Goal: Feedback & Contribution: Contribute content

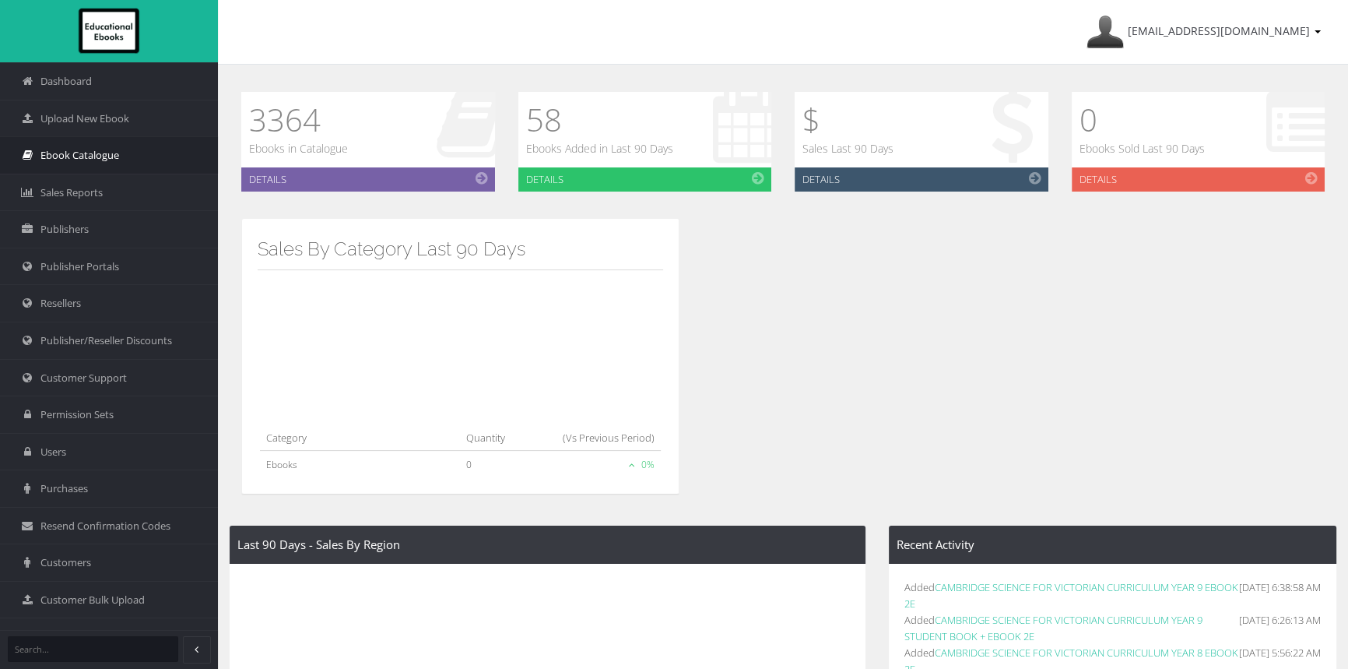
click at [93, 155] on span "Ebook Catalogue" at bounding box center [79, 155] width 79 height 15
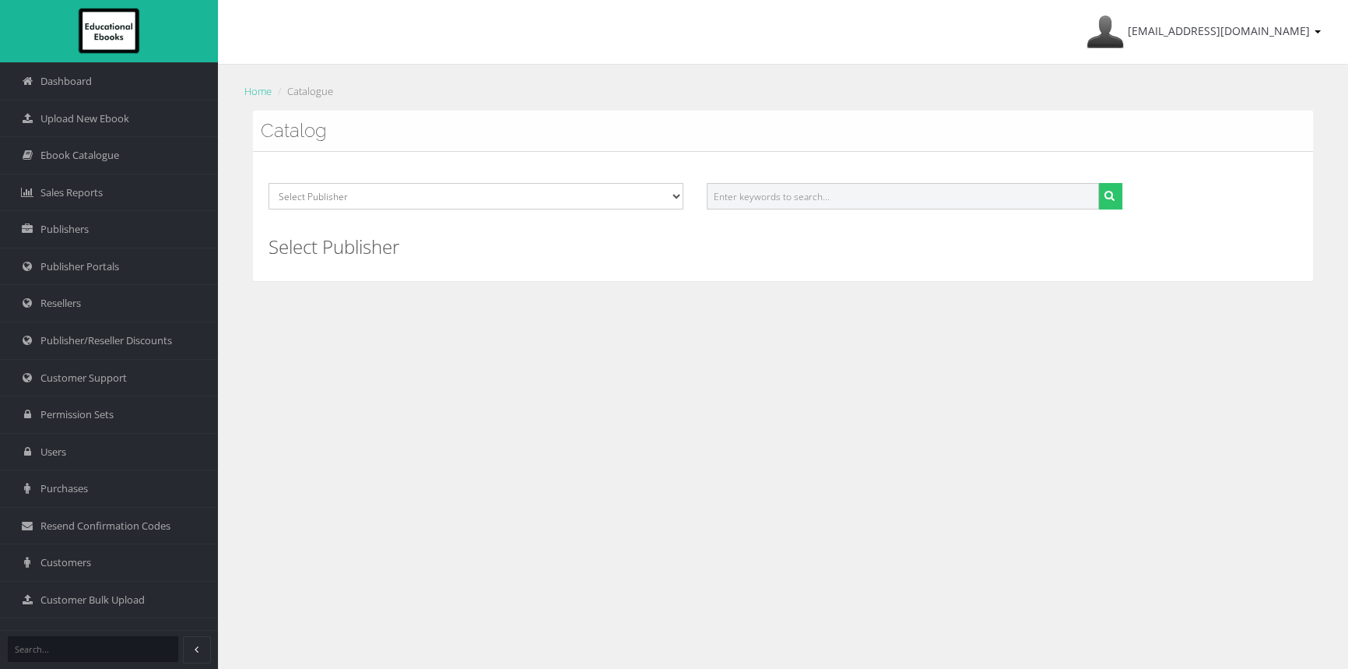
click at [864, 194] on input "text" at bounding box center [903, 196] width 392 height 26
paste input "CAMBRIDGE SENIOR MATHS: FOUNDATION MATHS VCE UNITS 1&2 REACTIVATION (Reactivati…"
drag, startPoint x: 810, startPoint y: 195, endPoint x: 1383, endPoint y: 220, distance: 573.4
click at [1347, 220] on html "Dashboard Upload New Ebook Ebook Catalogue Sales Reports Publishers Publisher P…" at bounding box center [674, 334] width 1348 height 669
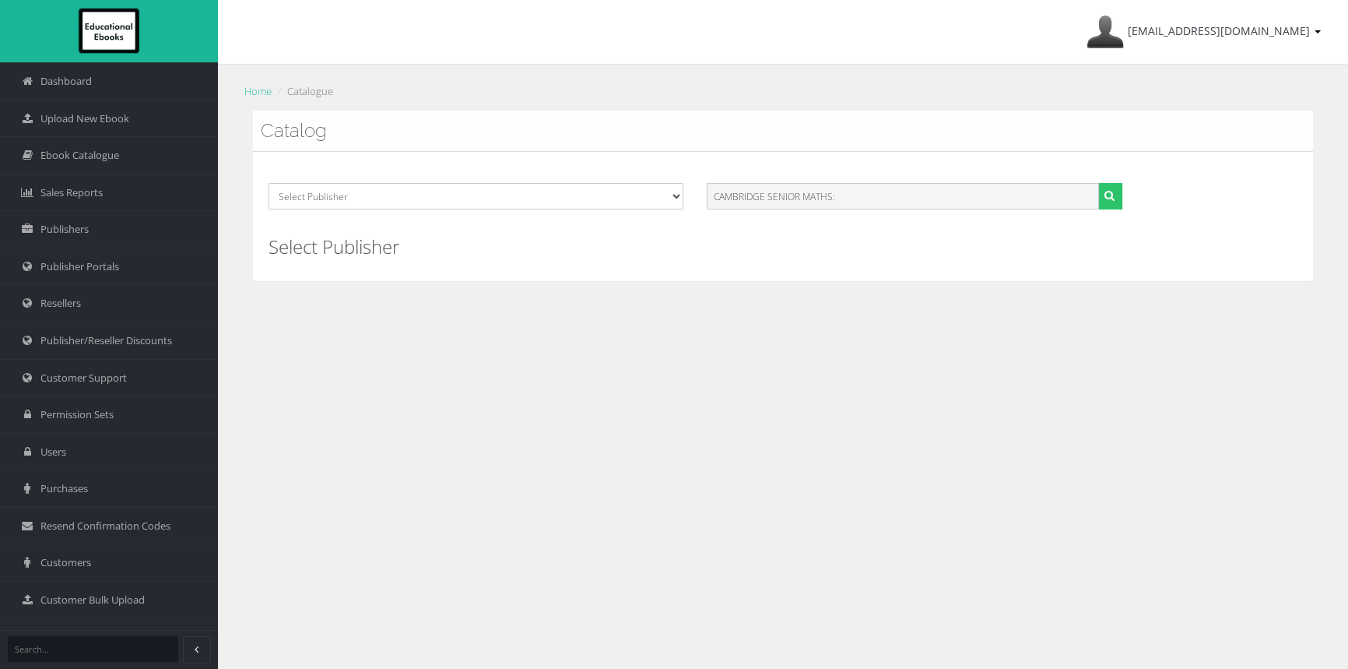
scroll to position [0, 0]
type input "CAMBRIDGE SENIOR MATHS"
click at [1098, 183] on button "submit" at bounding box center [1110, 196] width 24 height 26
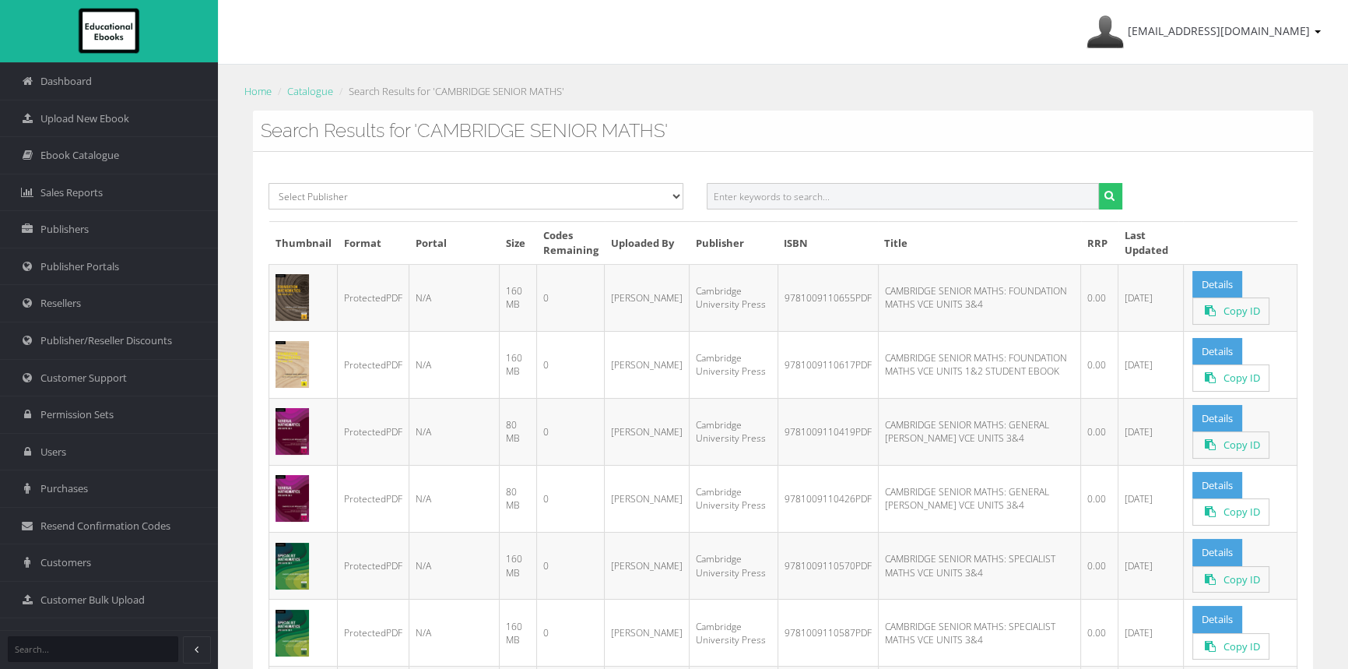
click at [799, 199] on input "text" at bounding box center [903, 196] width 392 height 26
paste input "9781108773058"
type input "9781108773058"
click at [1102, 191] on button "submit" at bounding box center [1110, 196] width 24 height 26
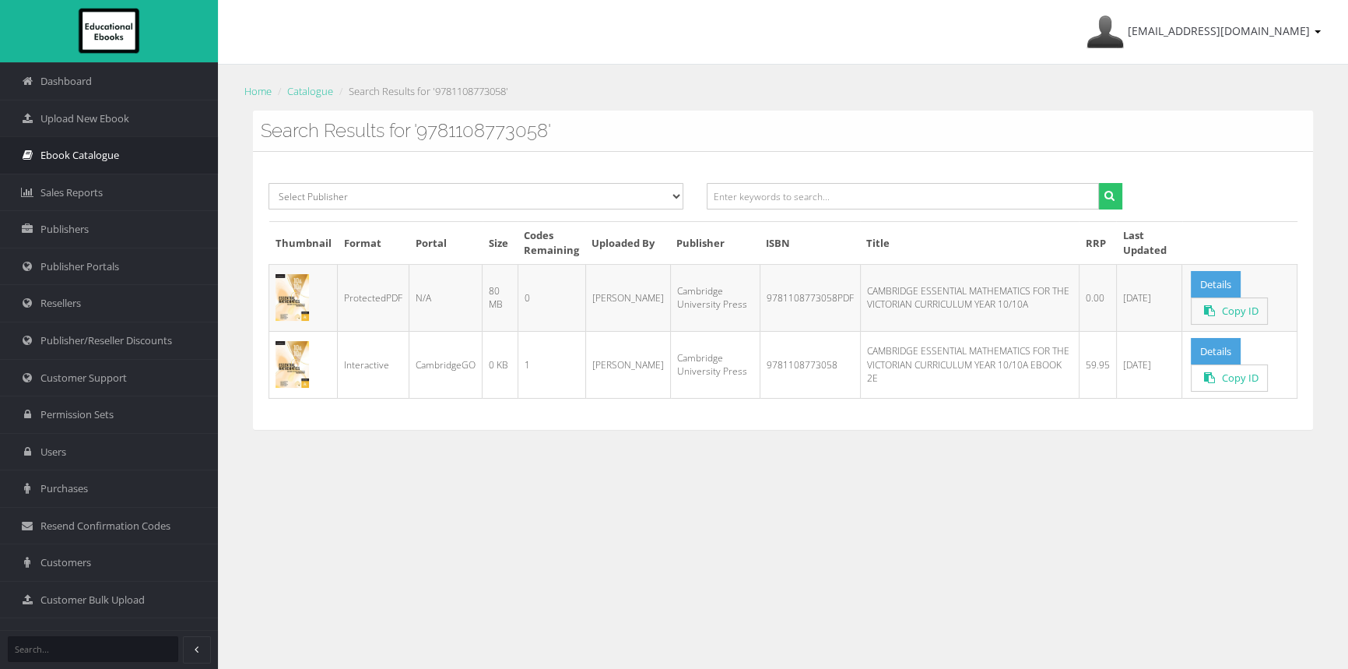
click at [112, 149] on span "Ebook Catalogue" at bounding box center [79, 155] width 79 height 15
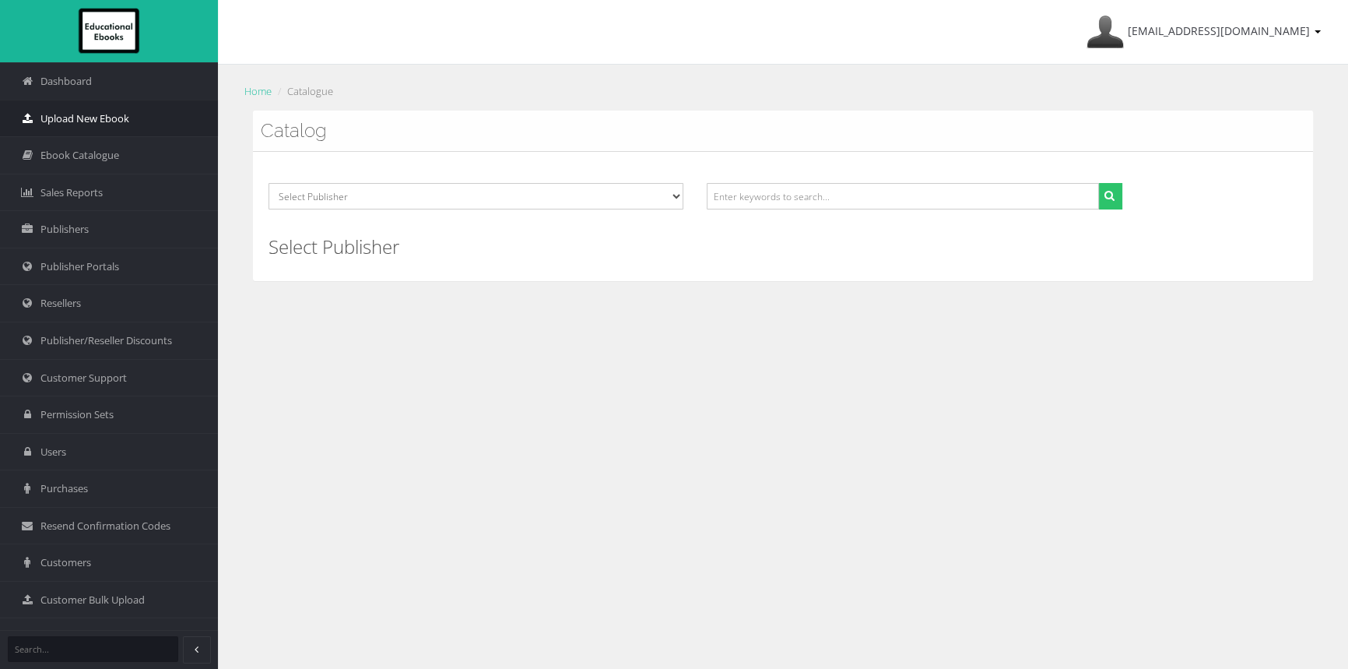
click at [113, 121] on span "Upload New Ebook" at bounding box center [84, 118] width 89 height 15
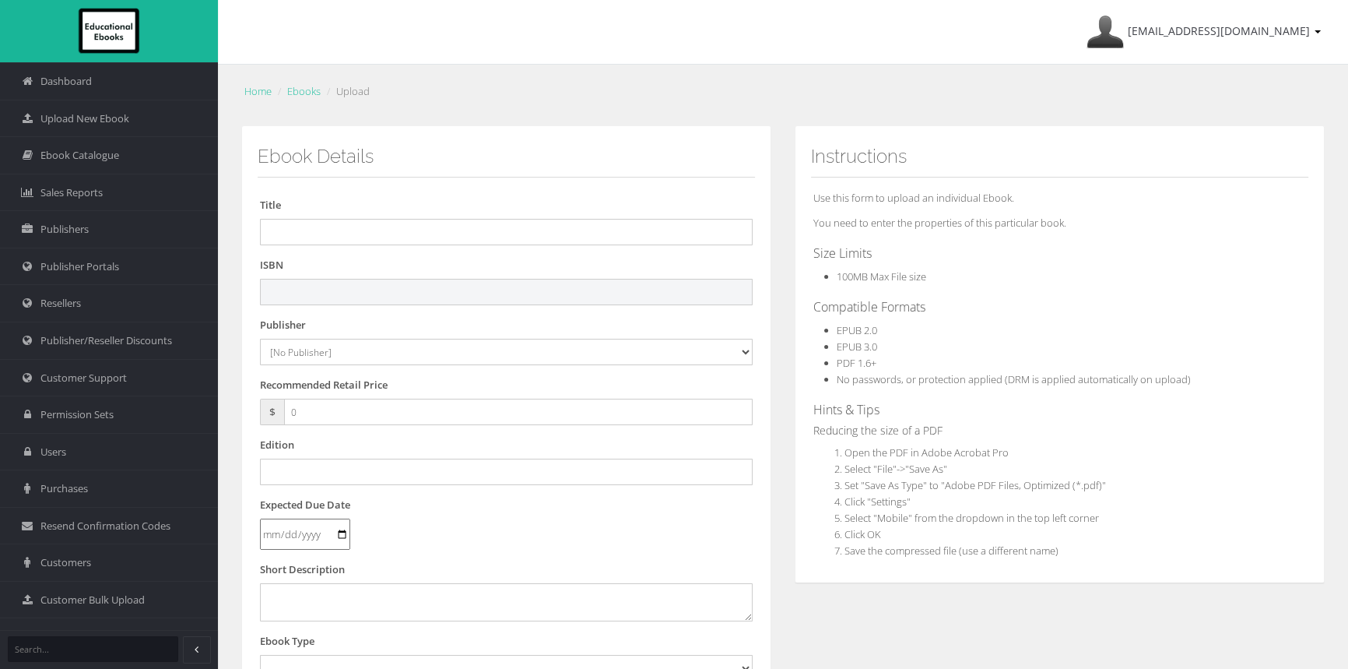
click at [325, 291] on input "text" at bounding box center [506, 292] width 493 height 26
paste input "9781009110648"
type input "9781009110648"
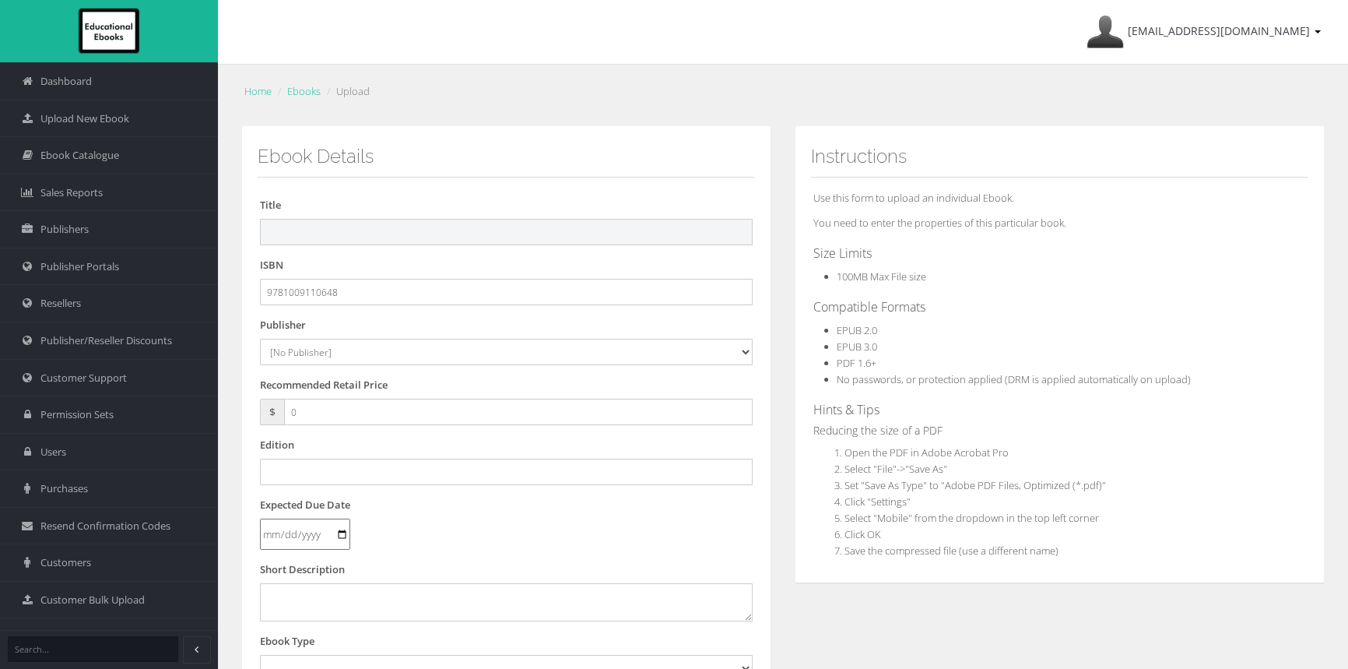
click at [413, 238] on input "text" at bounding box center [506, 232] width 493 height 26
paste input "CAMBRIDGE SENIOR MATHS: FOUNDATION MATHS VCE UNITS 1&2 REACTIVATION (Reactivati…"
drag, startPoint x: 611, startPoint y: 227, endPoint x: 876, endPoint y: 246, distance: 266.1
click at [876, 246] on div "Ebook Details Title CAMBRIDGE SENIOR MATHS: FOUNDATION MATHS VCE UNITS 1&2 REAC…" at bounding box center [783, 580] width 1107 height 908
type input "CAMBRIDGE SENIOR MATHS: FOUNDATION MATHS VCE UNITS 1&2 REACTIVATION"
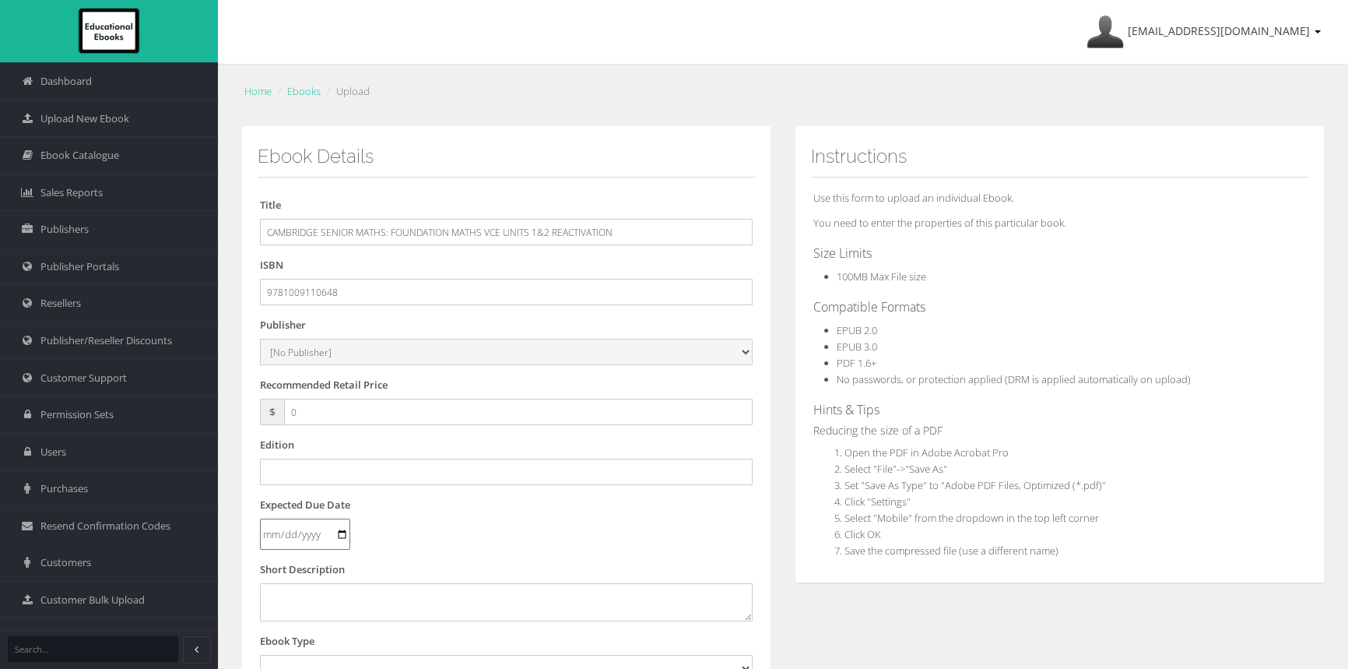
click at [298, 356] on select "[No Publisher] Alexander Mackie Allen & Unwin ATAR Notes Auralia - Rising Softw…" at bounding box center [506, 352] width 493 height 26
select select "00846f43-643d-e411-817c-00155d7a4405"
click at [260, 339] on select "[No Publisher] Alexander Mackie Allen & Unwin ATAR Notes Auralia - Rising Softw…" at bounding box center [506, 352] width 493 height 26
drag, startPoint x: 341, startPoint y: 414, endPoint x: 252, endPoint y: 413, distance: 88.8
click at [252, 413] on div "Ebook Details Title CAMBRIDGE SENIOR MATHS: FOUNDATION MATHS VCE UNITS 1&2 REAC…" at bounding box center [506, 564] width 530 height 877
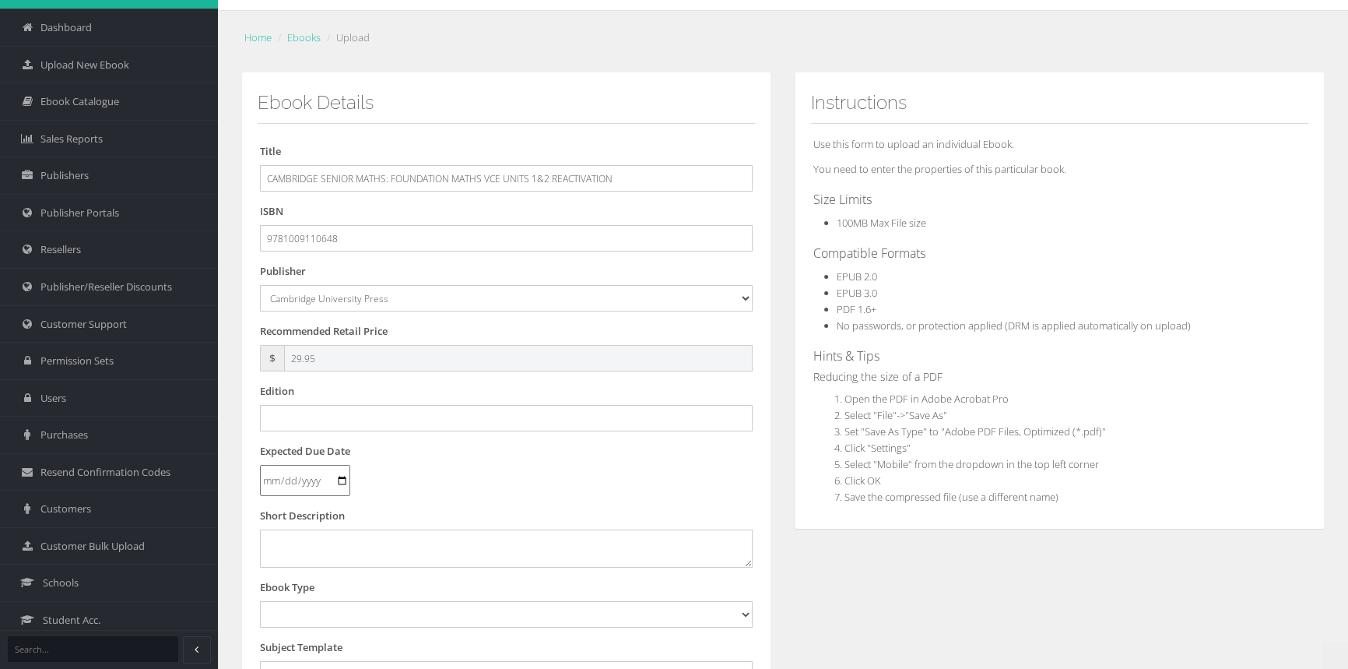
scroll to position [212, 0]
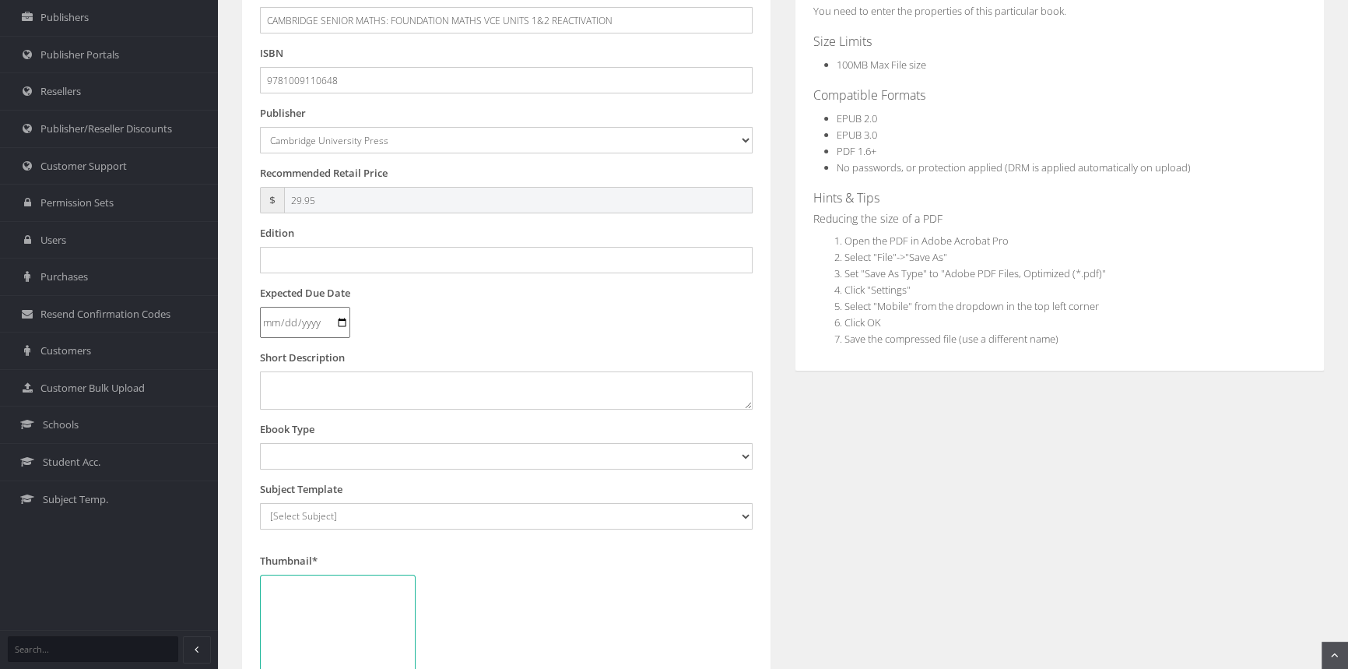
type input "29.95"
click at [378, 271] on input "text" at bounding box center [506, 260] width 493 height 26
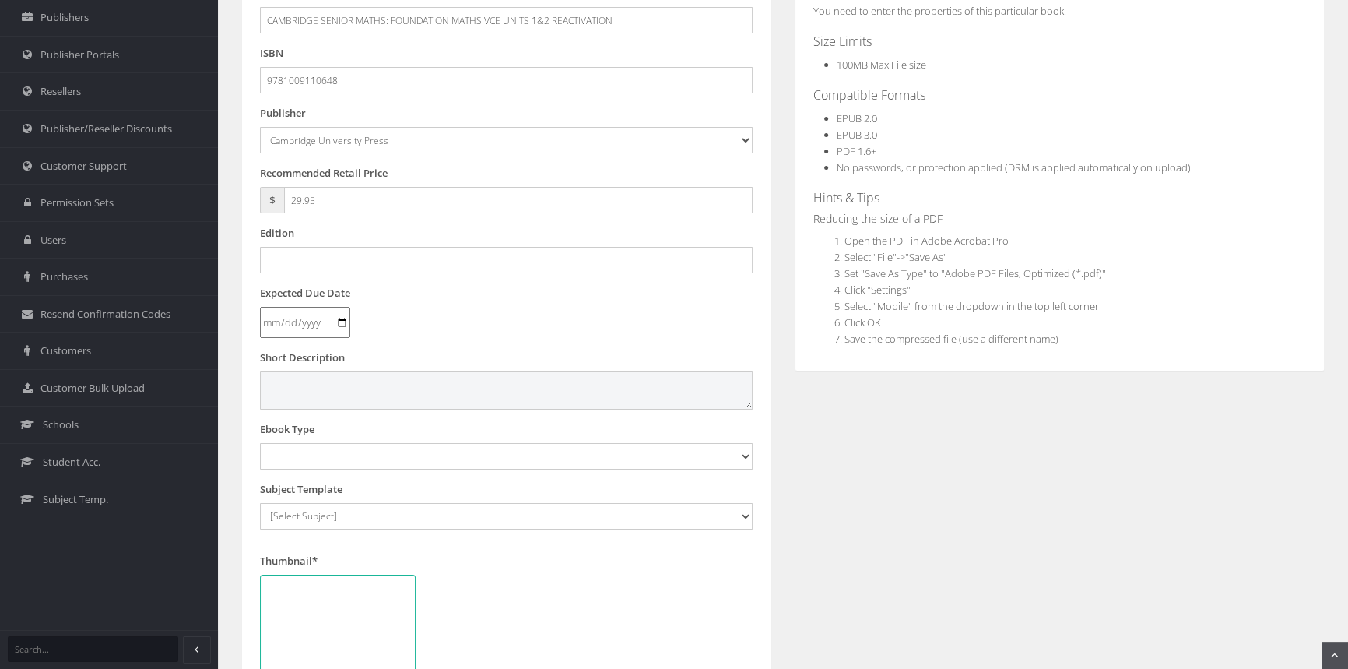
click at [300, 399] on textarea at bounding box center [506, 389] width 493 height 37
click at [406, 388] on textarea at bounding box center [506, 389] width 493 height 37
paste textarea "Cambridge Foundation Mathematics VCE provides new opportunities for teaching an…"
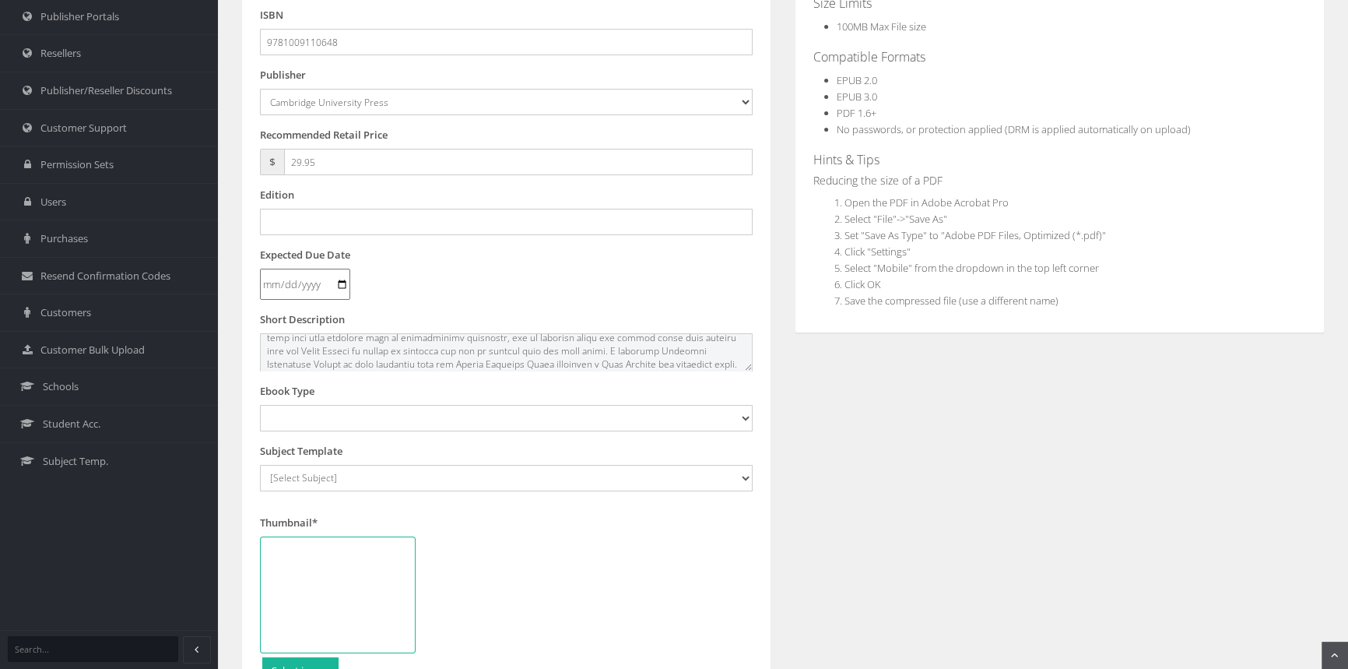
scroll to position [283, 0]
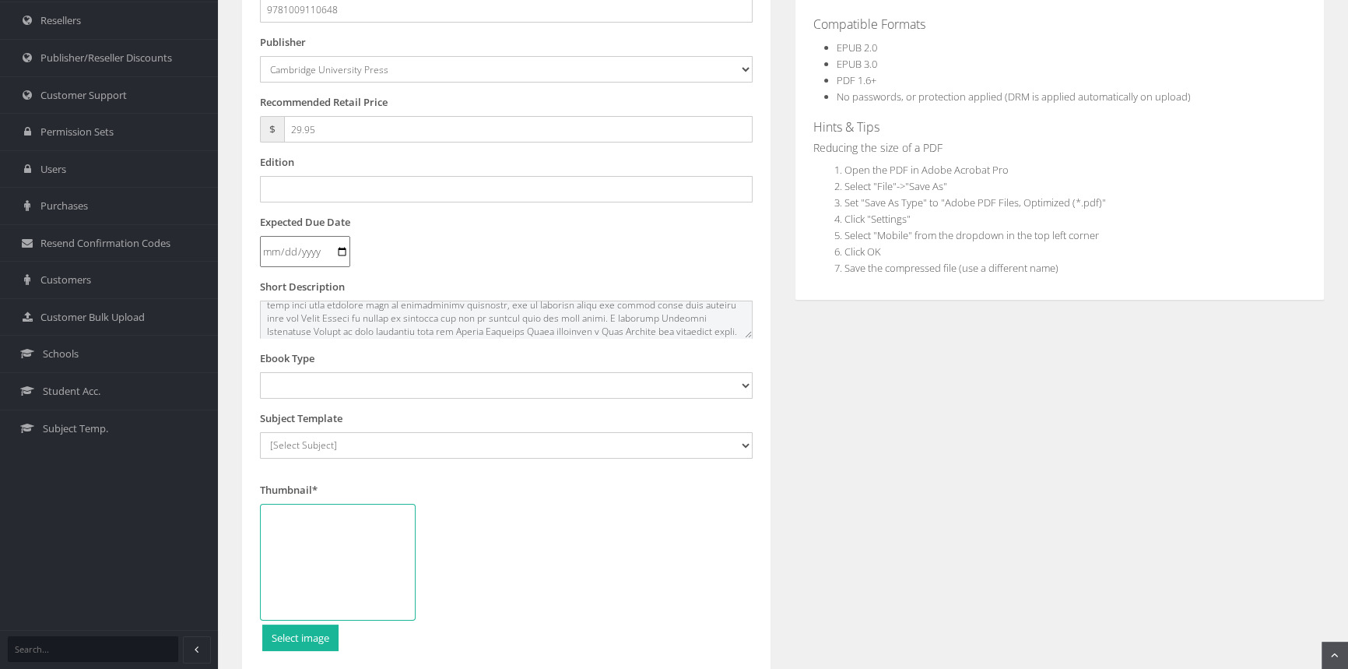
type textarea "Cambridge Foundation Mathematics VCE provides new opportunities for teaching an…"
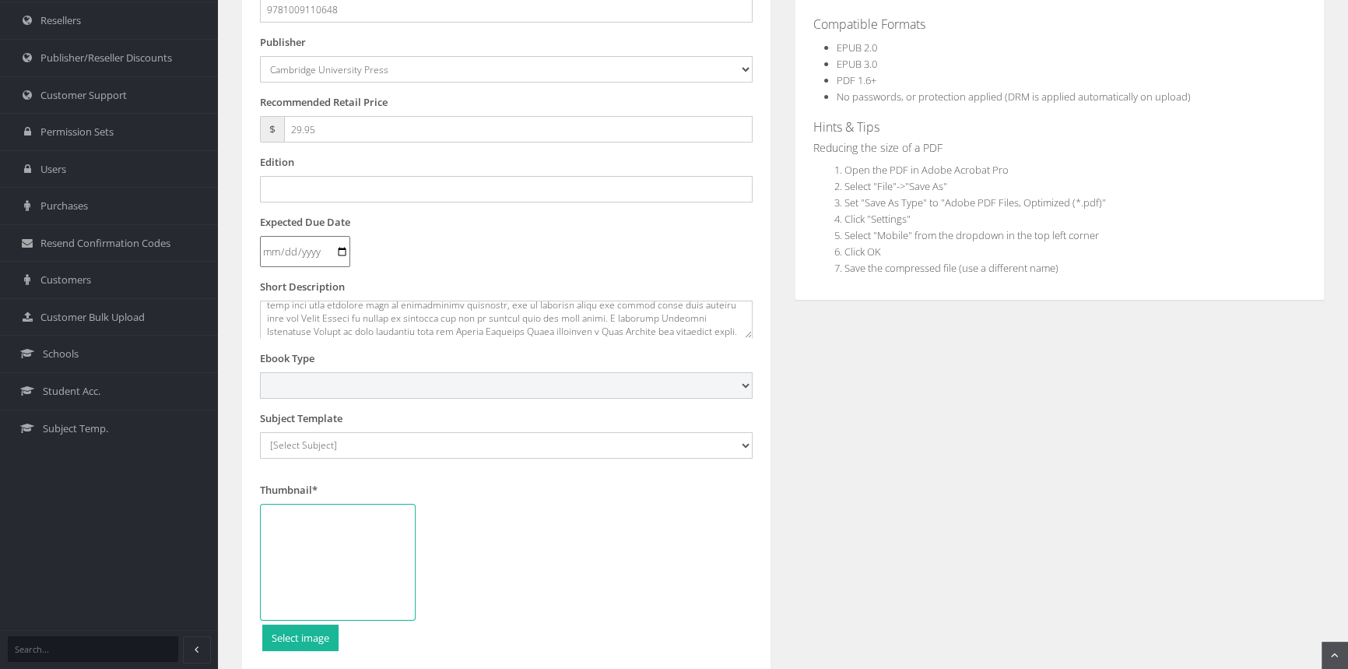
click at [357, 381] on select "Digital Activation Code Protected PDF EEBook - Online and Offline Ebook Interac…" at bounding box center [506, 385] width 493 height 26
select select "4"
click at [260, 372] on select "Digital Activation Code Protected PDF EEBook - Online and Offline Ebook Interac…" at bounding box center [506, 385] width 493 height 26
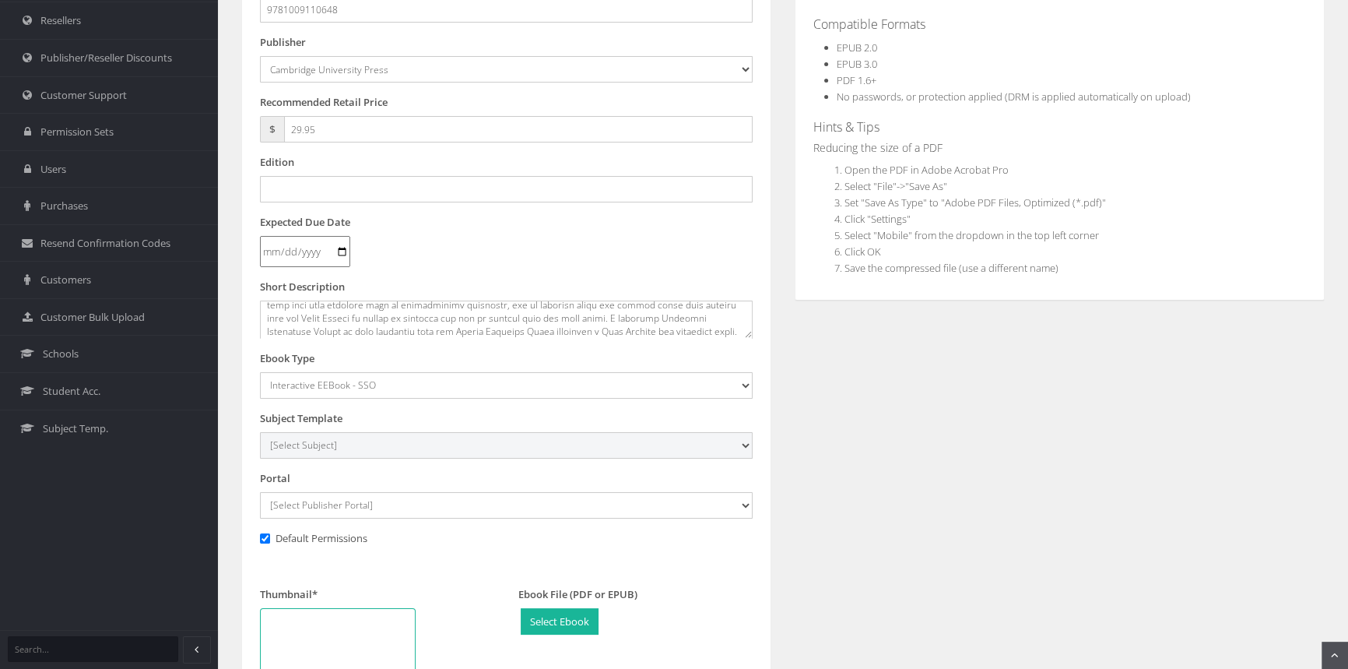
click at [328, 455] on select "[Select Subject] Accounting Agriculture Ancient History Applied Computing Art A…" at bounding box center [506, 445] width 493 height 26
select select "eb13719b-145c-ee11-a9bd-0272d098c78b"
click at [260, 432] on select "[Select Subject] Accounting Agriculture Ancient History Applied Computing Art A…" at bounding box center [506, 445] width 493 height 26
click at [327, 506] on select "[Select Publisher Portal] Listening Beyond Hearing (LBH) ATAR Notes+ SmarterMat…" at bounding box center [506, 505] width 493 height 26
select select "0f16bd3e-774f-e411-817c-00155d7a4405"
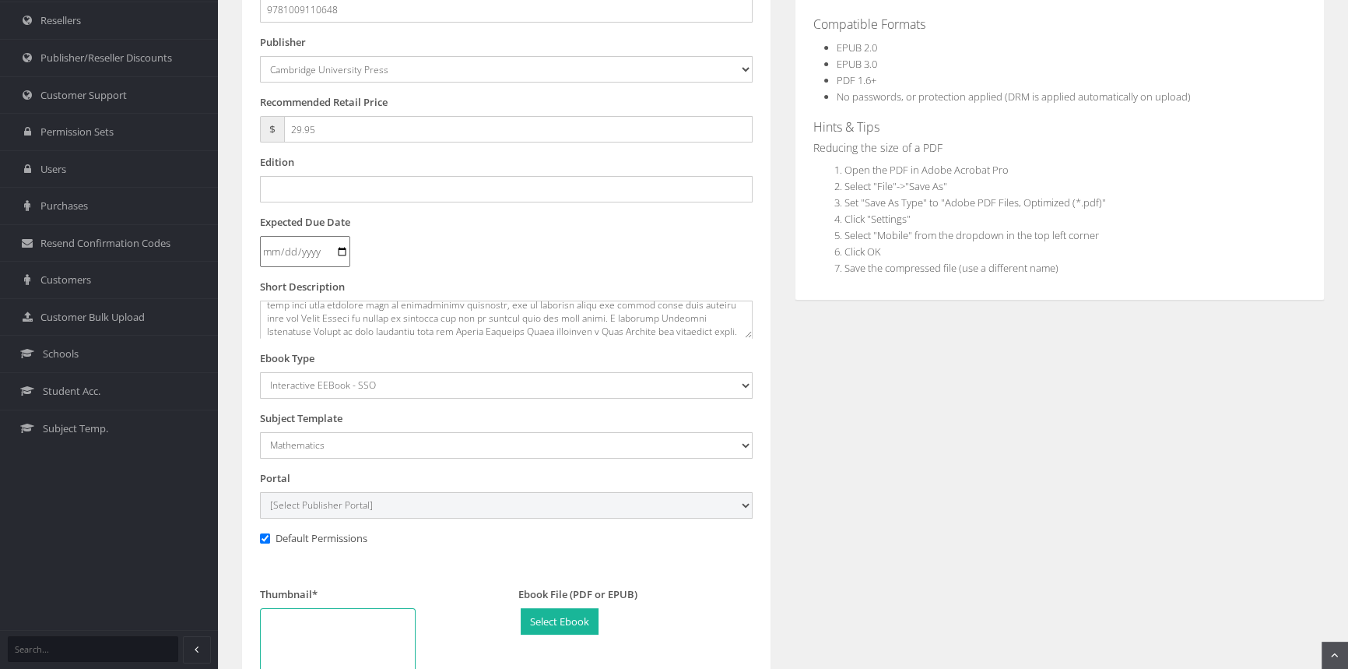
click at [260, 492] on select "[Select Publisher Portal] Listening Beyond Hearing (LBH) ATAR Notes+ SmarterMat…" at bounding box center [506, 505] width 493 height 26
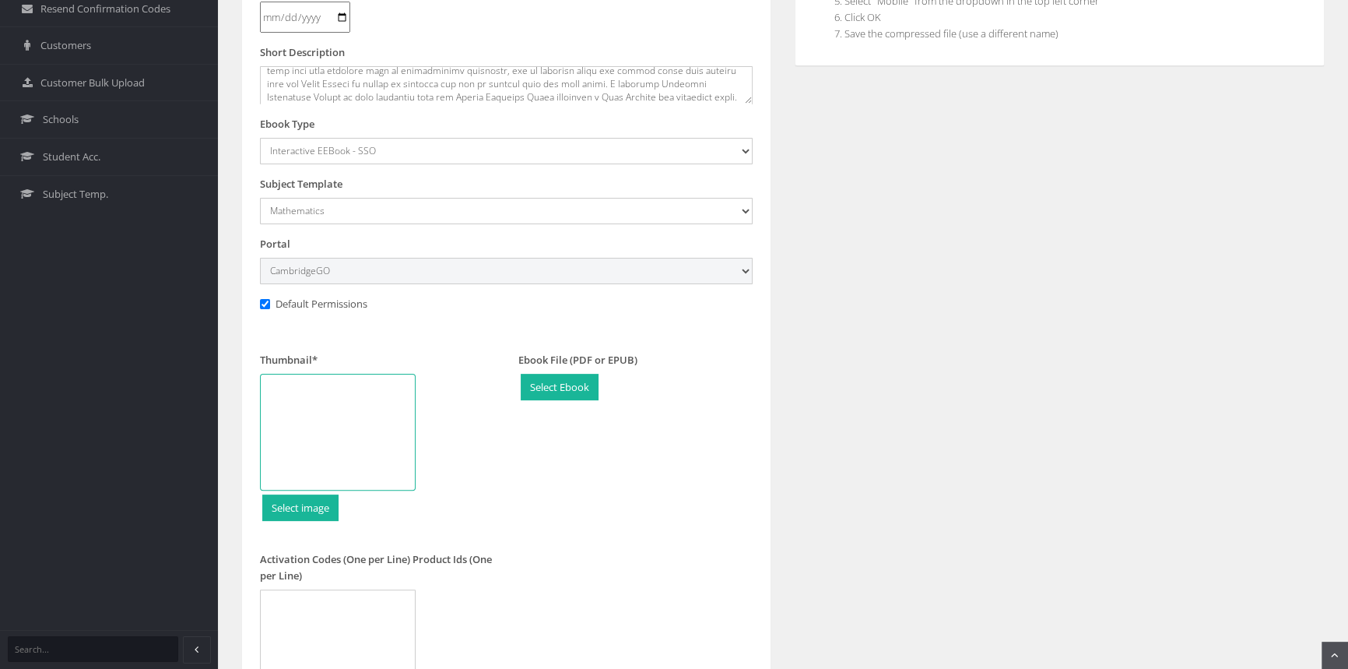
scroll to position [495, 0]
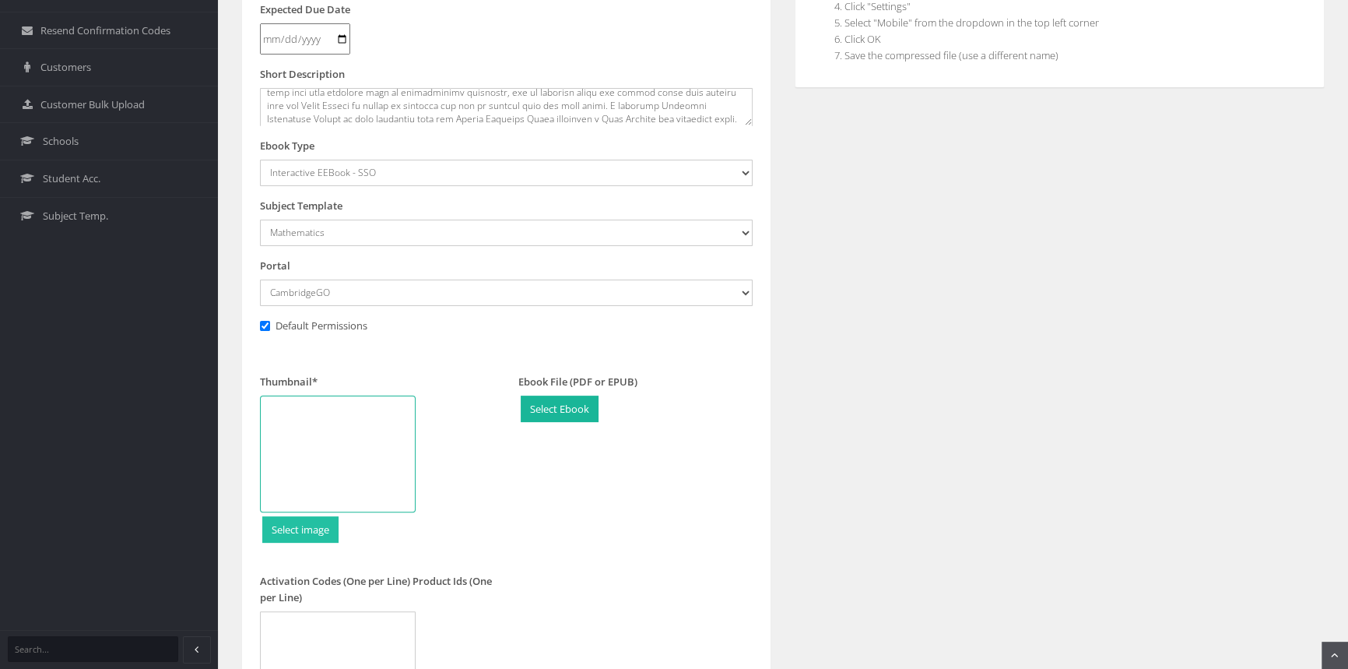
click at [322, 522] on input "file" at bounding box center [300, 530] width 75 height 26
type input "C:\fakepath\9781009110648_180.jpg"
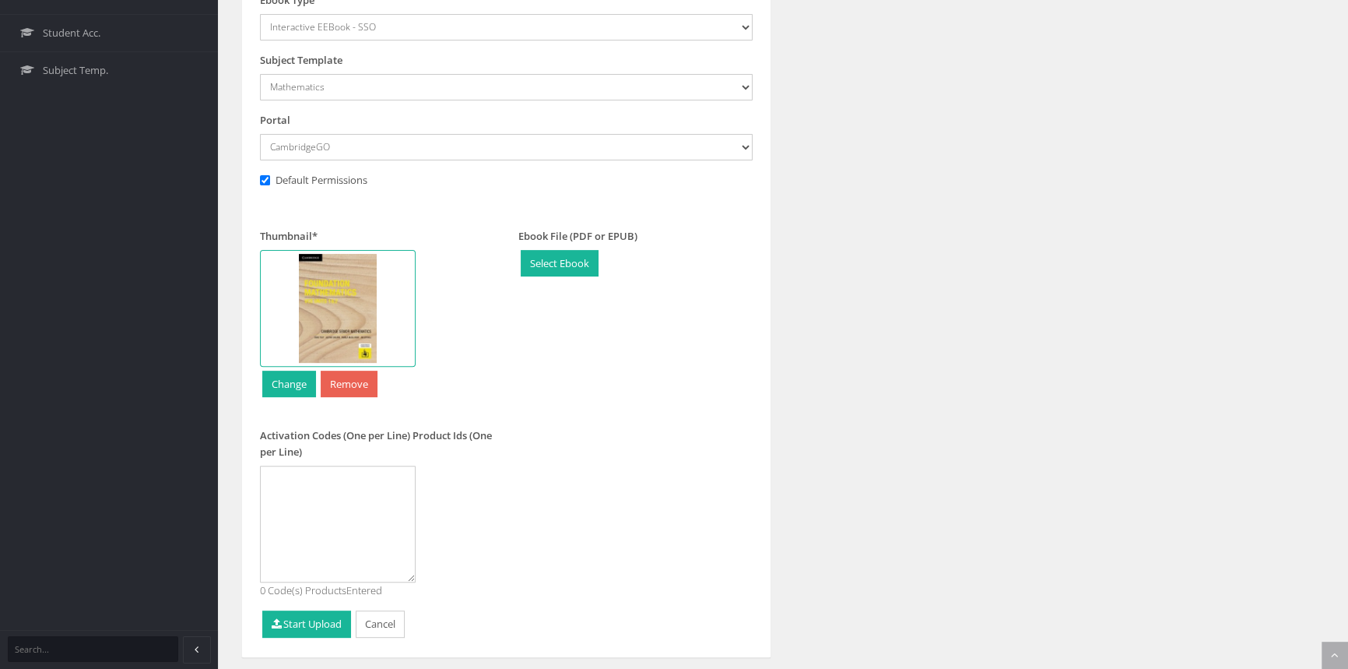
scroll to position [683, 0]
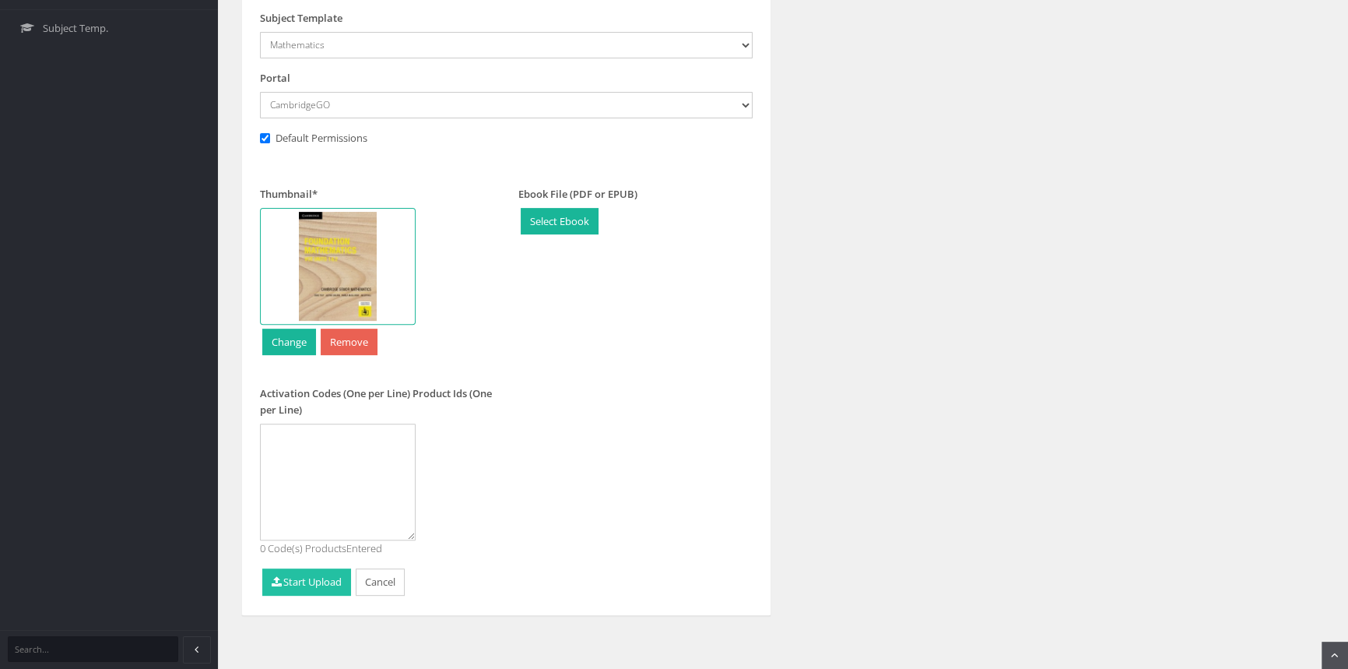
click at [314, 577] on button "Start Upload" at bounding box center [306, 581] width 89 height 27
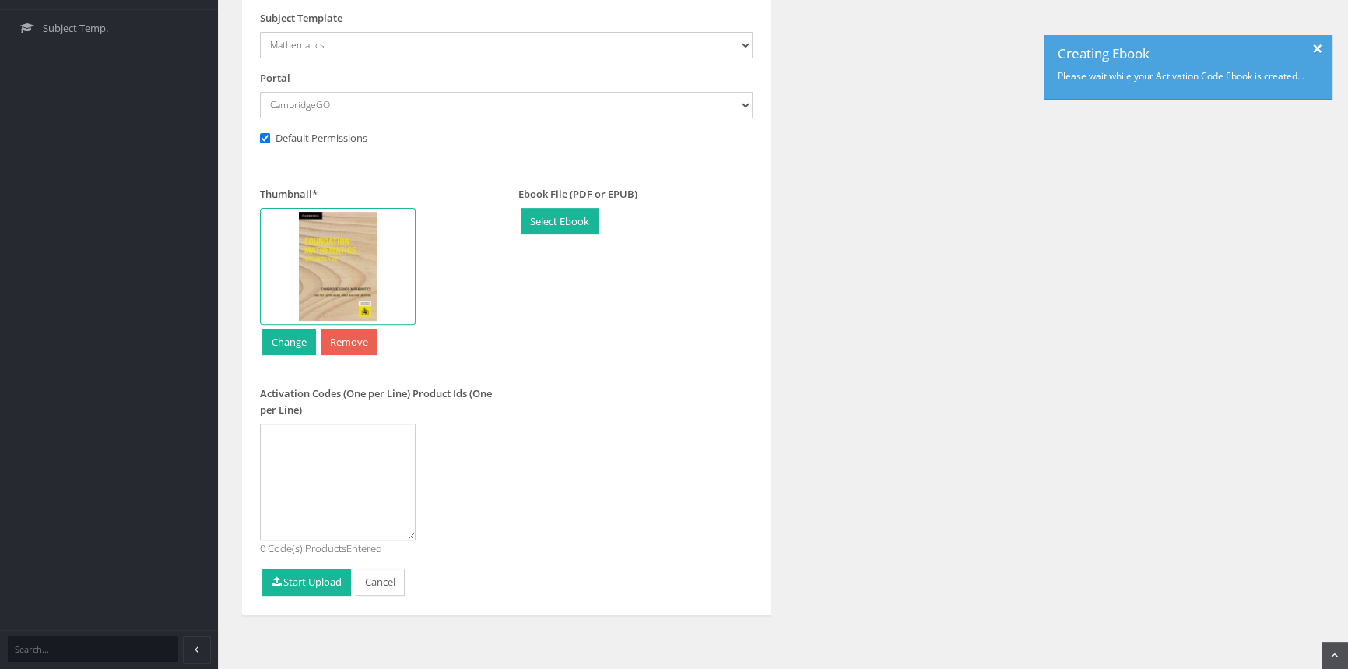
scroll to position [647, 0]
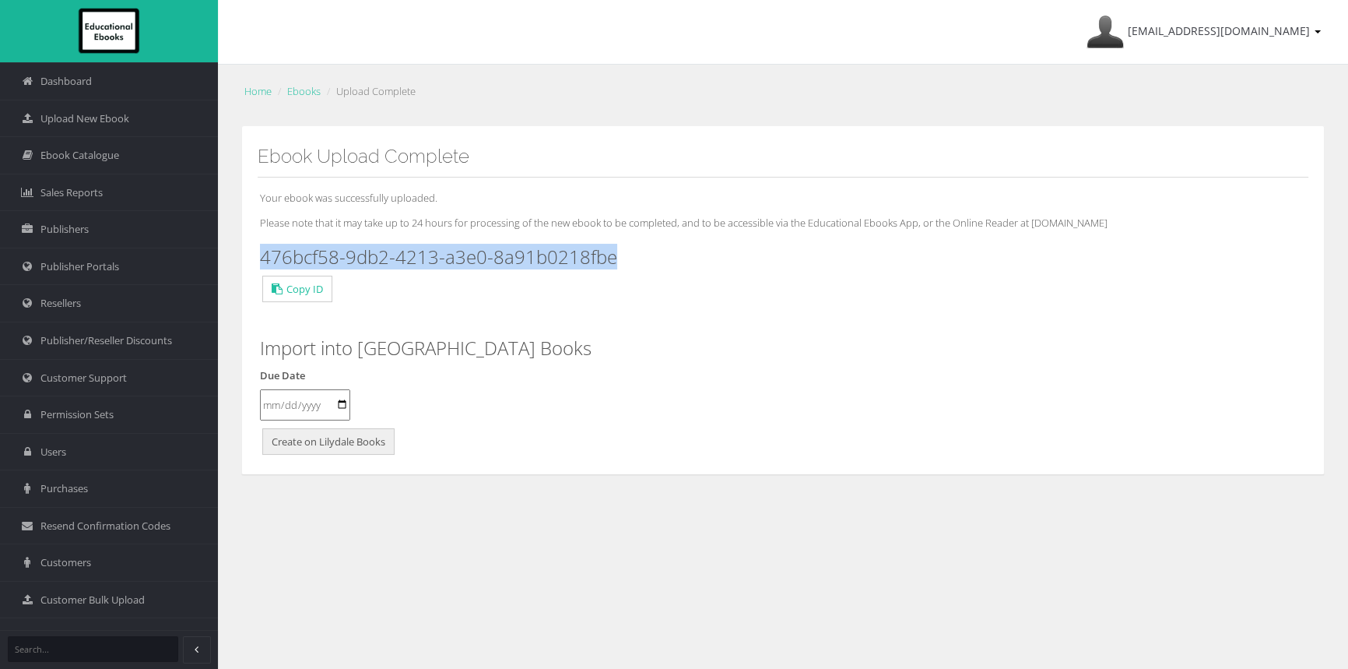
drag, startPoint x: 641, startPoint y: 258, endPoint x: 258, endPoint y: 258, distance: 383.0
click at [258, 258] on div "Your ebook was successfully uploaded. Please note that it may take up to 24 hou…" at bounding box center [783, 317] width 1051 height 281
copy h3 "476bcf58-9db2-4213-a3e0-8a91b0218fbe"
click at [118, 156] on span "Ebook Catalogue" at bounding box center [79, 155] width 79 height 15
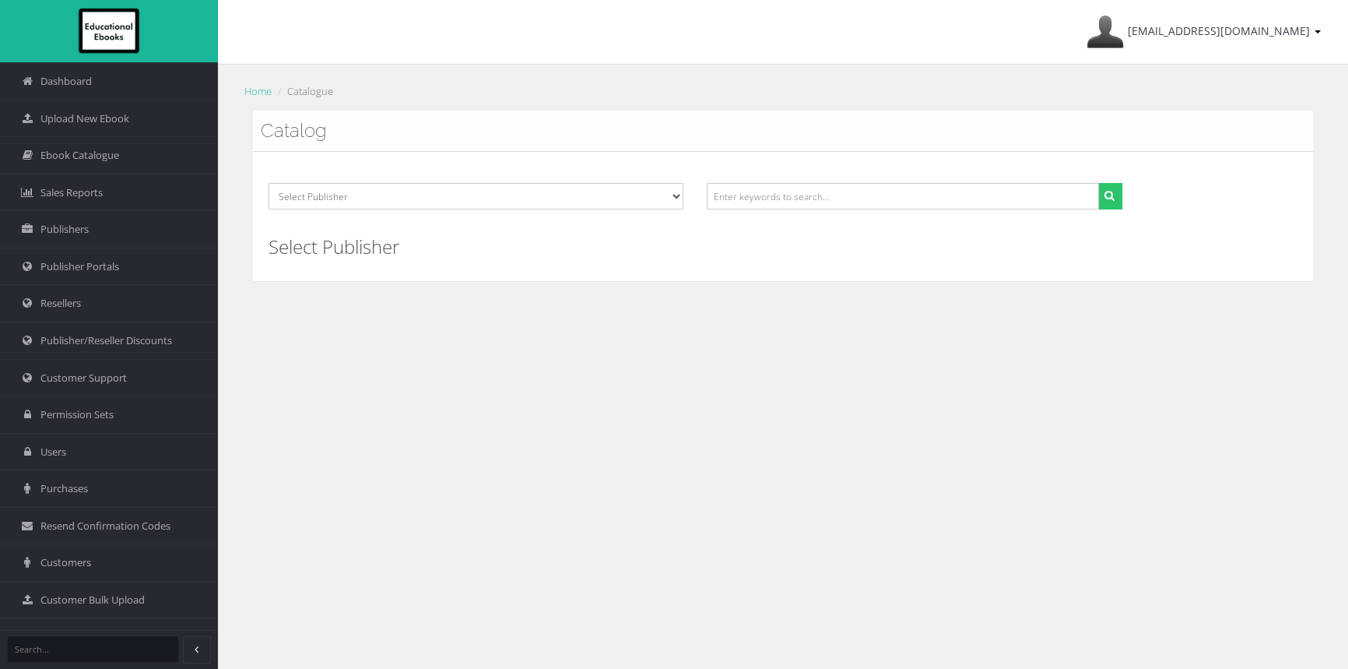
drag, startPoint x: 739, startPoint y: 181, endPoint x: 744, endPoint y: 202, distance: 22.5
click at [740, 193] on div "Select Publisher ATAR Notes SmarterMaths Online Environment Education [GEOGRAPH…" at bounding box center [783, 216] width 1060 height 128
click at [745, 201] on input "text" at bounding box center [903, 196] width 392 height 26
paste input "9781009110686"
type input "9781009110686"
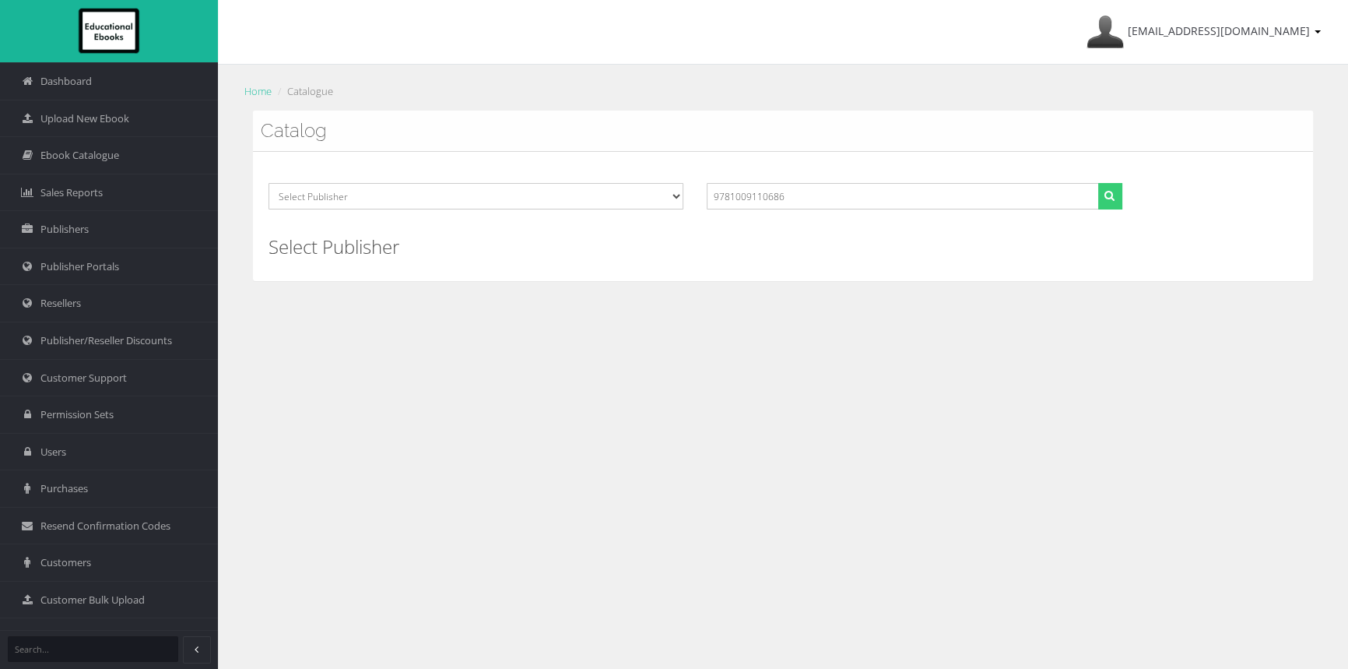
click at [1114, 191] on button "submit" at bounding box center [1110, 196] width 24 height 26
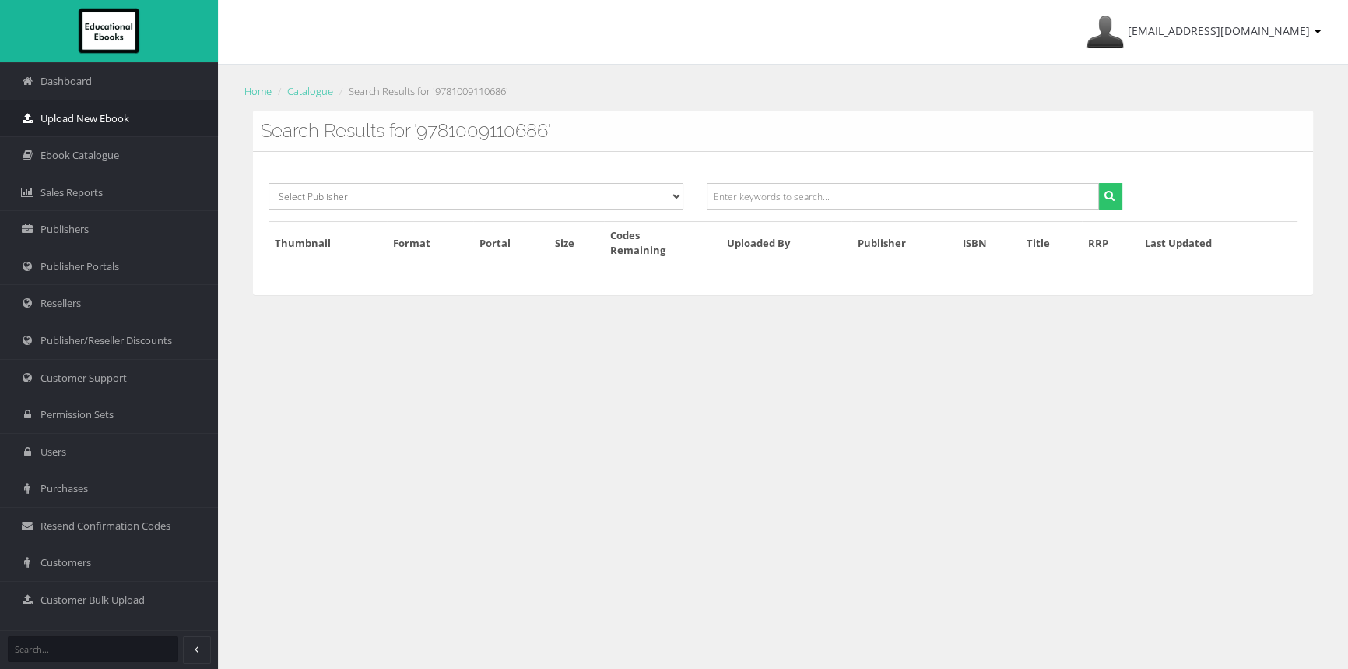
click at [134, 125] on link "Upload New Ebook" at bounding box center [109, 118] width 218 height 37
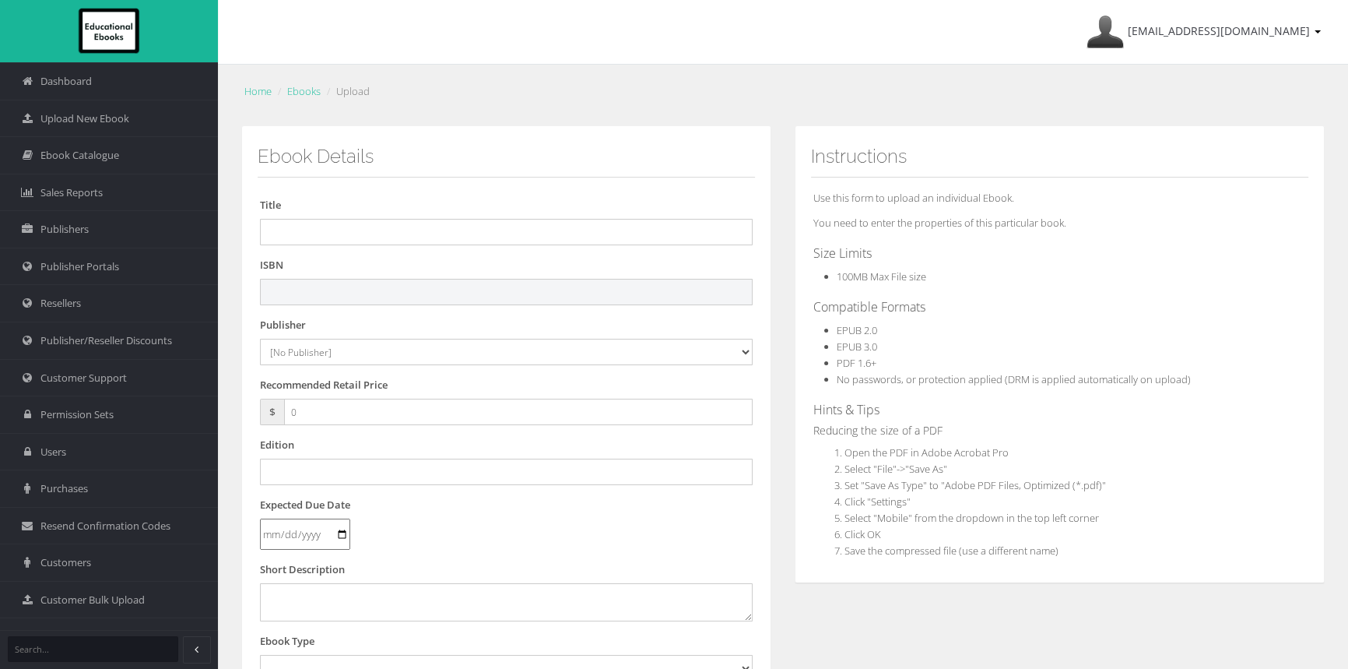
click at [369, 292] on input "text" at bounding box center [506, 292] width 493 height 26
paste input "9781009110686"
type input "9781009110686"
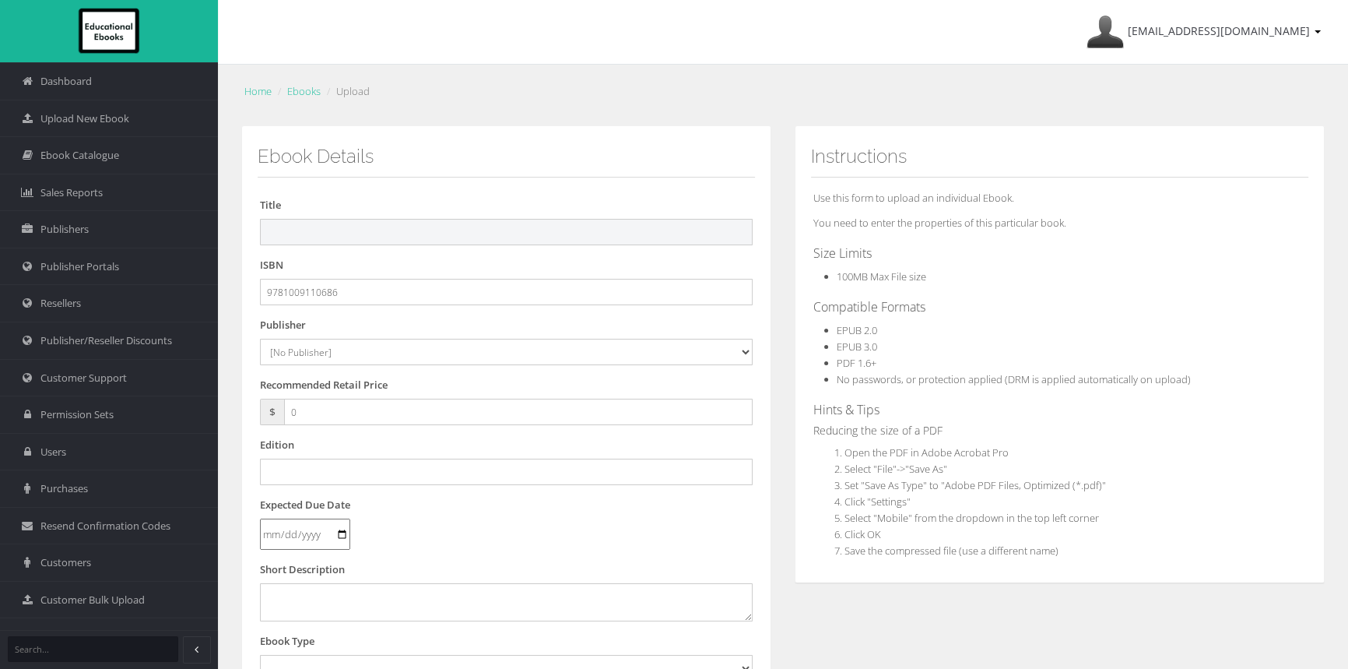
click at [478, 241] on input "text" at bounding box center [506, 232] width 493 height 26
drag, startPoint x: 420, startPoint y: 218, endPoint x: 427, endPoint y: 226, distance: 10.0
click at [424, 222] on input "text" at bounding box center [506, 232] width 493 height 26
paste input "CAMBRIDGE SENIOR MATHS: FOUNDATION MATHS VCE UNITS 3&4 REACTIVATION (Reactivati…"
drag, startPoint x: 680, startPoint y: 235, endPoint x: 872, endPoint y: 237, distance: 192.3
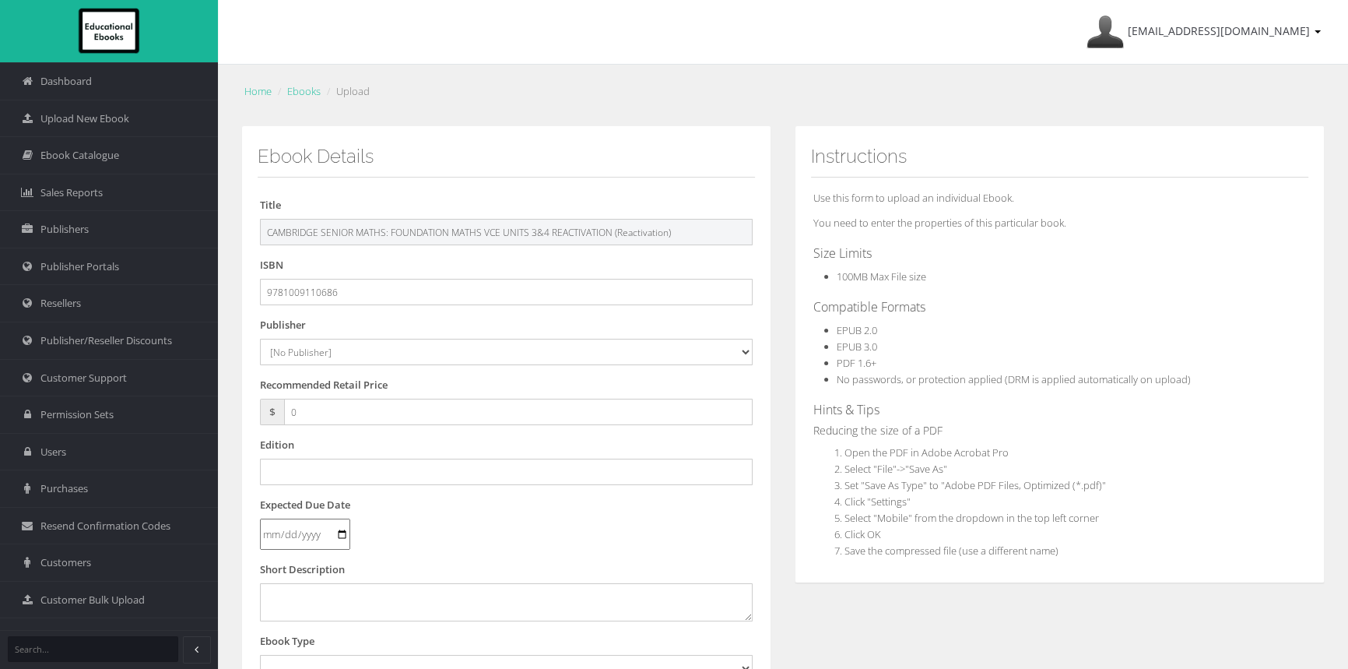
click at [872, 237] on div "Ebook Details Title CAMBRIDGE SENIOR MATHS: FOUNDATION MATHS VCE UNITS 3&4 REAC…" at bounding box center [783, 580] width 1107 height 908
type input "CAMBRIDGE SENIOR MATHS: FOUNDATION MATHS VCE UNITS 3&4 REACTIVATION"
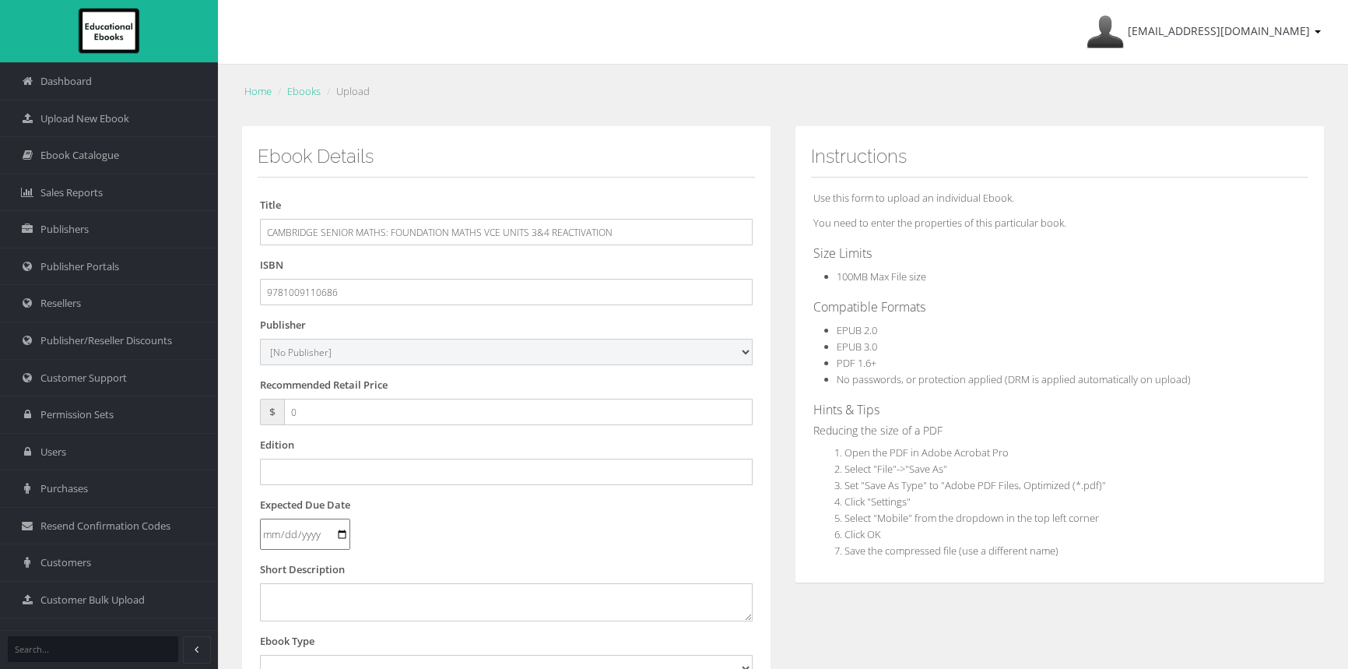
click at [319, 340] on select "[No Publisher] [PERSON_NAME] & Unwin ATAR Notes Auralia - Rising Software Banks…" at bounding box center [506, 352] width 493 height 26
select select "00846f43-643d-e411-817c-00155d7a4405"
click at [260, 339] on select "[No Publisher] [PERSON_NAME] & Unwin ATAR Notes Auralia - Rising Software Banks…" at bounding box center [506, 352] width 493 height 26
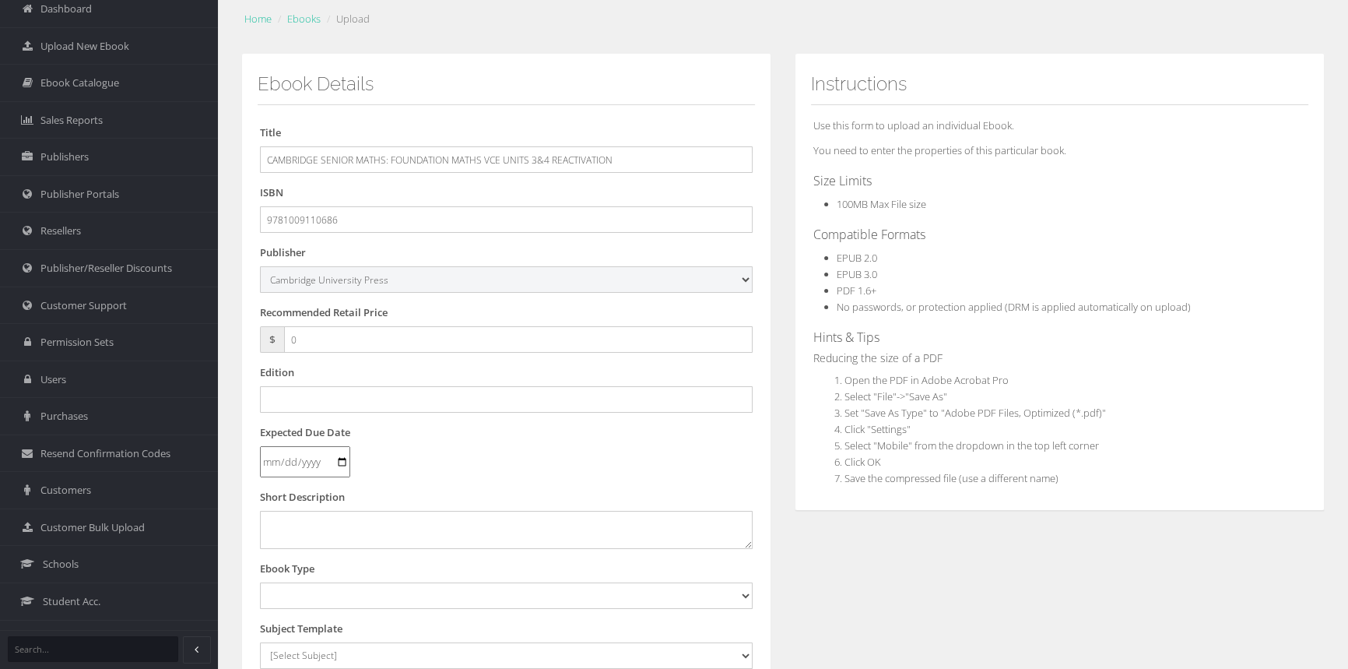
scroll to position [141, 0]
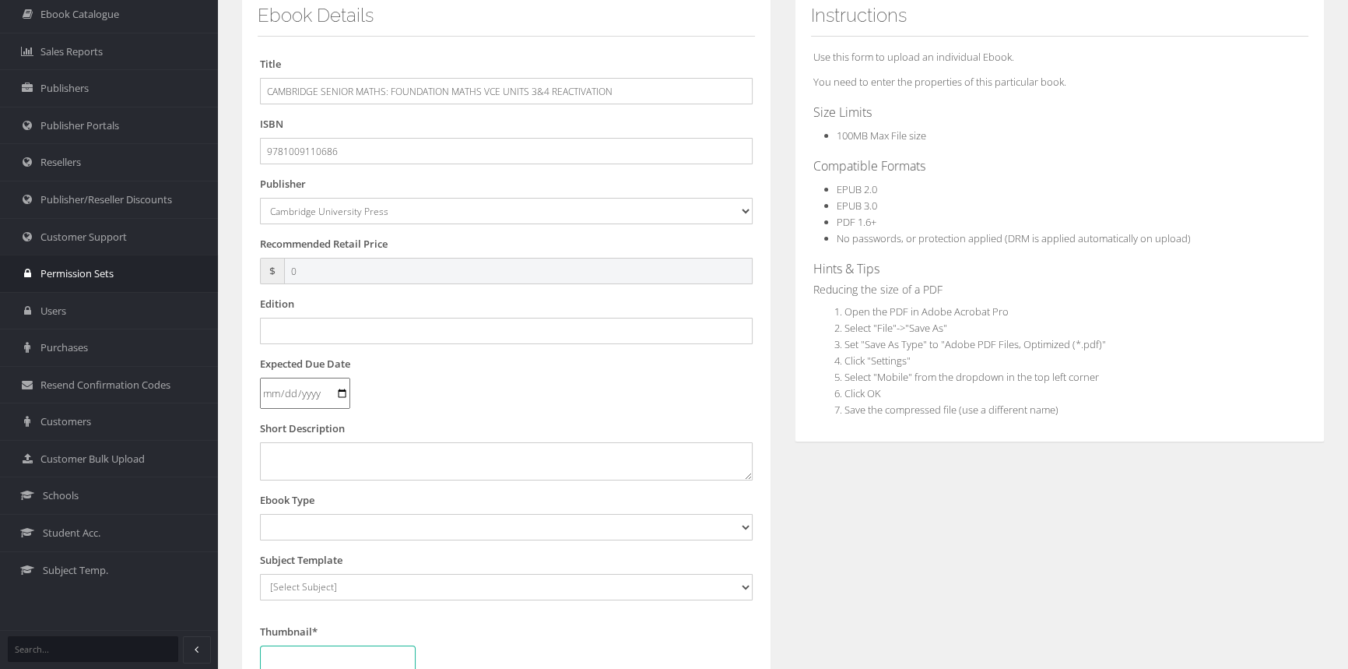
drag, startPoint x: 348, startPoint y: 275, endPoint x: 144, endPoint y: 266, distance: 204.1
click at [148, 266] on div "Dashboard Upload New Ebook Ebook Catalogue Sales Reports Publishers Users" at bounding box center [674, 388] width 1348 height 1058
type input "29.95"
click at [365, 328] on input "text" at bounding box center [506, 331] width 493 height 26
type input "T"
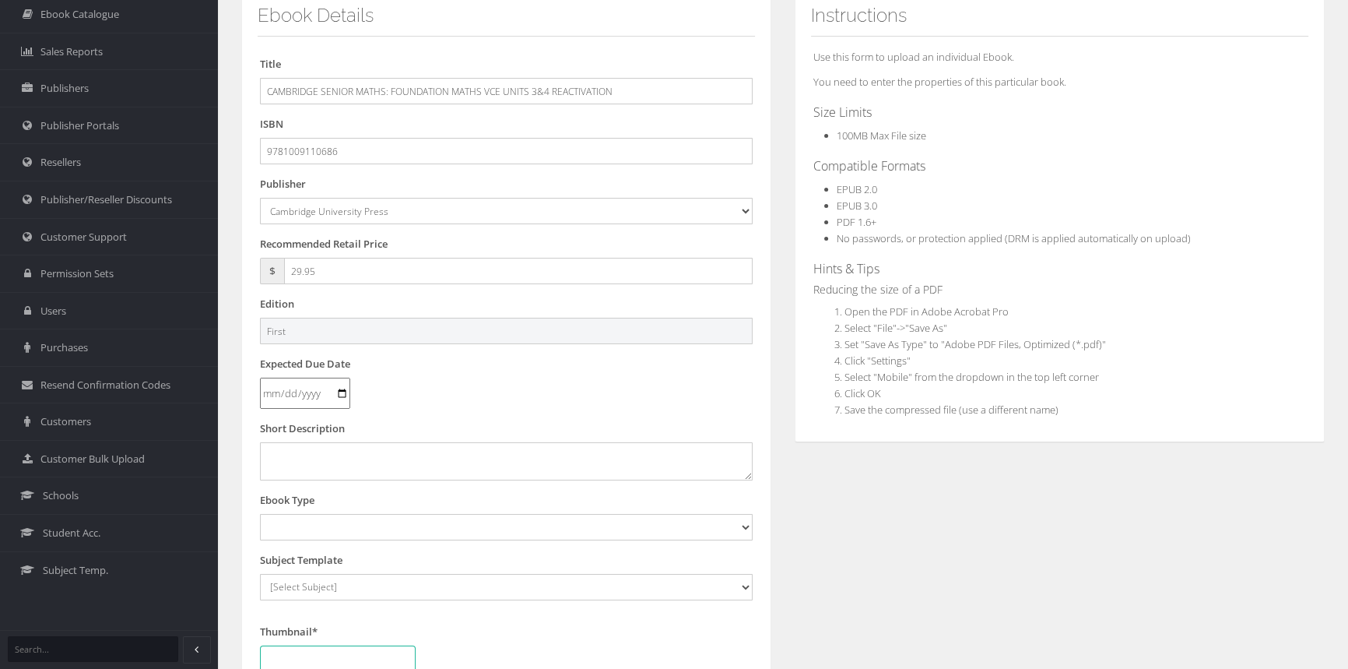
type input "First"
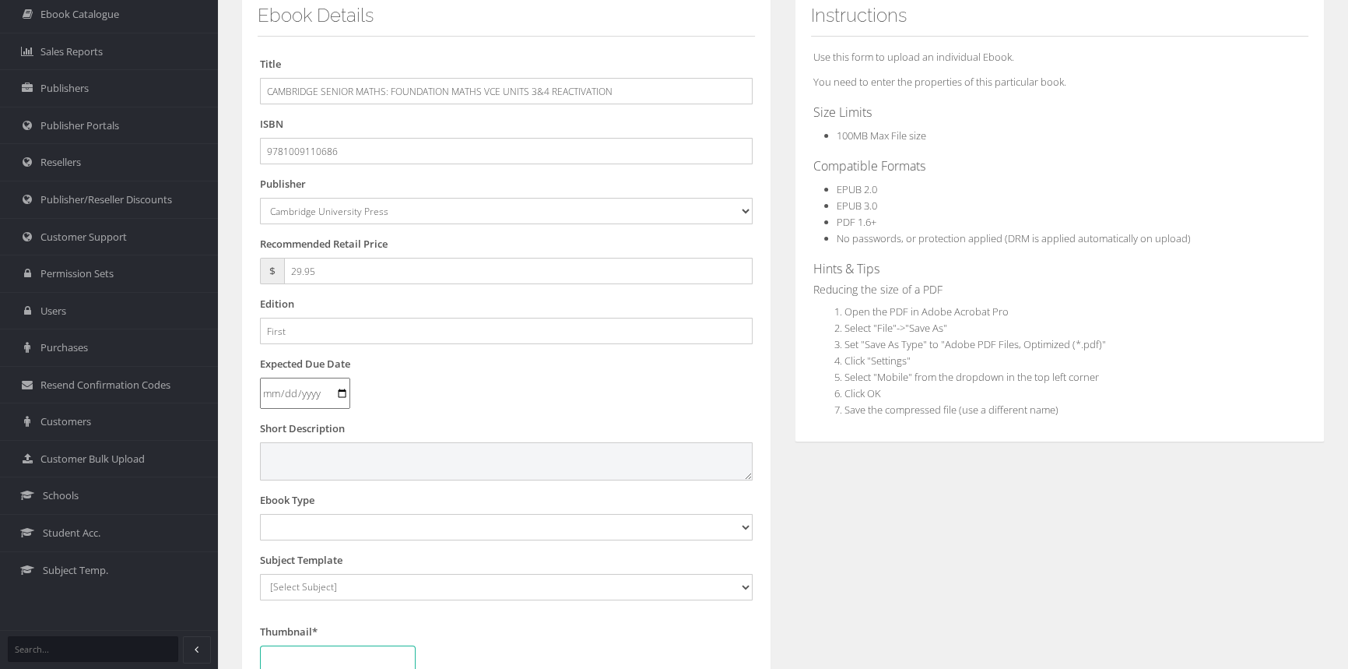
click at [315, 473] on textarea at bounding box center [506, 460] width 493 height 37
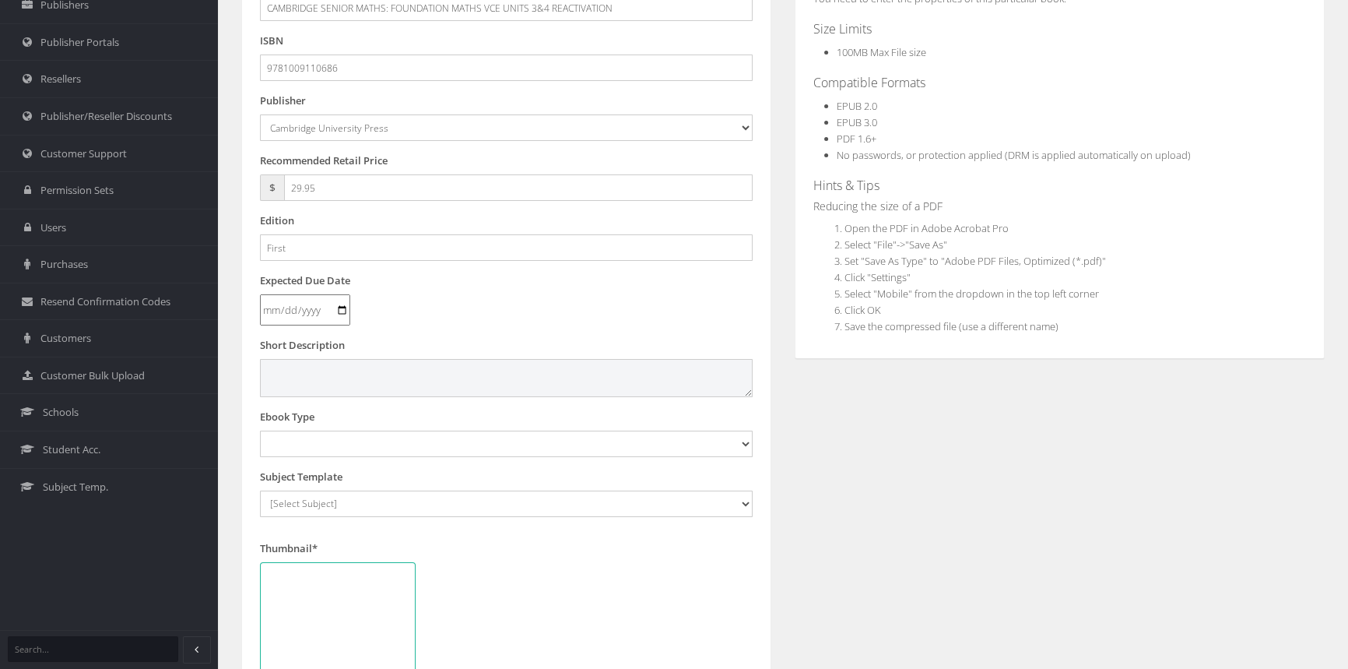
scroll to position [353, 0]
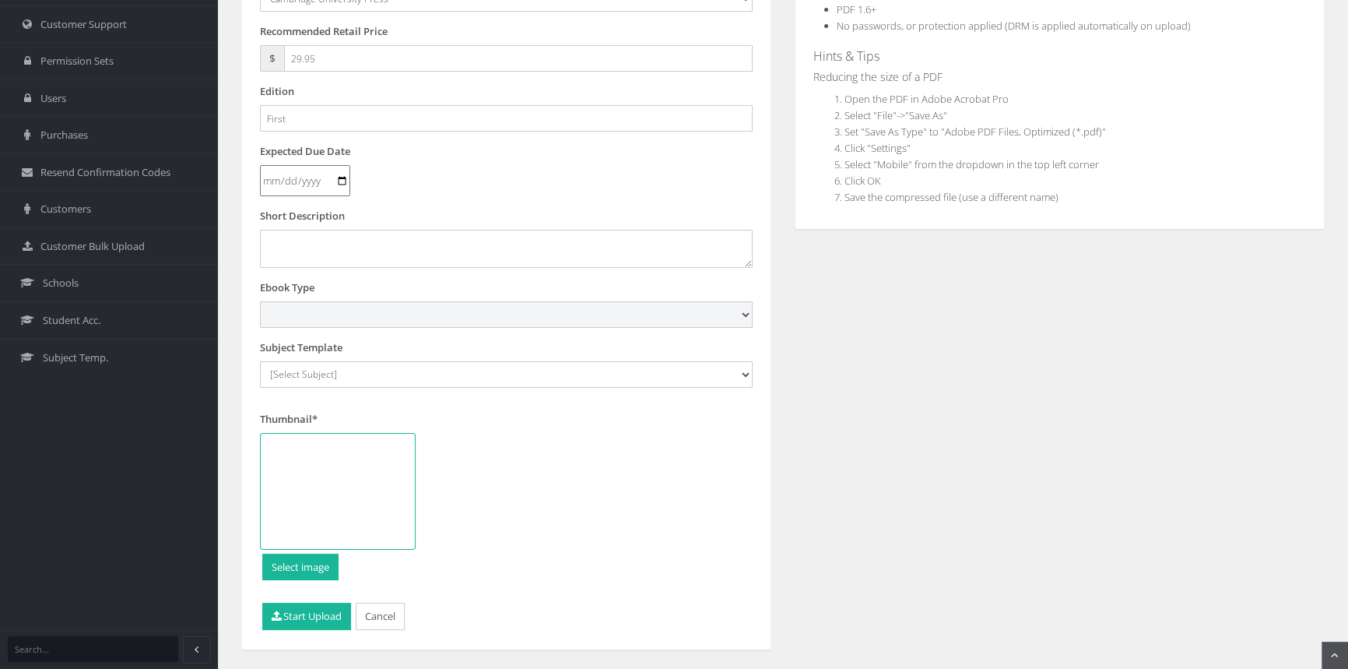
click at [290, 311] on select "Digital Activation Code Protected PDF EEBook - Online and Offline Ebook Interac…" at bounding box center [506, 314] width 493 height 26
select select "4"
click at [260, 301] on select "Digital Activation Code Protected PDF EEBook - Online and Offline Ebook Interac…" at bounding box center [506, 314] width 493 height 26
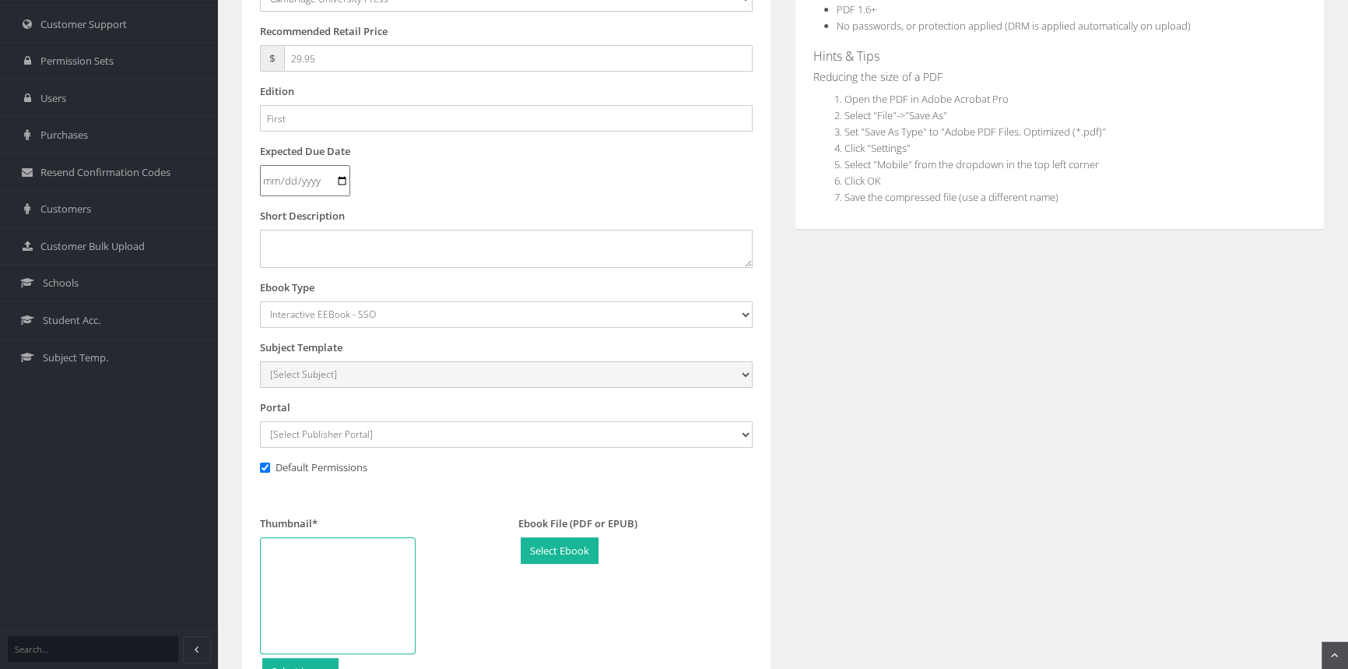
drag, startPoint x: 308, startPoint y: 378, endPoint x: 320, endPoint y: 373, distance: 12.6
click at [308, 378] on select "[Select Subject] Accounting Agriculture Ancient History Applied Computing Art A…" at bounding box center [506, 374] width 493 height 26
select select "eb13719b-145c-ee11-a9bd-0272d098c78b"
click at [260, 361] on select "[Select Subject] Accounting Agriculture Ancient History Applied Computing Art A…" at bounding box center [506, 374] width 493 height 26
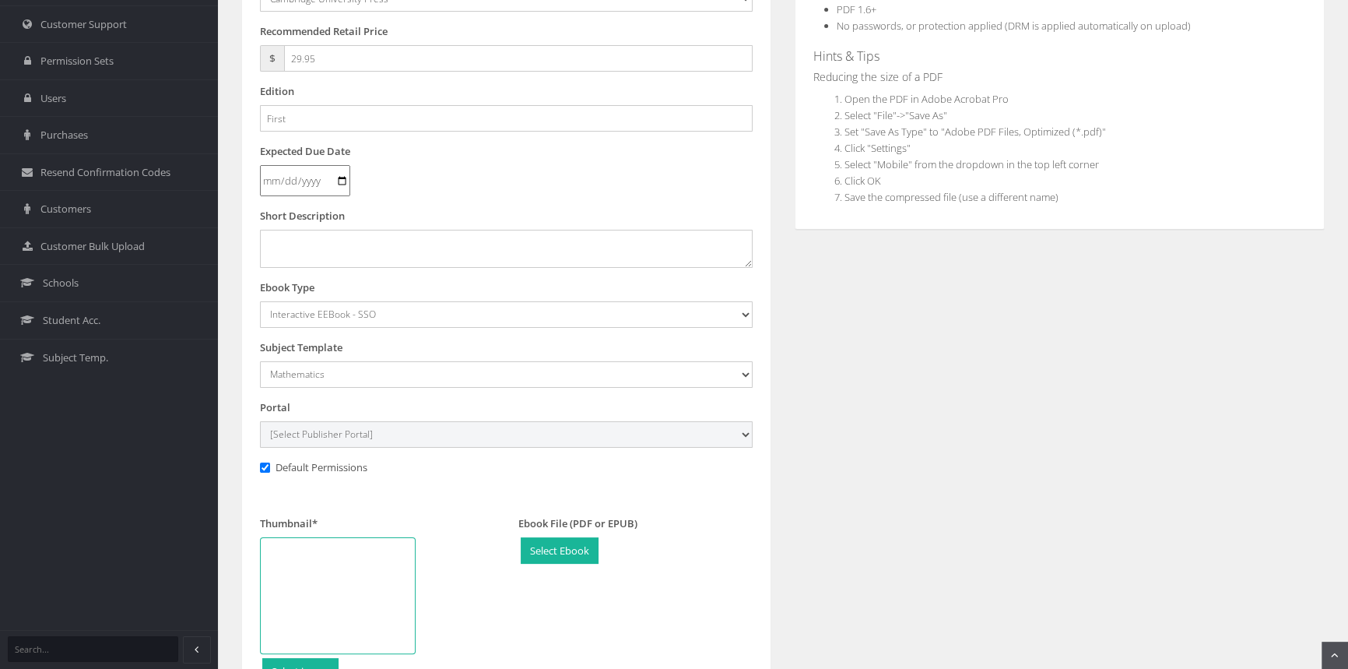
click at [325, 441] on select "[Select Publisher Portal] Listening Beyond Hearing (LBH) ATAR Notes+ SmarterMat…" at bounding box center [506, 434] width 493 height 26
select select "0f16bd3e-774f-e411-817c-00155d7a4405"
click at [260, 421] on select "[Select Publisher Portal] Listening Beyond Hearing (LBH) ATAR Notes+ SmarterMat…" at bounding box center [506, 434] width 493 height 26
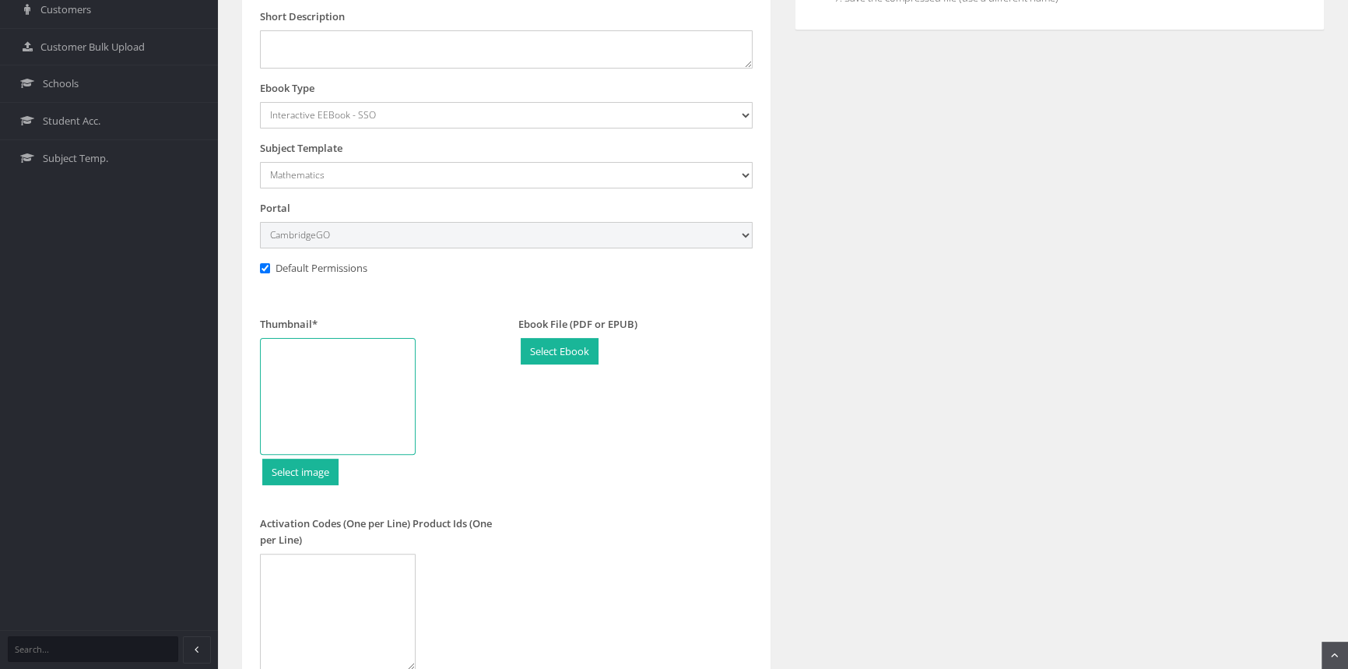
scroll to position [566, 0]
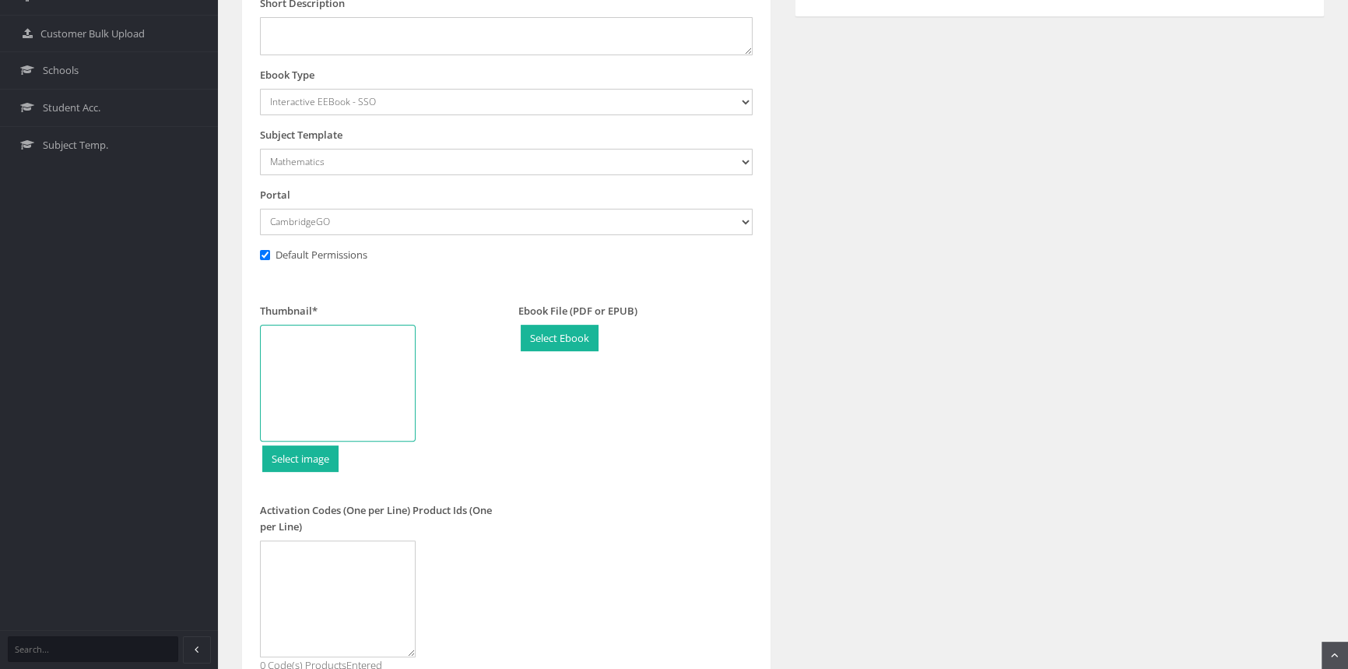
click at [357, 383] on div at bounding box center [338, 383] width 156 height 117
type input "C:\fakepath\9781009110686_180.jpg"
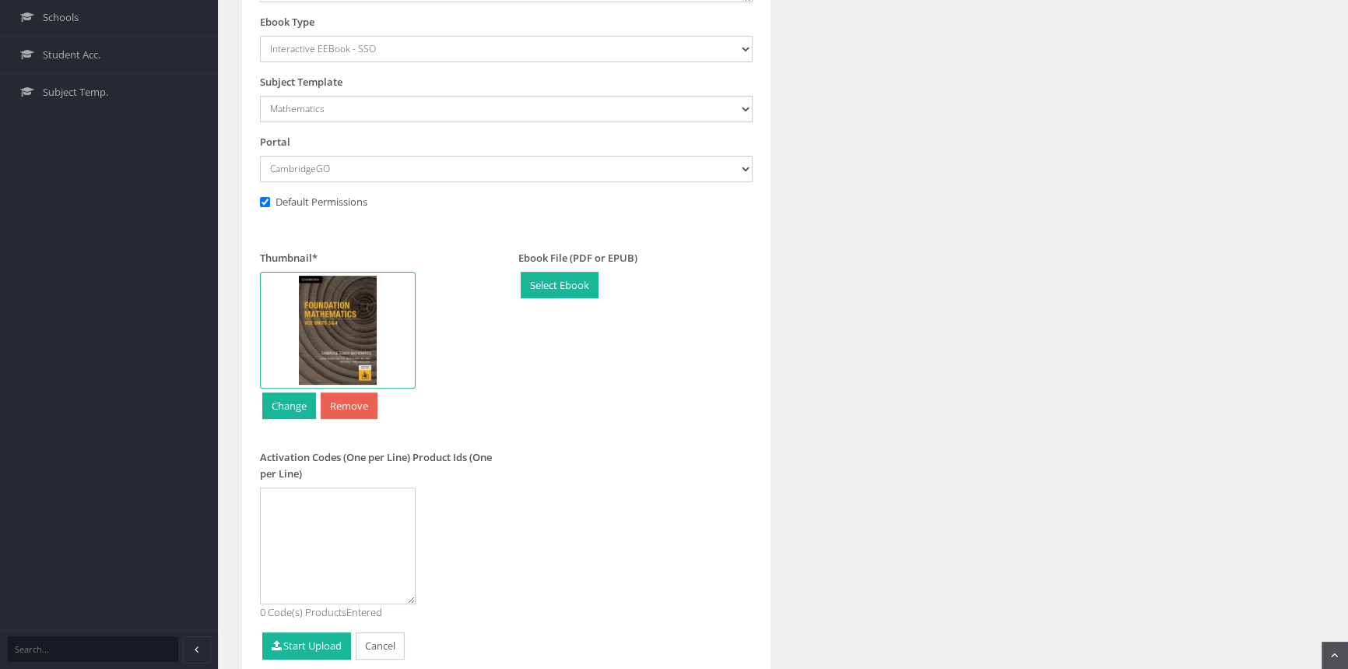
scroll to position [683, 0]
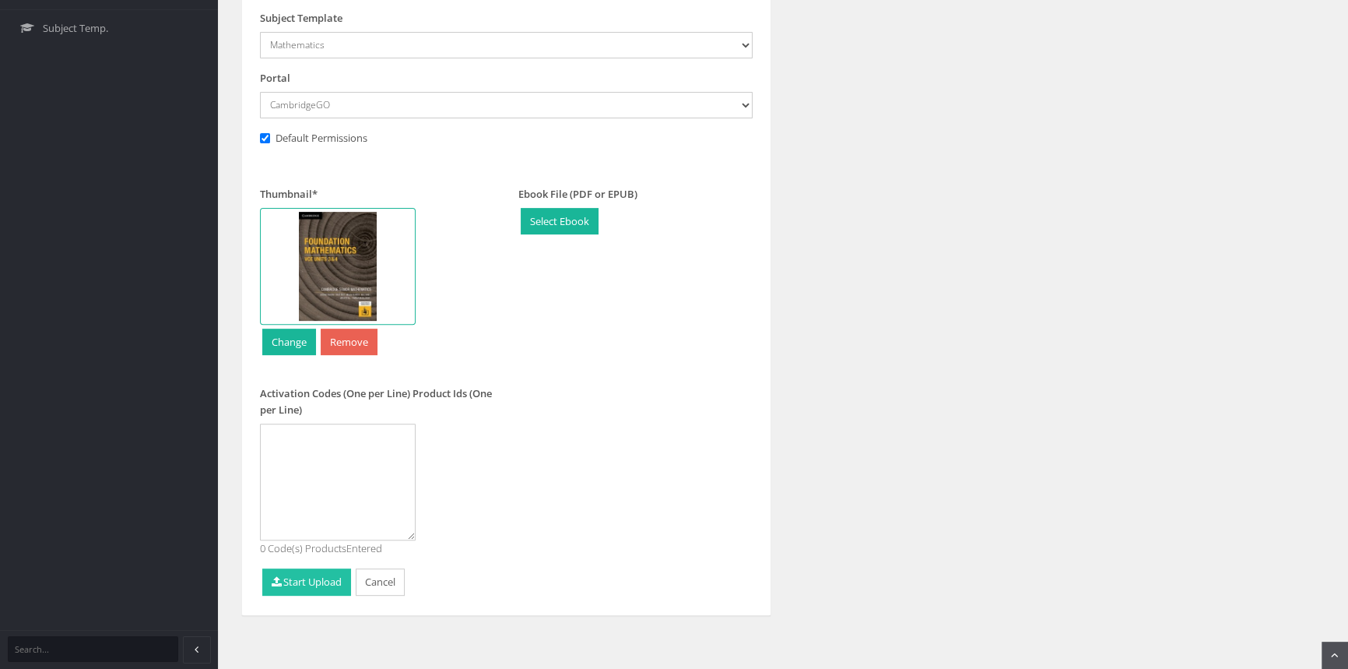
click at [325, 579] on button "Start Upload" at bounding box center [306, 581] width 89 height 27
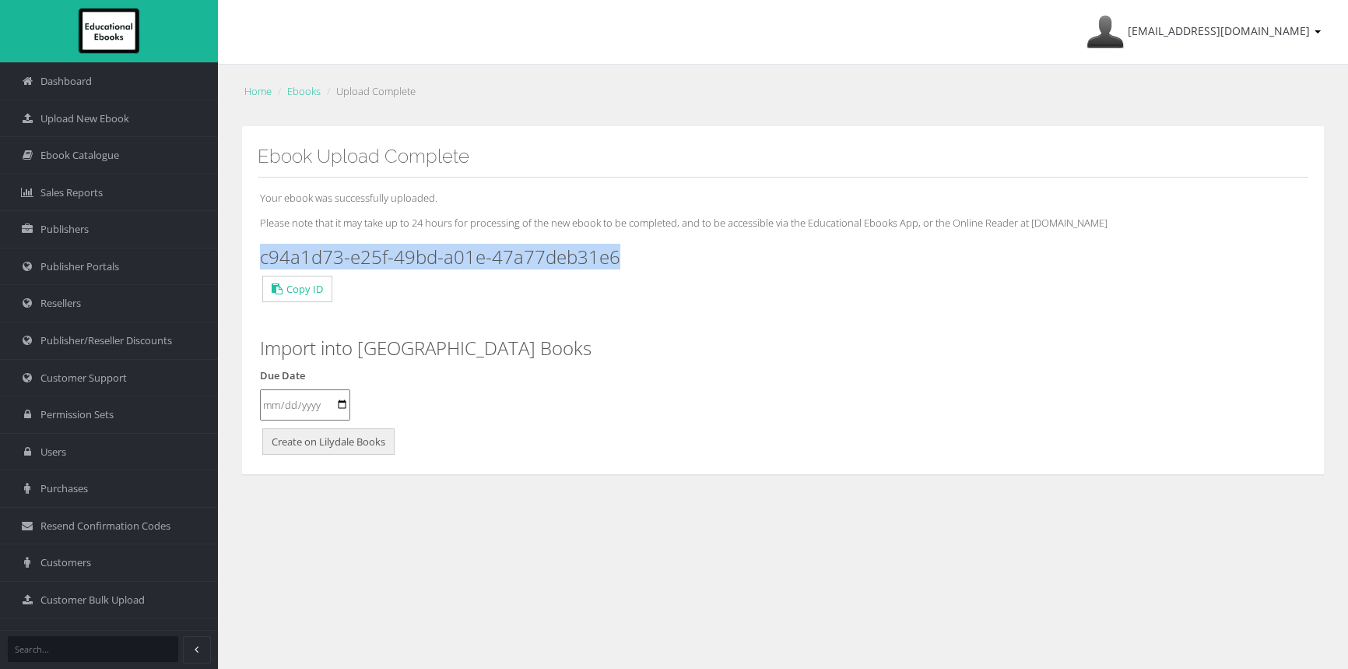
drag, startPoint x: 529, startPoint y: 254, endPoint x: 259, endPoint y: 241, distance: 270.4
click at [259, 241] on div "Your ebook was successfully uploaded. Please note that it may take up to 24 hou…" at bounding box center [783, 317] width 1051 height 281
copy h3 "c94a1d73-e25f-49bd-a01e-47a77deb31e6"
click at [98, 118] on span "Upload New Ebook" at bounding box center [84, 118] width 89 height 15
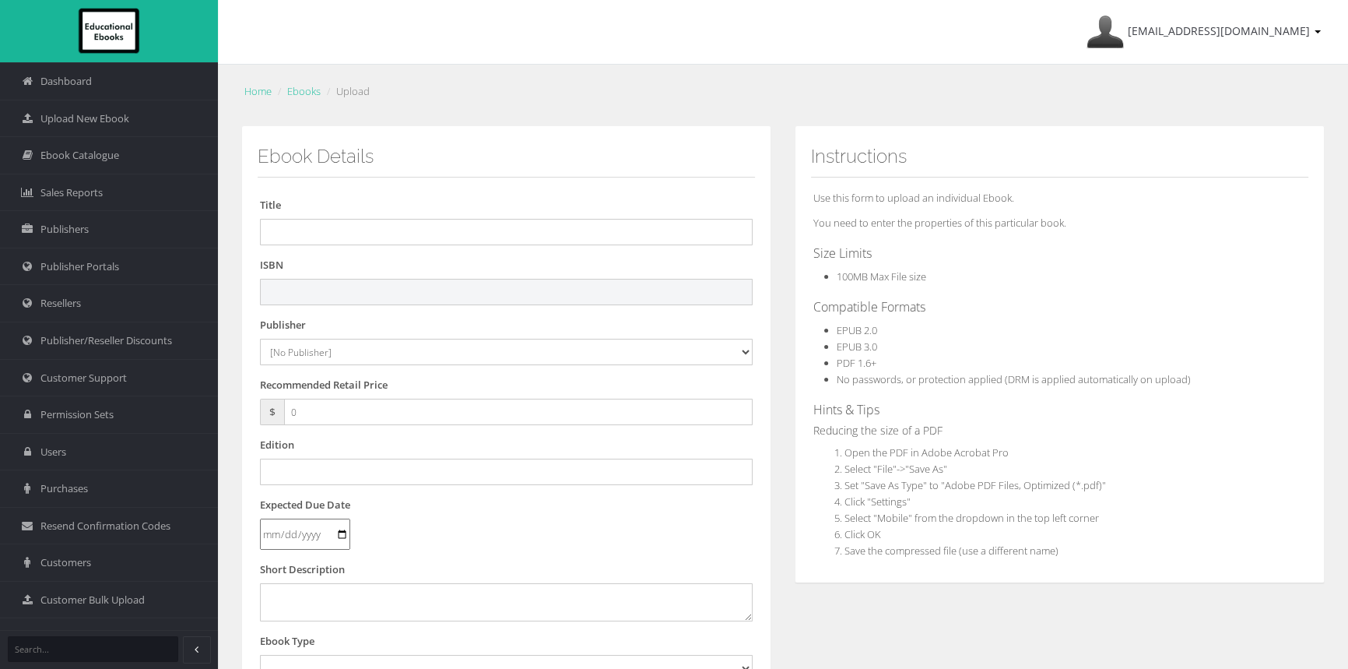
click at [353, 294] on input "text" at bounding box center [506, 292] width 493 height 26
paste input "9781009480734"
type input "9781009480734"
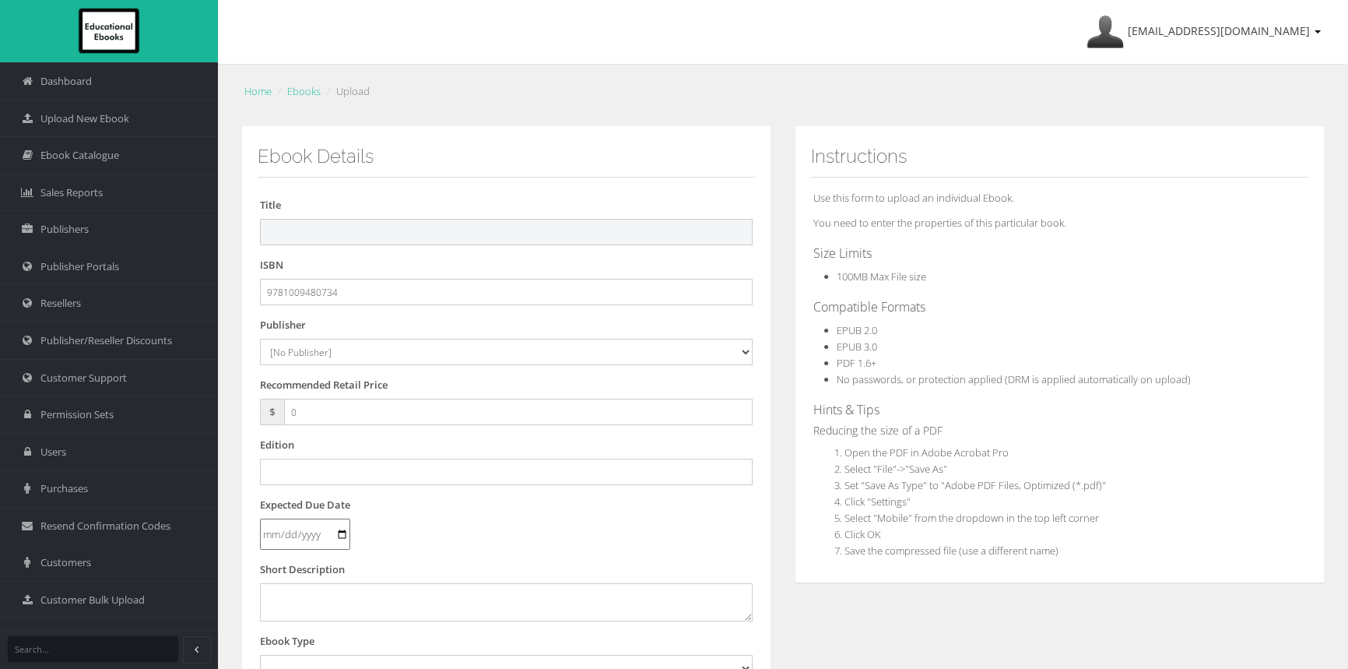
click at [388, 227] on input "text" at bounding box center [506, 232] width 493 height 26
paste input "CAMBRIDGE ESSENTIAL MATHEMATICS FOR THE VICTORIAN CURRICULUM YEAR 7 EBOOK 3E (R…"
drag, startPoint x: 661, startPoint y: 232, endPoint x: 904, endPoint y: 237, distance: 243.7
click at [904, 237] on div "Ebook Details Title CAMBRIDGE ESSENTIAL MATHEMATICS FOR THE VICTORIAN CURRICULU…" at bounding box center [783, 580] width 1107 height 908
click at [613, 230] on input "CAMBRIDGE ESSENTIAL MATHEMATICS FOR THE VICTORIAN CURRICULUM YEAR 7 EBOOK 3E" at bounding box center [506, 232] width 493 height 26
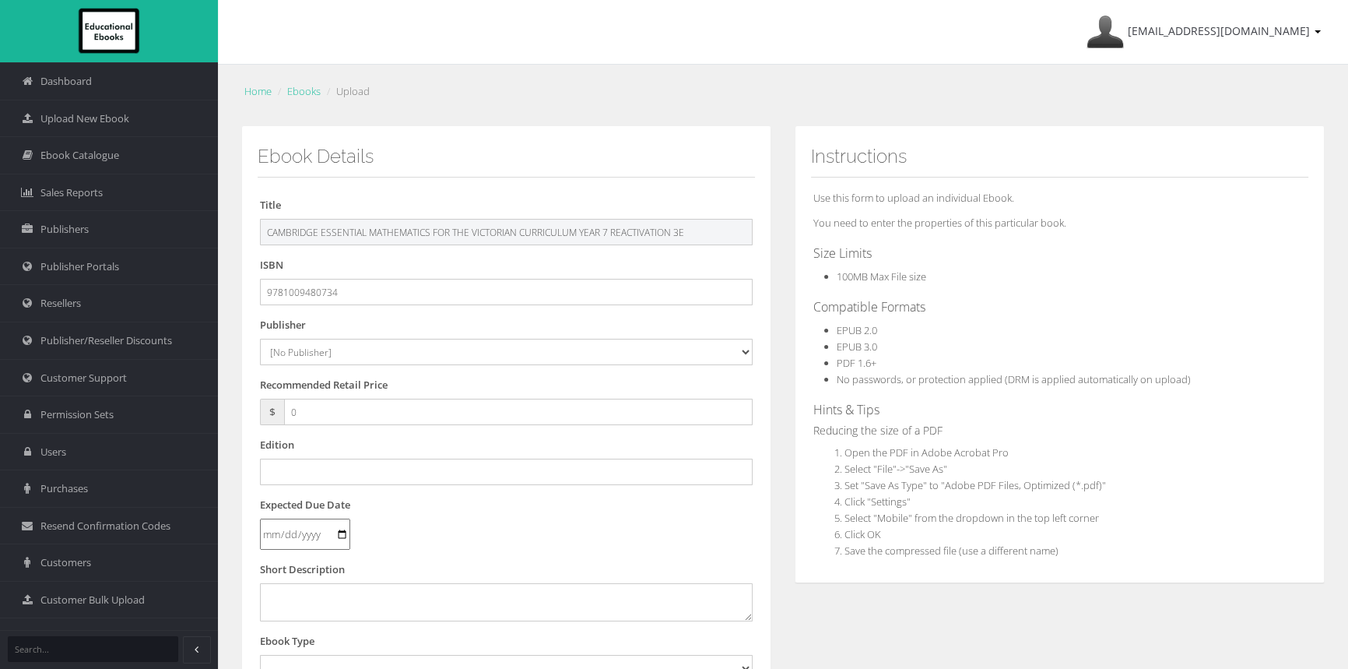
type input "CAMBRIDGE ESSENTIAL MATHEMATICS FOR THE VICTORIAN CURRICULUM YEAR 7 REACTIVATIO…"
click at [377, 350] on select "[No Publisher] Alexander Mackie Allen & Unwin ATAR Notes Auralia - Rising Softw…" at bounding box center [506, 352] width 493 height 26
select select "00846f43-643d-e411-817c-00155d7a4405"
click at [260, 339] on select "[No Publisher] Alexander Mackie Allen & Unwin ATAR Notes Auralia - Rising Softw…" at bounding box center [506, 352] width 493 height 26
drag, startPoint x: 332, startPoint y: 409, endPoint x: 202, endPoint y: 405, distance: 129.3
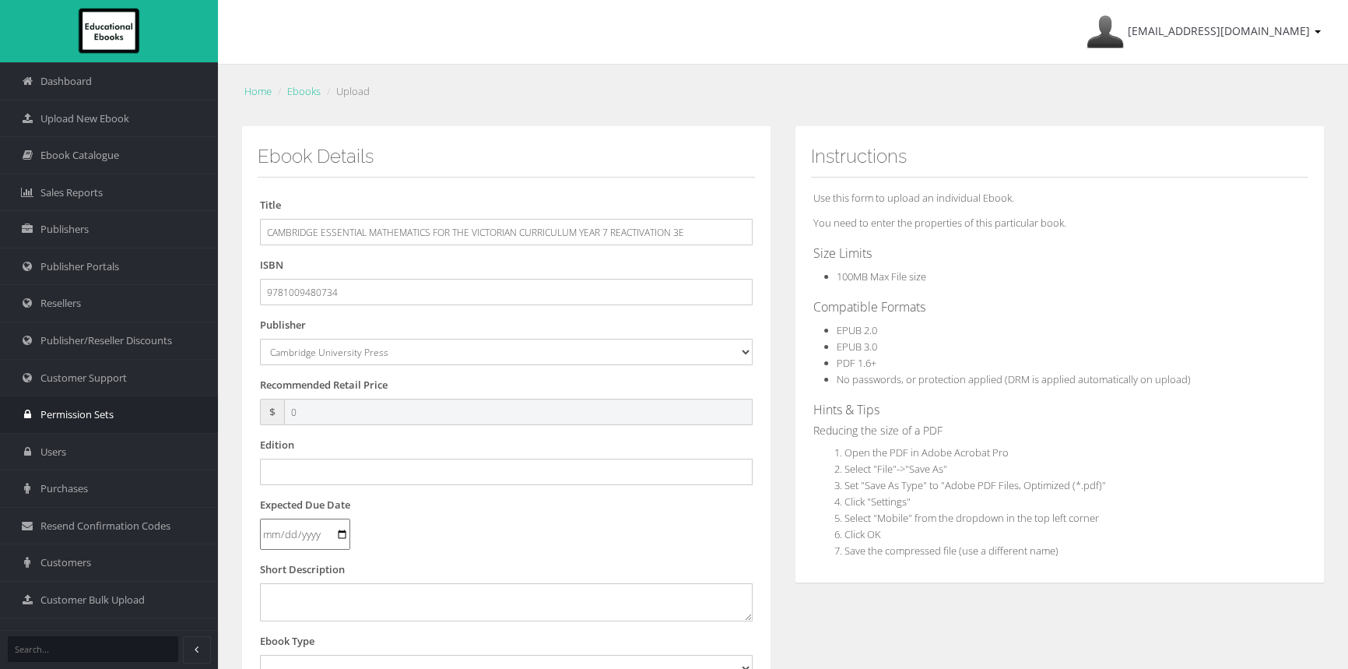
click at [202, 405] on div "Dashboard Upload New Ebook Ebook Catalogue Sales Reports Publishers Users" at bounding box center [674, 529] width 1348 height 1058
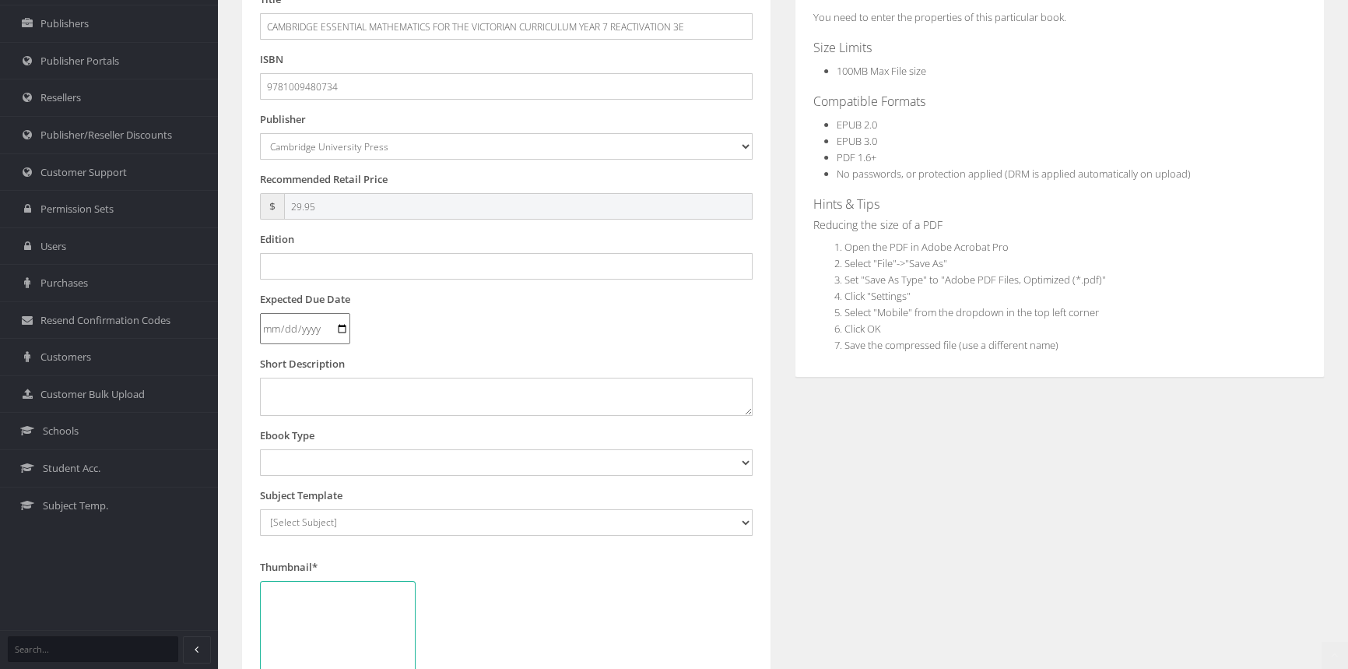
scroll to position [212, 0]
type input "29.95"
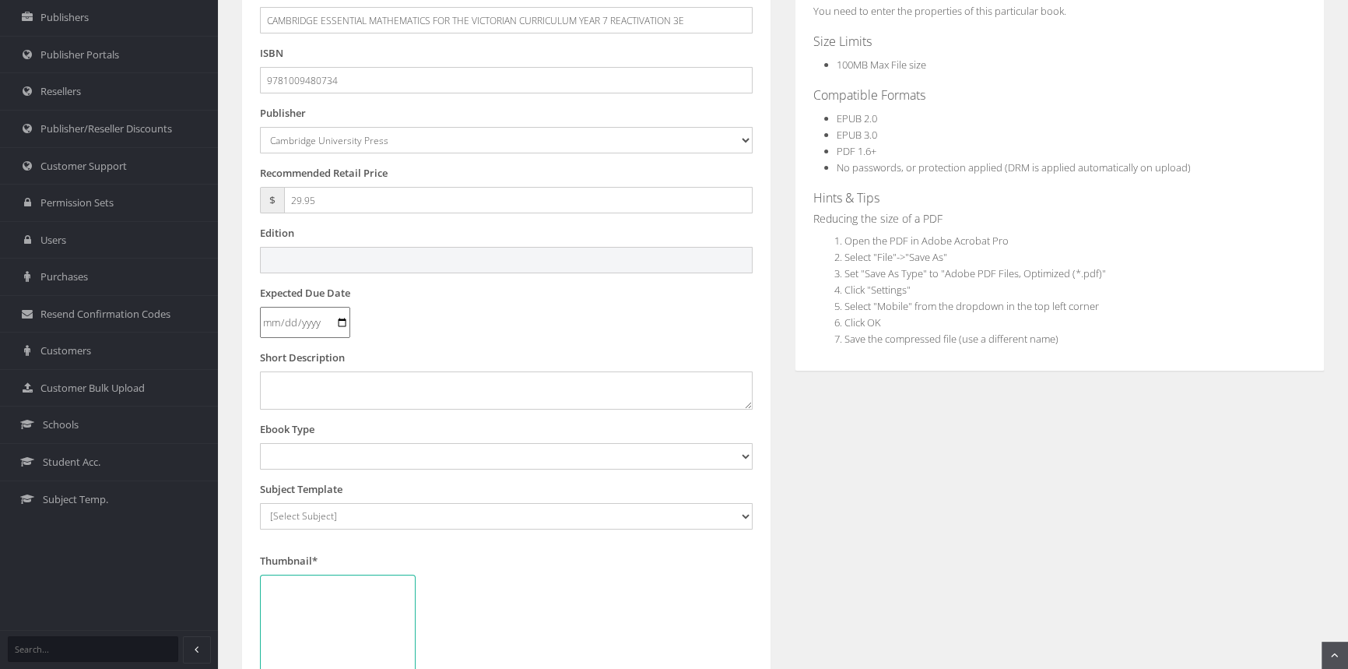
click at [434, 251] on input "text" at bounding box center [506, 260] width 493 height 26
type input "Third"
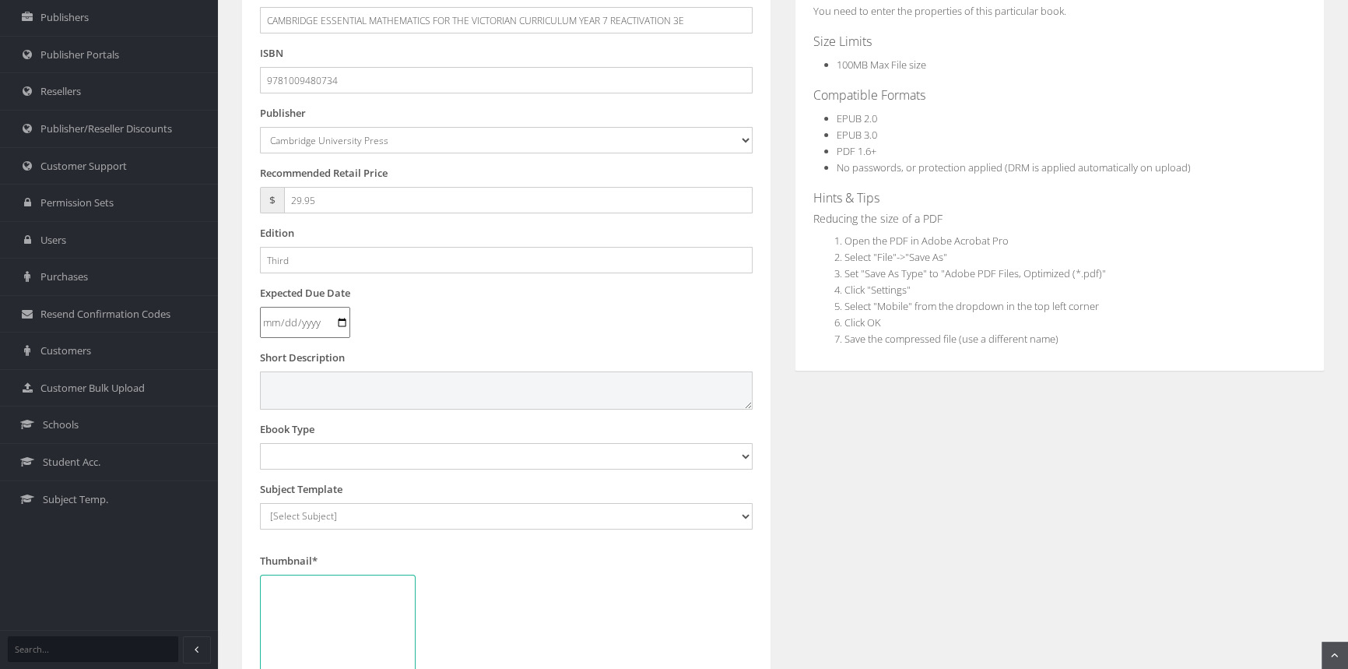
click at [392, 389] on textarea at bounding box center [506, 389] width 493 height 37
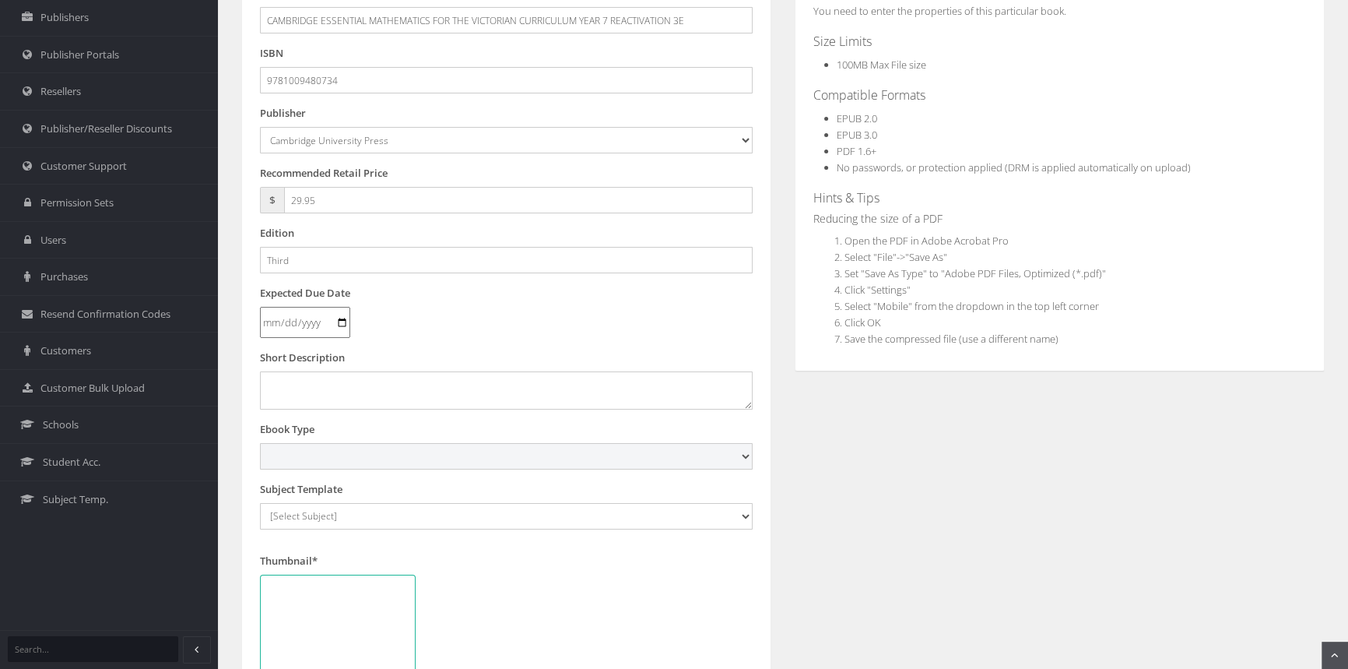
click at [331, 451] on select "Digital Activation Code Protected PDF EEBook - Online and Offline Ebook Interac…" at bounding box center [506, 456] width 493 height 26
select select "4"
click at [260, 443] on select "Digital Activation Code Protected PDF EEBook - Online and Offline Ebook Interac…" at bounding box center [506, 456] width 493 height 26
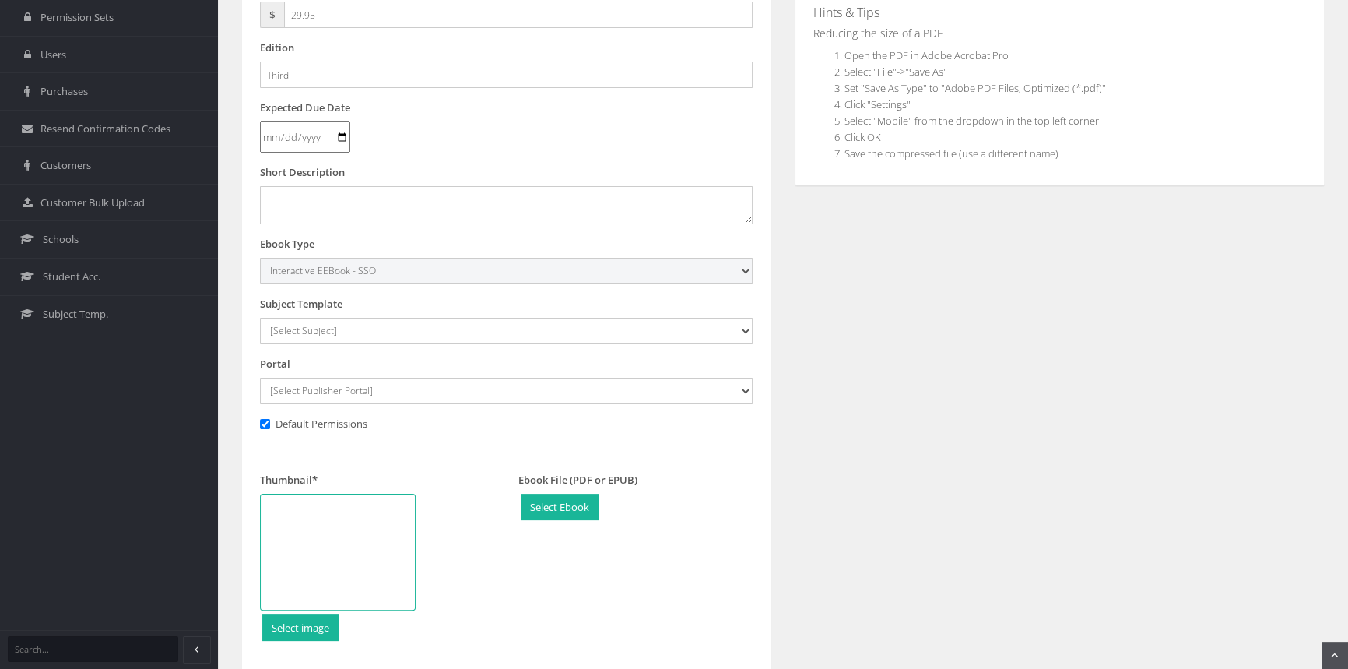
scroll to position [424, 0]
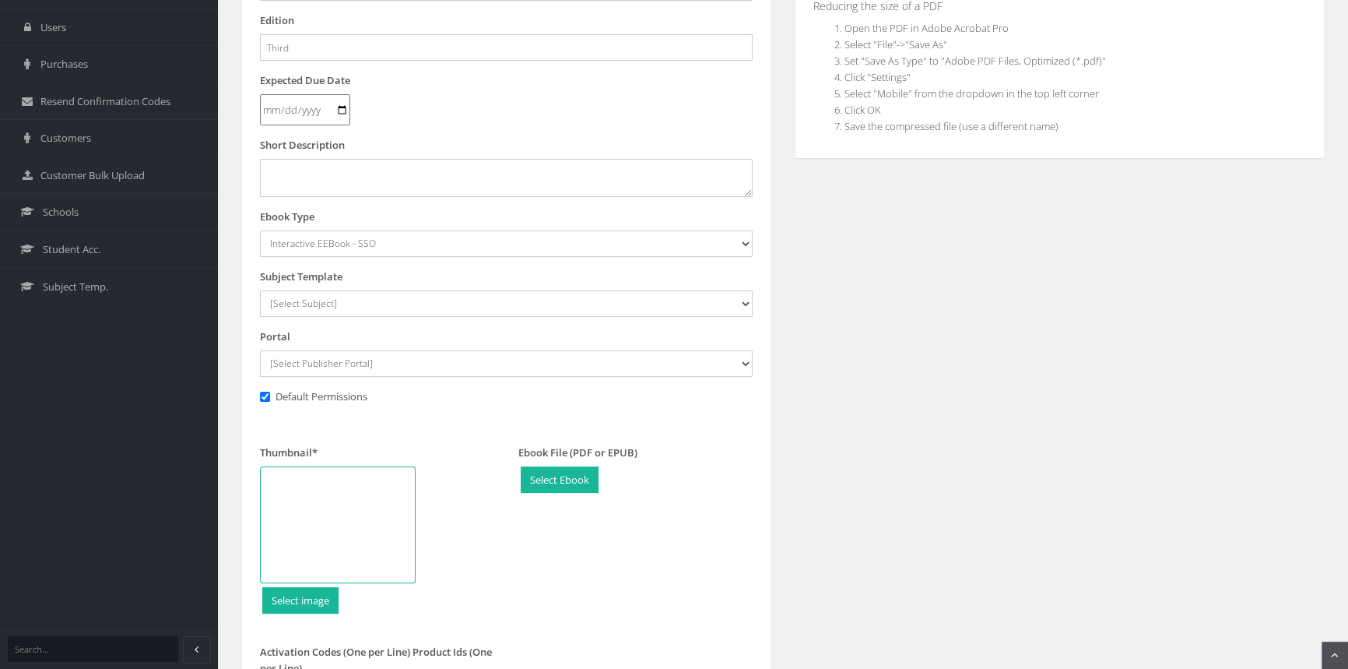
click at [321, 315] on form "Title CAMBRIDGE ESSENTIAL MATHEMATICS FOR THE VICTORIAN CURRICULUM YEAR 7 REACT…" at bounding box center [506, 315] width 493 height 1084
click at [335, 308] on select "[Select Subject] Accounting Agriculture Ancient History Applied Computing Art A…" at bounding box center [506, 303] width 493 height 26
select select "eb13719b-145c-ee11-a9bd-0272d098c78b"
click at [260, 290] on select "[Select Subject] Accounting Agriculture Ancient History Applied Computing Art A…" at bounding box center [506, 303] width 493 height 26
click at [396, 358] on select "[Select Publisher Portal] Listening Beyond Hearing (LBH) ATAR Notes+ SmarterMat…" at bounding box center [506, 363] width 493 height 26
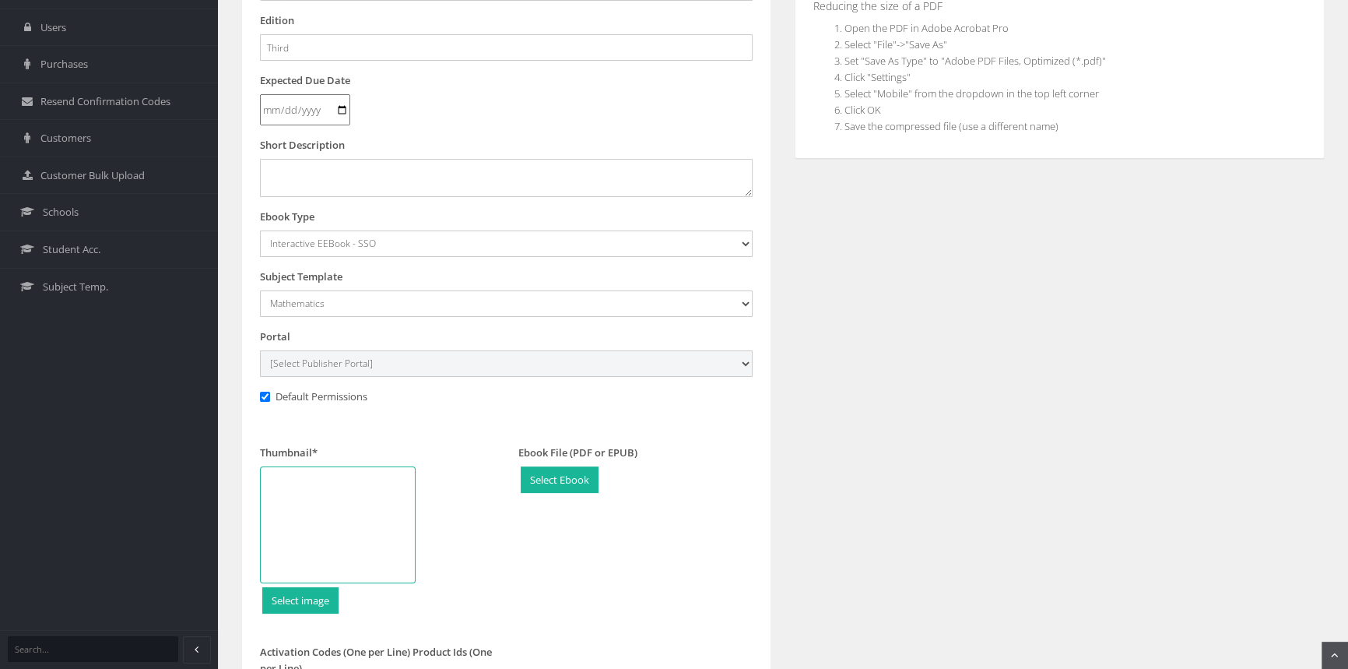
select select "0f16bd3e-774f-e411-817c-00155d7a4405"
click at [260, 350] on select "[Select Publisher Portal] Listening Beyond Hearing (LBH) ATAR Notes+ SmarterMat…" at bounding box center [506, 363] width 493 height 26
click at [371, 518] on div at bounding box center [338, 524] width 156 height 117
type input "C:\fakepath\9781009480734_180.jpg"
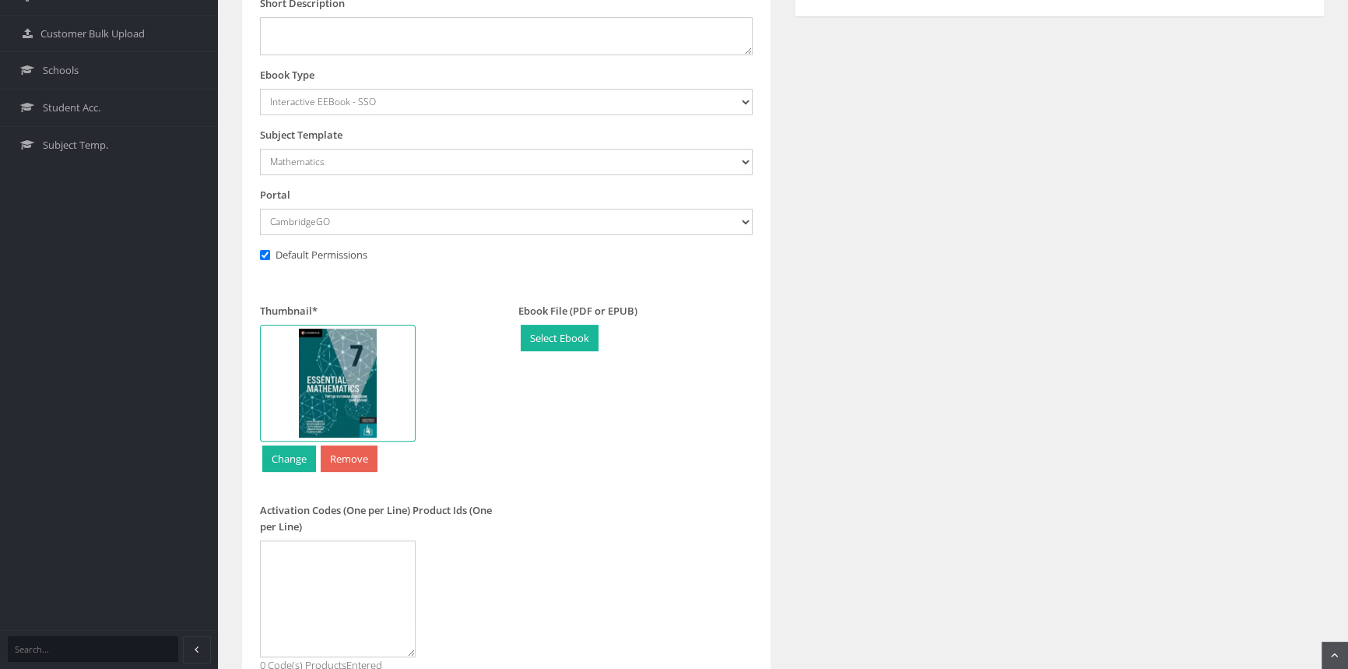
scroll to position [683, 0]
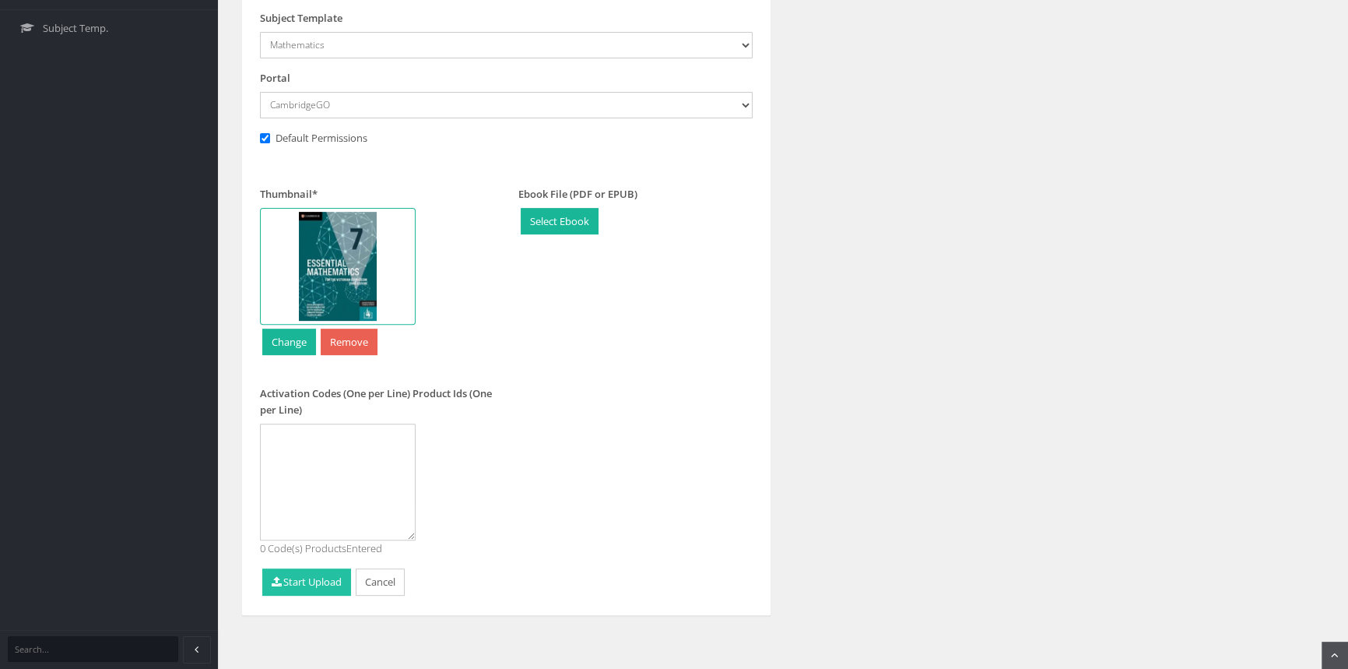
click at [325, 585] on button "Start Upload" at bounding box center [306, 581] width 89 height 27
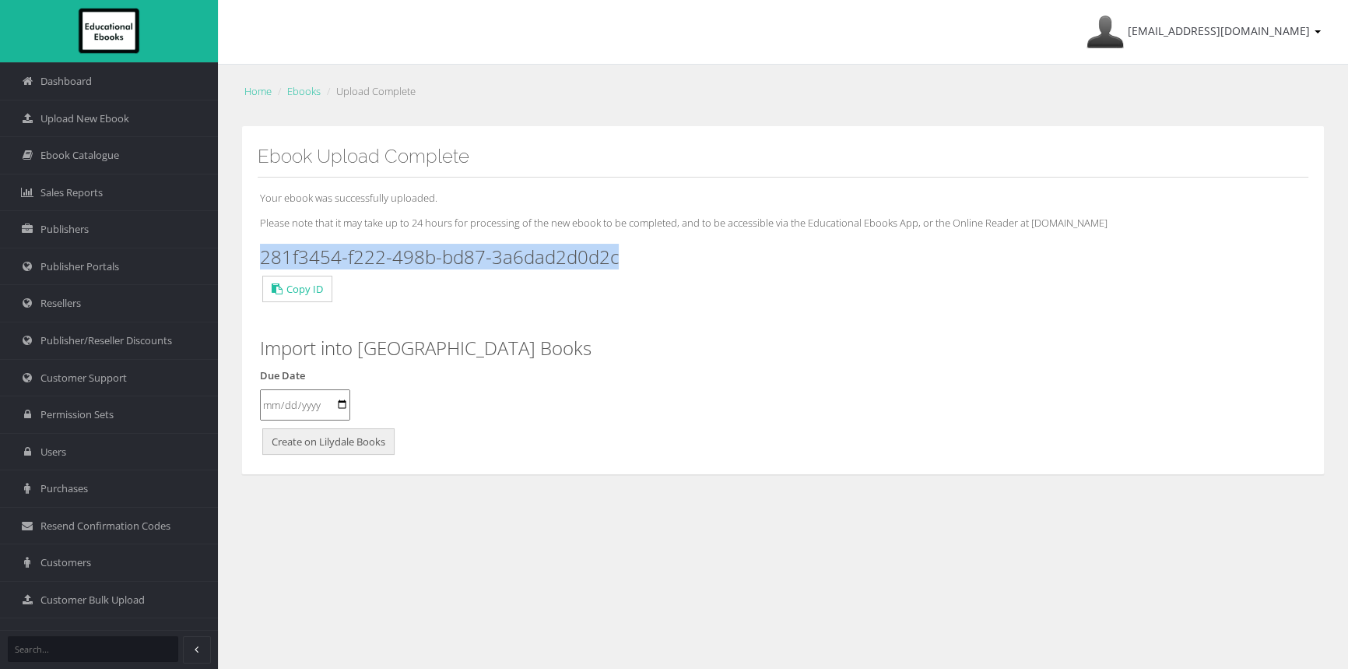
drag, startPoint x: 620, startPoint y: 263, endPoint x: 258, endPoint y: 251, distance: 361.4
click at [258, 251] on div "Your ebook was successfully uploaded. Please note that it may take up to 24 hou…" at bounding box center [783, 317] width 1051 height 281
copy h3 "281f3454-f222-498b-bd87-3a6dad2d0d2c"
click at [115, 120] on span "Upload New Ebook" at bounding box center [84, 118] width 89 height 15
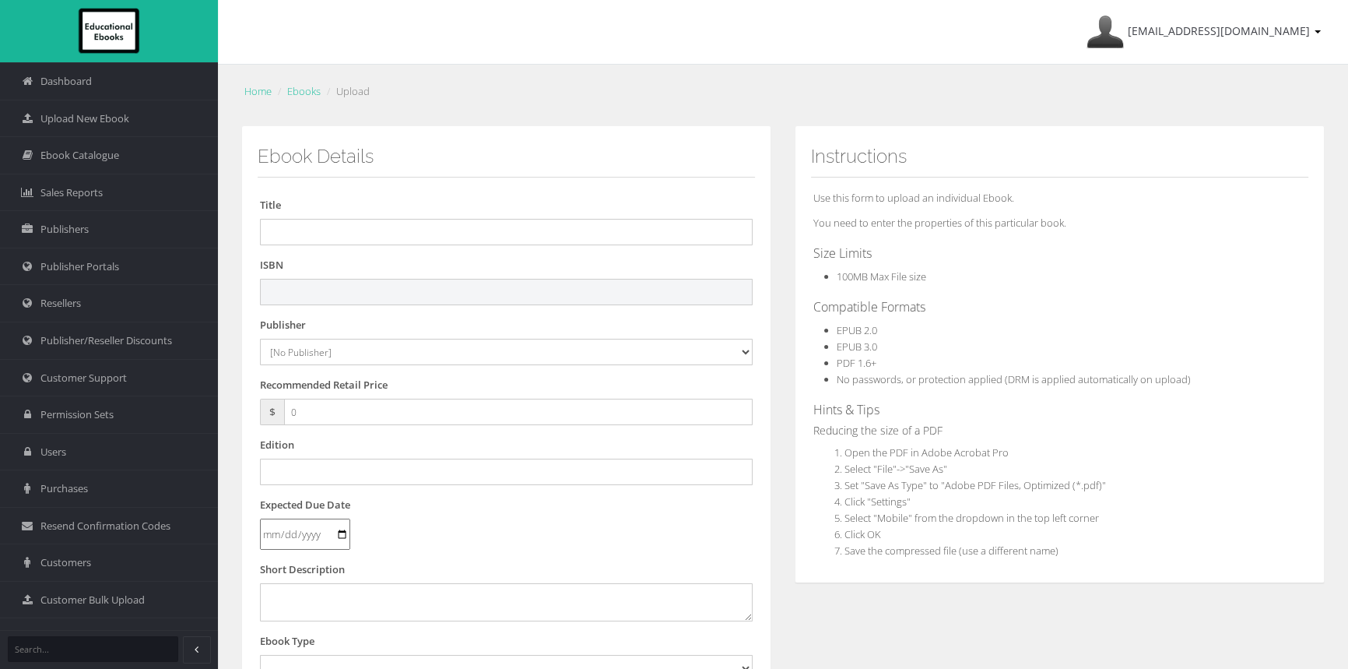
click at [361, 293] on input "text" at bounding box center [506, 292] width 493 height 26
paste input "9781009480925"
type input "9781009480925"
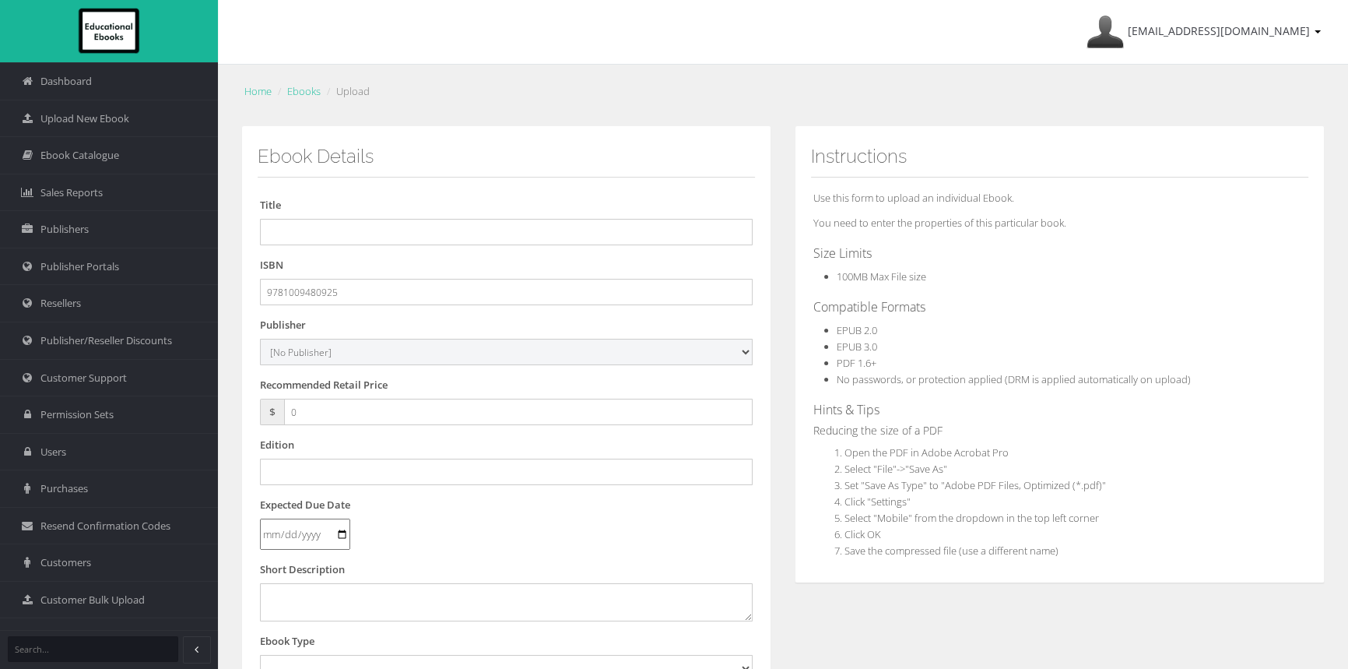
click at [321, 351] on select "[No Publisher] Alexander Mackie Allen & Unwin ATAR Notes Auralia - Rising Softw…" at bounding box center [506, 352] width 493 height 26
select select "00846f43-643d-e411-817c-00155d7a4405"
click at [260, 339] on select "[No Publisher] Alexander Mackie Allen & Unwin ATAR Notes Auralia - Rising Softw…" at bounding box center [506, 352] width 493 height 26
drag, startPoint x: 323, startPoint y: 411, endPoint x: 149, endPoint y: 406, distance: 174.4
click at [153, 408] on div "Dashboard Upload New Ebook Ebook Catalogue Sales Reports Publishers Users" at bounding box center [674, 529] width 1348 height 1058
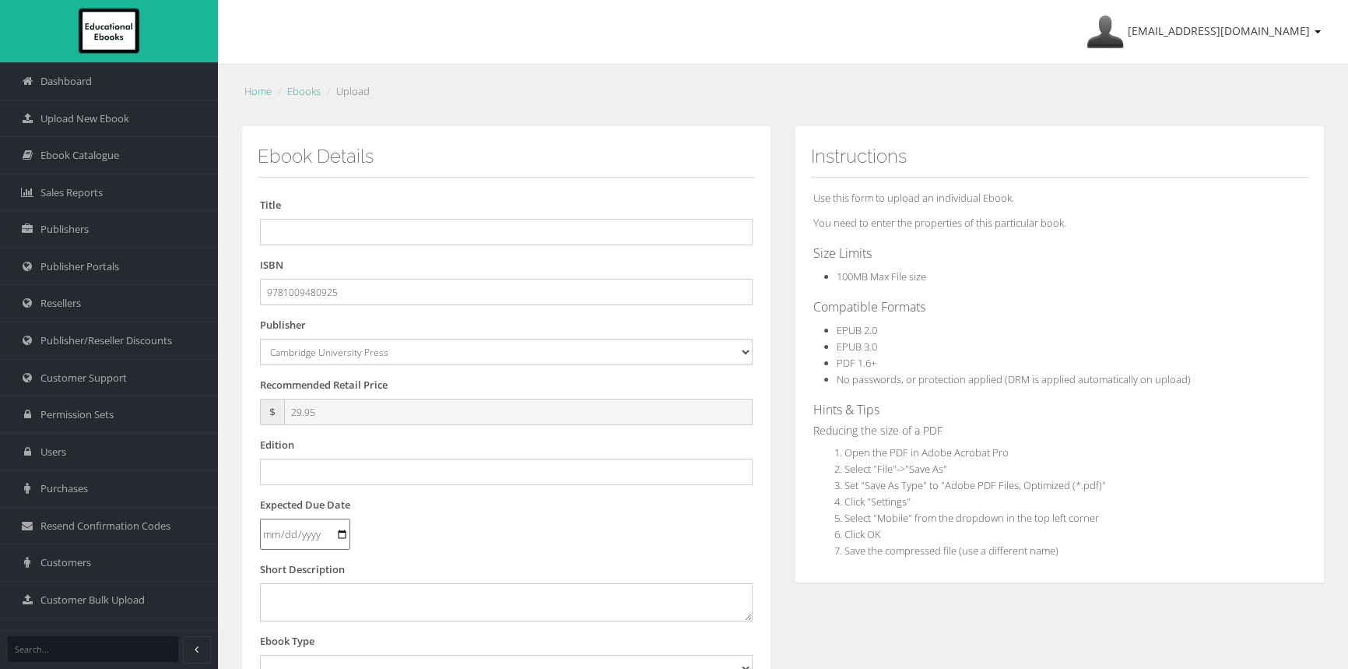
type input "29.95"
click at [409, 232] on input "text" at bounding box center [506, 232] width 493 height 26
click at [371, 247] on form "Title ISBN 9781009480925 Publisher [No Publisher] Alexander Mackie Allen & Unwi…" at bounding box center [506, 591] width 493 height 789
click at [373, 245] on form "Title ISBN 9781009480925 Publisher [No Publisher] Alexander Mackie Allen & Unwi…" at bounding box center [506, 591] width 493 height 789
paste input "CAMBRIDGE ESSENTIAL MATHEMATICS FOR THE VICTORIAN CURRICULUM YEAR 8 EBOOK 3E (R…"
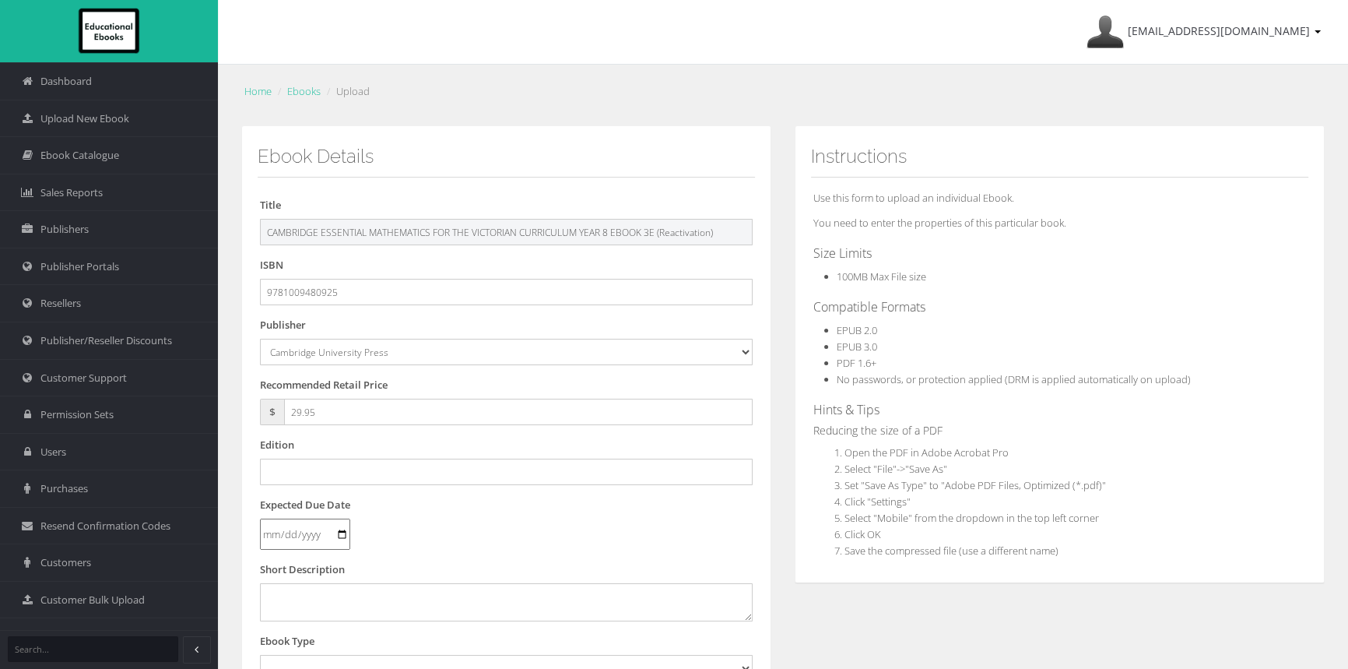
click at [390, 230] on input "CAMBRIDGE ESSENTIAL MATHEMATICS FOR THE VICTORIAN CURRICULUM YEAR 8 EBOOK 3E (R…" at bounding box center [506, 232] width 493 height 26
click at [644, 229] on input "CAMBRIDGE ESSENTIAL MATHEMATICS FOR THE VICTORIAN CURRICULUM YEAR 8 EBOOK 3E (R…" at bounding box center [506, 232] width 493 height 26
click at [615, 226] on input "CAMBRIDGE ESSENTIAL MATHEMATICS FOR THE VICTORIAN CURRICULUM YEAR 8 REACTIVATIO…" at bounding box center [506, 232] width 493 height 26
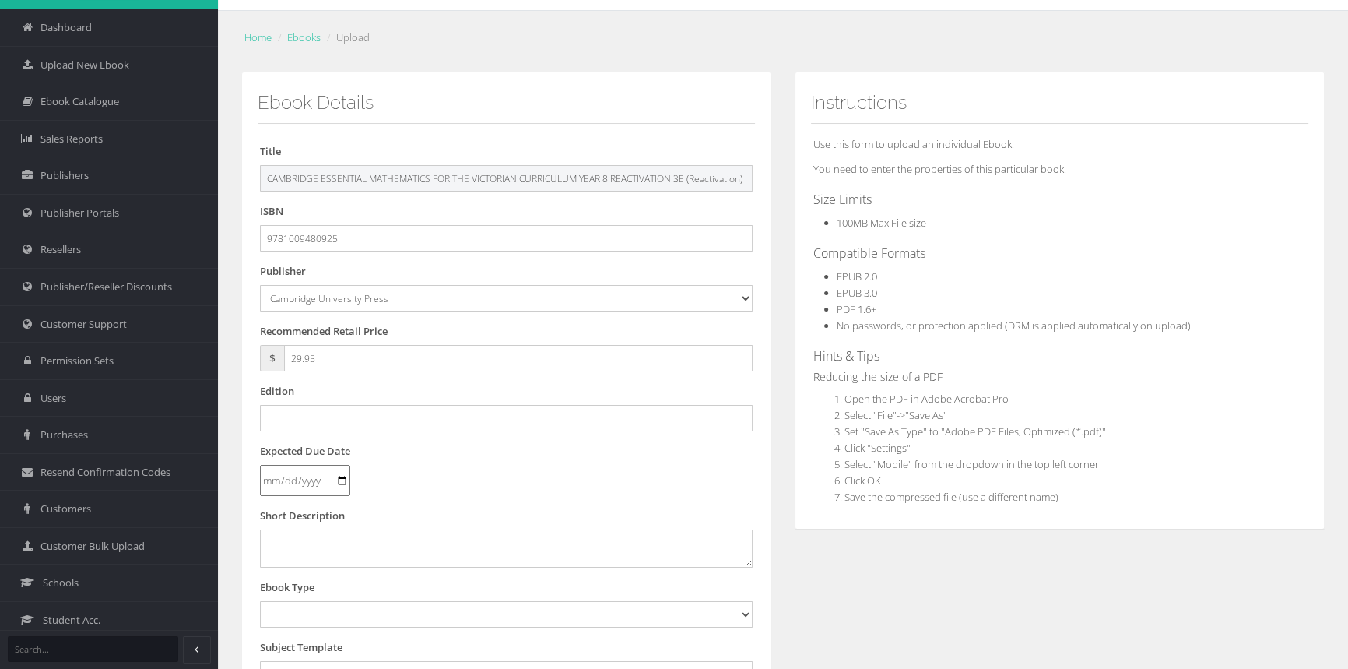
scroll to position [141, 0]
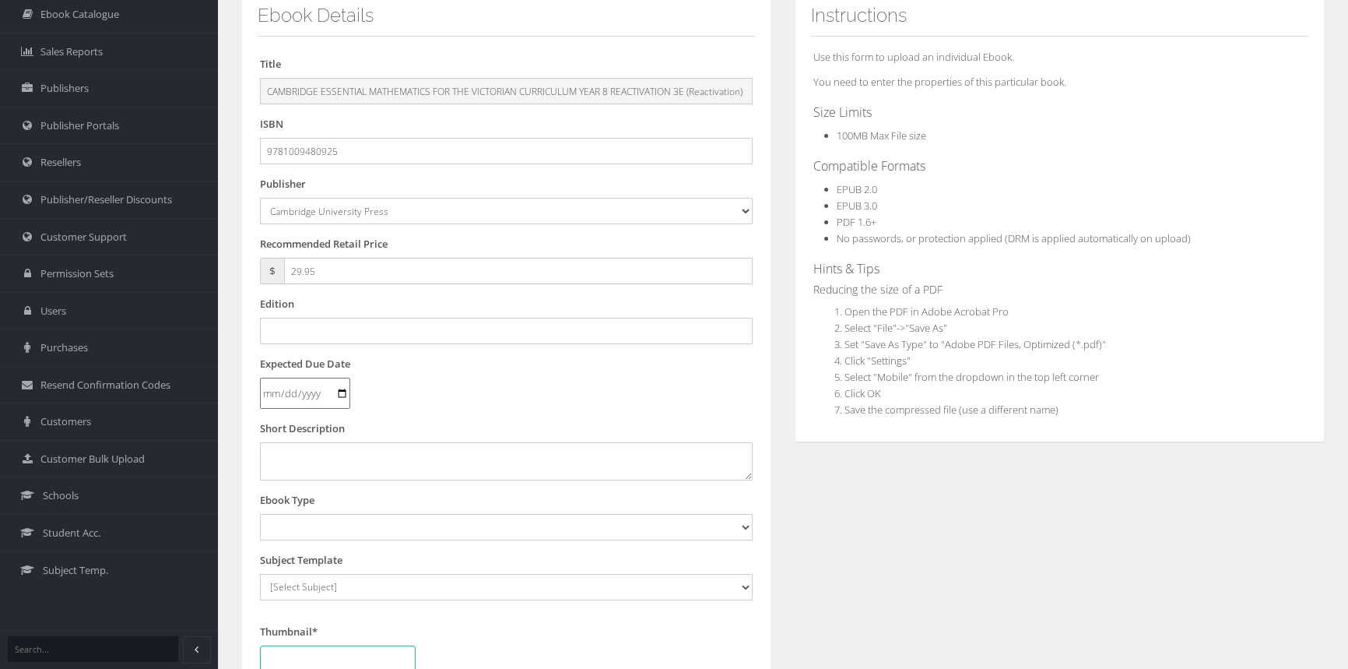
type input "CAMBRIDGE ESSENTIAL MATHEMATICS FOR THE VICTORIAN CURRICULUM YEAR 8 REACTIVATIO…"
click at [366, 325] on input "text" at bounding box center [506, 331] width 493 height 26
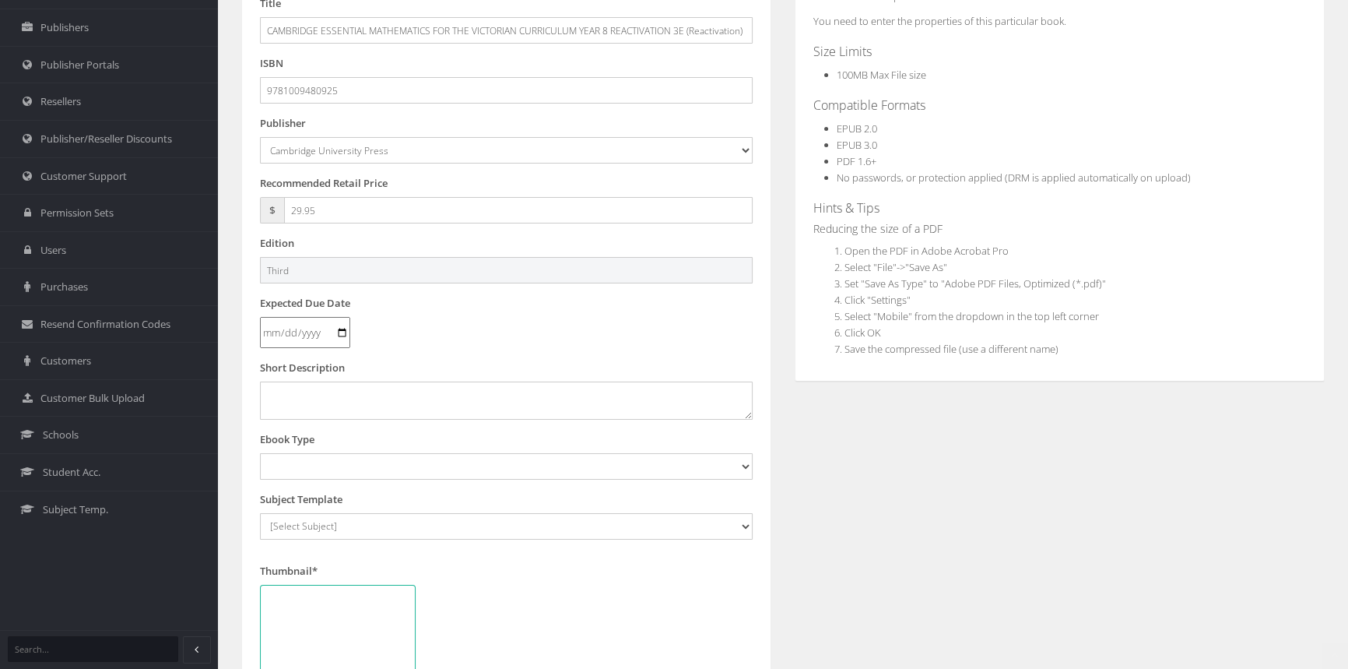
scroll to position [283, 0]
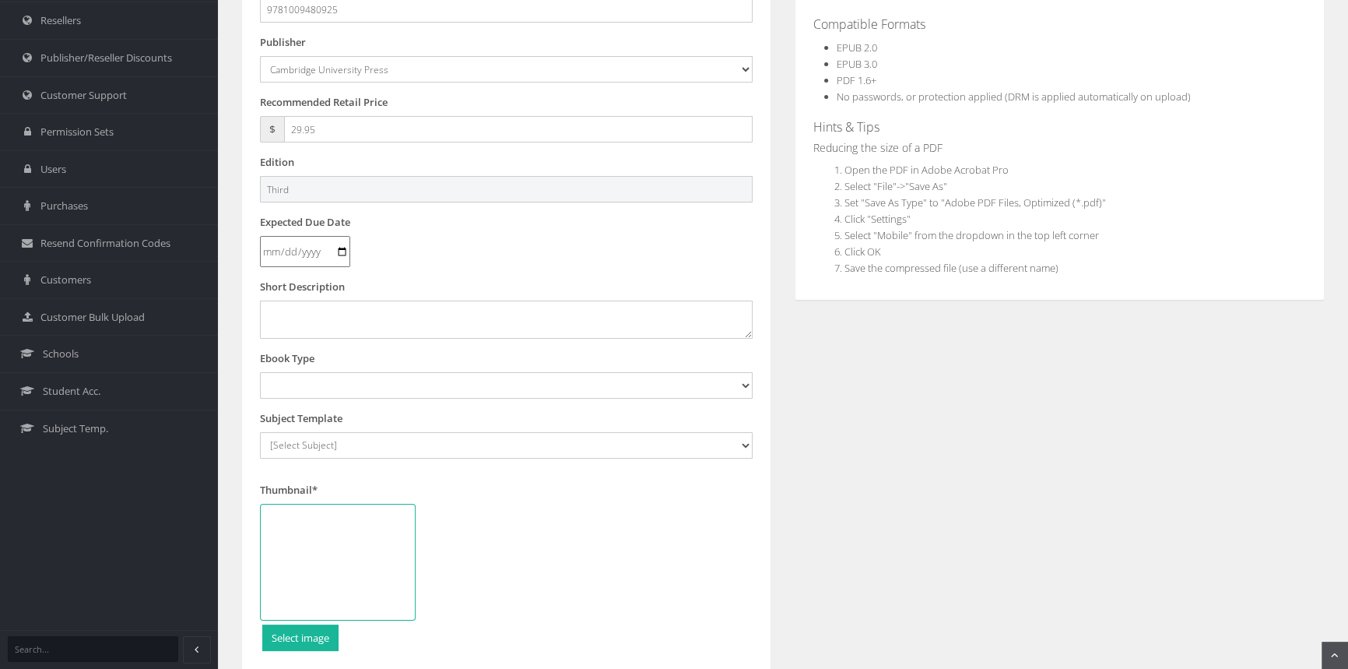
type input "Third"
drag, startPoint x: 381, startPoint y: 391, endPoint x: 414, endPoint y: 376, distance: 36.6
click at [381, 391] on select "Digital Activation Code Protected PDF EEBook - Online and Offline Ebook Interac…" at bounding box center [506, 385] width 493 height 26
select select "4"
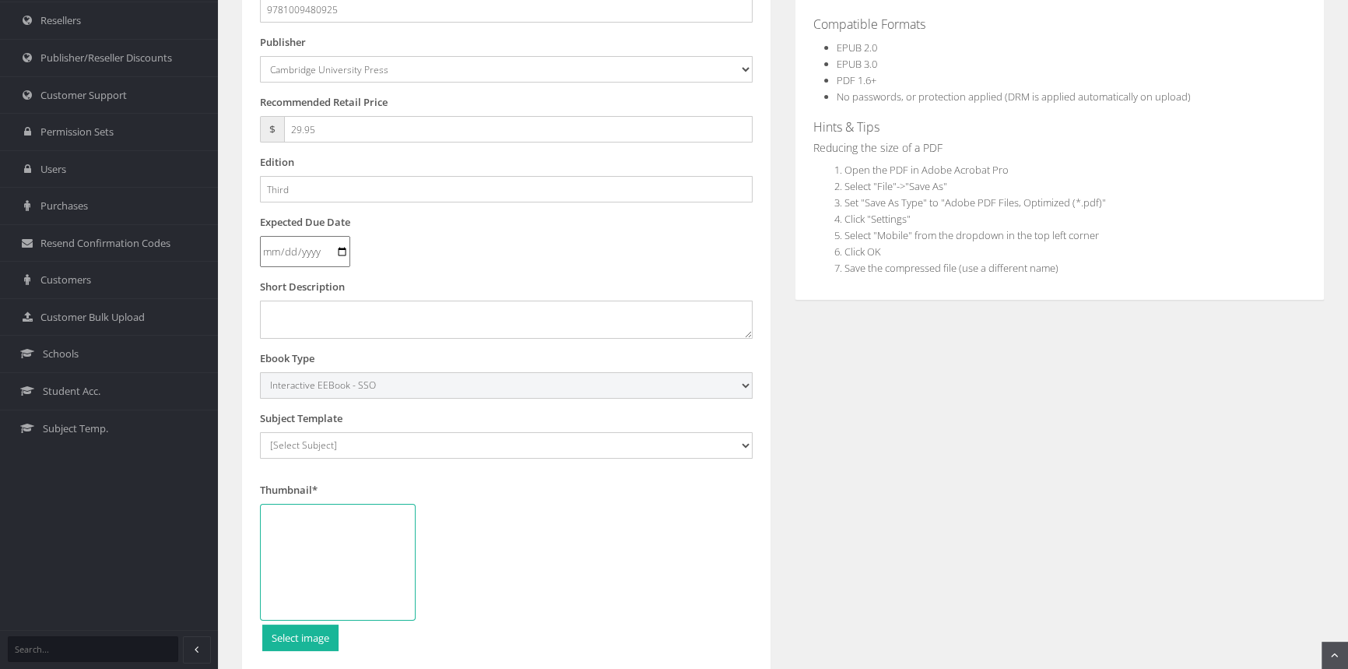
click at [260, 372] on select "Digital Activation Code Protected PDF EEBook - Online and Offline Ebook Interac…" at bounding box center [506, 385] width 493 height 26
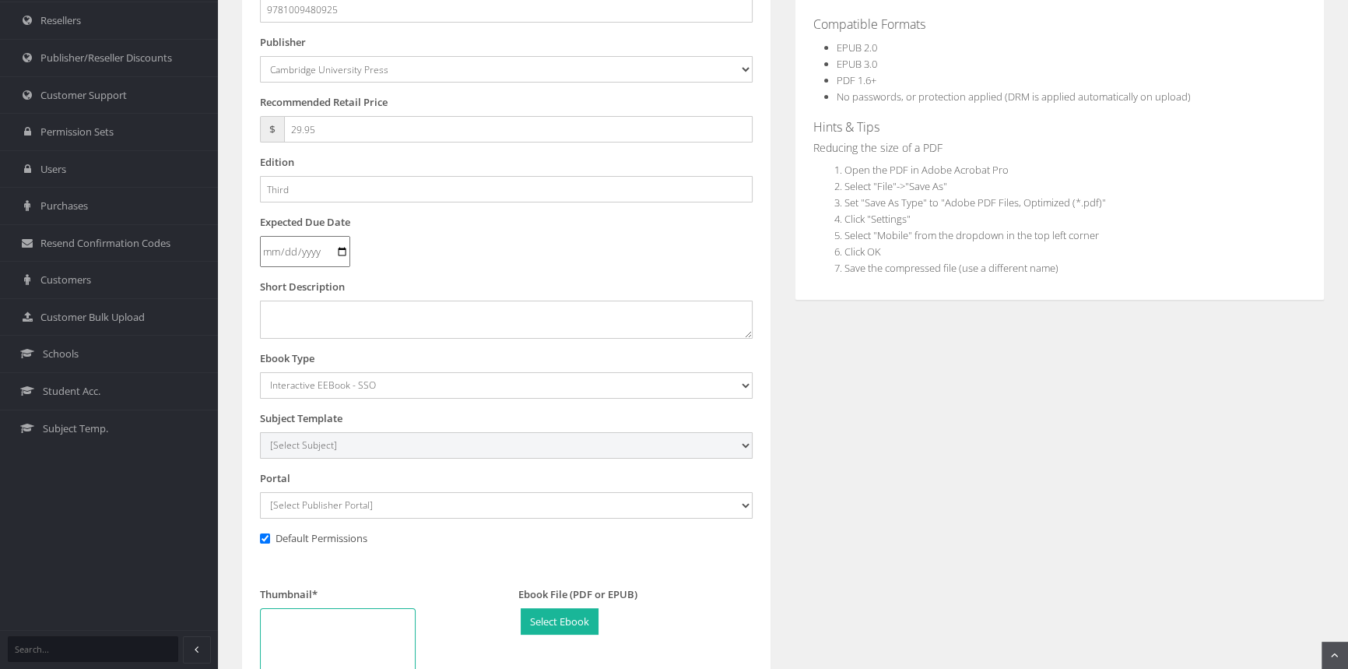
click at [316, 442] on select "[Select Subject] Accounting Agriculture Ancient History Applied Computing Art A…" at bounding box center [506, 445] width 493 height 26
select select "eb13719b-145c-ee11-a9bd-0272d098c78b"
click at [260, 432] on select "[Select Subject] Accounting Agriculture Ancient History Applied Computing Art A…" at bounding box center [506, 445] width 493 height 26
click at [399, 501] on select "[Select Publisher Portal] Listening Beyond Hearing (LBH) ATAR Notes+ SmarterMat…" at bounding box center [506, 505] width 493 height 26
select select "0f16bd3e-774f-e411-817c-00155d7a4405"
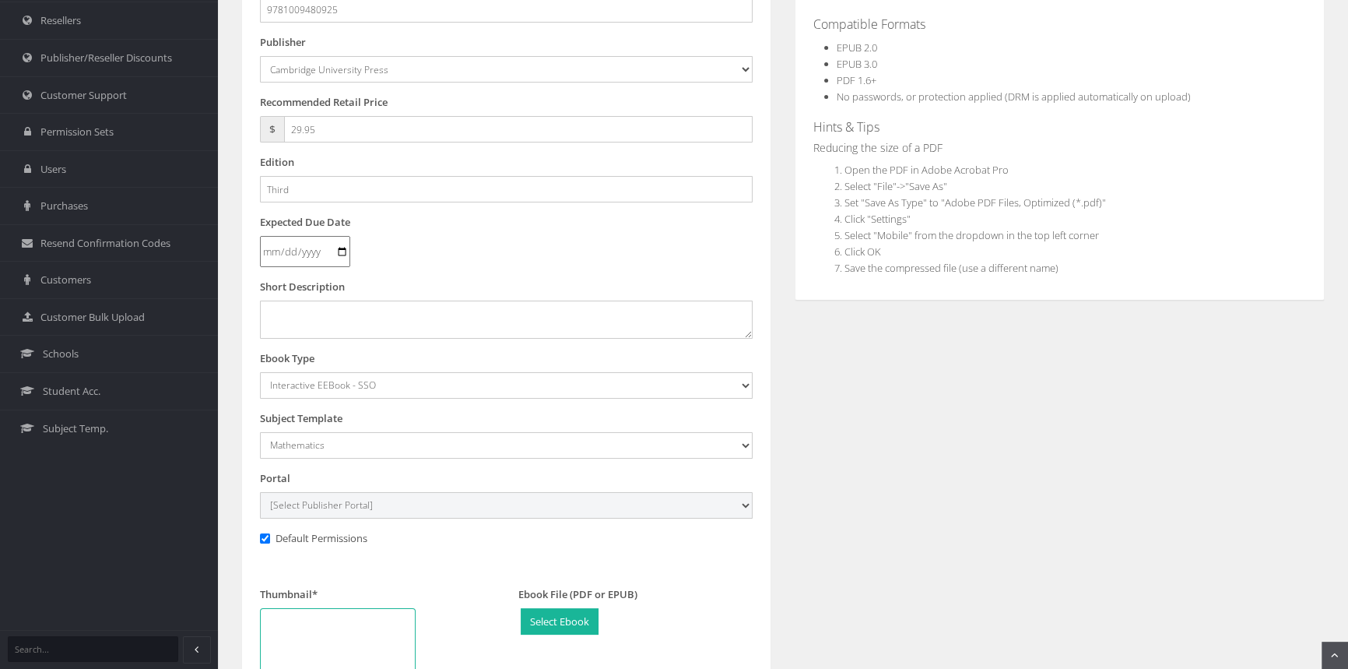
click at [260, 492] on select "[Select Publisher Portal] Listening Beyond Hearing (LBH) ATAR Notes+ SmarterMat…" at bounding box center [506, 505] width 493 height 26
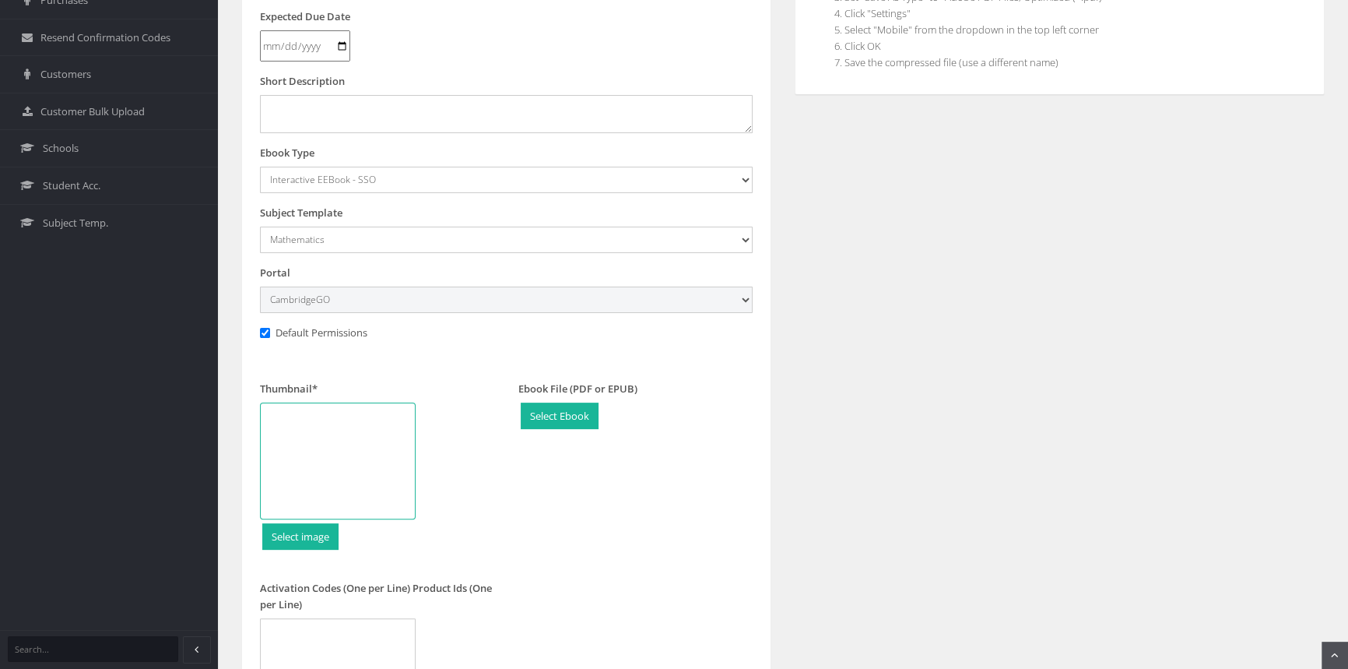
scroll to position [495, 0]
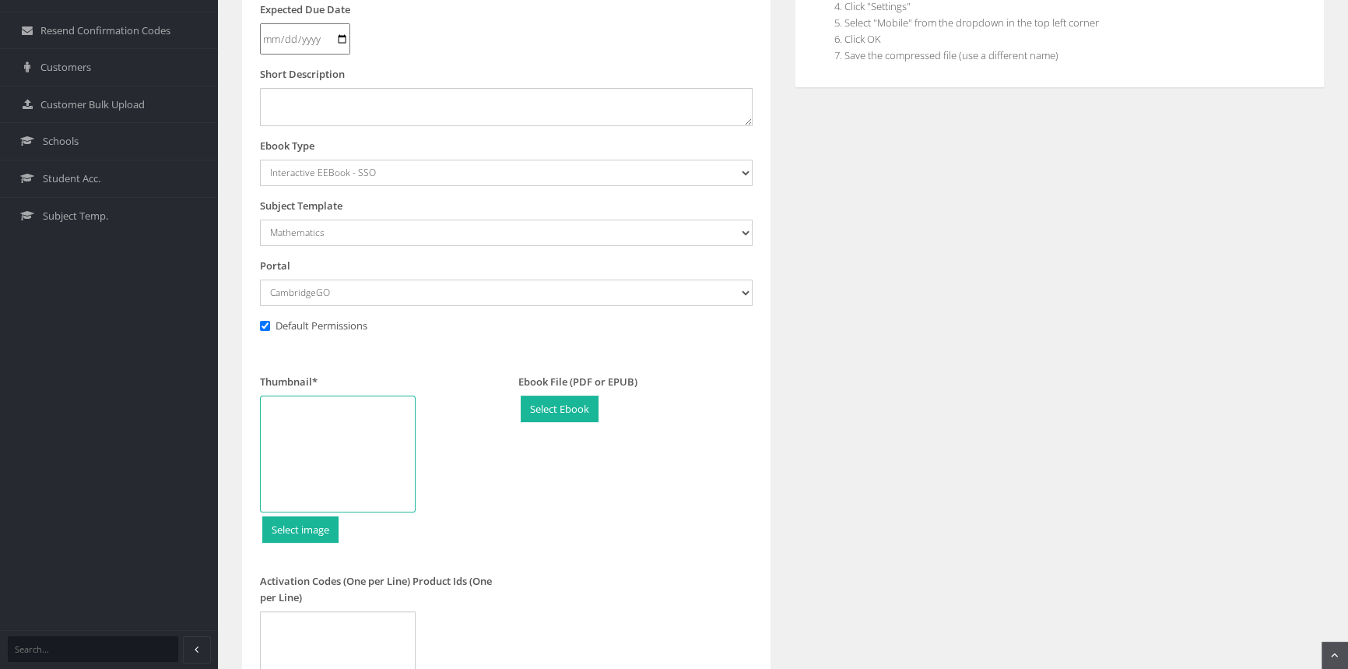
click at [355, 435] on div at bounding box center [338, 453] width 156 height 117
type input "C:\fakepath\9781009480925_180.jpg"
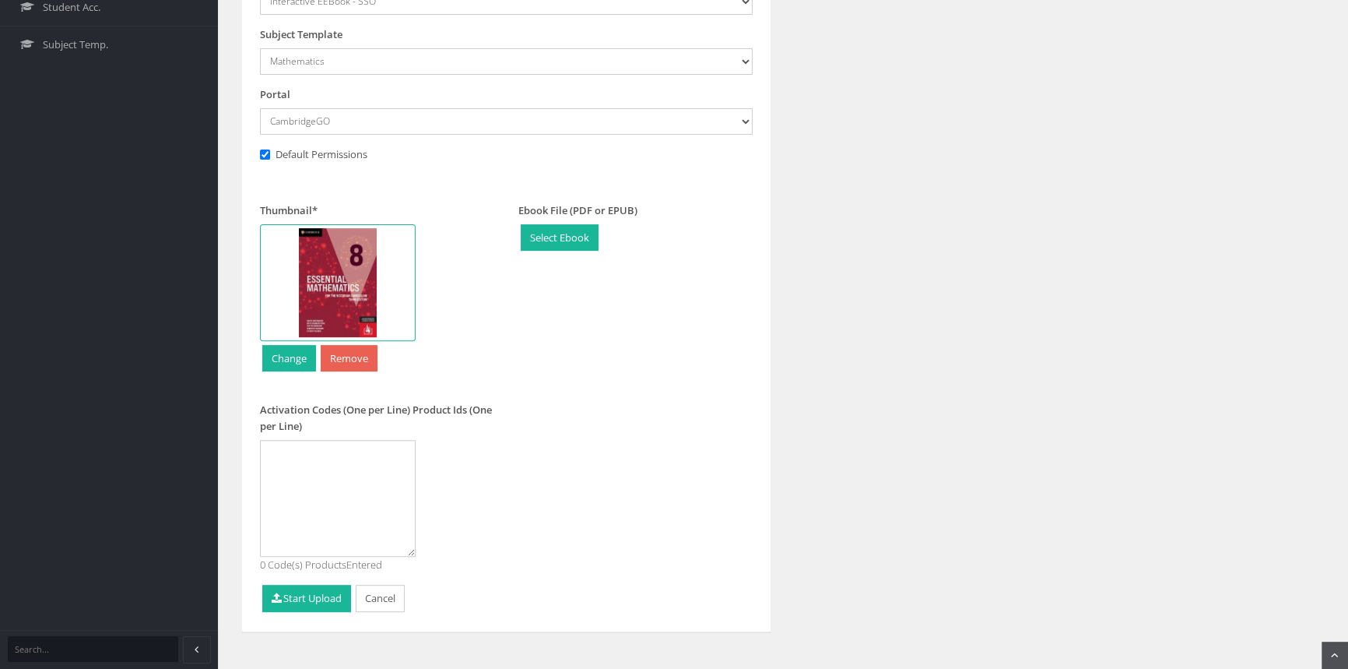
scroll to position [683, 0]
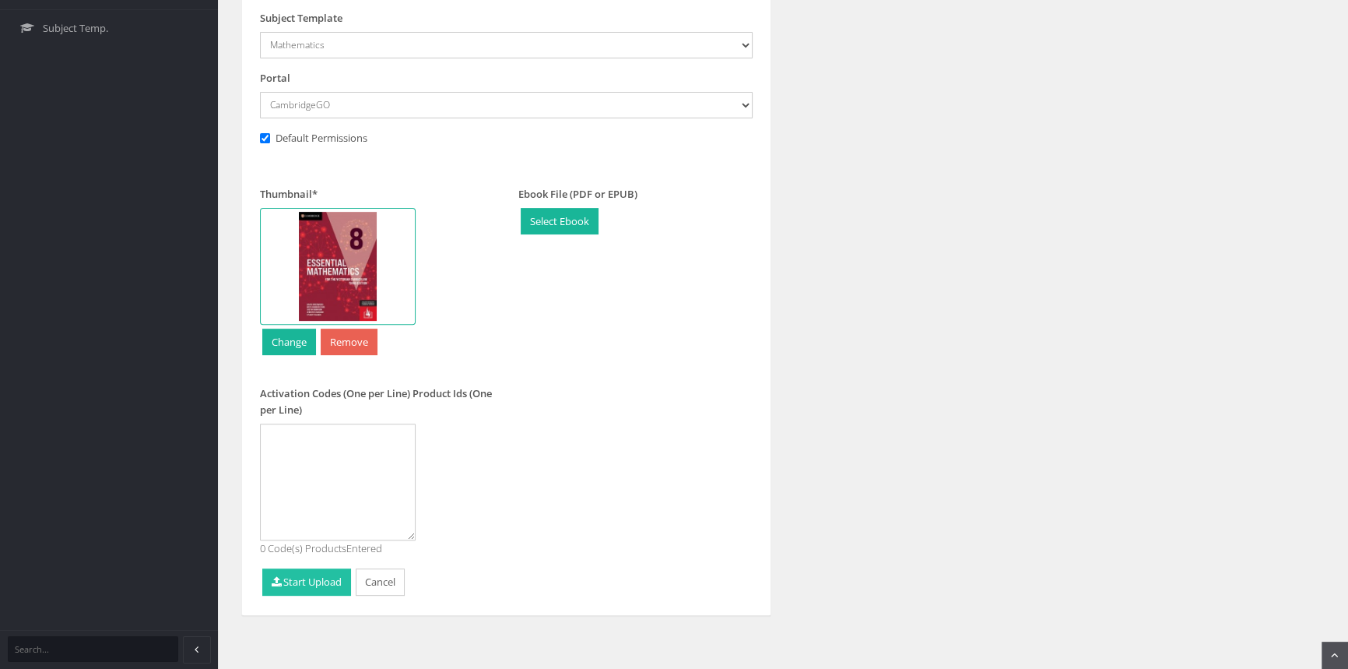
click at [328, 586] on button "Start Upload" at bounding box center [306, 581] width 89 height 27
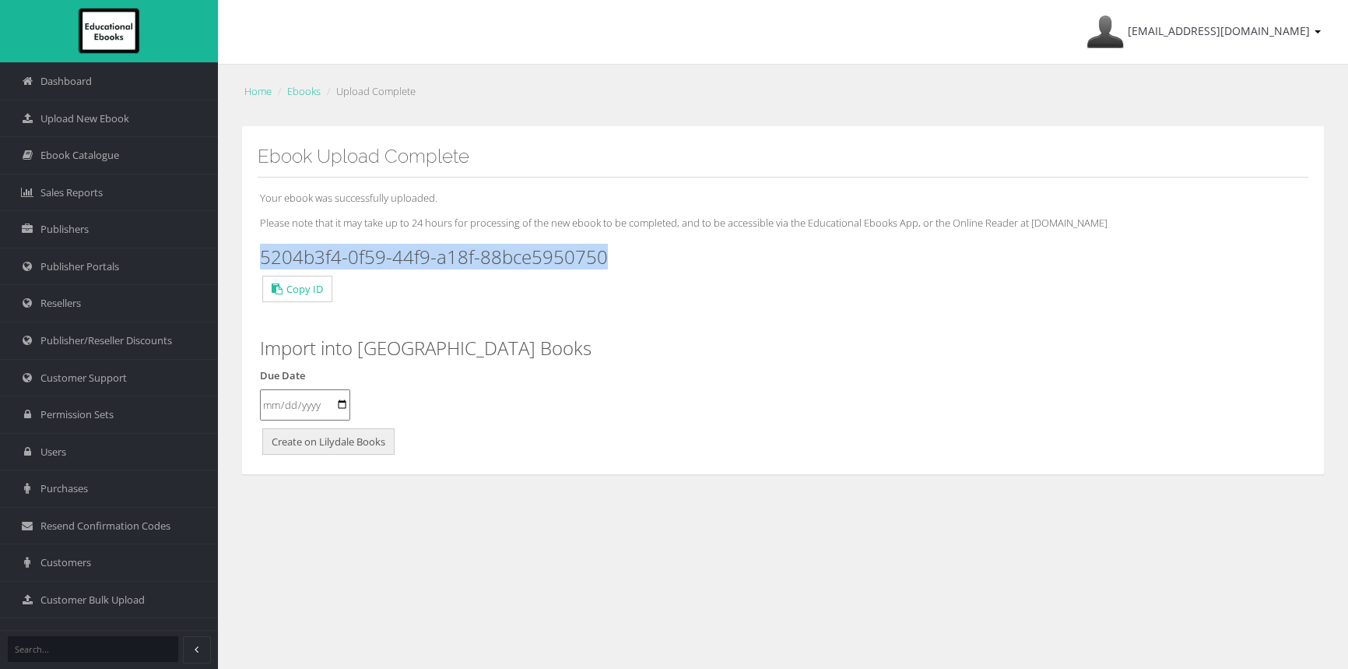
drag, startPoint x: 620, startPoint y: 258, endPoint x: 268, endPoint y: 249, distance: 352.7
click at [260, 251] on h3 "5204b3f4-0f59-44f9-a18f-88bce5950750" at bounding box center [783, 257] width 1046 height 20
copy h3 "5204b3f4-0f59-44f9-a18f-88bce5950750"
click at [124, 122] on span "Upload New Ebook" at bounding box center [84, 118] width 89 height 15
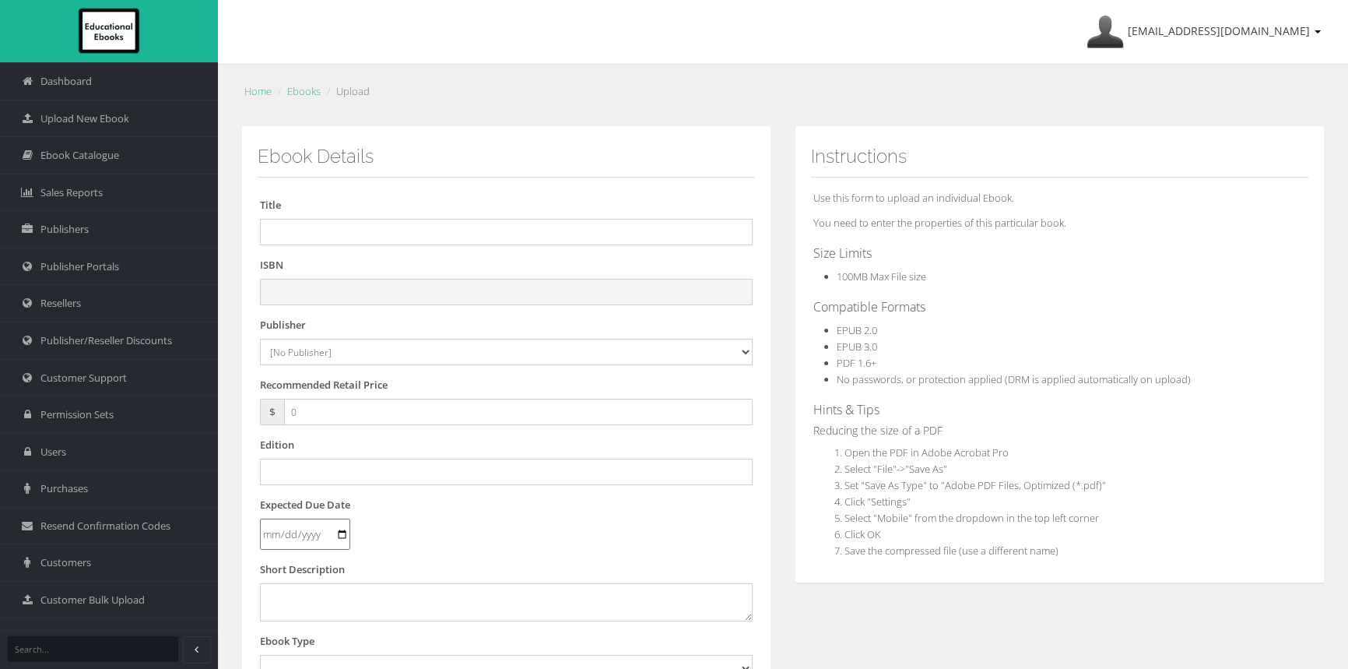
click at [318, 296] on input "text" at bounding box center [506, 292] width 493 height 26
paste input "9781009481021"
type input "9781009481021"
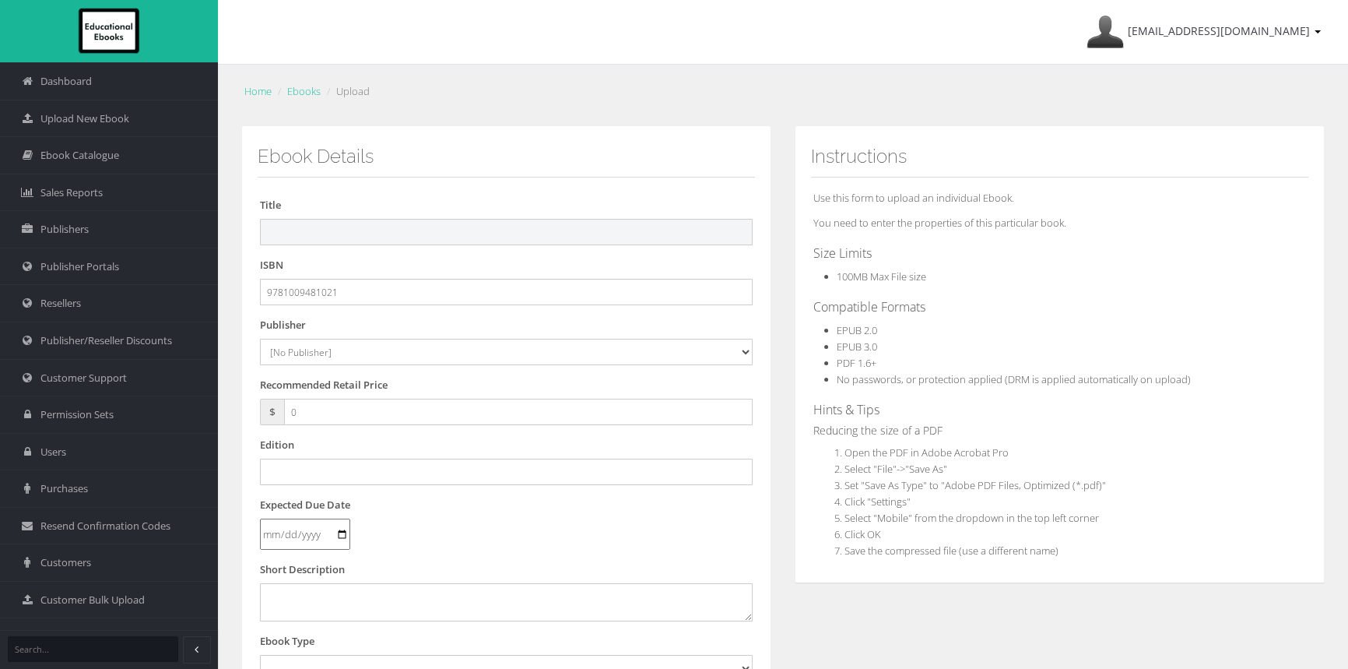
drag, startPoint x: 365, startPoint y: 239, endPoint x: 374, endPoint y: 239, distance: 8.6
click at [365, 239] on input "text" at bounding box center [506, 232] width 493 height 26
paste input "CAMBRIDGE ESSENTIAL MATHEMATICS FOR THE VICTORIAN CURRICULUM YEAR 9 EBOOK 3E (R…"
click at [641, 231] on input "CAMBRIDGE ESSENTIAL MATHEMATICS FOR THE VICTORIAN CURRICULUM YEAR 9 EBOOK 3E (R…" at bounding box center [506, 232] width 493 height 26
type input "CAMBRIDGE ESSENTIAL MATHEMATICS FOR THE VICTORIAN CURRICULUM YEAR 9 REACTIVATIO…"
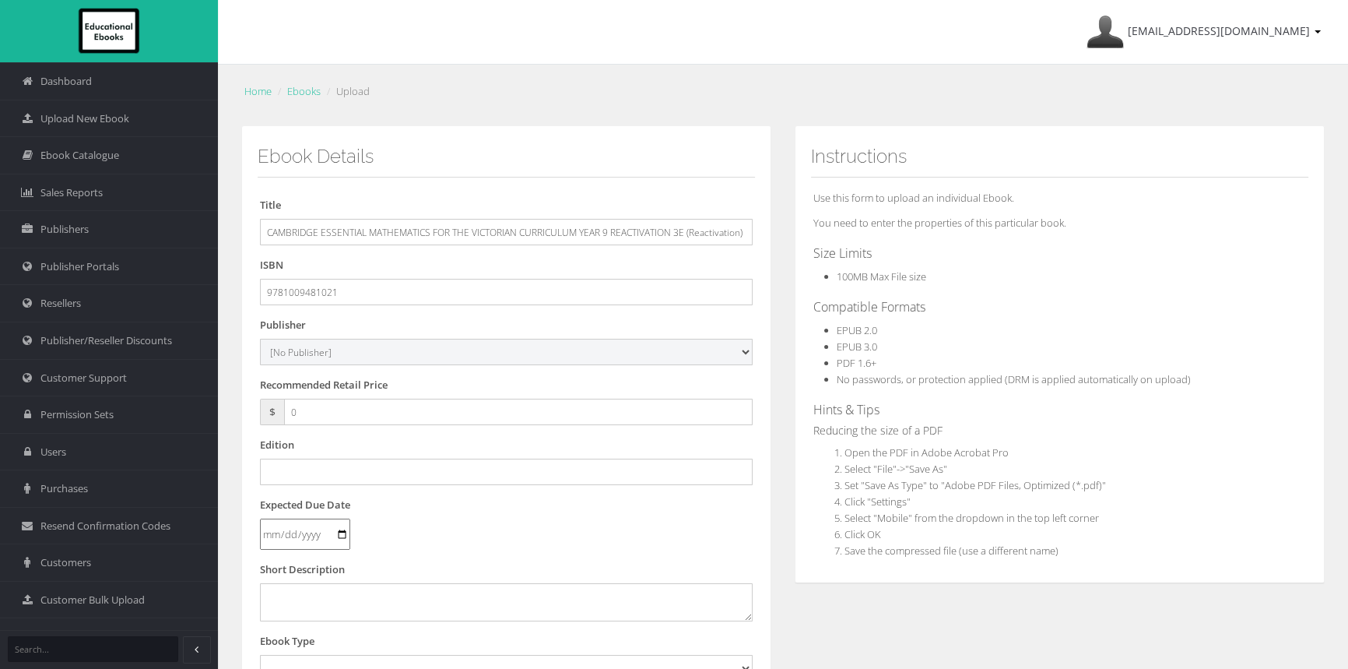
click at [321, 349] on select "[No Publisher] [PERSON_NAME] & Unwin ATAR Notes Auralia - Rising Software Banks…" at bounding box center [506, 352] width 493 height 26
select select "00846f43-643d-e411-817c-00155d7a4405"
click at [260, 339] on select "[No Publisher] [PERSON_NAME] & Unwin ATAR Notes Auralia - Rising Software Banks…" at bounding box center [506, 352] width 493 height 26
drag, startPoint x: 332, startPoint y: 413, endPoint x: 236, endPoint y: 409, distance: 95.8
click at [241, 412] on div "Ebook Details Title CAMBRIDGE ESSENTIAL MATHEMATICS FOR THE VICTORIAN CURRICULU…" at bounding box center [506, 564] width 530 height 877
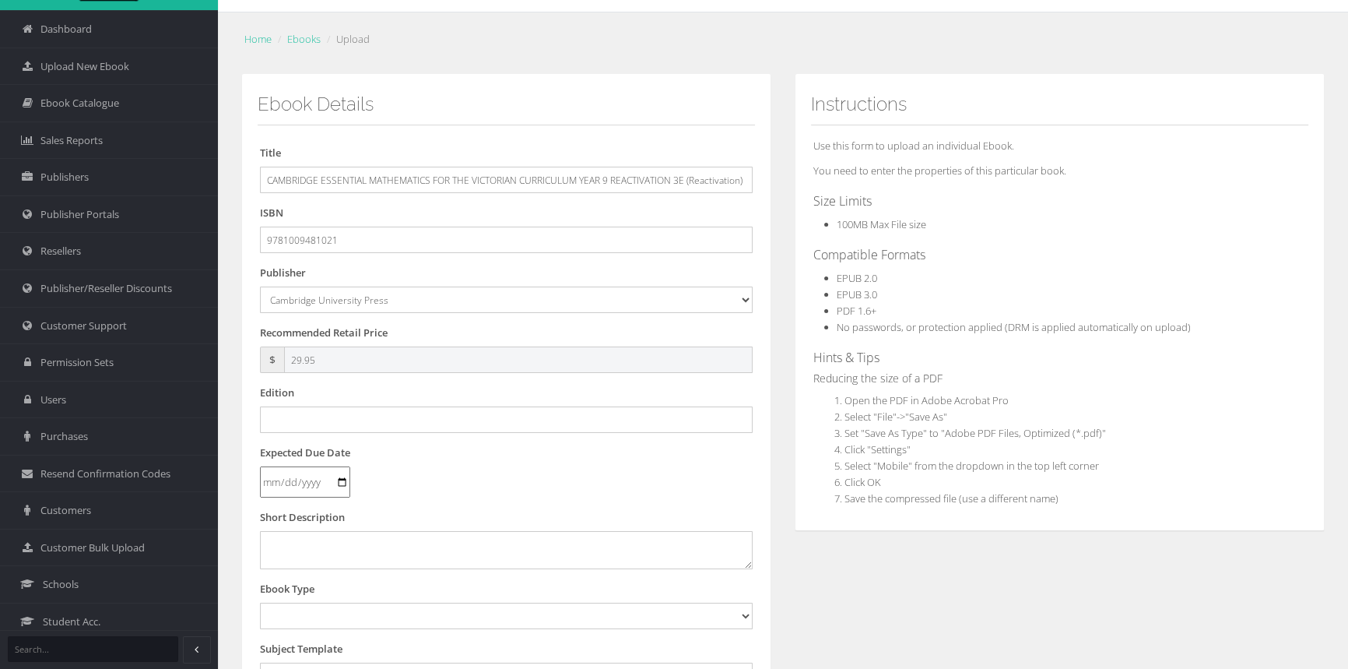
scroll to position [283, 0]
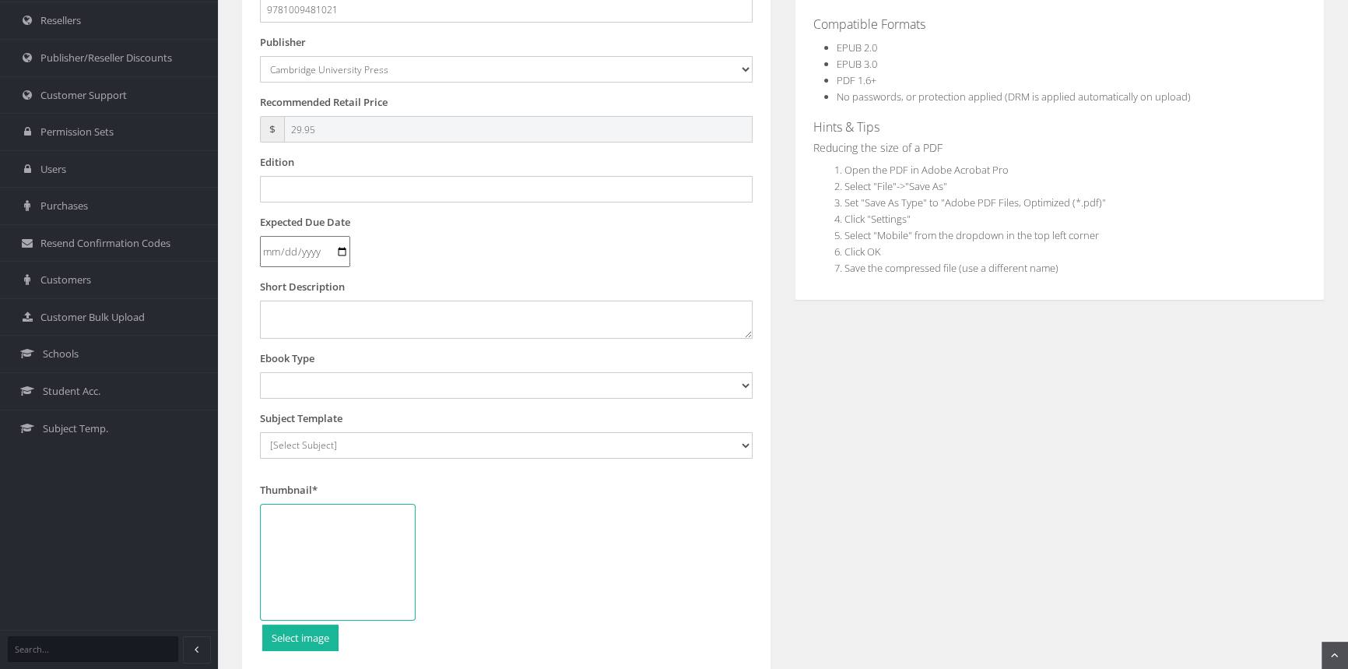
type input "29.95"
click at [380, 197] on input "text" at bounding box center [506, 189] width 493 height 26
type input "t"
type input "Third"
click at [333, 393] on select "Digital Activation Code Protected PDF EEBook - Online and Offline Ebook Interac…" at bounding box center [506, 385] width 493 height 26
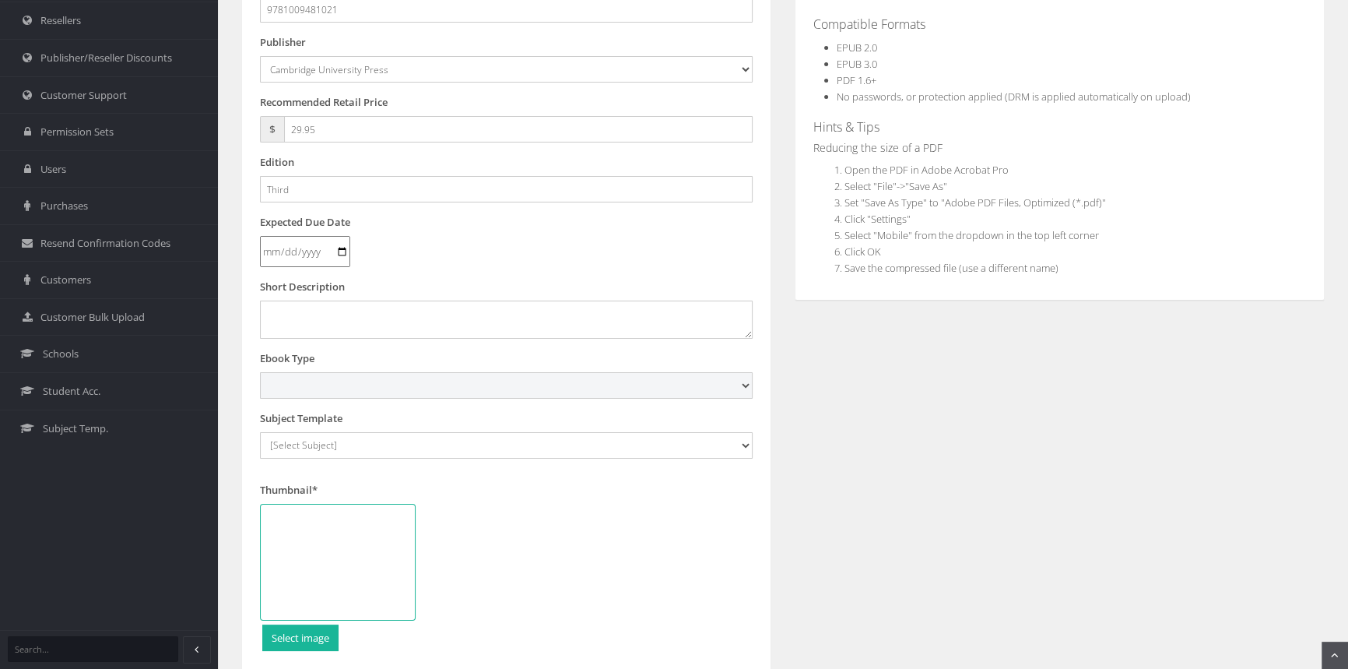
select select "4"
click at [260, 372] on select "Digital Activation Code Protected PDF EEBook - Online and Offline Ebook Interac…" at bounding box center [506, 385] width 493 height 26
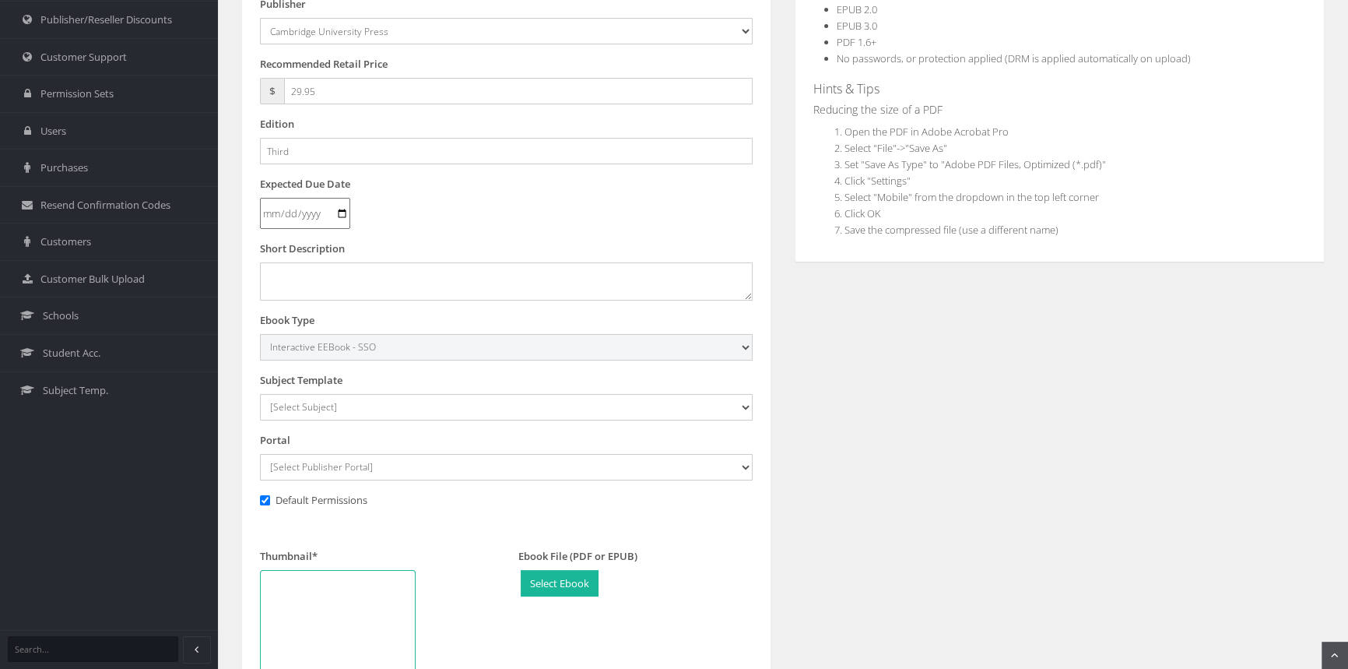
scroll to position [353, 0]
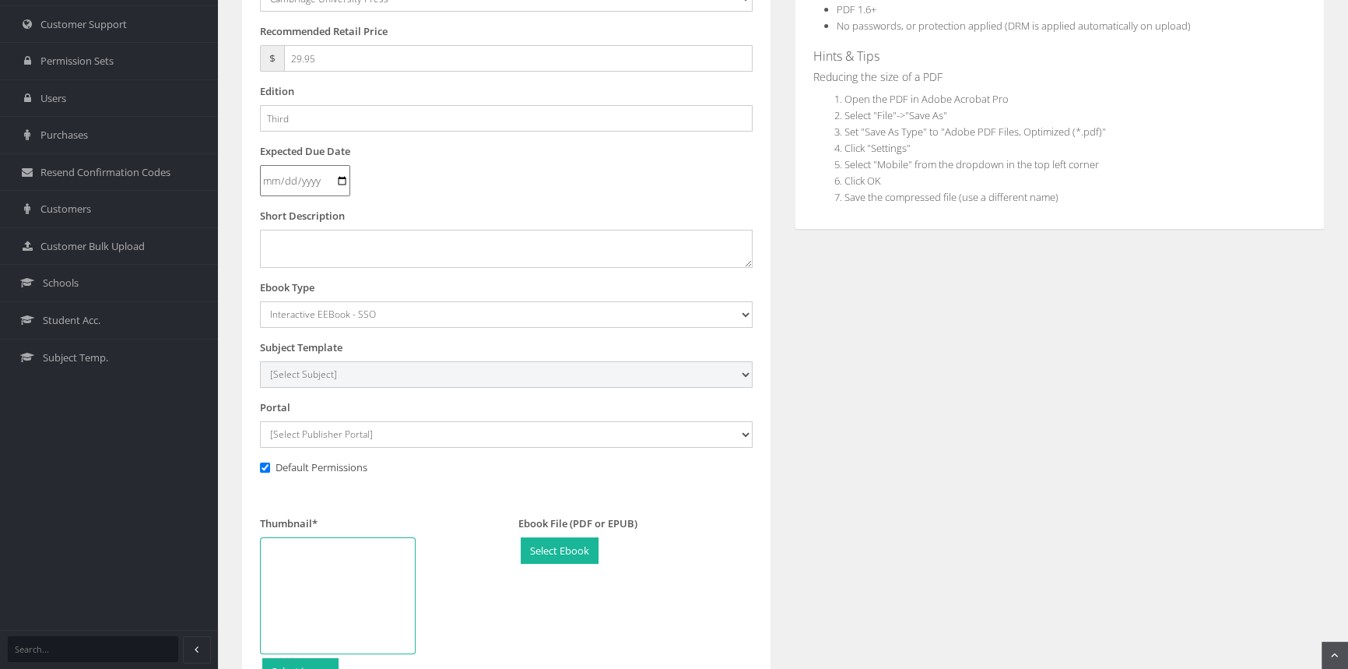
click at [344, 381] on select "[Select Subject] Accounting Agriculture Ancient History Applied Computing Art A…" at bounding box center [506, 374] width 493 height 26
select select "eb13719b-145c-ee11-a9bd-0272d098c78b"
click at [260, 361] on select "[Select Subject] Accounting Agriculture Ancient History Applied Computing Art A…" at bounding box center [506, 374] width 493 height 26
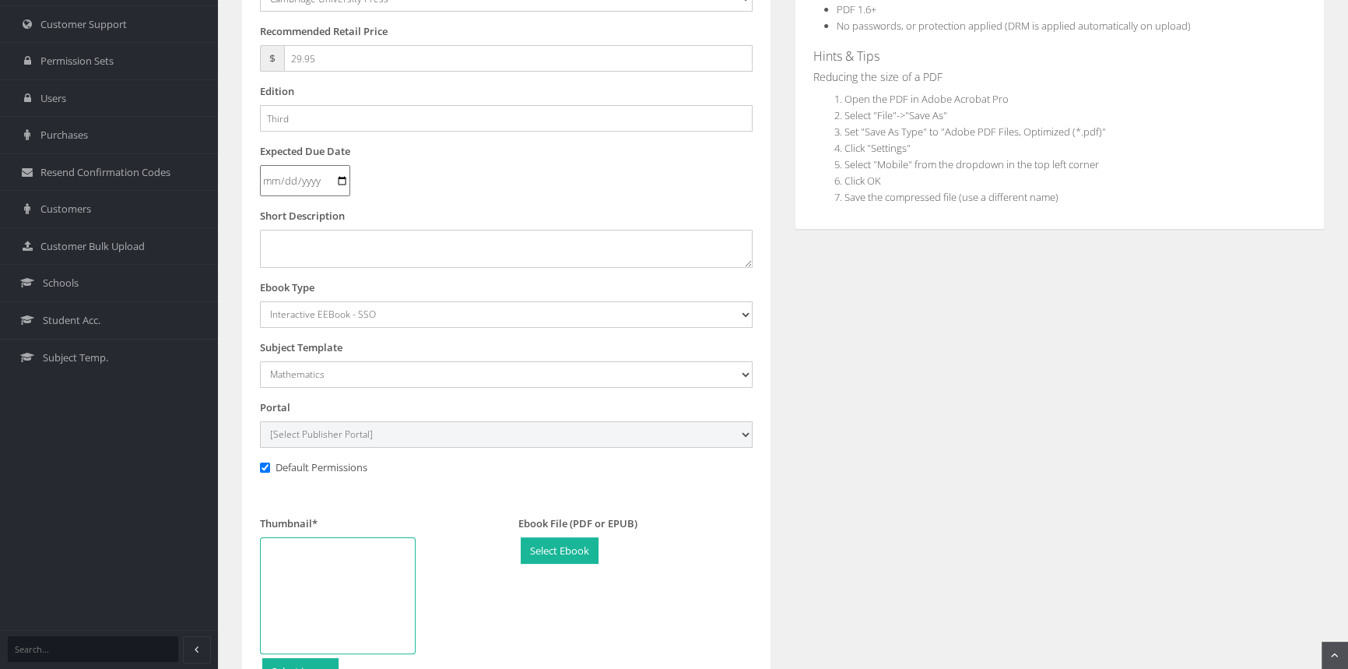
click at [327, 433] on select "[Select Publisher Portal] Listening Beyond Hearing (LBH) ATAR Notes+ SmarterMat…" at bounding box center [506, 434] width 493 height 26
select select "0f16bd3e-774f-e411-817c-00155d7a4405"
click at [260, 421] on select "[Select Publisher Portal] Listening Beyond Hearing (LBH) ATAR Notes+ SmarterMat…" at bounding box center [506, 434] width 493 height 26
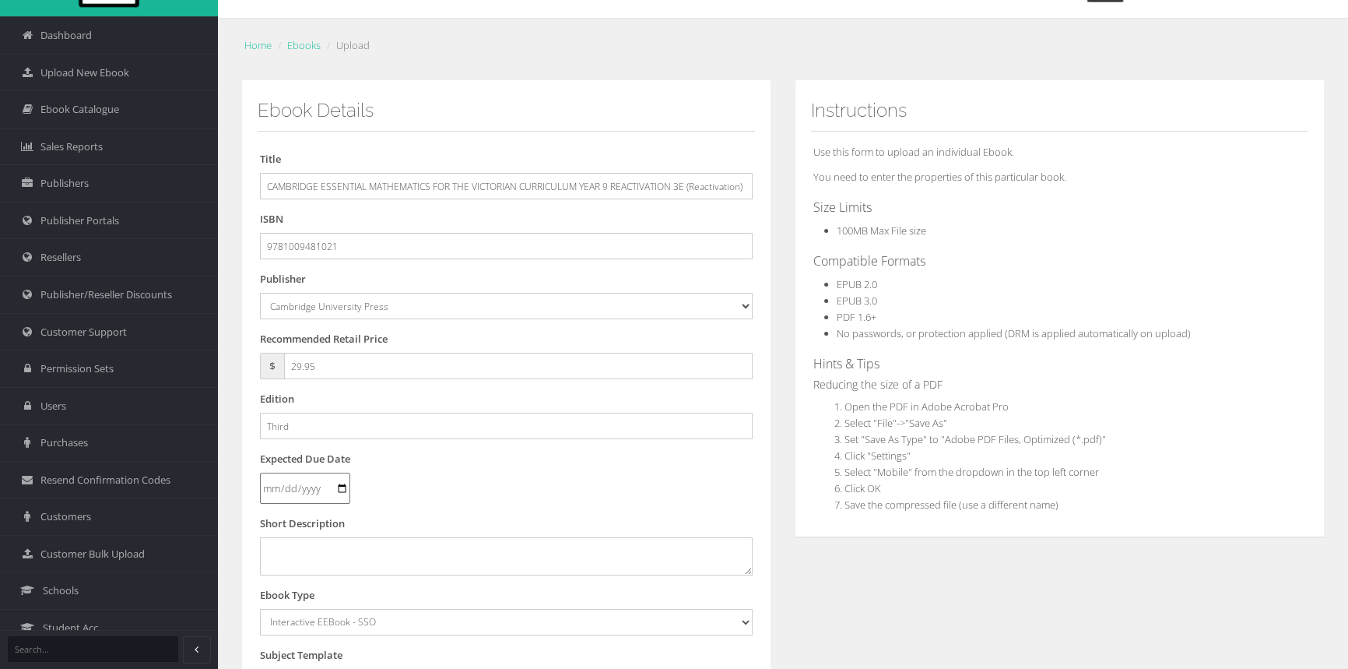
scroll to position [541, 0]
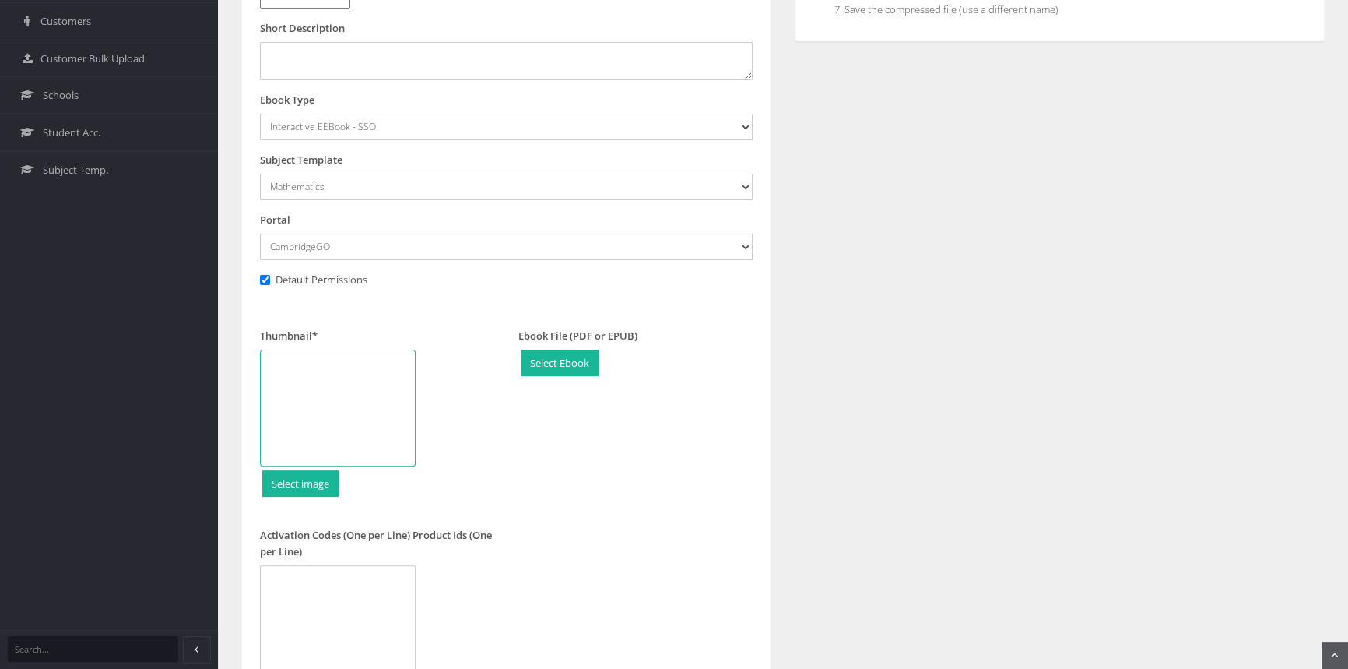
click at [364, 408] on div at bounding box center [338, 407] width 156 height 117
type input "C:\fakepath\9781009481021_180.jpg"
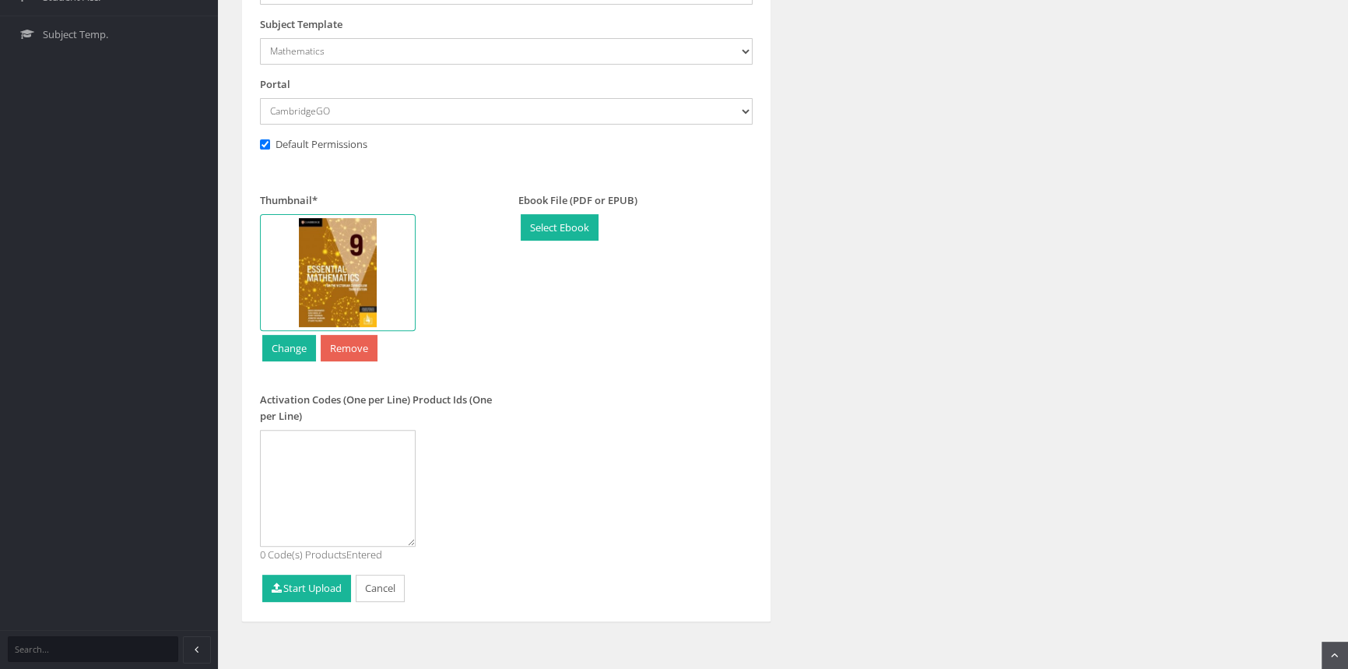
scroll to position [683, 0]
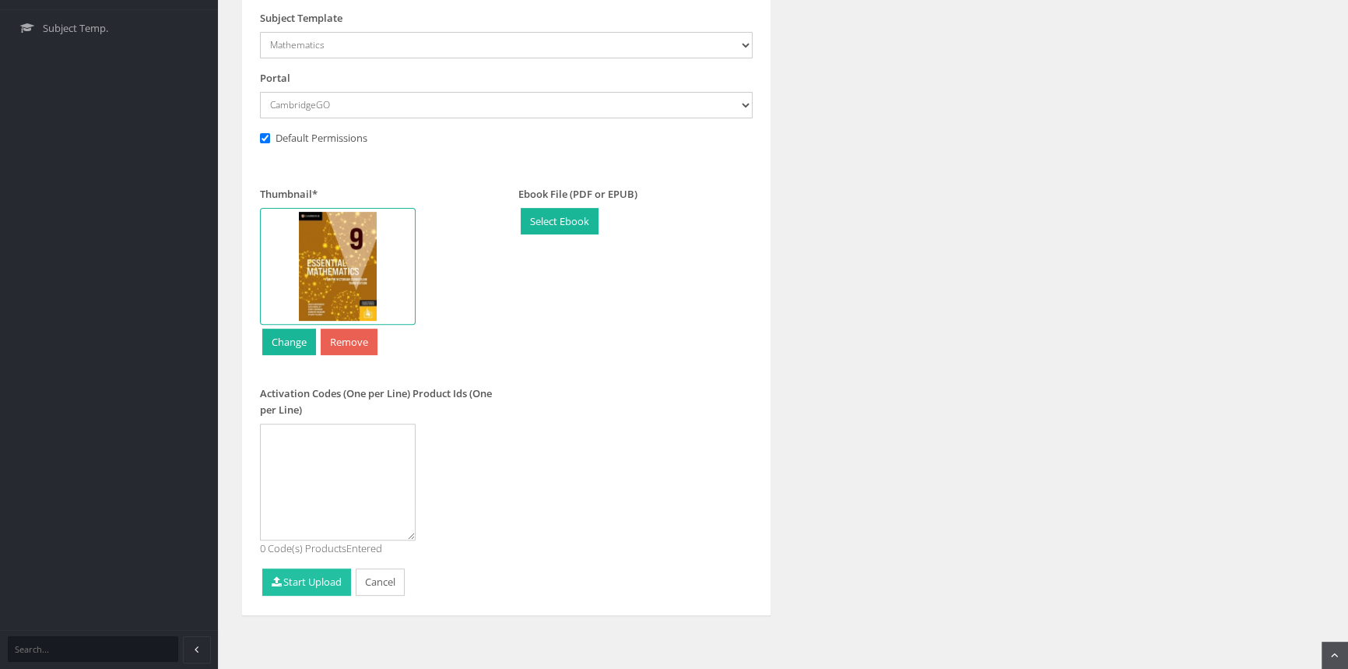
click at [330, 584] on button "Start Upload" at bounding box center [306, 581] width 89 height 27
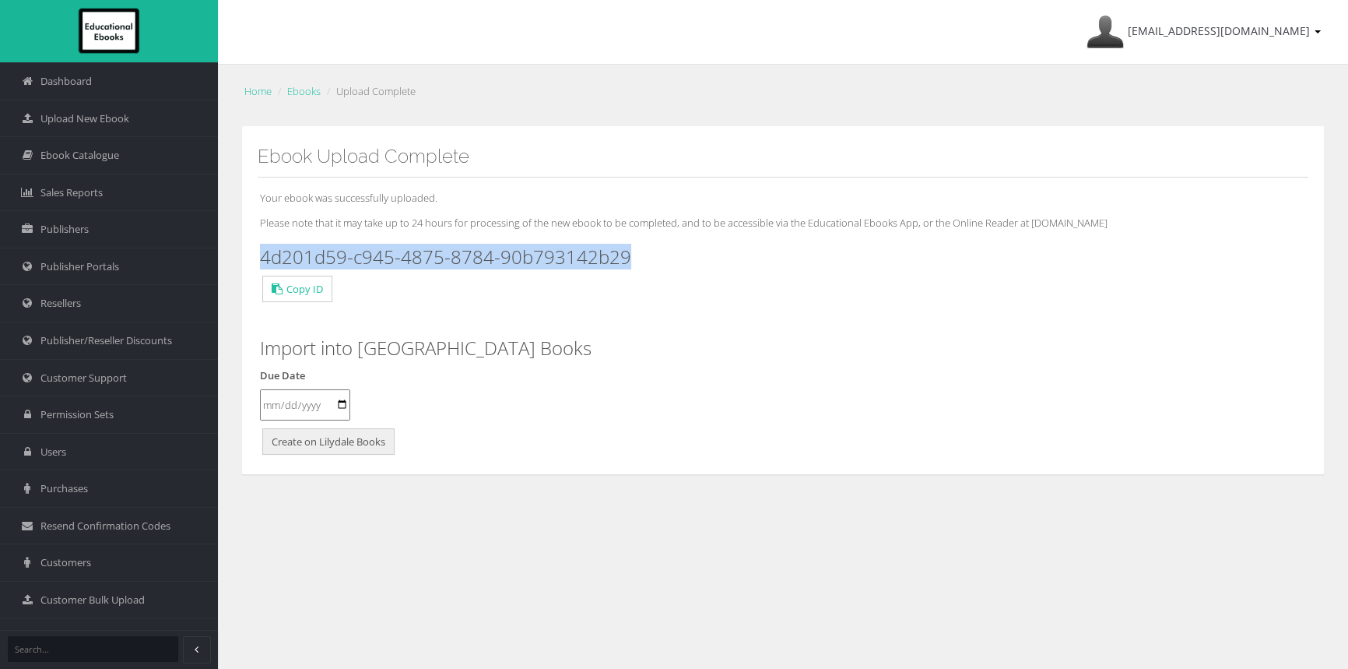
drag, startPoint x: 646, startPoint y: 252, endPoint x: 259, endPoint y: 259, distance: 386.9
click at [260, 259] on h3 "4d201d59-c945-4875-8784-90b793142b29" at bounding box center [783, 257] width 1046 height 20
copy h3 "4d201d59-c945-4875-8784-90b793142b29"
click at [118, 118] on span "Upload New Ebook" at bounding box center [84, 118] width 89 height 15
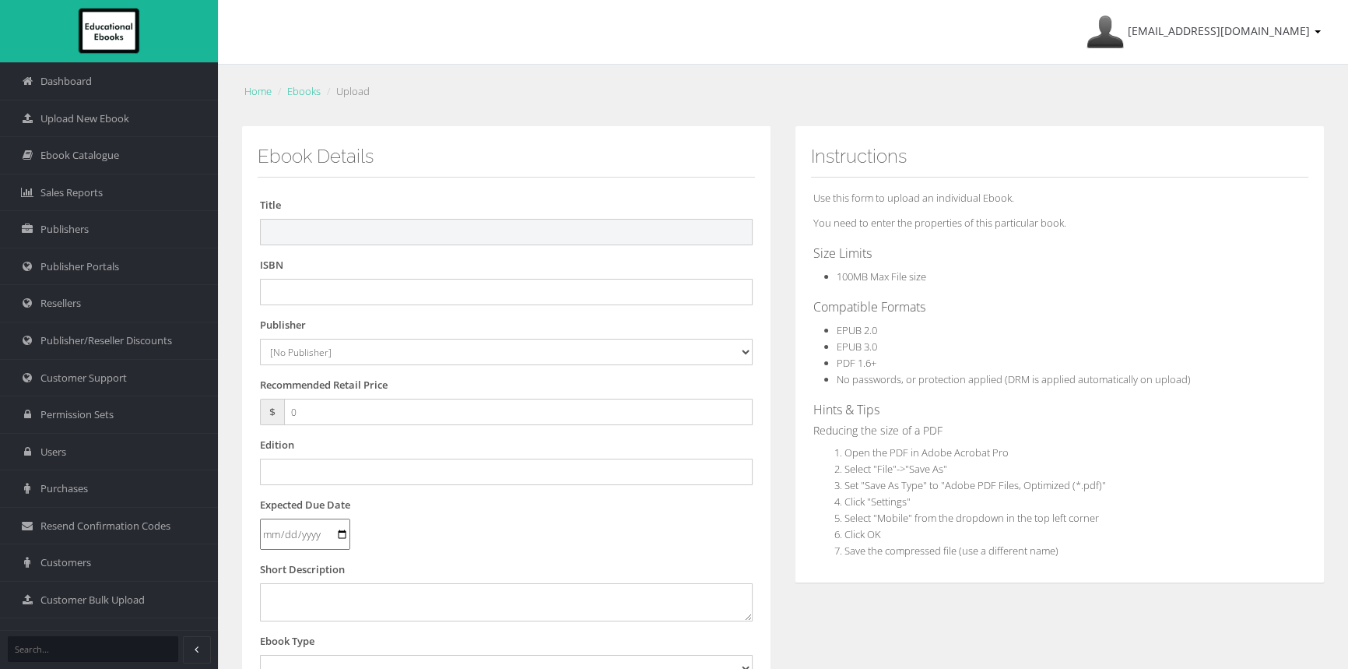
click at [349, 229] on input "text" at bounding box center [506, 232] width 493 height 26
paste input "9781009481137"
type input "9781009481137"
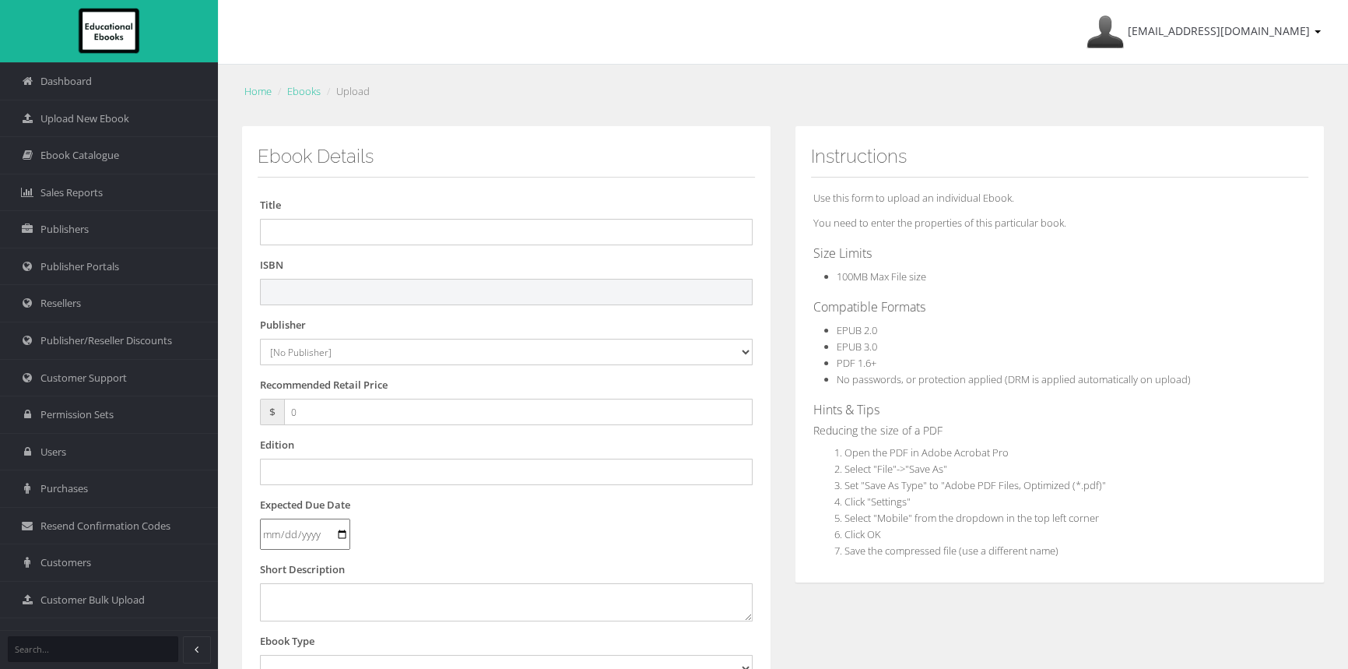
click at [338, 285] on input "text" at bounding box center [506, 292] width 493 height 26
paste input "9781009481137"
type input "9781009481137"
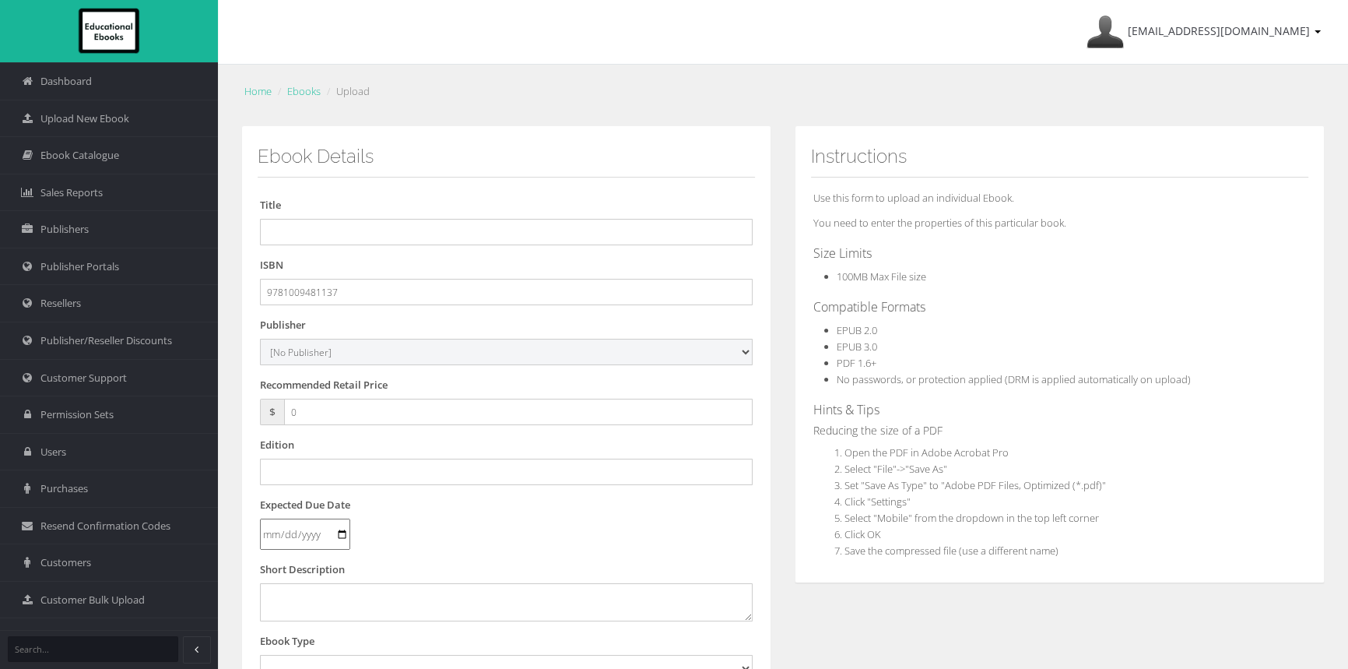
click at [338, 360] on select "[No Publisher] [PERSON_NAME] & Unwin ATAR Notes Auralia - Rising Software Banks…" at bounding box center [506, 352] width 493 height 26
select select "00846f43-643d-e411-817c-00155d7a4405"
click at [260, 339] on select "[No Publisher] [PERSON_NAME] & Unwin ATAR Notes Auralia - Rising Software Banks…" at bounding box center [506, 352] width 493 height 26
click at [295, 227] on input "text" at bounding box center [506, 232] width 493 height 26
click at [392, 234] on input "text" at bounding box center [506, 232] width 493 height 26
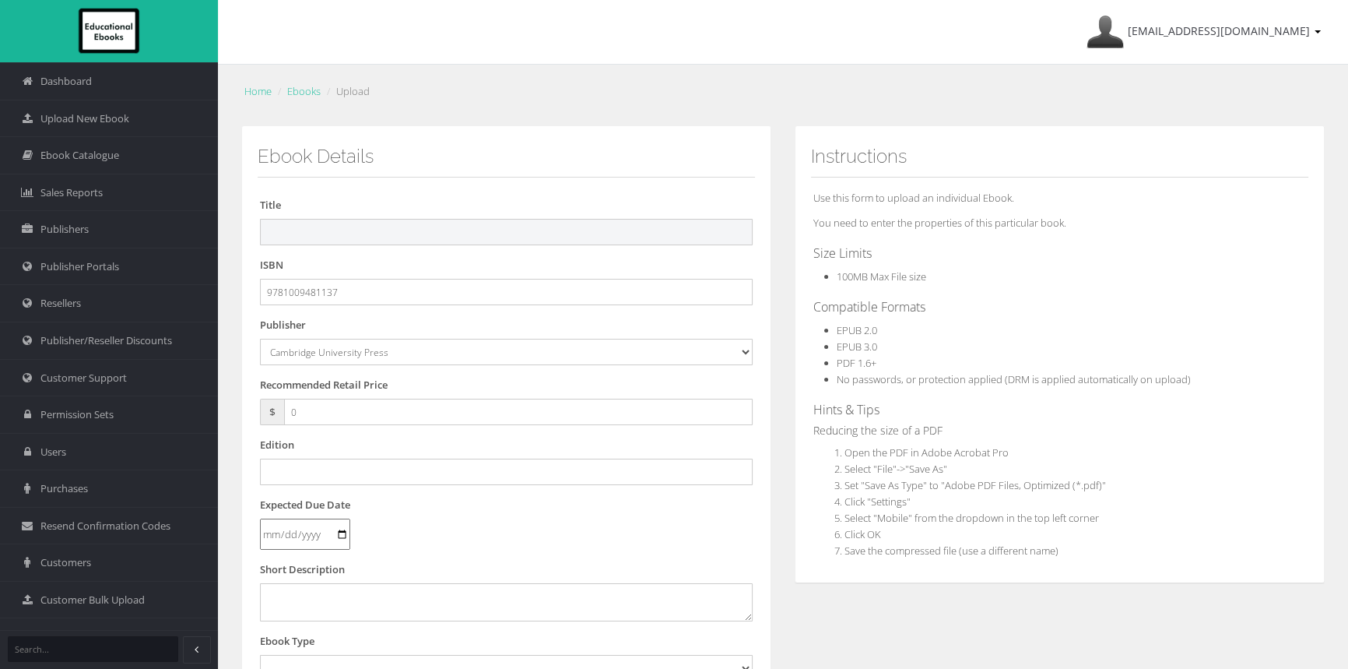
paste input "CAMBRIDGE ESSENTIAL MATHEMATICS FOR THE VICTORIAN CURRICULUM YEAR 10&10A EBOOK …"
click at [673, 229] on input "CAMBRIDGE ESSENTIAL MATHEMATICS FOR THE VICTORIAN CURRICULUM YEAR 10&10A EBOOK …" at bounding box center [506, 232] width 493 height 26
type input "CAMBRIDGE ESSENTIAL MATHEMATICS FOR THE VICTORIAN CURRICULUM YEAR 10&10A REACTI…"
drag, startPoint x: 314, startPoint y: 411, endPoint x: 146, endPoint y: 367, distance: 173.1
click at [154, 371] on div "Dashboard Upload New Ebook Ebook Catalogue Sales Reports Publishers Users" at bounding box center [674, 529] width 1348 height 1058
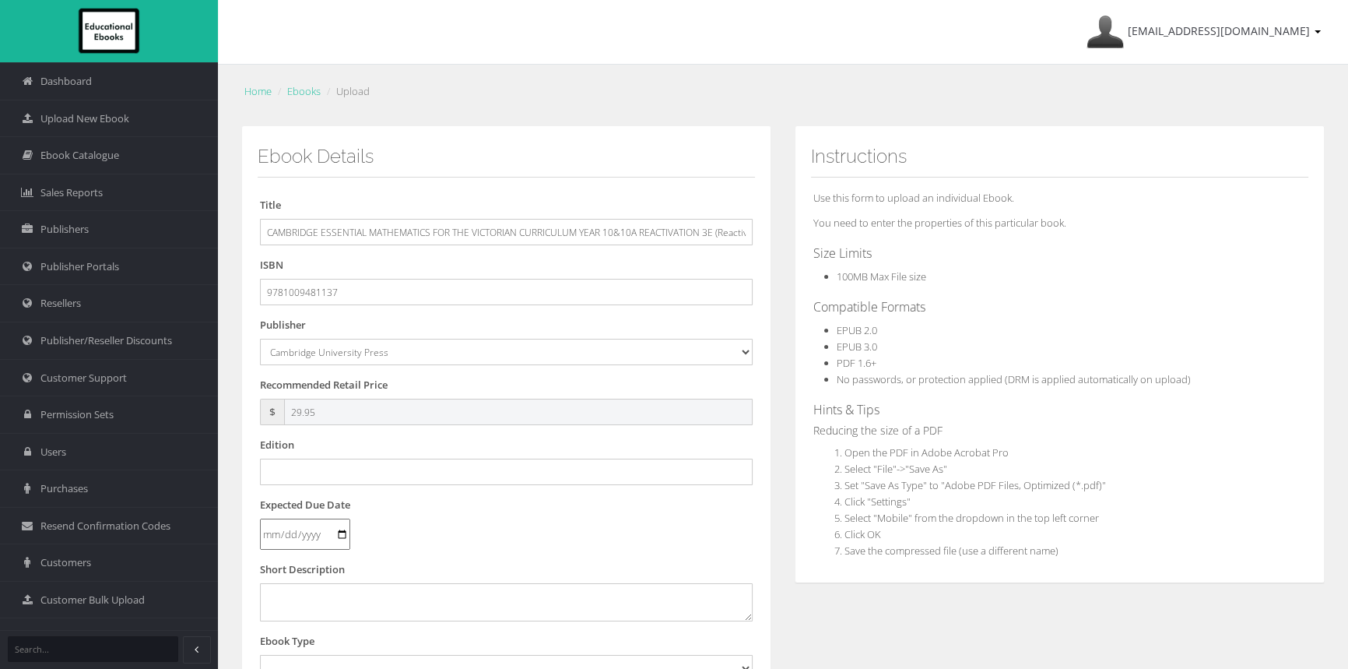
type input "29.95"
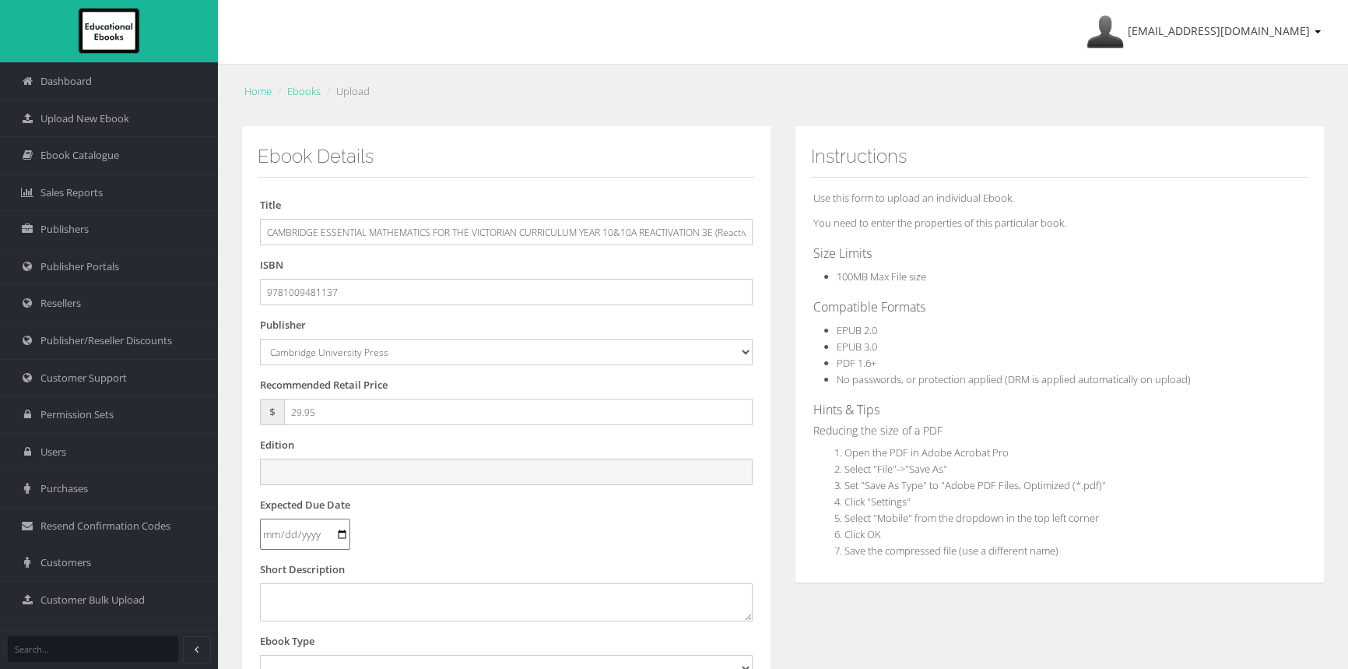
click at [335, 473] on input "text" at bounding box center [506, 471] width 493 height 26
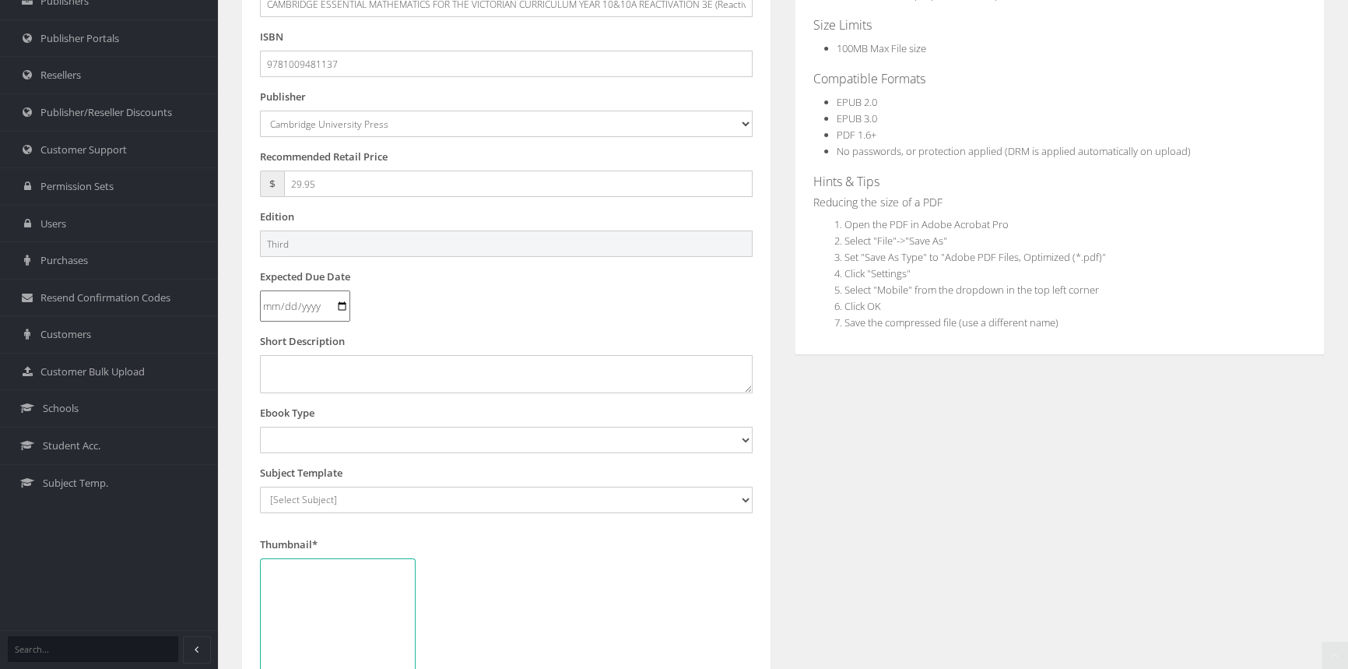
scroll to position [388, 0]
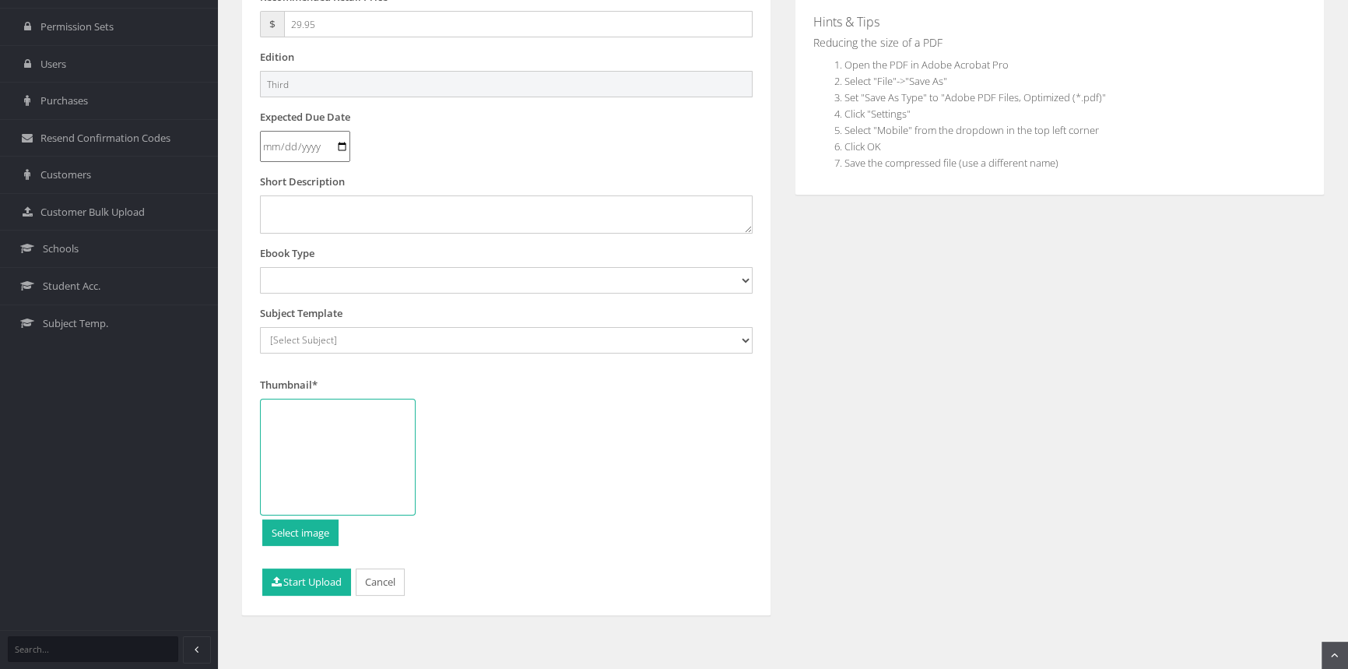
type input "Third"
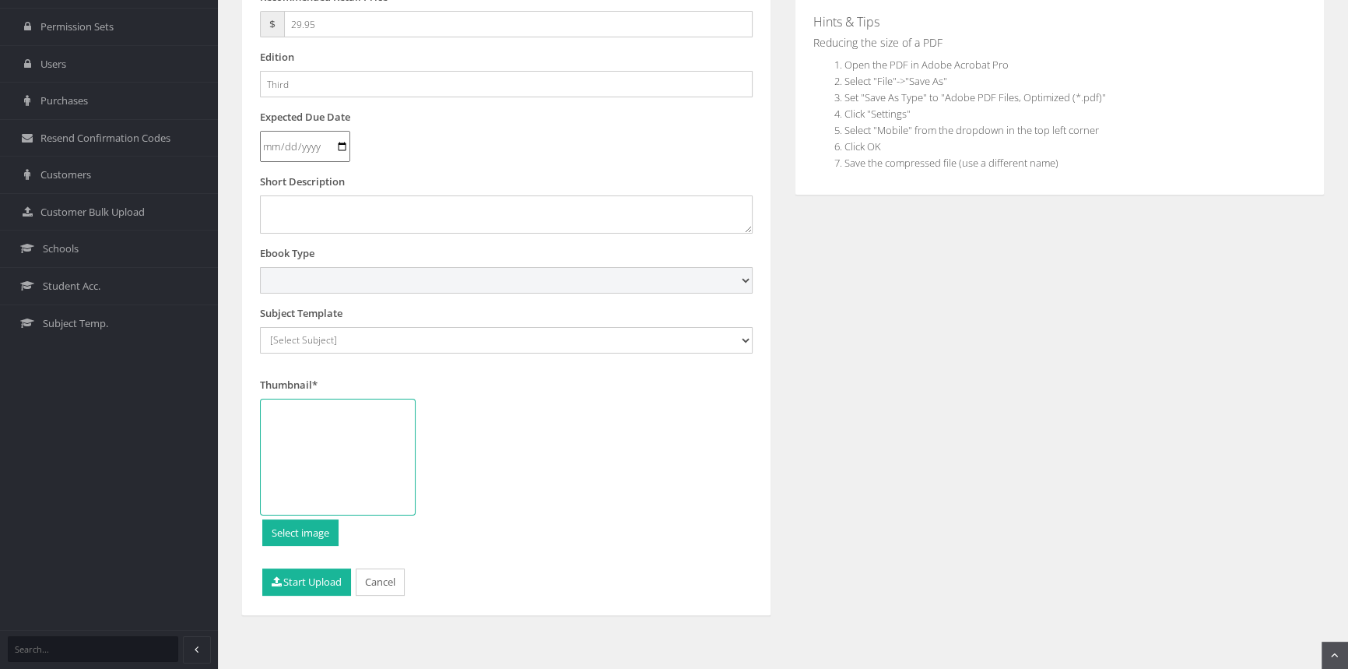
click at [360, 278] on select "Digital Activation Code Protected PDF EEBook - Online and Offline Ebook Interac…" at bounding box center [506, 280] width 493 height 26
select select "4"
click at [260, 267] on select "Digital Activation Code Protected PDF EEBook - Online and Offline Ebook Interac…" at bounding box center [506, 280] width 493 height 26
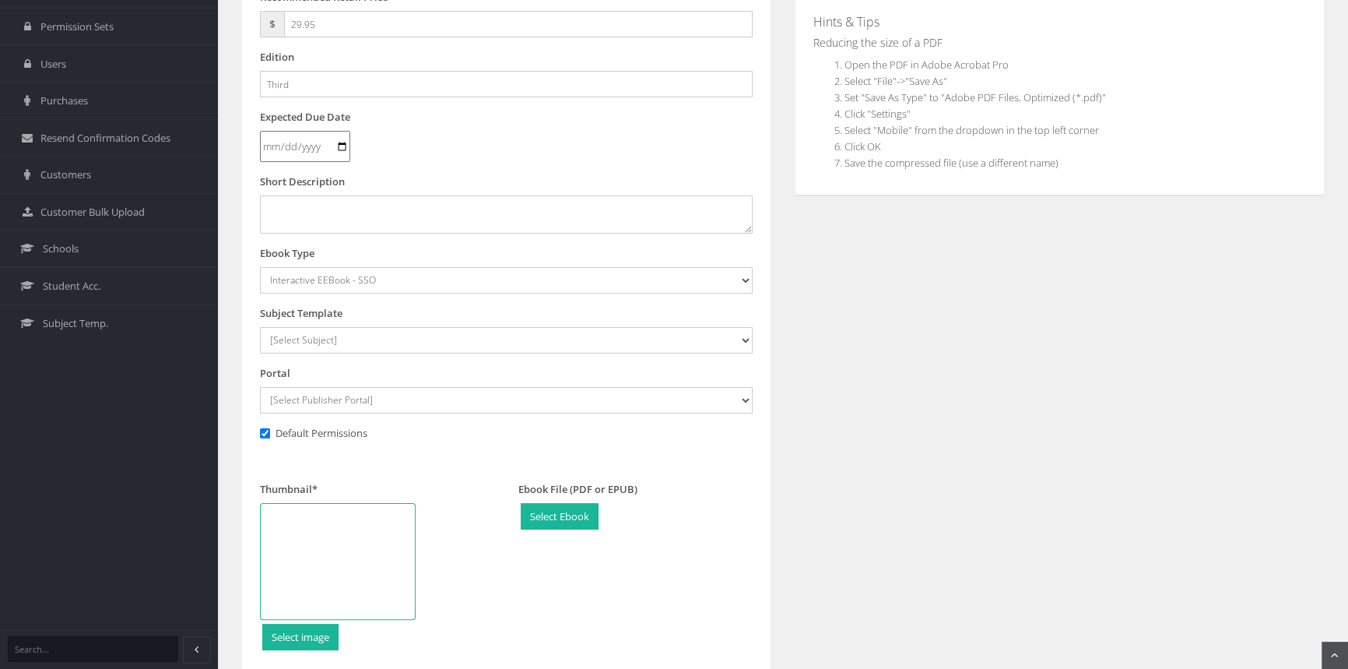
click at [357, 358] on form "Title CAMBRIDGE ESSENTIAL MATHEMATICS FOR THE VICTORIAN CURRICULUM YEAR 10&10A …" at bounding box center [506, 351] width 493 height 1084
click at [370, 334] on select "[Select Subject] Accounting Agriculture Ancient History Applied Computing Art A…" at bounding box center [506, 340] width 493 height 26
select select "eb13719b-145c-ee11-a9bd-0272d098c78b"
click at [260, 327] on select "[Select Subject] Accounting Agriculture Ancient History Applied Computing Art A…" at bounding box center [506, 340] width 493 height 26
click at [305, 396] on select "[Select Publisher Portal] Listening Beyond Hearing (LBH) ATAR Notes+ SmarterMat…" at bounding box center [506, 400] width 493 height 26
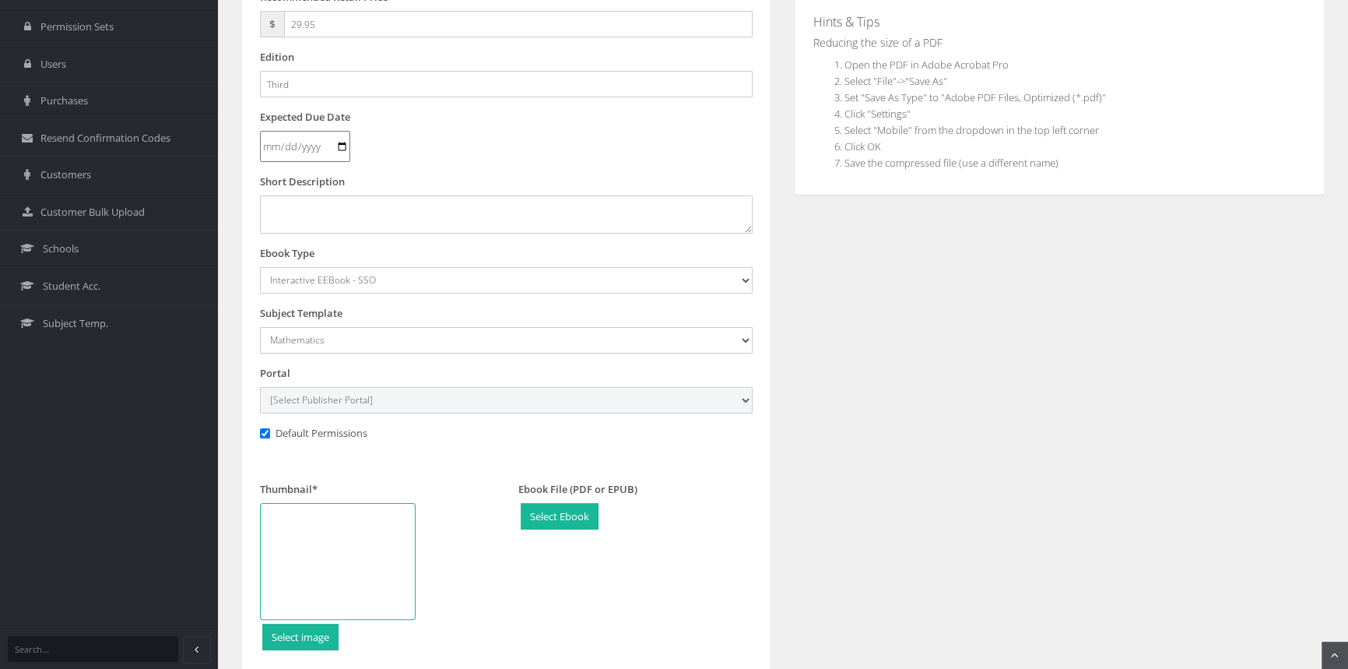
select select "0f16bd3e-774f-e411-817c-00155d7a4405"
click at [260, 387] on select "[Select Publisher Portal] Listening Beyond Hearing (LBH) ATAR Notes+ SmarterMat…" at bounding box center [506, 400] width 493 height 26
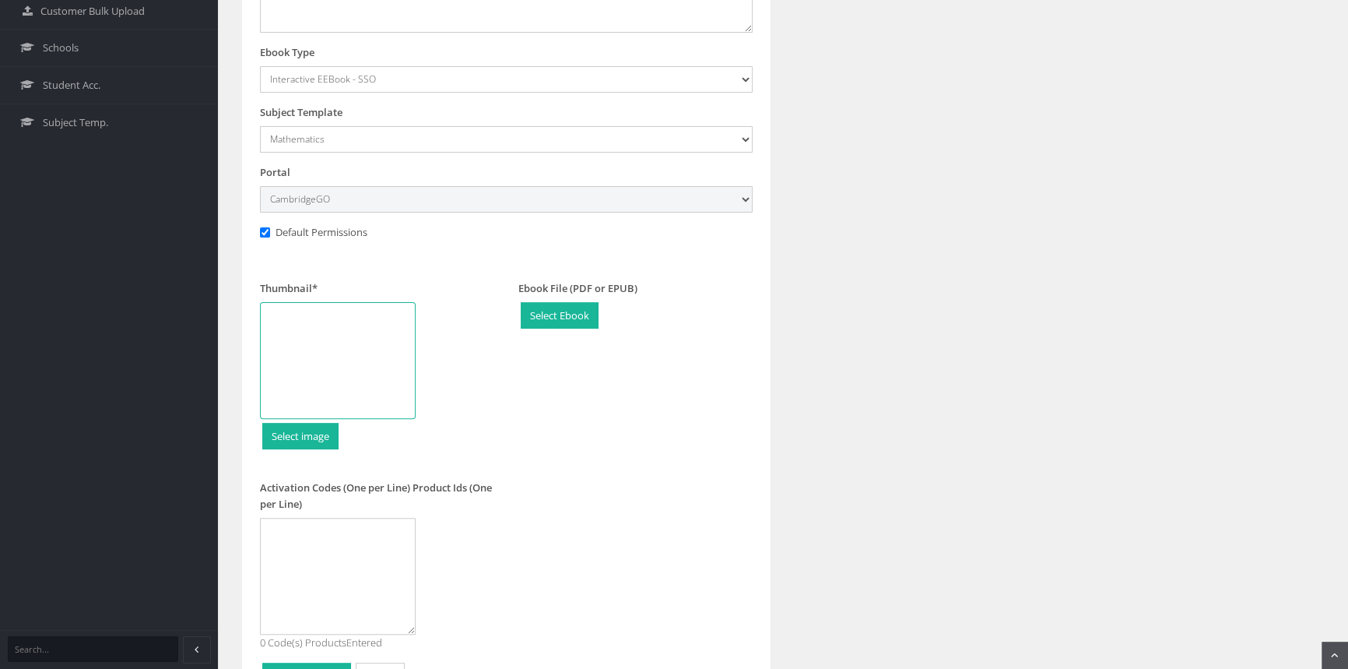
scroll to position [599, 0]
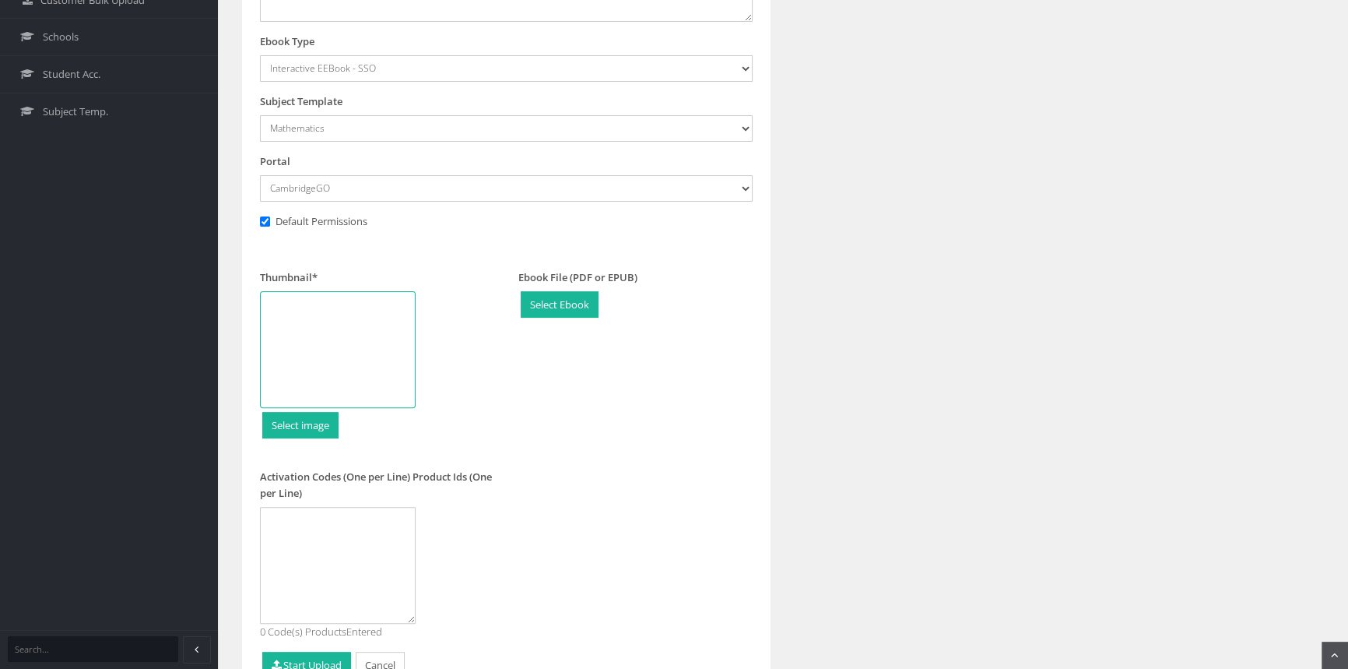
click at [349, 360] on div at bounding box center [338, 349] width 156 height 117
type input "C:\fakepath\9781009481137_180.jpg"
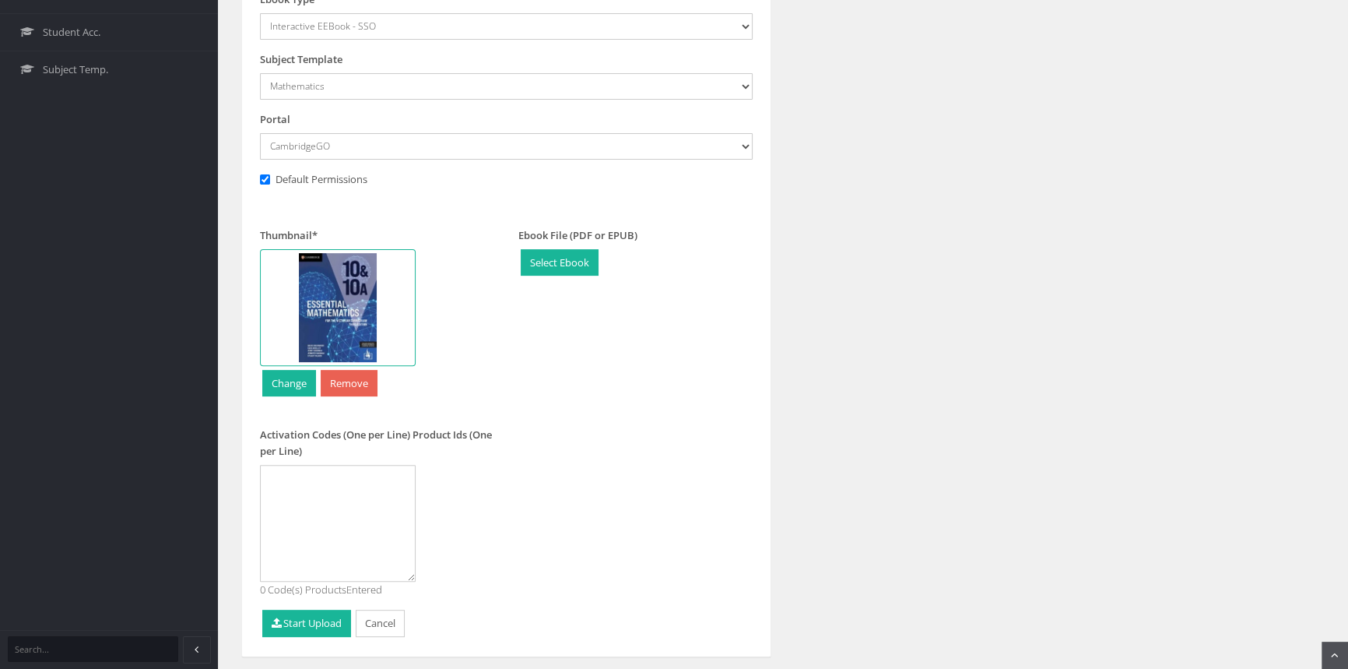
scroll to position [683, 0]
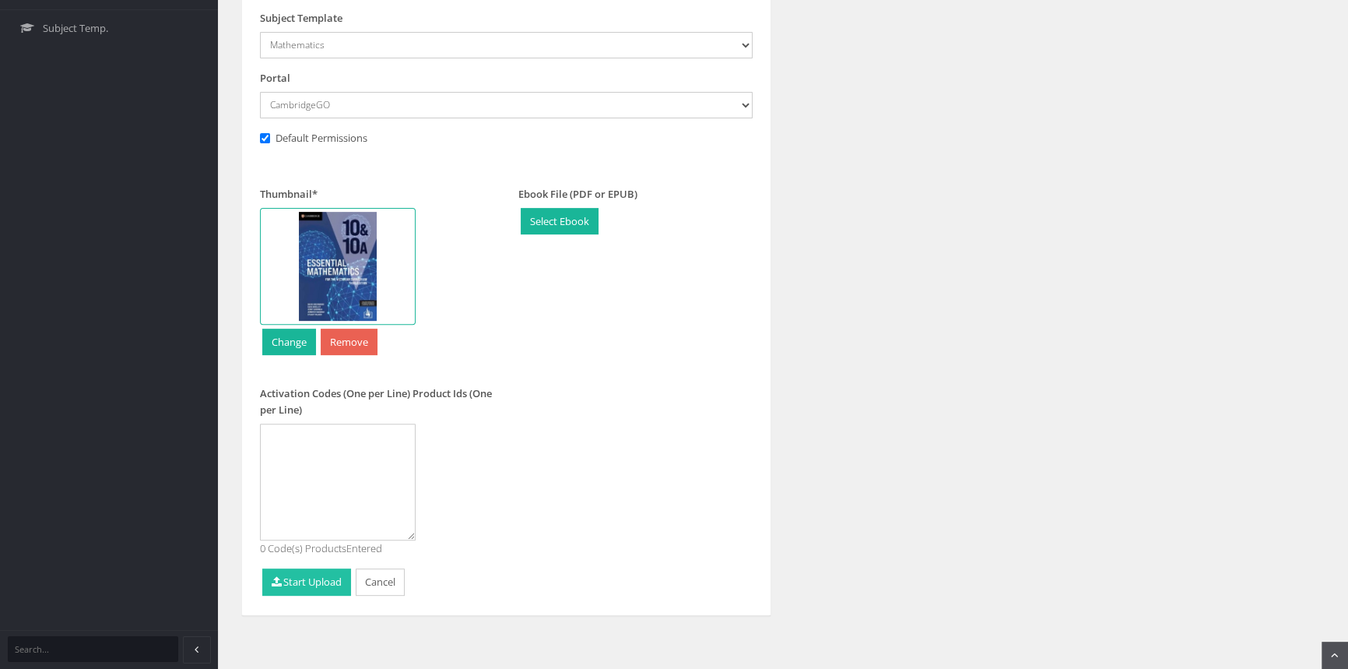
click at [316, 591] on button "Start Upload" at bounding box center [306, 581] width 89 height 27
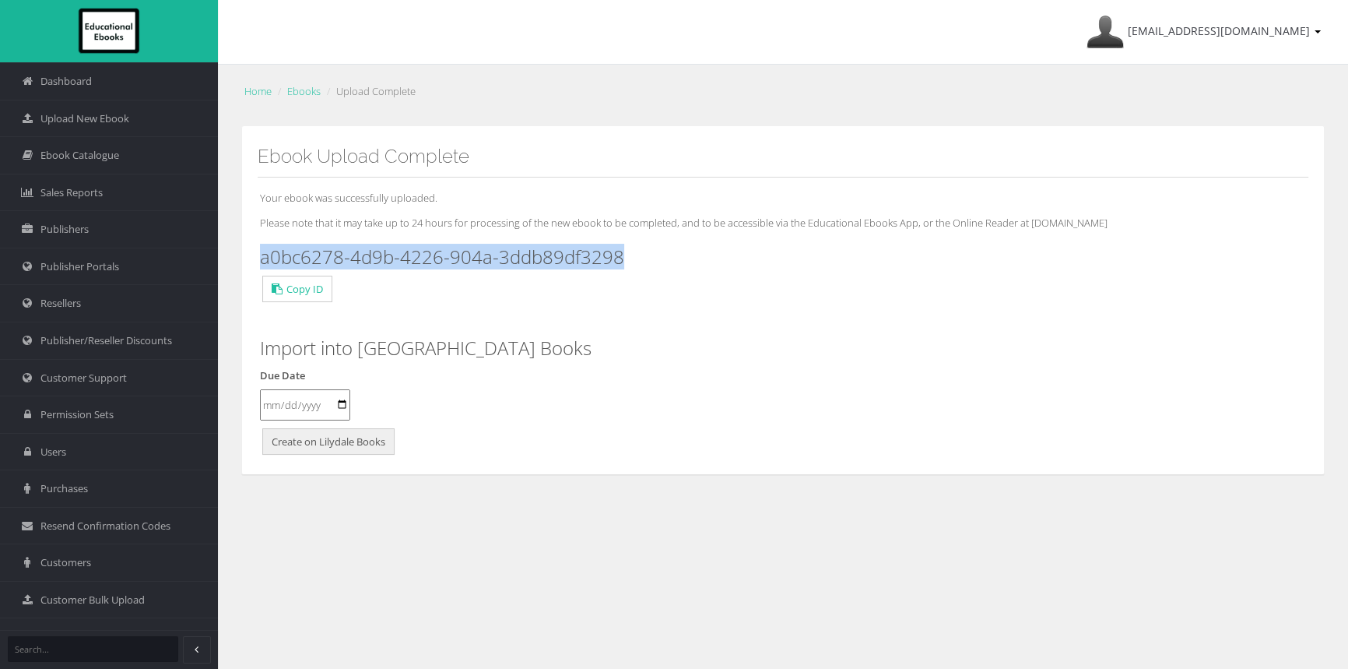
drag, startPoint x: 648, startPoint y: 262, endPoint x: 259, endPoint y: 247, distance: 388.7
click at [260, 247] on h3 "a0bc6278-4d9b-4226-904a-3ddb89df3298" at bounding box center [783, 257] width 1046 height 20
copy h3 "a0bc6278-4d9b-4226-904a-3ddb89df3298"
click at [79, 154] on span "Ebook Catalogue" at bounding box center [79, 155] width 79 height 15
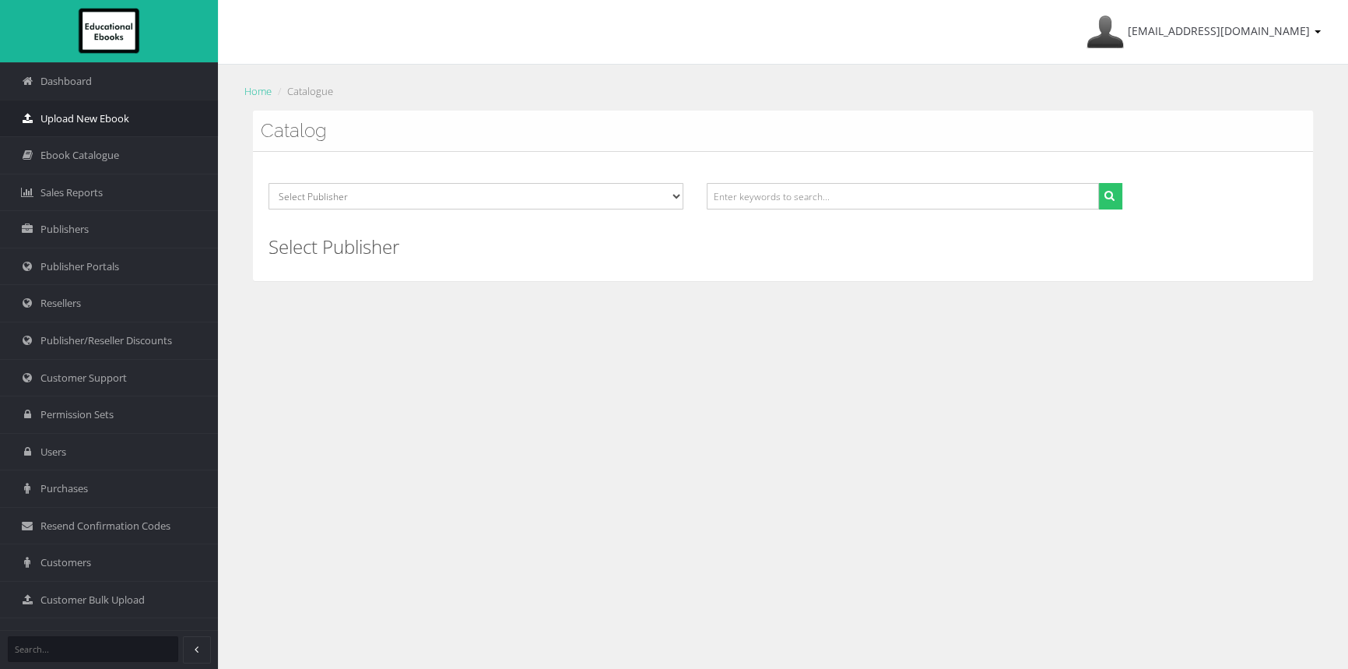
click at [139, 104] on link "Upload New Ebook" at bounding box center [109, 118] width 218 height 37
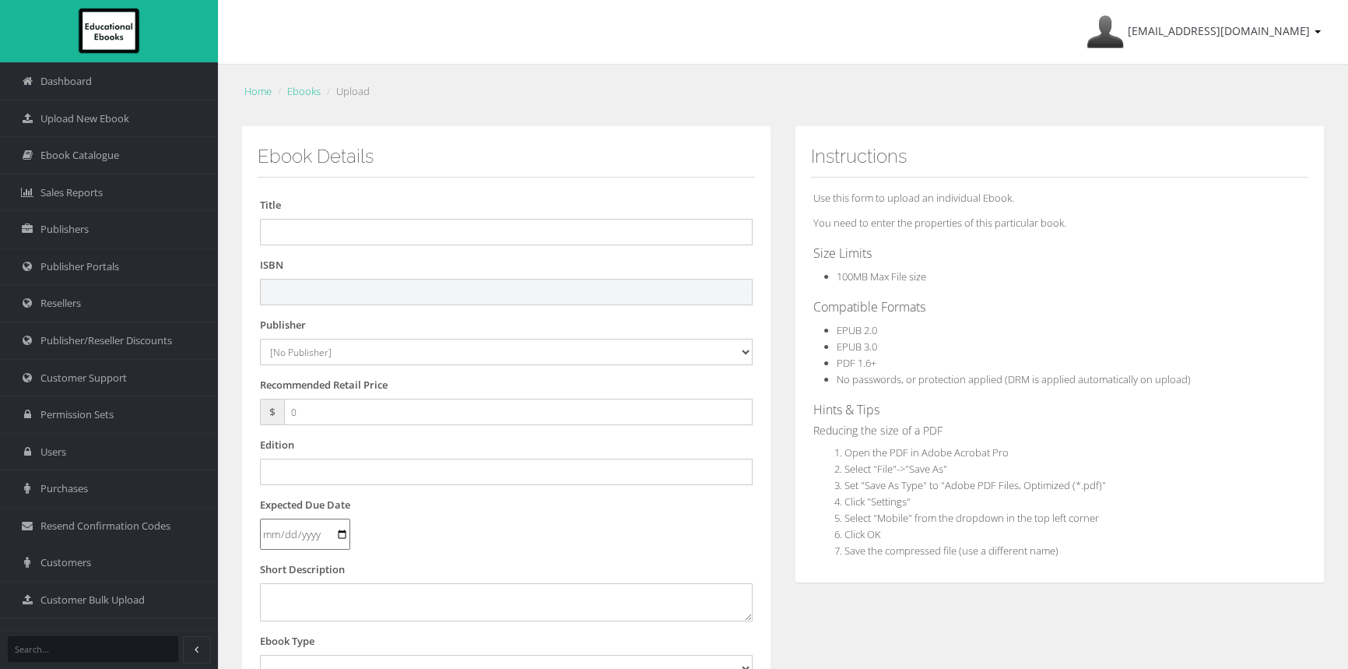
click at [390, 279] on input "text" at bounding box center [506, 292] width 493 height 26
paste input "9781009594271"
type input "9781009594271"
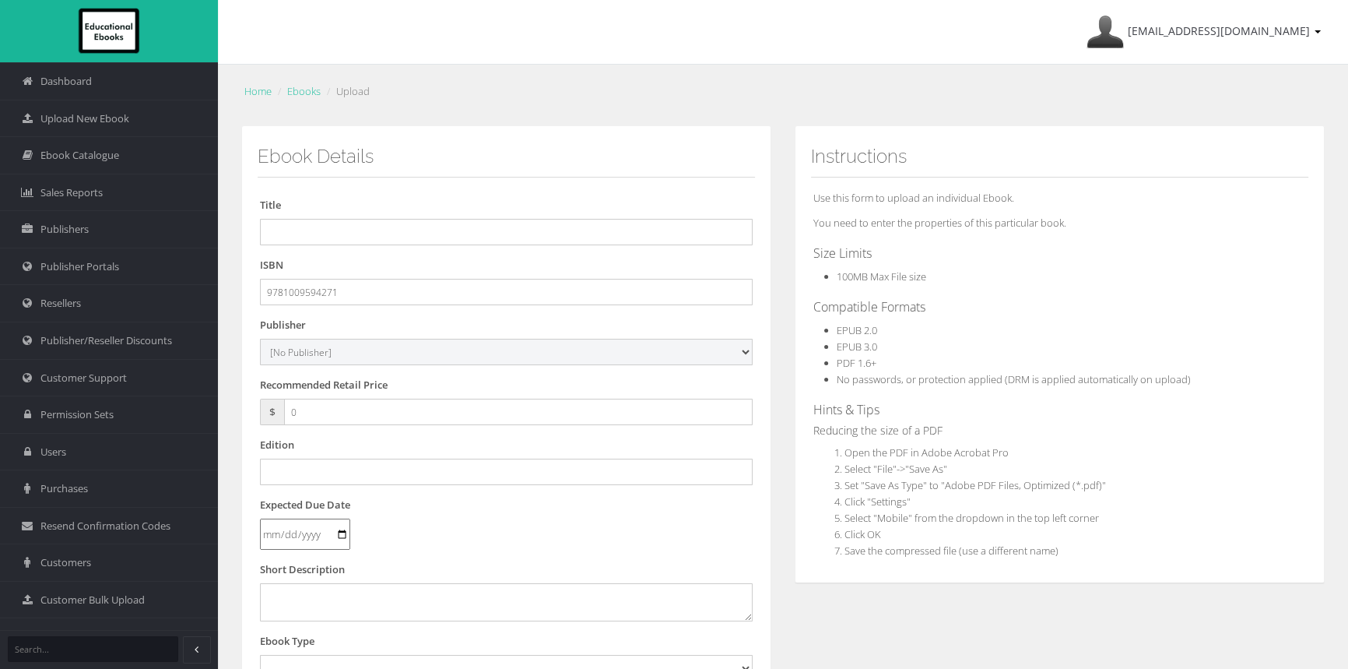
click at [467, 342] on select "[No Publisher] [PERSON_NAME] & Unwin ATAR Notes Auralia - Rising Software Banks…" at bounding box center [506, 352] width 493 height 26
select select "00846f43-643d-e411-817c-00155d7a4405"
click at [260, 339] on select "[No Publisher] [PERSON_NAME] & Unwin ATAR Notes Auralia - Rising Software Banks…" at bounding box center [506, 352] width 493 height 26
drag, startPoint x: 315, startPoint y: 413, endPoint x: 133, endPoint y: 392, distance: 183.4
click at [133, 394] on div "Dashboard Upload New Ebook Ebook Catalogue Sales Reports Publishers Users" at bounding box center [674, 529] width 1348 height 1058
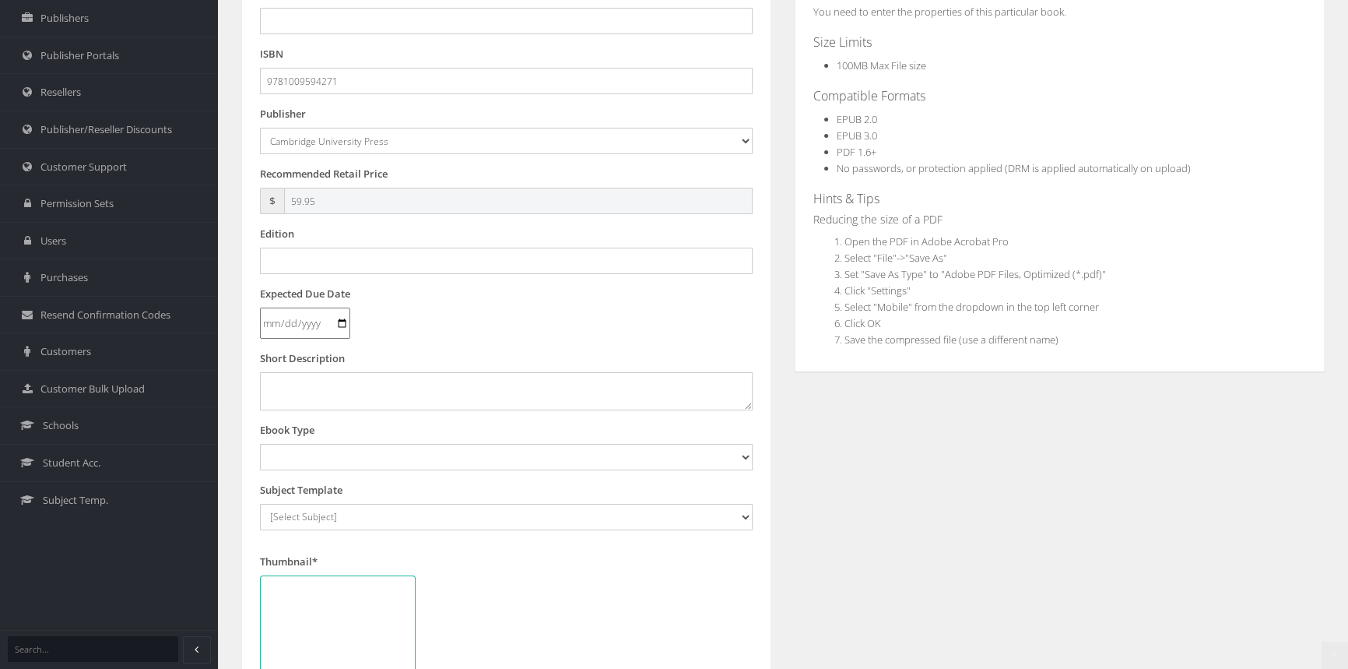
scroll to position [212, 0]
type input "59.95"
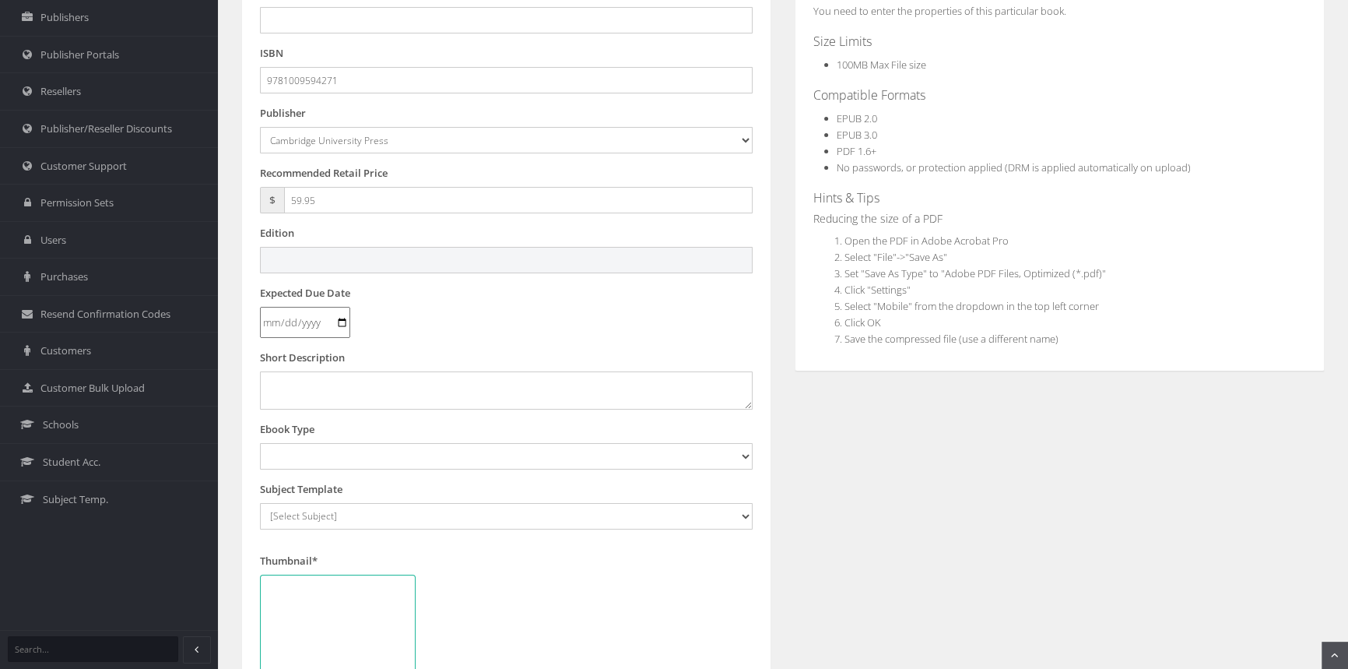
click at [342, 263] on input "text" at bounding box center [506, 260] width 493 height 26
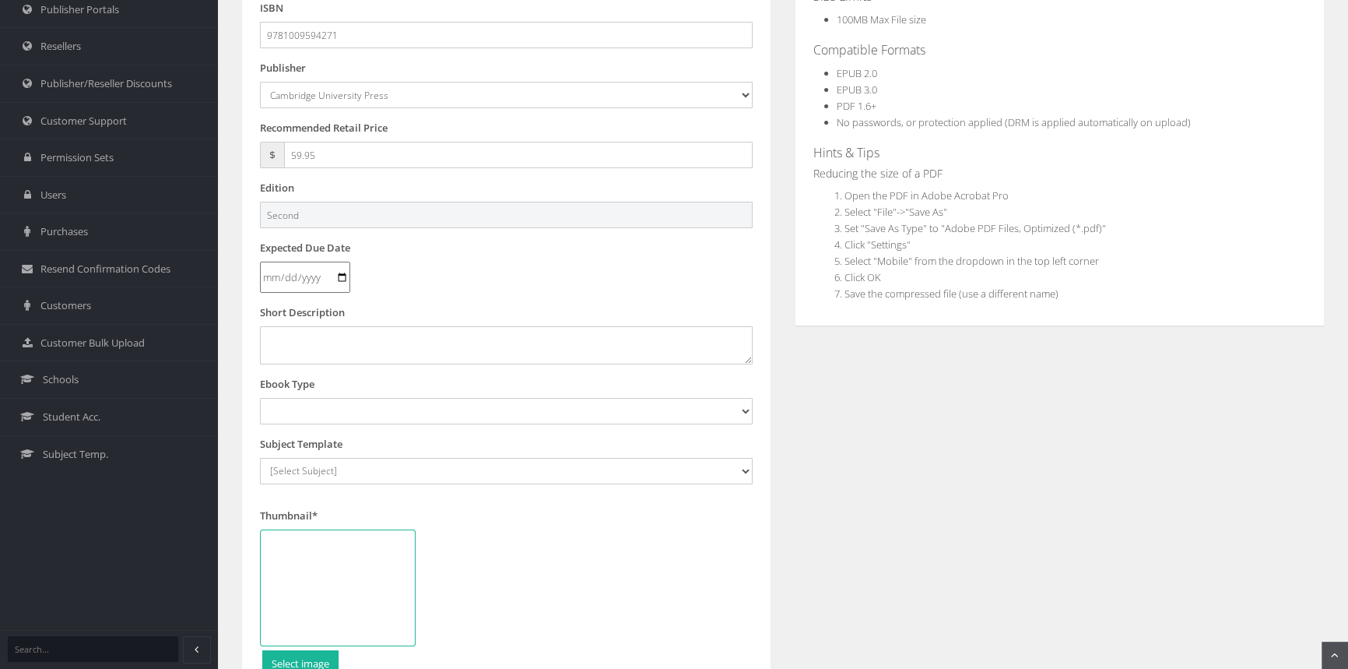
scroll to position [283, 0]
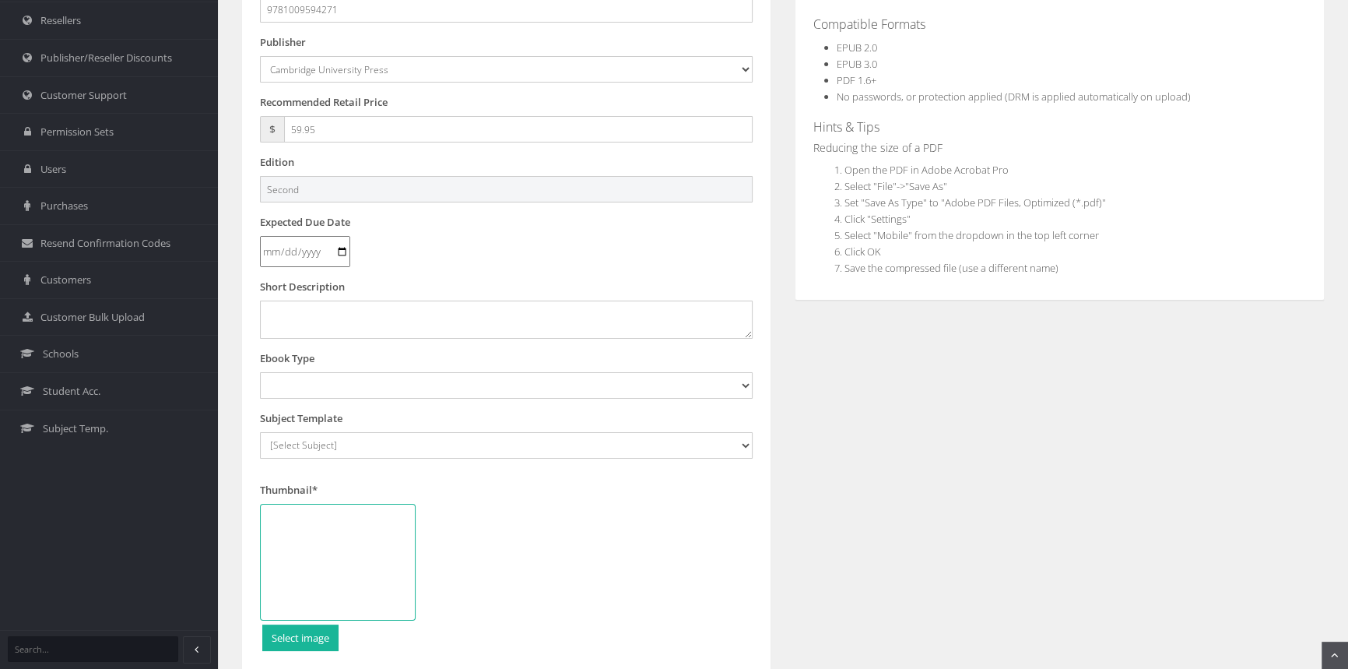
type input "Second"
click at [373, 379] on select "Digital Activation Code Protected PDF EEBook - Online and Offline Ebook Interac…" at bounding box center [506, 385] width 493 height 26
select select "4"
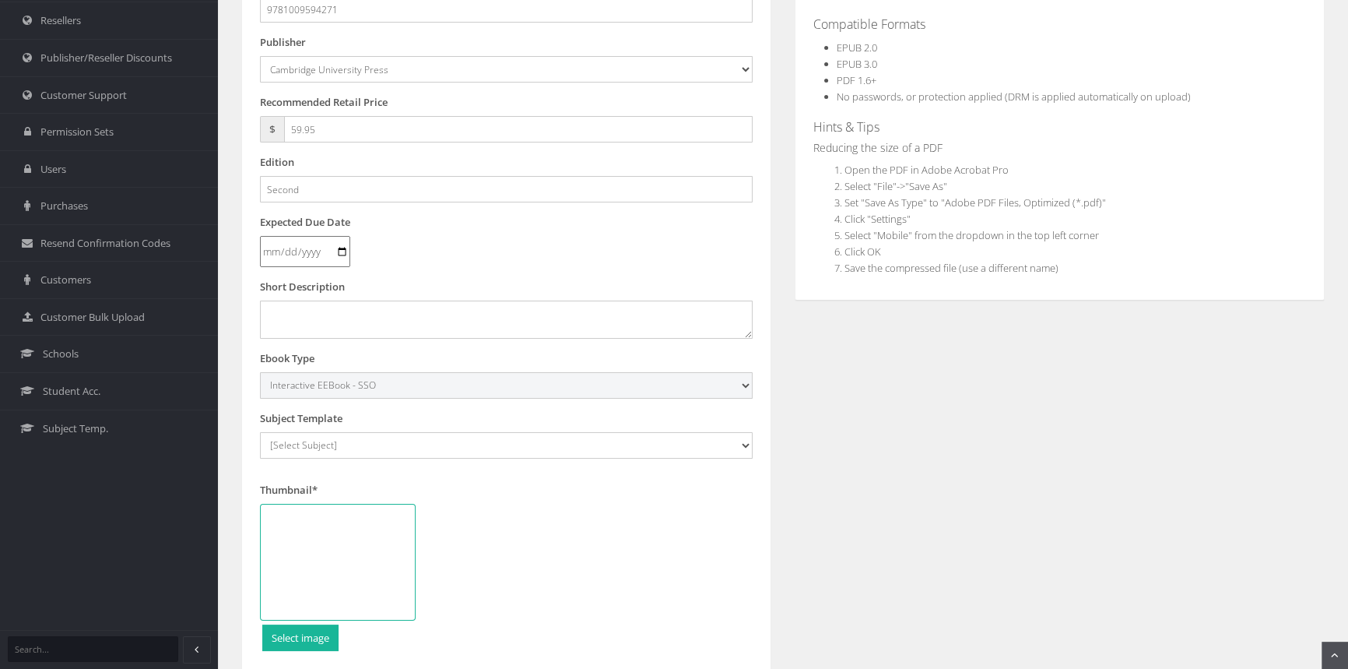
click at [260, 372] on select "Digital Activation Code Protected PDF EEBook - Online and Offline Ebook Interac…" at bounding box center [506, 385] width 493 height 26
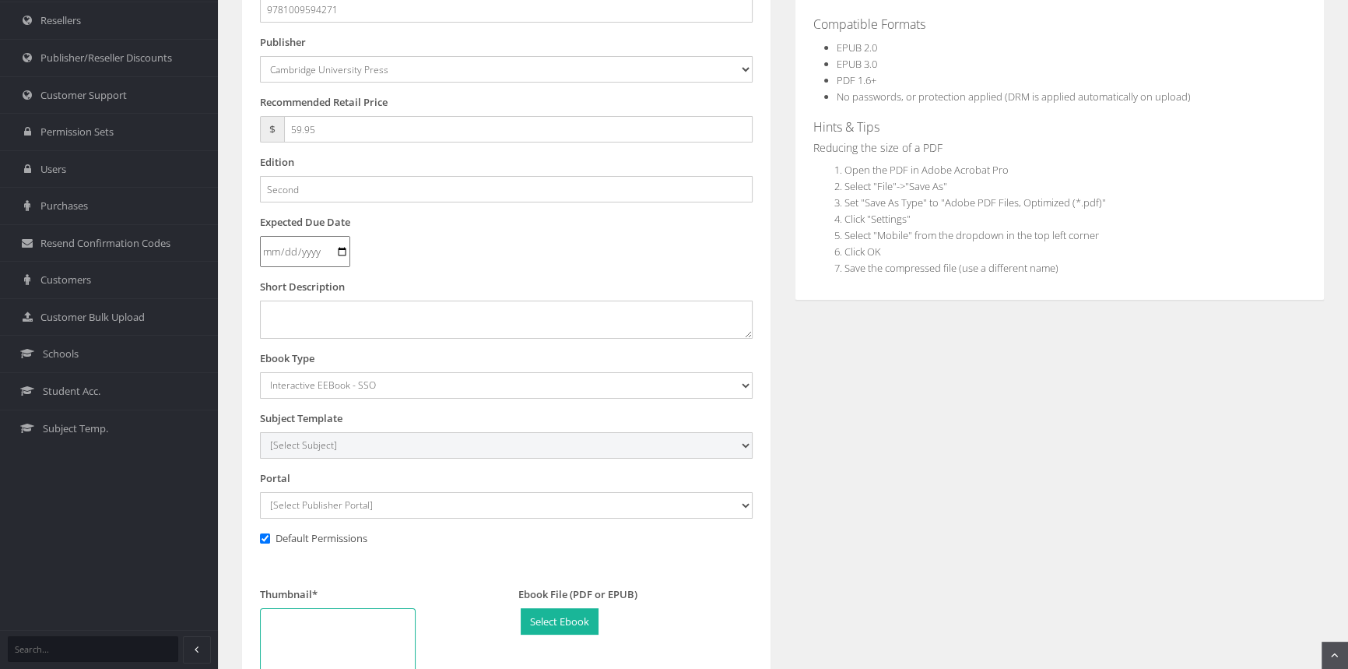
click at [306, 439] on select "[Select Subject] Accounting Agriculture Ancient History Applied Computing Art A…" at bounding box center [506, 445] width 493 height 26
select select "eb13719b-145c-ee11-a9bd-0272d098c78b"
click at [260, 432] on select "[Select Subject] Accounting Agriculture Ancient History Applied Computing Art A…" at bounding box center [506, 445] width 493 height 26
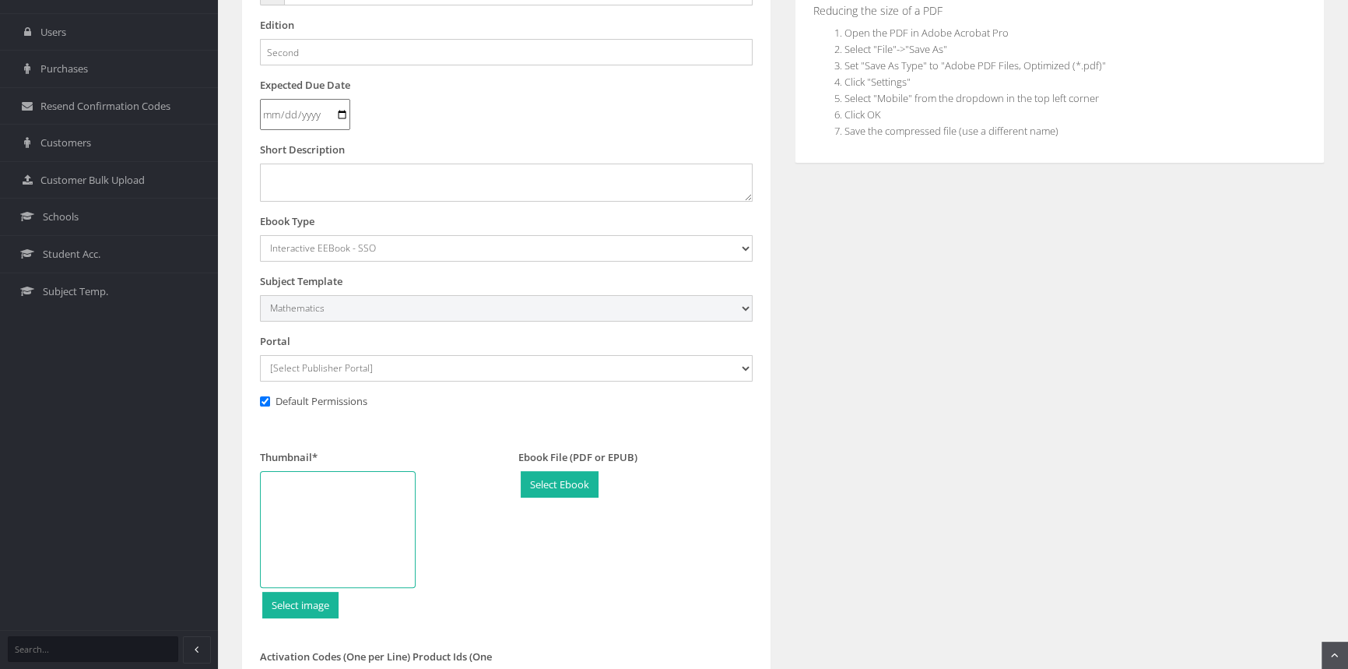
scroll to position [424, 0]
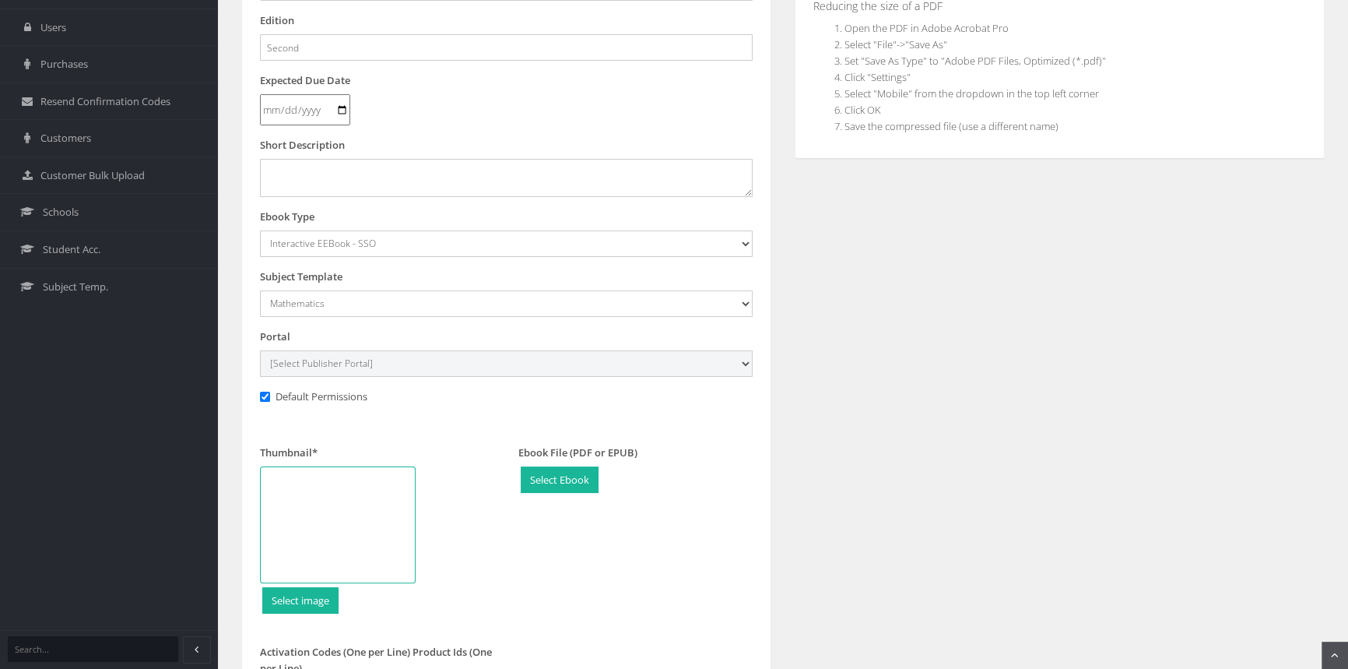
click at [353, 358] on select "[Select Publisher Portal] Listening Beyond Hearing (LBH) ATAR Notes+ SmarterMat…" at bounding box center [506, 363] width 493 height 26
select select "0f16bd3e-774f-e411-817c-00155d7a4405"
click at [260, 350] on select "[Select Publisher Portal] Listening Beyond Hearing (LBH) ATAR Notes+ SmarterMat…" at bounding box center [506, 363] width 493 height 26
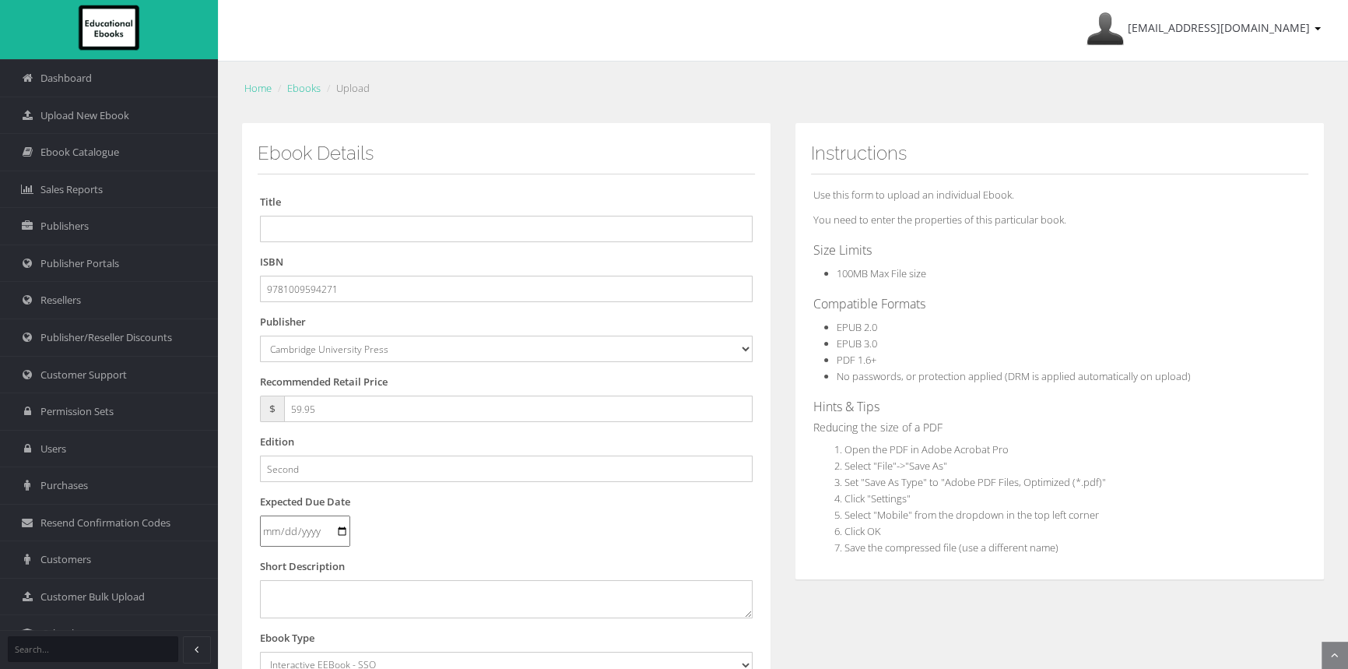
scroll to position [0, 0]
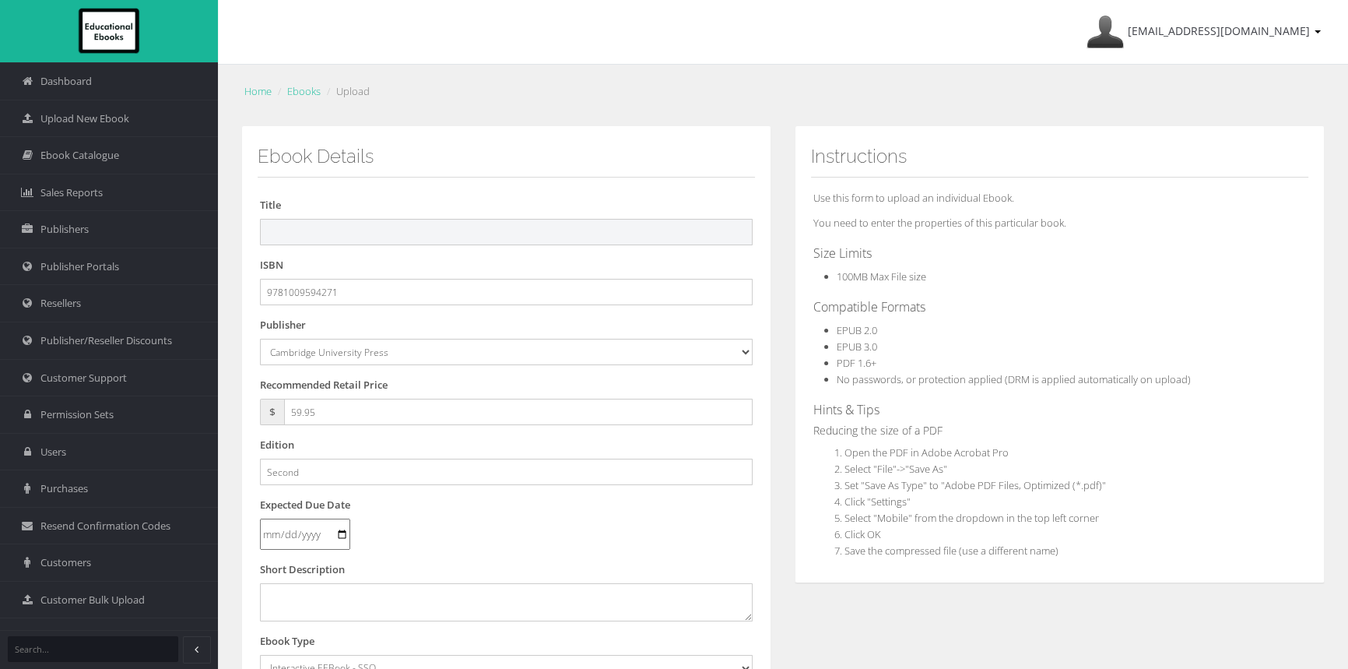
click at [381, 226] on input "text" at bounding box center [506, 232] width 493 height 26
paste input "CAMBRIDGE ESSENTIAL MATHEMATICS CORE FOR THE VICTORIAN CURRICULUM 10 EBOOK 2E (…"
drag, startPoint x: 666, startPoint y: 234, endPoint x: 859, endPoint y: 241, distance: 193.2
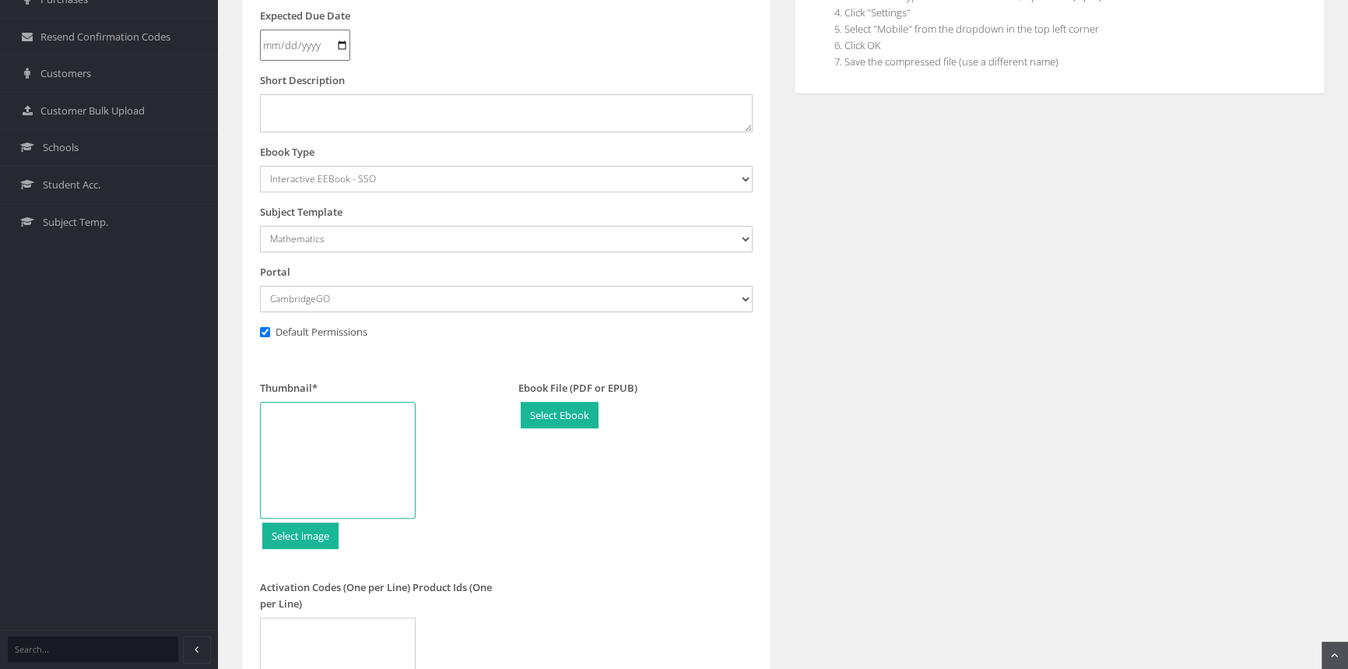
scroll to position [566, 0]
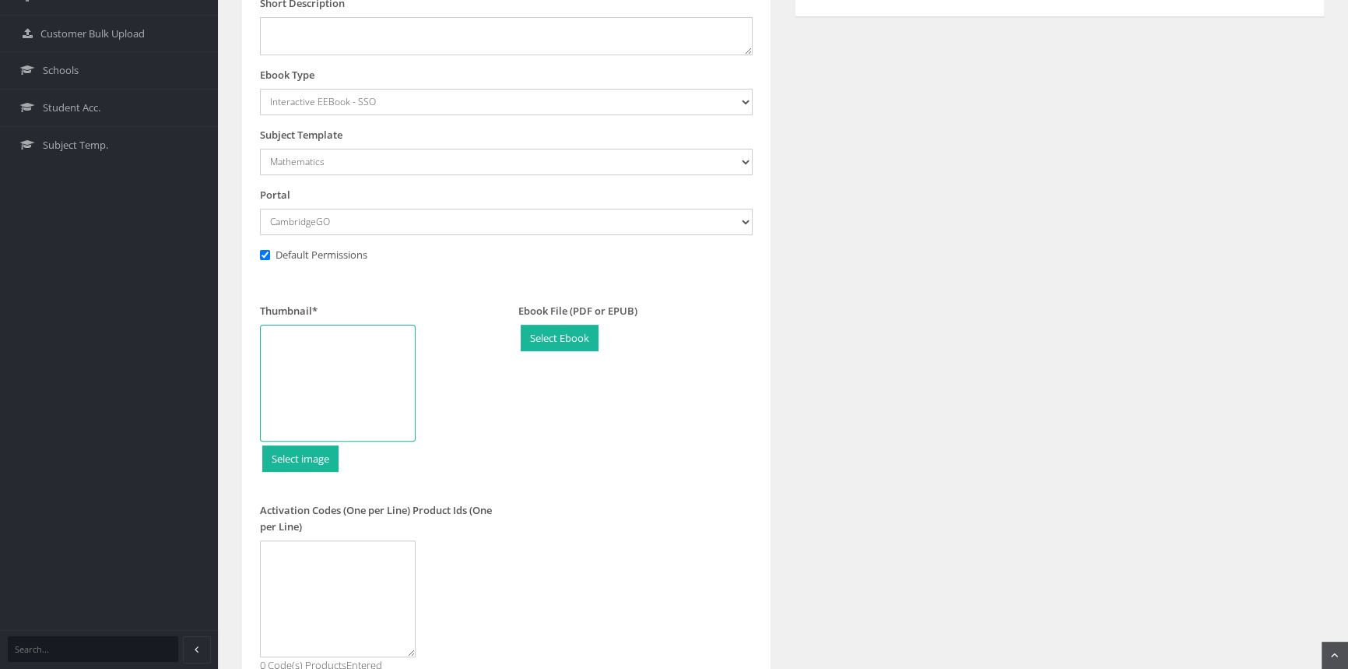
type input "CAMBRIDGE ESSENTIAL MATHEMATICS CORE FOR THE VICTORIAN CURRICULUM 10 EBOOK 2E"
click at [357, 358] on div at bounding box center [338, 383] width 156 height 117
type input "C:\fakepath\9781009594271_180.jpg"
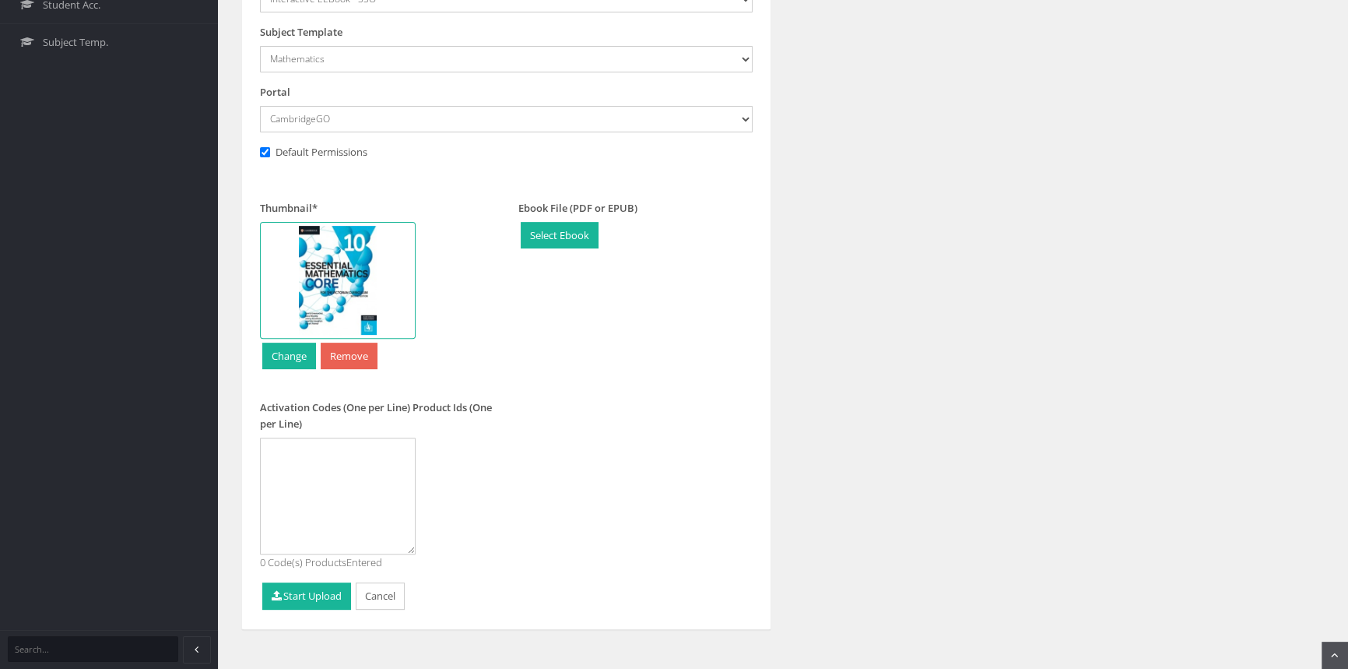
scroll to position [683, 0]
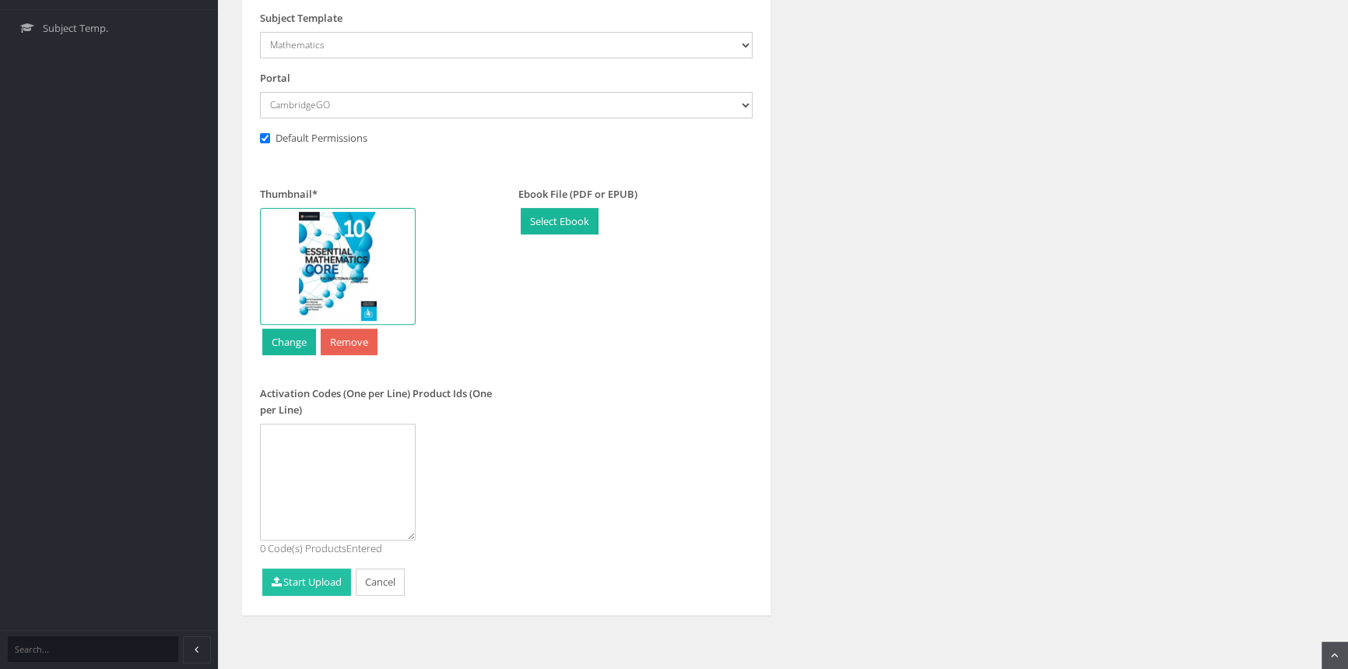
click at [304, 586] on button "Start Upload" at bounding box center [306, 581] width 89 height 27
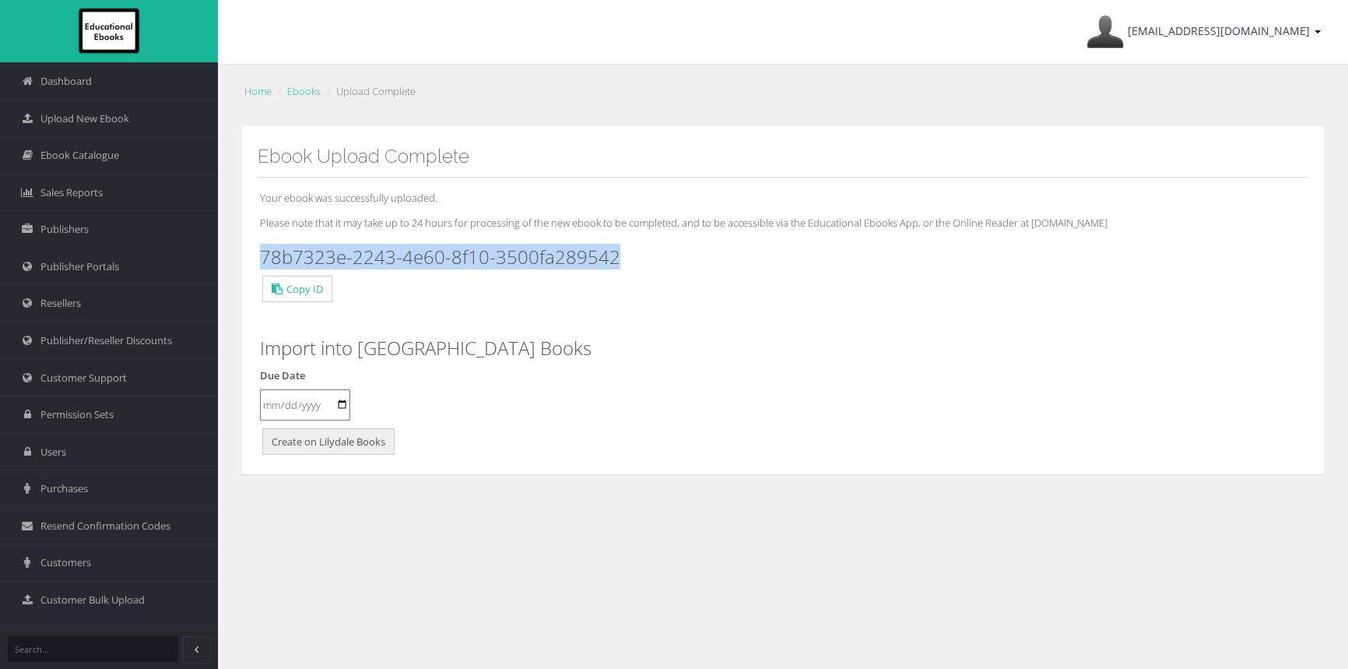
drag, startPoint x: 625, startPoint y: 256, endPoint x: 255, endPoint y: 244, distance: 369.9
click at [255, 244] on div "Ebook Upload Complete Your ebook was successfully uploaded. Please note that it…" at bounding box center [783, 300] width 1084 height 349
copy h3 "78b7323e-2243-4e60-8f10-3500fa289542"
click at [105, 117] on span "Upload New Ebook" at bounding box center [84, 118] width 89 height 15
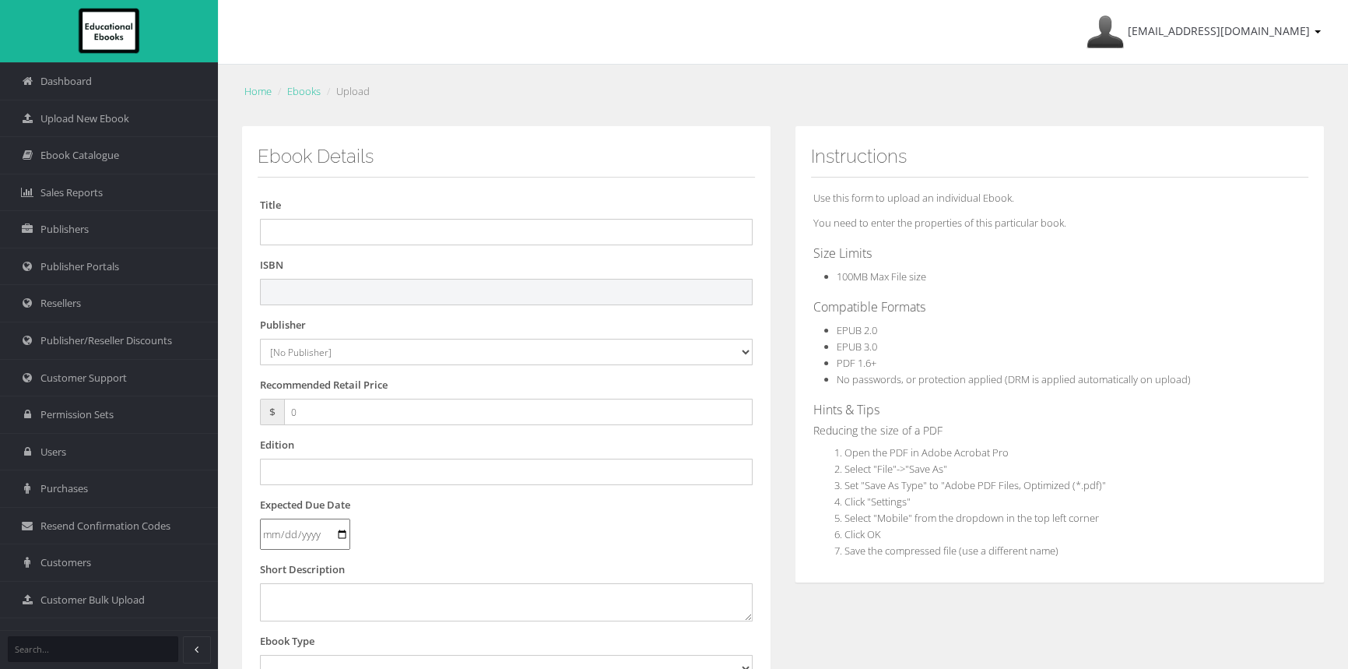
click at [426, 286] on input "text" at bounding box center [506, 292] width 493 height 26
paste input "9781009593038"
type input "9781009593038"
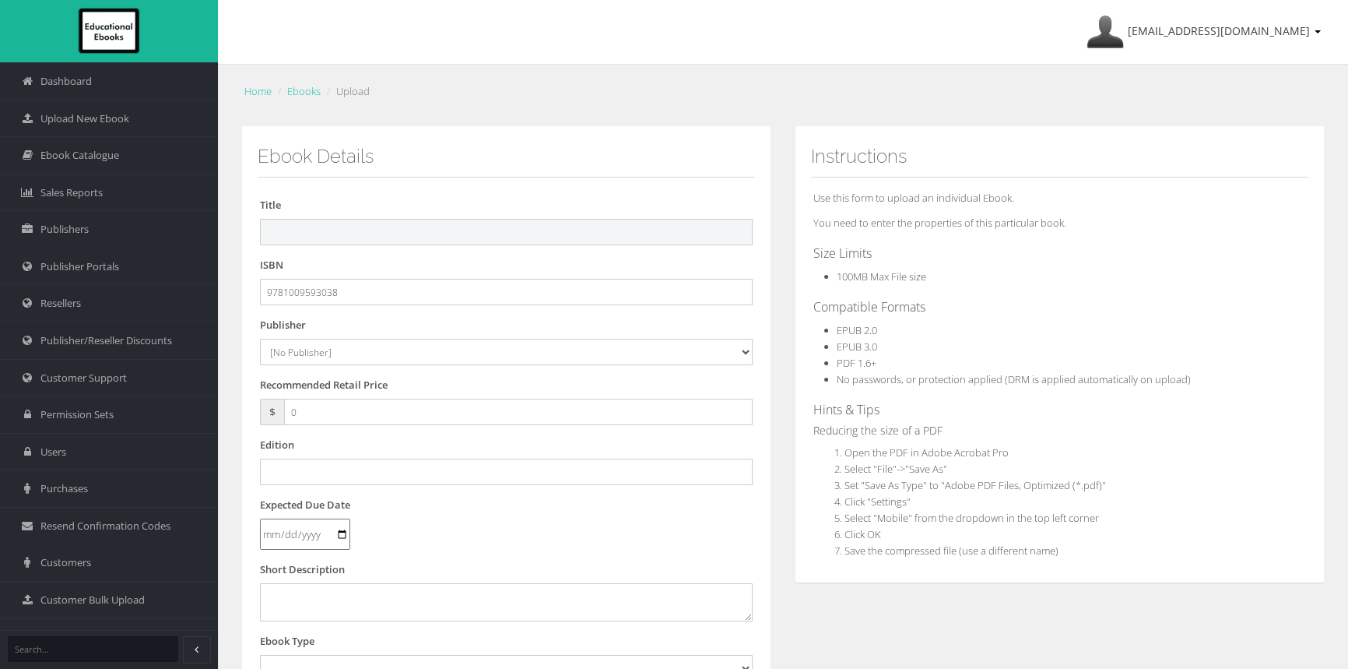
click at [405, 224] on input "text" at bounding box center [506, 232] width 493 height 26
paste input "CAMBRIDGE ESSENTIAL MATHEMATICS CORE FOR THE VICTORIAN CURRICULUM 7 EBOOK 2E (e…"
drag, startPoint x: 662, startPoint y: 230, endPoint x: 863, endPoint y: 247, distance: 202.3
click at [863, 247] on div "Ebook Details Title CAMBRIDGE ESSENTIAL MATHEMATICS CORE FOR THE VICTORIAN CURR…" at bounding box center [783, 580] width 1107 height 908
type input "CAMBRIDGE ESSENTIAL MATHEMATICS CORE FOR THE VICTORIAN CURRICULUM 7 EBOOK 2E"
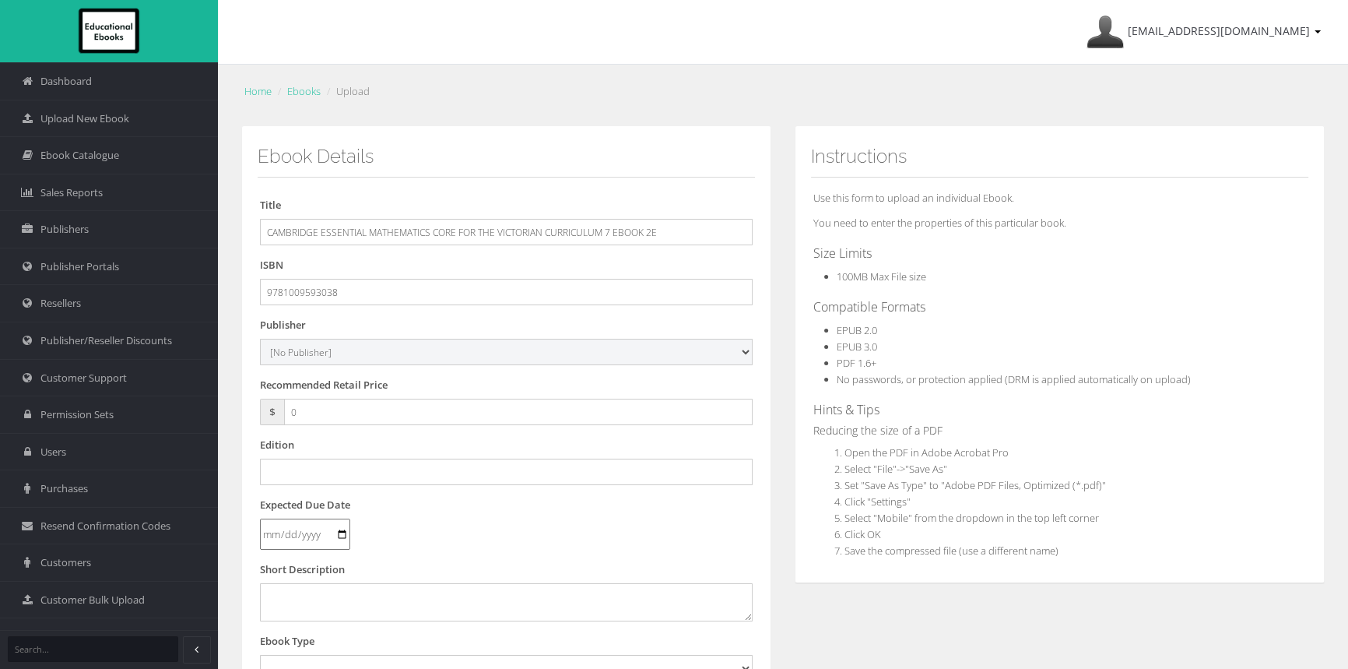
click at [286, 347] on select "[No Publisher] [PERSON_NAME] & Unwin ATAR Notes Auralia - Rising Software Banks…" at bounding box center [506, 352] width 493 height 26
select select "00846f43-643d-e411-817c-00155d7a4405"
click at [260, 339] on select "[No Publisher] [PERSON_NAME] & Unwin ATAR Notes Auralia - Rising Software Banks…" at bounding box center [506, 352] width 493 height 26
drag, startPoint x: 241, startPoint y: 405, endPoint x: 81, endPoint y: 385, distance: 160.8
click at [82, 385] on div "Dashboard Upload New Ebook Ebook Catalogue Sales Reports Publishers Users" at bounding box center [674, 529] width 1348 height 1058
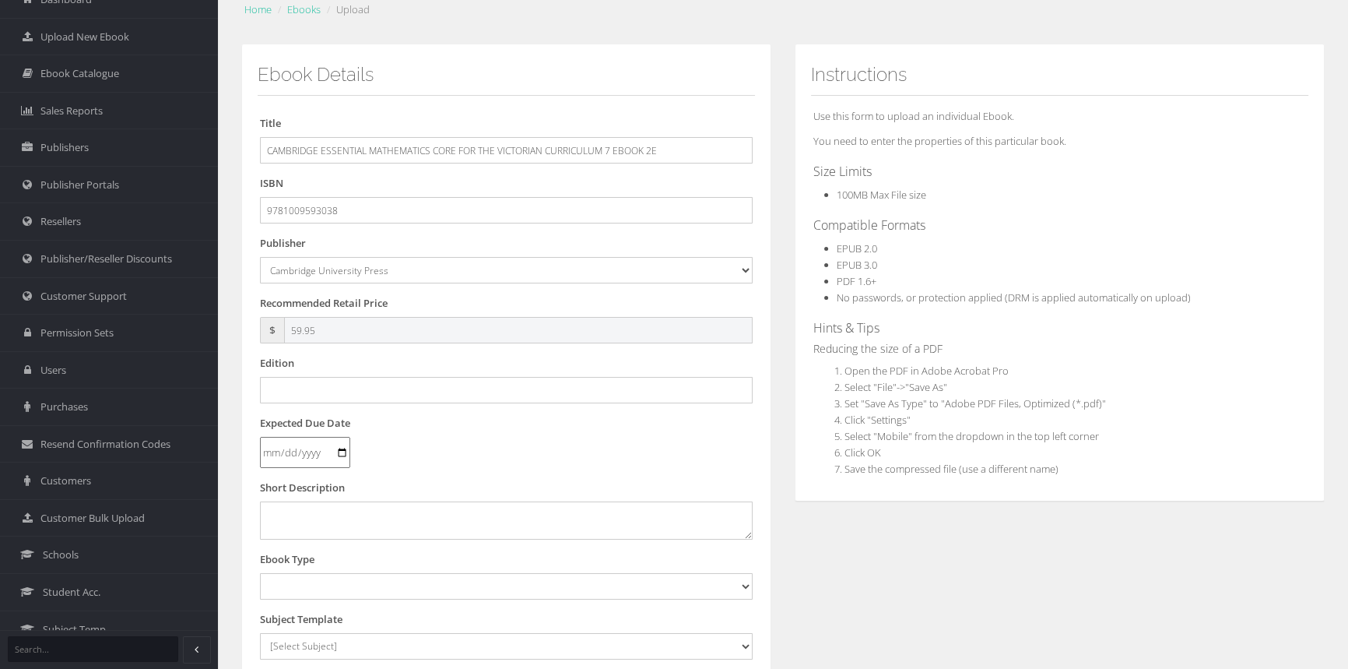
scroll to position [212, 0]
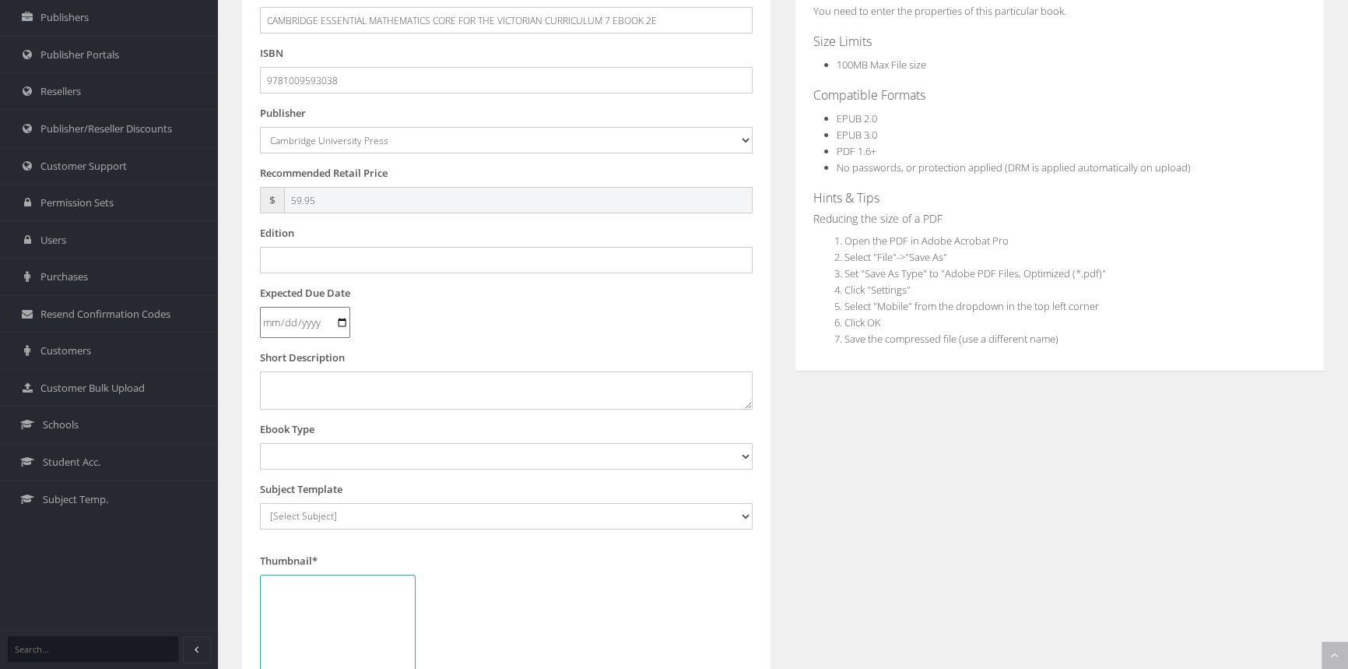
type input "59.95"
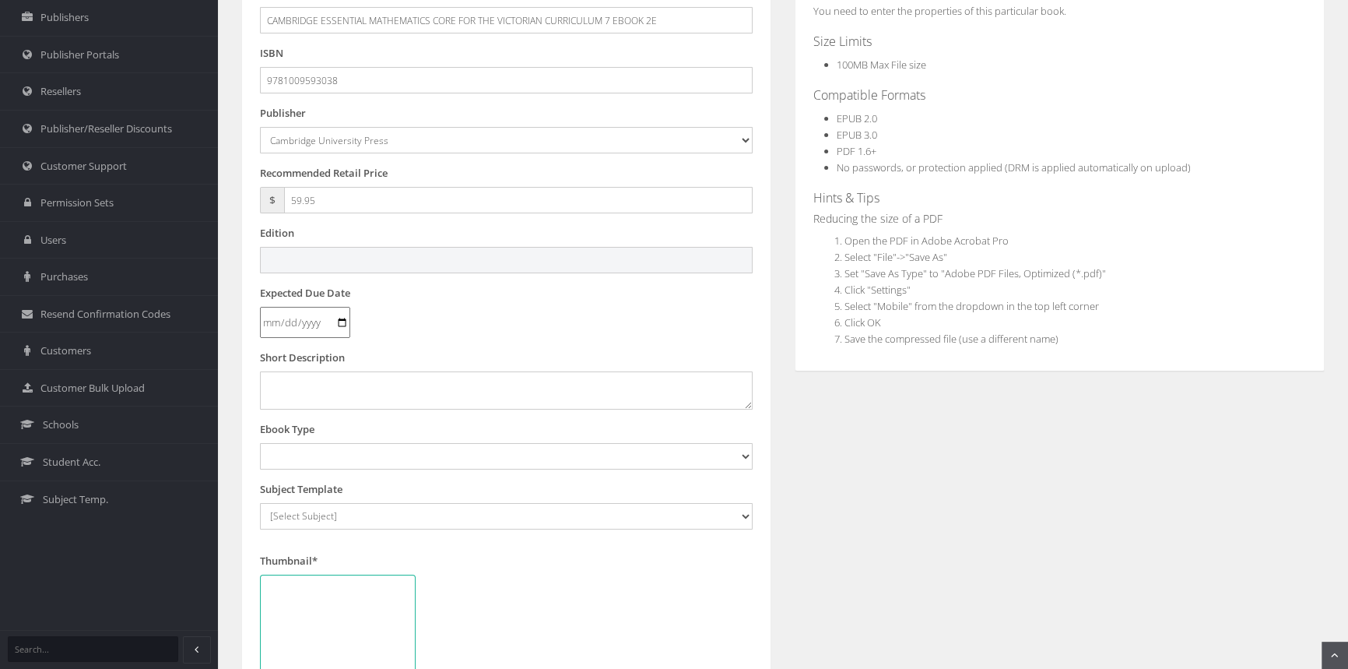
click at [450, 259] on input "text" at bounding box center [506, 260] width 493 height 26
type input "Second"
click at [343, 455] on select "Digital Activation Code Protected PDF EEBook - Online and Offline Ebook Interac…" at bounding box center [506, 456] width 493 height 26
select select "4"
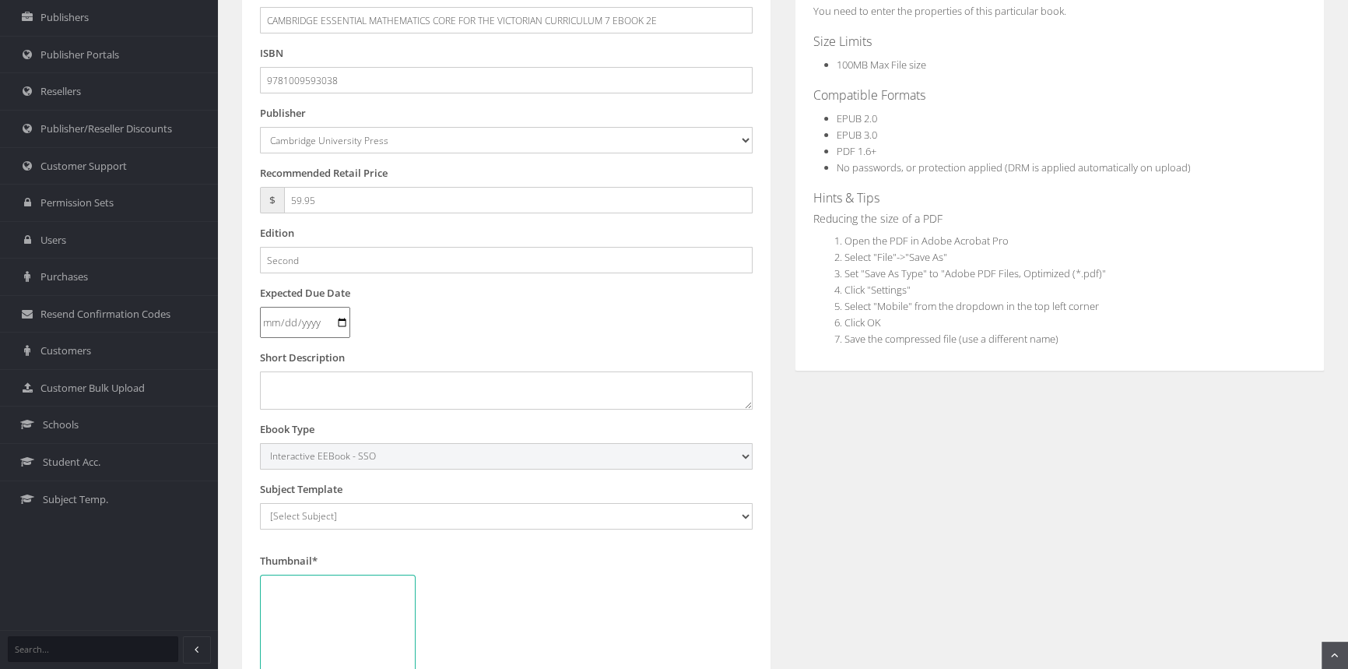
click at [260, 443] on select "Digital Activation Code Protected PDF EEBook - Online and Offline Ebook Interac…" at bounding box center [506, 456] width 493 height 26
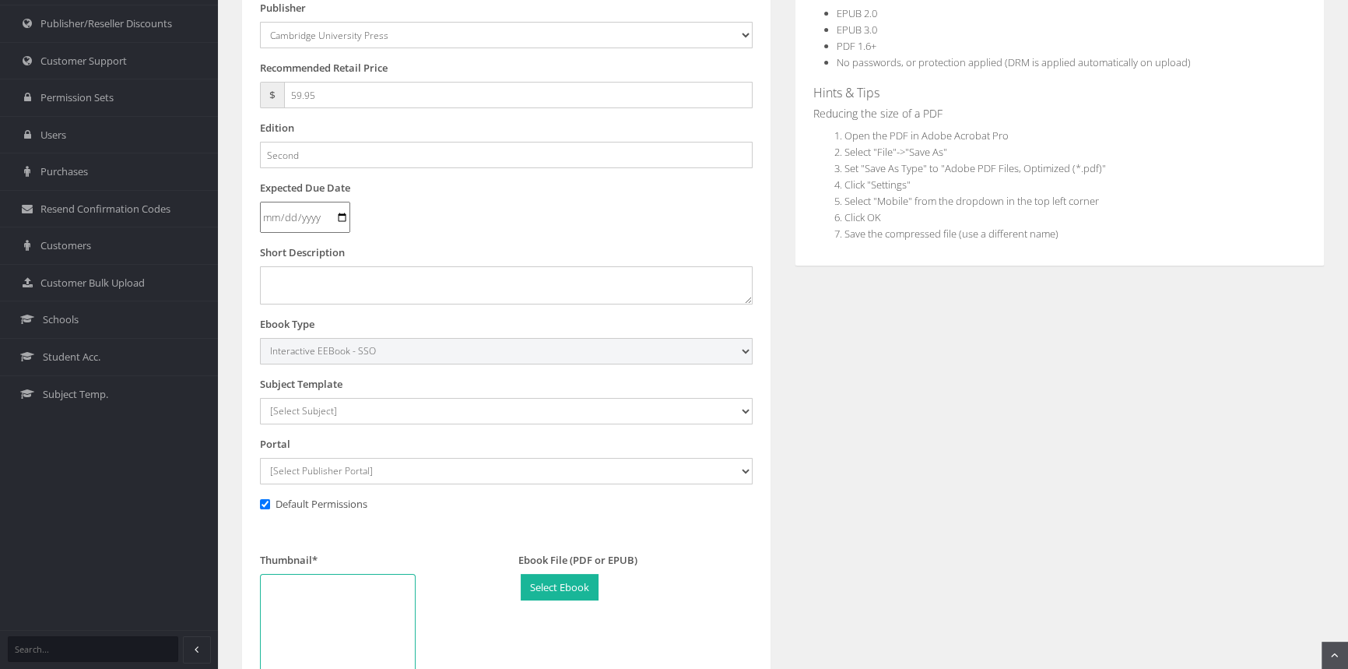
scroll to position [495, 0]
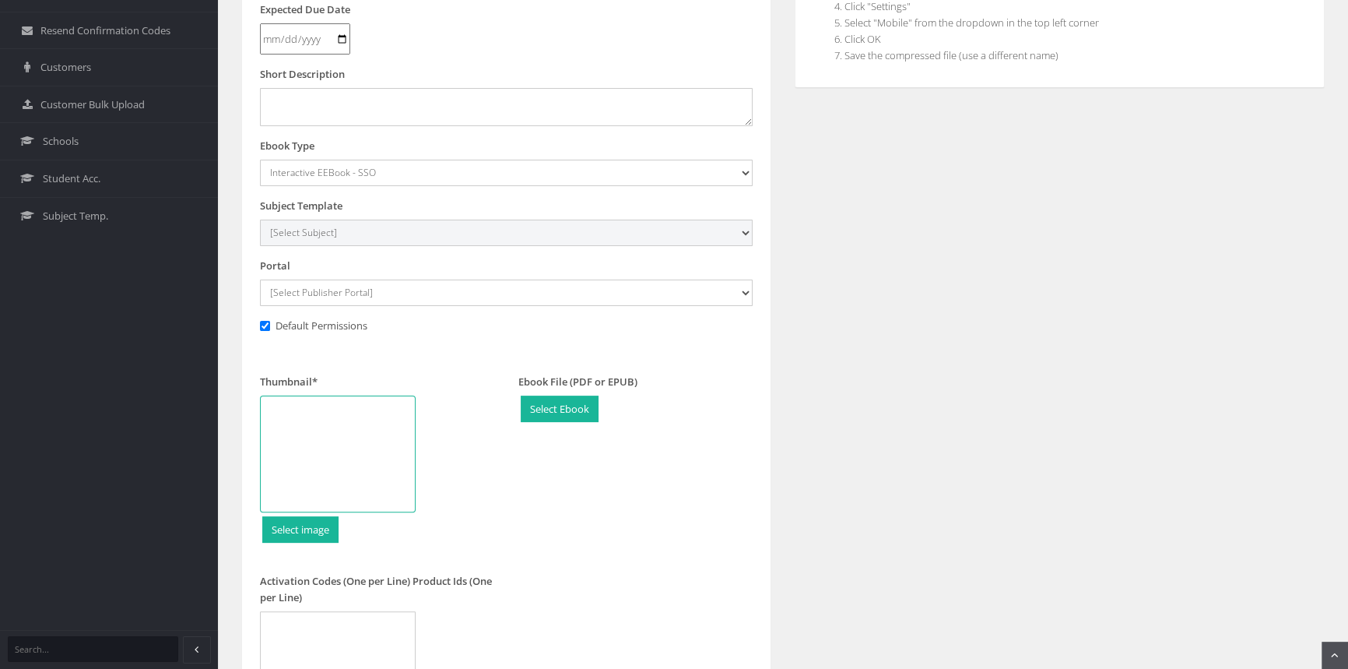
click at [332, 241] on select "[Select Subject] Accounting Agriculture Ancient History Applied Computing Art A…" at bounding box center [506, 233] width 493 height 26
select select "eb13719b-145c-ee11-a9bd-0272d098c78b"
click at [260, 220] on select "[Select Subject] Accounting Agriculture Ancient History Applied Computing Art A…" at bounding box center [506, 233] width 493 height 26
click at [326, 441] on div at bounding box center [338, 453] width 156 height 117
type input "C:\fakepath\9781009593038_180.jpg"
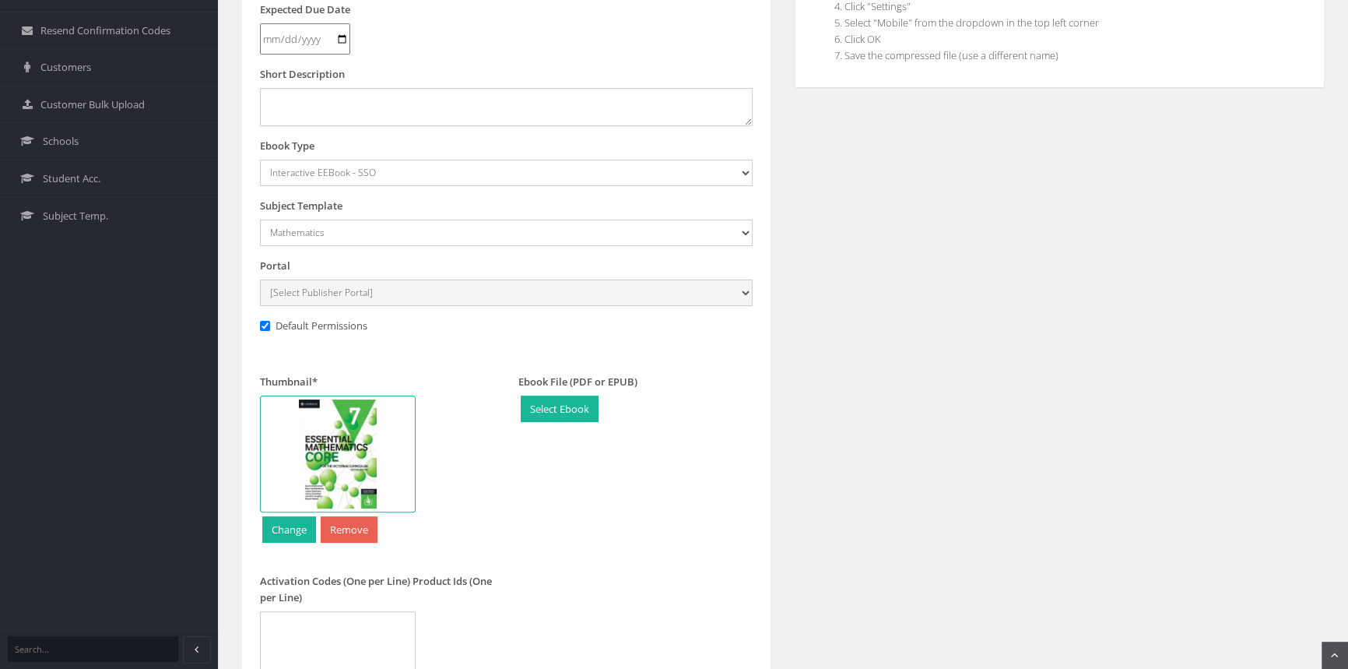
click at [328, 288] on select "[Select Publisher Portal] Listening Beyond Hearing (LBH) ATAR Notes+ SmarterMat…" at bounding box center [506, 292] width 493 height 26
select select "0f16bd3e-774f-e411-817c-00155d7a4405"
click at [260, 279] on select "[Select Publisher Portal] Listening Beyond Hearing (LBH) ATAR Notes+ SmarterMat…" at bounding box center [506, 292] width 493 height 26
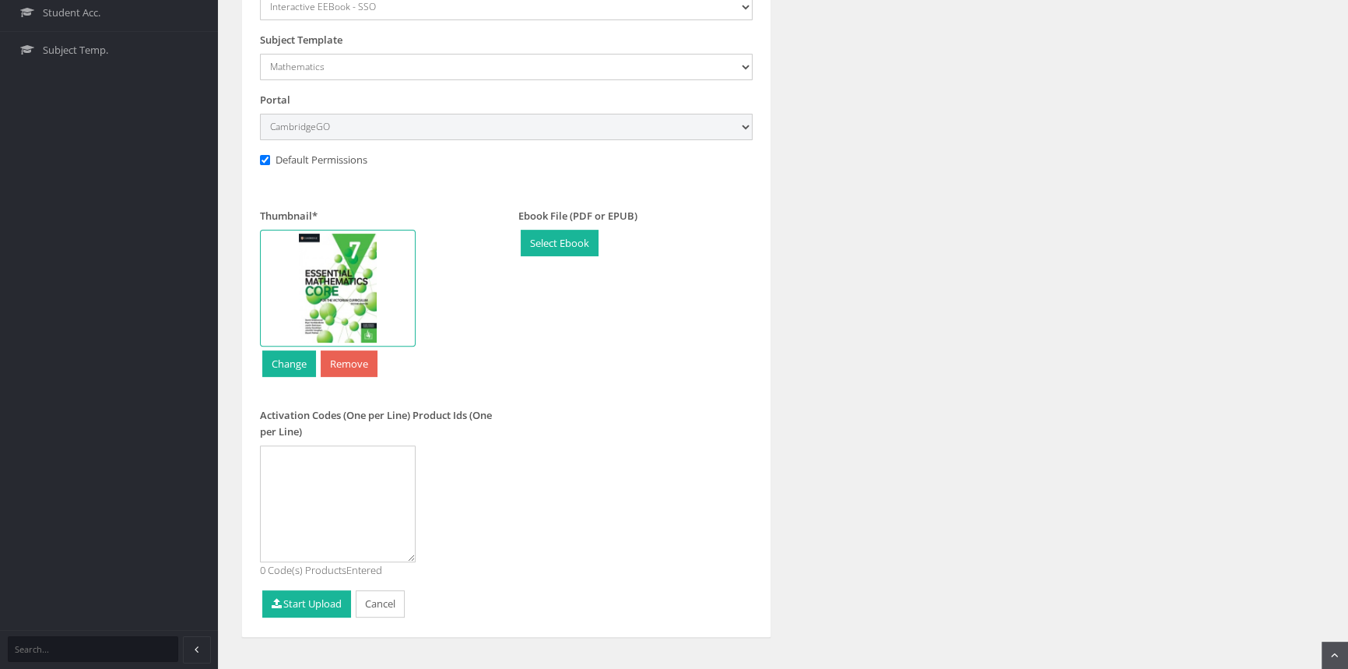
scroll to position [683, 0]
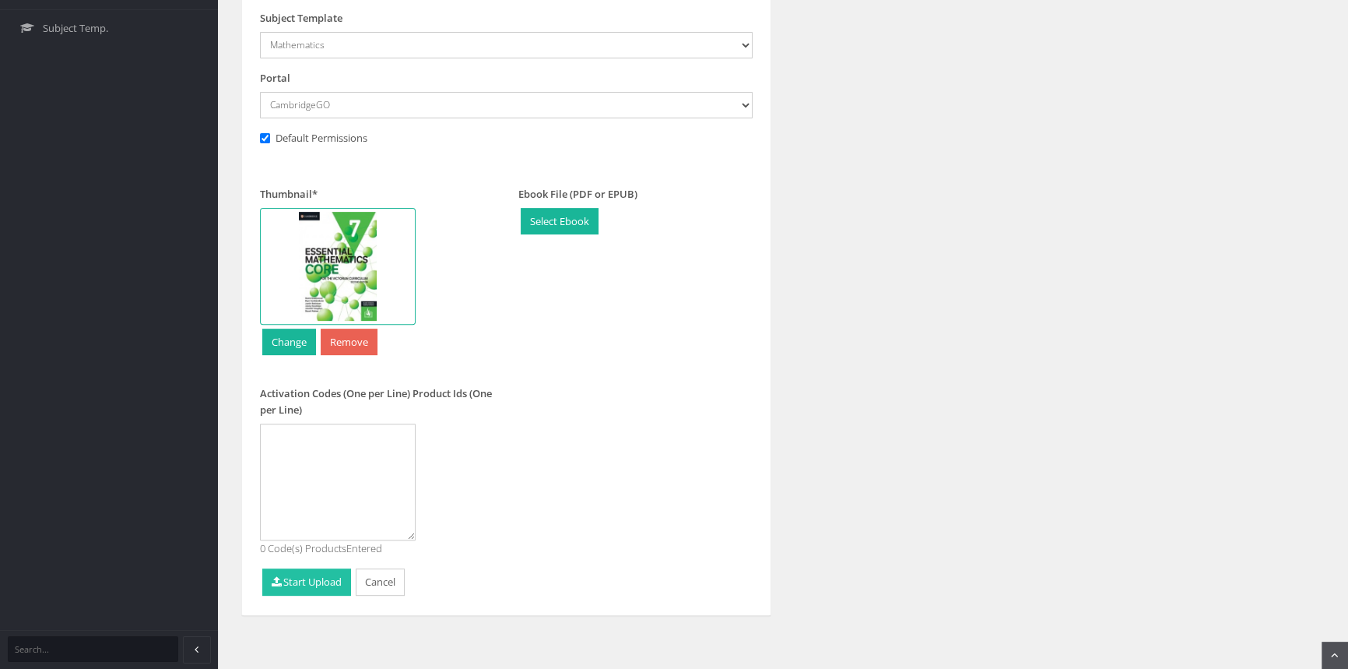
click at [317, 577] on button "Start Upload" at bounding box center [306, 581] width 89 height 27
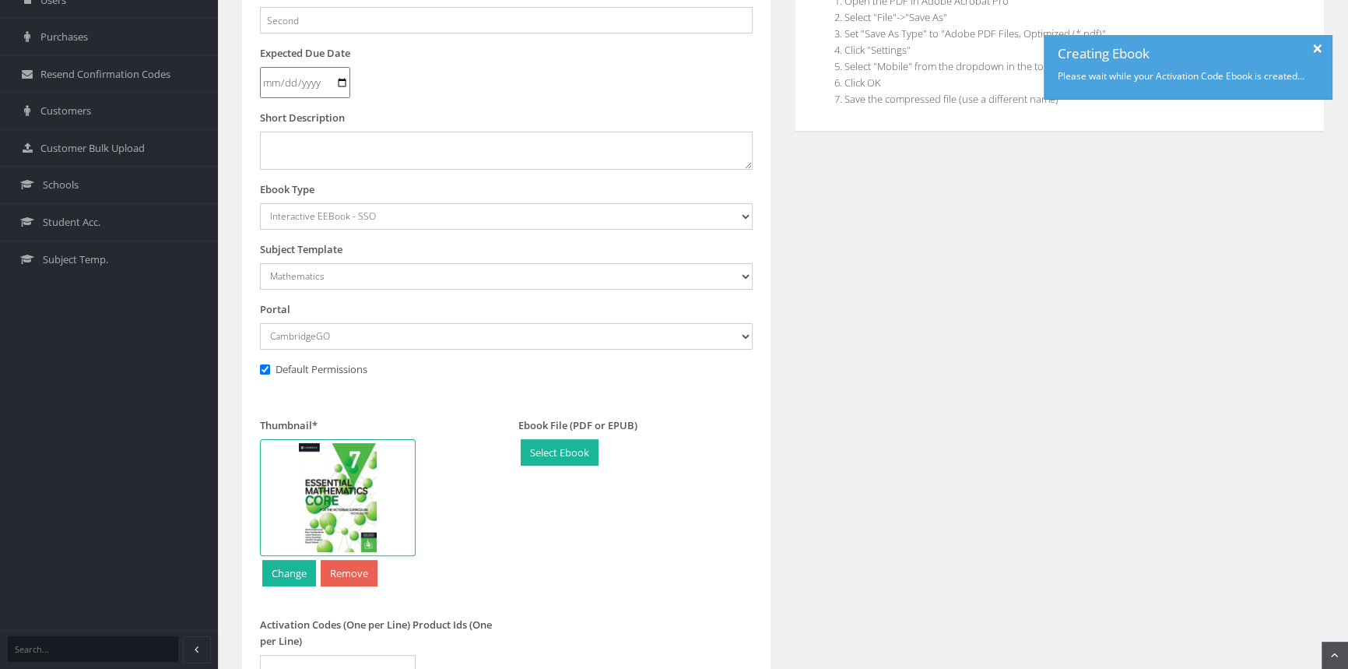
scroll to position [470, 0]
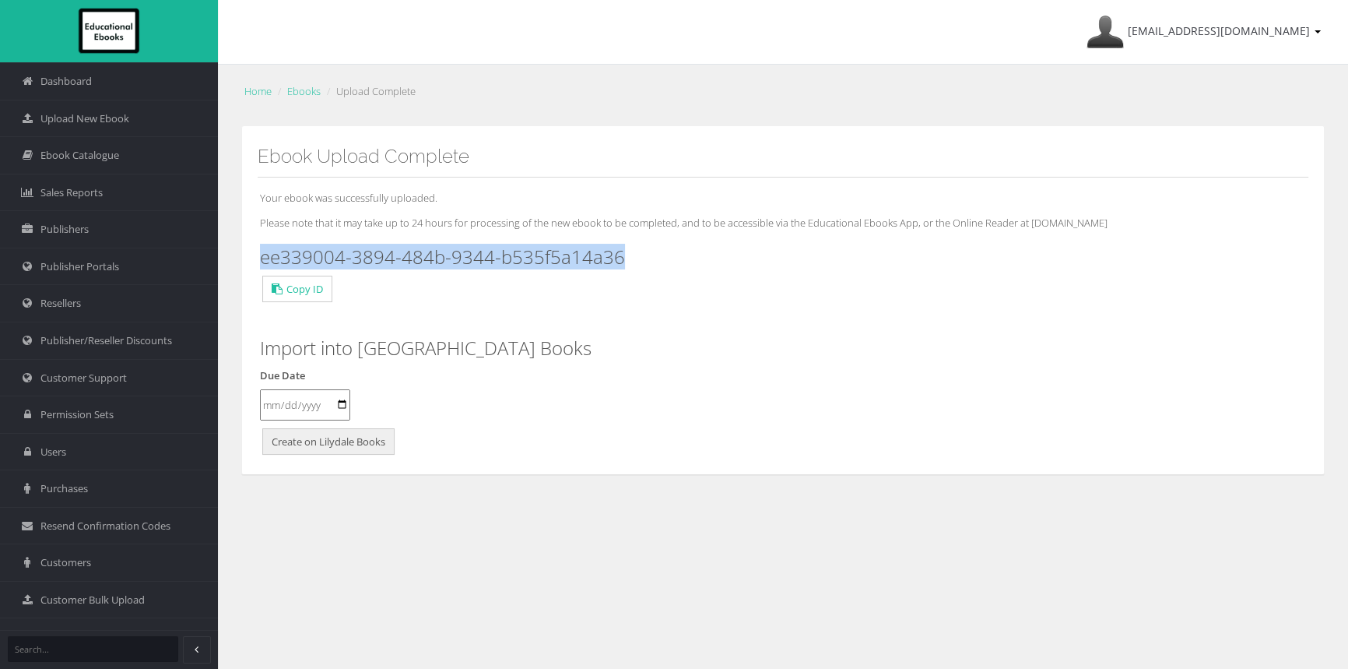
drag, startPoint x: 640, startPoint y: 248, endPoint x: 261, endPoint y: 241, distance: 379.1
click at [258, 242] on div "Your ebook was successfully uploaded. Please note that it may take up to 24 hou…" at bounding box center [783, 317] width 1051 height 281
copy h3 "ee339004-3894-484b-9344-b535f5a14a36"
click at [102, 115] on span "Upload New Ebook" at bounding box center [84, 118] width 89 height 15
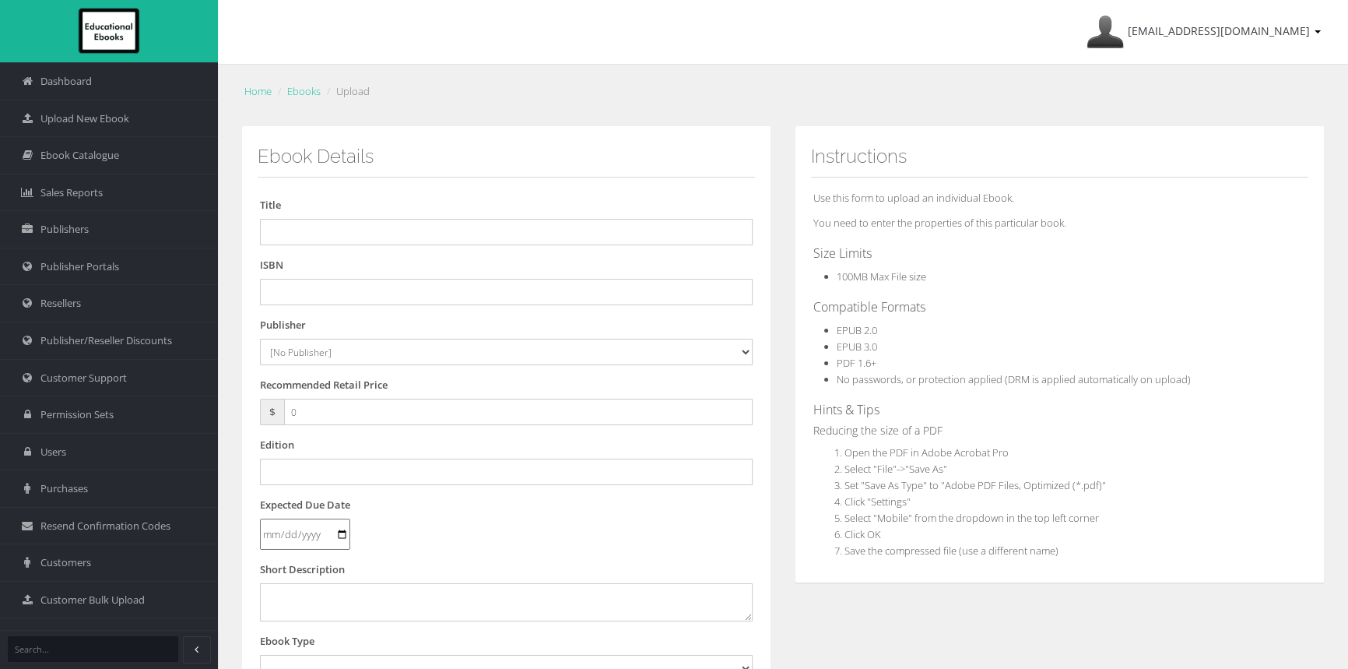
click at [590, 271] on div "ISBN" at bounding box center [506, 281] width 493 height 48
click at [586, 287] on input "text" at bounding box center [506, 292] width 493 height 26
paste input "9781009593090"
type input "9781009593090"
click at [327, 237] on input "text" at bounding box center [506, 232] width 493 height 26
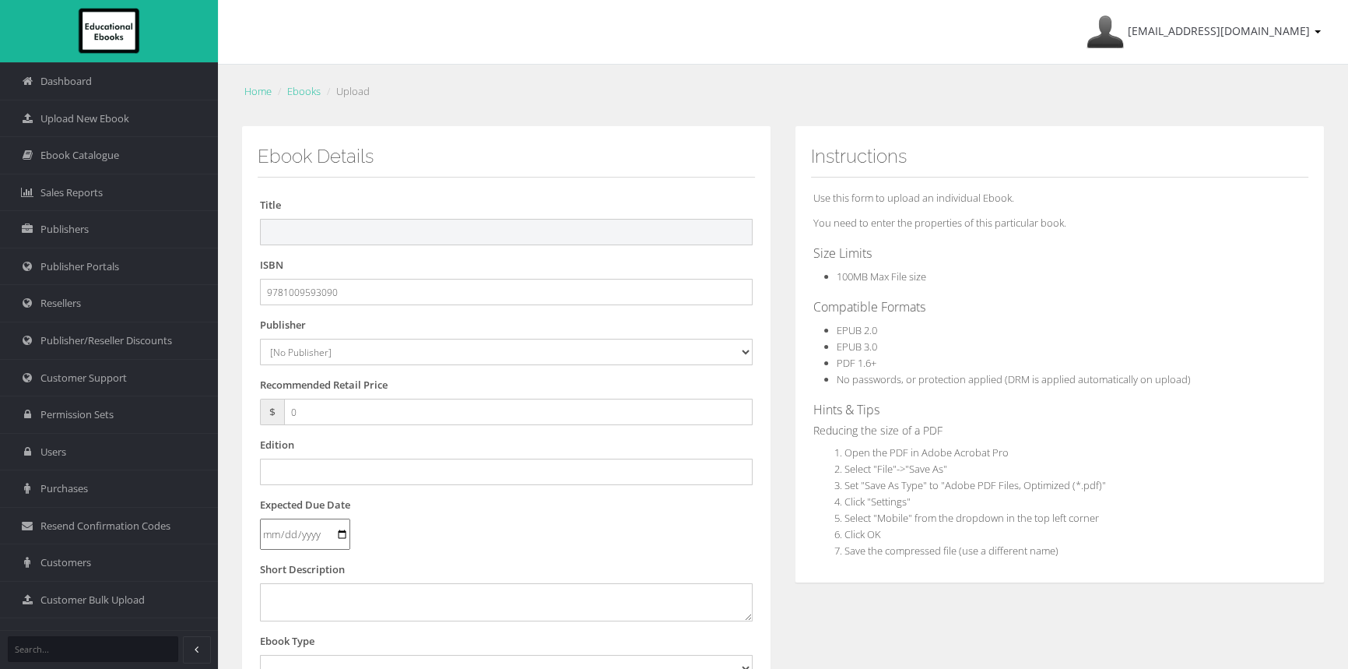
paste input "CAMBRIDGE ESSENTIAL MATHEMATICS CORE FOR THE VICTORIAN CURRICULUM 8 EBOOK 2E (e…"
click at [648, 231] on input "CAMBRIDGE ESSENTIAL MATHEMATICS CORE FOR THE VICTORIAN CURRICULUM 8 EBOOK 2E (e…" at bounding box center [506, 232] width 493 height 26
type input "CAMBRIDGE ESSENTIAL MATHEMATICS CORE FOR THE VICTORIAN CURRICULUM 8 REACTIVATIO…"
click at [388, 360] on select "[No Publisher] Alexander Mackie Allen & Unwin ATAR Notes Auralia - Rising Softw…" at bounding box center [506, 352] width 493 height 26
select select "00846f43-643d-e411-817c-00155d7a4405"
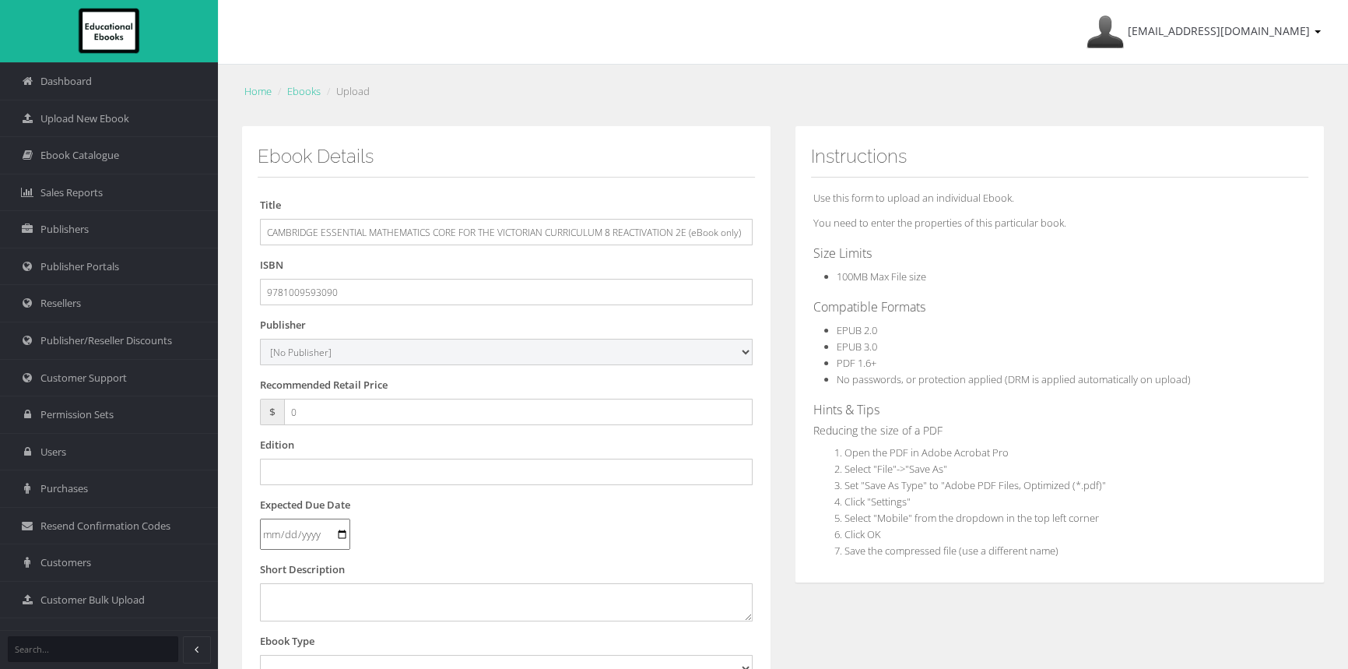
click at [260, 339] on select "[No Publisher] Alexander Mackie Allen & Unwin ATAR Notes Auralia - Rising Softw…" at bounding box center [506, 352] width 493 height 26
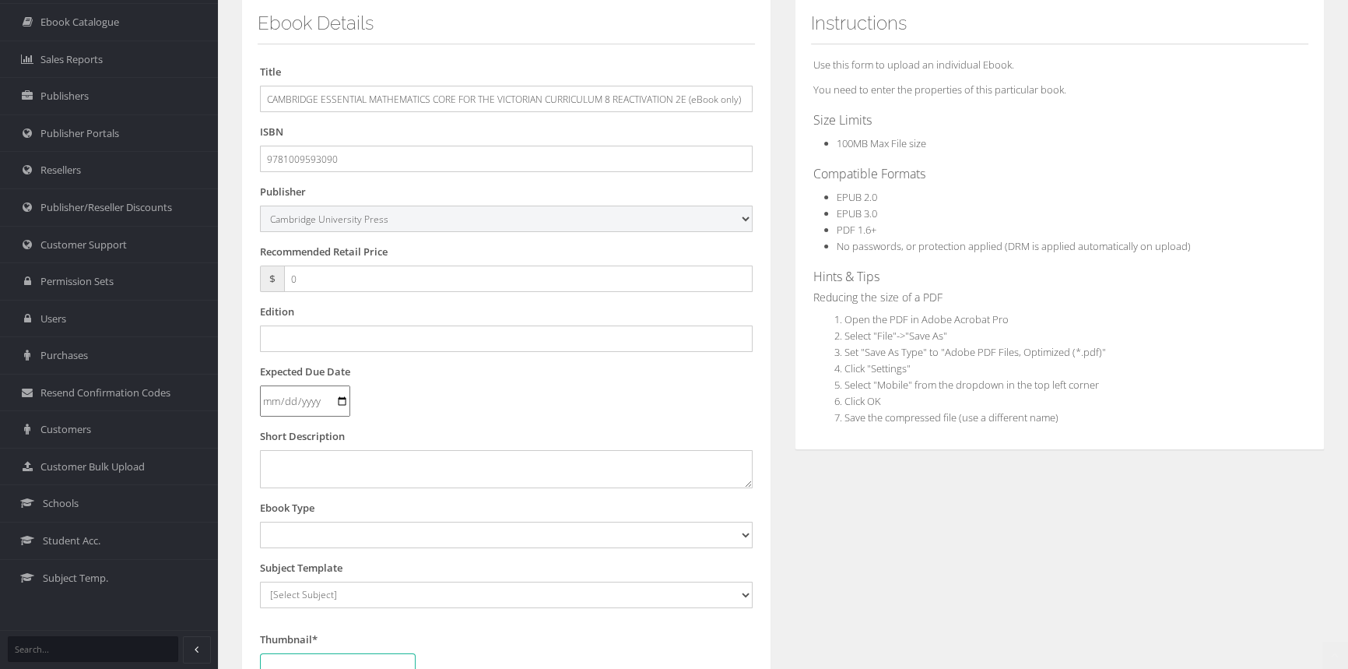
scroll to position [283, 0]
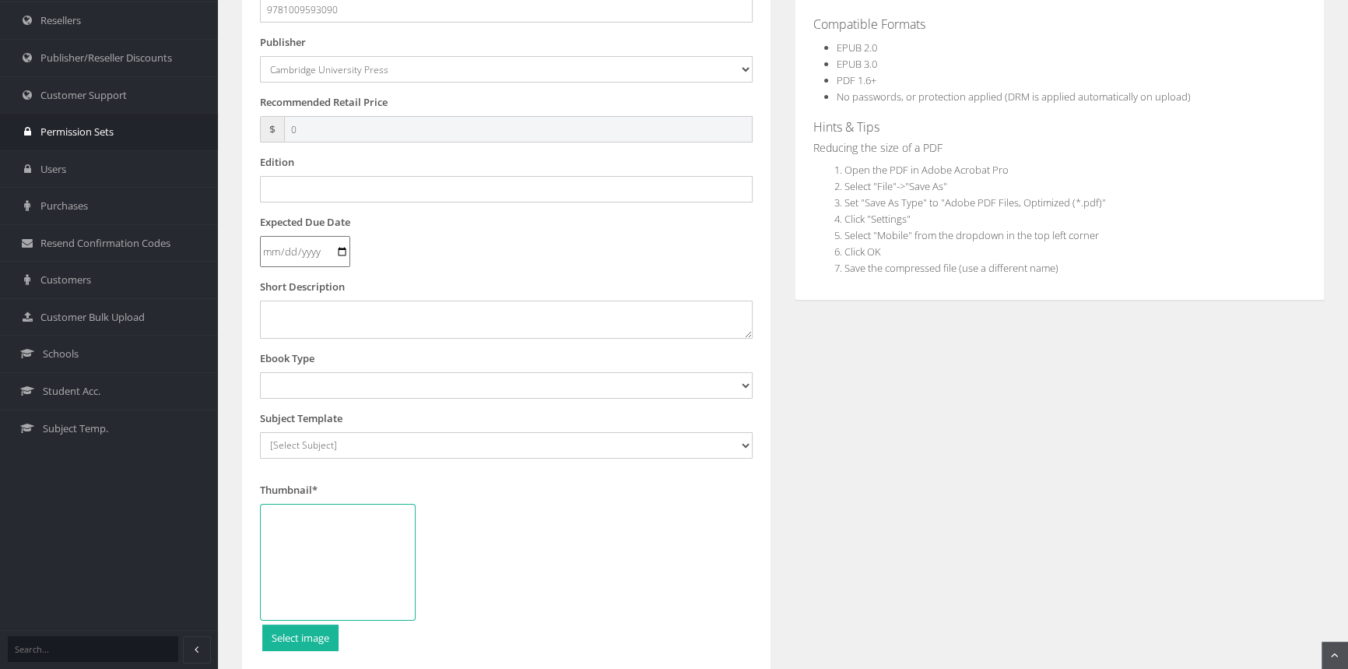
drag, startPoint x: 324, startPoint y: 132, endPoint x: 132, endPoint y: 125, distance: 191.6
click at [132, 125] on div "Dashboard Upload New Ebook Ebook Catalogue Sales Reports Publishers Users" at bounding box center [674, 246] width 1348 height 1058
type input "59.95"
drag, startPoint x: 324, startPoint y: 394, endPoint x: 329, endPoint y: 385, distance: 10.1
click at [324, 394] on select "Digital Activation Code Protected PDF EEBook - Online and Offline Ebook Interac…" at bounding box center [506, 385] width 493 height 26
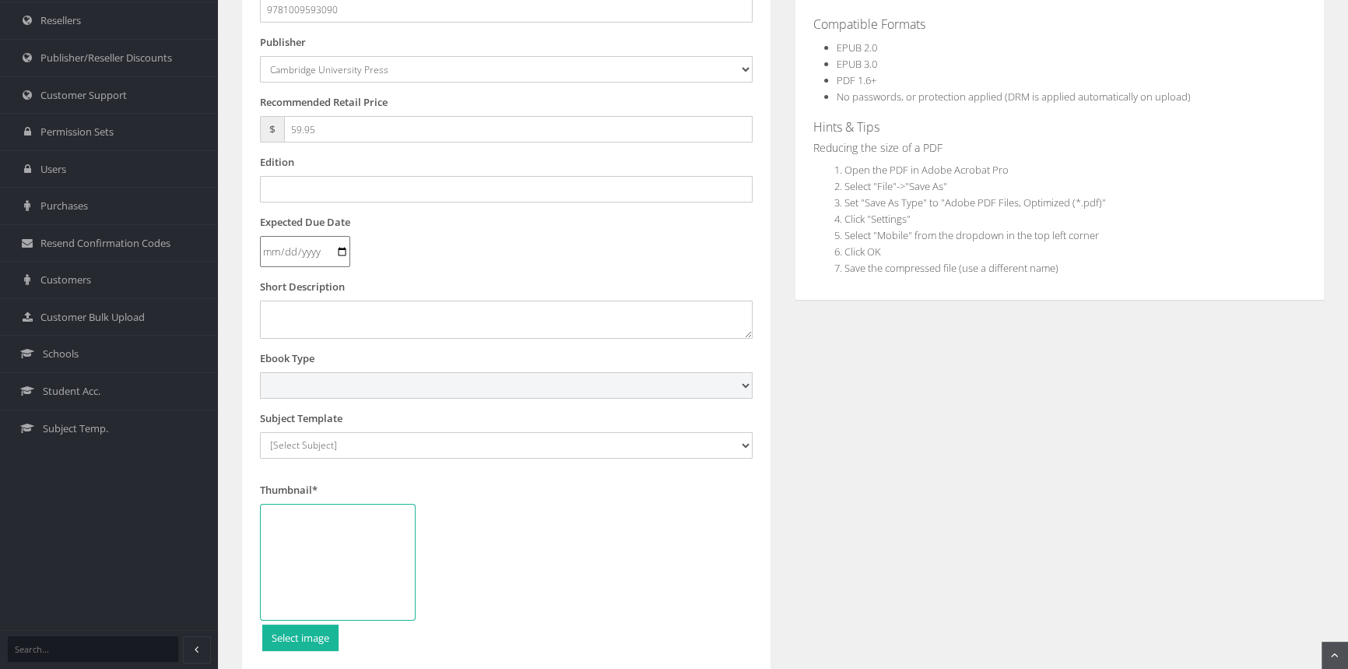
select select "4"
click at [260, 372] on select "Digital Activation Code Protected PDF EEBook - Online and Offline Ebook Interac…" at bounding box center [506, 385] width 493 height 26
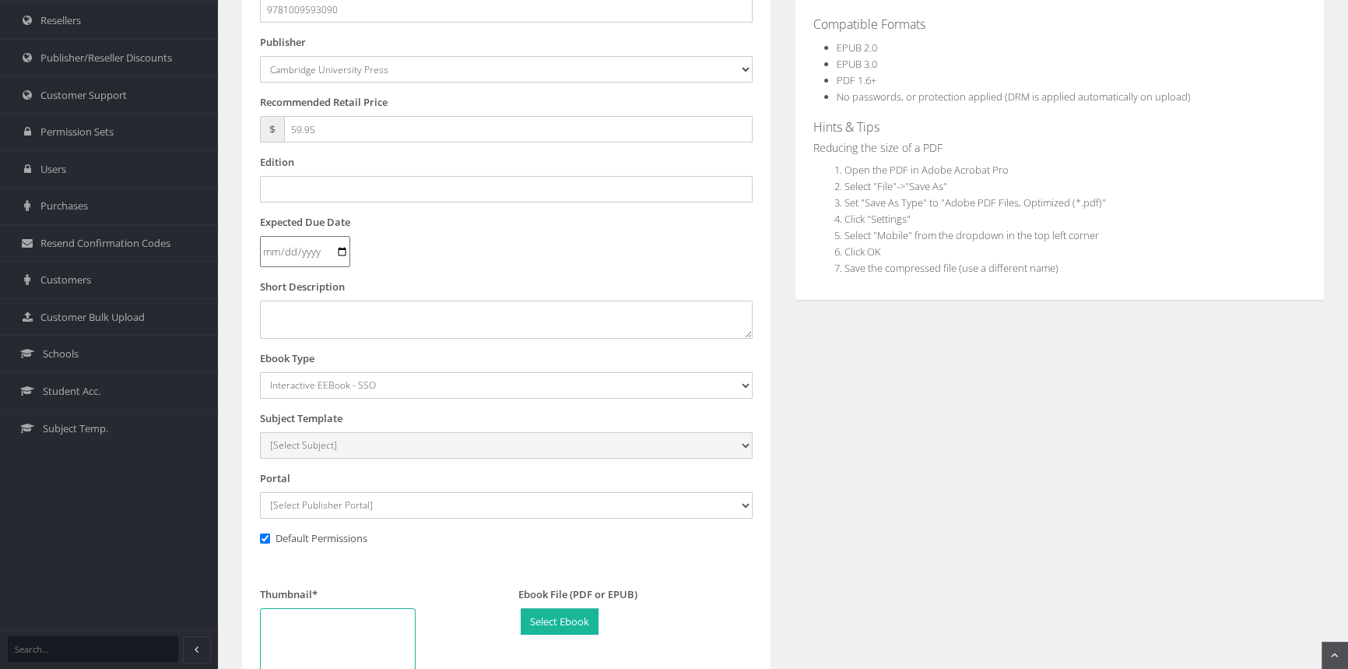
click at [314, 437] on select "[Select Subject] Accounting Agriculture Ancient History Applied Computing Art A…" at bounding box center [506, 445] width 493 height 26
select select "eb13719b-145c-ee11-a9bd-0272d098c78b"
click at [260, 432] on select "[Select Subject] Accounting Agriculture Ancient History Applied Computing Art A…" at bounding box center [506, 445] width 493 height 26
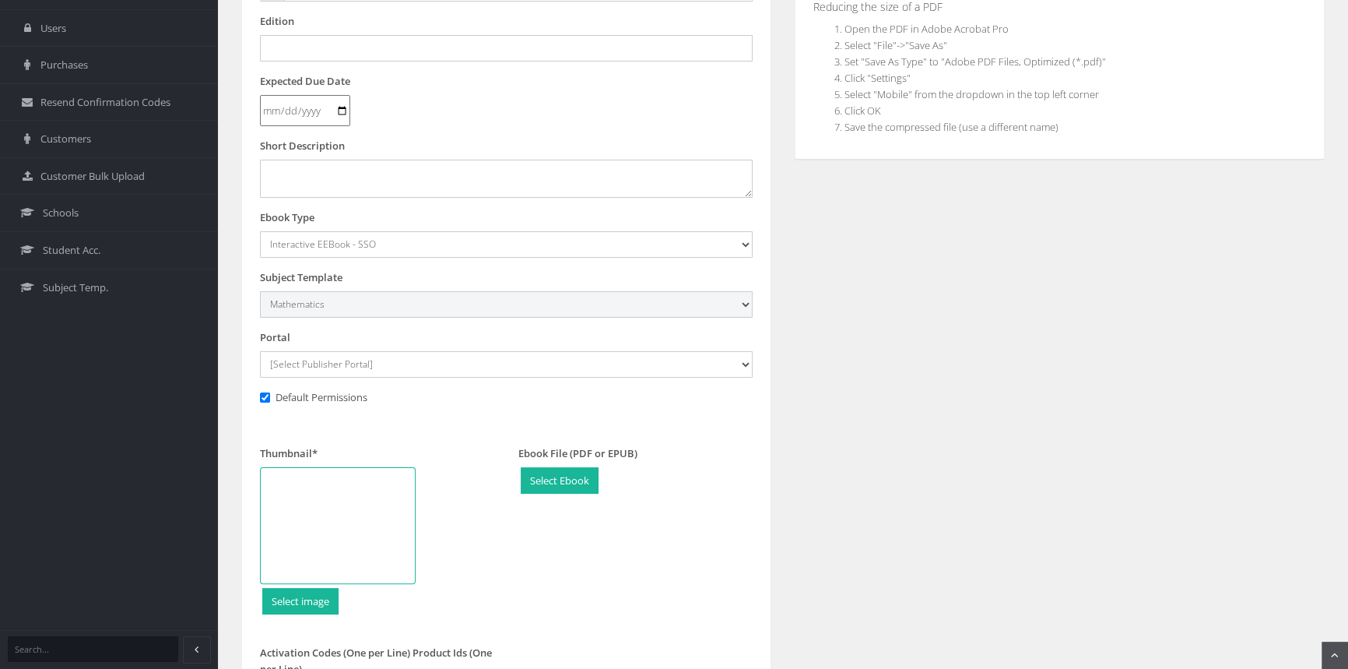
scroll to position [424, 0]
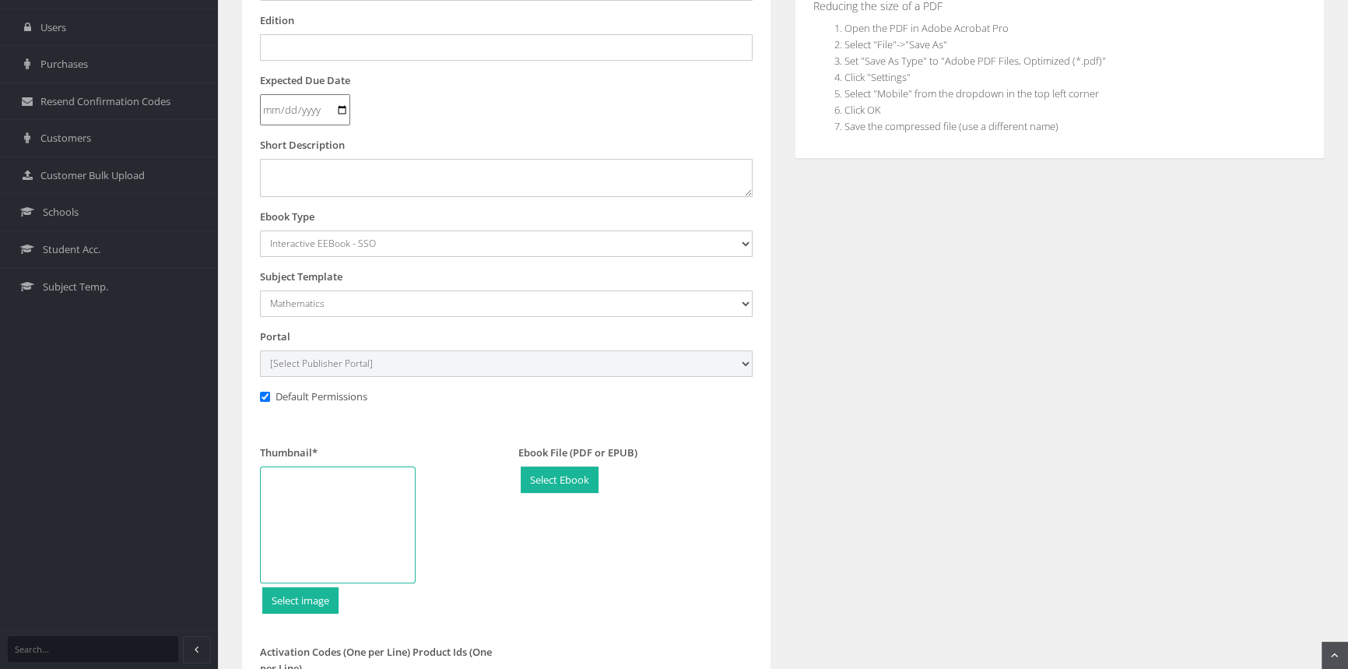
click at [357, 367] on select "[Select Publisher Portal] Listening Beyond Hearing (LBH) ATAR Notes+ SmarterMat…" at bounding box center [506, 363] width 493 height 26
click at [342, 363] on select "[Select Publisher Portal] Listening Beyond Hearing (LBH) ATAR Notes+ SmarterMat…" at bounding box center [506, 363] width 493 height 26
select select "0f16bd3e-774f-e411-817c-00155d7a4405"
click at [260, 350] on select "[Select Publisher Portal] Listening Beyond Hearing (LBH) ATAR Notes+ SmarterMat…" at bounding box center [506, 363] width 493 height 26
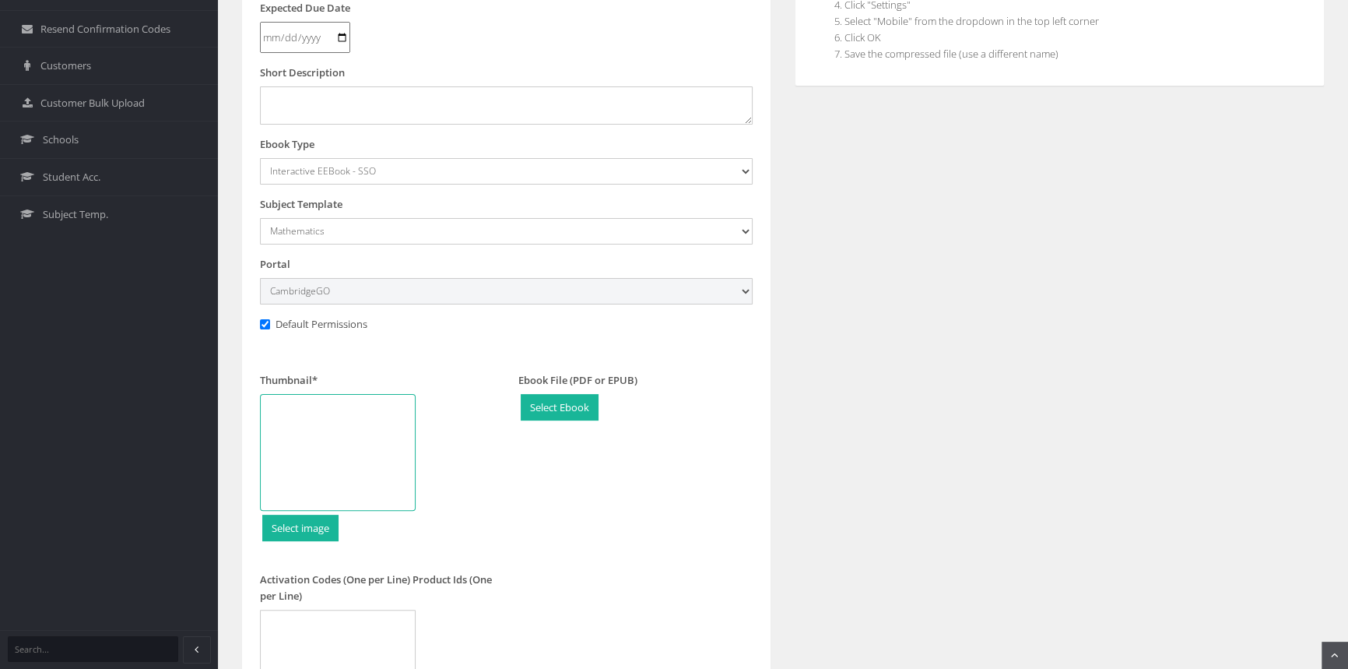
scroll to position [566, 0]
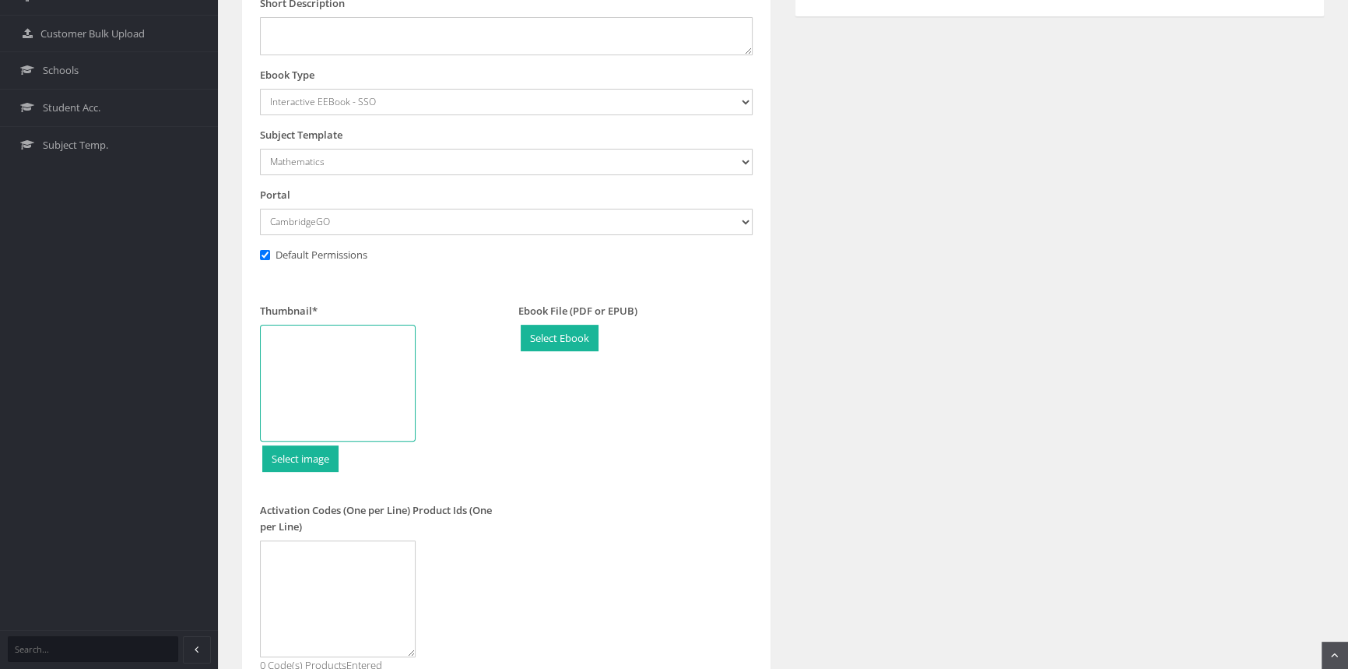
click at [327, 390] on div at bounding box center [338, 383] width 156 height 117
type input "C:\fakepath\9781009593090_180.jpg"
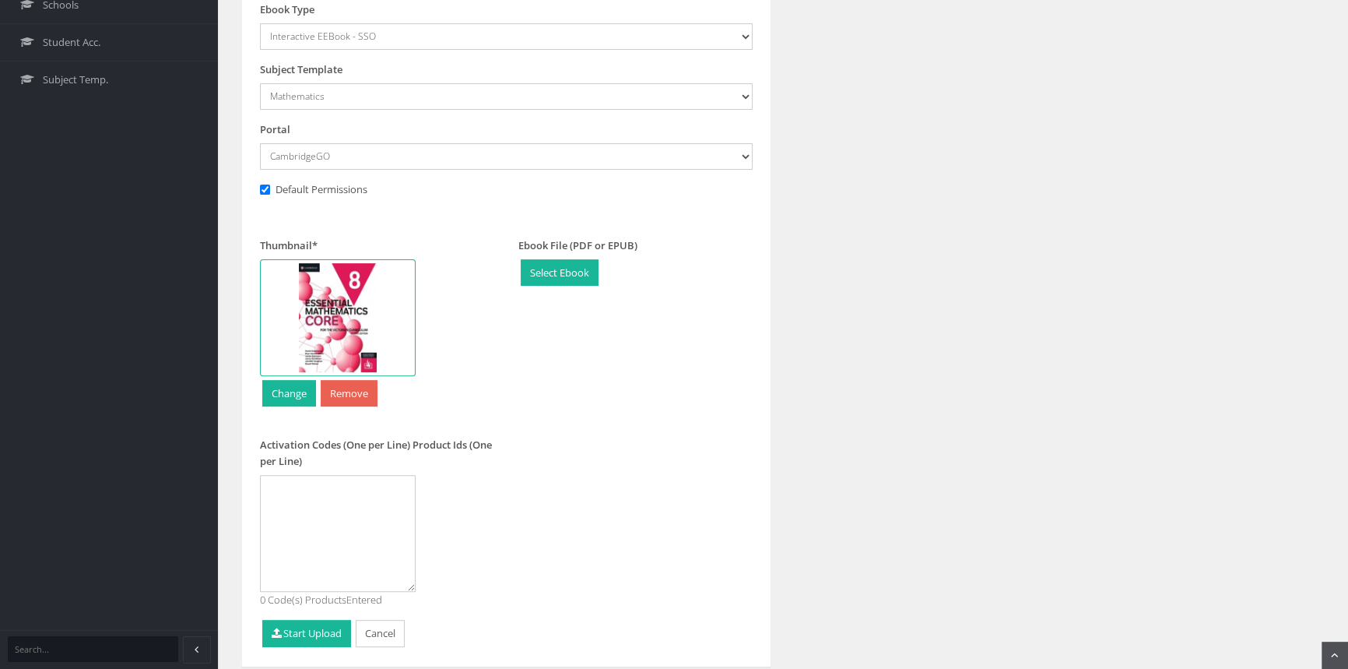
scroll to position [683, 0]
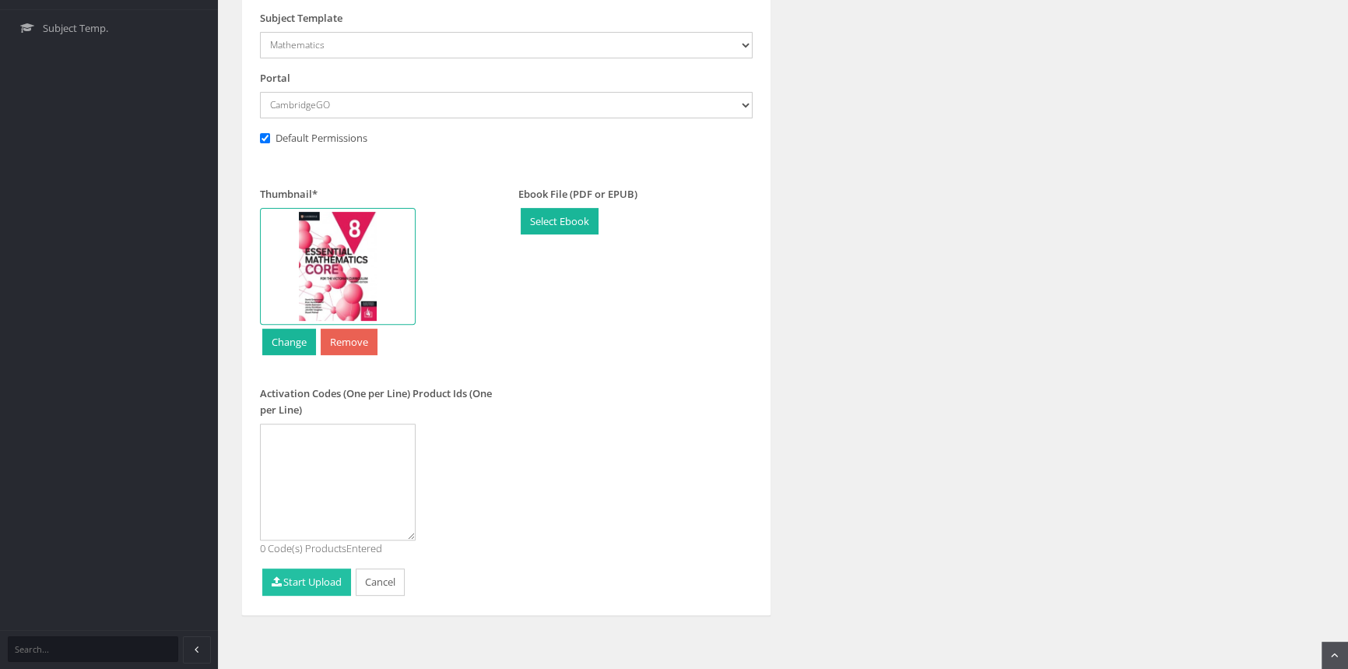
click at [312, 578] on button "Start Upload" at bounding box center [306, 581] width 89 height 27
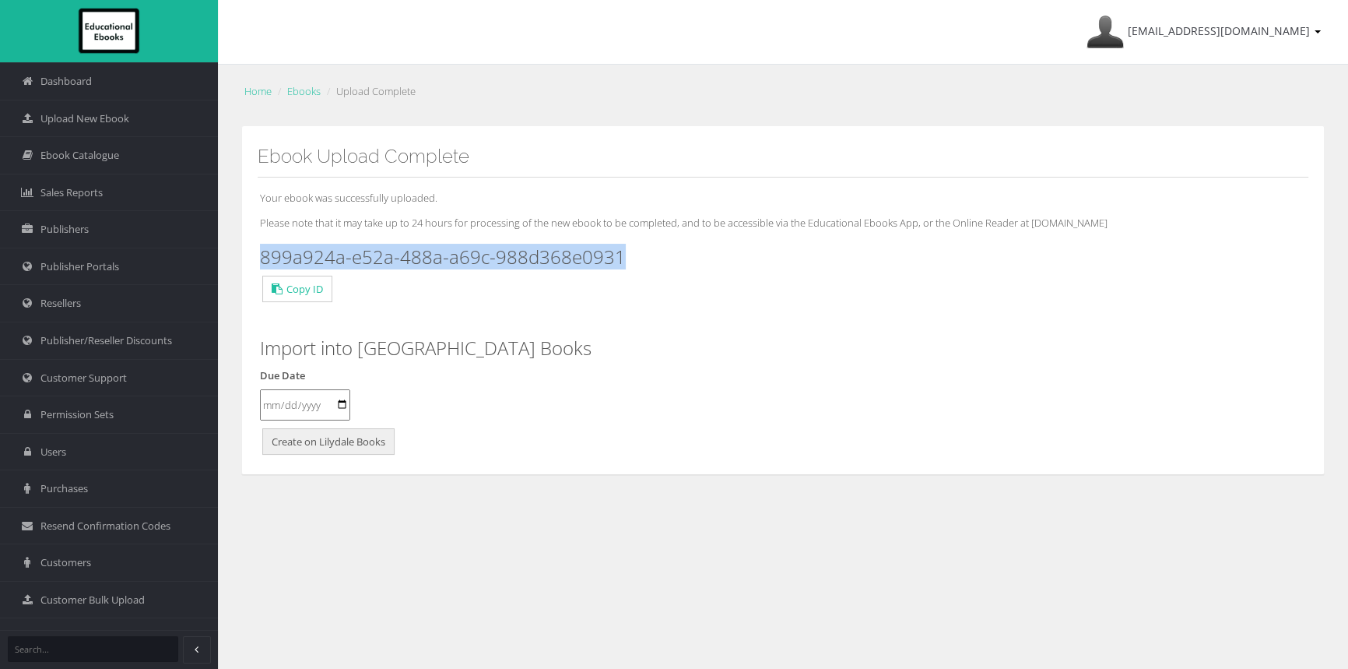
drag, startPoint x: 633, startPoint y: 260, endPoint x: 262, endPoint y: 251, distance: 370.6
click at [262, 251] on h3 "899a924a-e52a-488a-a69c-988d368e0931" at bounding box center [783, 257] width 1046 height 20
copy h3 "899a924a-e52a-488a-a69c-988d368e0931"
click at [84, 125] on span "Upload New Ebook" at bounding box center [84, 118] width 89 height 15
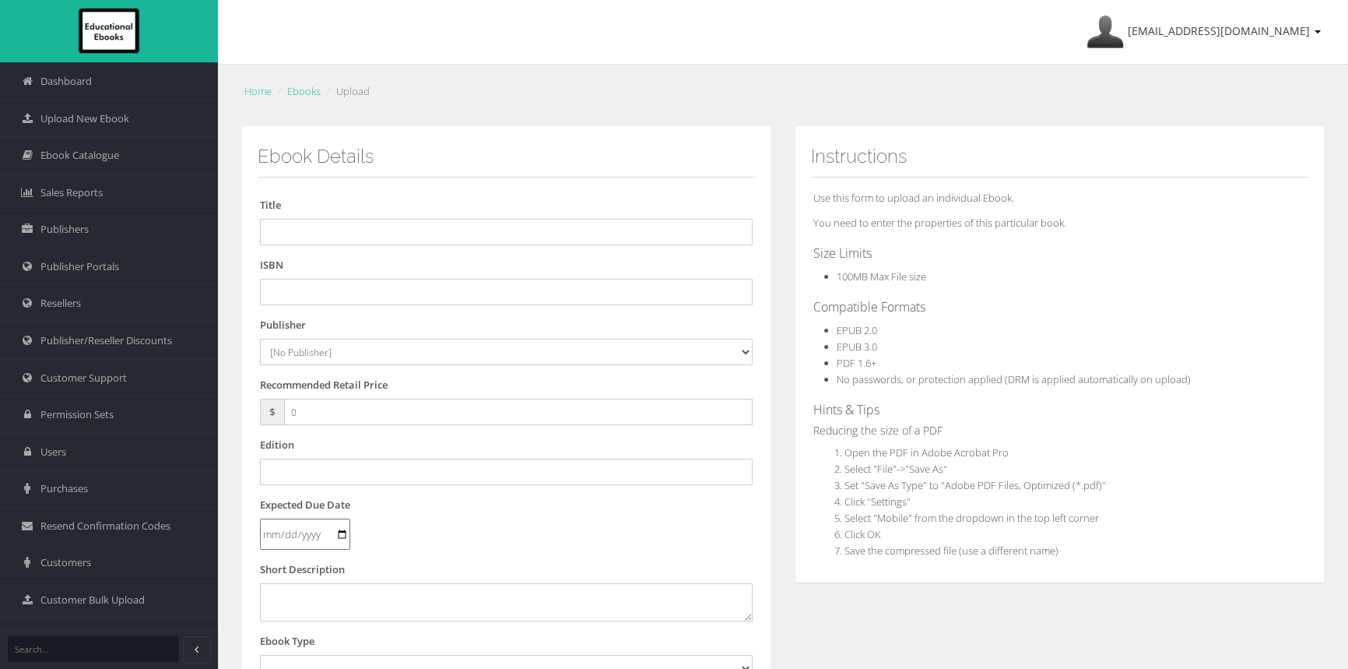
click at [316, 309] on form "Title ISBN Publisher [No Publisher] [PERSON_NAME] & Unwin ATAR Notes Auralia - …" at bounding box center [506, 591] width 493 height 789
click at [323, 293] on input "text" at bounding box center [506, 292] width 493 height 26
paste input "9781009593182"
type input "9781009593182"
click at [342, 246] on form "Title ISBN 9781009593182 Publisher [No Publisher] Alexander Mackie Allen & Unwi…" at bounding box center [506, 591] width 493 height 789
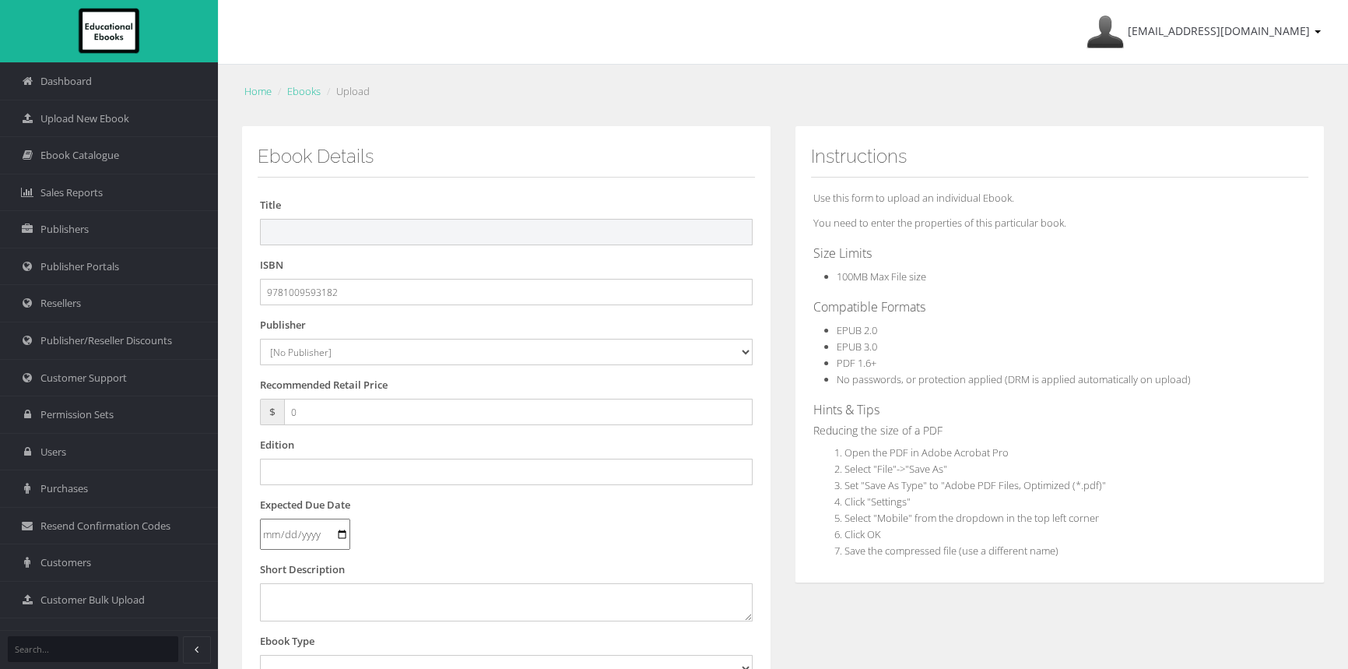
paste input "CAMBRIDGE ESSENTIAL MATHEMATICS CORE FOR THE VICTORIAN CURRICULUM 9 EBOOK 2E (e…"
click at [343, 241] on input "CAMBRIDGE ESSENTIAL MATHEMATICS CORE FOR THE VICTORIAN CURRICULUM 9 EBOOK 2E (e…" at bounding box center [506, 232] width 493 height 26
click at [641, 226] on input "CAMBRIDGE ESSENTIAL MATHEMATICS CORE FOR THE VICTORIAN CURRICULUM 9 EBOOK 2E (e…" at bounding box center [506, 232] width 493 height 26
type input "CAMBRIDGE ESSENTIAL MATHEMATICS CORE FOR THE VICTORIAN CURRICULUM 9 REACTIVATIO…"
click at [357, 353] on select "[No Publisher] Alexander Mackie Allen & Unwin ATAR Notes Auralia - Rising Softw…" at bounding box center [506, 352] width 493 height 26
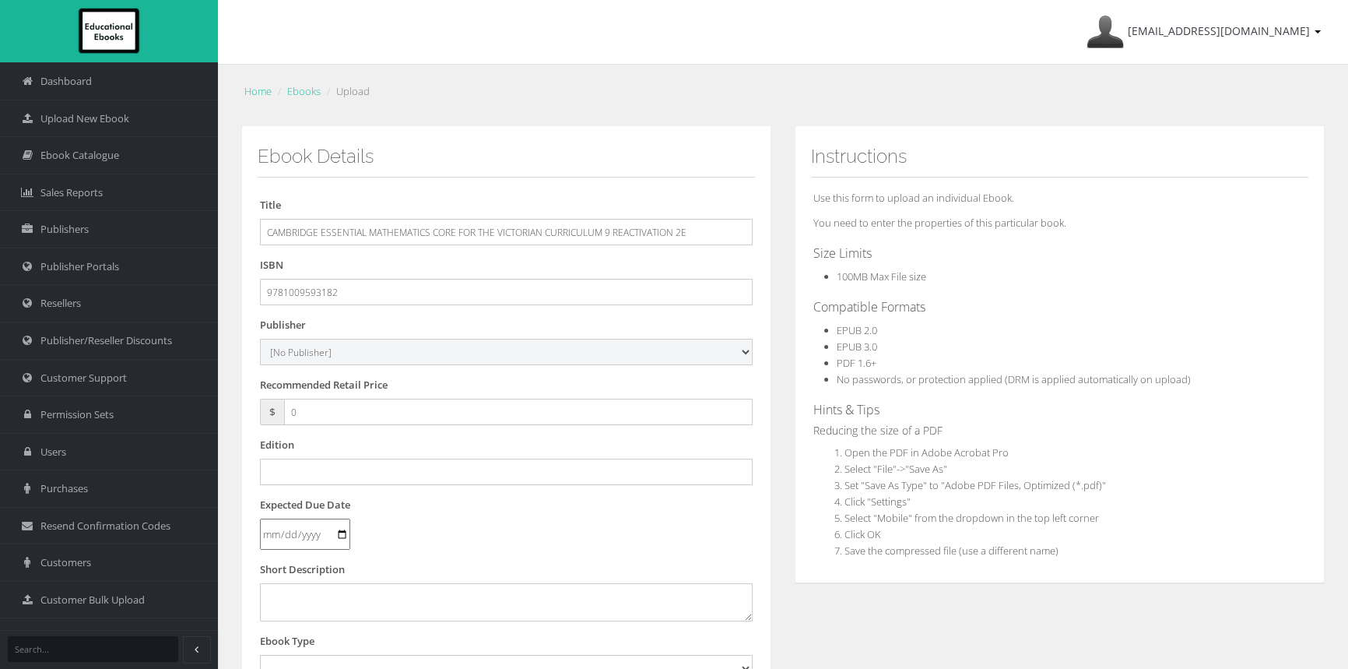
select select "00846f43-643d-e411-817c-00155d7a4405"
click at [260, 339] on select "[No Publisher] [PERSON_NAME] & Unwin ATAR Notes Auralia - Rising Software Banks…" at bounding box center [506, 352] width 493 height 26
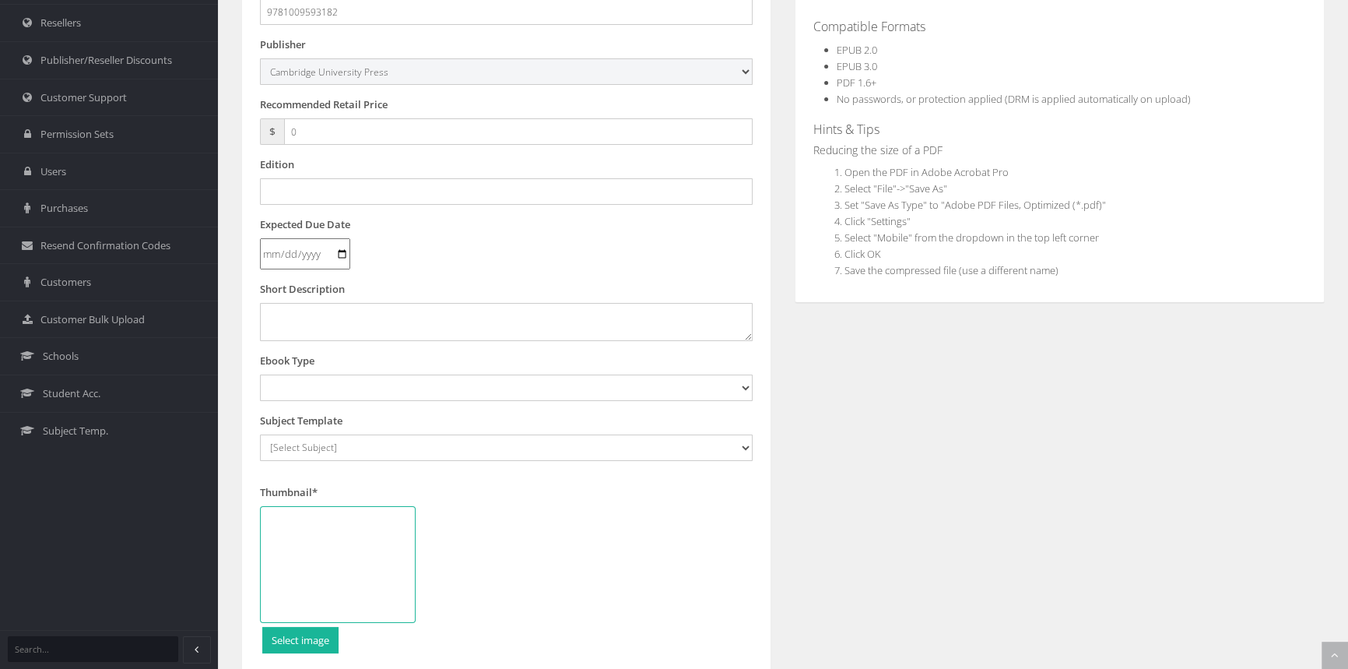
scroll to position [283, 0]
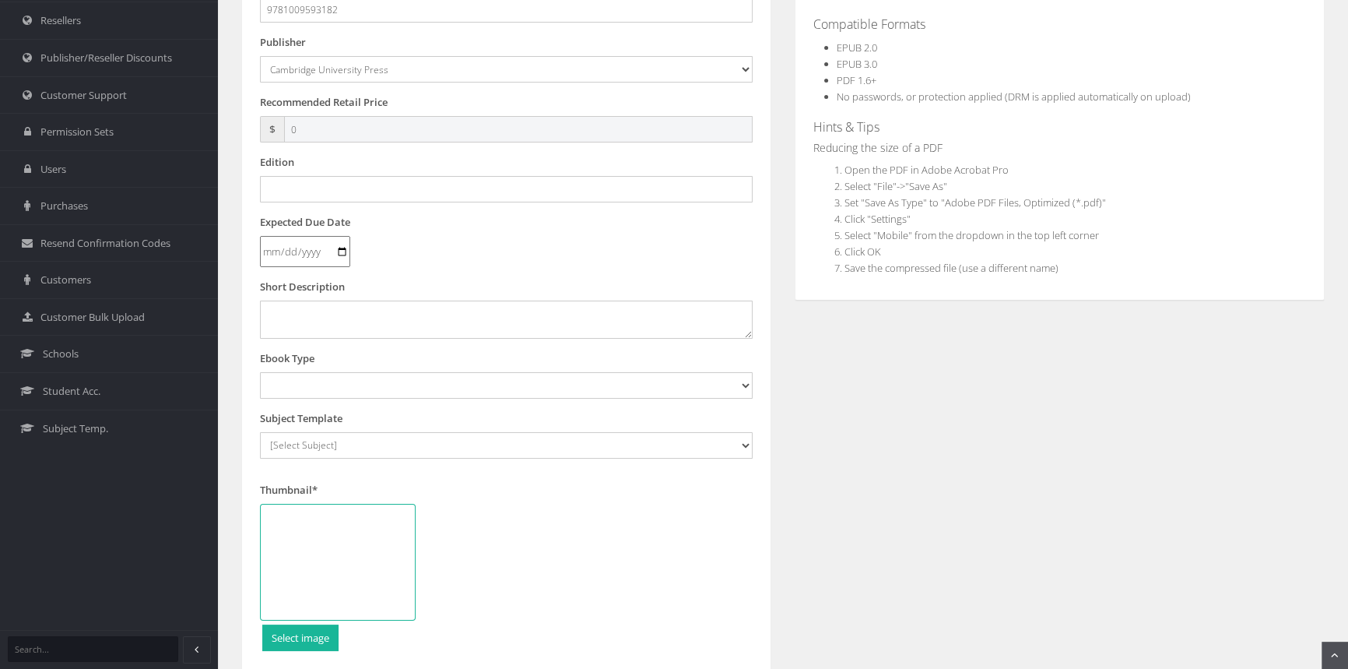
drag, startPoint x: 338, startPoint y: 128, endPoint x: 226, endPoint y: 132, distance: 112.2
click at [226, 132] on div "Home Ebooks Upload Ebook Details Title CAMBRIDGE ESSENTIAL MATHEMATICS CORE FOR…" at bounding box center [783, 278] width 1130 height 993
type input "59.95"
click at [427, 190] on input "text" at bounding box center [506, 189] width 493 height 26
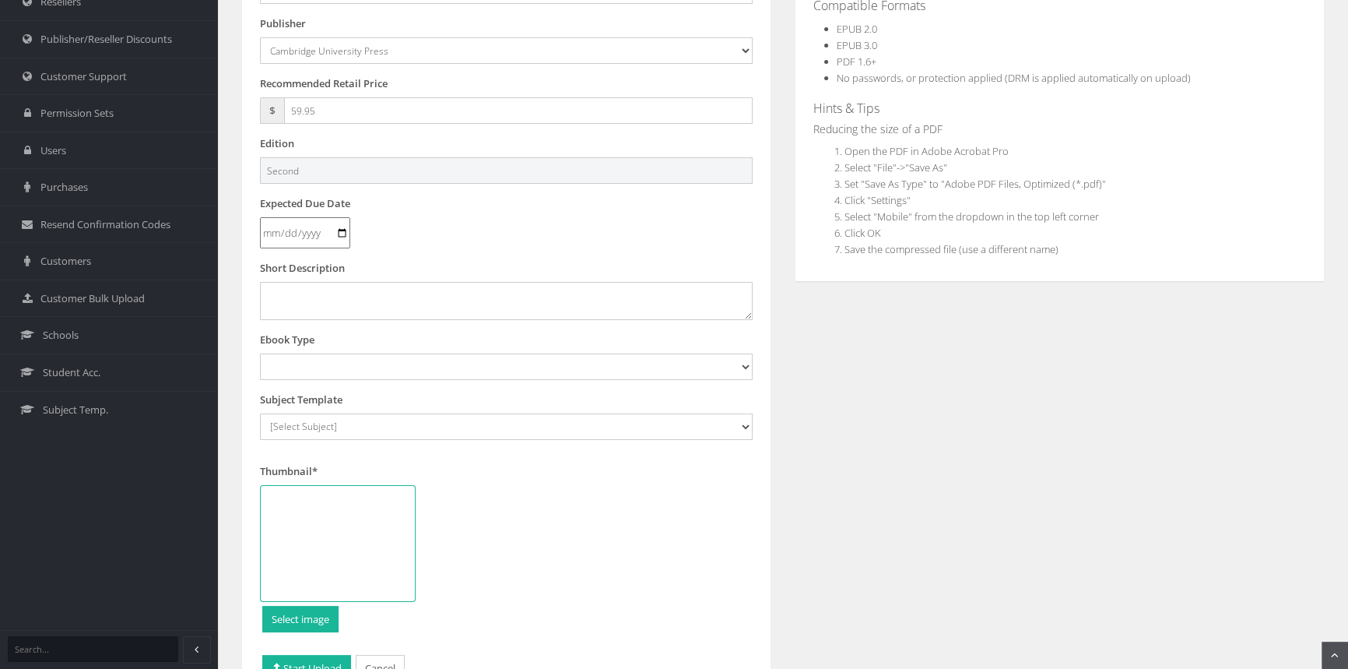
scroll to position [353, 0]
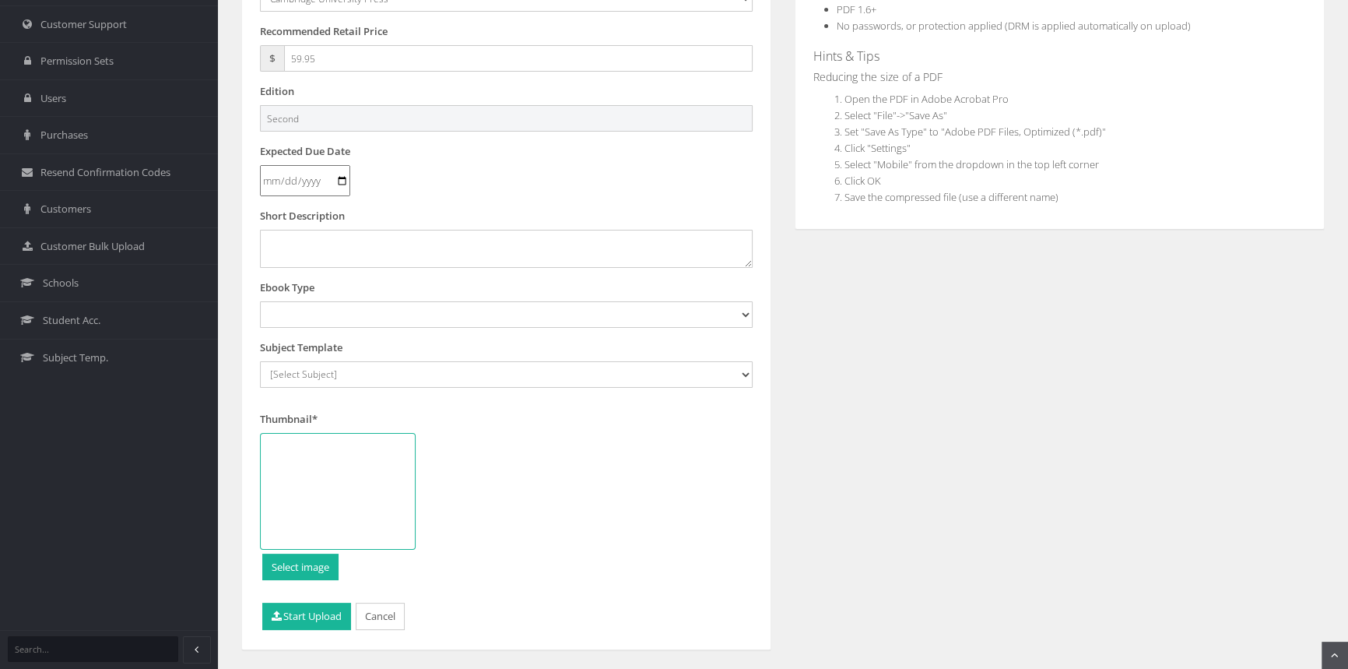
type input "Second"
click at [332, 316] on select "Digital Activation Code Protected PDF EEBook - Online and Offline Ebook Interac…" at bounding box center [506, 314] width 493 height 26
select select "4"
click at [260, 301] on select "Digital Activation Code Protected PDF EEBook - Online and Offline Ebook Interac…" at bounding box center [506, 314] width 493 height 26
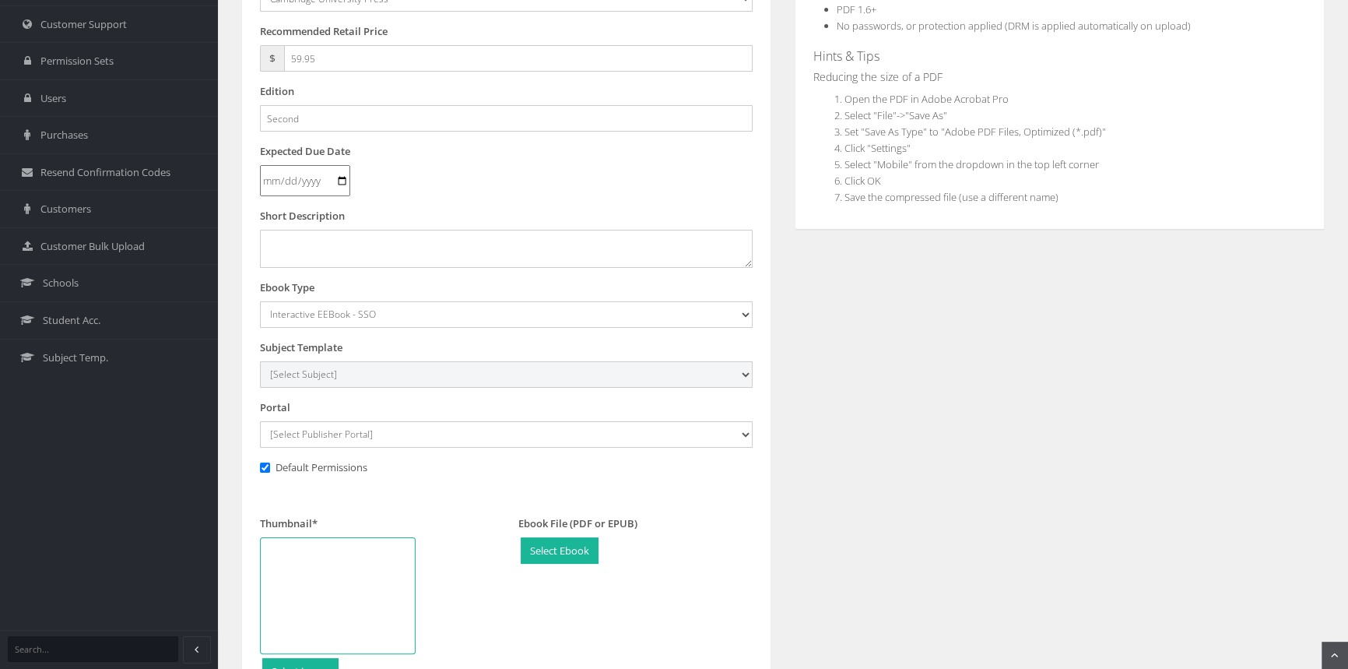
click at [321, 371] on select "[Select Subject] Accounting Agriculture Ancient History Applied Computing Art A…" at bounding box center [506, 374] width 493 height 26
select select "eb13719b-145c-ee11-a9bd-0272d098c78b"
click at [260, 361] on select "[Select Subject] Accounting Agriculture Ancient History Applied Computing Art A…" at bounding box center [506, 374] width 493 height 26
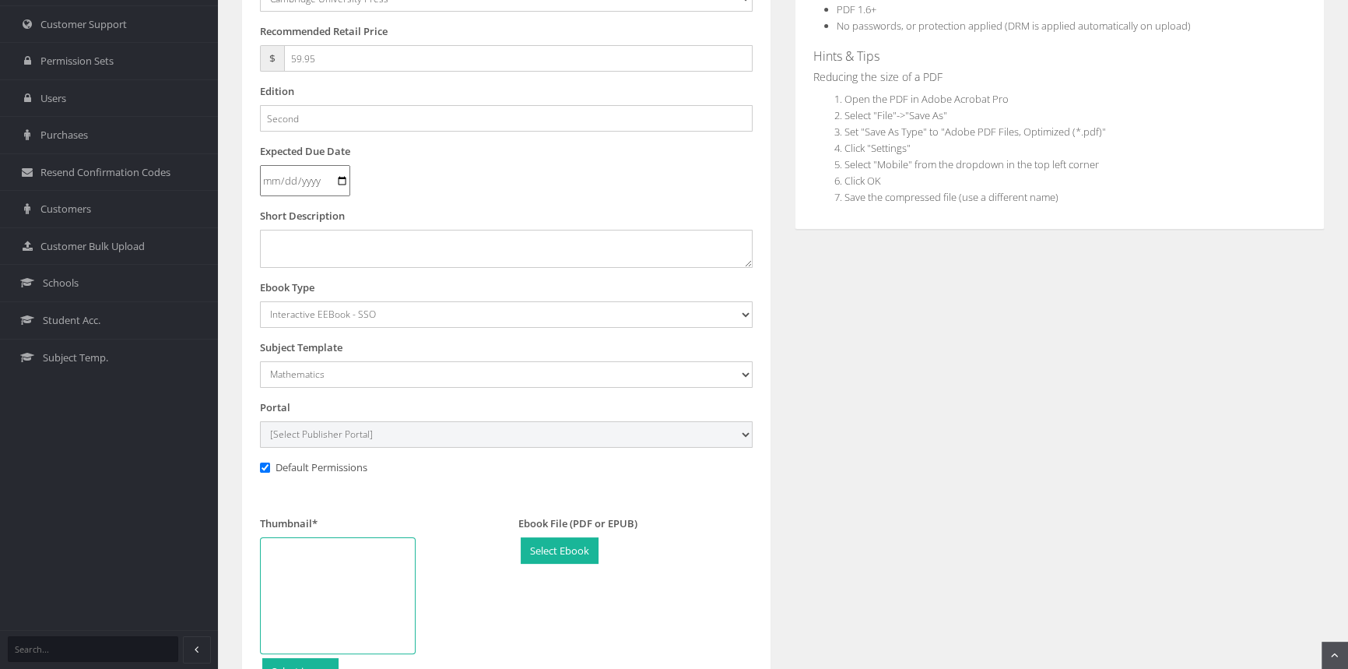
click at [303, 429] on select "[Select Publisher Portal] Listening Beyond Hearing (LBH) ATAR Notes+ SmarterMat…" at bounding box center [506, 434] width 493 height 26
select select "0f16bd3e-774f-e411-817c-00155d7a4405"
click at [260, 421] on select "[Select Publisher Portal] Listening Beyond Hearing (LBH) ATAR Notes+ SmarterMat…" at bounding box center [506, 434] width 493 height 26
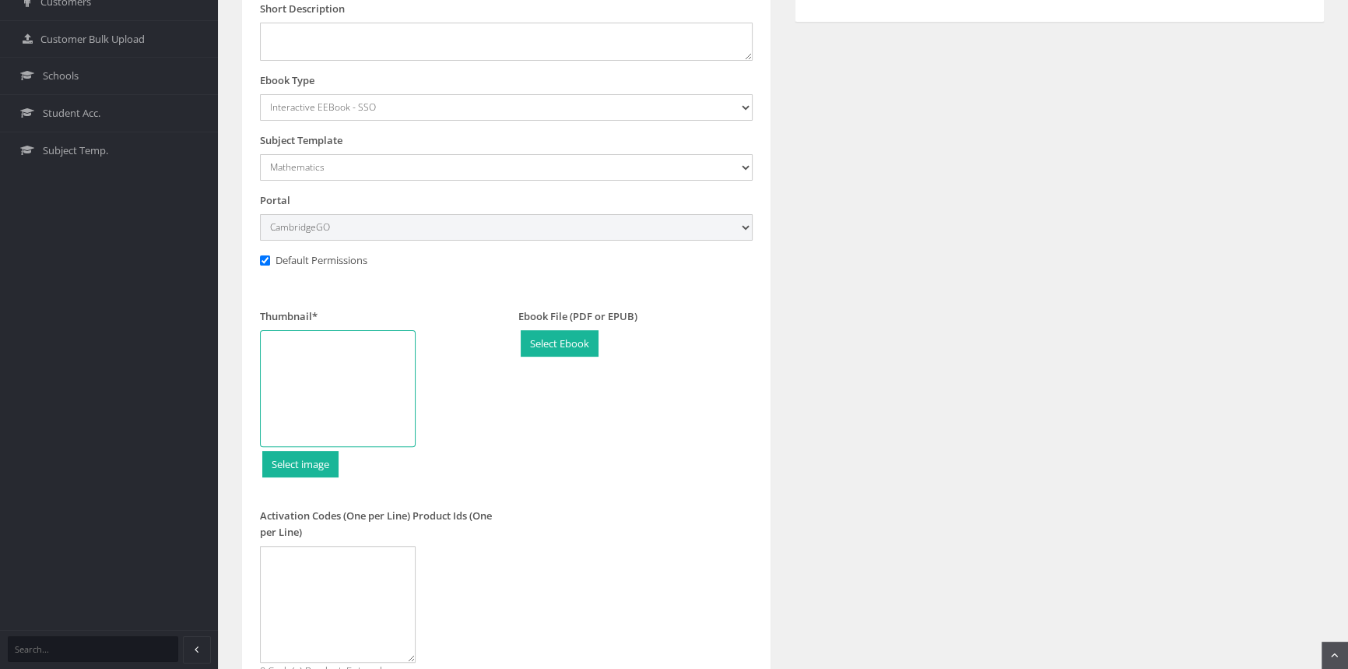
scroll to position [566, 0]
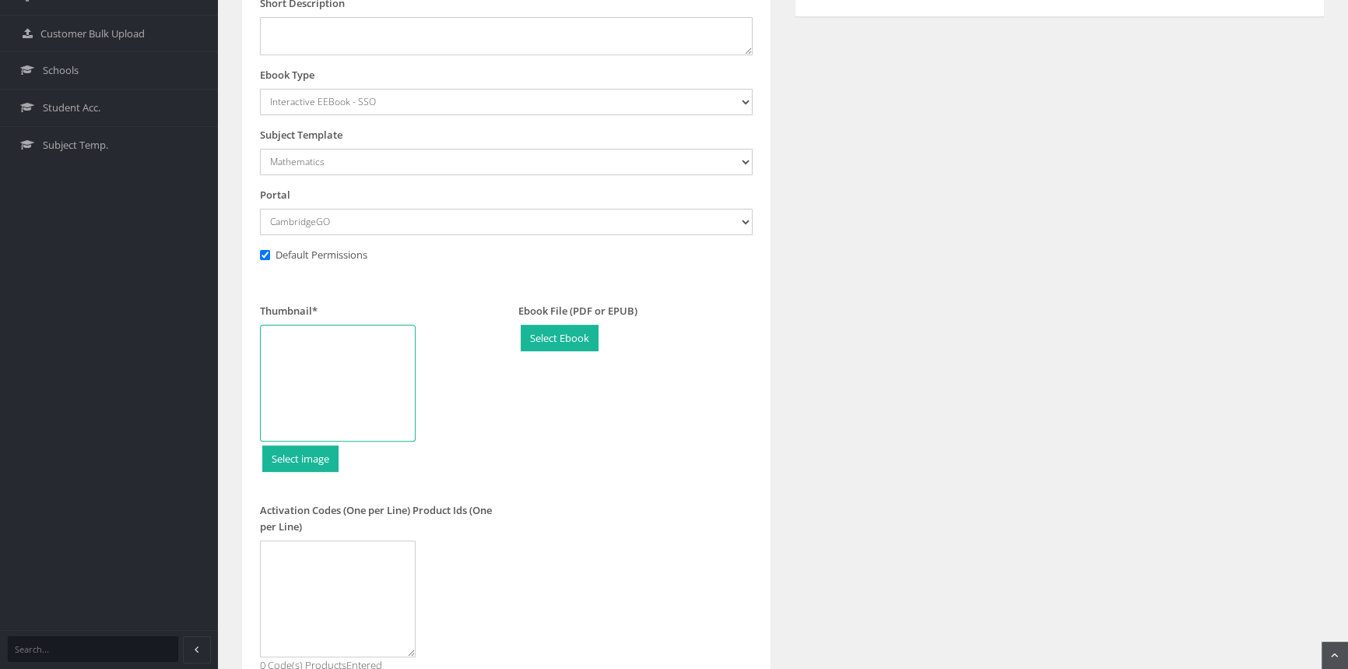
click at [350, 390] on div at bounding box center [338, 383] width 156 height 117
type input "C:\fakepath\9781009593182_180.jpg"
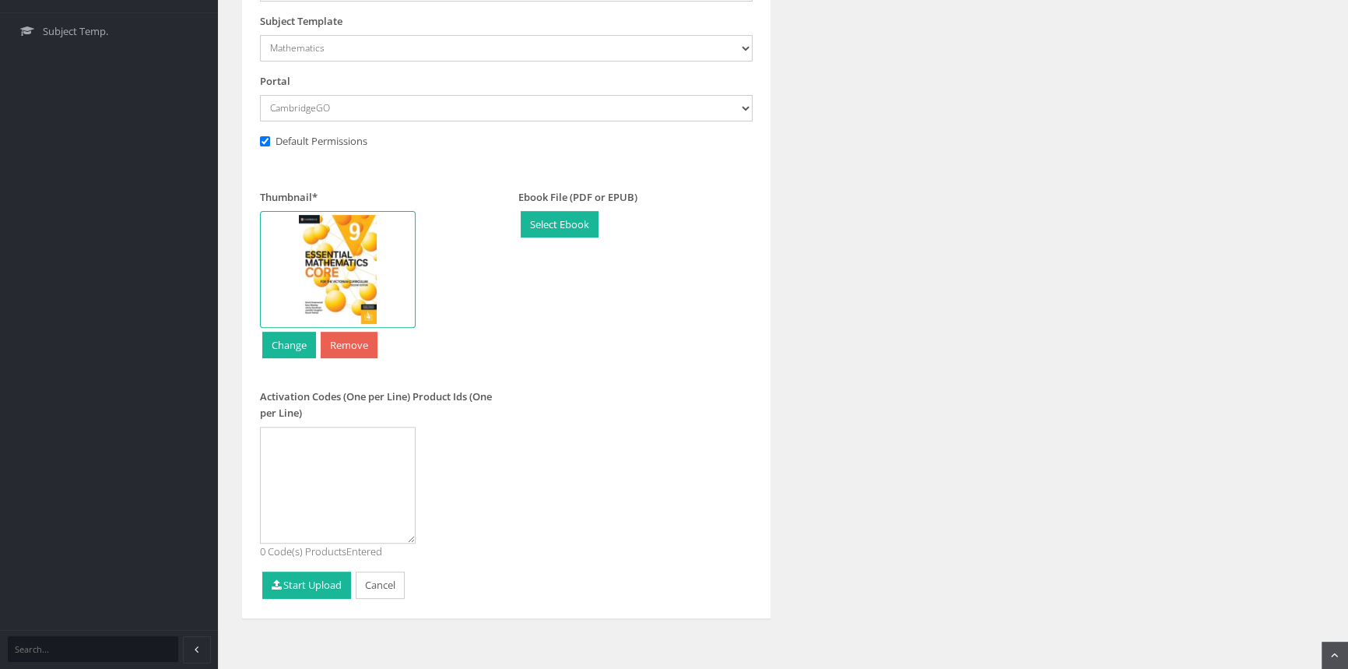
scroll to position [683, 0]
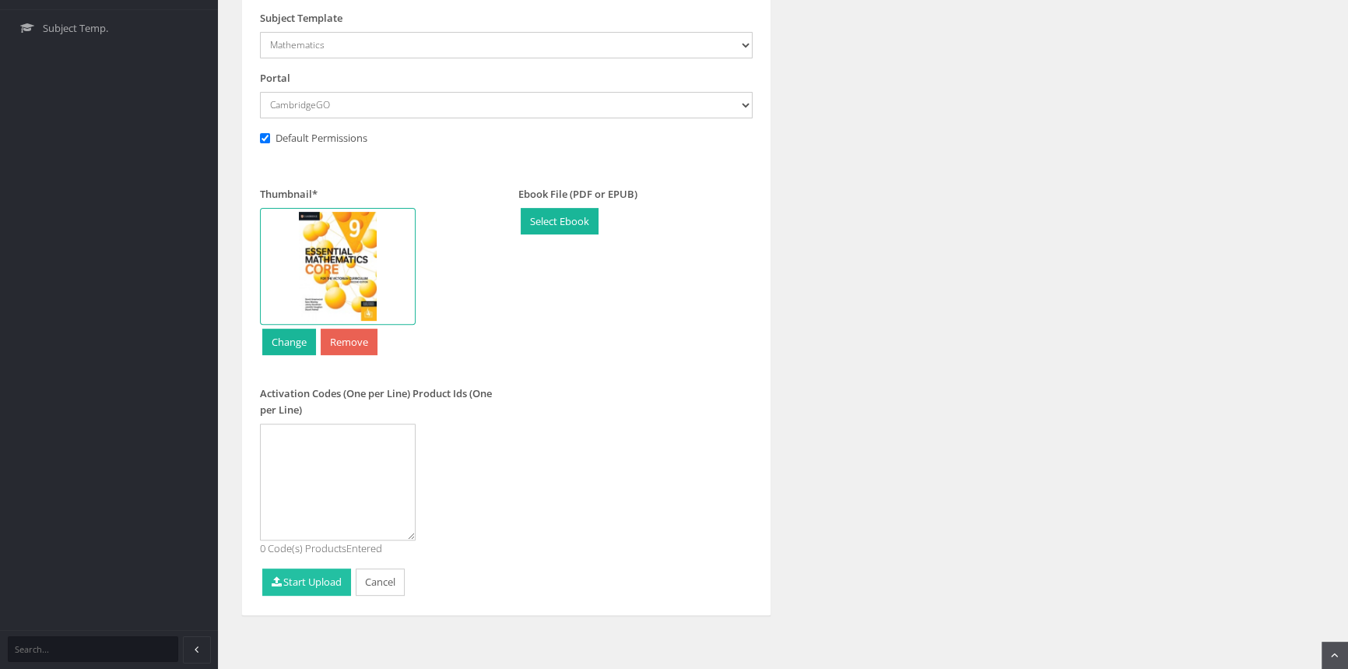
click at [330, 584] on button "Start Upload" at bounding box center [306, 581] width 89 height 27
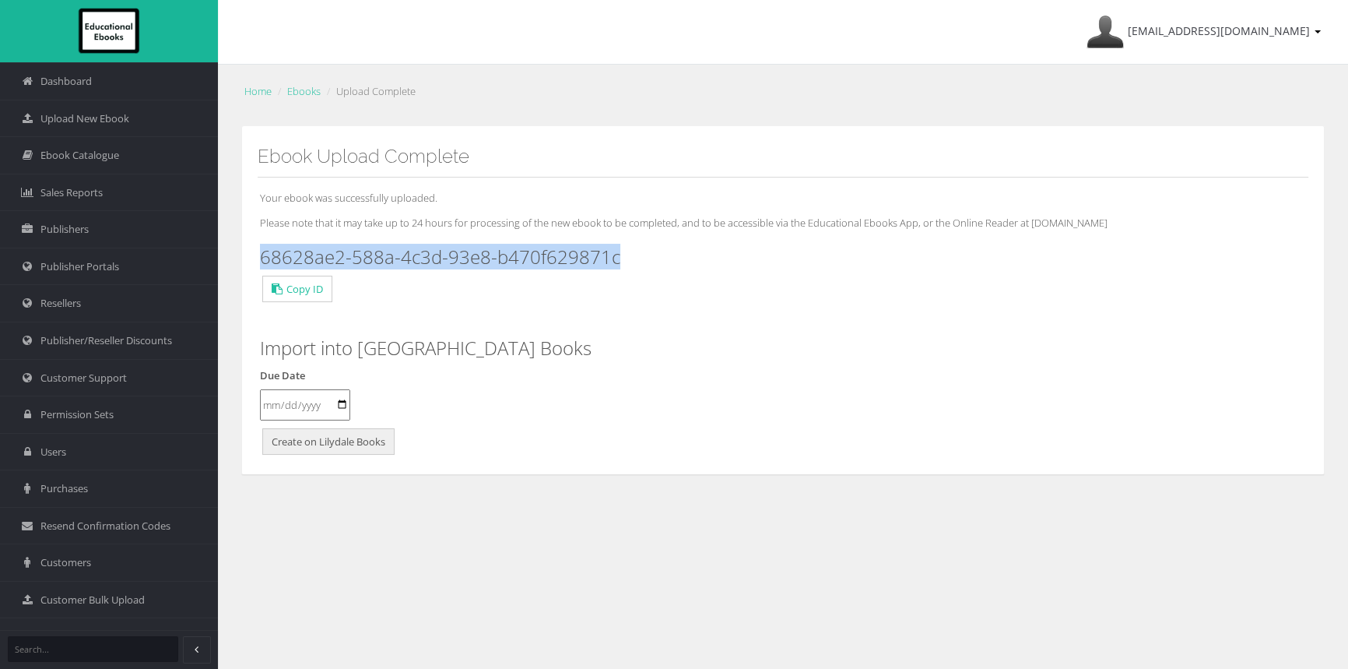
drag, startPoint x: 664, startPoint y: 259, endPoint x: 264, endPoint y: 254, distance: 400.1
click at [264, 254] on h3 "68628ae2-588a-4c3d-93e8-b470f629871c" at bounding box center [783, 257] width 1046 height 20
copy h3 "68628ae2-588a-4c3d-93e8-b470f629871c"
click at [75, 121] on span "Upload New Ebook" at bounding box center [84, 118] width 89 height 15
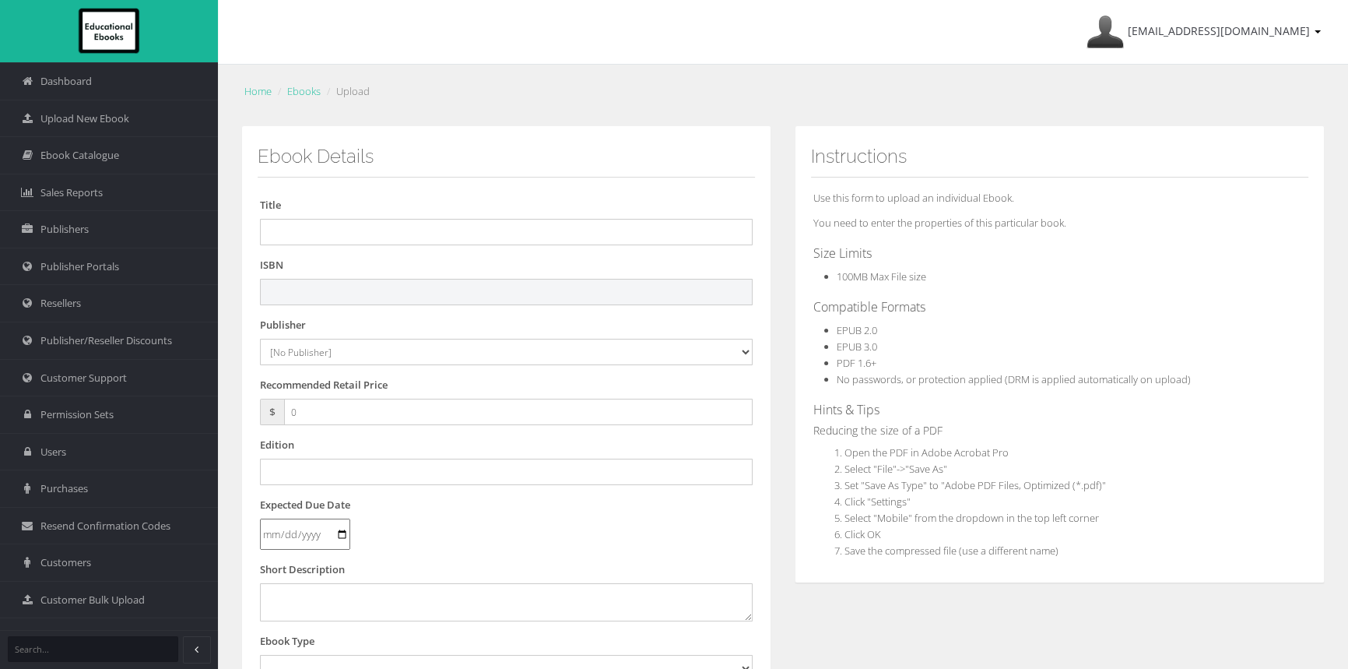
click at [311, 289] on input "text" at bounding box center [506, 292] width 493 height 26
paste input "9781009594257"
type input "9781009594257"
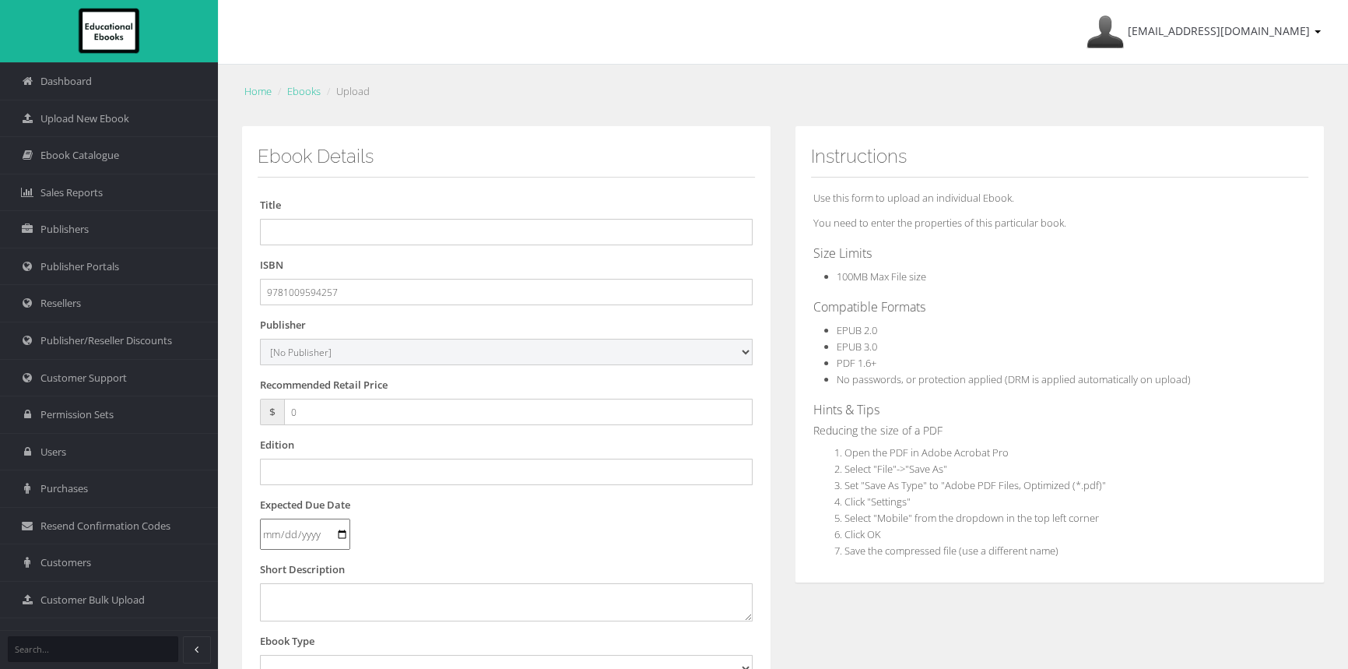
click at [365, 353] on select "[No Publisher] [PERSON_NAME] & Unwin ATAR Notes Auralia - Rising Software Banks…" at bounding box center [506, 352] width 493 height 26
select select "00846f43-643d-e411-817c-00155d7a4405"
click at [260, 339] on select "[No Publisher] [PERSON_NAME] & Unwin ATAR Notes Auralia - Rising Software Banks…" at bounding box center [506, 352] width 493 height 26
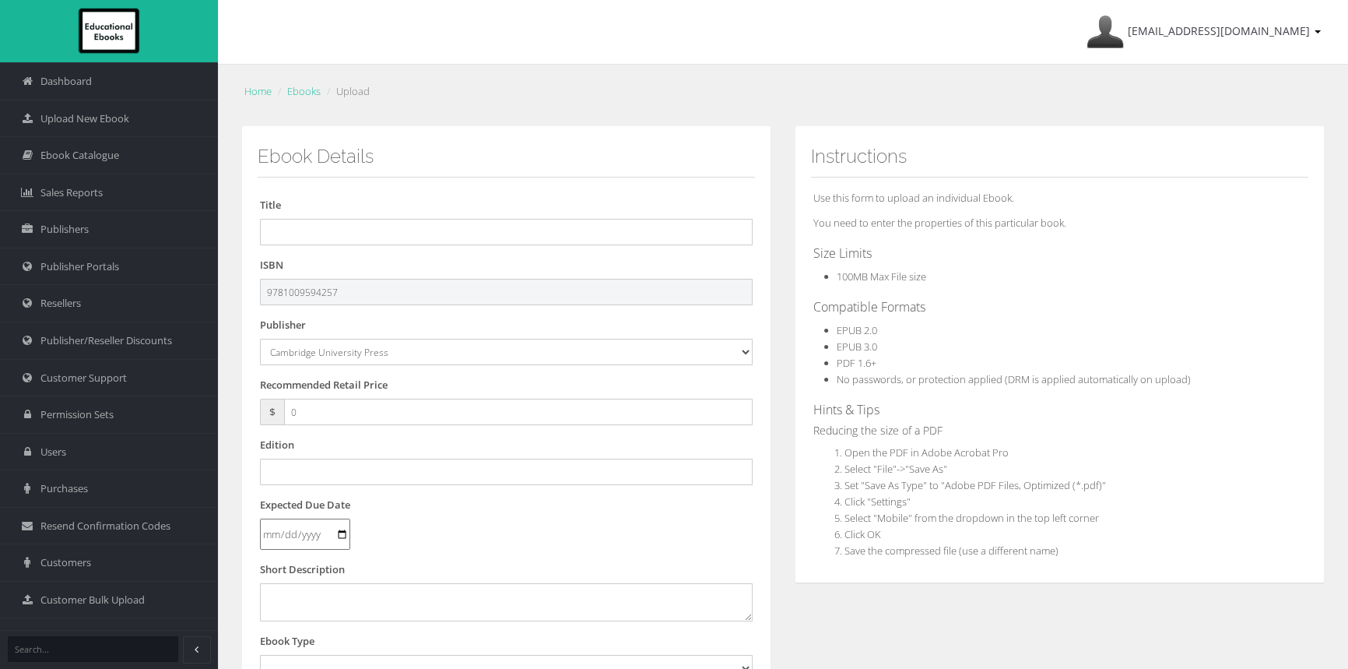
click at [357, 300] on input "9781009594257" at bounding box center [506, 292] width 493 height 26
type input "9781009594257PDF"
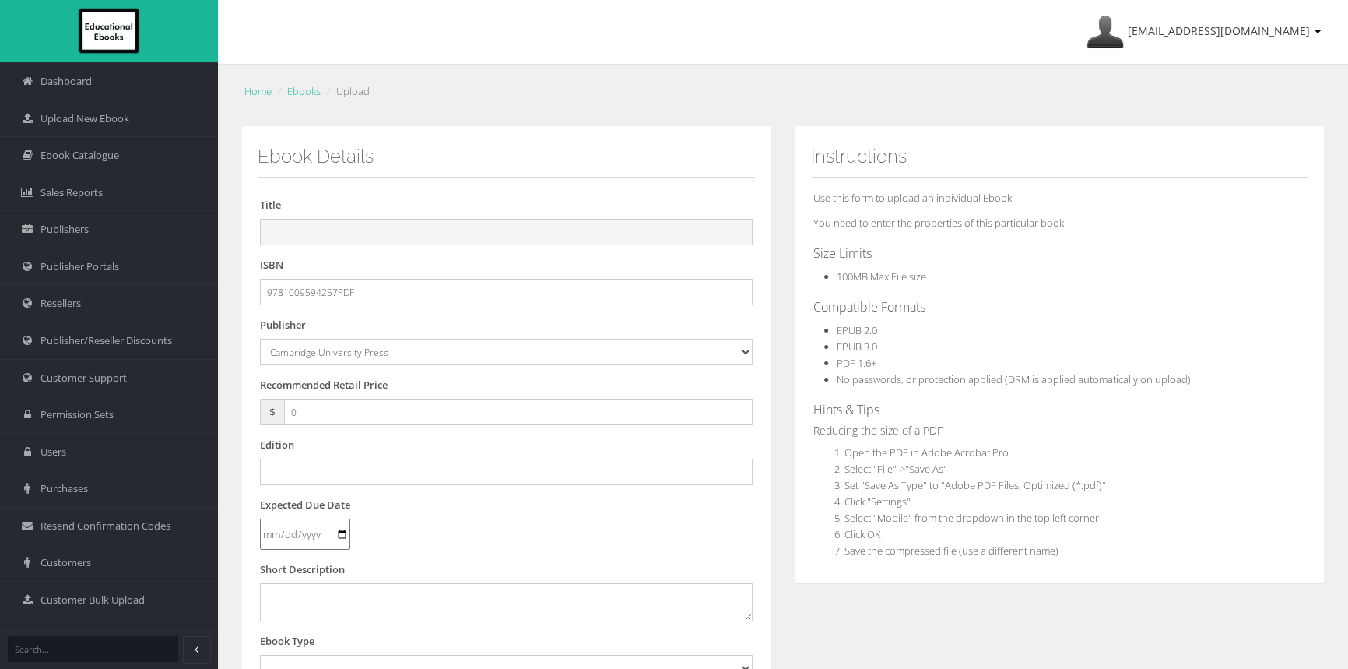
click at [521, 234] on input "text" at bounding box center [506, 232] width 493 height 26
paste input "CAMBRIDGE ESSENTIAL MATHEMATICS CORE FOR THE VICTORIAN CURRICULUM YEAR 10 STUDE…"
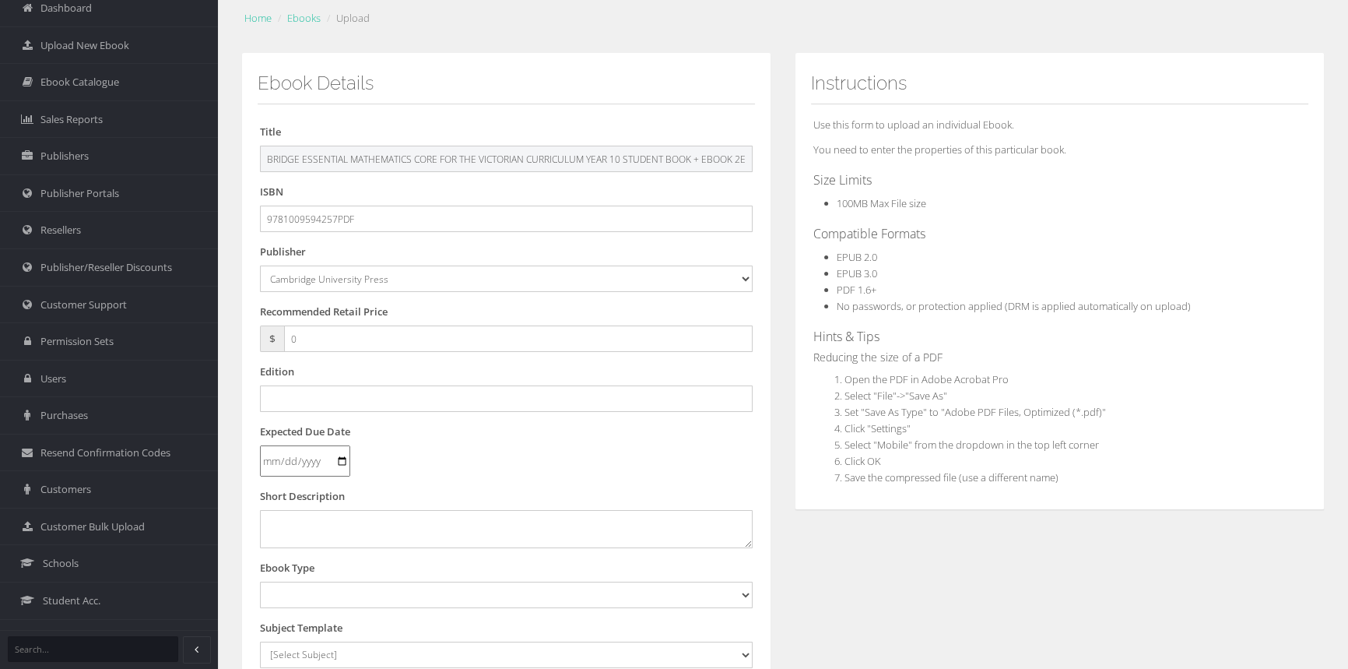
scroll to position [141, 0]
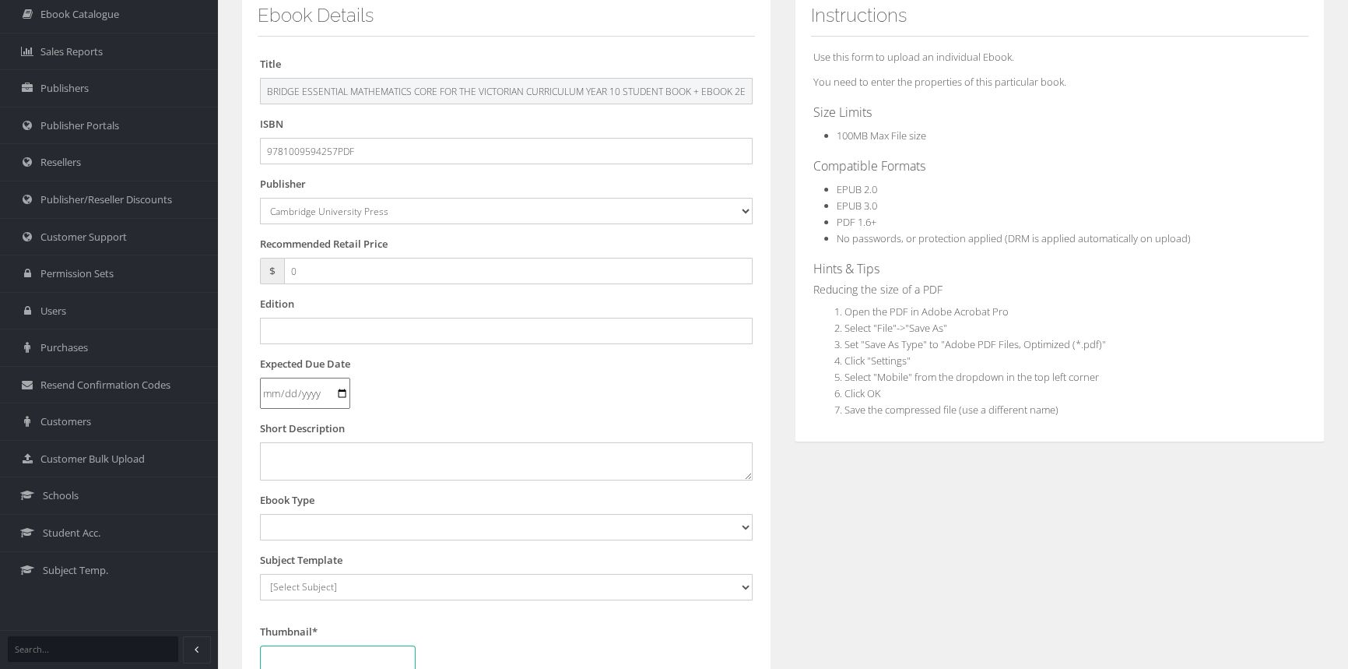
type input "CAMBRIDGE ESSENTIAL MATHEMATICS CORE FOR THE VICTORIAN CURRICULUM YEAR 10 STUDE…"
click at [321, 332] on input "text" at bounding box center [506, 331] width 493 height 26
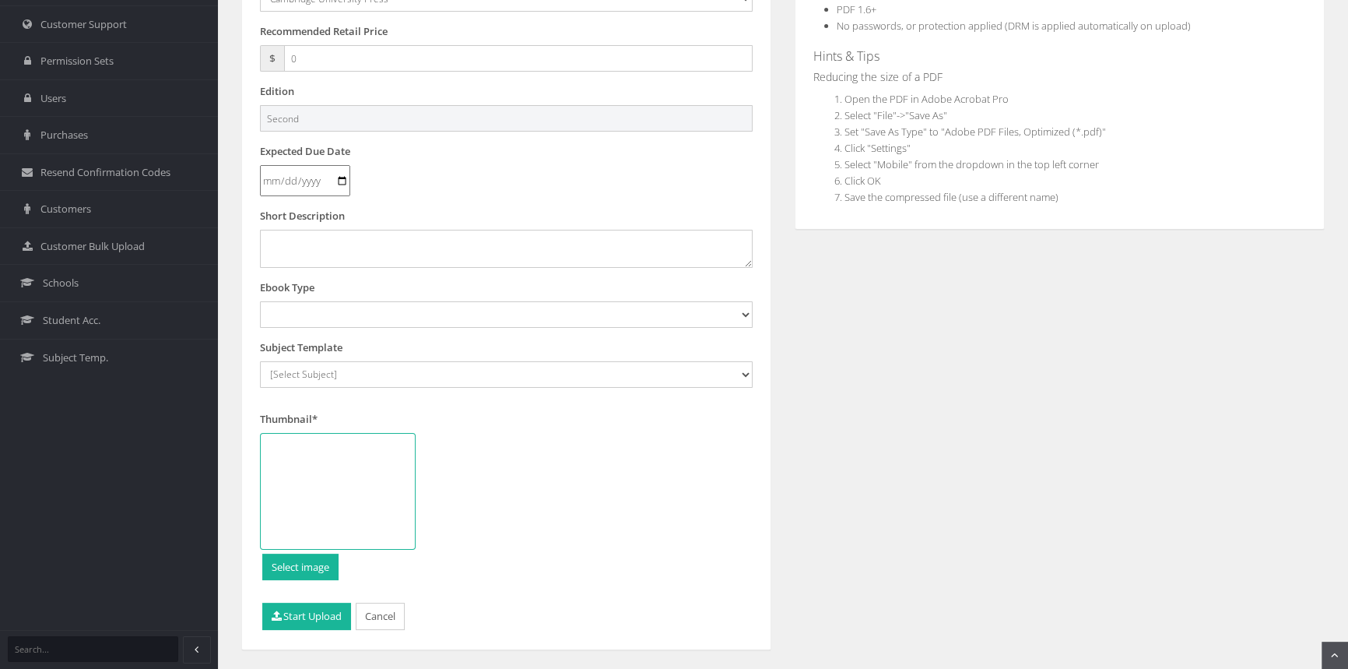
type input "Second"
click at [391, 322] on select "Digital Activation Code Protected PDF EEBook - Online and Offline Ebook Interac…" at bounding box center [506, 314] width 493 height 26
select select "3"
click at [260, 301] on select "Digital Activation Code Protected PDF EEBook - Online and Offline Ebook Interac…" at bounding box center [506, 314] width 493 height 26
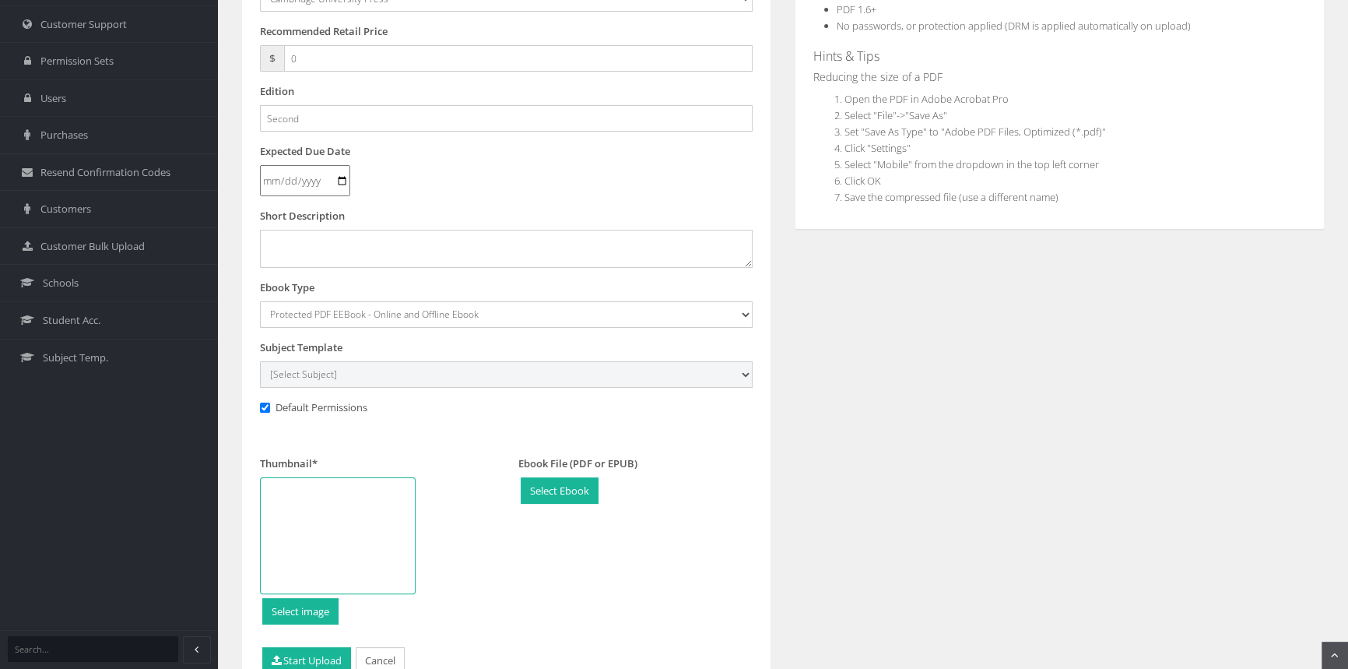
click at [355, 367] on select "[Select Subject] Accounting Agriculture Ancient History Applied Computing Art A…" at bounding box center [506, 374] width 493 height 26
select select "eb13719b-145c-ee11-a9bd-0272d098c78b"
click at [260, 361] on select "[Select Subject] Accounting Agriculture Ancient History Applied Computing Art A…" at bounding box center [506, 374] width 493 height 26
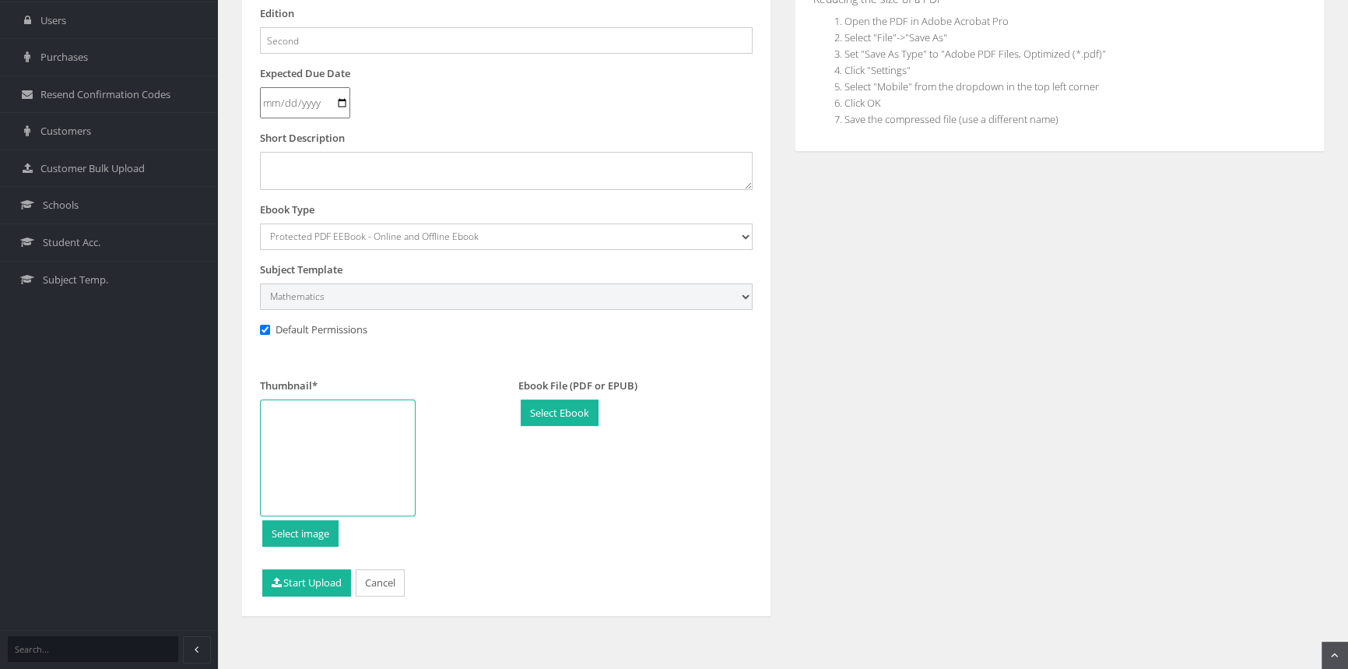
scroll to position [432, 0]
click at [349, 444] on div at bounding box center [338, 457] width 156 height 117
type input "C:\fakepath\9781009594271_180.jpg"
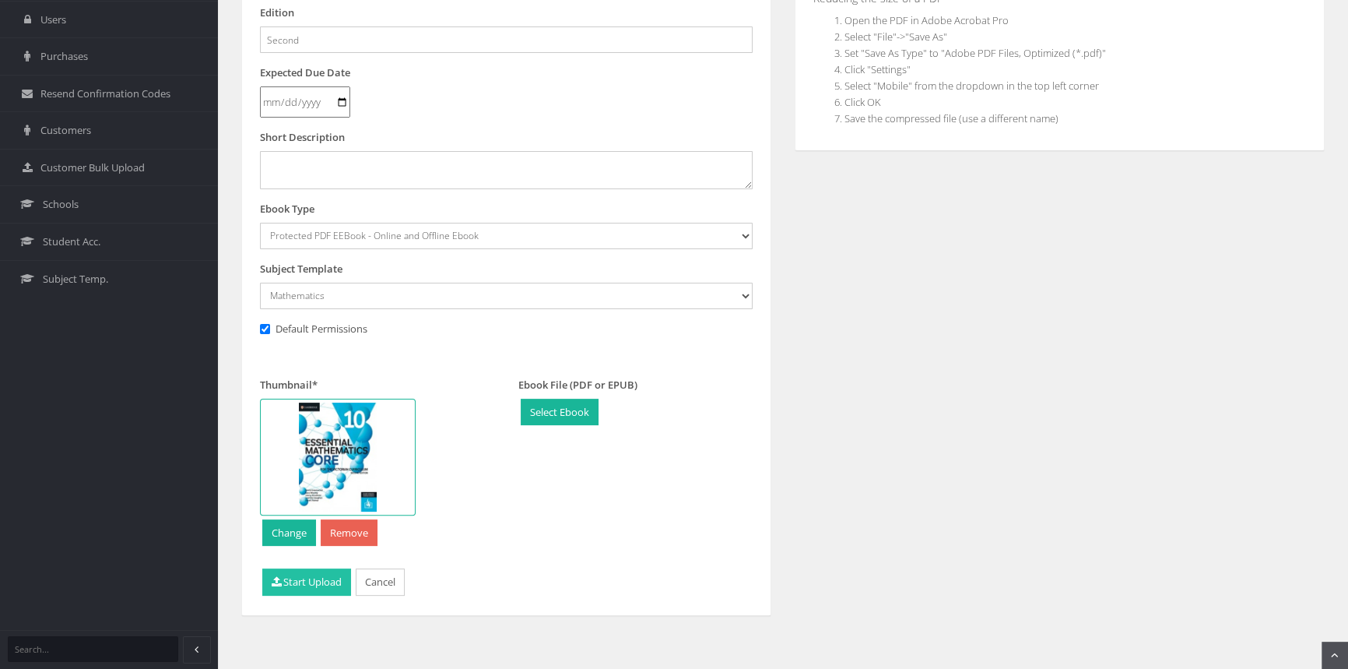
click at [299, 584] on button "Start Upload" at bounding box center [306, 581] width 89 height 27
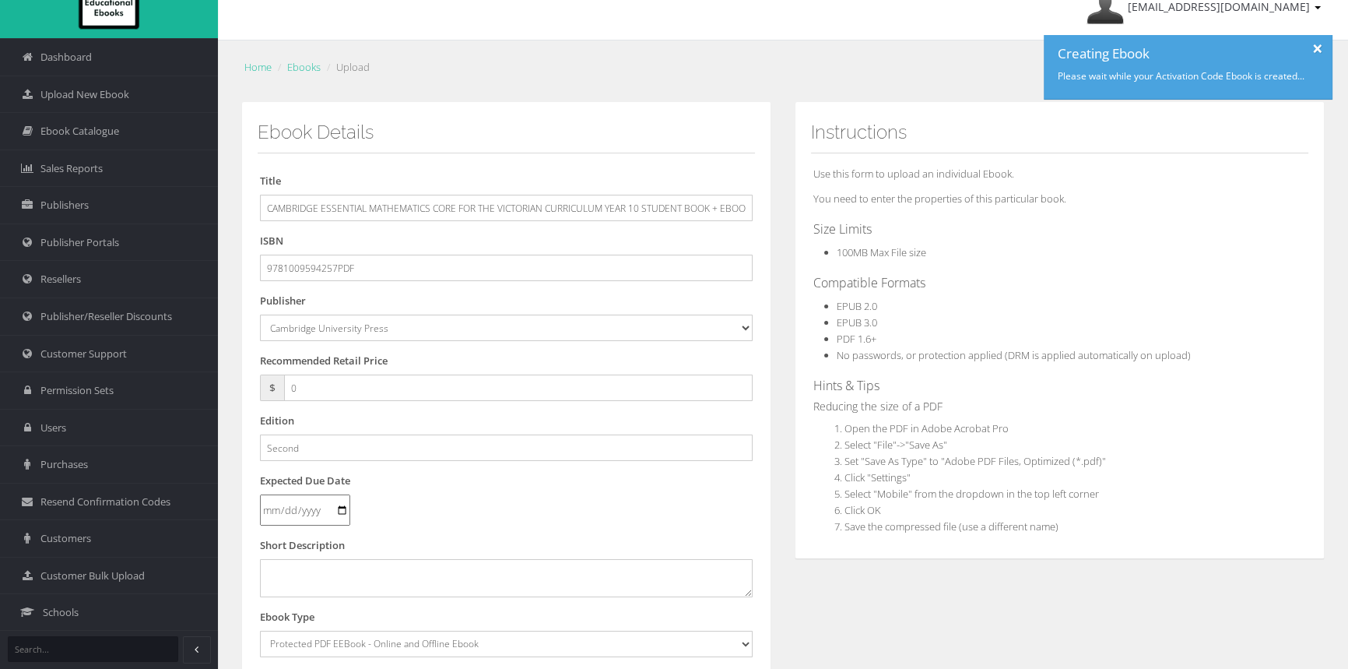
scroll to position [0, 0]
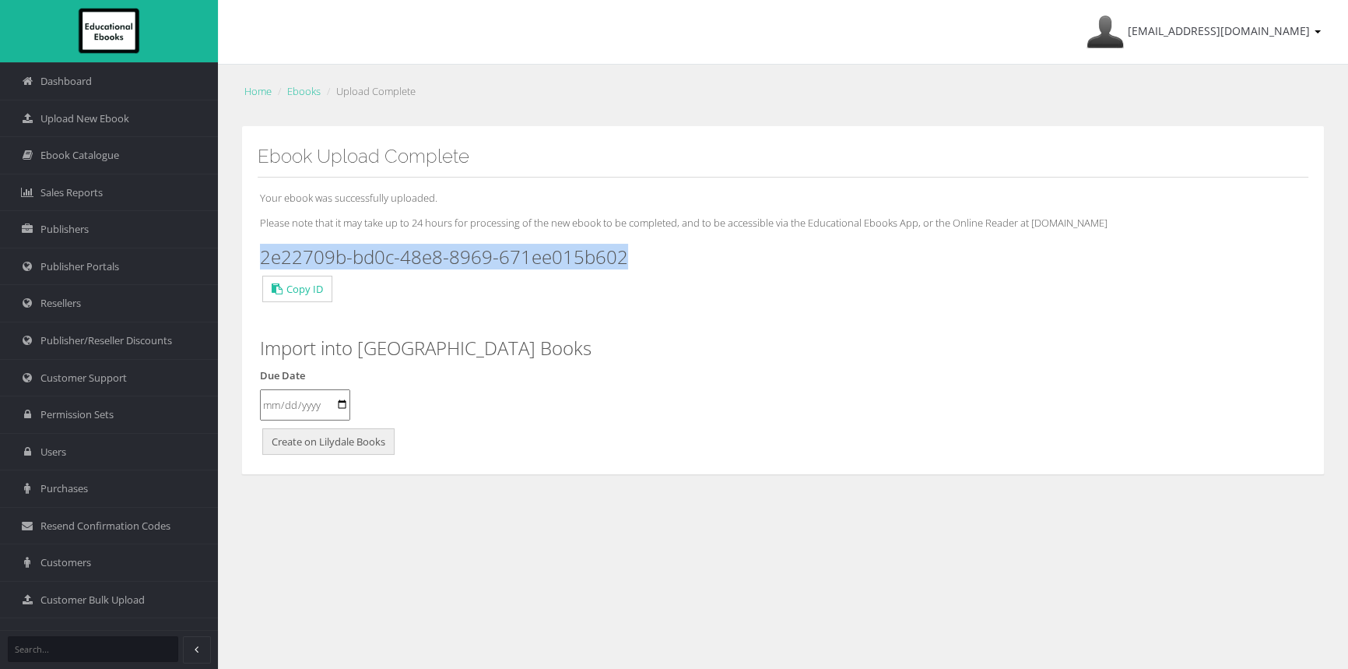
drag, startPoint x: 514, startPoint y: 258, endPoint x: 257, endPoint y: 255, distance: 256.9
click at [257, 255] on div "Ebook Upload Complete Your ebook was successfully uploaded. Please note that it…" at bounding box center [783, 300] width 1084 height 349
copy h3 "2e22709b-bd0c-48e8-8969-671ee015b602"
click at [110, 111] on span "Upload New Ebook" at bounding box center [84, 118] width 89 height 15
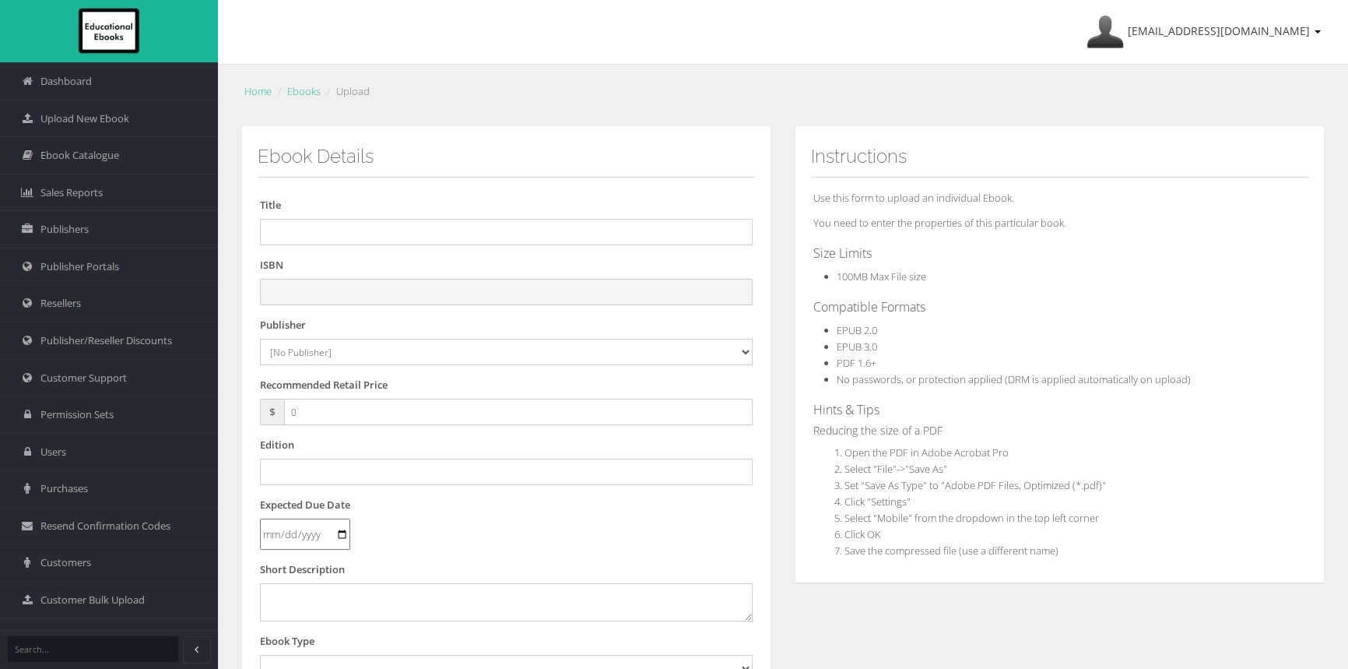
click at [302, 286] on input "text" at bounding box center [506, 292] width 493 height 26
paste input "9781009592314"
type input "9781009592314PDF"
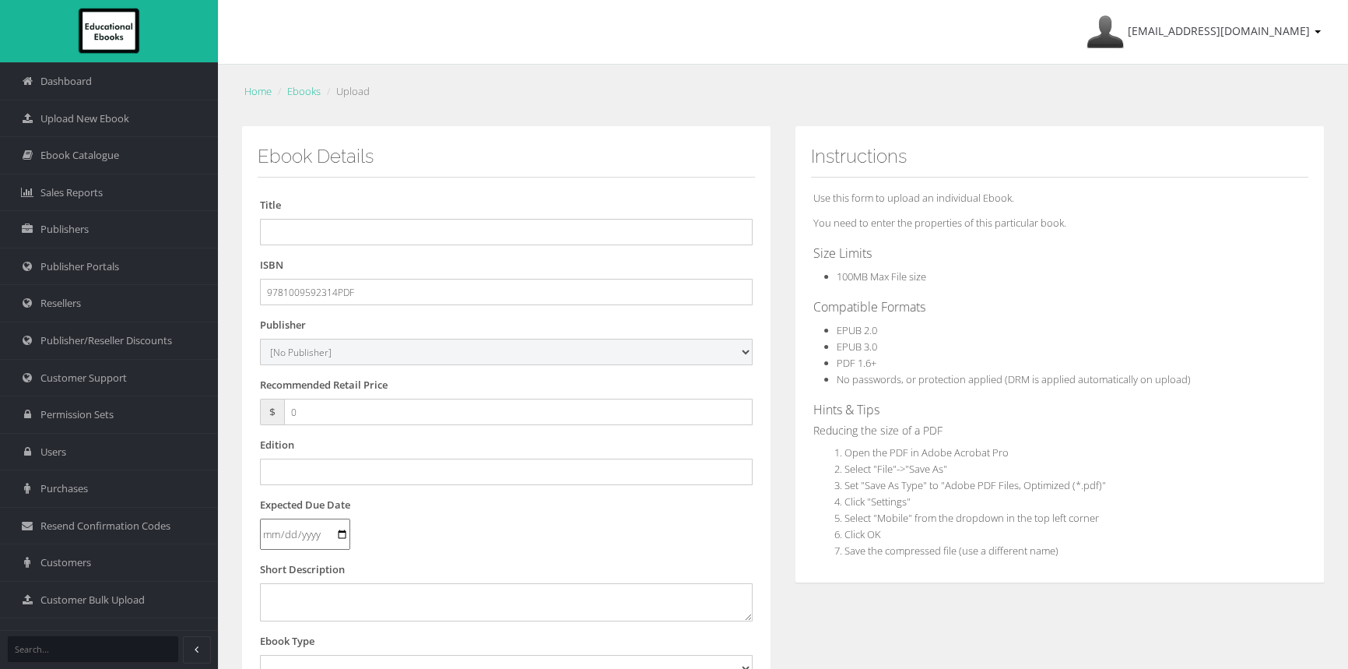
click at [395, 352] on select "[No Publisher] [PERSON_NAME] & Unwin ATAR Notes Auralia - Rising Software Banks…" at bounding box center [506, 352] width 493 height 26
select select "00846f43-643d-e411-817c-00155d7a4405"
click at [260, 339] on select "[No Publisher] [PERSON_NAME] & Unwin ATAR Notes Auralia - Rising Software Banks…" at bounding box center [506, 352] width 493 height 26
click at [327, 407] on input "0" at bounding box center [518, 412] width 469 height 26
click at [311, 226] on input "text" at bounding box center [506, 232] width 493 height 26
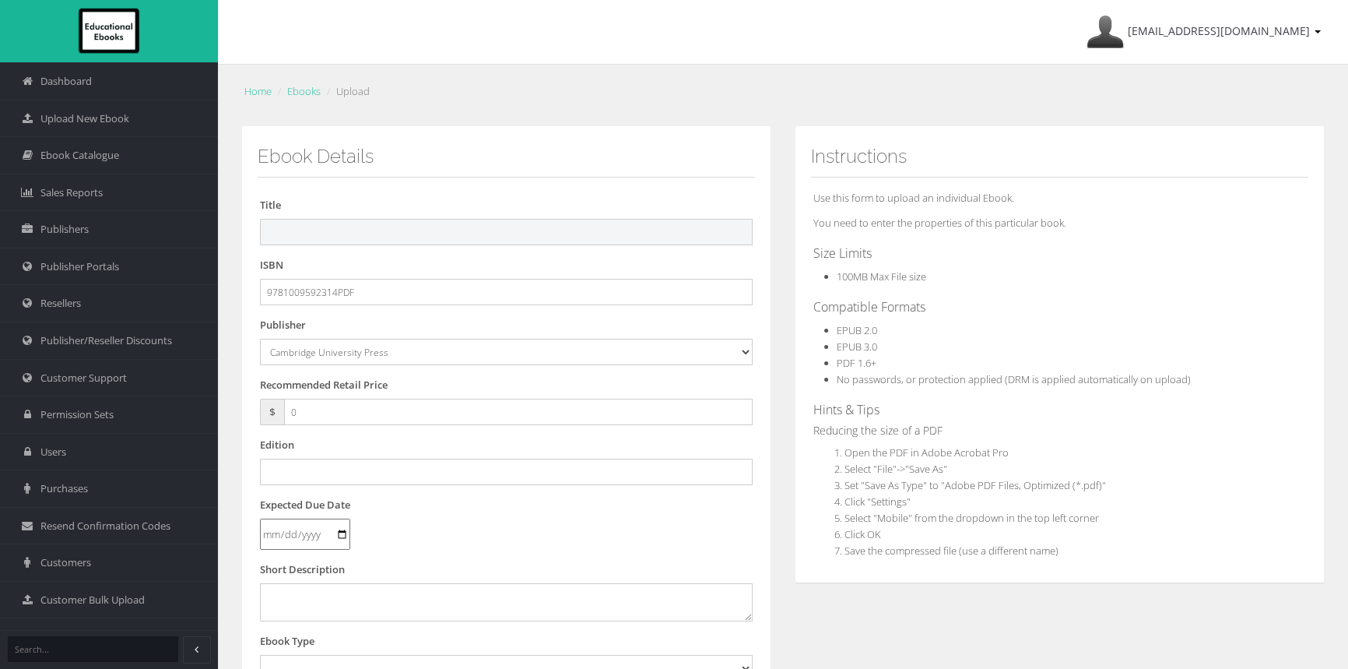
click at [373, 227] on input "text" at bounding box center [506, 232] width 493 height 26
paste input "CAMBRIDGE ESSENTIAL MATHEMATICS CORE FOR THE VICTORIAN CURRICULUM YEAR 7 STUDEN…"
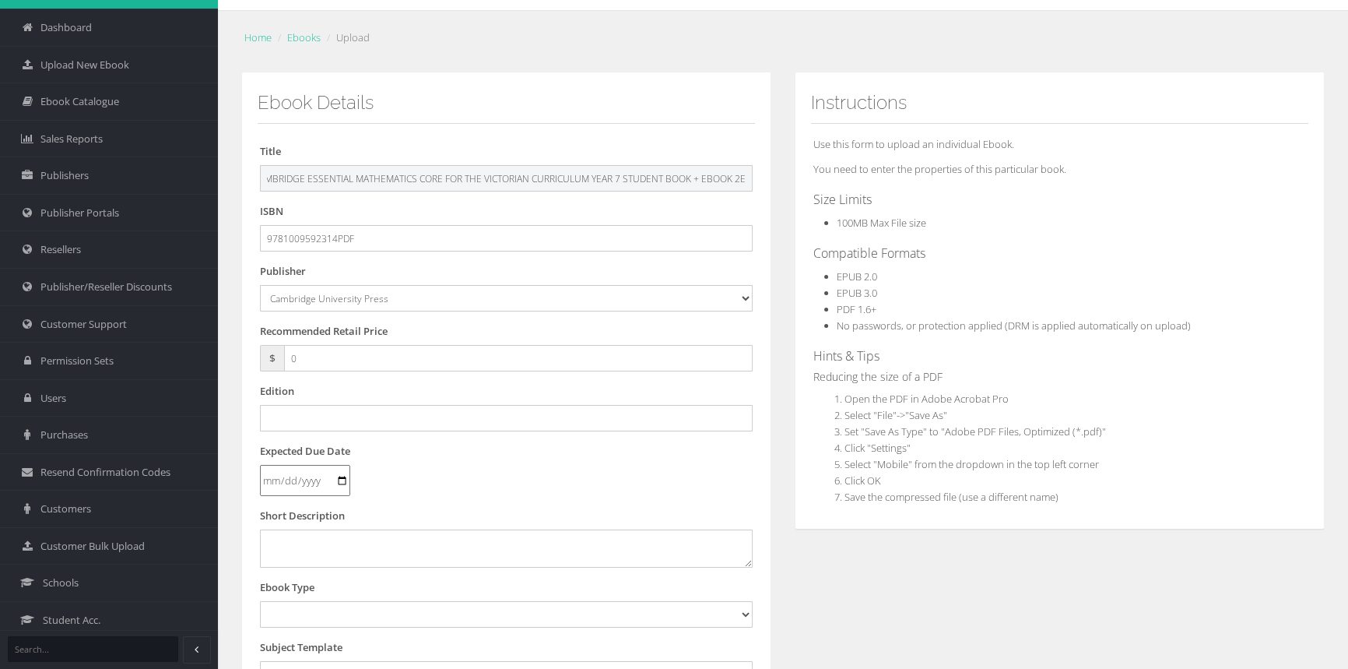
scroll to position [212, 0]
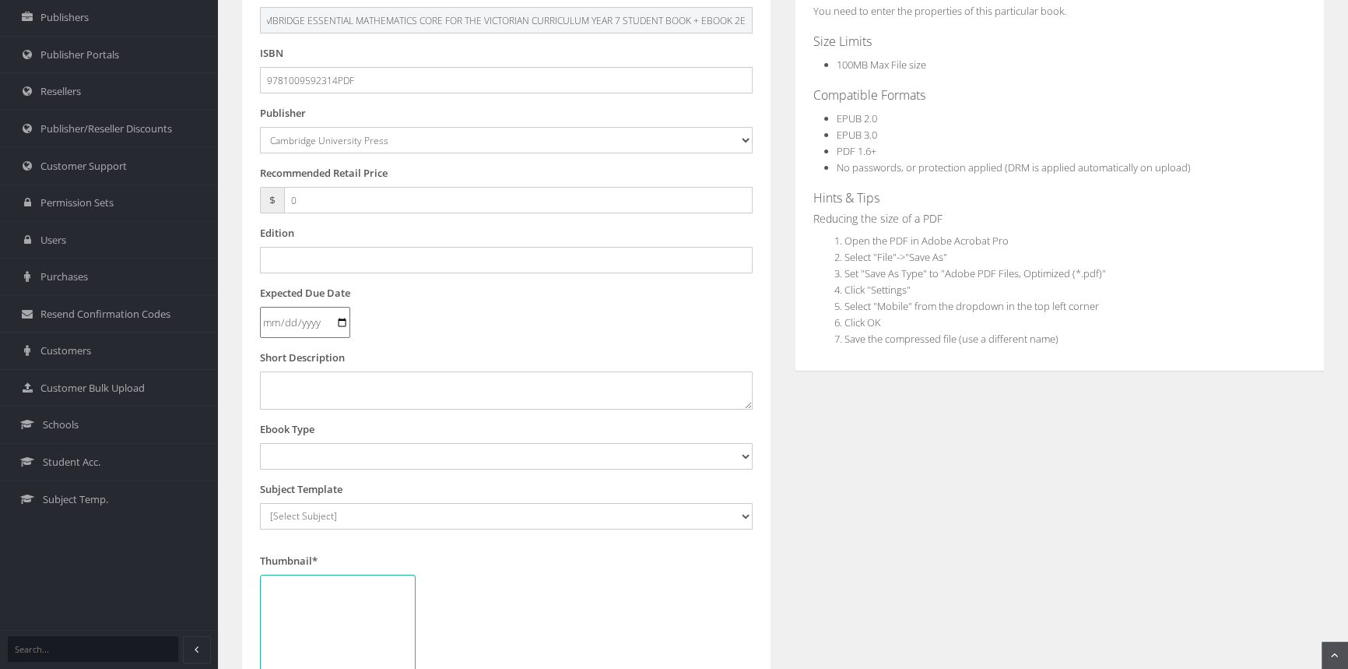
type input "CAMBRIDGE ESSENTIAL MATHEMATICS CORE FOR THE VICTORIAN CURRICULUM YEAR 7 STUDEN…"
click at [319, 258] on input "text" at bounding box center [506, 260] width 493 height 26
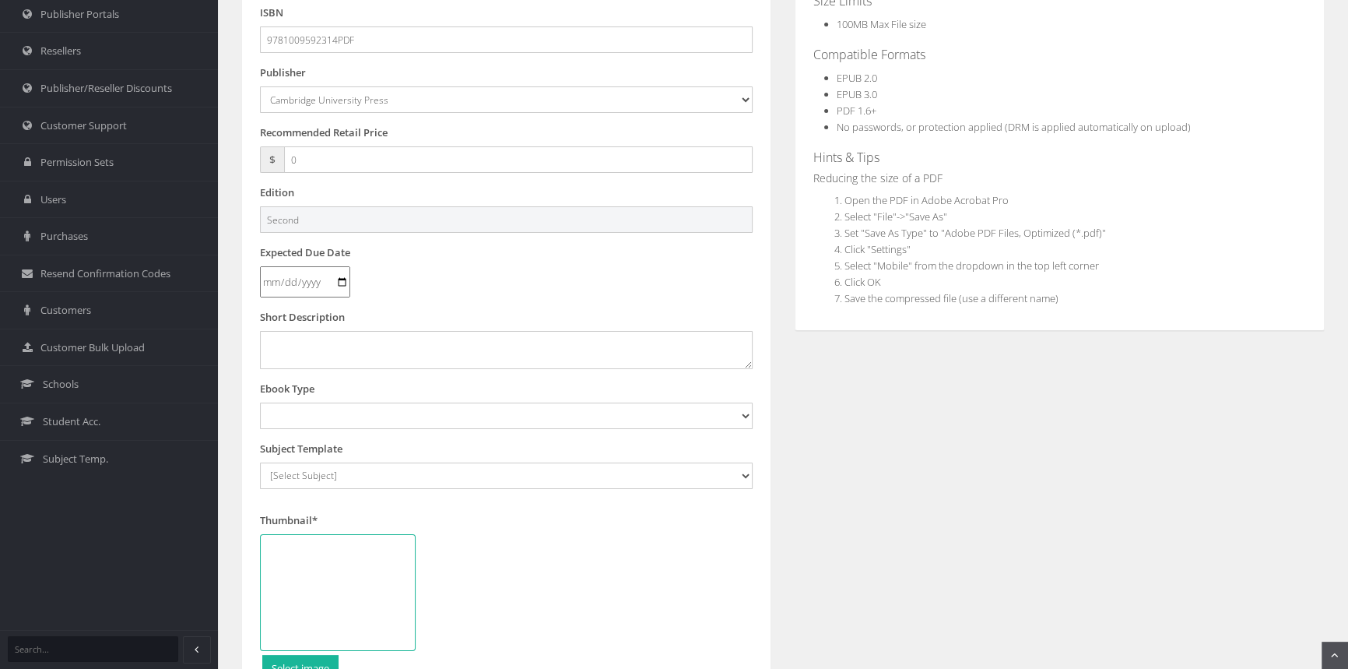
scroll to position [353, 0]
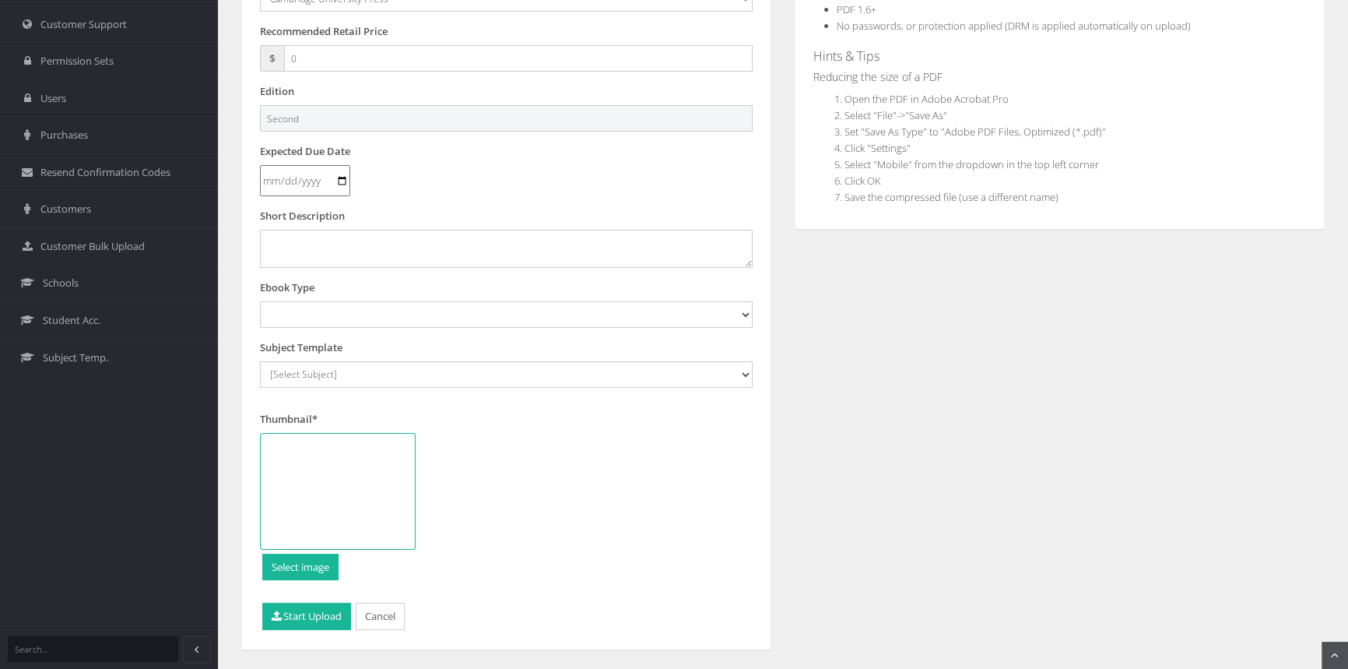
type input "Second"
click at [342, 314] on select "Digital Activation Code Protected PDF EEBook - Online and Offline Ebook Interac…" at bounding box center [506, 314] width 493 height 26
select select "3"
click at [260, 301] on select "Digital Activation Code Protected PDF EEBook - Online and Offline Ebook Interac…" at bounding box center [506, 314] width 493 height 26
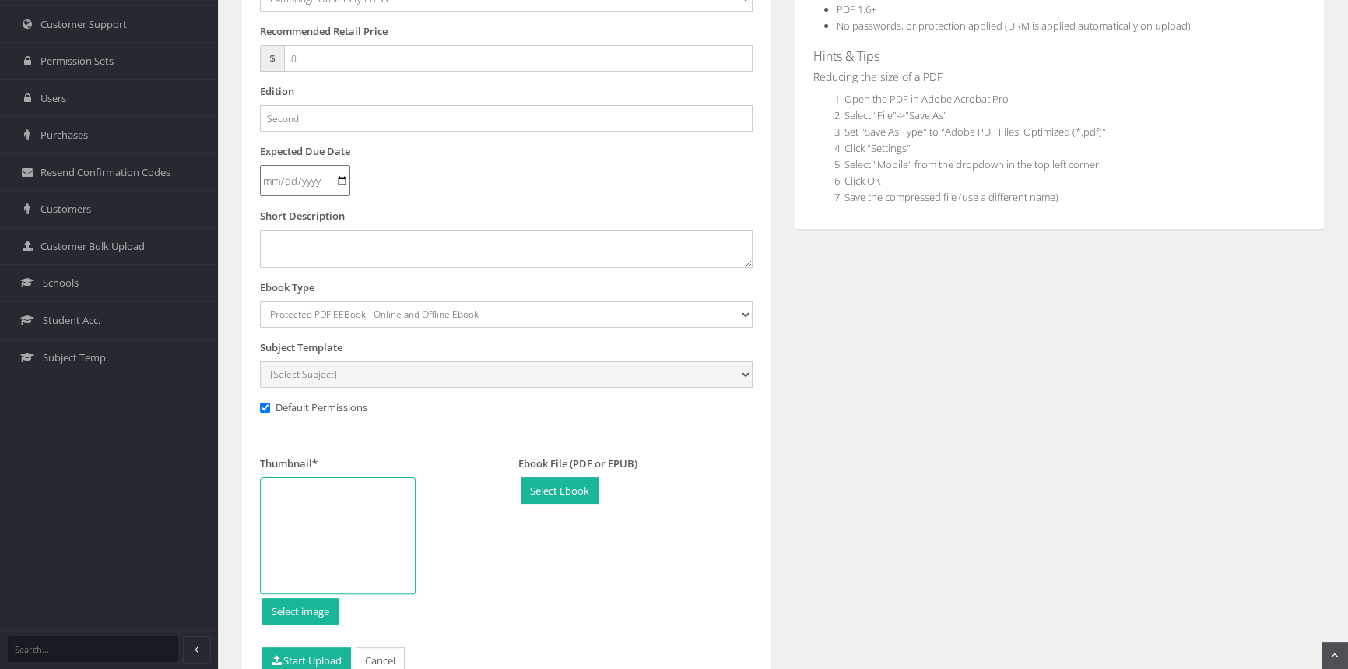
click at [342, 371] on select "[Select Subject] Accounting Agriculture Ancient History Applied Computing Art A…" at bounding box center [506, 374] width 493 height 26
select select "eb13719b-145c-ee11-a9bd-0272d098c78b"
click at [260, 361] on select "[Select Subject] Accounting Agriculture Ancient History Applied Computing Art A…" at bounding box center [506, 374] width 493 height 26
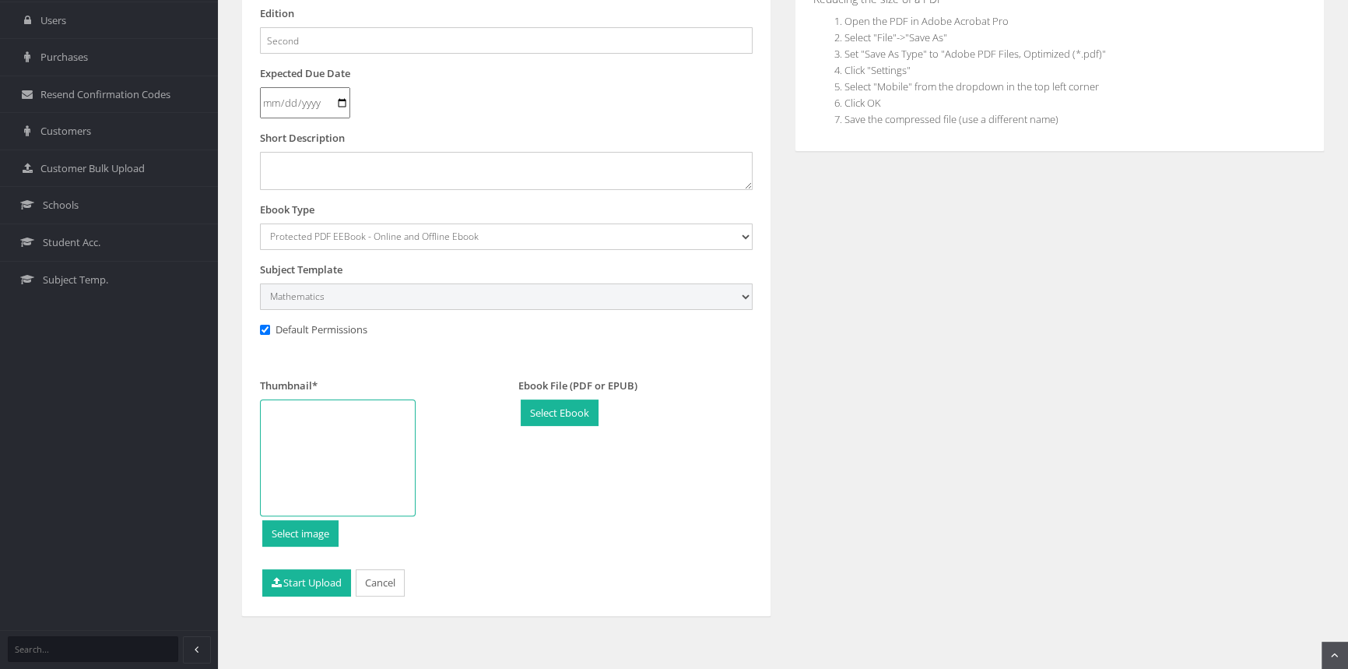
scroll to position [432, 0]
click at [349, 427] on div at bounding box center [338, 457] width 156 height 117
type input "C:\fakepath\9781009593038_180.jpg"
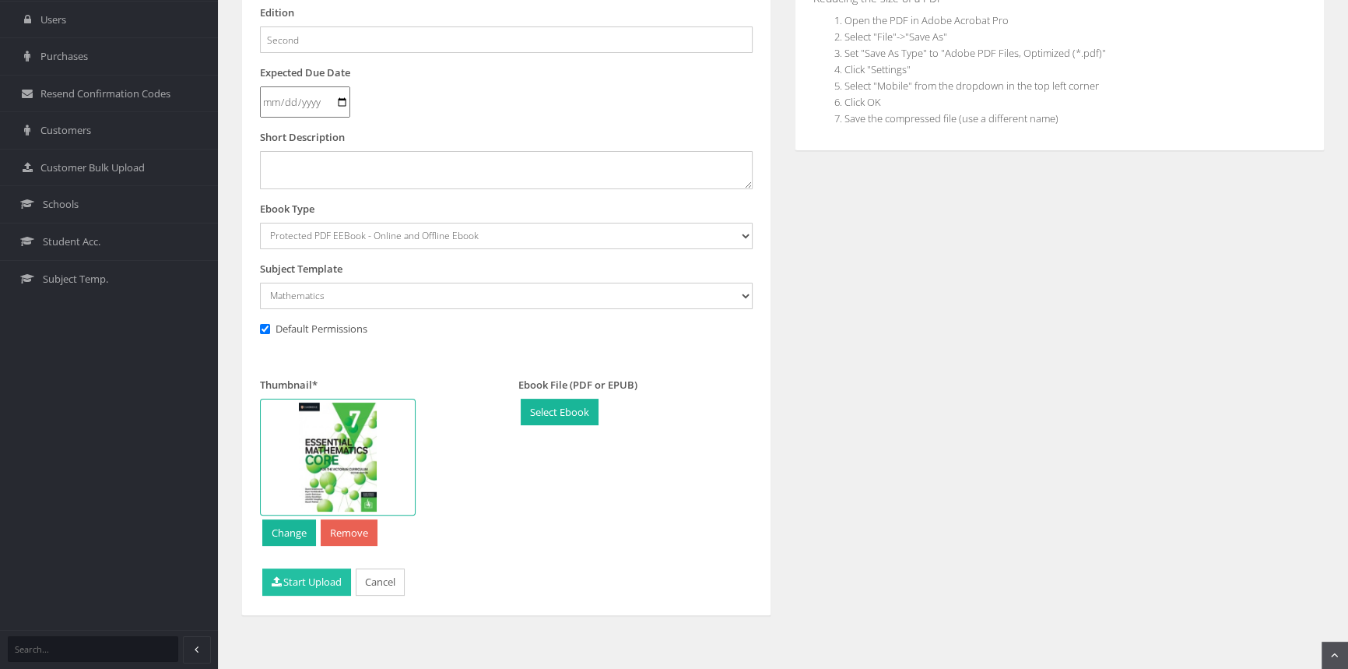
click at [290, 583] on button "Start Upload" at bounding box center [306, 581] width 89 height 27
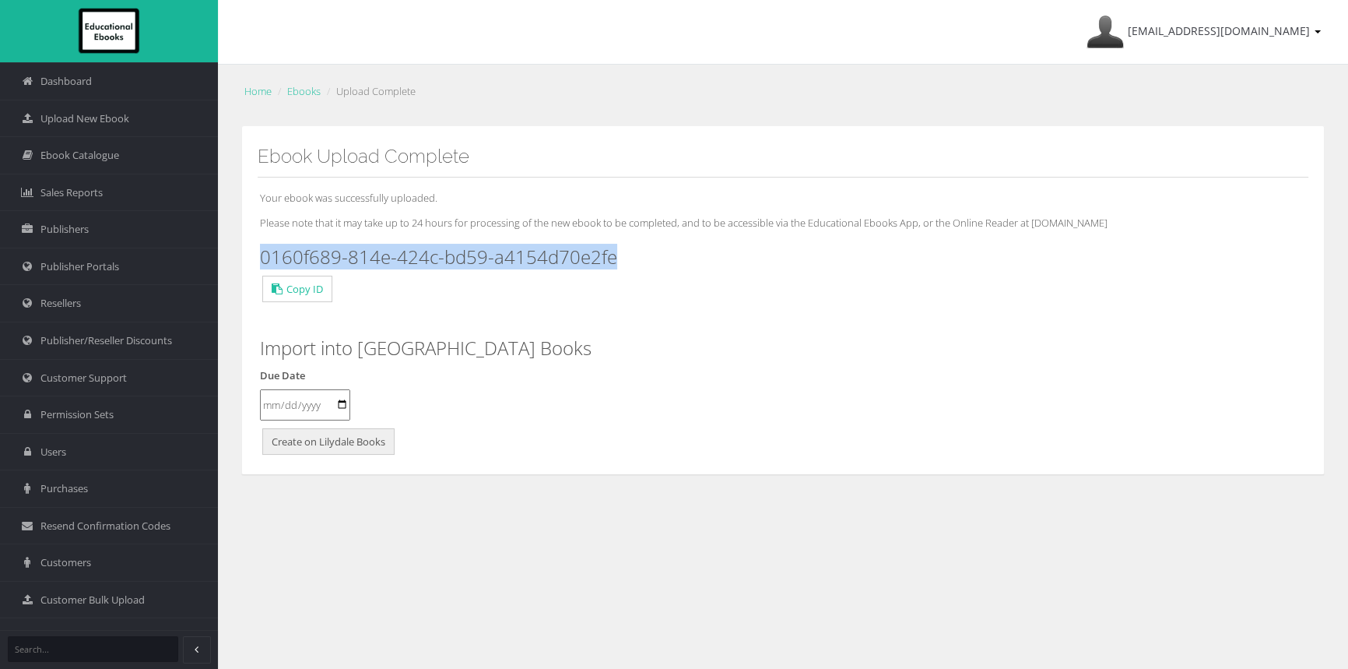
drag, startPoint x: 638, startPoint y: 255, endPoint x: 263, endPoint y: 255, distance: 374.4
click at [263, 255] on h3 "0160f689-814e-424c-bd59-a4154d70e2fe" at bounding box center [783, 257] width 1046 height 20
copy h3 "0160f689-814e-424c-bd59-a4154d70e2fe"
click at [90, 126] on link "Upload New Ebook" at bounding box center [109, 118] width 218 height 37
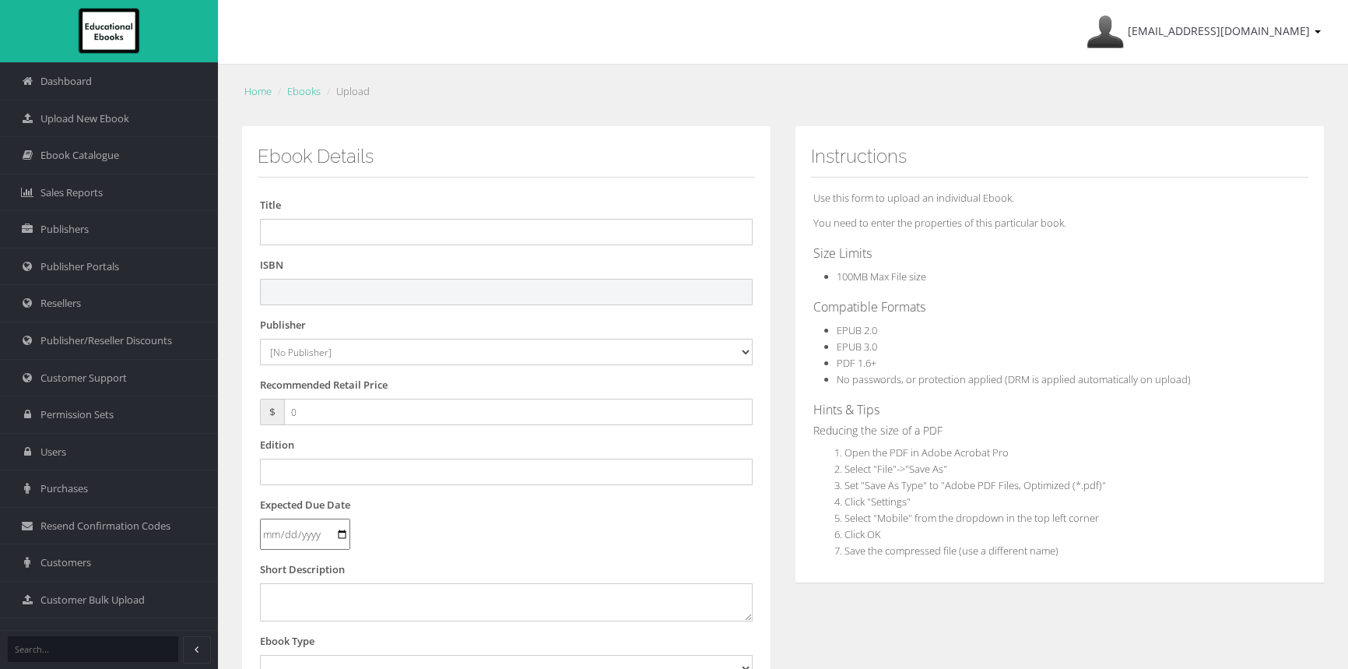
click at [532, 293] on input "text" at bounding box center [506, 292] width 493 height 26
paste input "9781009593083"
type input "9781009593083PDF"
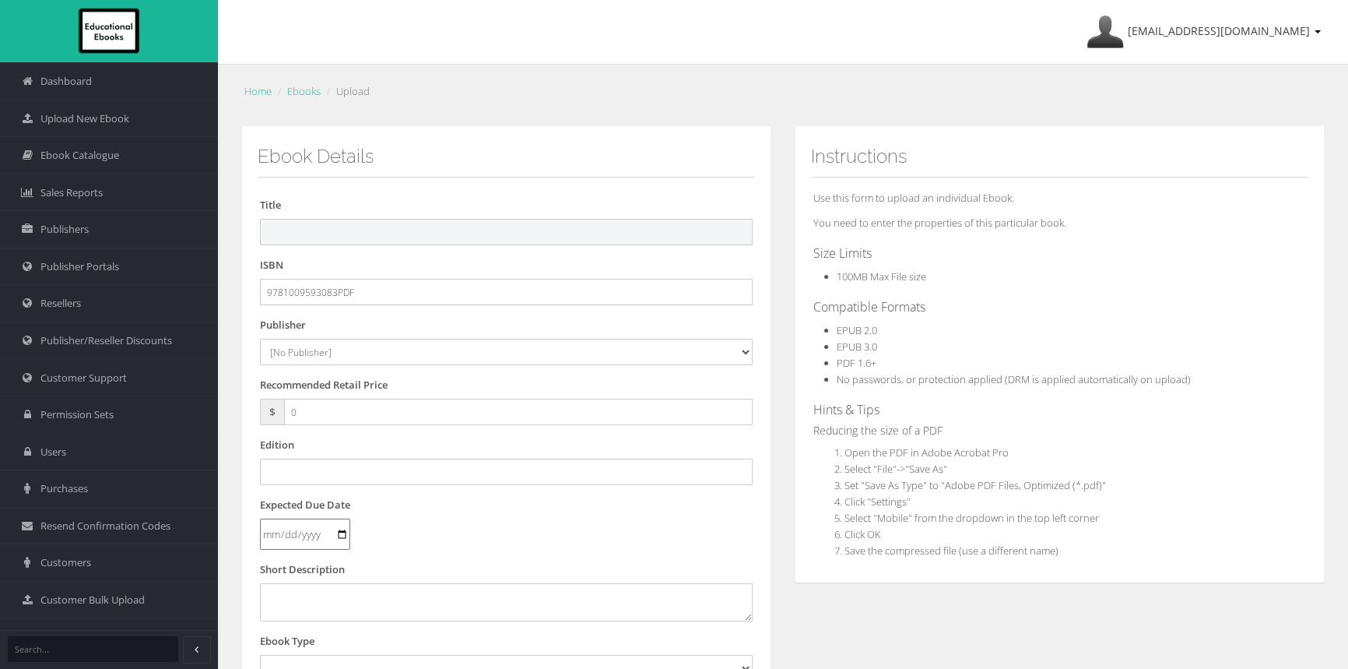
click at [376, 238] on input "text" at bounding box center [506, 232] width 493 height 26
paste input "CAMBRIDGE ESSENTIAL MATHEMATICS CORE FOR THE VICTORIAN CURRICULUM YEAR 8 STUDEN…"
type input "CAMBRIDGE ESSENTIAL MATHEMATICS CORE FOR THE VICTORIAN CURRICULUM YEAR 8 STUDEN…"
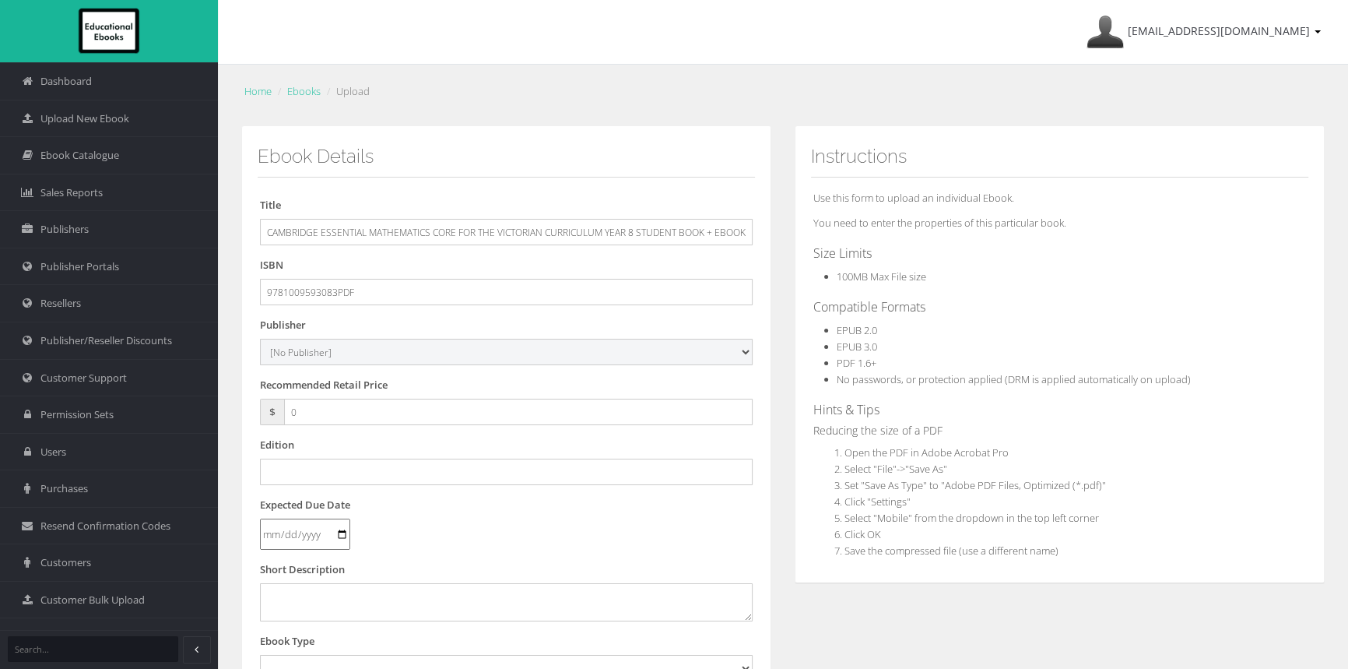
click at [327, 357] on select "[No Publisher] Alexander Mackie Allen & Unwin ATAR Notes Auralia - Rising Softw…" at bounding box center [506, 352] width 493 height 26
select select "00846f43-643d-e411-817c-00155d7a4405"
click at [260, 339] on select "[No Publisher] Alexander Mackie Allen & Unwin ATAR Notes Auralia - Rising Softw…" at bounding box center [506, 352] width 493 height 26
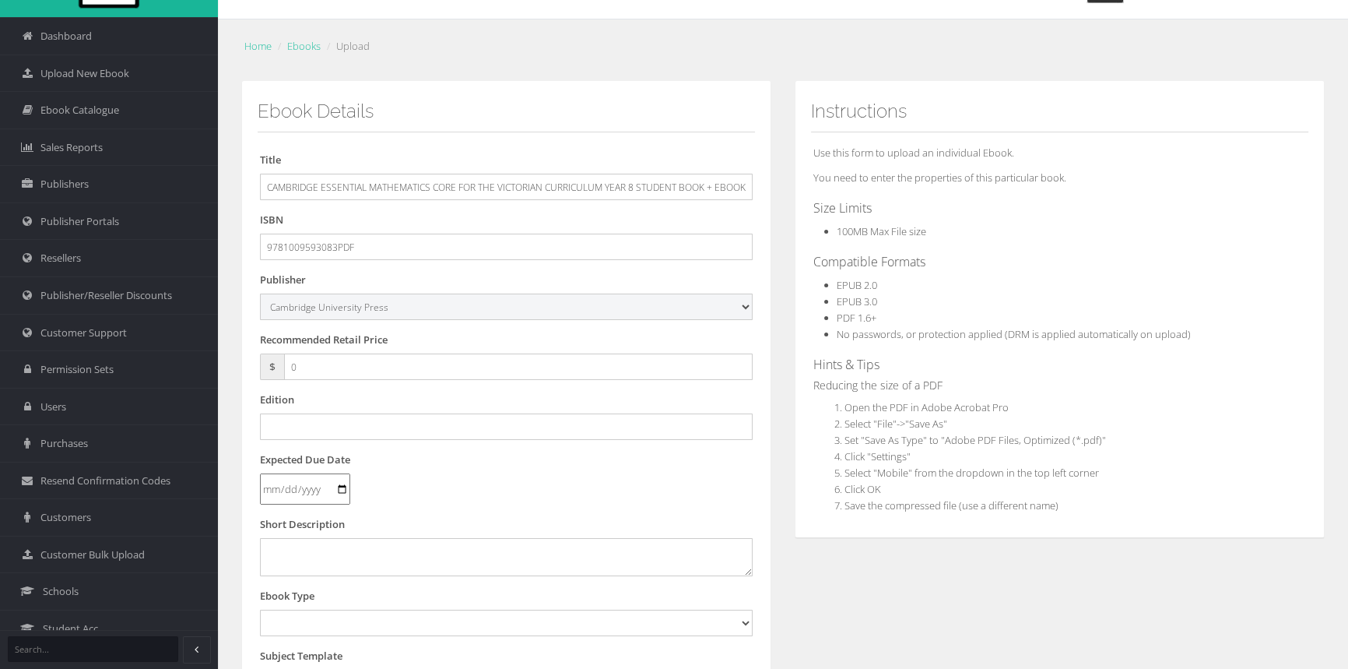
scroll to position [70, 0]
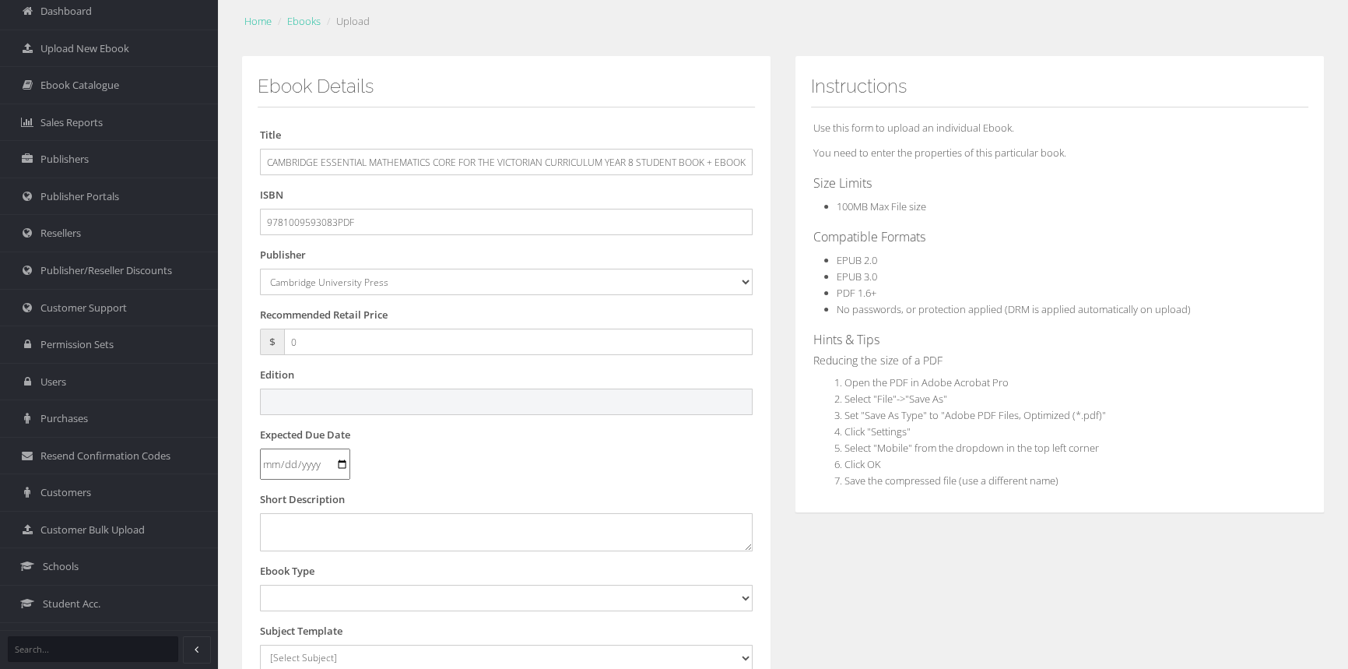
click at [348, 402] on input "text" at bounding box center [506, 401] width 493 height 26
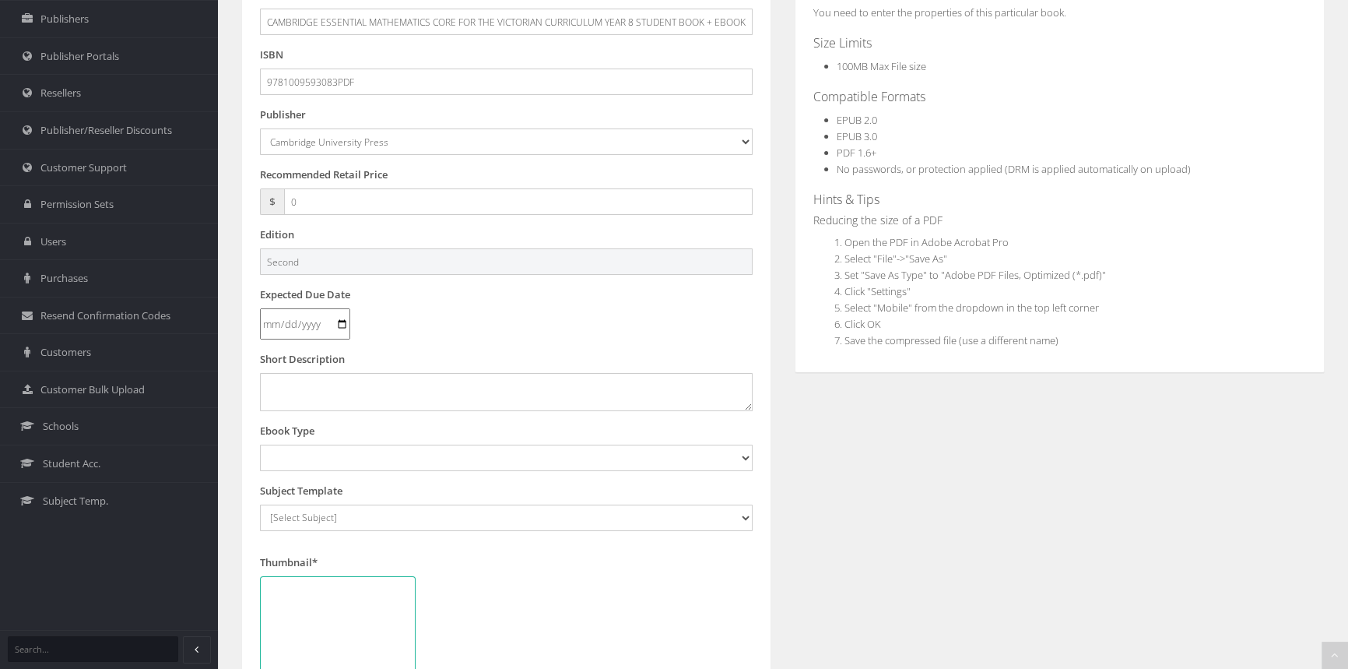
scroll to position [212, 0]
type input "Second"
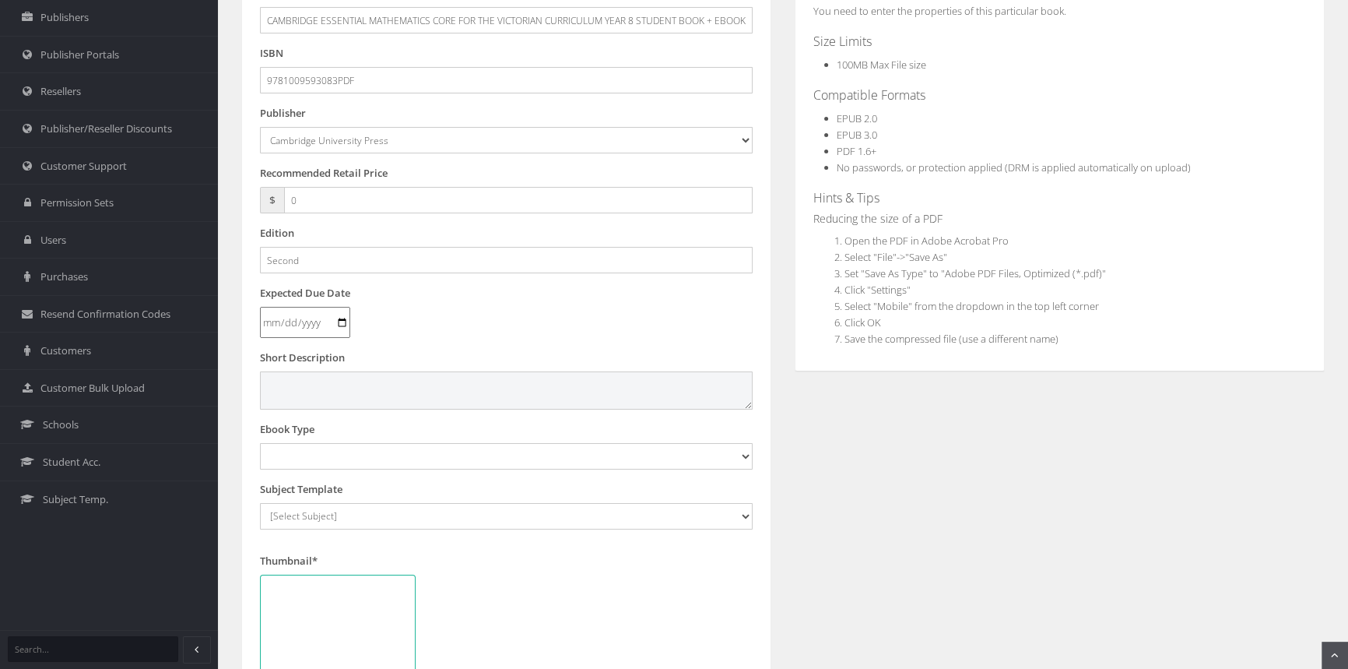
click at [365, 373] on textarea at bounding box center [506, 389] width 493 height 37
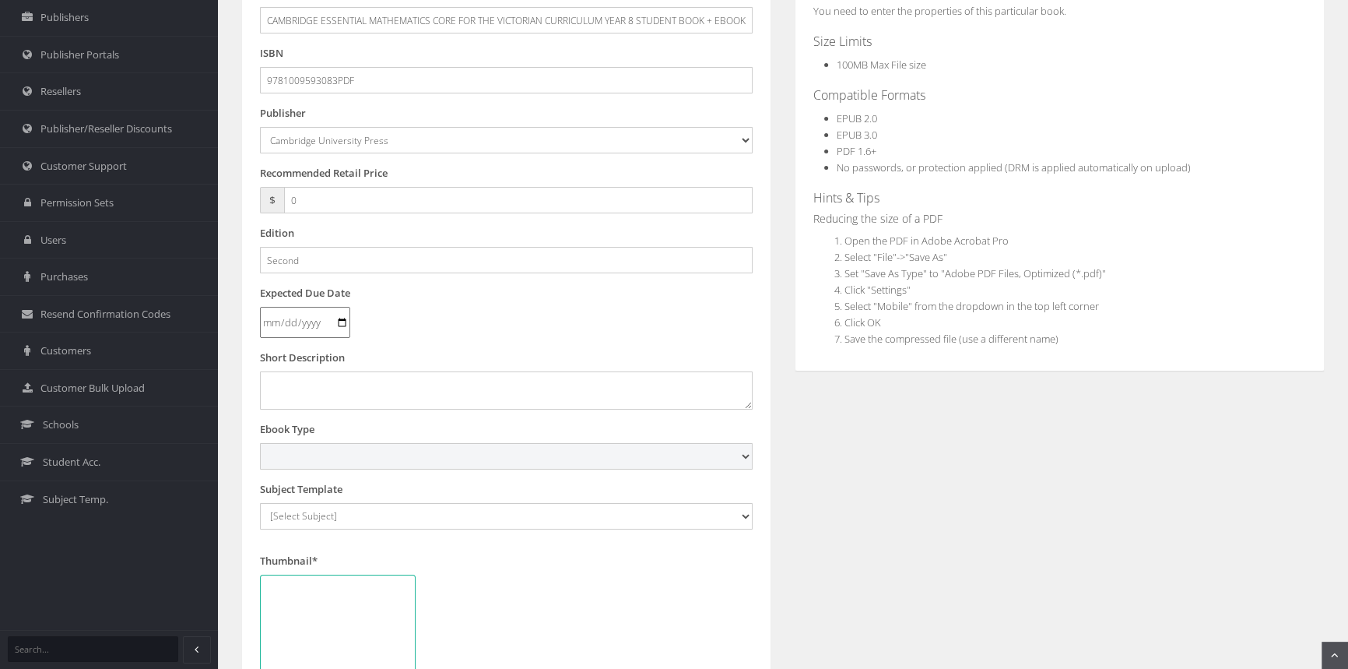
click at [364, 458] on select "Digital Activation Code Protected PDF EEBook - Online and Offline Ebook Interac…" at bounding box center [506, 456] width 493 height 26
select select "3"
click at [260, 443] on select "Digital Activation Code Protected PDF EEBook - Online and Offline Ebook Interac…" at bounding box center [506, 456] width 493 height 26
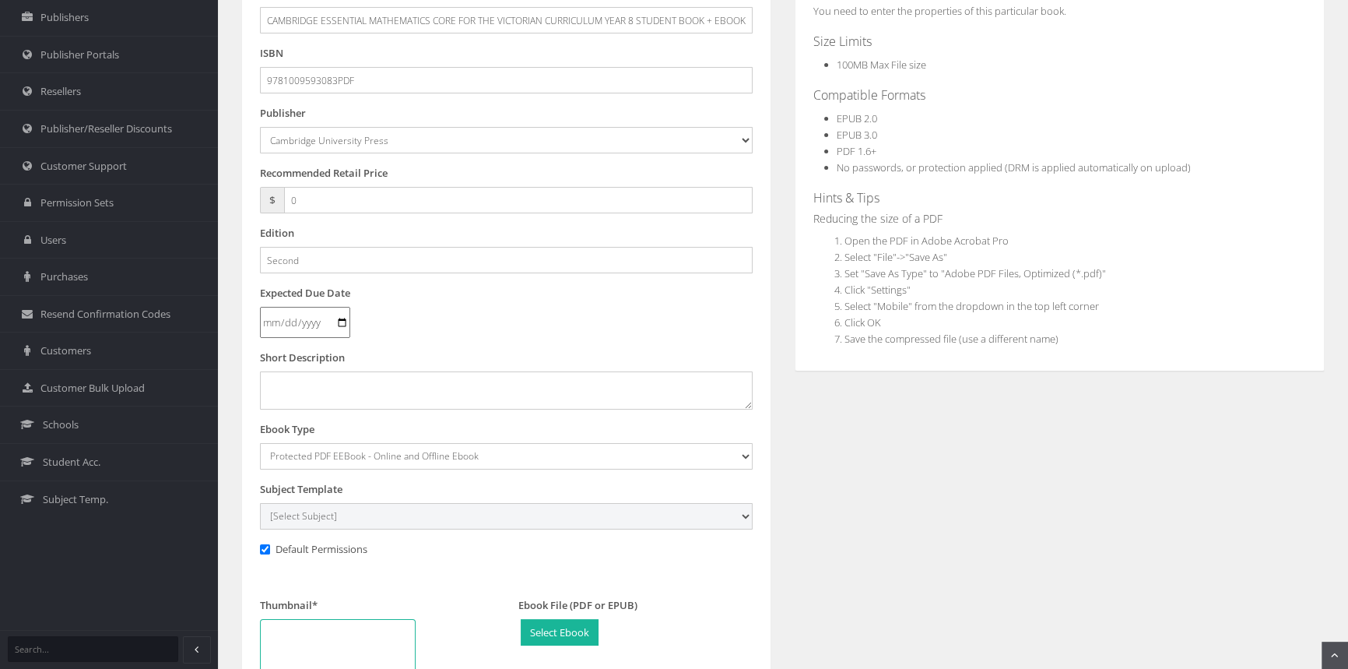
click at [368, 507] on select "[Select Subject] Accounting Agriculture Ancient History Applied Computing Art A…" at bounding box center [506, 516] width 493 height 26
select select "eb13719b-145c-ee11-a9bd-0272d098c78b"
click at [260, 503] on select "[Select Subject] Accounting Agriculture Ancient History Applied Computing Art A…" at bounding box center [506, 516] width 493 height 26
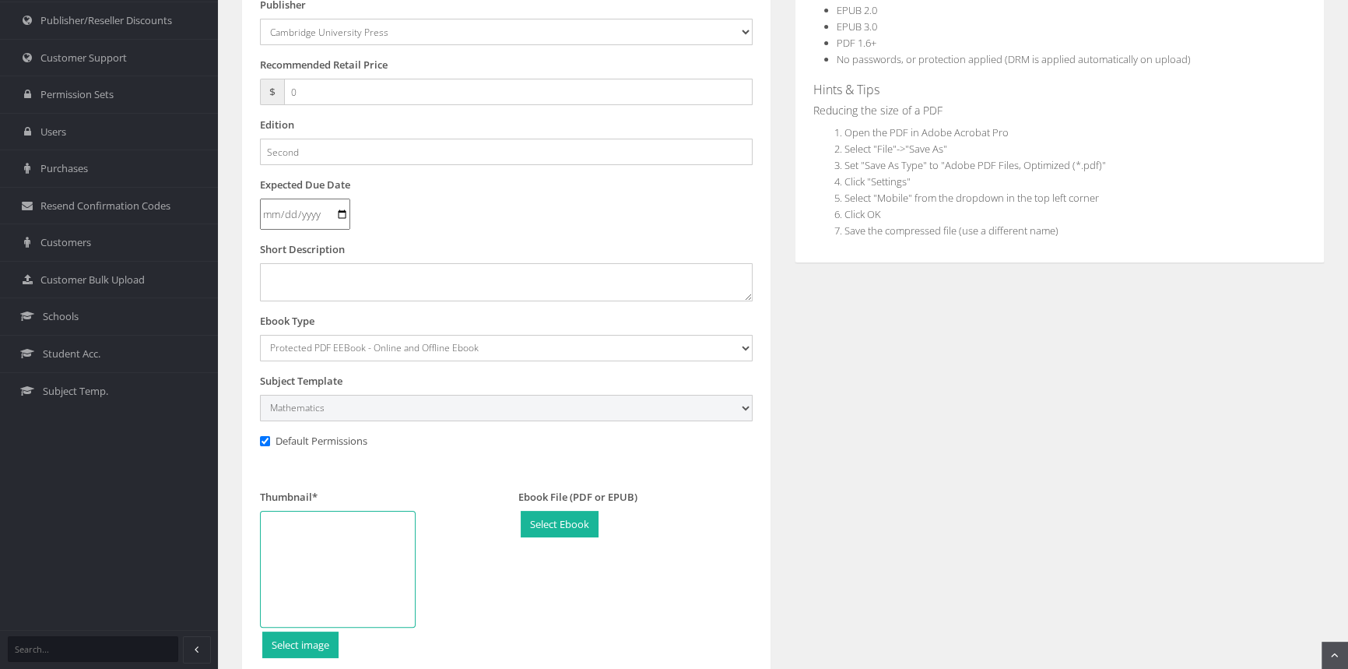
scroll to position [432, 0]
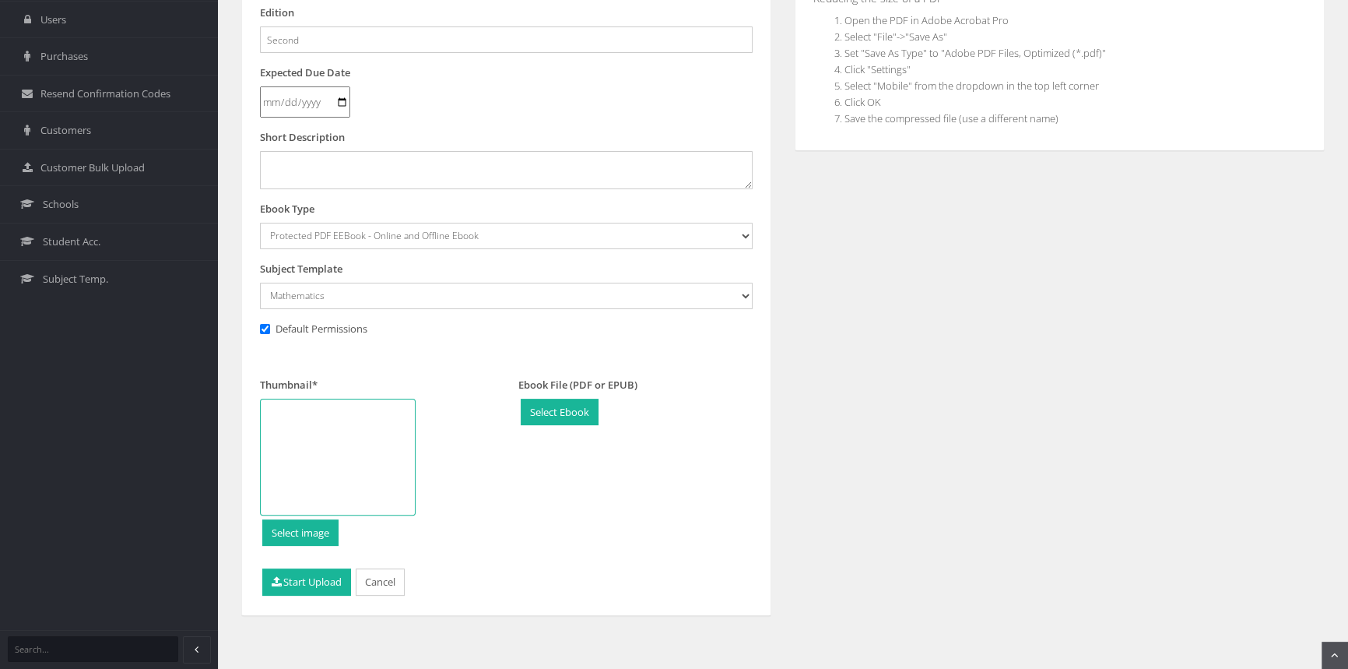
click at [353, 437] on div at bounding box center [338, 457] width 156 height 117
type input "C:\fakepath\9781009593090_180.jpg"
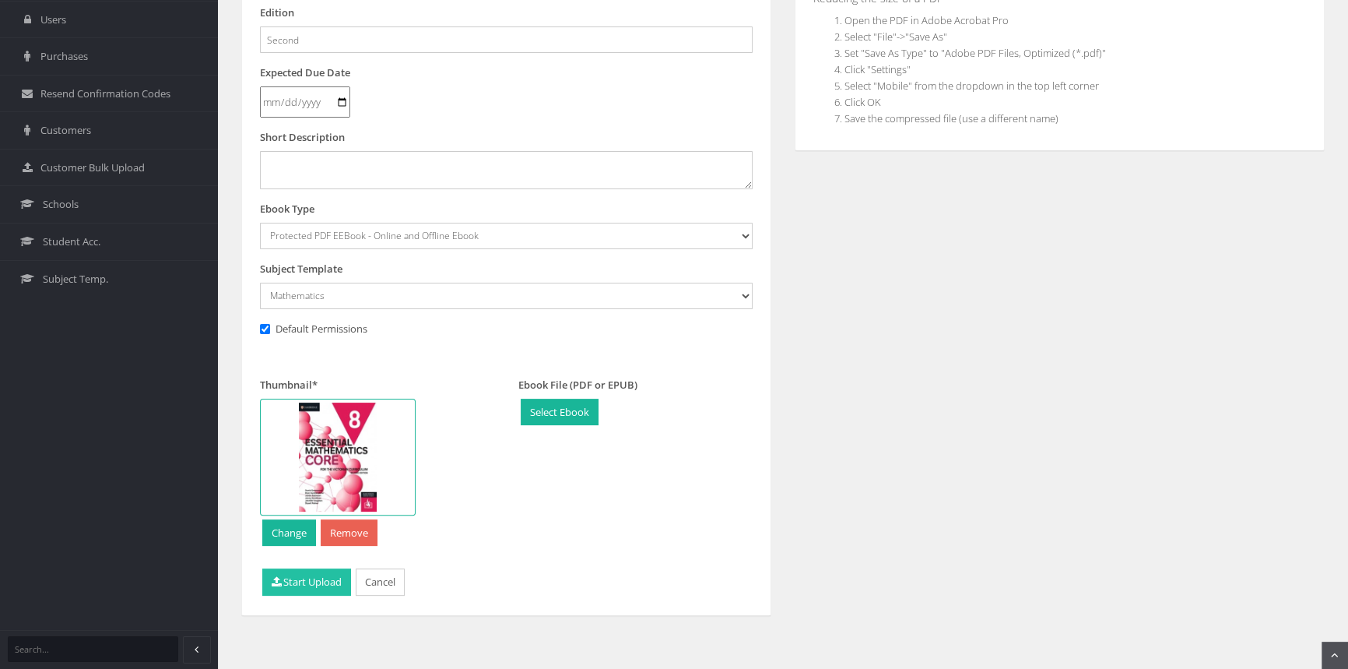
click at [290, 584] on button "Start Upload" at bounding box center [306, 581] width 89 height 27
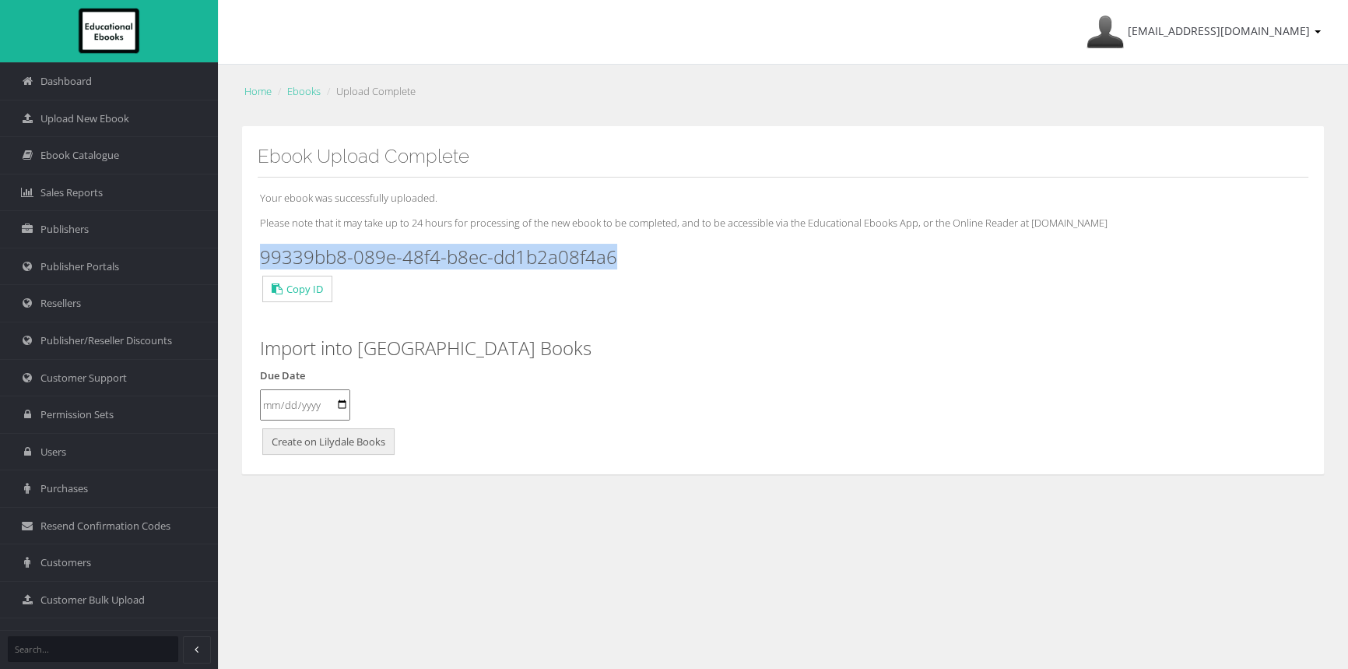
drag, startPoint x: 659, startPoint y: 248, endPoint x: 265, endPoint y: 255, distance: 393.9
click at [265, 255] on h3 "99339bb8-089e-48f4-b8ec-dd1b2a08f4a6" at bounding box center [783, 257] width 1046 height 20
copy h3 "99339bb8-089e-48f4-b8ec-dd1b2a08f4a6"
click at [78, 117] on span "Upload New Ebook" at bounding box center [84, 118] width 89 height 15
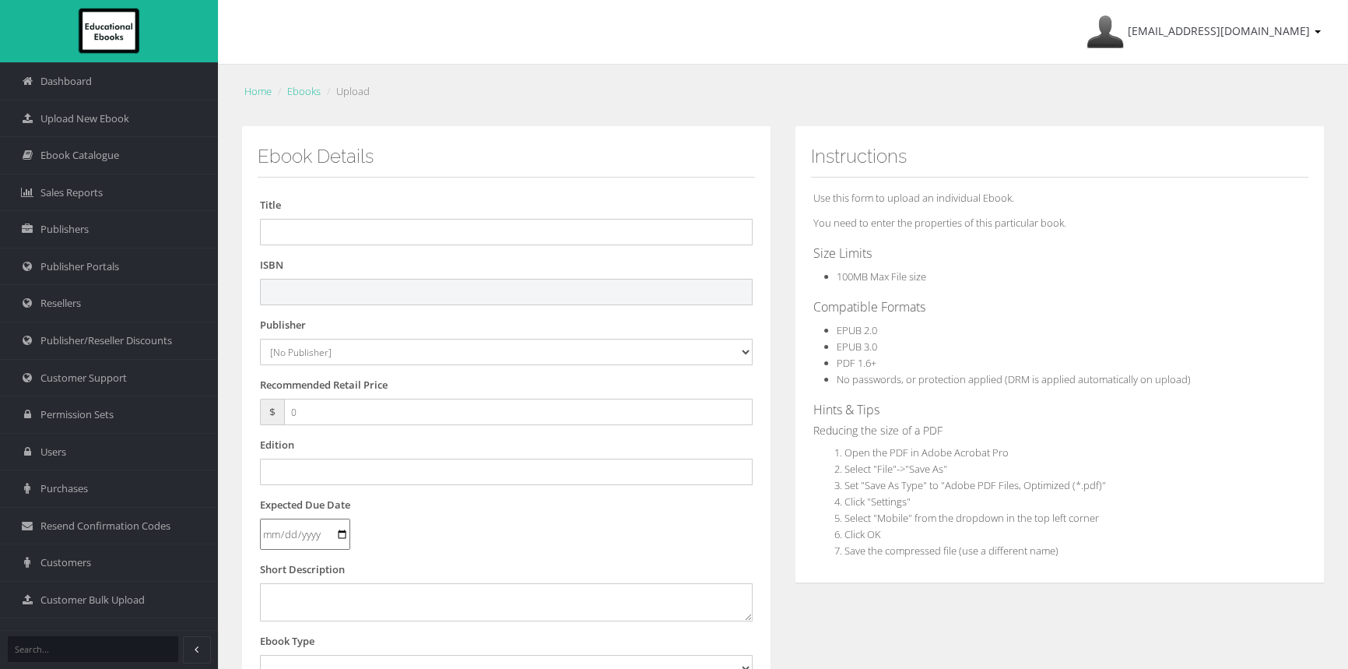
click at [553, 288] on input "text" at bounding box center [506, 292] width 493 height 26
paste input "9781009593151"
type input "9781009593151PDF"
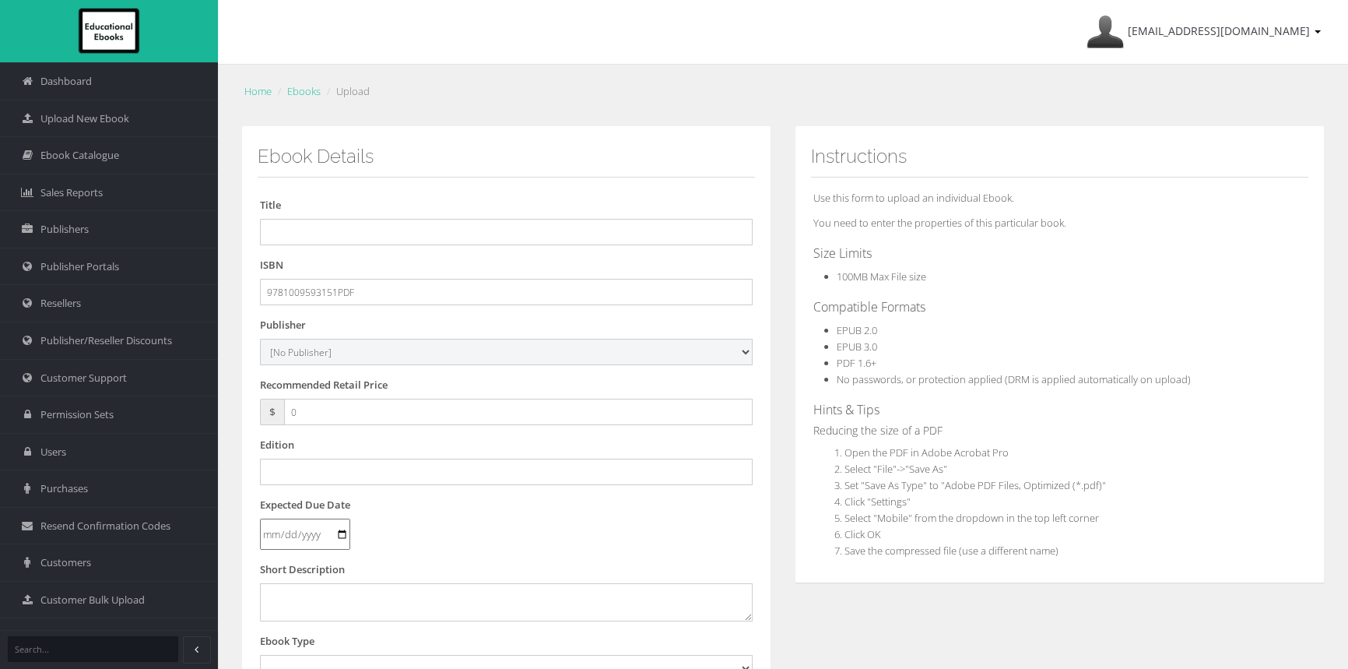
drag, startPoint x: 676, startPoint y: 357, endPoint x: 697, endPoint y: 344, distance: 24.4
click at [676, 357] on select "[No Publisher] Alexander Mackie Allen & Unwin ATAR Notes Auralia - Rising Softw…" at bounding box center [506, 352] width 493 height 26
select select "00846f43-643d-e411-817c-00155d7a4405"
click at [260, 339] on select "[No Publisher] Alexander Mackie Allen & Unwin ATAR Notes Auralia - Rising Softw…" at bounding box center [506, 352] width 493 height 26
click at [332, 230] on input "text" at bounding box center [506, 232] width 493 height 26
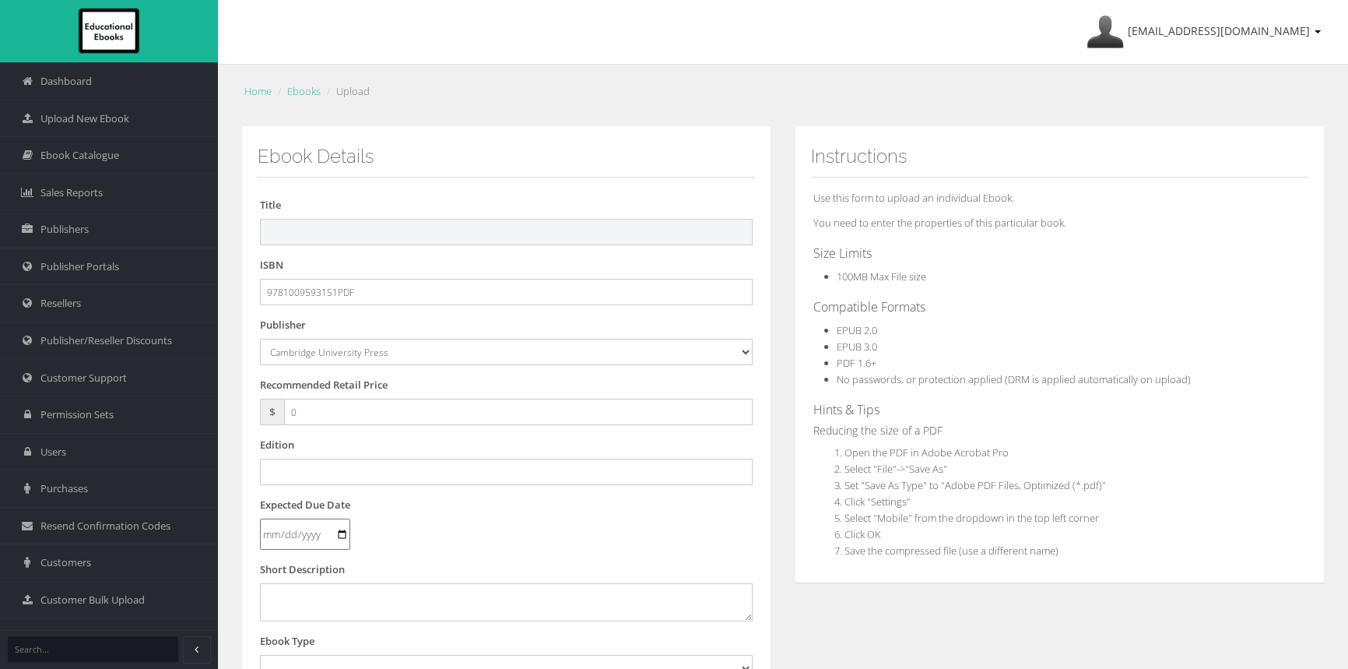
click at [315, 243] on input "text" at bounding box center [506, 232] width 493 height 26
paste input "CAMBRIDGE ESSENTIAL MATHEMATICS CORE FOR THE VICTORIAN CURRICULUM YEAR 9 STUDEN…"
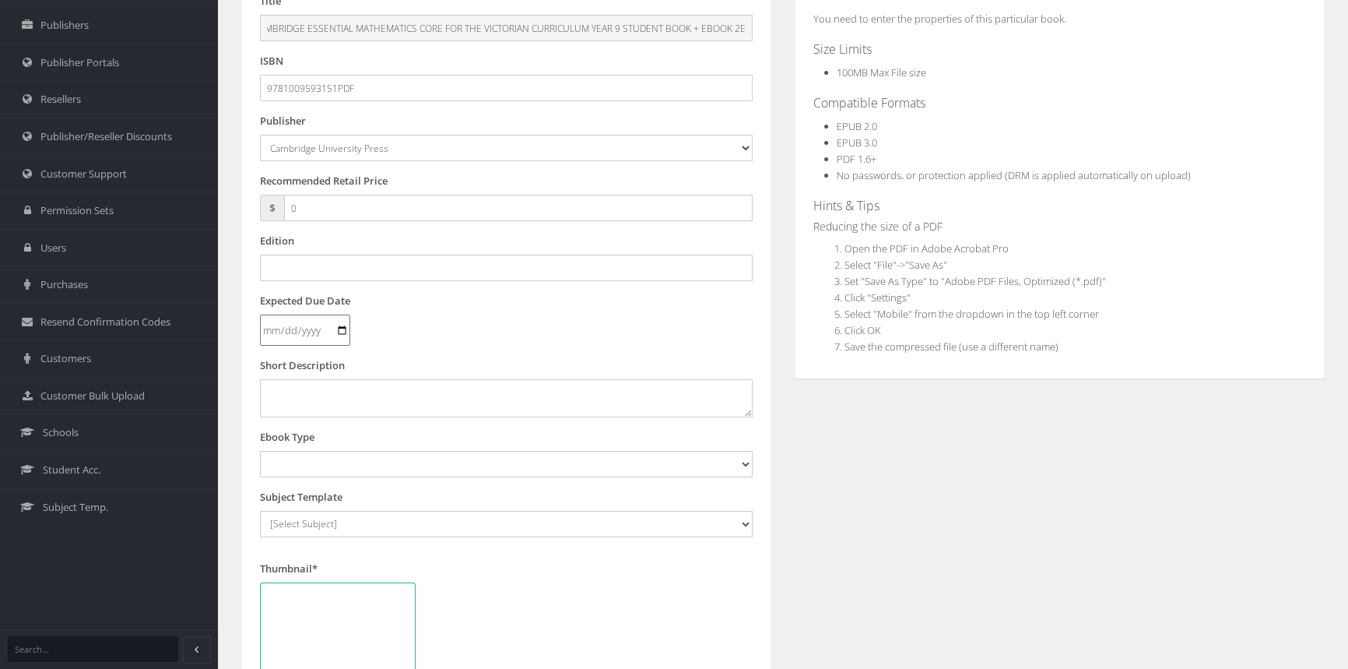
scroll to position [212, 0]
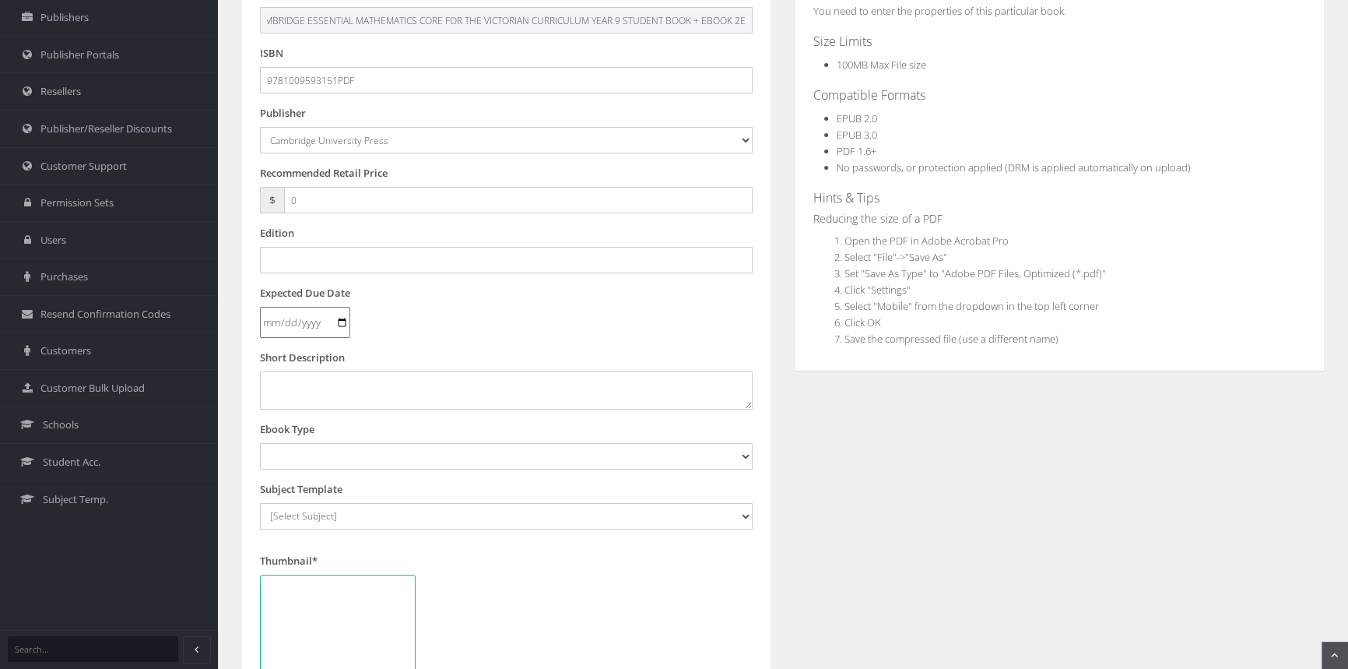
type input "CAMBRIDGE ESSENTIAL MATHEMATICS CORE FOR THE VICTORIAN CURRICULUM YEAR 9 STUDEN…"
click at [318, 261] on input "text" at bounding box center [506, 260] width 493 height 26
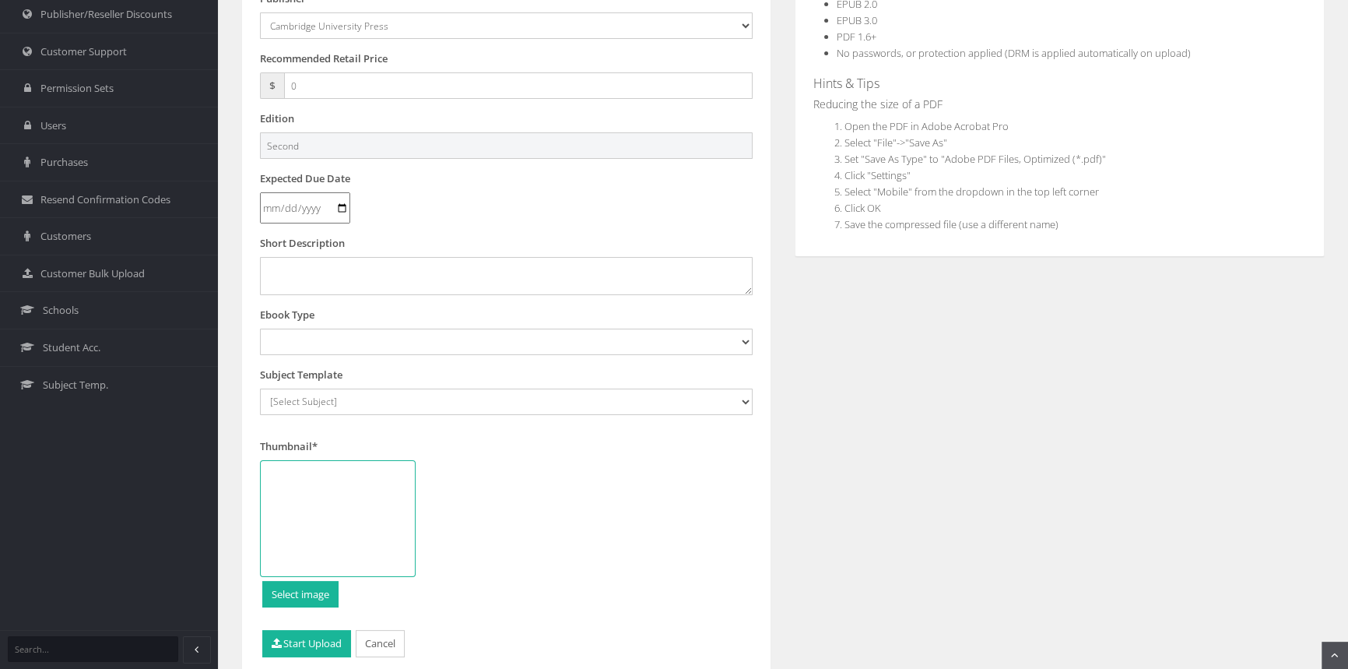
scroll to position [353, 0]
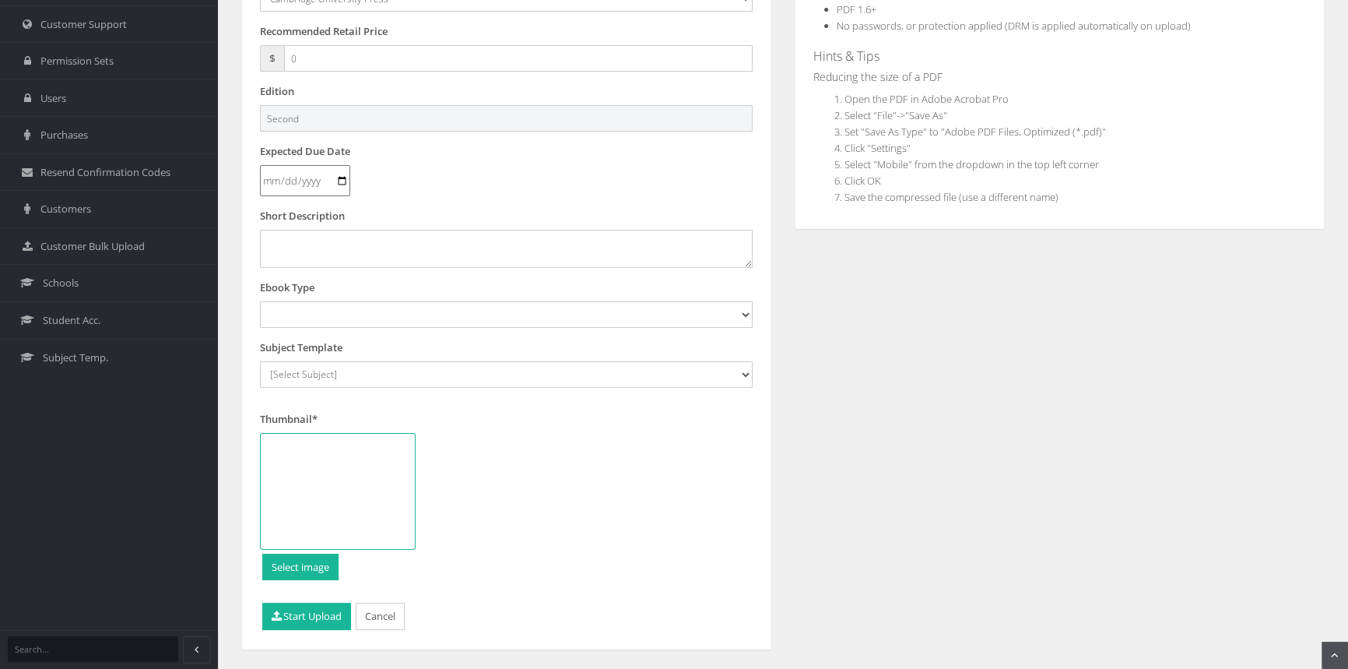
type input "Second"
click at [365, 321] on select "Digital Activation Code Protected PDF EEBook - Online and Offline Ebook Interac…" at bounding box center [506, 314] width 493 height 26
select select "3"
click at [260, 301] on select "Digital Activation Code Protected PDF EEBook - Online and Offline Ebook Interac…" at bounding box center [506, 314] width 493 height 26
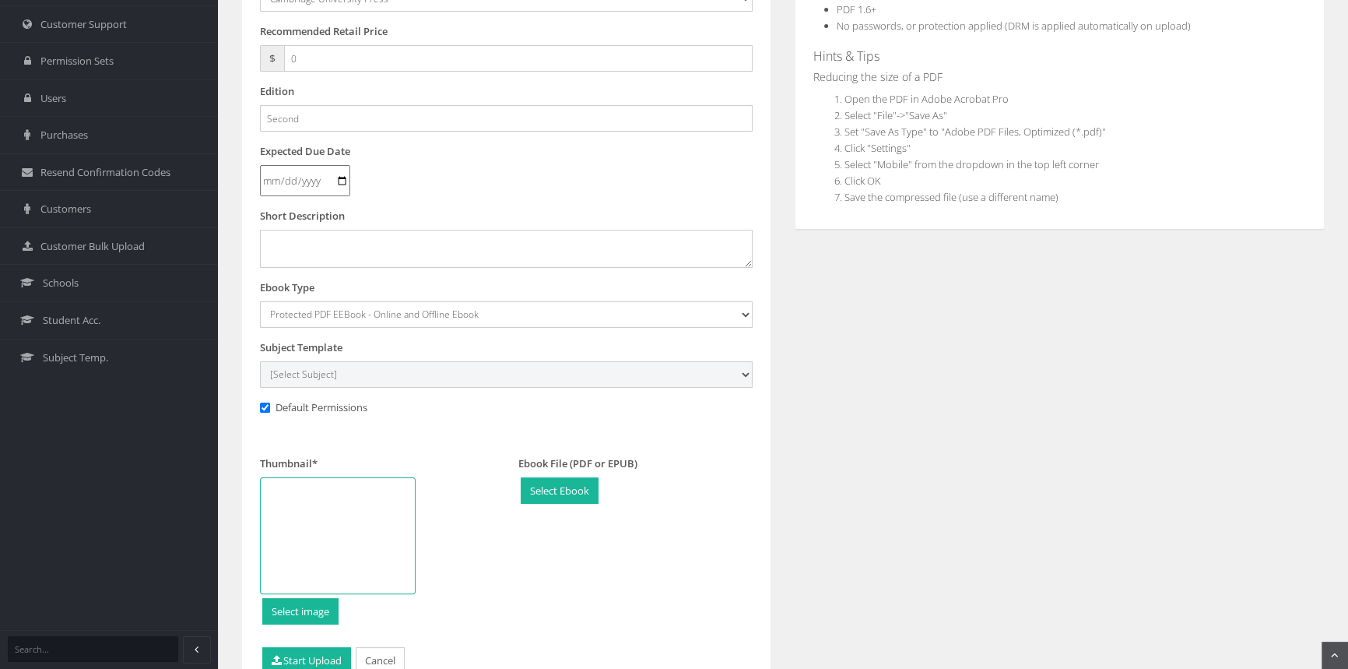
click at [374, 373] on select "[Select Subject] Accounting Agriculture Ancient History Applied Computing Art A…" at bounding box center [506, 374] width 493 height 26
select select "eb13719b-145c-ee11-a9bd-0272d098c78b"
click at [260, 361] on select "[Select Subject] Accounting Agriculture Ancient History Applied Computing Art A…" at bounding box center [506, 374] width 493 height 26
click at [381, 515] on div at bounding box center [338, 535] width 156 height 117
type input "C:\fakepath\9781009593182_180.jpg"
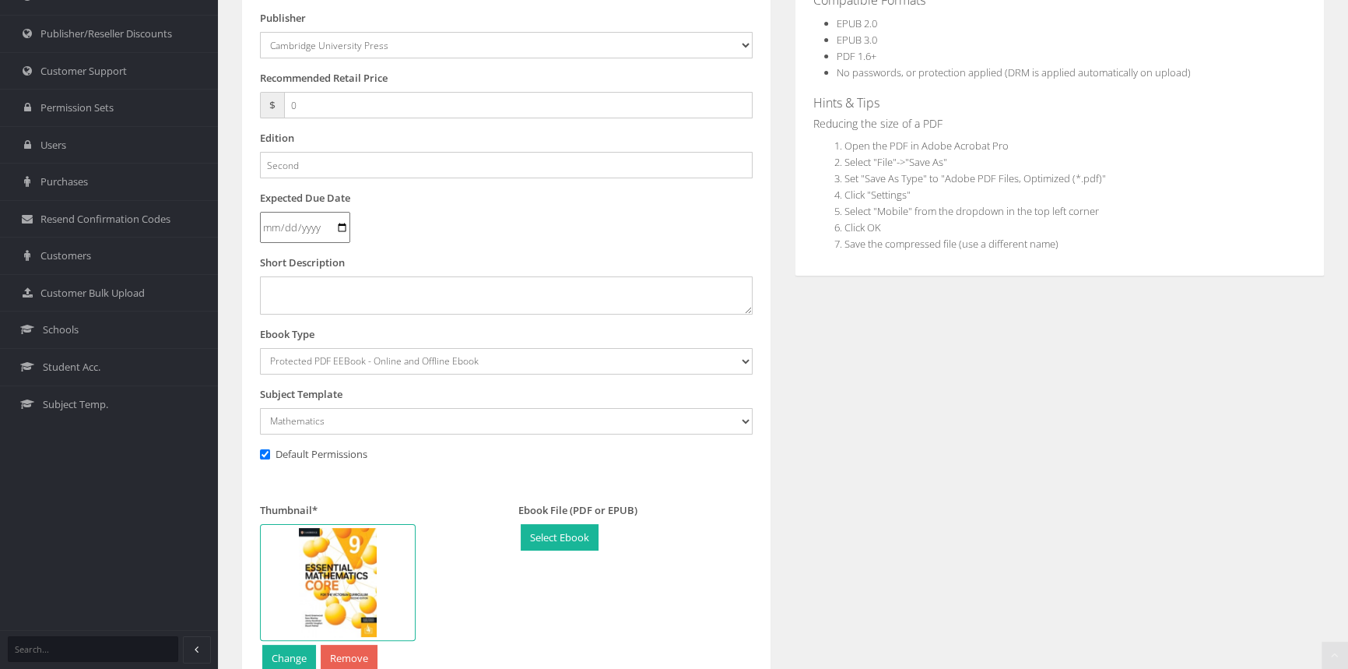
scroll to position [432, 0]
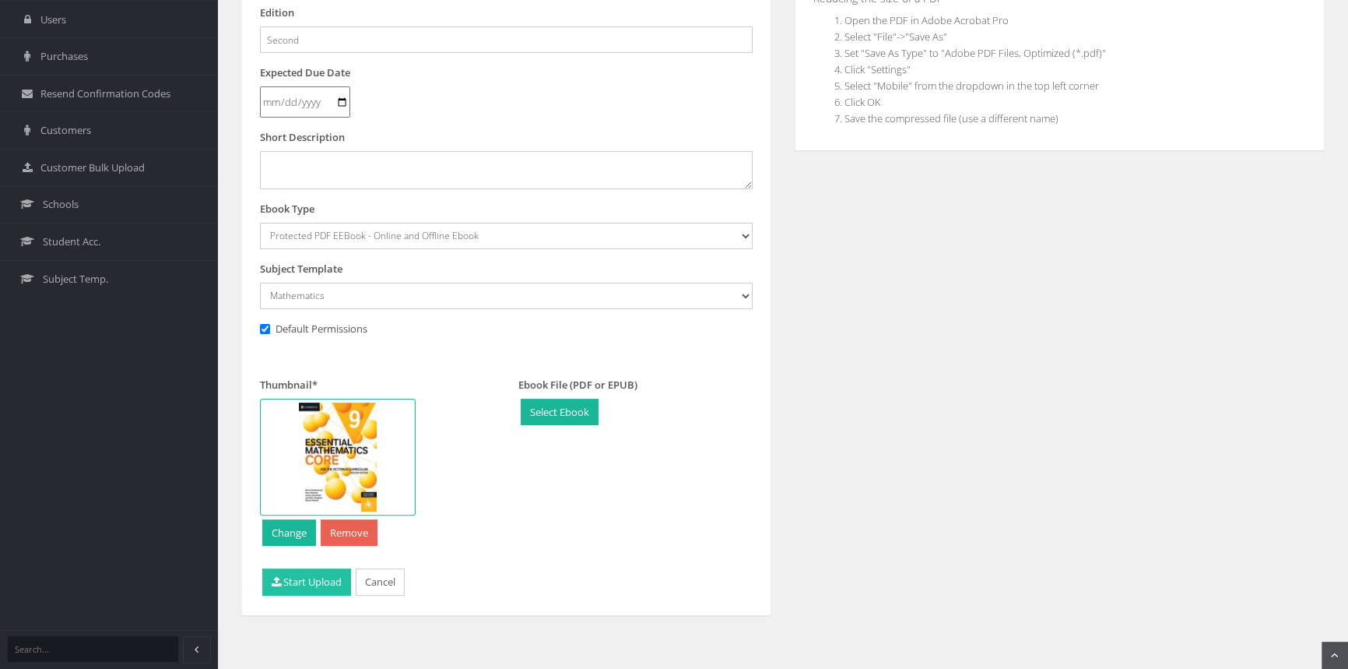
click at [302, 587] on button "Start Upload" at bounding box center [306, 581] width 89 height 27
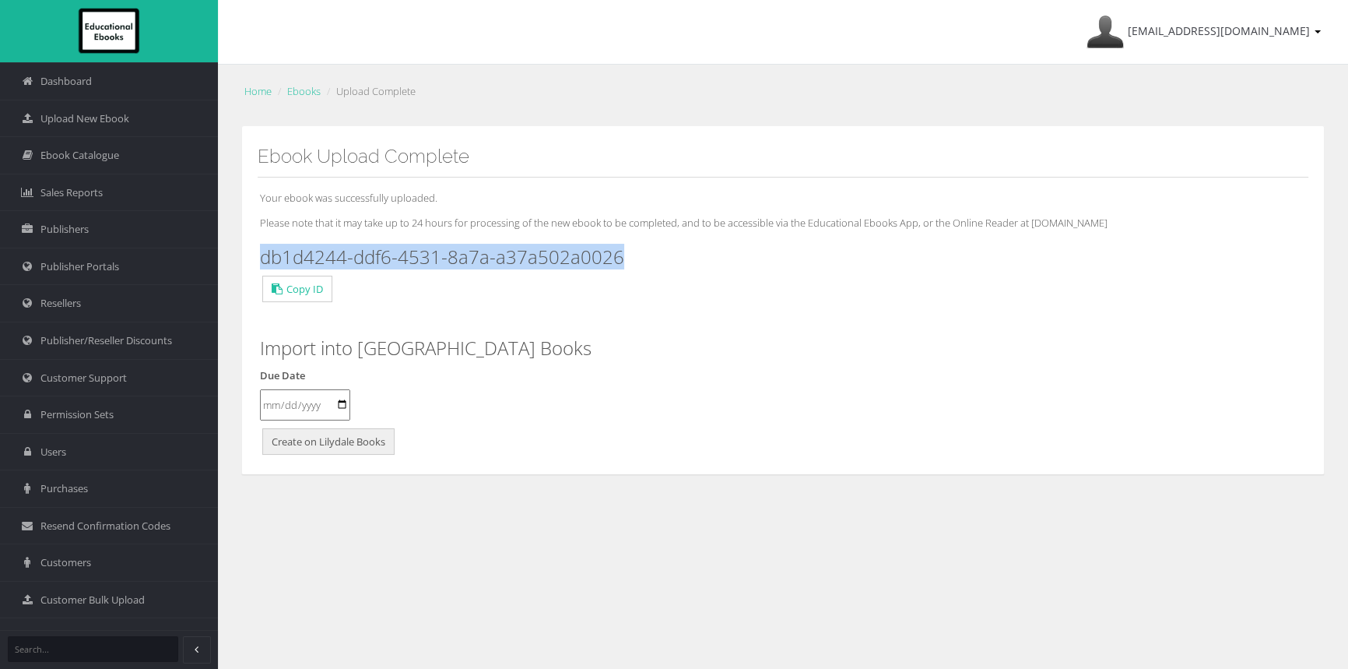
drag, startPoint x: 641, startPoint y: 253, endPoint x: 261, endPoint y: 253, distance: 379.9
click at [261, 253] on h3 "db1d4244-ddf6-4531-8a7a-a37a502a0026" at bounding box center [783, 257] width 1046 height 20
copy h3 "db1d4244-ddf6-4531-8a7a-a37a502a0026"
click at [136, 118] on link "Upload New Ebook" at bounding box center [109, 118] width 218 height 37
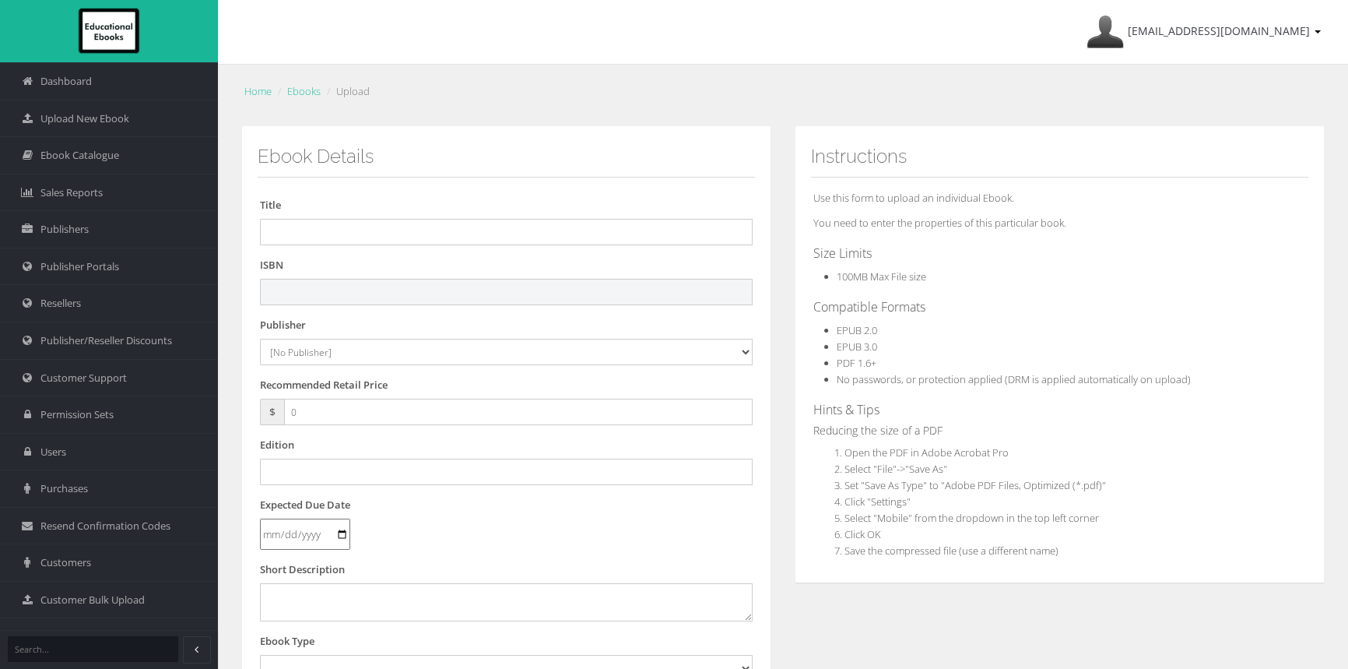
click at [525, 282] on input "text" at bounding box center [506, 292] width 493 height 26
paste input "9781009624213"
type input "9781009624213"
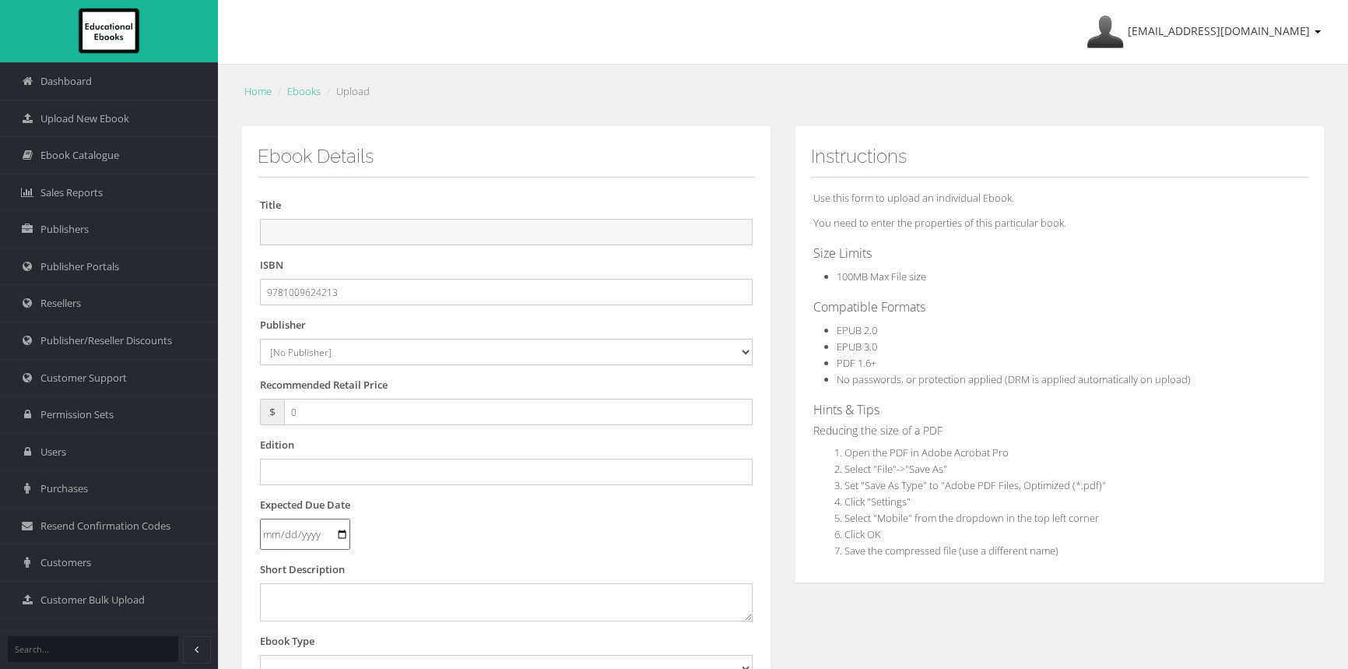
drag, startPoint x: 289, startPoint y: 240, endPoint x: 297, endPoint y: 238, distance: 8.7
click at [289, 240] on input "text" at bounding box center [506, 232] width 493 height 26
paste input "INVESTIGATING HUMANITIES FOR THE VICTORIAN CURRICULUM 10 EBOOK (eBook only)"
drag, startPoint x: 584, startPoint y: 227, endPoint x: 860, endPoint y: 251, distance: 277.4
click at [860, 251] on div "Ebook Details Title INVESTIGATING HUMANITIES FOR THE VICTORIAN CURRICULUM 10 EB…" at bounding box center [783, 580] width 1107 height 908
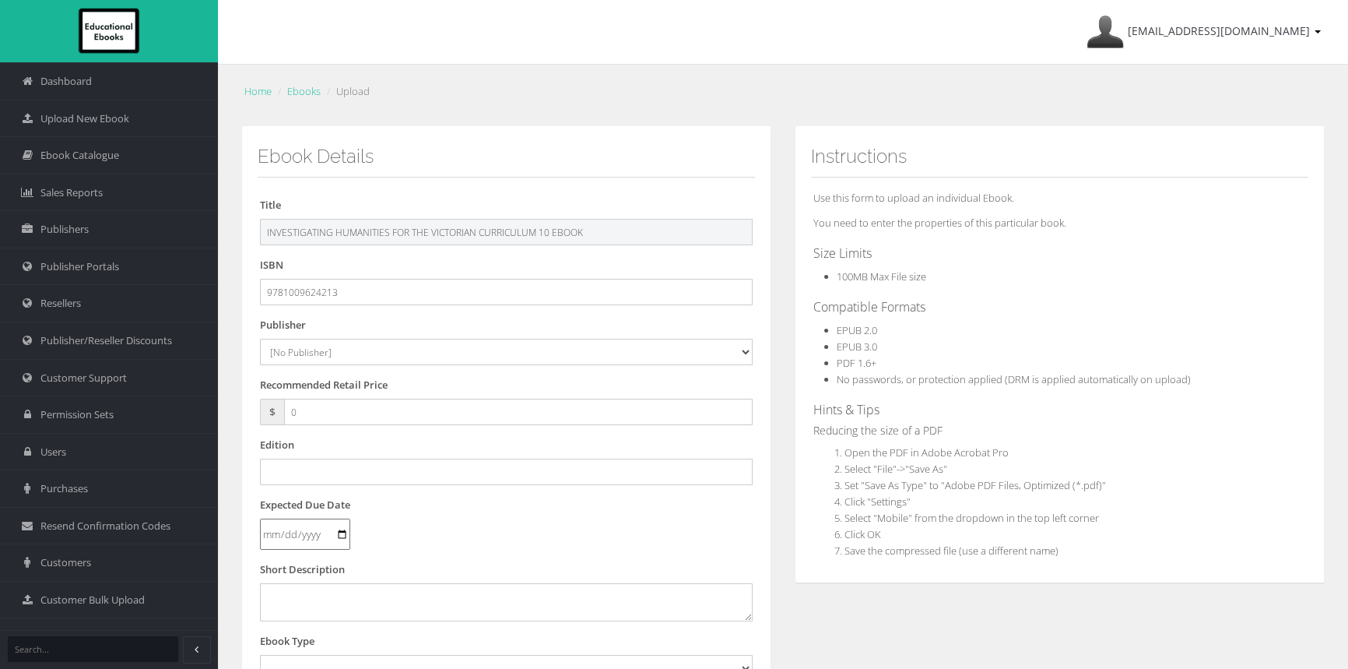
type input "INVESTIGATING HUMANITIES FOR THE VICTORIAN CURRICULUM 10 EBOOK"
click at [308, 356] on select "[No Publisher] Alexander Mackie Allen & Unwin ATAR Notes Auralia - Rising Softw…" at bounding box center [506, 352] width 493 height 26
select select "00846f43-643d-e411-817c-00155d7a4405"
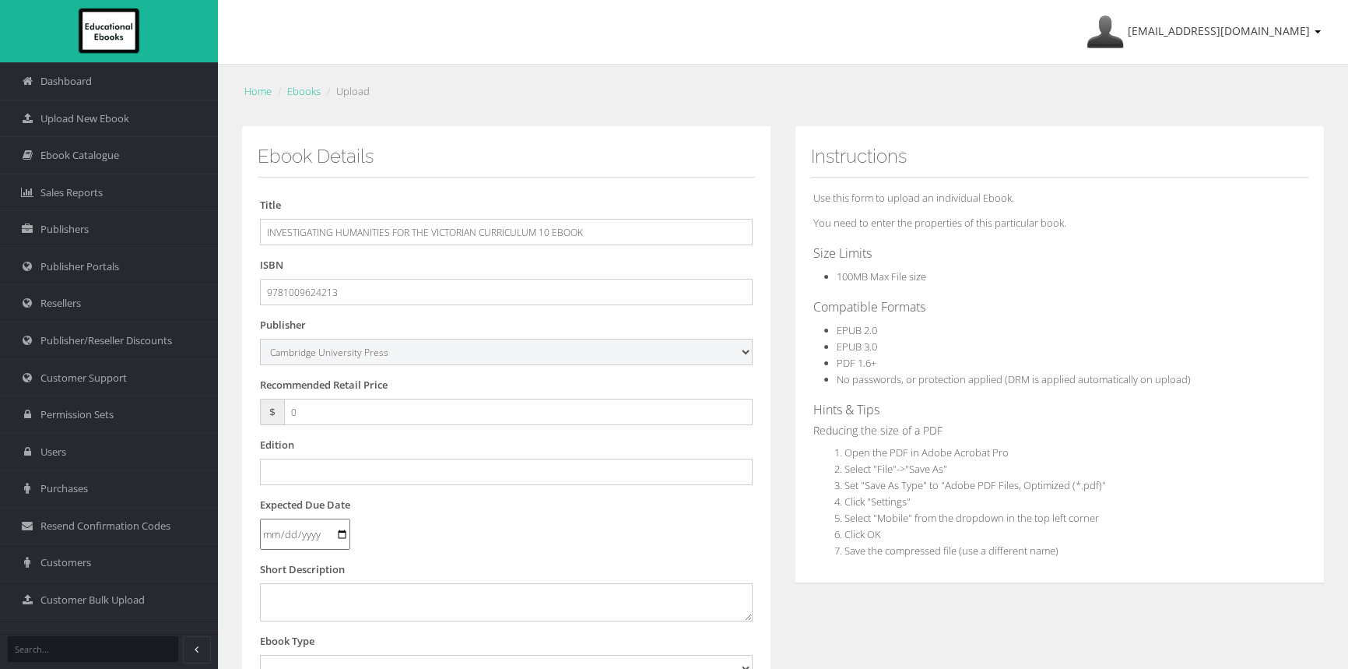
click at [260, 339] on select "[No Publisher] Alexander Mackie Allen & Unwin ATAR Notes Auralia - Rising Softw…" at bounding box center [506, 352] width 493 height 26
drag, startPoint x: 303, startPoint y: 409, endPoint x: 215, endPoint y: 400, distance: 88.5
click at [216, 401] on div "Dashboard Upload New Ebook Ebook Catalogue Sales Reports Publishers Users" at bounding box center [674, 529] width 1348 height 1058
type input "59.95"
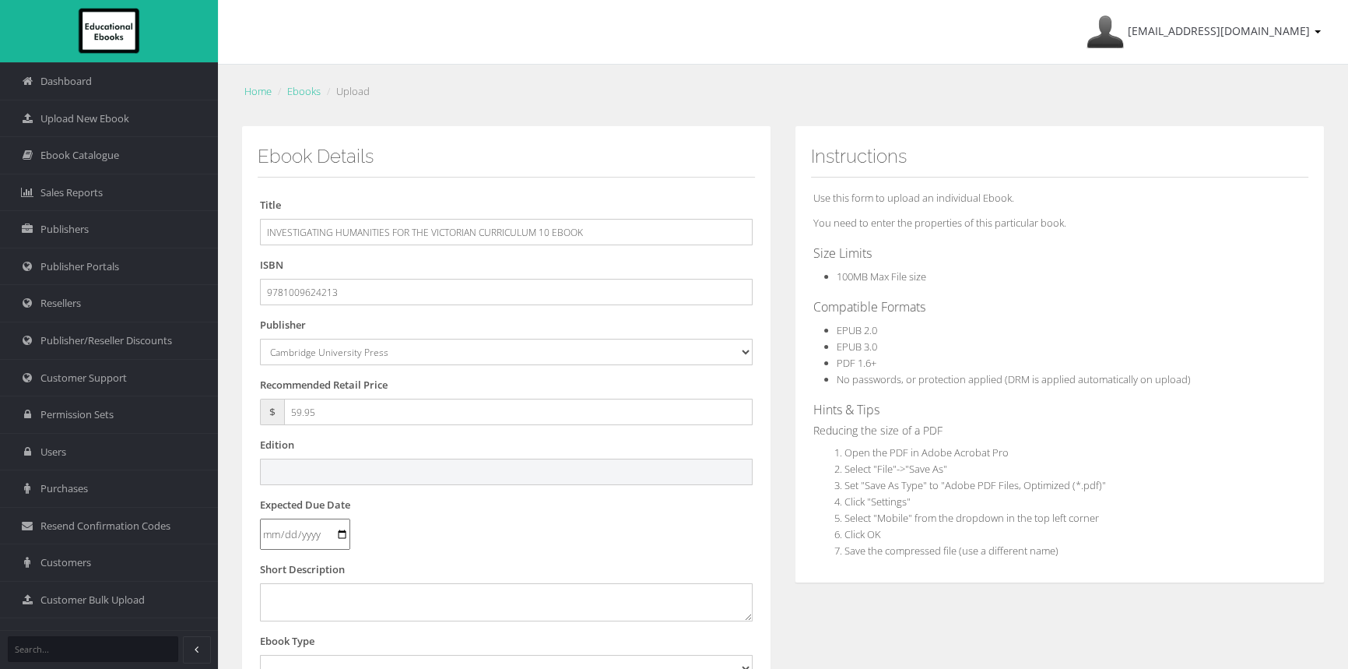
click at [368, 467] on input "text" at bounding box center [506, 471] width 493 height 26
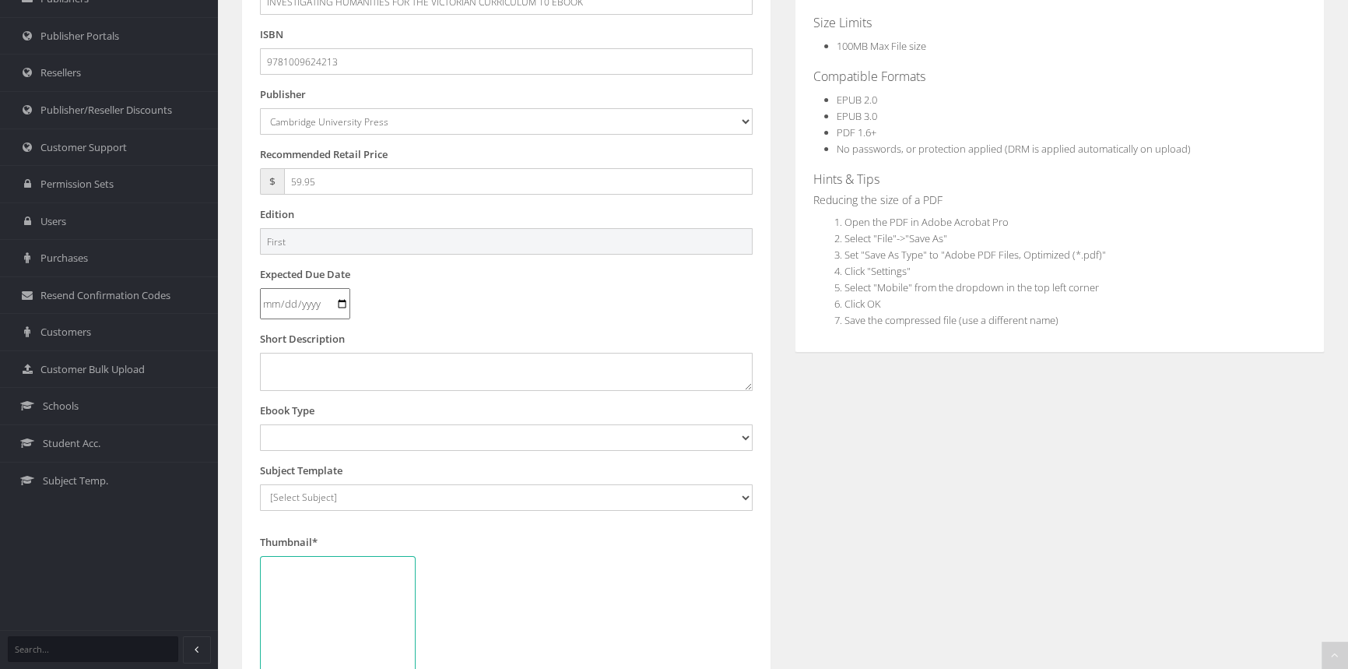
scroll to position [283, 0]
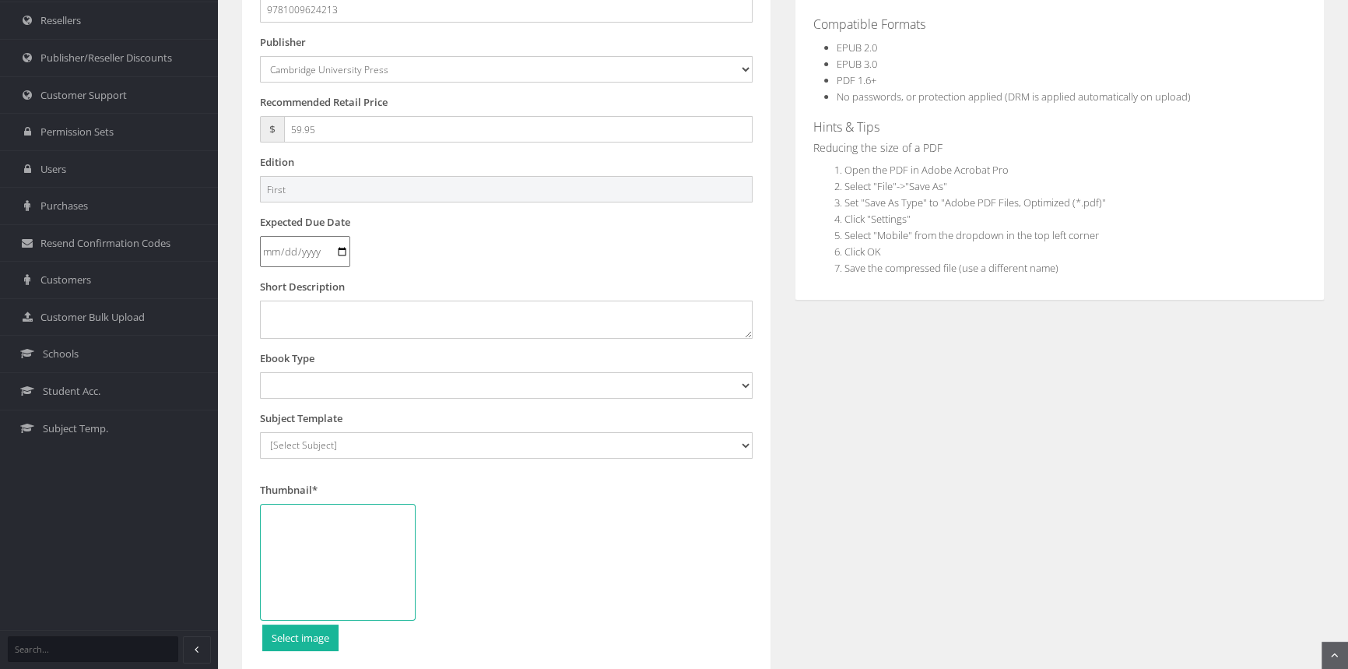
type input "First"
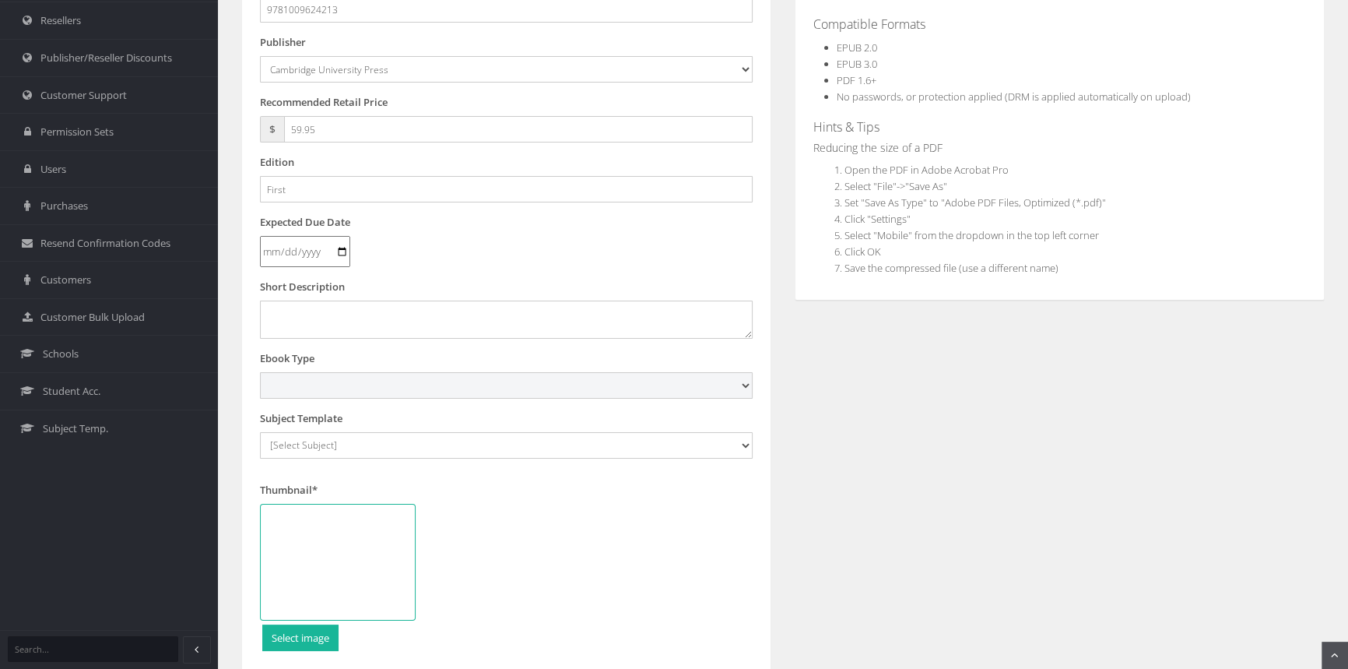
click at [364, 385] on select "Digital Activation Code Protected PDF EEBook - Online and Offline Ebook Interac…" at bounding box center [506, 385] width 493 height 26
select select "3"
click at [260, 372] on select "Digital Activation Code Protected PDF EEBook - Online and Offline Ebook Interac…" at bounding box center [506, 385] width 493 height 26
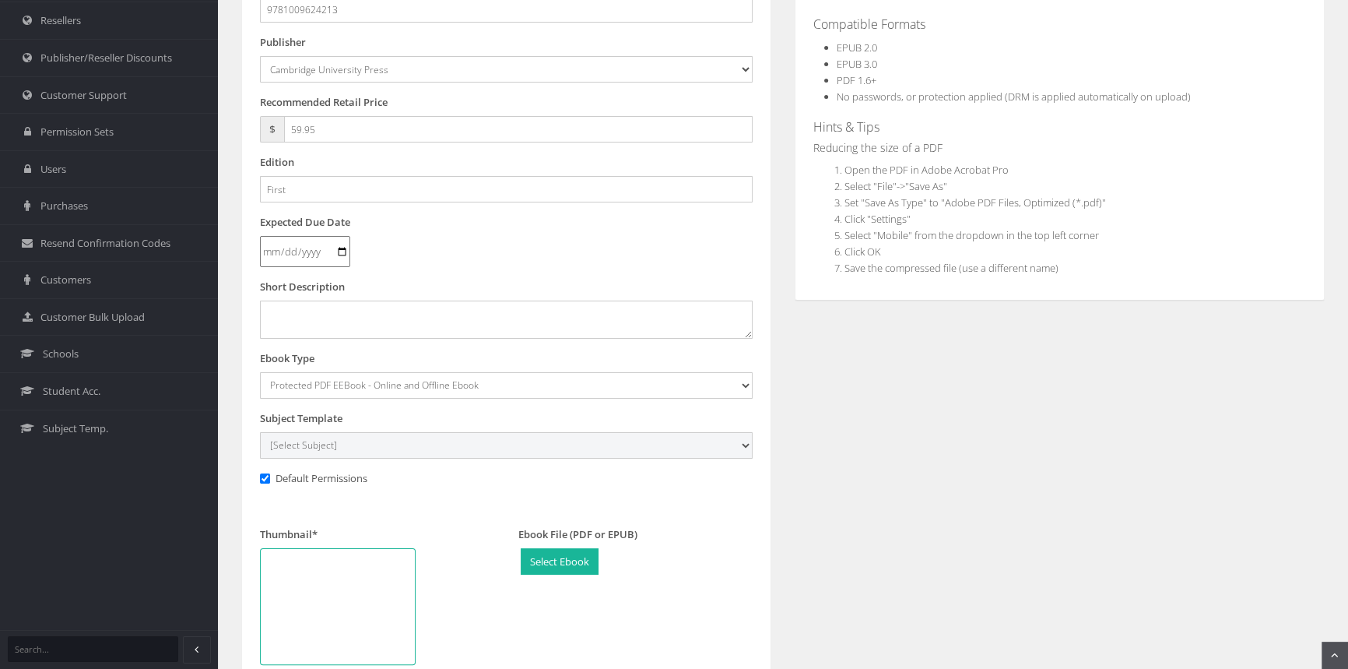
click at [349, 444] on select "[Select Subject] Accounting Agriculture Ancient History Applied Computing Art A…" at bounding box center [506, 445] width 493 height 26
select select "eb13719b-145c-ee11-a9bd-0272d098c78b"
click at [260, 432] on select "[Select Subject] Accounting Agriculture Ancient History Applied Computing Art A…" at bounding box center [506, 445] width 493 height 26
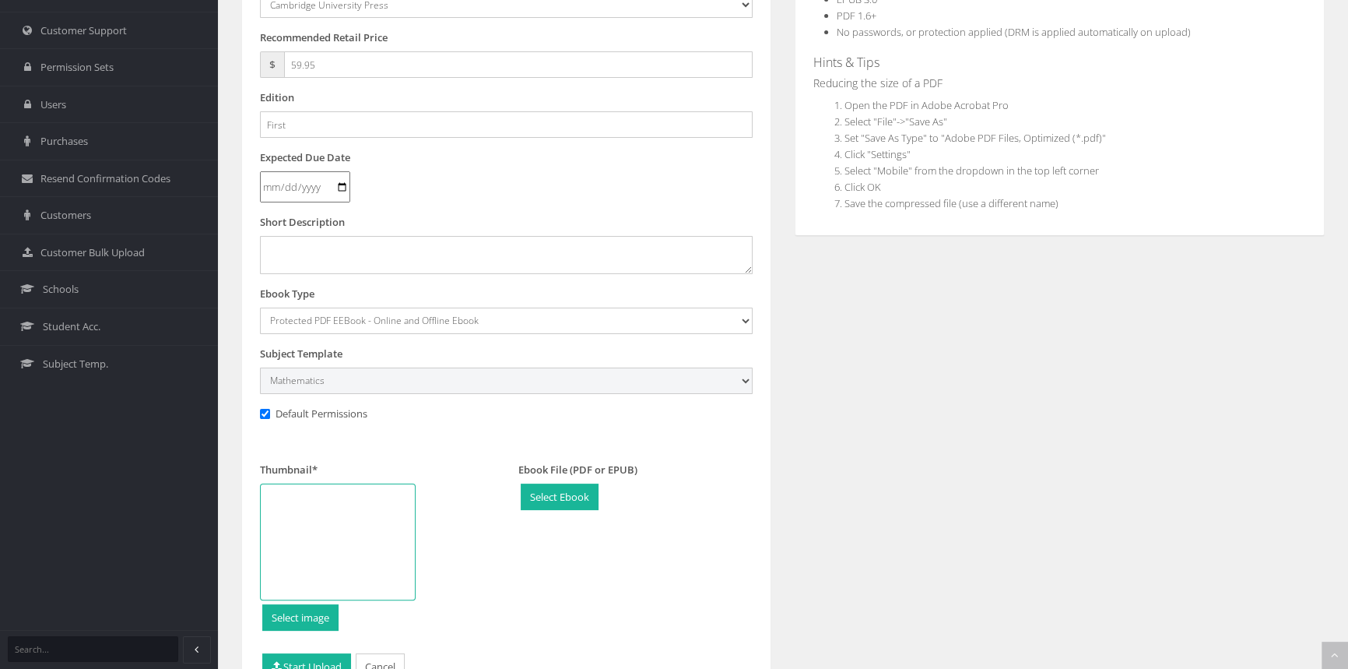
scroll to position [353, 0]
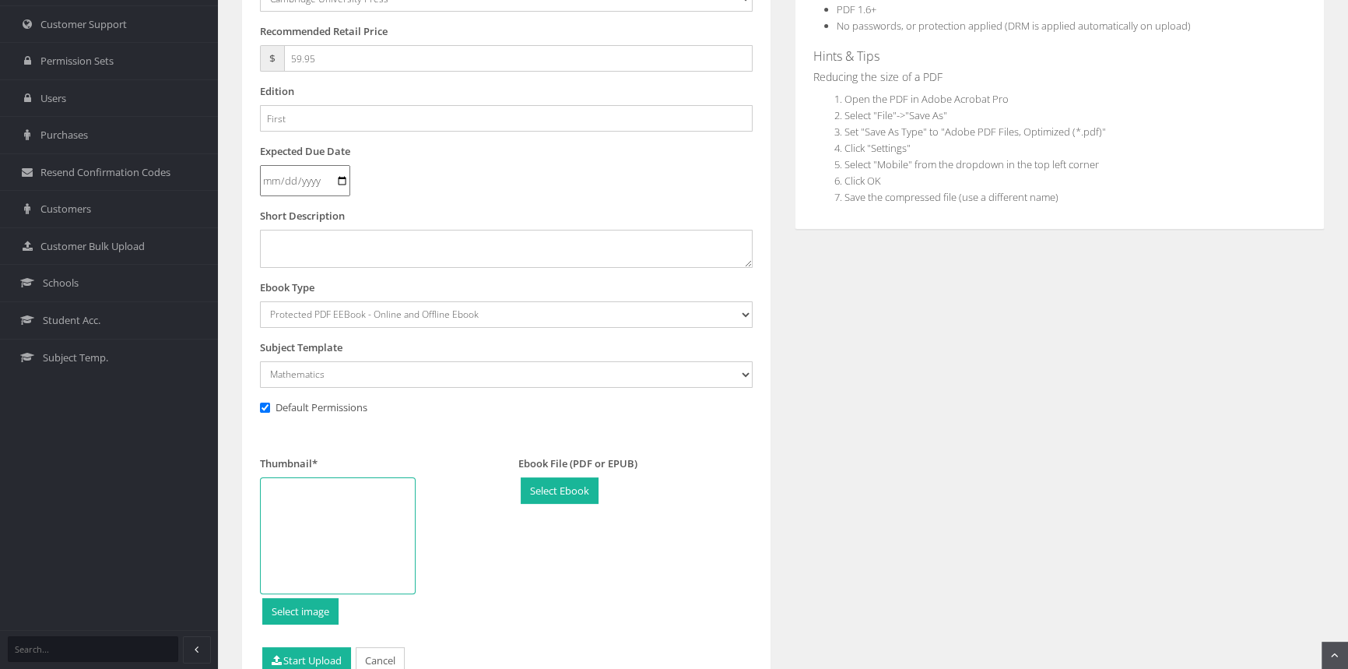
click at [356, 506] on div at bounding box center [338, 535] width 156 height 117
type input "C:\fakepath\9781009624213_180.jpg"
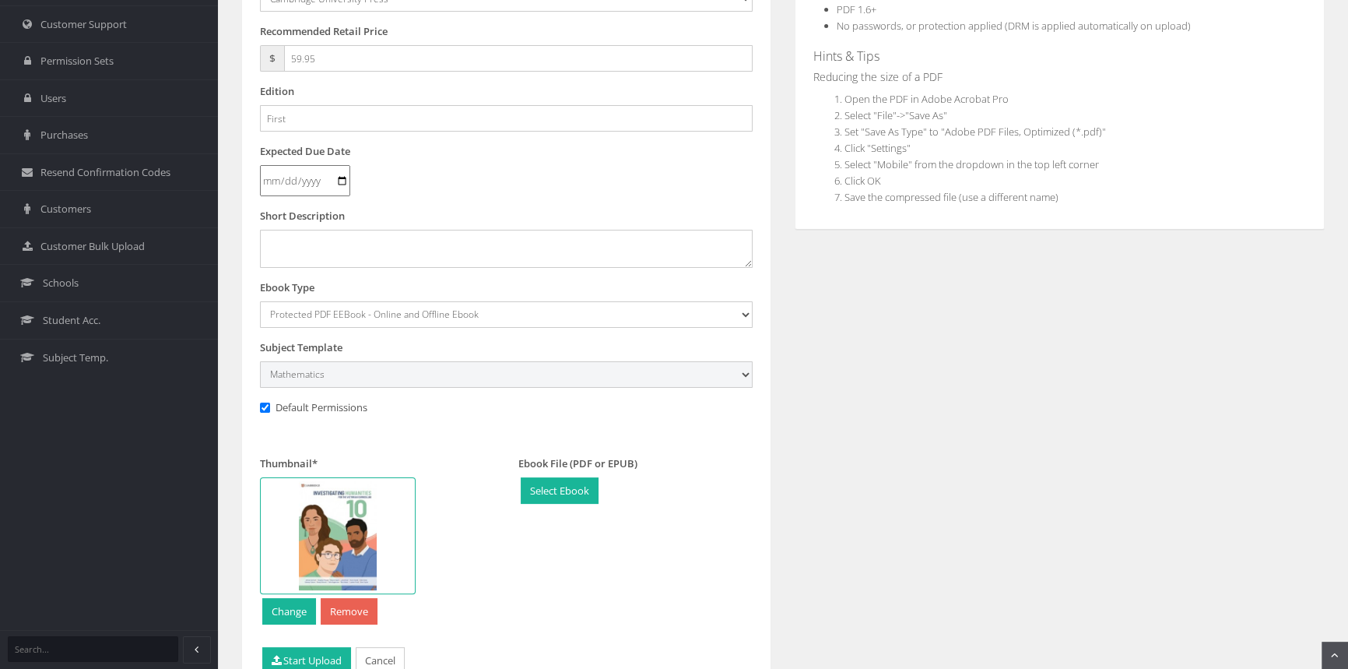
click at [393, 375] on select "[Select Subject] Accounting Agriculture Ancient History Applied Computing Art A…" at bounding box center [506, 374] width 493 height 26
select select "b43ab8d7-135c-ee11-a9bd-0272d098c78b"
click at [260, 361] on select "[Select Subject] Accounting Agriculture Ancient History Applied Computing Art A…" at bounding box center [506, 374] width 493 height 26
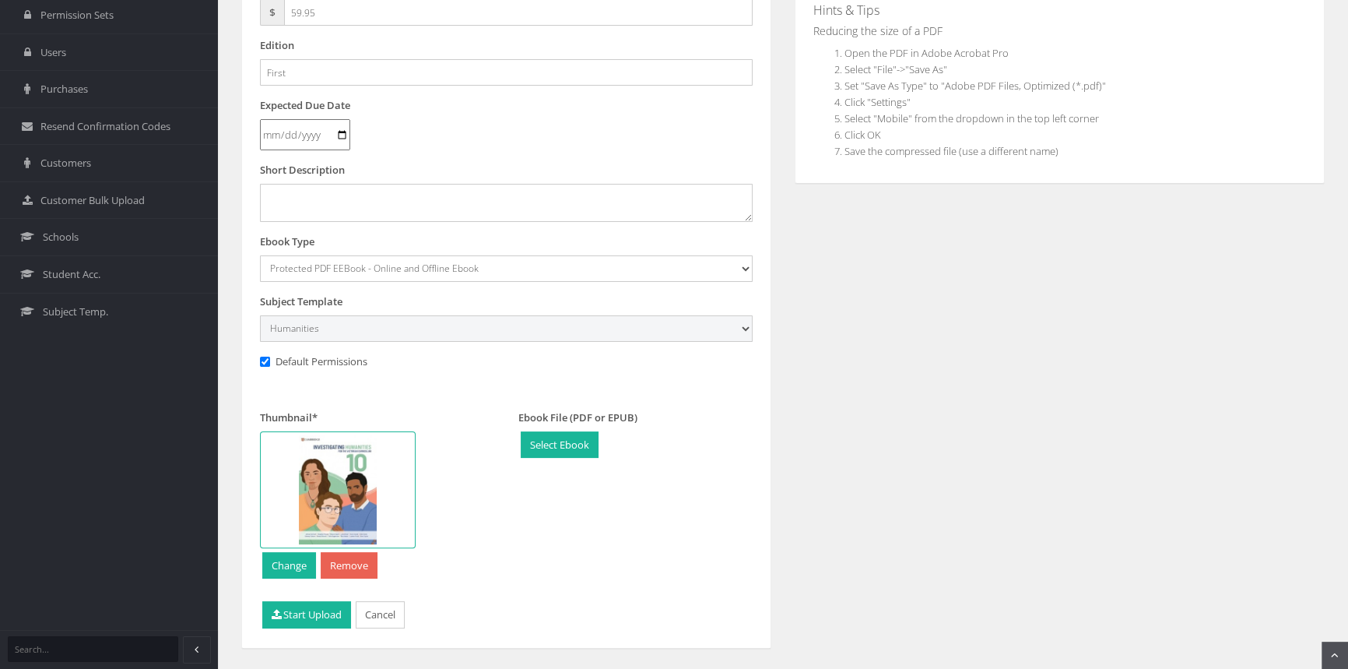
scroll to position [432, 0]
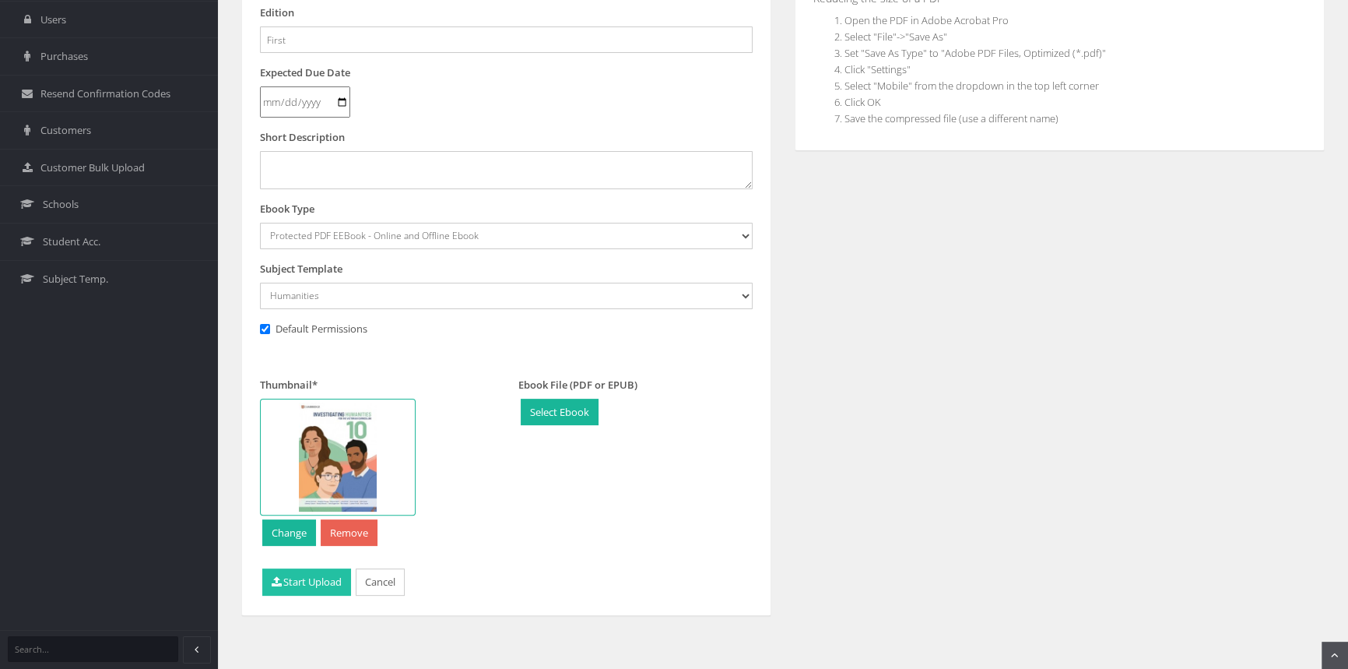
click at [307, 579] on button "Start Upload" at bounding box center [306, 581] width 89 height 27
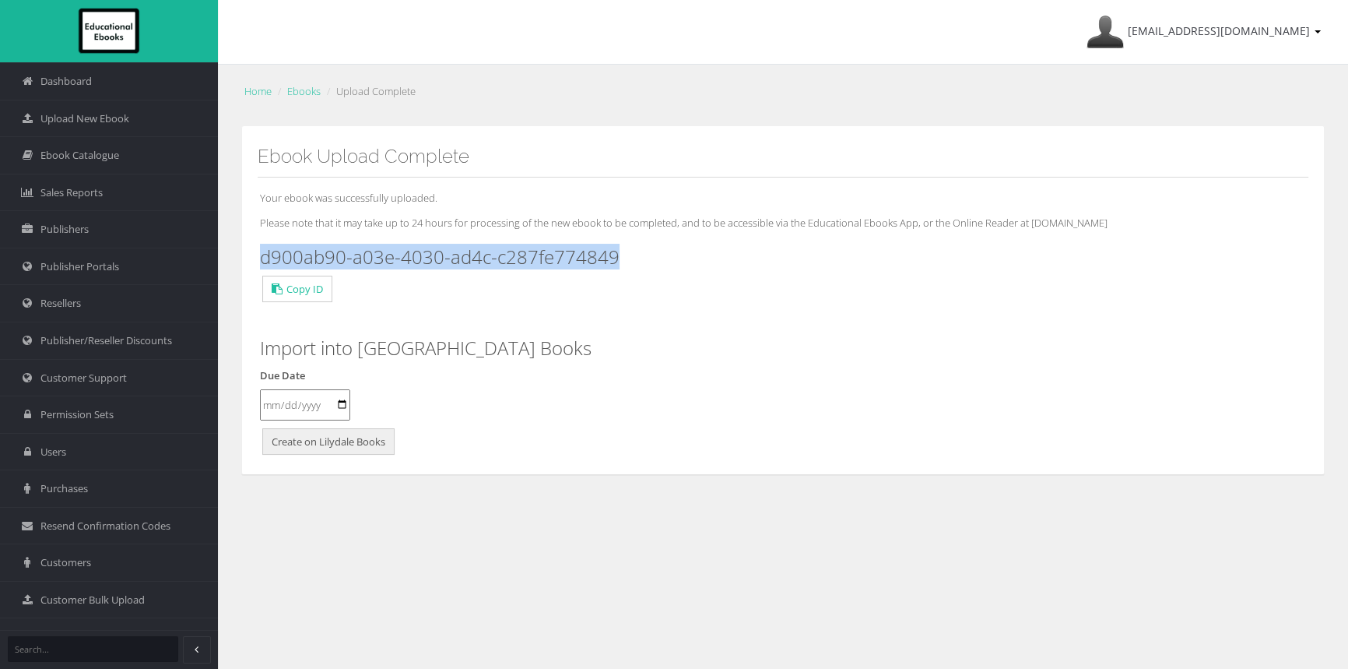
drag, startPoint x: 630, startPoint y: 251, endPoint x: 260, endPoint y: 256, distance: 369.8
click at [260, 256] on h3 "d900ab90-a03e-4030-ad4c-c287fe774849" at bounding box center [783, 257] width 1046 height 20
copy h3 "d900ab90-a03e-4030-ad4c-c287fe774849"
click at [101, 119] on span "Upload New Ebook" at bounding box center [84, 118] width 89 height 15
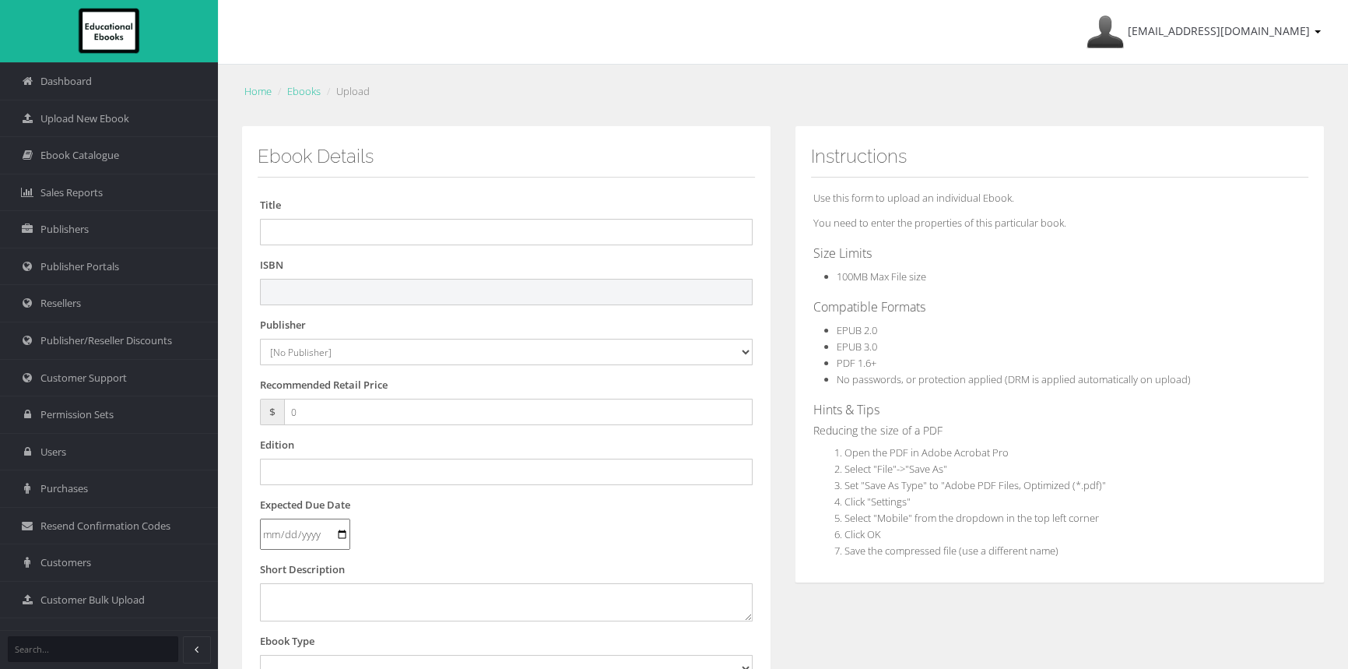
click at [387, 289] on input "text" at bounding box center [506, 292] width 493 height 26
paste input "9781009624091"
type input "9781009624091"
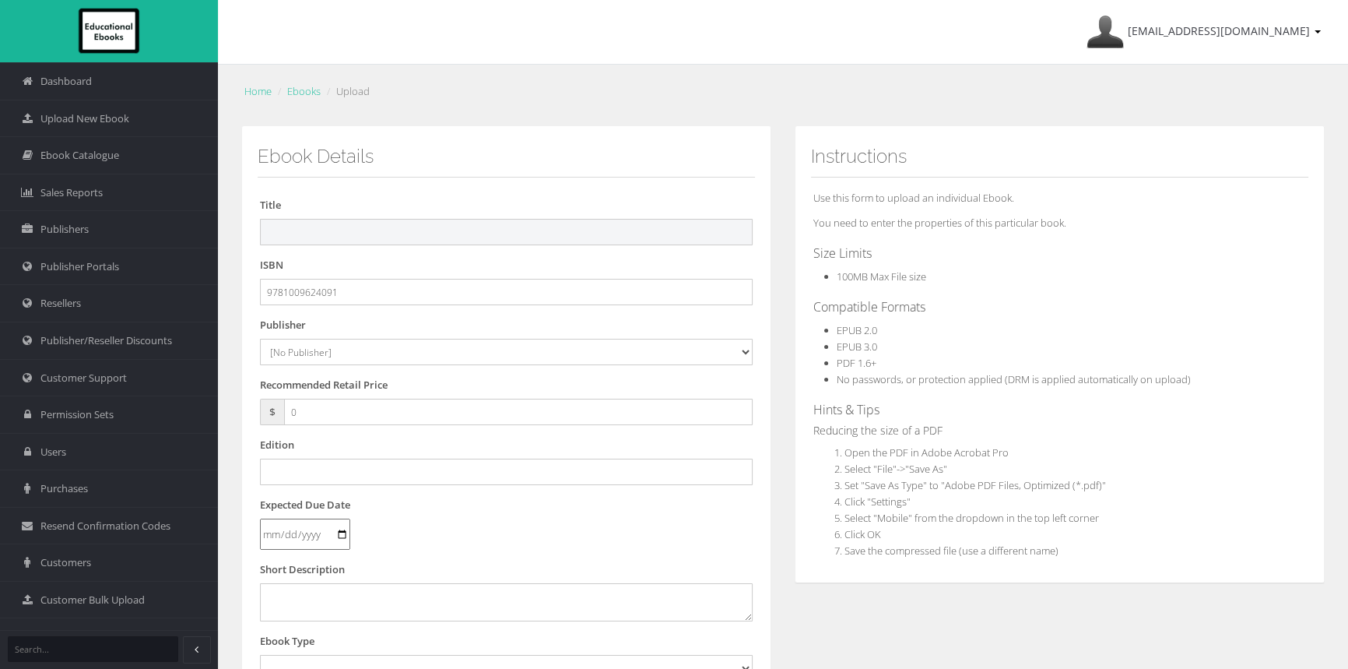
click at [381, 223] on input "text" at bounding box center [506, 232] width 493 height 26
paste input "INVESTIGATING HUMANITIES FOR THE VICTORIAN CURRICULUM 7 EBOOK (eBook only)"
drag, startPoint x: 578, startPoint y: 226, endPoint x: 907, endPoint y: 238, distance: 328.7
click at [907, 238] on div "Ebook Details Title INVESTIGATING HUMANITIES FOR THE VICTORIAN CURRICULUM 7 EBO…" at bounding box center [783, 580] width 1107 height 908
type input "INVESTIGATING HUMANITIES FOR THE VICTORIAN CURRICULUM 7 EBOOK"
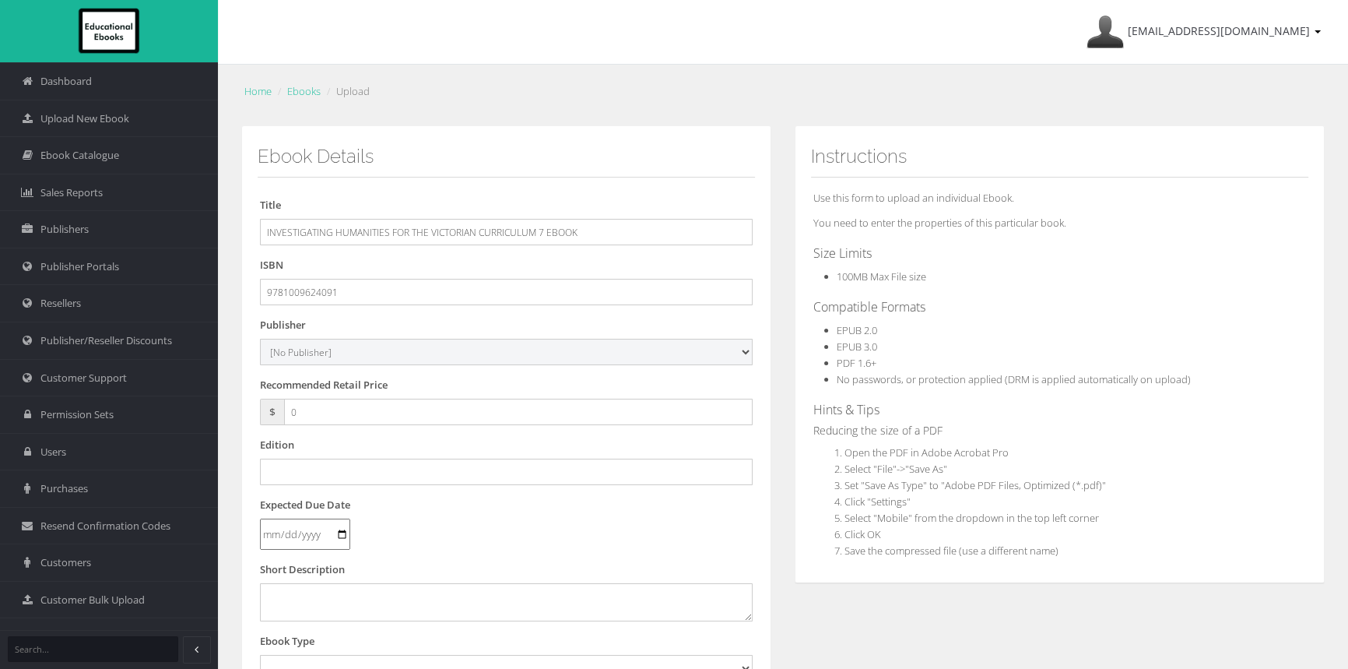
click at [342, 348] on select "[No Publisher] [PERSON_NAME] & Unwin ATAR Notes Auralia - Rising Software Banks…" at bounding box center [506, 352] width 493 height 26
select select "00846f43-643d-e411-817c-00155d7a4405"
click at [260, 339] on select "[No Publisher] [PERSON_NAME] & Unwin ATAR Notes Auralia - Rising Software Banks…" at bounding box center [506, 352] width 493 height 26
drag, startPoint x: 337, startPoint y: 406, endPoint x: 242, endPoint y: 409, distance: 95.0
click at [242, 409] on div "Ebook Details Title INVESTIGATING HUMANITIES FOR THE VICTORIAN CURRICULUM 7 EBO…" at bounding box center [506, 564] width 530 height 877
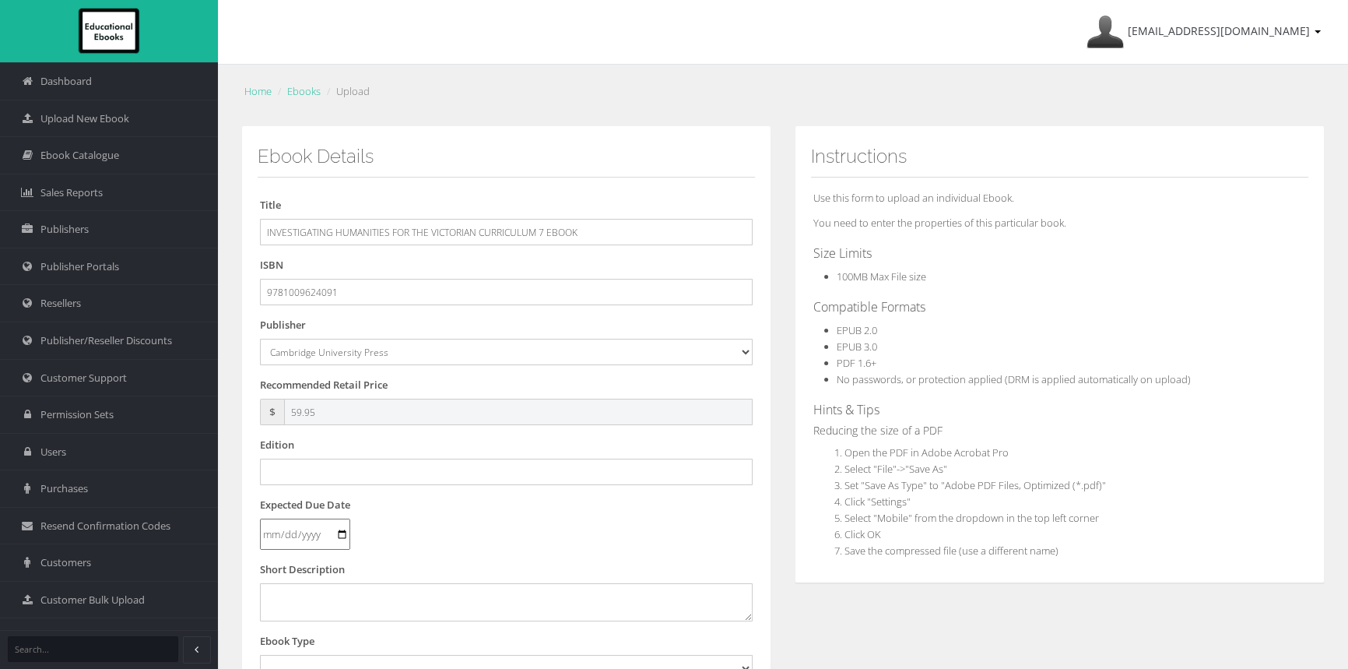
type input "59.95"
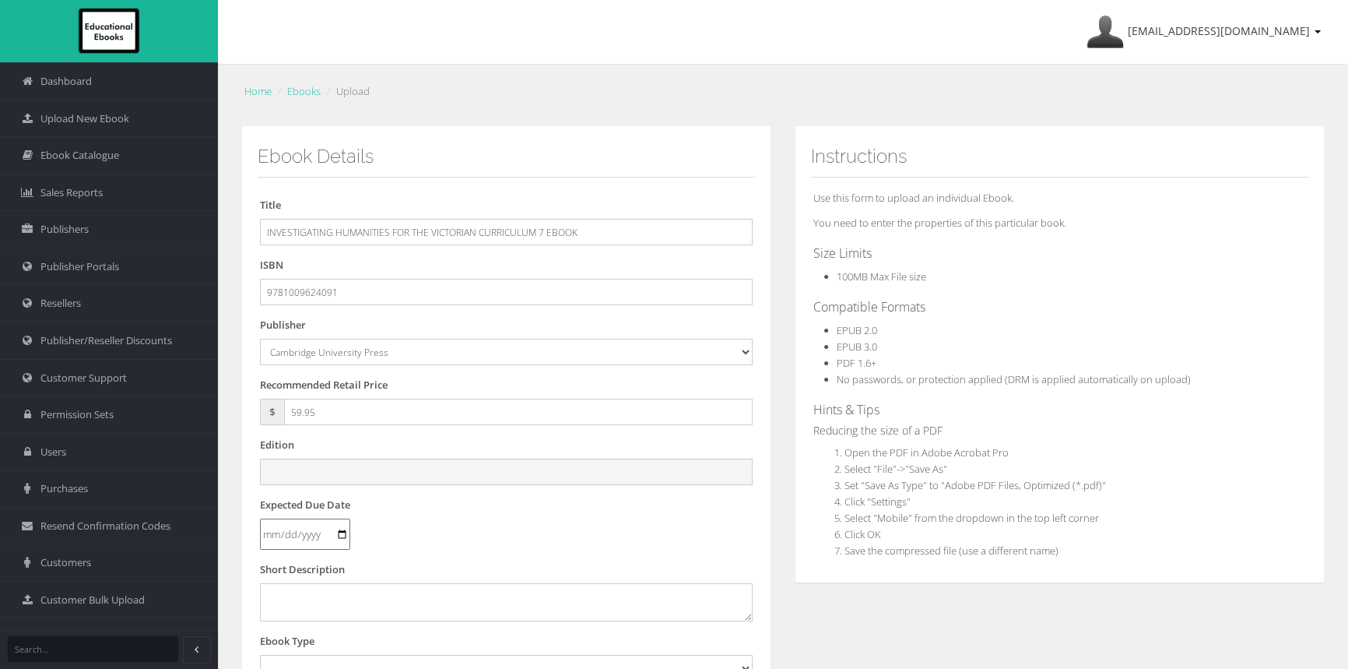
click at [420, 470] on input "text" at bounding box center [506, 471] width 493 height 26
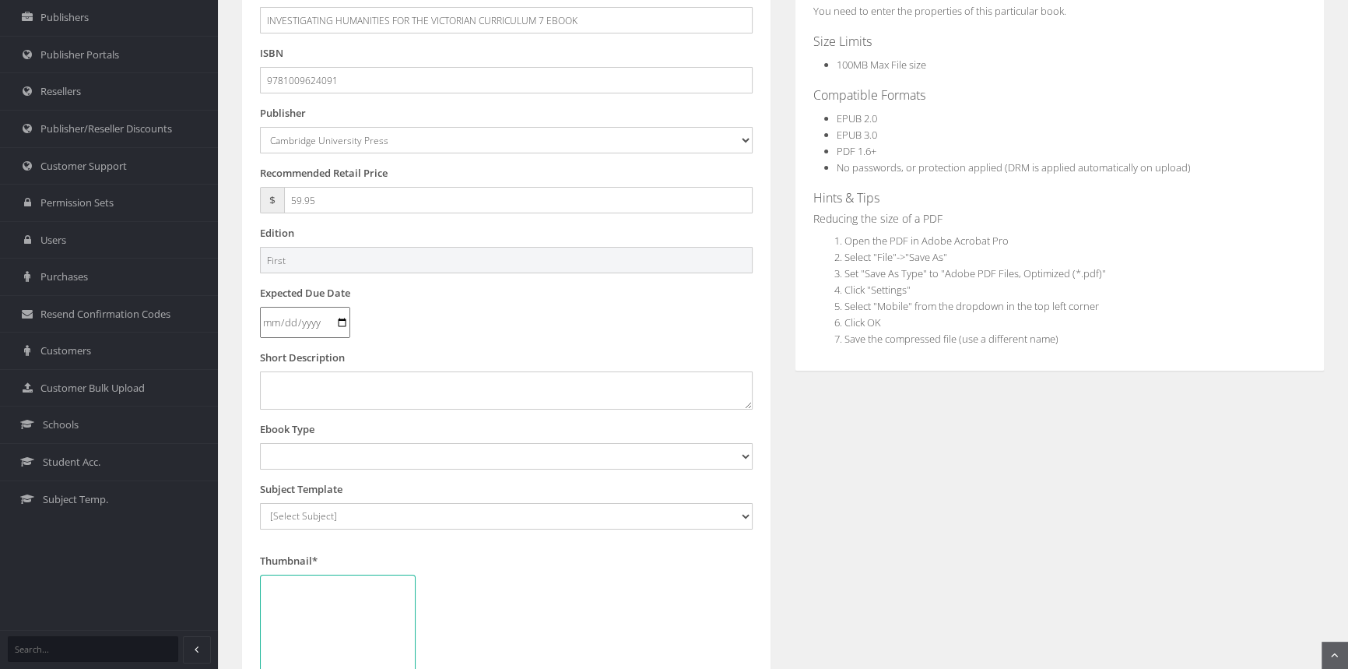
type input "First"
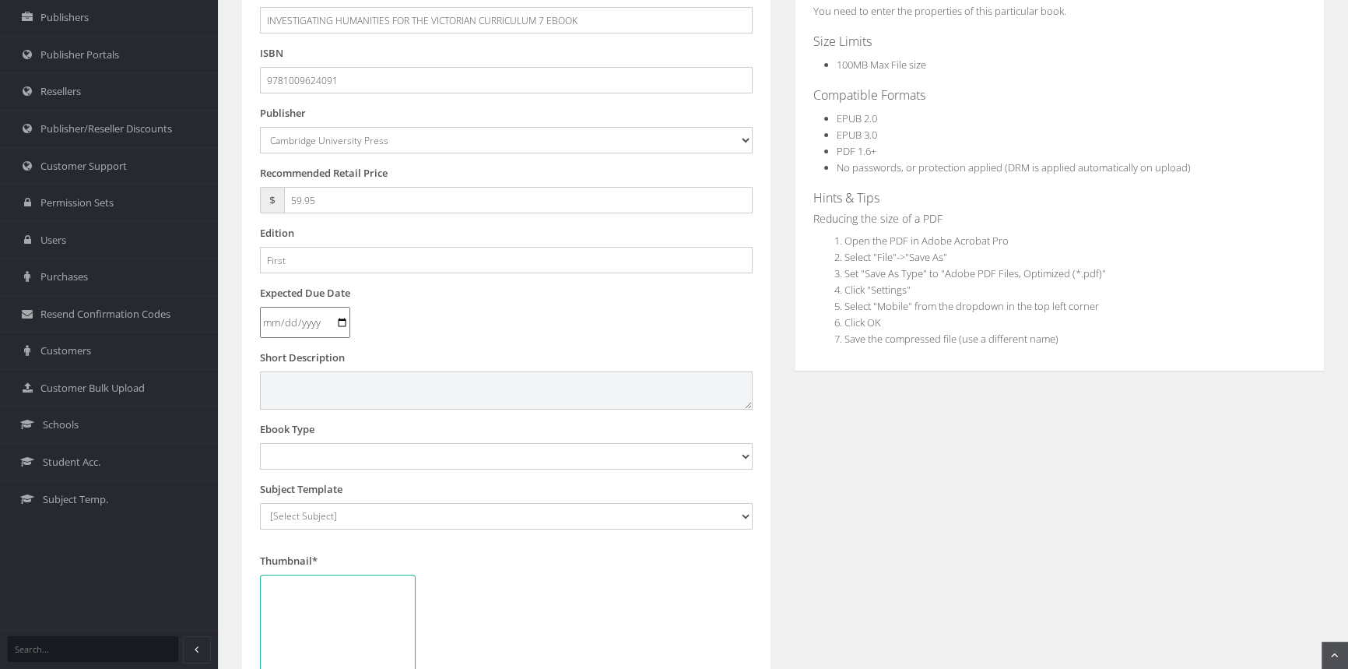
click at [425, 384] on textarea at bounding box center [506, 389] width 493 height 37
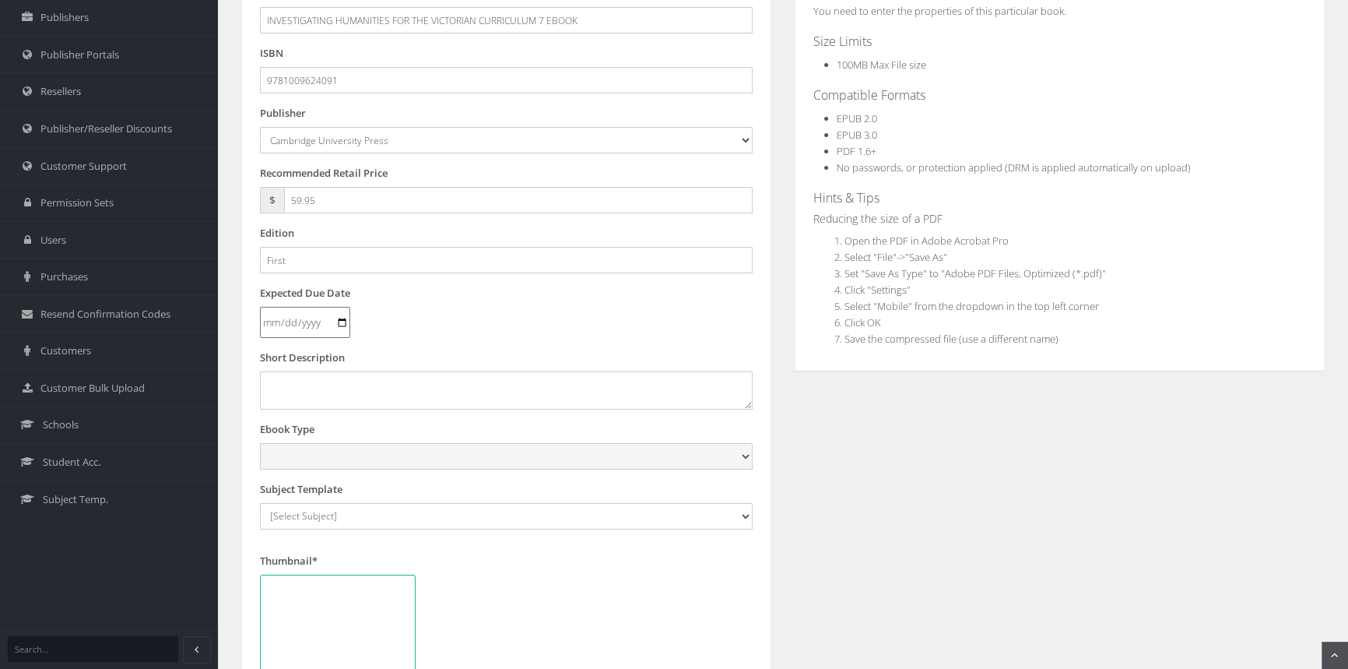
click at [404, 447] on select "Digital Activation Code Protected PDF EEBook - Online and Offline Ebook Interac…" at bounding box center [506, 456] width 493 height 26
select select "3"
click at [260, 443] on select "Digital Activation Code Protected PDF EEBook - Online and Offline Ebook Interac…" at bounding box center [506, 456] width 493 height 26
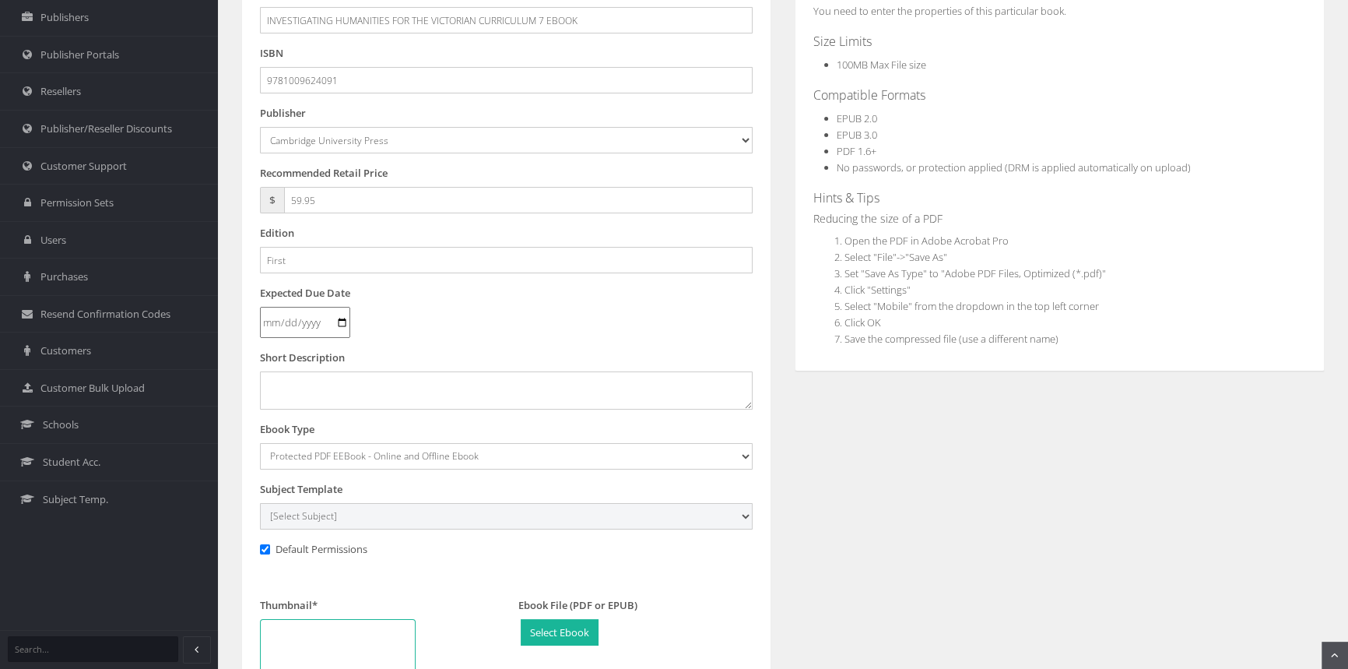
click at [327, 519] on select "[Select Subject] Accounting Agriculture Ancient History Applied Computing Art A…" at bounding box center [506, 516] width 493 height 26
select select "b43ab8d7-135c-ee11-a9bd-0272d098c78b"
click at [260, 503] on select "[Select Subject] Accounting Agriculture Ancient History Applied Computing Art A…" at bounding box center [506, 516] width 493 height 26
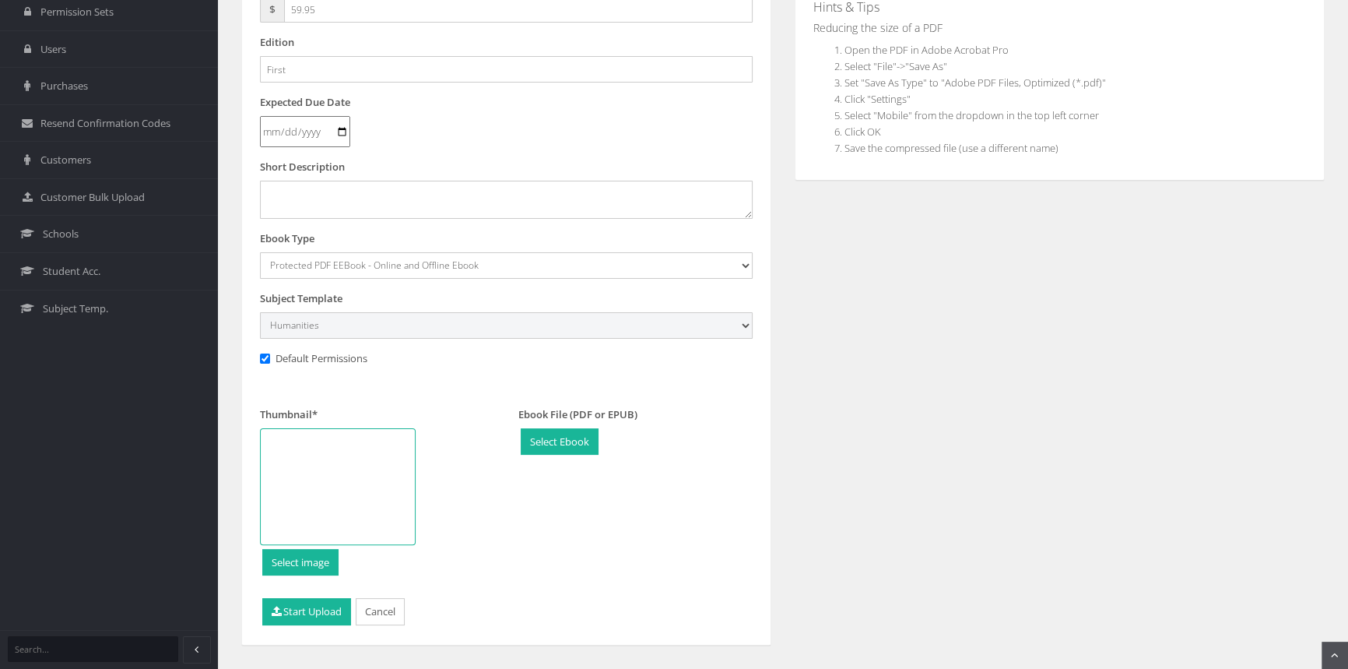
scroll to position [432, 0]
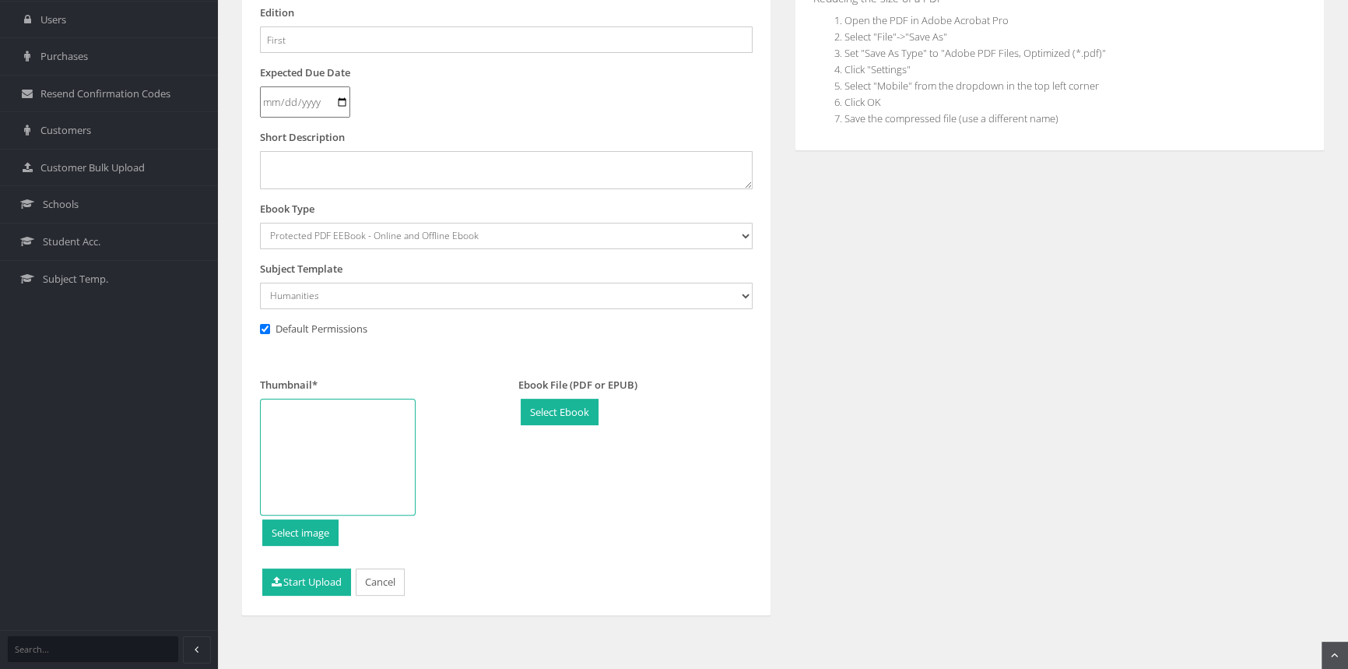
click at [327, 434] on div at bounding box center [338, 457] width 156 height 117
type input "C:\fakepath\9781009624091_180.jpg"
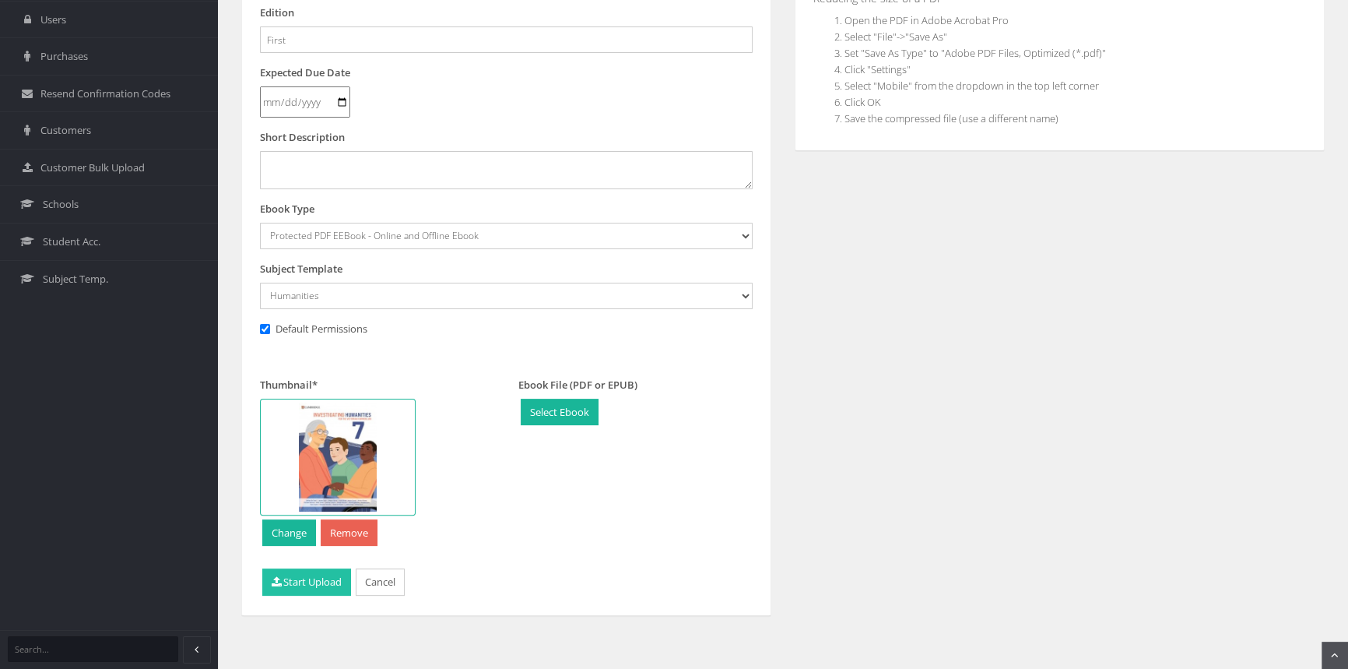
click at [318, 578] on button "Start Upload" at bounding box center [306, 581] width 89 height 27
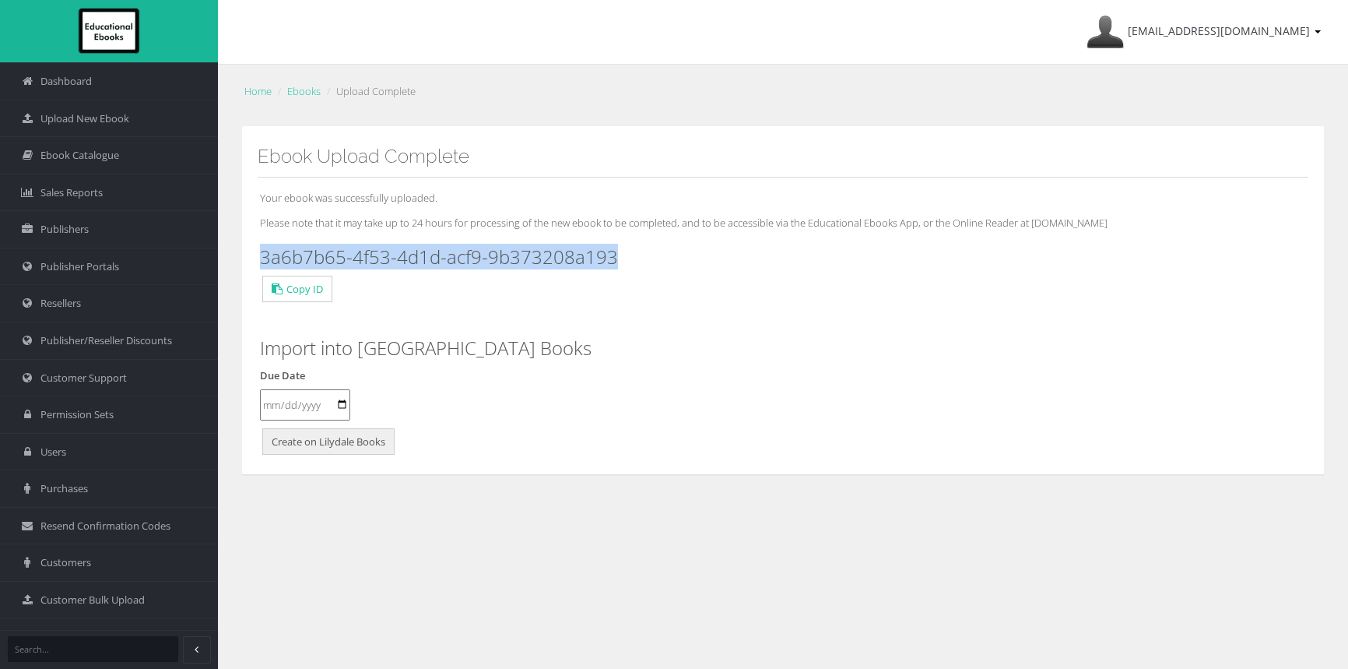
drag, startPoint x: 606, startPoint y: 258, endPoint x: 258, endPoint y: 255, distance: 348.0
click at [258, 255] on div "Your ebook was successfully uploaded. Please note that it may take up to 24 hou…" at bounding box center [783, 317] width 1051 height 281
copy h3 "3a6b7b65-4f53-4d1d-acf9-9b373208a193"
click at [105, 123] on span "Upload New Ebook" at bounding box center [84, 118] width 89 height 15
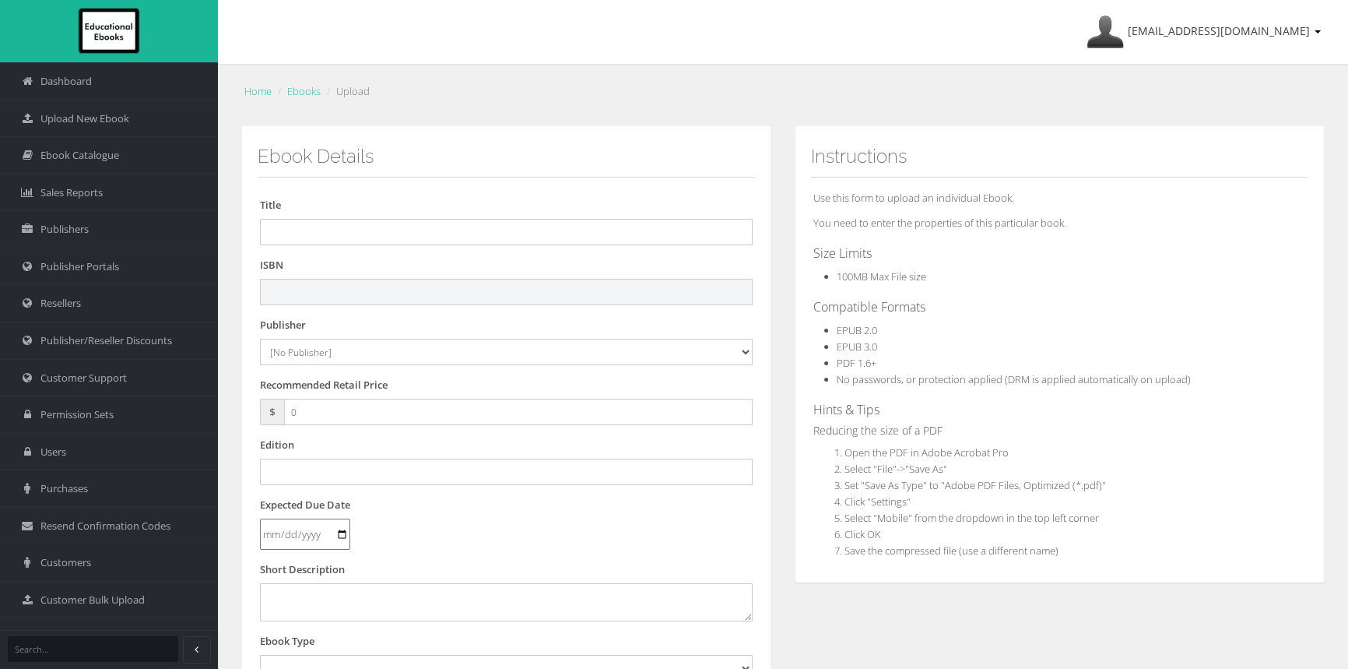
drag, startPoint x: 536, startPoint y: 306, endPoint x: 545, endPoint y: 293, distance: 15.1
paste input "9781009624138"
type input "9781009624138"
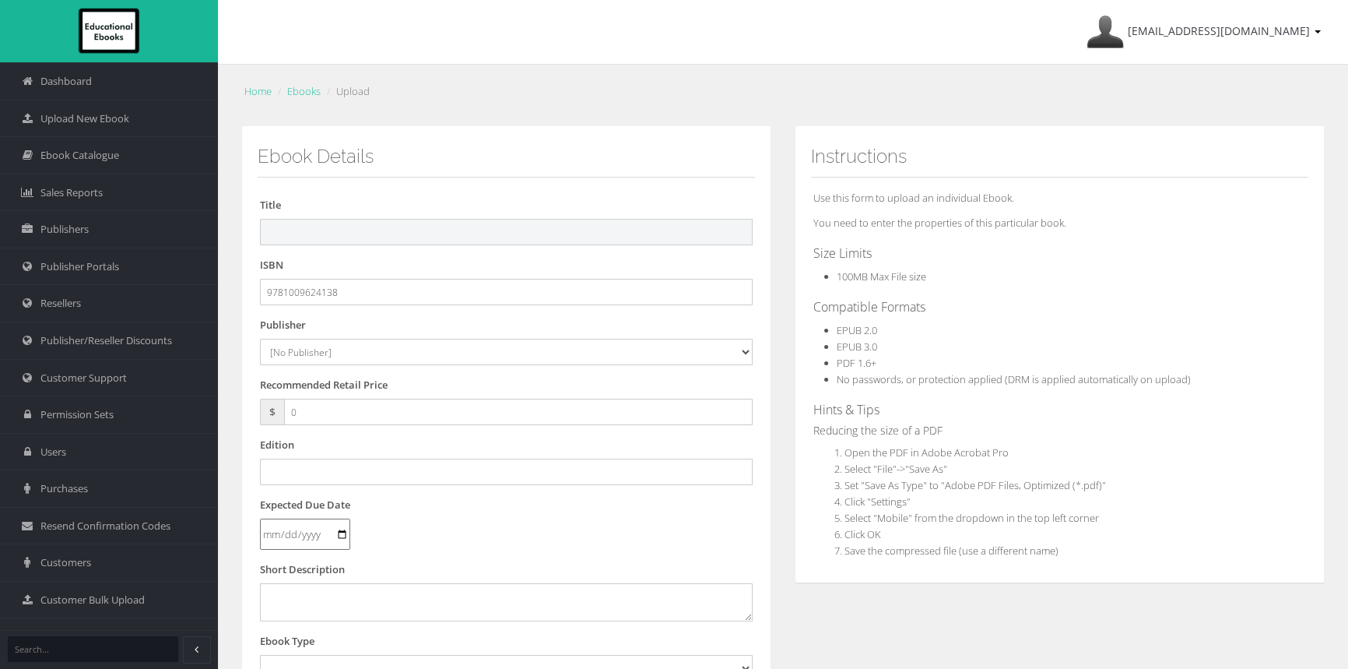
click at [342, 234] on input "text" at bounding box center [506, 232] width 493 height 26
click at [506, 220] on input "text" at bounding box center [506, 232] width 493 height 26
paste input "INVESTIGATING HUMANITIES FOR THE VICTORIAN CURRICULUM 8 EBOOK (eBook only)"
type input "INVESTIGATING HUMANITIES FOR THE VICTORIAN CURRICULUM 8 EBOOK"
click at [355, 353] on select "[No Publisher] Alexander Mackie Allen & Unwin ATAR Notes Auralia - Rising Softw…" at bounding box center [506, 352] width 493 height 26
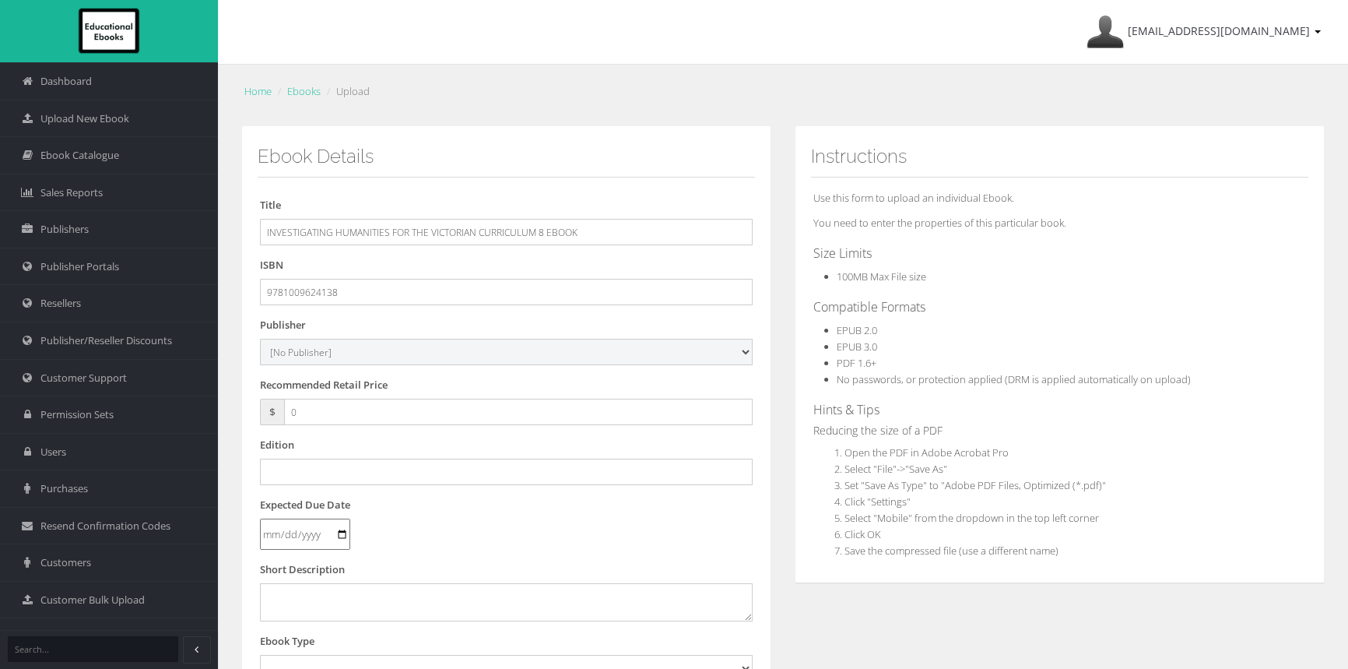
select select "00846f43-643d-e411-817c-00155d7a4405"
click at [260, 339] on select "[No Publisher] Alexander Mackie Allen & Unwin ATAR Notes Auralia - Rising Softw…" at bounding box center [506, 352] width 493 height 26
drag, startPoint x: 315, startPoint y: 409, endPoint x: 202, endPoint y: 409, distance: 113.6
click at [202, 409] on div "Dashboard Upload New Ebook Ebook Catalogue Sales Reports Publishers Users" at bounding box center [674, 529] width 1348 height 1058
type input "59.95"
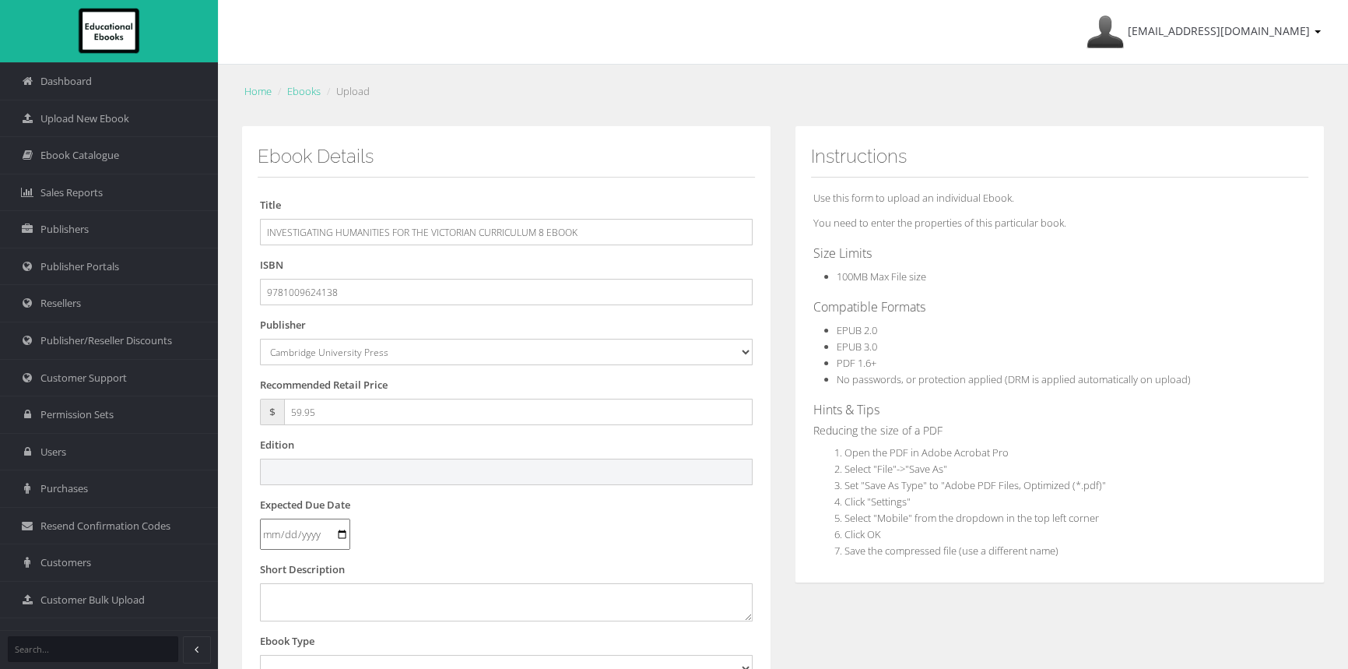
click at [329, 469] on input "text" at bounding box center [506, 471] width 493 height 26
type input "S"
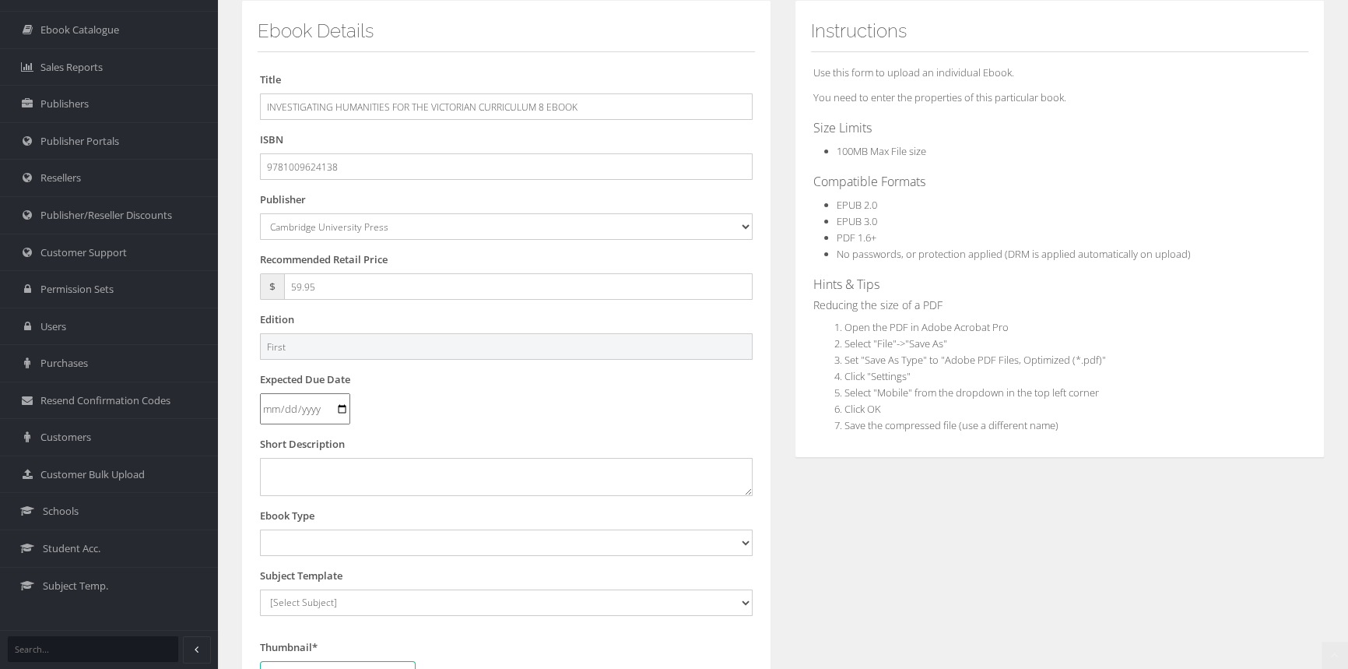
scroll to position [283, 0]
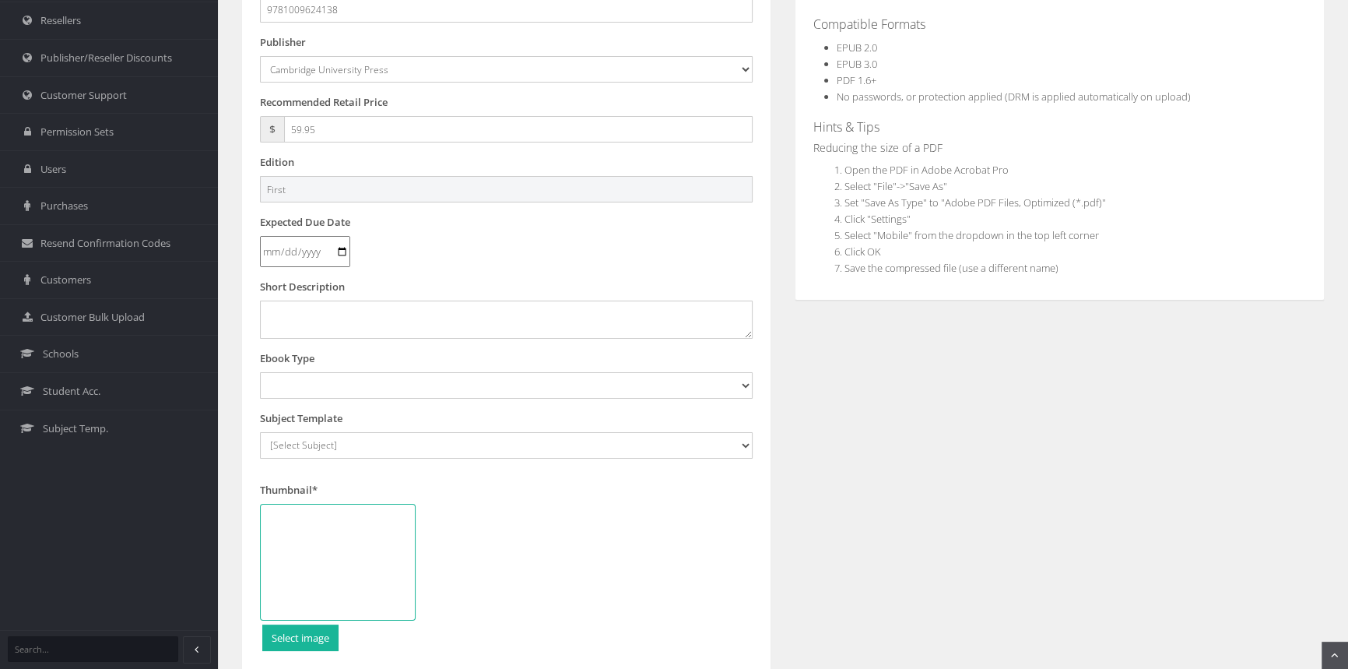
type input "First"
click at [367, 380] on select "Digital Activation Code Protected PDF EEBook - Online and Offline Ebook Interac…" at bounding box center [506, 385] width 493 height 26
select select "3"
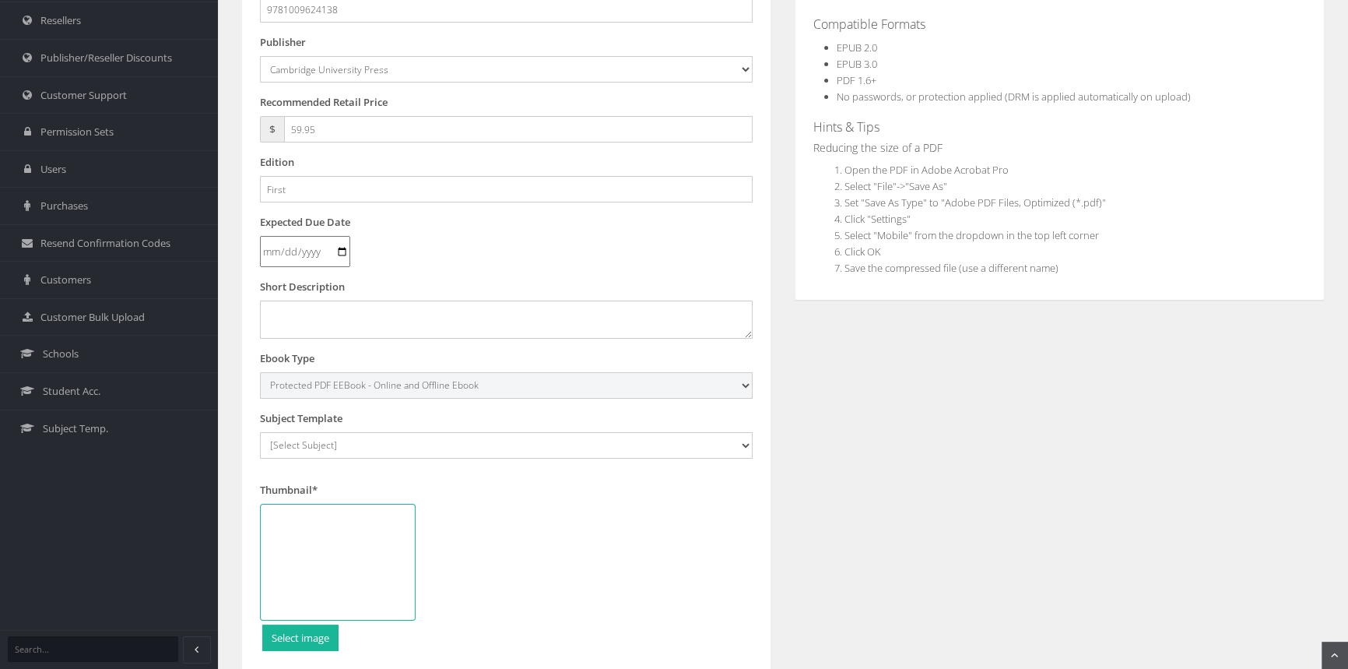
click at [260, 372] on select "Digital Activation Code Protected PDF EEBook - Online and Offline Ebook Interac…" at bounding box center [506, 385] width 493 height 26
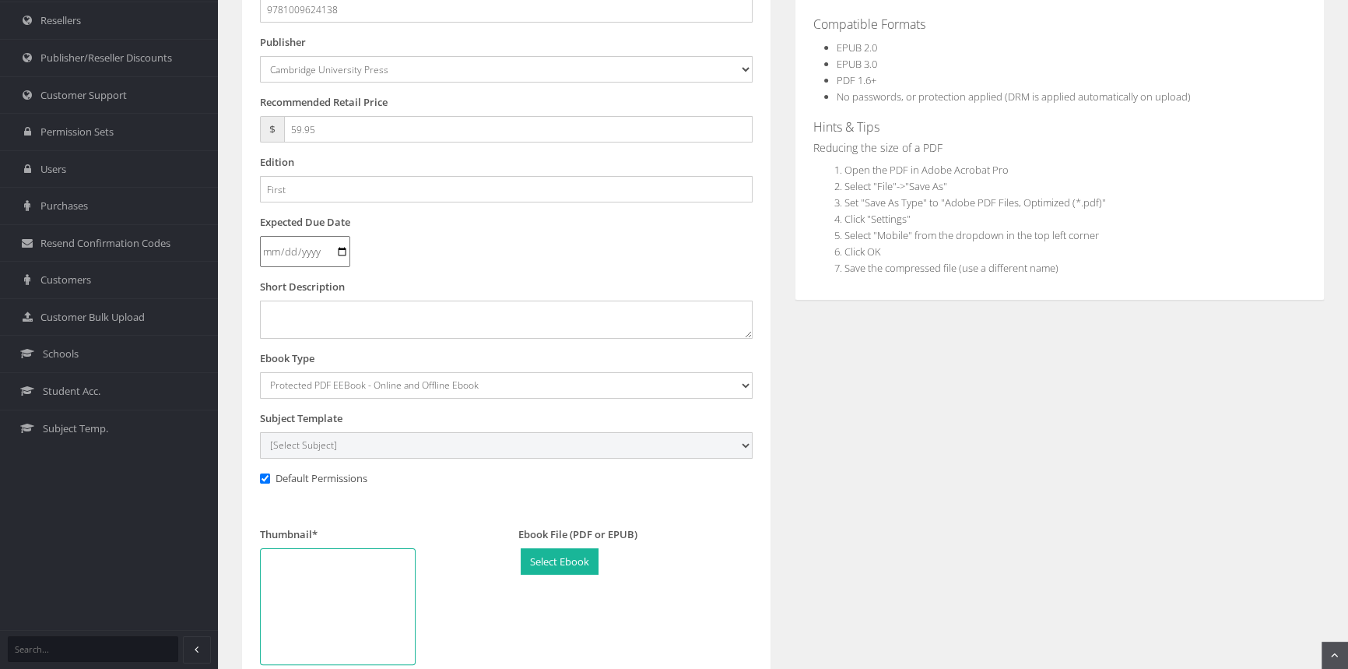
click at [420, 444] on select "[Select Subject] Accounting Agriculture Ancient History Applied Computing Art A…" at bounding box center [506, 445] width 493 height 26
select select "b43ab8d7-135c-ee11-a9bd-0272d098c78b"
click at [260, 432] on select "[Select Subject] Accounting Agriculture Ancient History Applied Computing Art A…" at bounding box center [506, 445] width 493 height 26
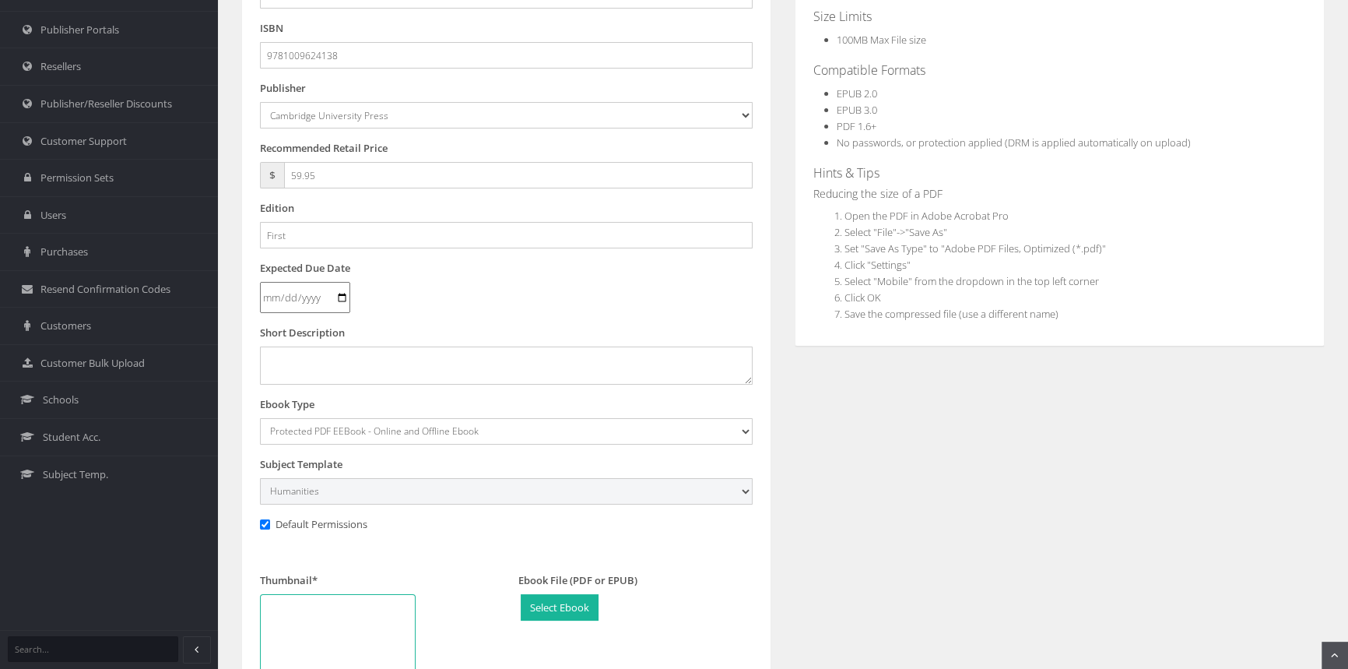
scroll to position [212, 0]
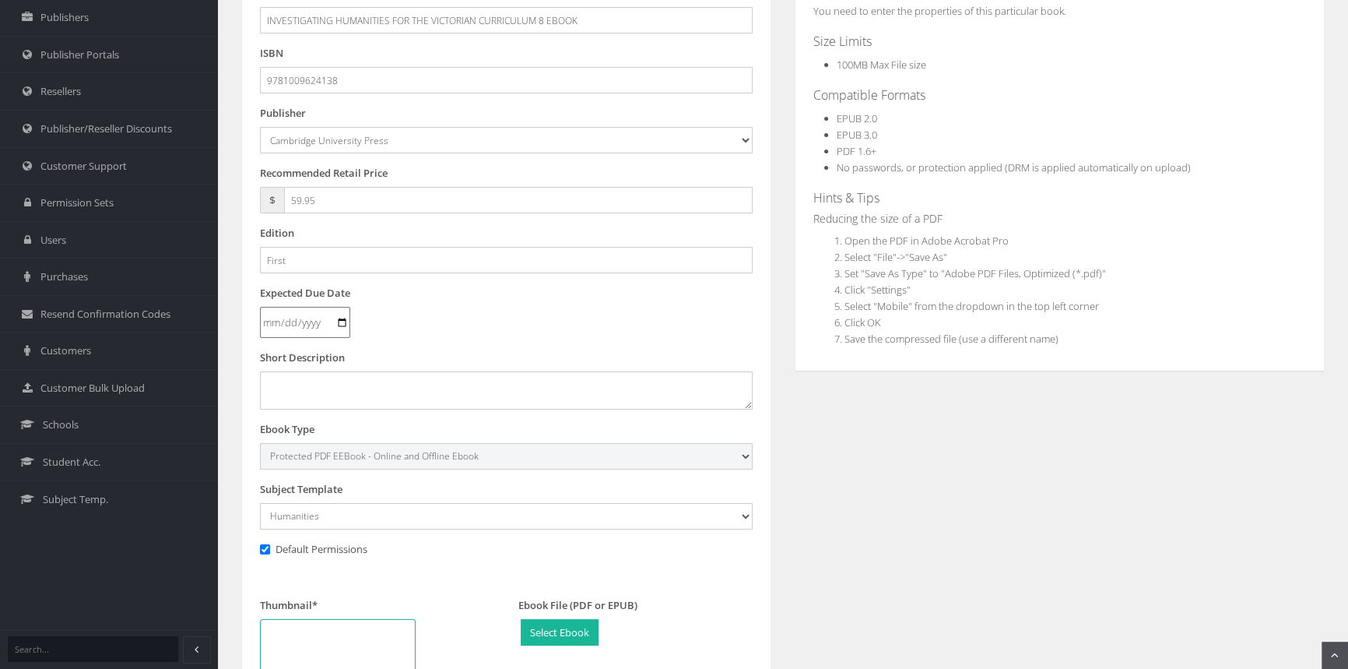
click at [368, 455] on select "Digital Activation Code Protected PDF EEBook - Online and Offline Ebook Interac…" at bounding box center [506, 456] width 493 height 26
select select "4"
click at [260, 443] on select "Digital Activation Code Protected PDF EEBook - Online and Offline Ebook Interac…" at bounding box center [506, 456] width 493 height 26
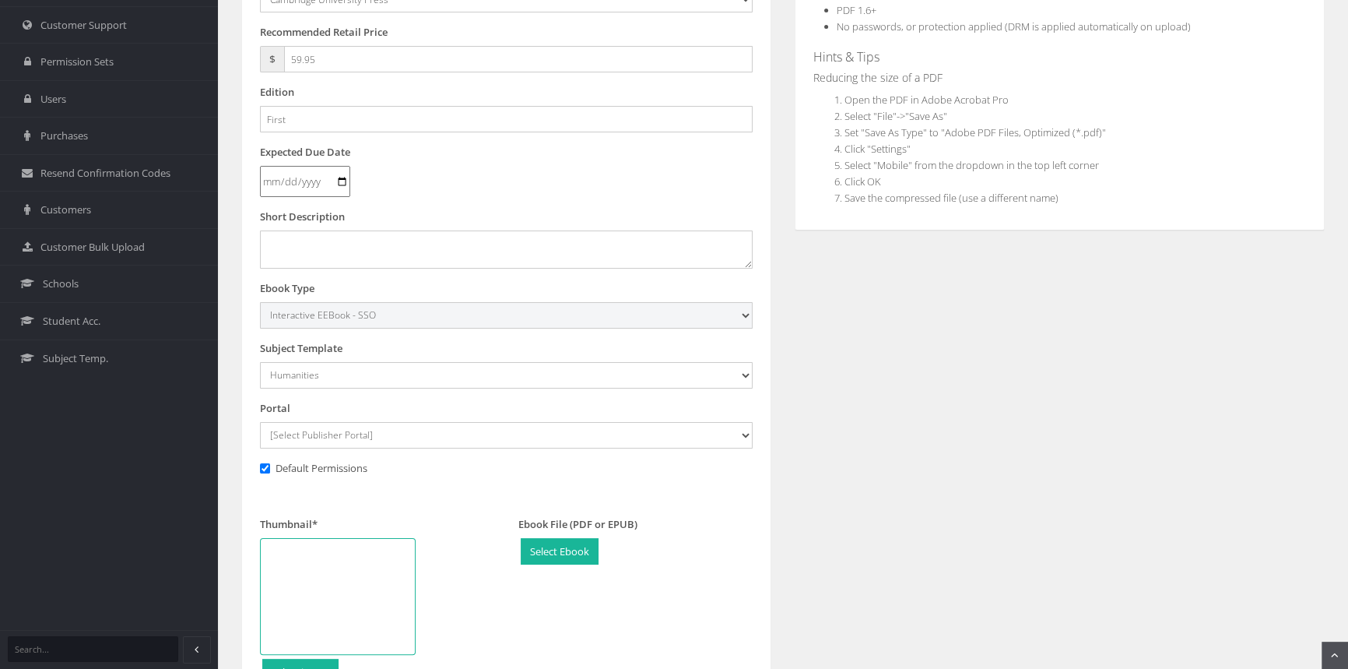
scroll to position [353, 0]
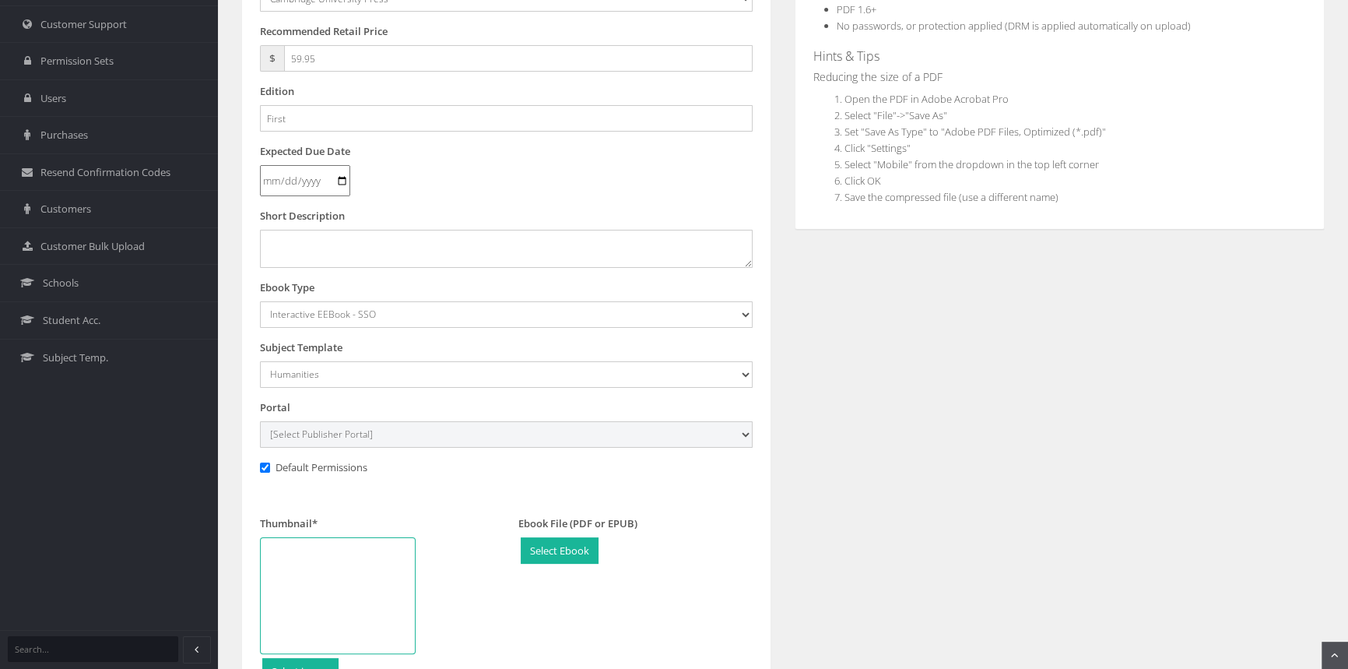
click at [365, 434] on select "[Select Publisher Portal] Listening Beyond Hearing (LBH) ATAR Notes+ SmarterMat…" at bounding box center [506, 434] width 493 height 26
select select "0f16bd3e-774f-e411-817c-00155d7a4405"
click at [260, 421] on select "[Select Publisher Portal] Listening Beyond Hearing (LBH) ATAR Notes+ SmarterMat…" at bounding box center [506, 434] width 493 height 26
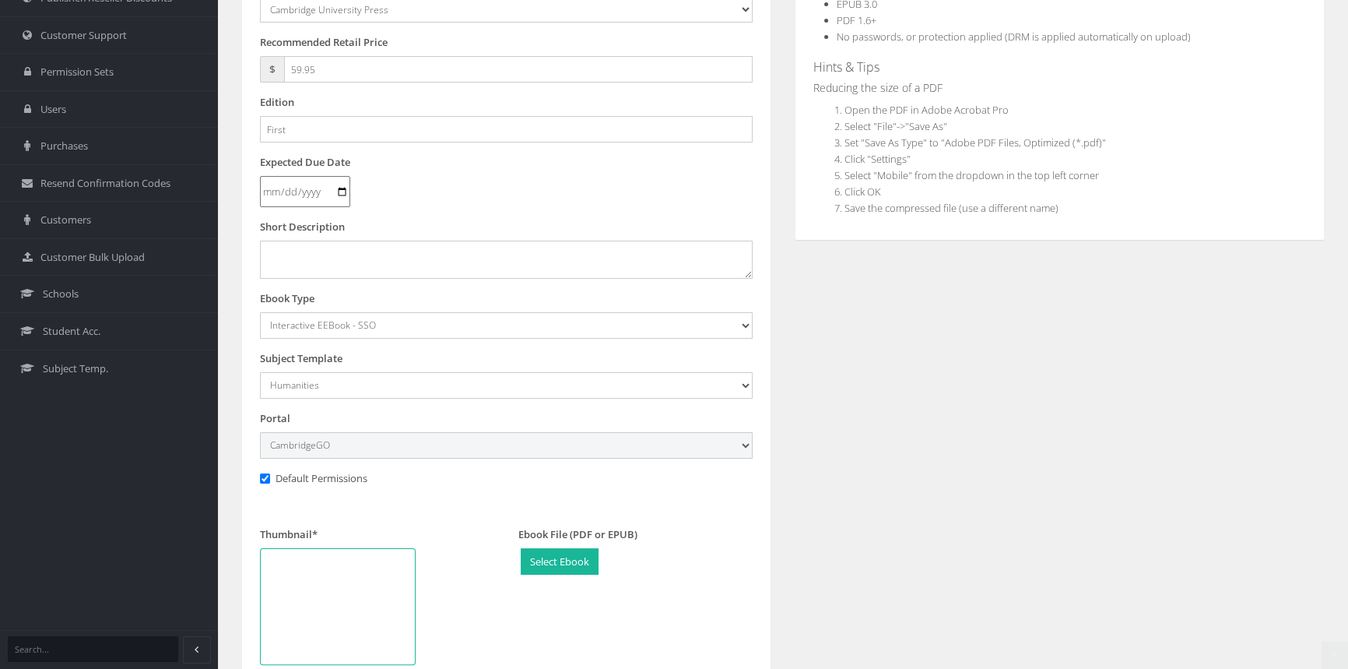
scroll to position [495, 0]
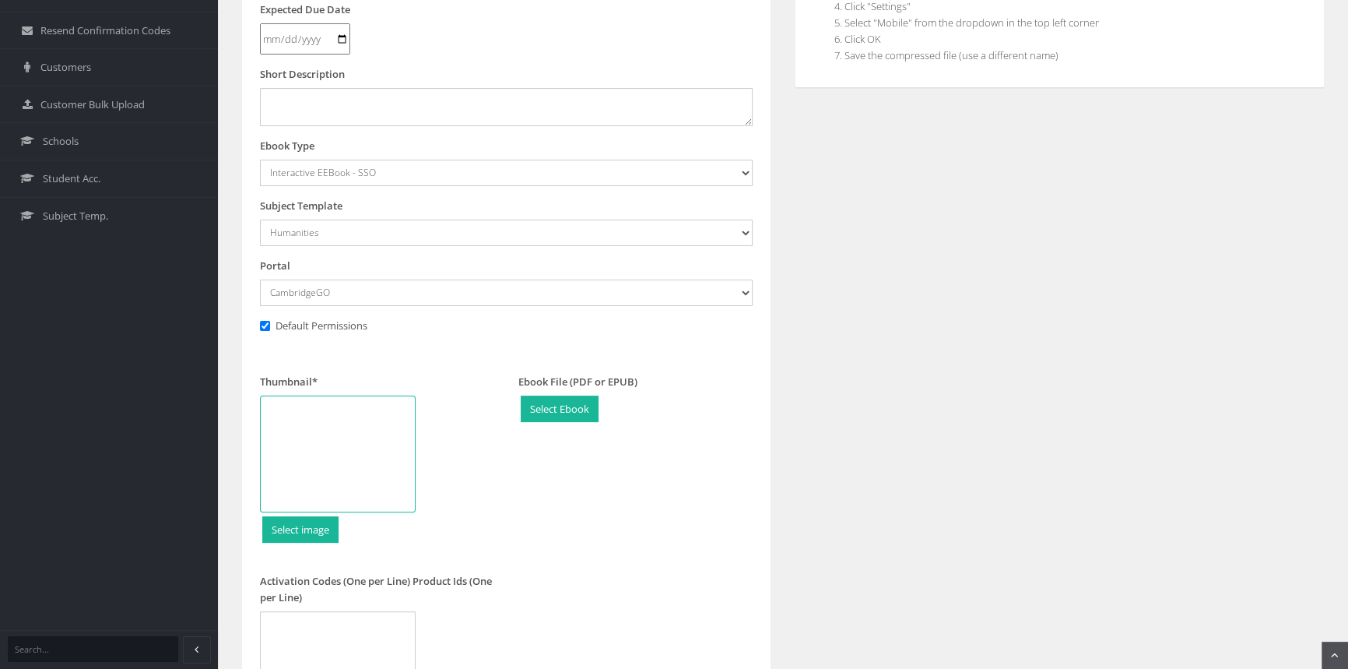
click at [317, 451] on div at bounding box center [338, 453] width 156 height 117
type input "C:\fakepath\9781009624138_180.jpg"
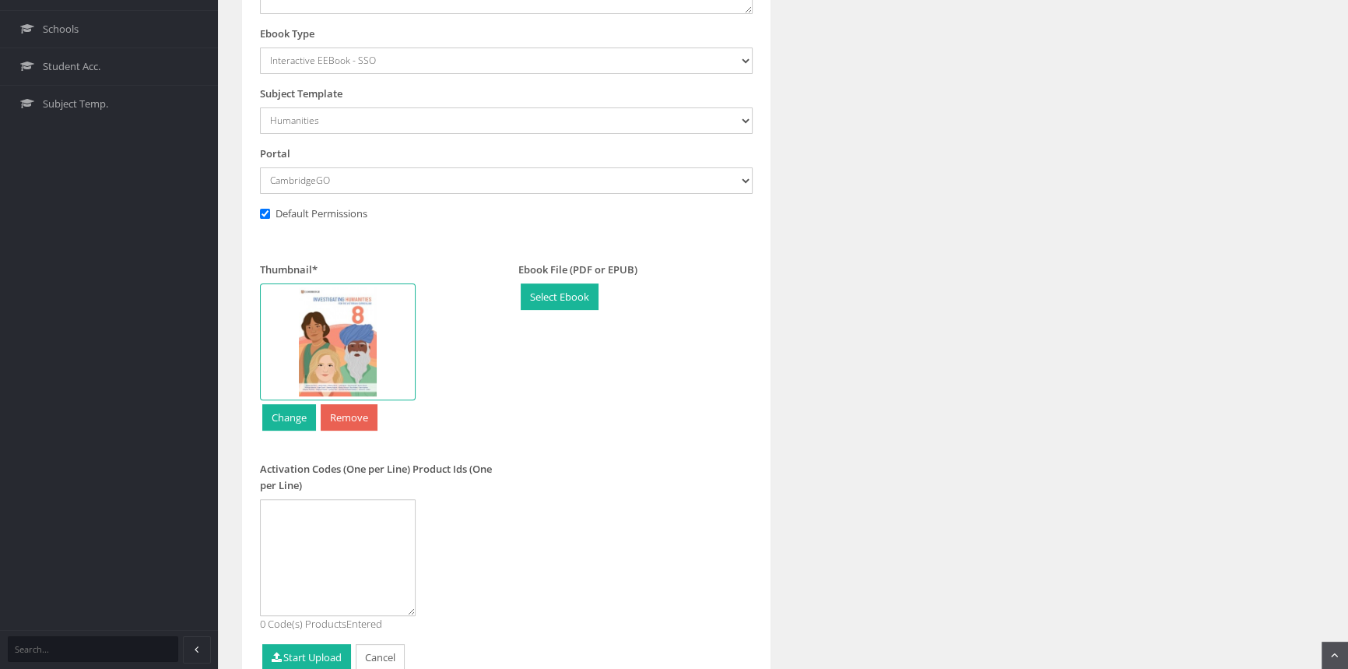
scroll to position [683, 0]
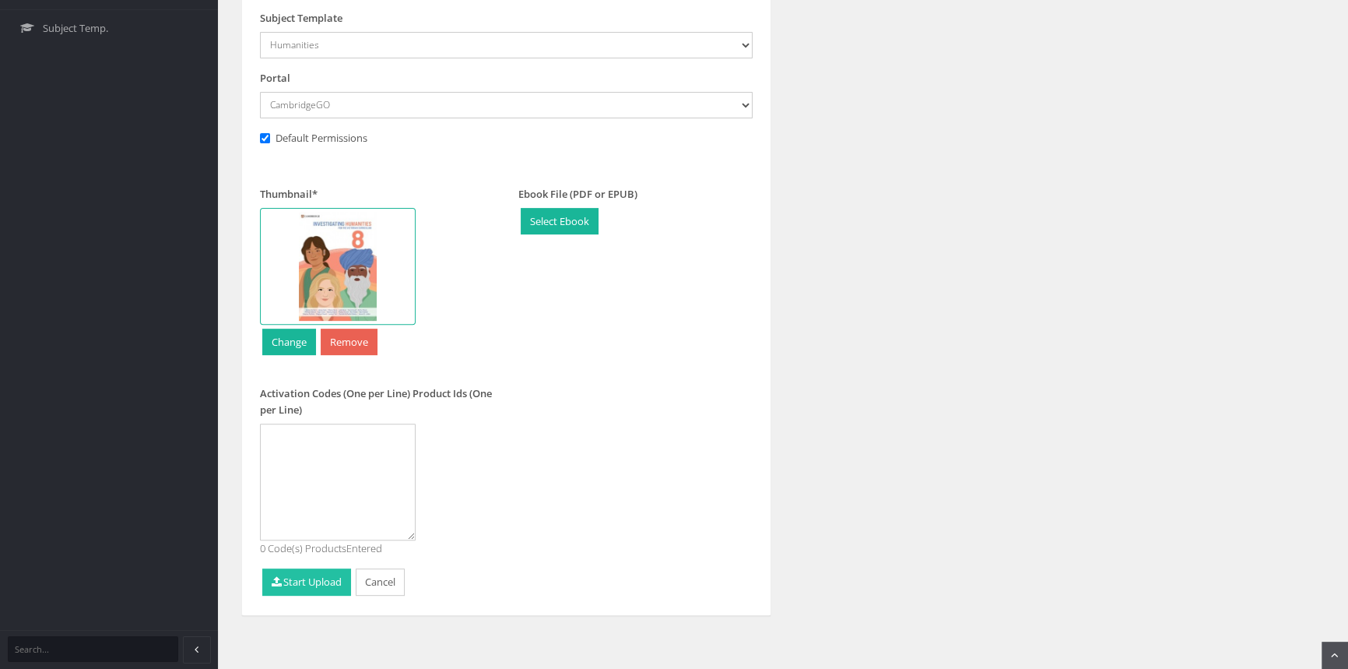
click at [322, 584] on button "Start Upload" at bounding box center [306, 581] width 89 height 27
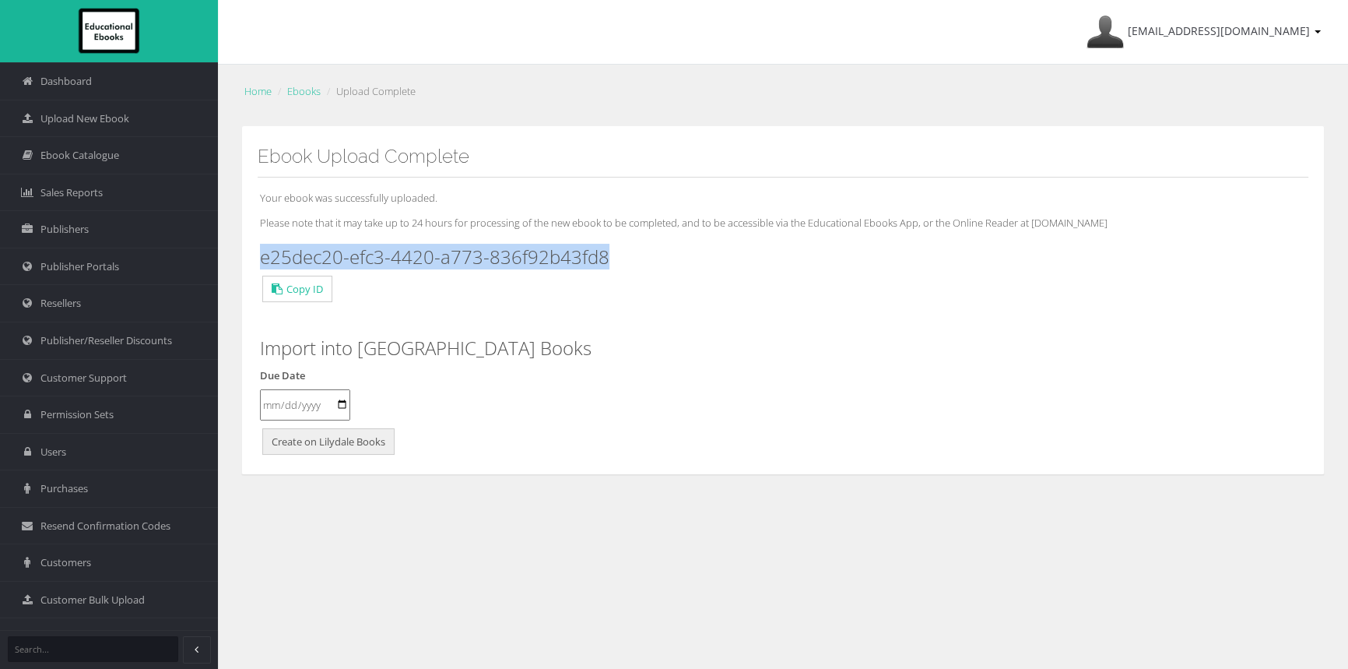
drag, startPoint x: 633, startPoint y: 261, endPoint x: 264, endPoint y: 259, distance: 369.0
click at [264, 259] on h3 "e25dec20-efc3-4420-a773-836f92b43fd8" at bounding box center [783, 257] width 1046 height 20
copy h3 "e25dec20-efc3-4420-a773-836f92b43fd8"
click at [85, 114] on span "Upload New Ebook" at bounding box center [84, 118] width 89 height 15
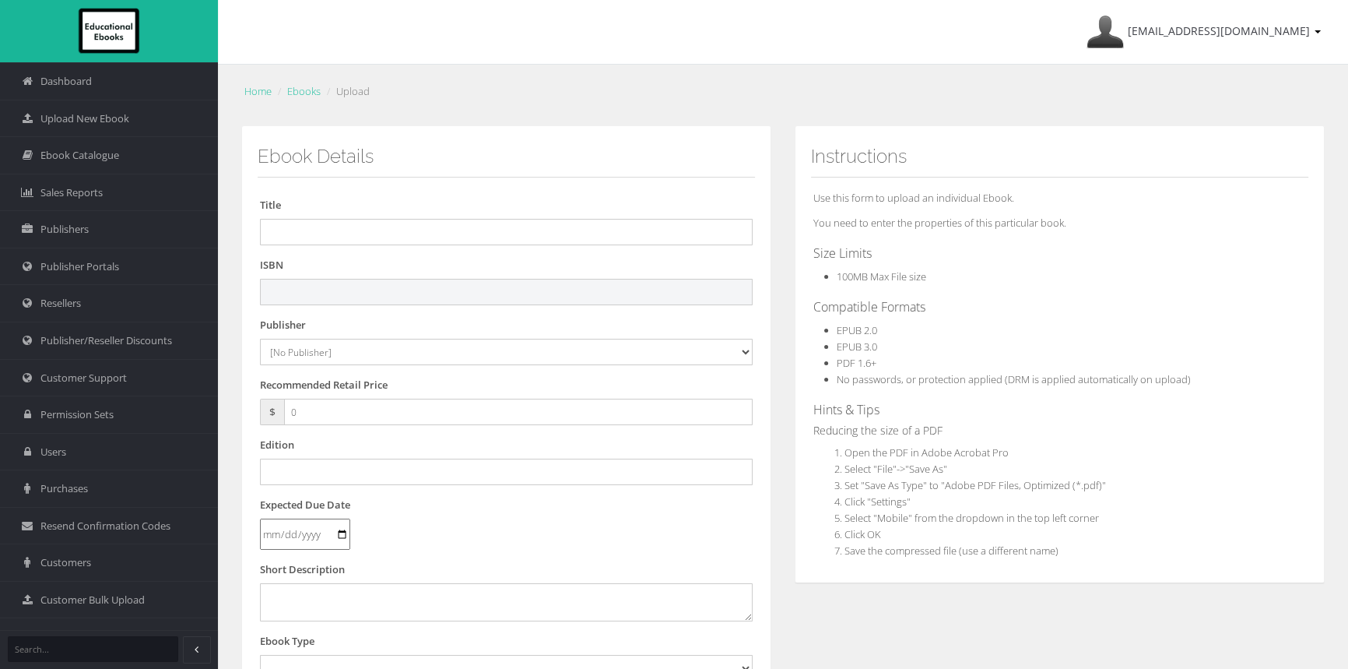
click at [416, 295] on input "text" at bounding box center [506, 292] width 493 height 26
paste input "9781009624176"
type input "9781009624176"
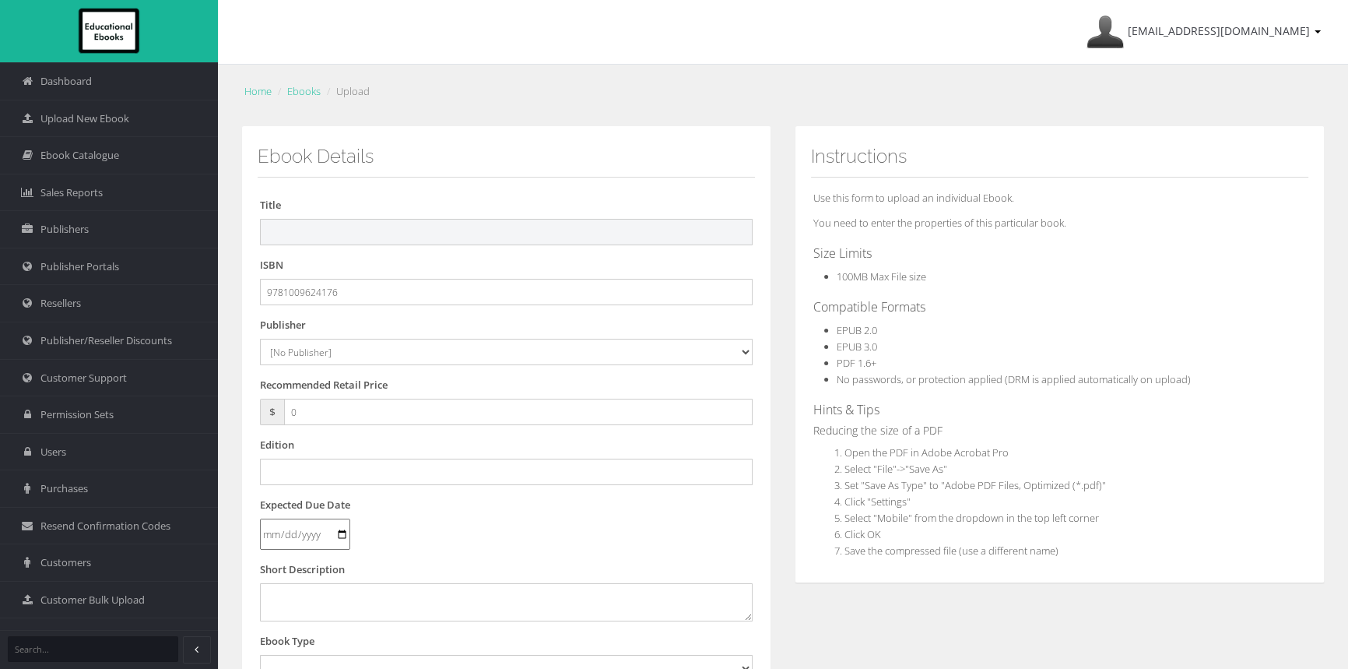
click at [366, 233] on input "text" at bounding box center [506, 232] width 493 height 26
paste input "INVESTIGATING HUMANITIES FOR THE VICTORIAN CURRICULUM 9 EBOOK (eBook only)"
drag, startPoint x: 592, startPoint y: 236, endPoint x: 766, endPoint y: 234, distance: 174.4
click at [766, 234] on div "Ebook Details Title INVESTIGATING HUMANITIES FOR THE VICTORIAN CURRICULUM 9 EBO…" at bounding box center [506, 564] width 530 height 877
type input "INVESTIGATING HUMANITIES FOR THE VICTORIAN CURRICULUM 9 EBOOK"
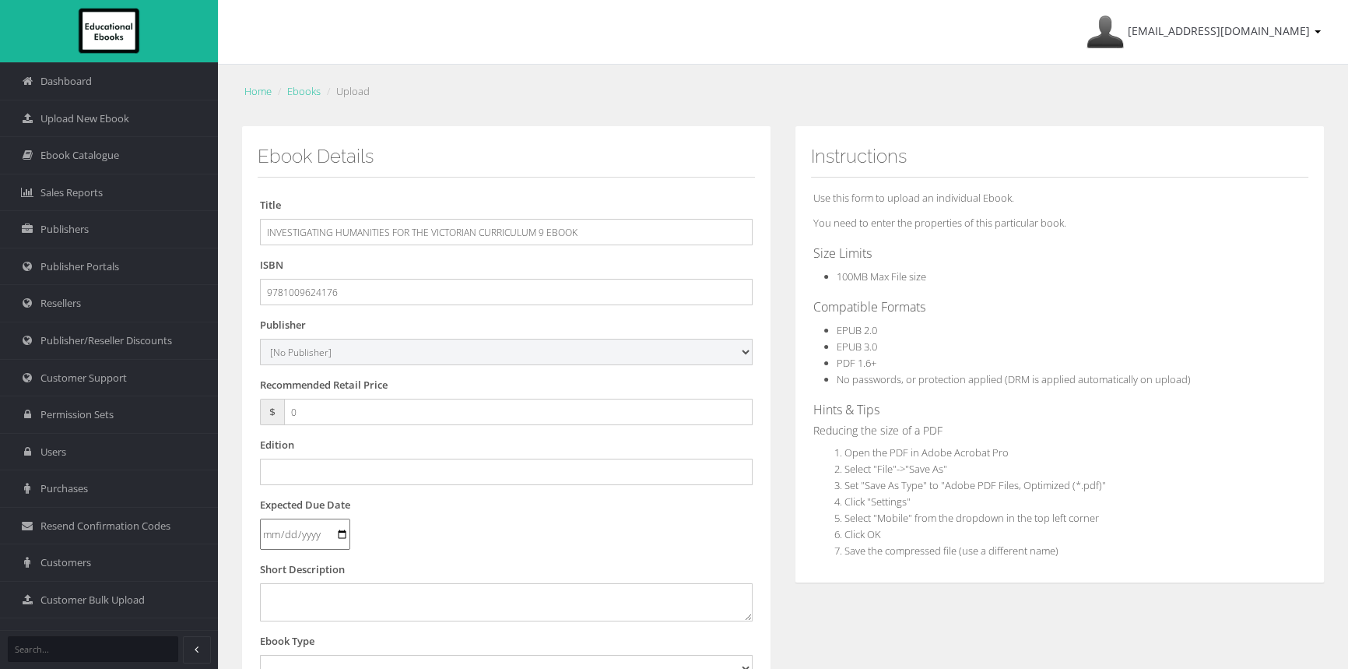
click at [309, 352] on select "[No Publisher] Alexander Mackie Allen & Unwin ATAR Notes Auralia - Rising Softw…" at bounding box center [506, 352] width 493 height 26
select select "00846f43-643d-e411-817c-00155d7a4405"
click at [260, 339] on select "[No Publisher] Alexander Mackie Allen & Unwin ATAR Notes Auralia - Rising Softw…" at bounding box center [506, 352] width 493 height 26
drag, startPoint x: 325, startPoint y: 415, endPoint x: 237, endPoint y: 416, distance: 88.0
click at [237, 416] on div "Ebook Details Title INVESTIGATING HUMANITIES FOR THE VICTORIAN CURRICULUM 9 EBO…" at bounding box center [506, 580] width 553 height 908
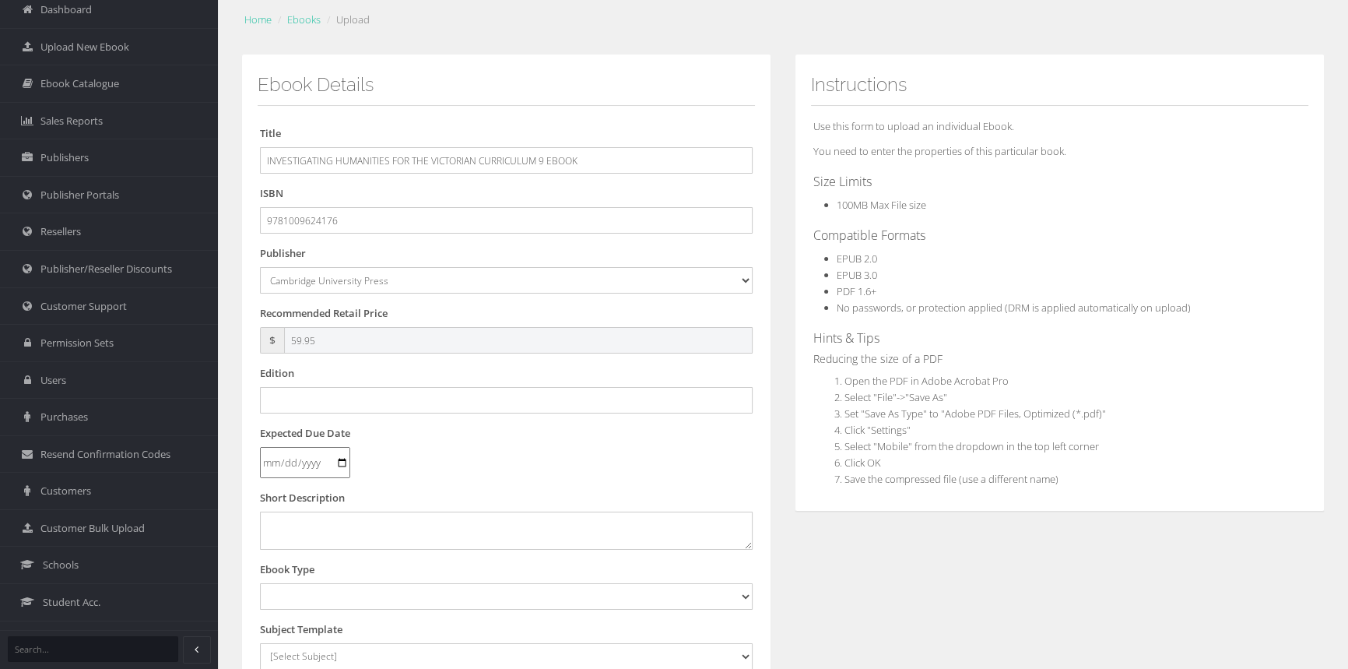
scroll to position [141, 0]
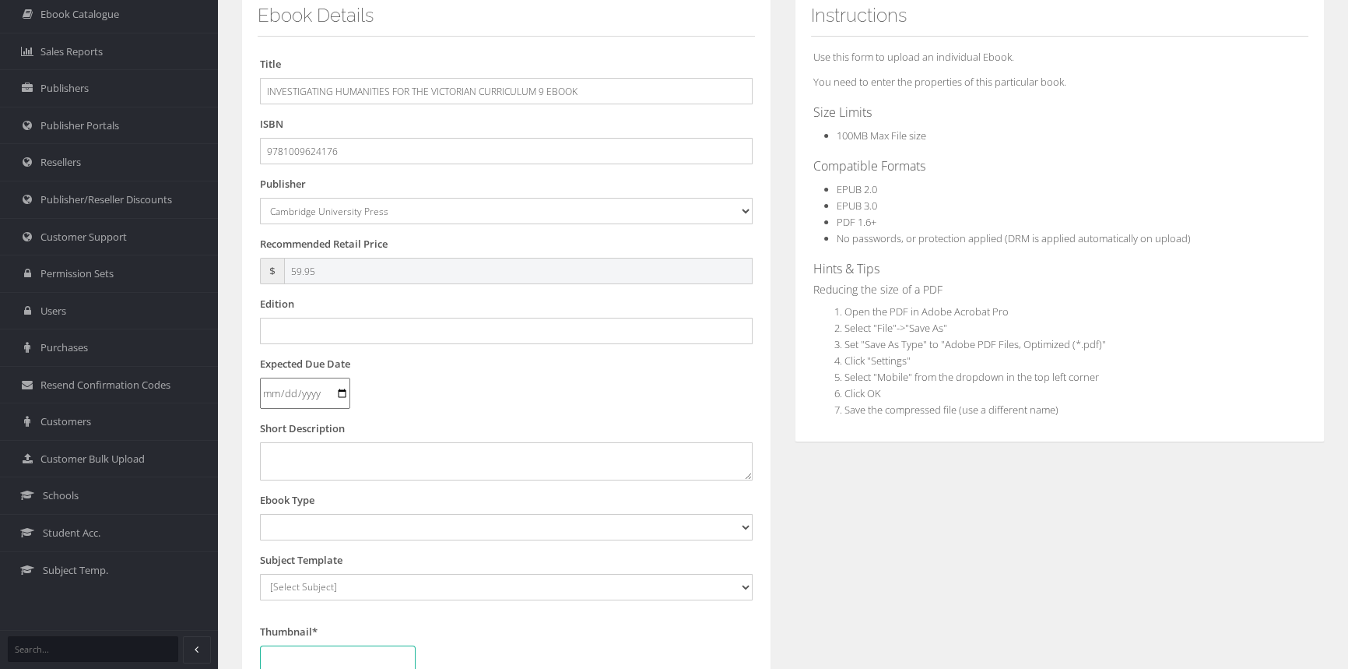
type input "59.95"
click at [366, 332] on input "text" at bounding box center [506, 331] width 493 height 26
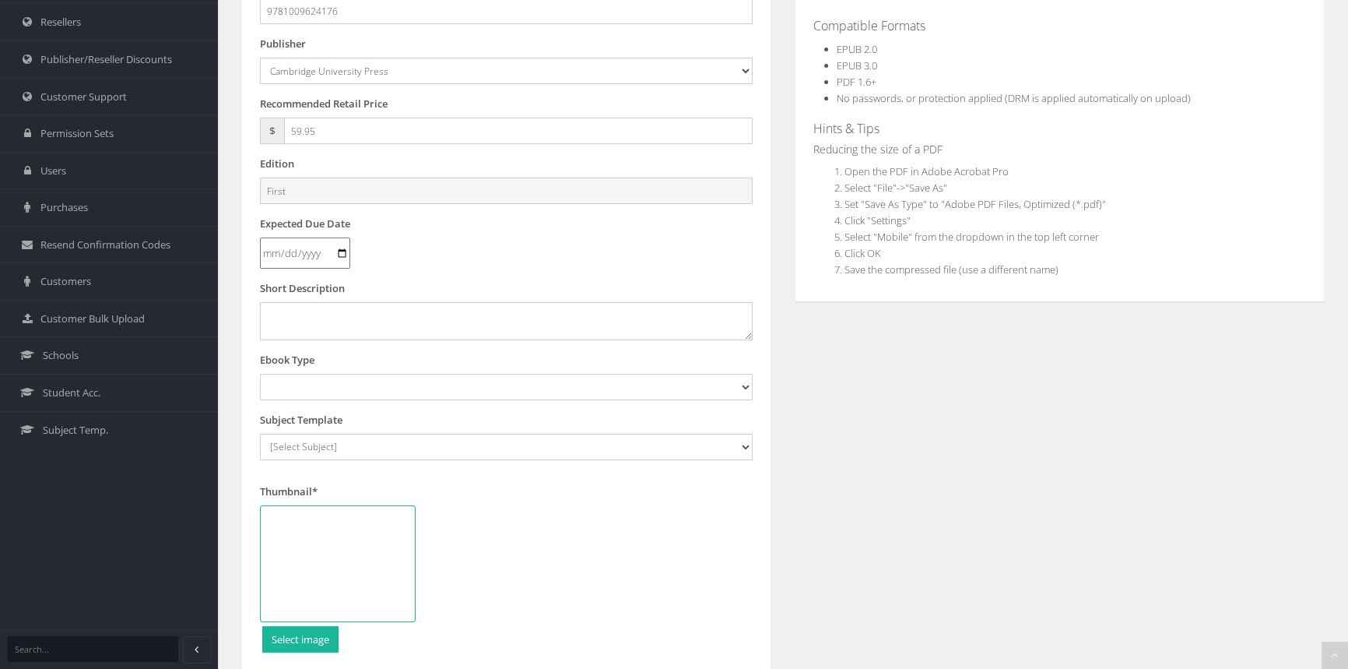
scroll to position [283, 0]
type input "First"
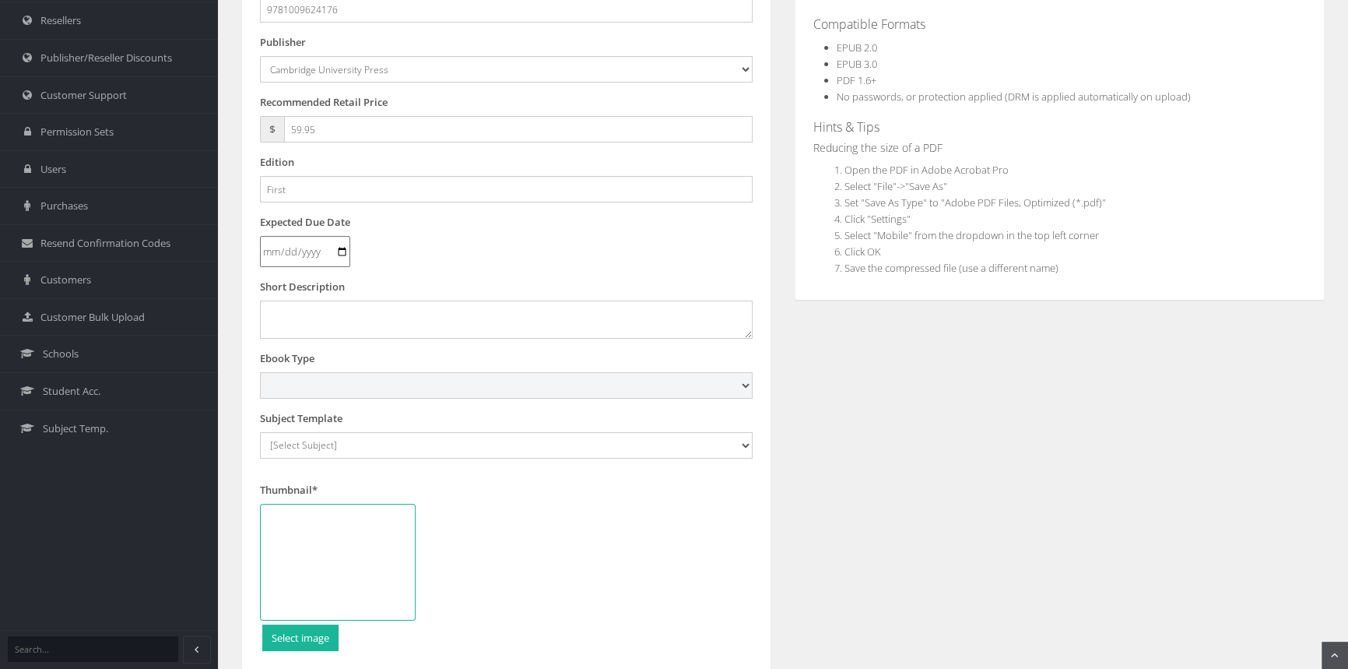
click at [337, 383] on select "Digital Activation Code Protected PDF EEBook - Online and Offline Ebook Interac…" at bounding box center [506, 385] width 493 height 26
select select "4"
click at [260, 372] on select "Digital Activation Code Protected PDF EEBook - Online and Offline Ebook Interac…" at bounding box center [506, 385] width 493 height 26
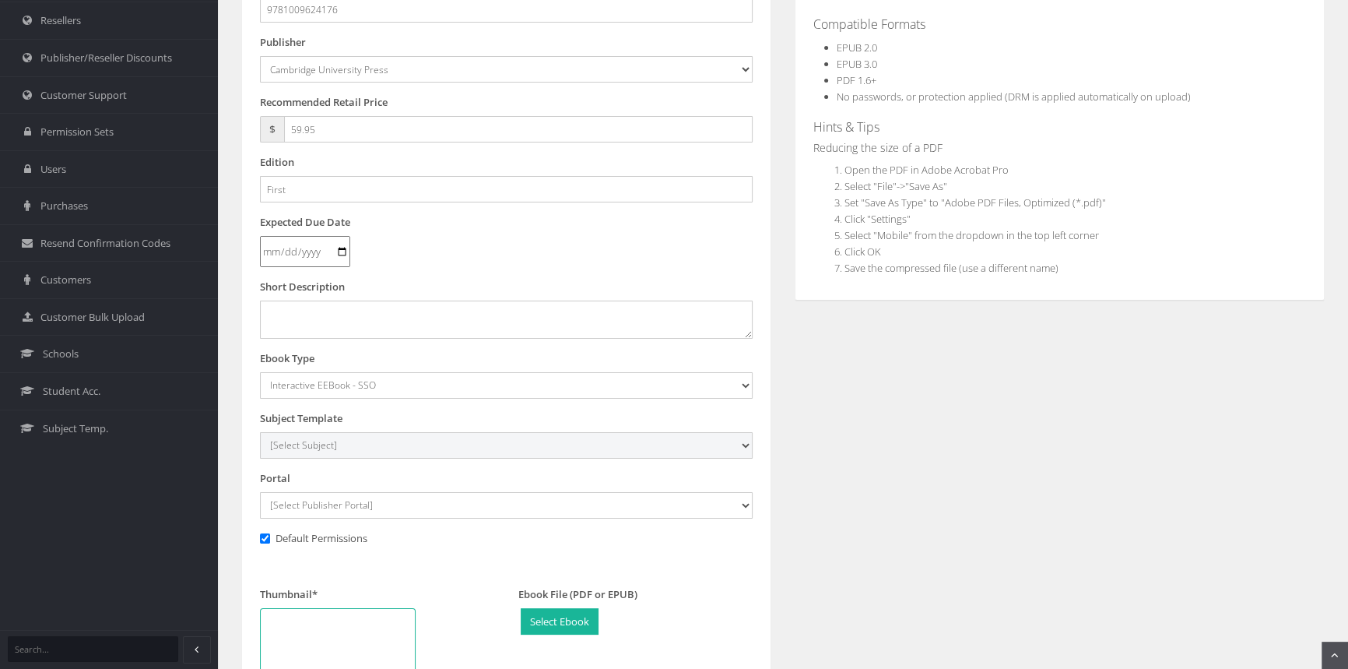
click at [324, 444] on select "[Select Subject] Accounting Agriculture Ancient History Applied Computing Art A…" at bounding box center [506, 445] width 493 height 26
select select "b43ab8d7-135c-ee11-a9bd-0272d098c78b"
click at [260, 432] on select "[Select Subject] Accounting Agriculture Ancient History Applied Computing Art A…" at bounding box center [506, 445] width 493 height 26
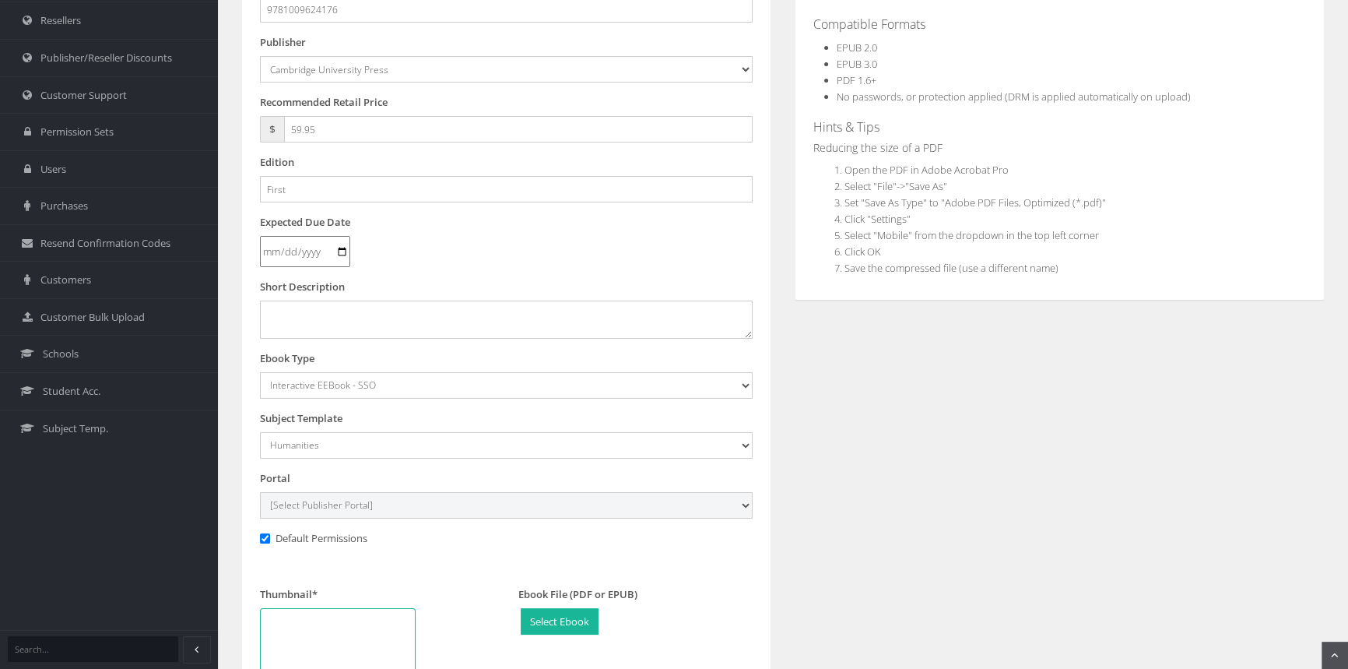
click at [381, 498] on select "[Select Publisher Portal] Listening Beyond Hearing (LBH) ATAR Notes+ SmarterMat…" at bounding box center [506, 505] width 493 height 26
select select "0f16bd3e-774f-e411-817c-00155d7a4405"
click at [260, 492] on select "[Select Publisher Portal] Listening Beyond Hearing (LBH) ATAR Notes+ SmarterMat…" at bounding box center [506, 505] width 493 height 26
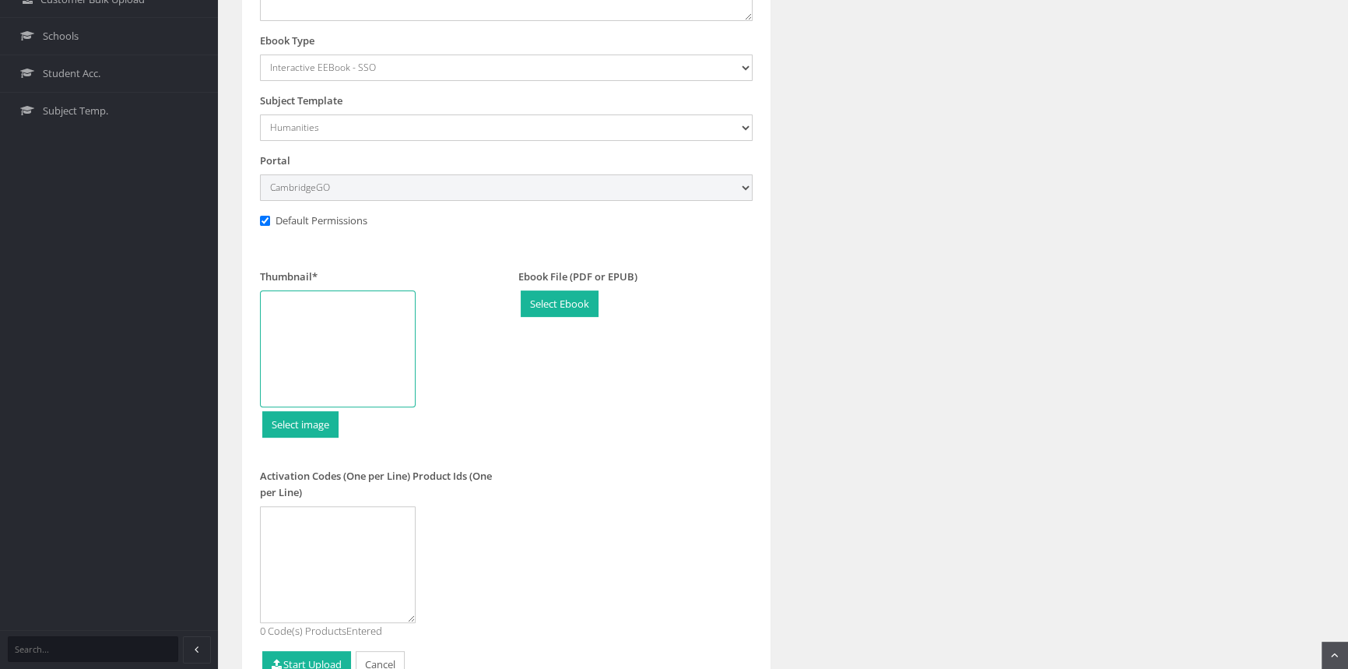
scroll to position [637, 0]
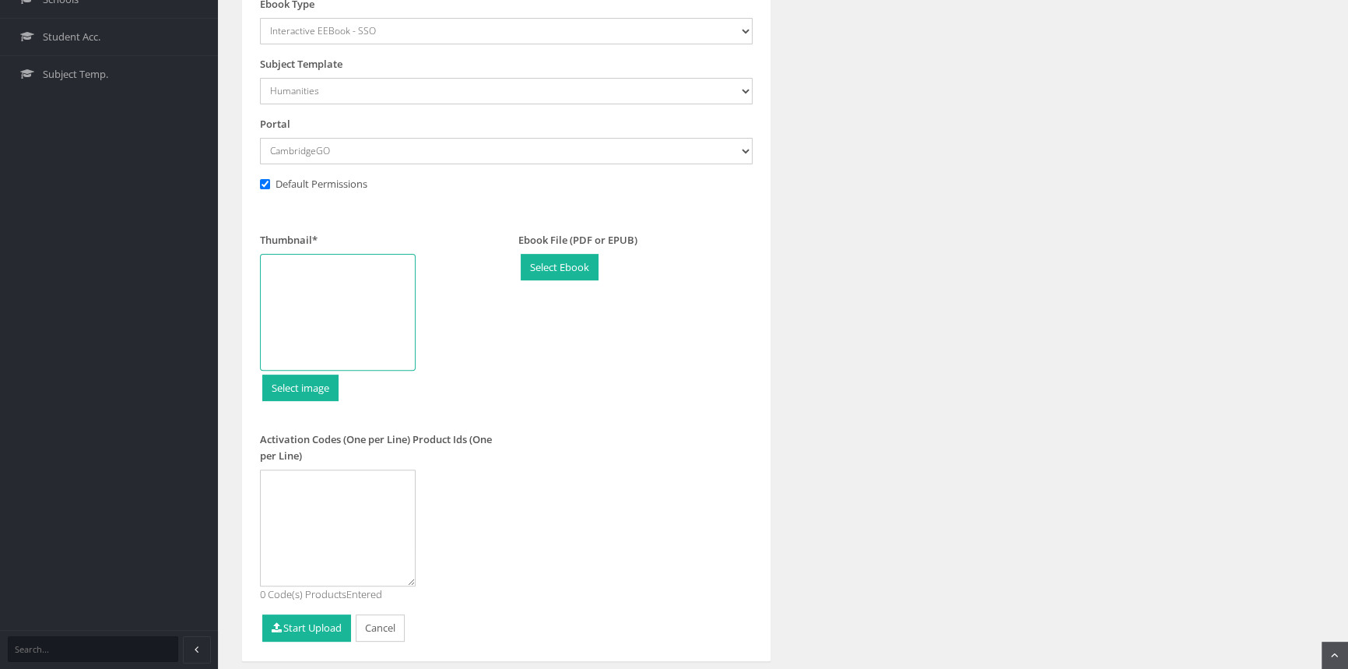
click at [319, 282] on div at bounding box center [338, 312] width 156 height 117
type input "C:\fakepath\9781009624176_180.jpg"
click at [305, 630] on button "Start Upload" at bounding box center [306, 627] width 89 height 27
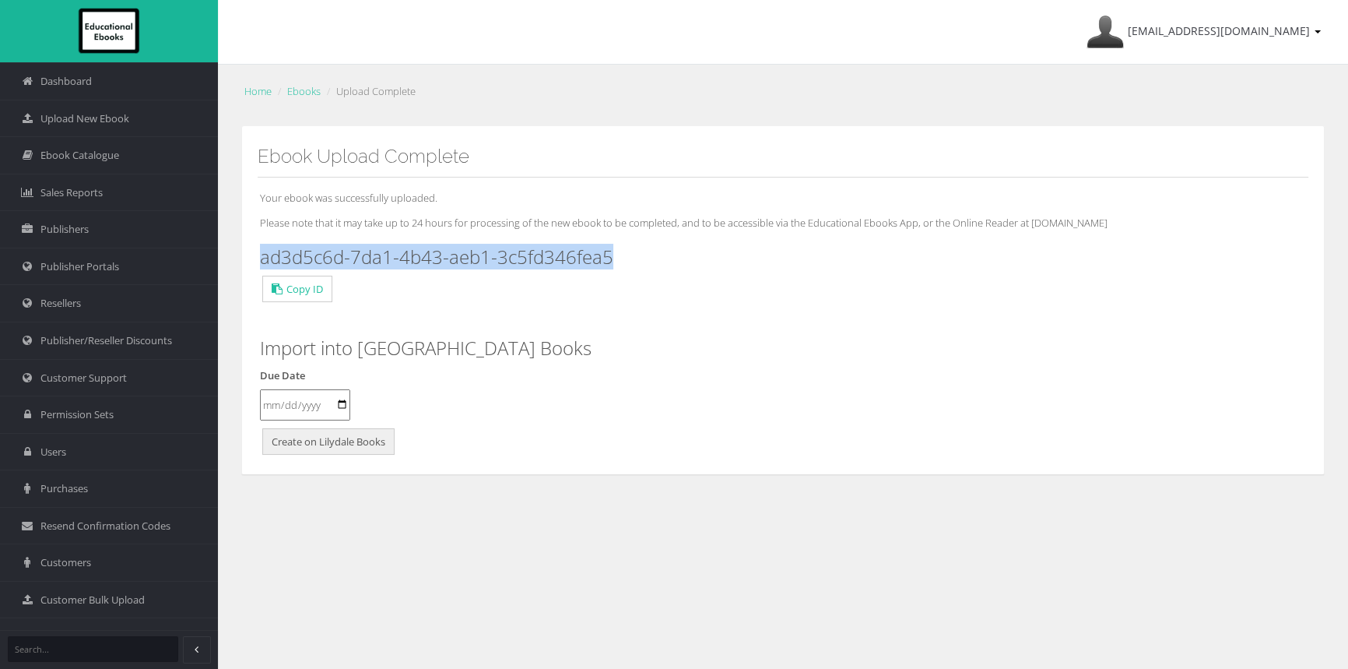
drag, startPoint x: 638, startPoint y: 256, endPoint x: 262, endPoint y: 254, distance: 375.2
click at [262, 254] on h3 "ad3d5c6d-7da1-4b43-aeb1-3c5fd346fea5" at bounding box center [783, 257] width 1046 height 20
copy h3 "ad3d5c6d-7da1-4b43-aeb1-3c5fd346fea5"
click at [91, 160] on span "Ebook Catalogue" at bounding box center [79, 155] width 79 height 15
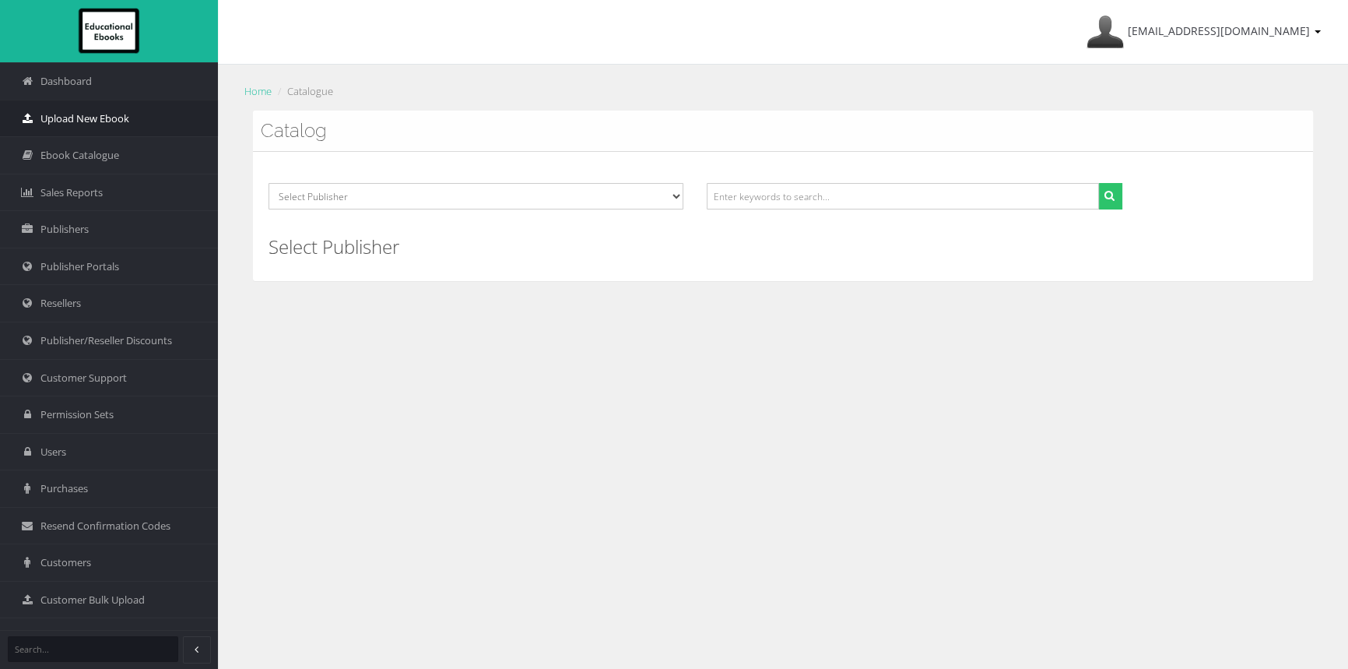
click at [63, 118] on span "Upload New Ebook" at bounding box center [84, 118] width 89 height 15
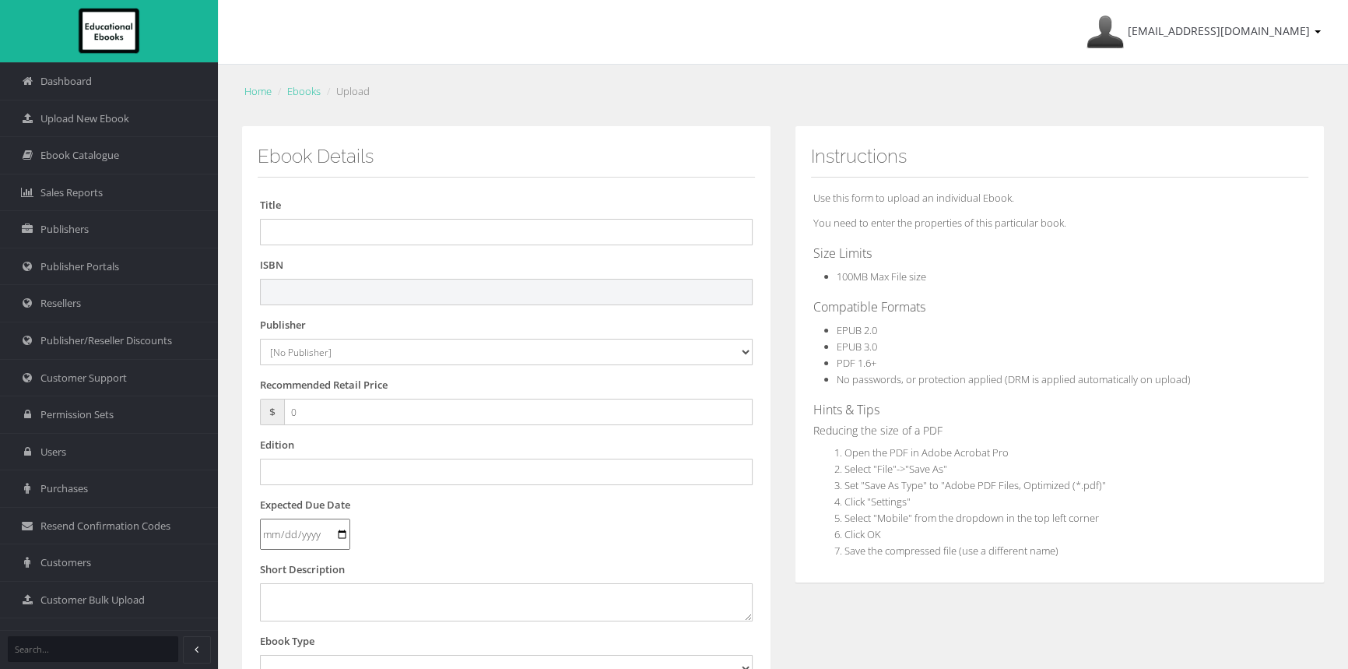
click at [383, 298] on input "text" at bounding box center [506, 292] width 493 height 26
paste input "9781009624206"
type input "9781009624206PDF"
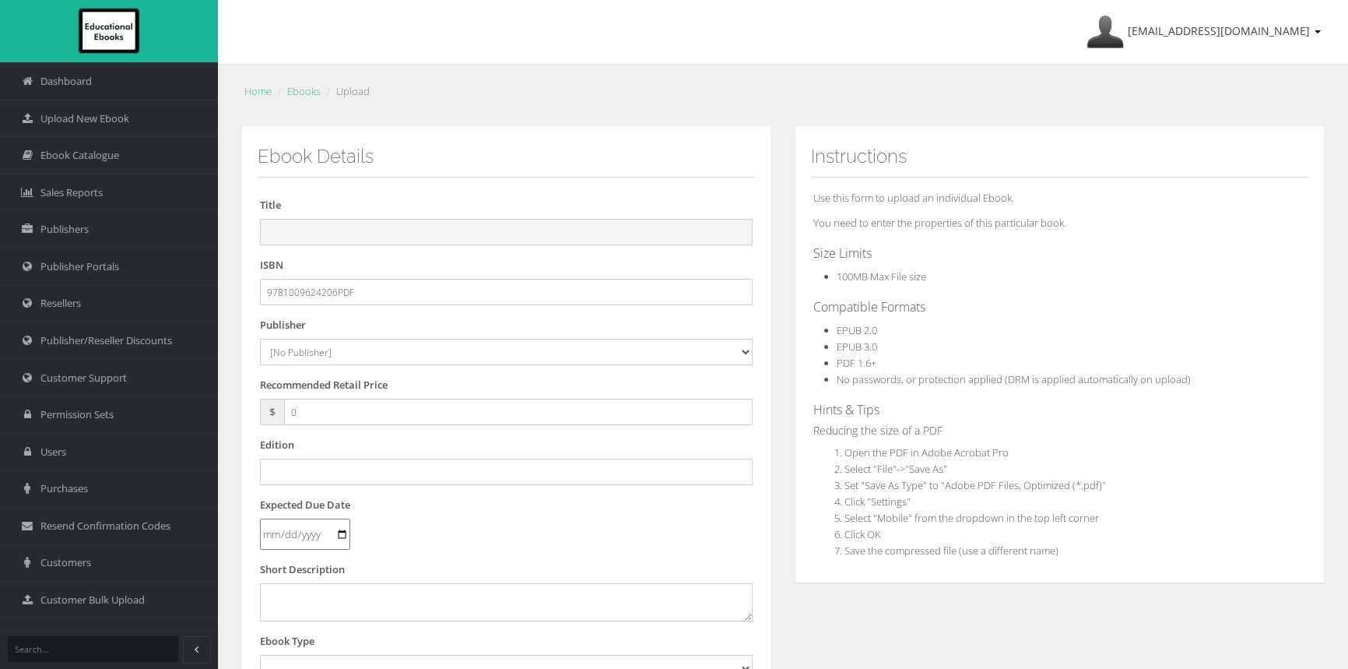
click at [504, 232] on input "text" at bounding box center [506, 232] width 493 height 26
paste input "INVESTIGATING HUMANITIES FOR THE VICTORIAN CURRICULUM 10 STUDENT BOOK + EBOOK"
type input "INVESTIGATING HUMANITIES FOR THE VICTORIAN CURRICULUM 10 STUDENT BOOK + EBOOK"
click at [319, 350] on select "[No Publisher] Alexander Mackie Allen & Unwin ATAR Notes Auralia - Rising Softw…" at bounding box center [506, 352] width 493 height 26
select select "00846f43-643d-e411-817c-00155d7a4405"
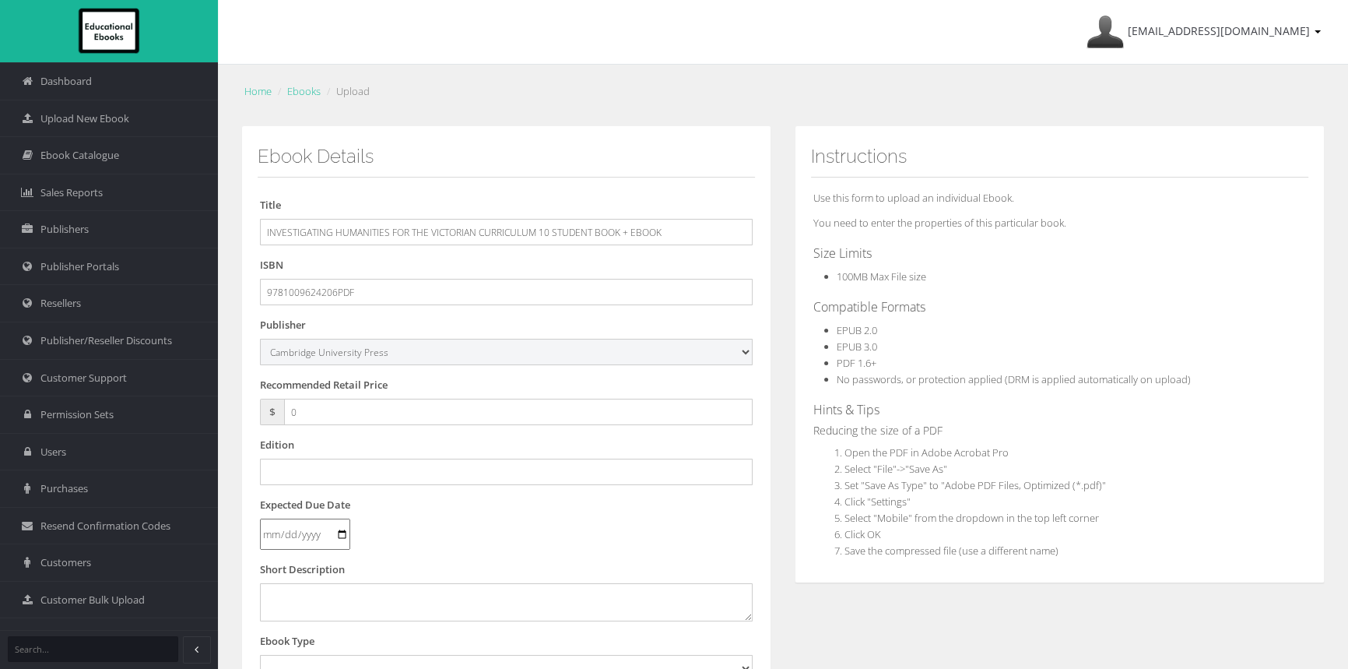
click at [260, 339] on select "[No Publisher] Alexander Mackie Allen & Unwin ATAR Notes Auralia - Rising Softw…" at bounding box center [506, 352] width 493 height 26
drag, startPoint x: 373, startPoint y: 409, endPoint x: 154, endPoint y: 420, distance: 219.0
click at [163, 420] on div "Dashboard Upload New Ebook Ebook Catalogue Sales Reports Publishers Users" at bounding box center [674, 529] width 1348 height 1058
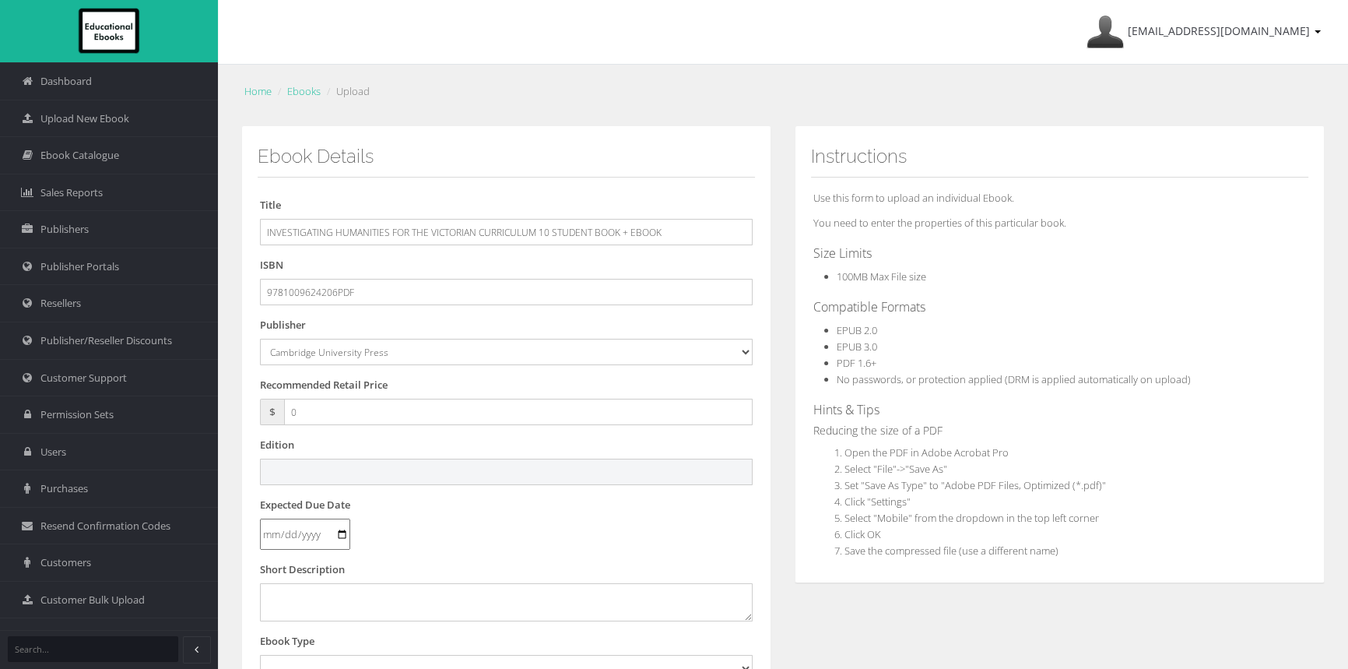
click at [409, 471] on input "text" at bounding box center [506, 471] width 493 height 26
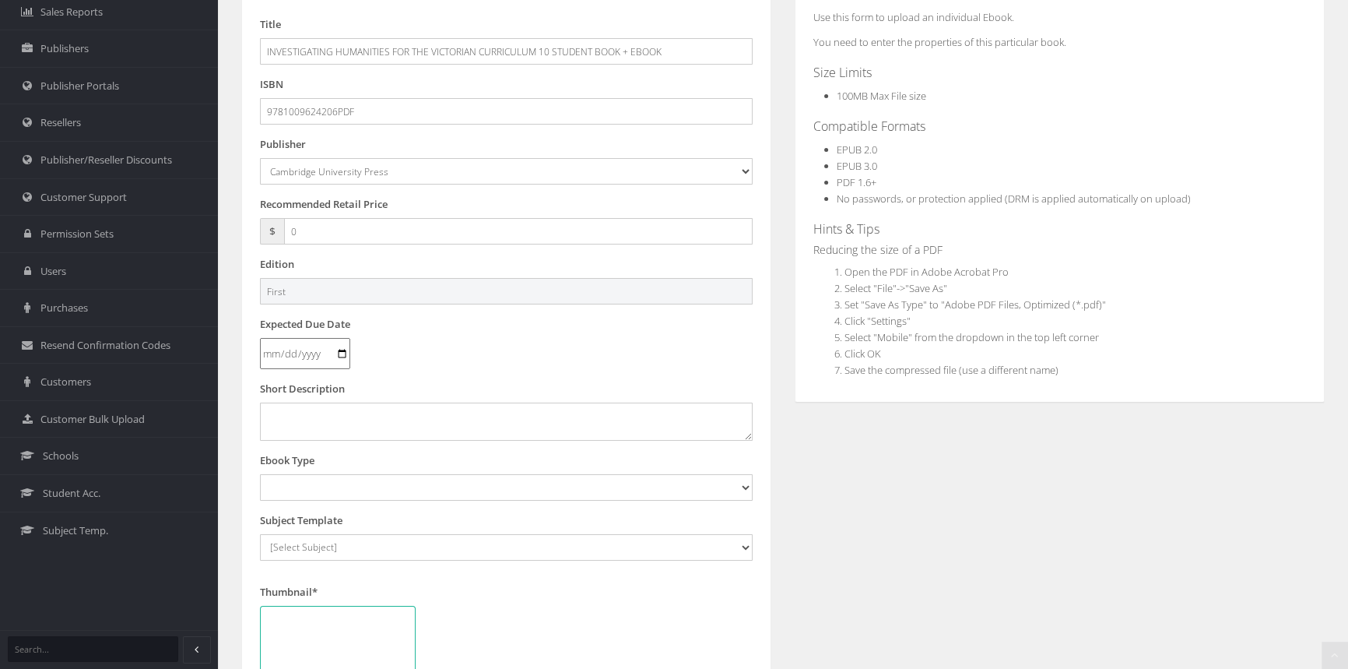
scroll to position [388, 0]
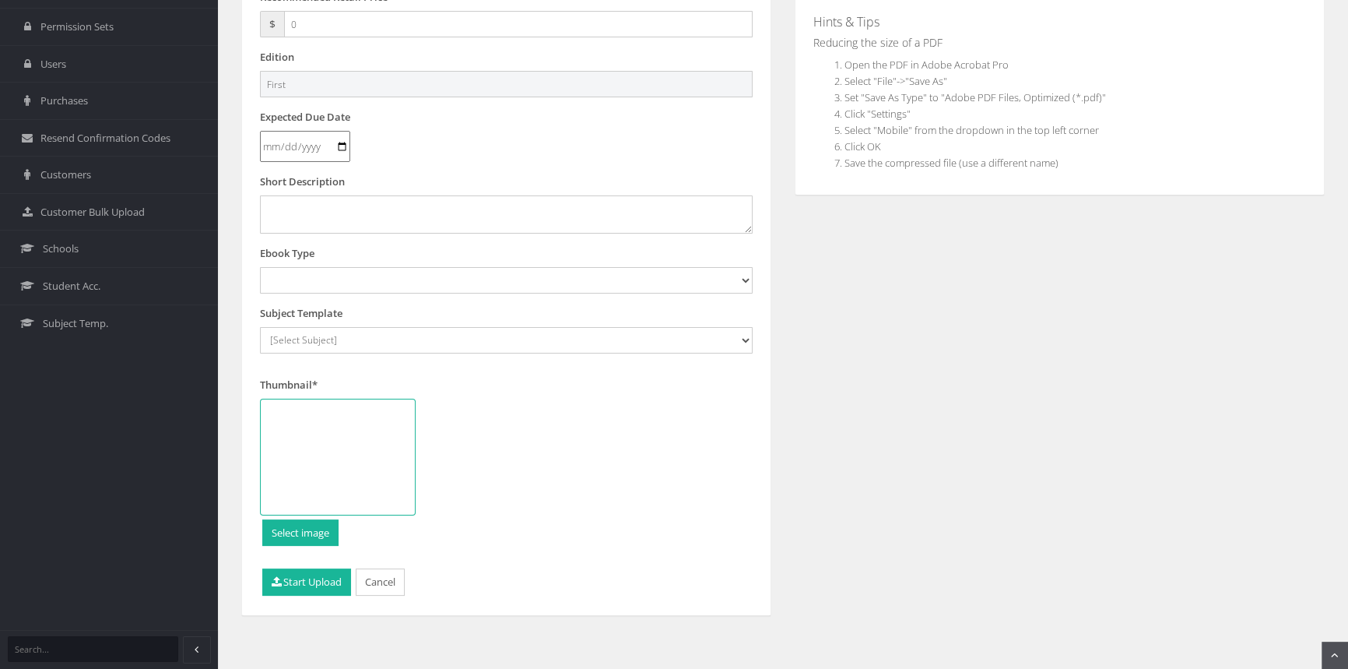
type input "First"
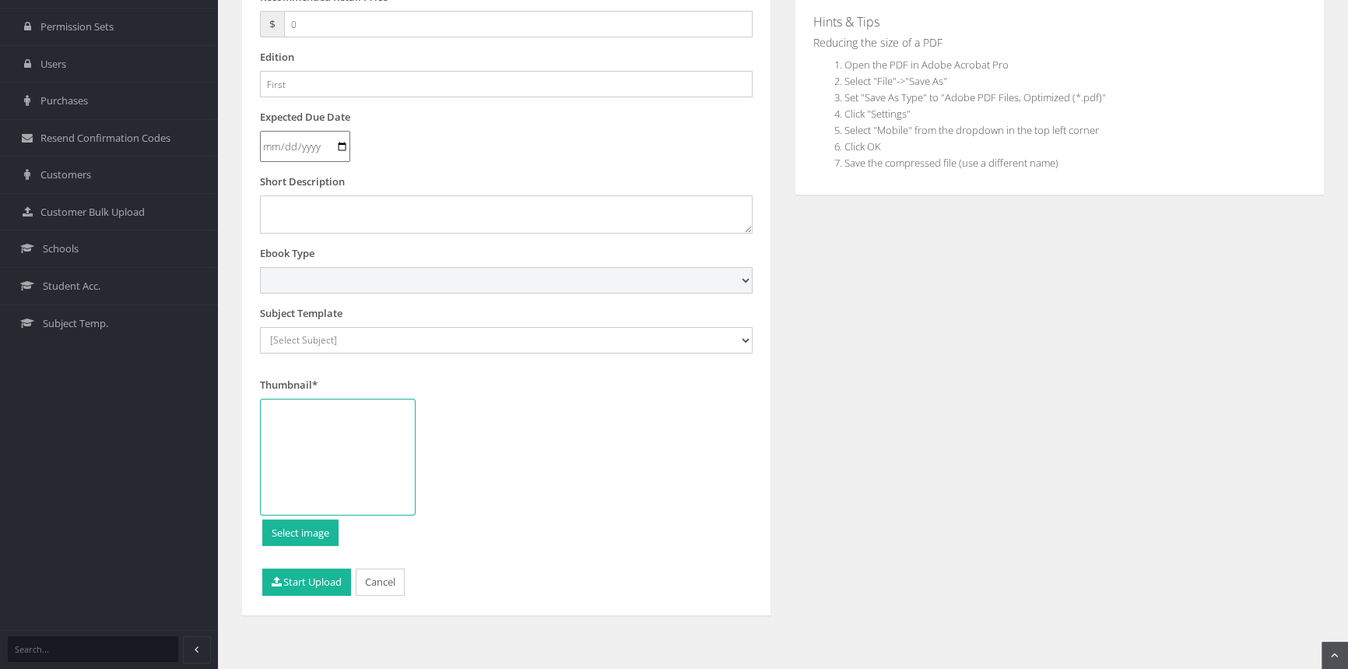
click at [420, 279] on select "Digital Activation Code Protected PDF EEBook - Online and Offline Ebook Interac…" at bounding box center [506, 280] width 493 height 26
select select "3"
click at [260, 267] on select "Digital Activation Code Protected PDF EEBook - Online and Offline Ebook Interac…" at bounding box center [506, 280] width 493 height 26
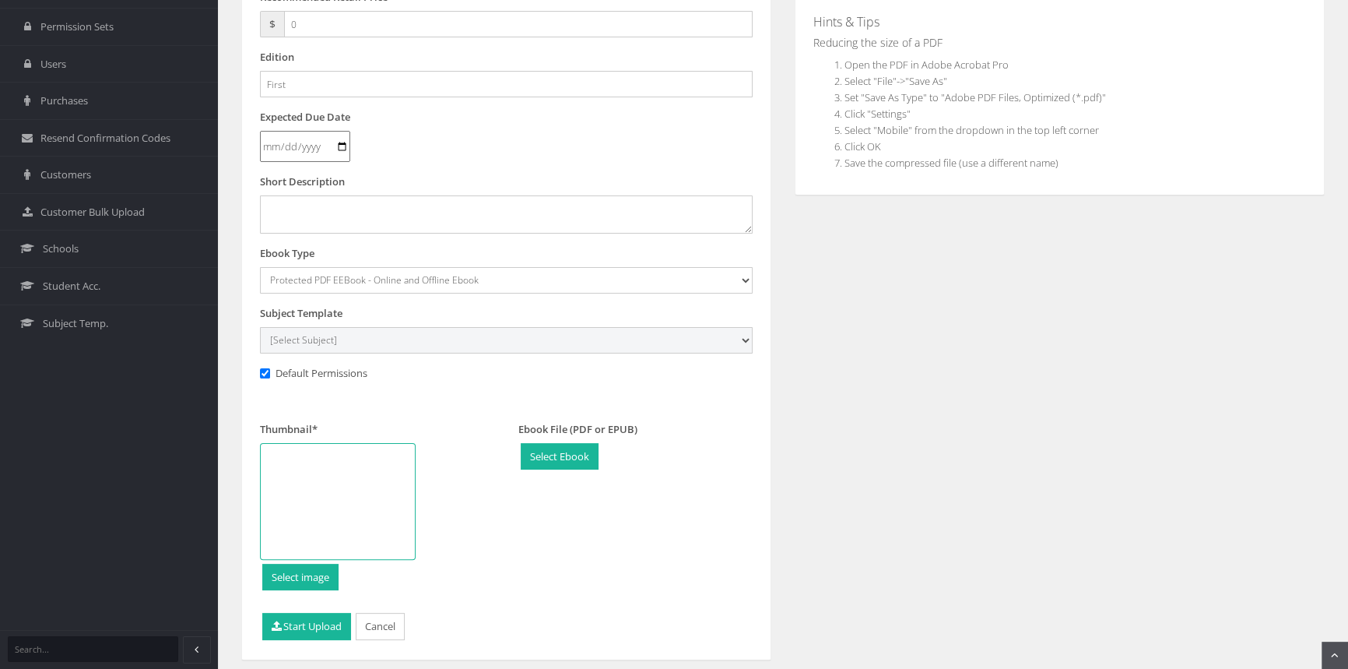
click at [339, 340] on select "[Select Subject] Accounting Agriculture Ancient History Applied Computing Art A…" at bounding box center [506, 340] width 493 height 26
select select "b43ab8d7-135c-ee11-a9bd-0272d098c78b"
click at [260, 327] on select "[Select Subject] Accounting Agriculture Ancient History Applied Computing Art A…" at bounding box center [506, 340] width 493 height 26
click at [342, 470] on div at bounding box center [338, 501] width 156 height 117
click at [301, 497] on div at bounding box center [338, 501] width 156 height 117
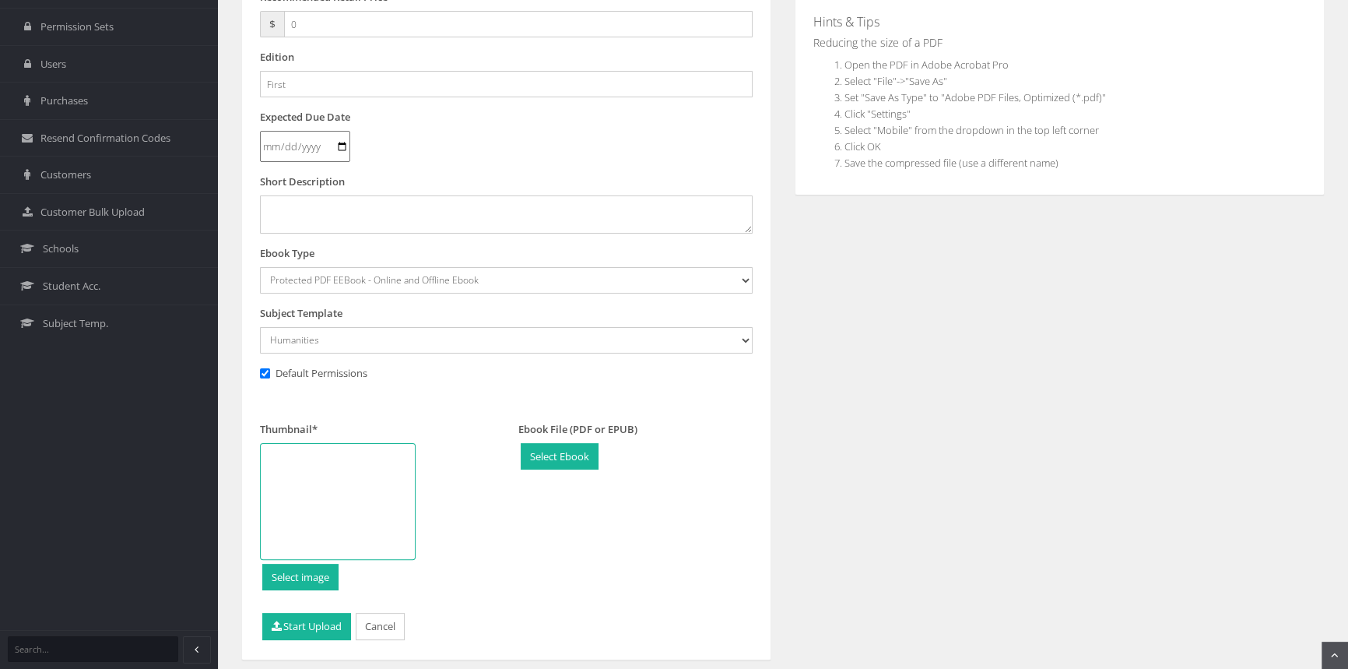
type input "C:\fakepath\9781009624213_180.jpg"
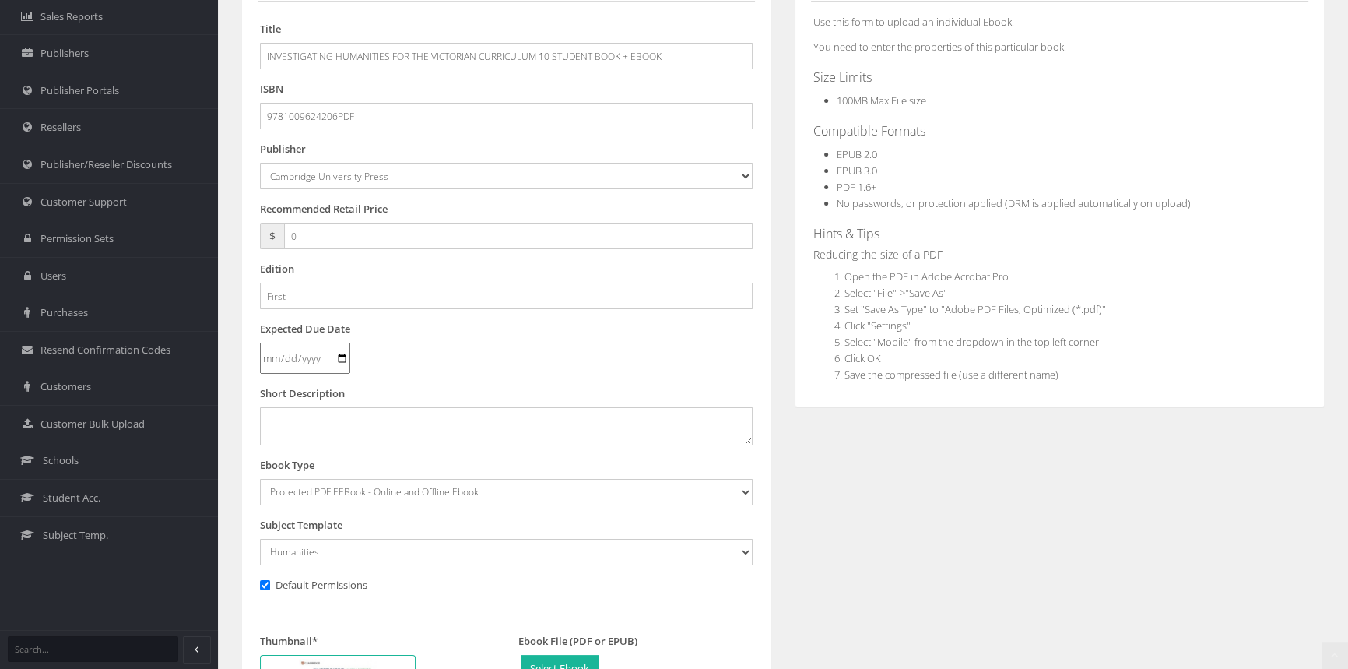
scroll to position [432, 0]
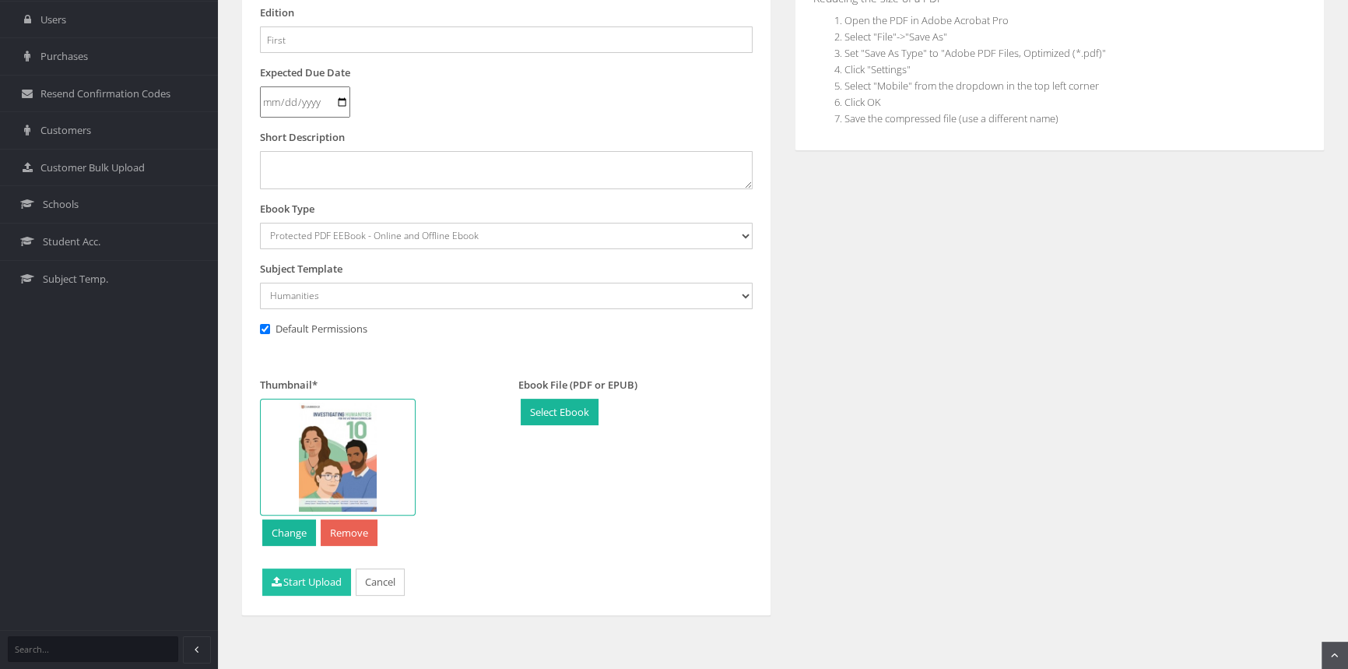
click at [295, 578] on button "Start Upload" at bounding box center [306, 581] width 89 height 27
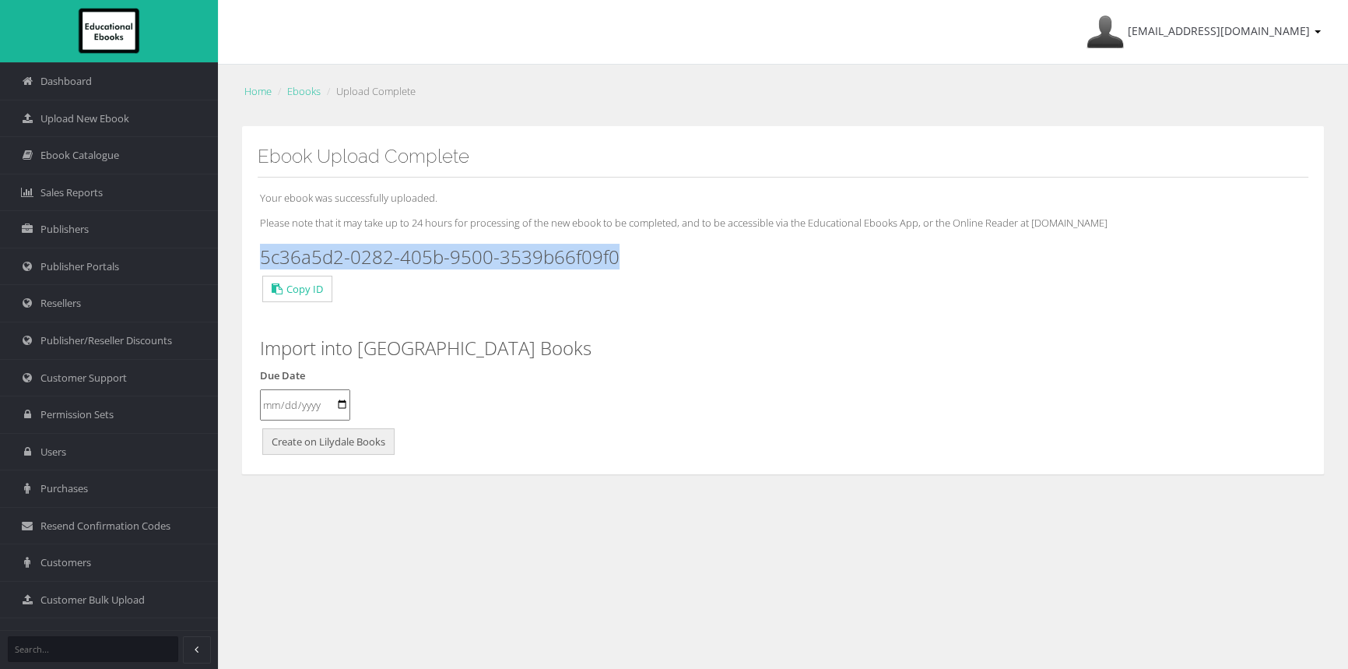
drag, startPoint x: 678, startPoint y: 258, endPoint x: 256, endPoint y: 264, distance: 421.9
click at [256, 264] on div "Ebook Upload Complete Your ebook was successfully uploaded. Please note that it…" at bounding box center [783, 300] width 1084 height 349
copy h3 "5c36a5d2-0282-405b-9500-3539b66f09f0"
click at [111, 117] on span "Upload New Ebook" at bounding box center [84, 118] width 89 height 15
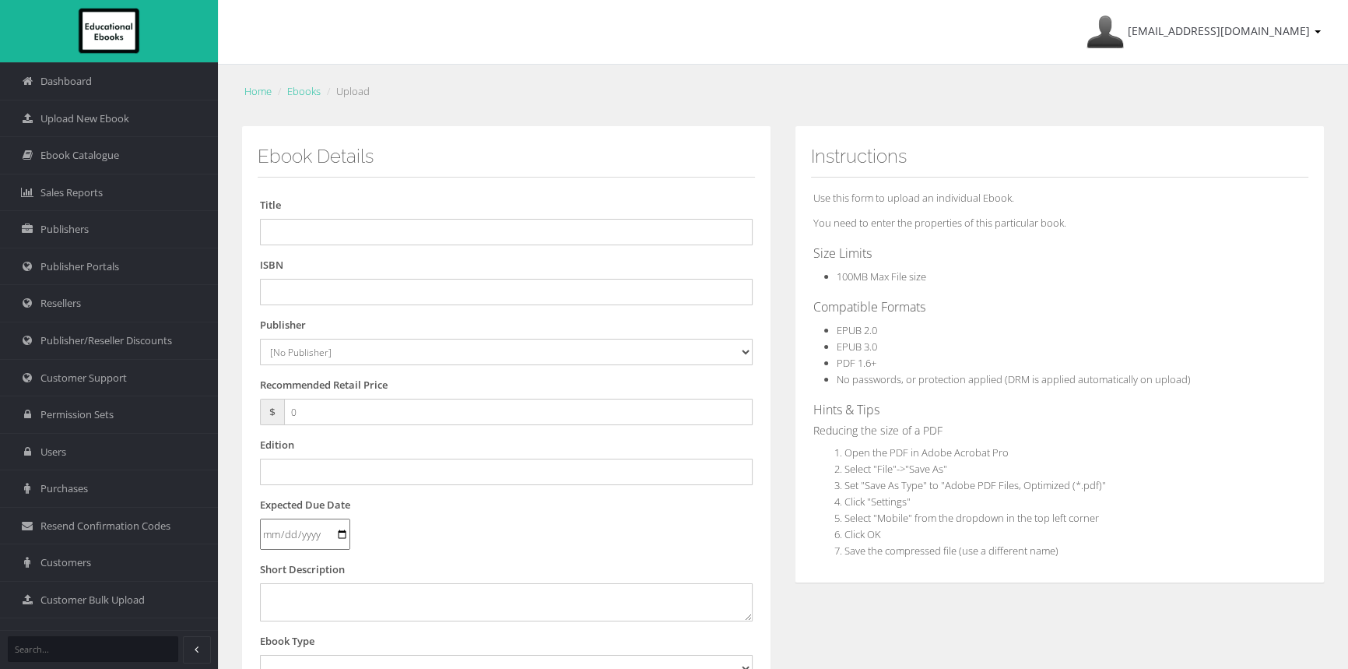
click at [528, 306] on form "Title ISBN Publisher [No Publisher] [PERSON_NAME] & Unwin ATAR Notes Auralia - …" at bounding box center [506, 591] width 493 height 789
paste input "9781009624084"
click at [534, 301] on input "9781009624084" at bounding box center [506, 292] width 493 height 26
type input "9781009624084PDF"
click at [553, 240] on input "text" at bounding box center [506, 232] width 493 height 26
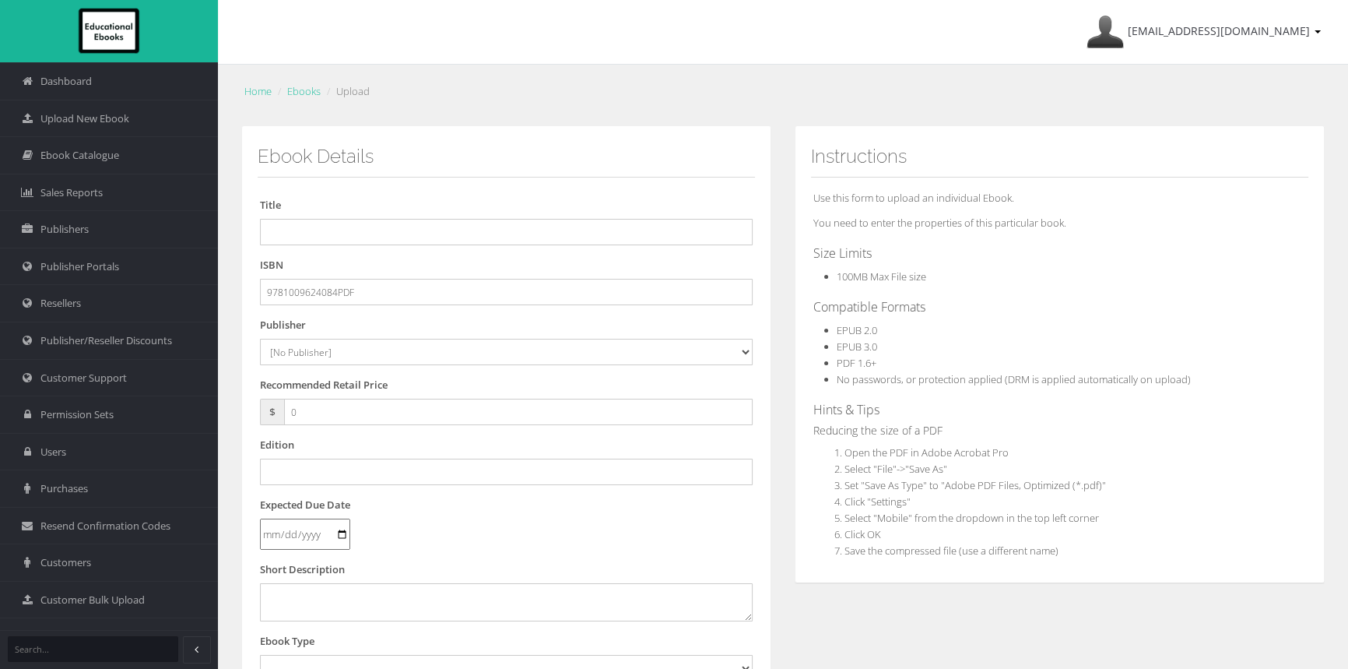
click at [353, 246] on form "Title ISBN 9781009624084PDF Publisher [No Publisher] Alexander Mackie Allen & U…" at bounding box center [506, 591] width 493 height 789
click at [391, 230] on input "text" at bounding box center [506, 232] width 493 height 26
paste input "INVESTIGATING HUMANITIES FOR THE VICTORIAN CURRICULUM 7 STUDENT BOOK + EBOOK"
type input "INVESTIGATING HUMANITIES FOR THE VICTORIAN CURRICULUM 7 STUDENT BOOK + EBOOK"
click at [362, 348] on select "[No Publisher] [PERSON_NAME] & Unwin ATAR Notes Auralia - Rising Software Banks…" at bounding box center [506, 352] width 493 height 26
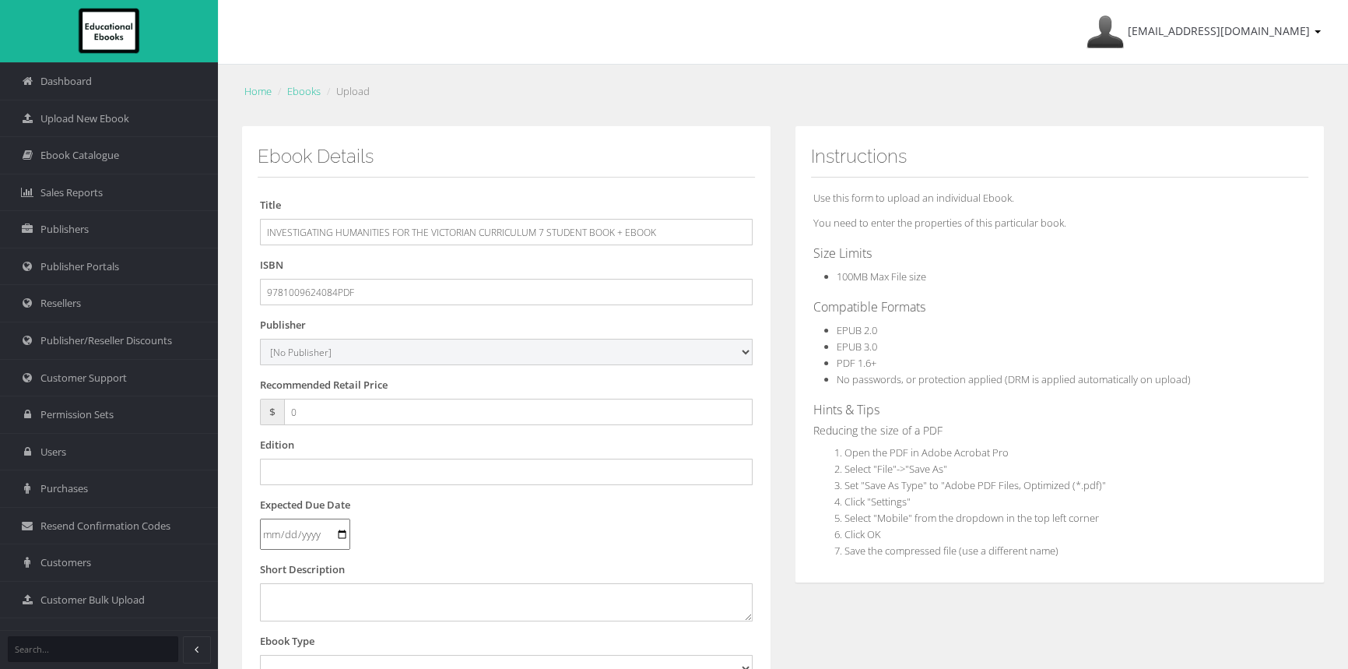
select select "00846f43-643d-e411-817c-00155d7a4405"
click at [260, 339] on select "[No Publisher] [PERSON_NAME] & Unwin ATAR Notes Auralia - Rising Software Banks…" at bounding box center [506, 352] width 493 height 26
click at [335, 453] on div "Edition" at bounding box center [506, 461] width 493 height 48
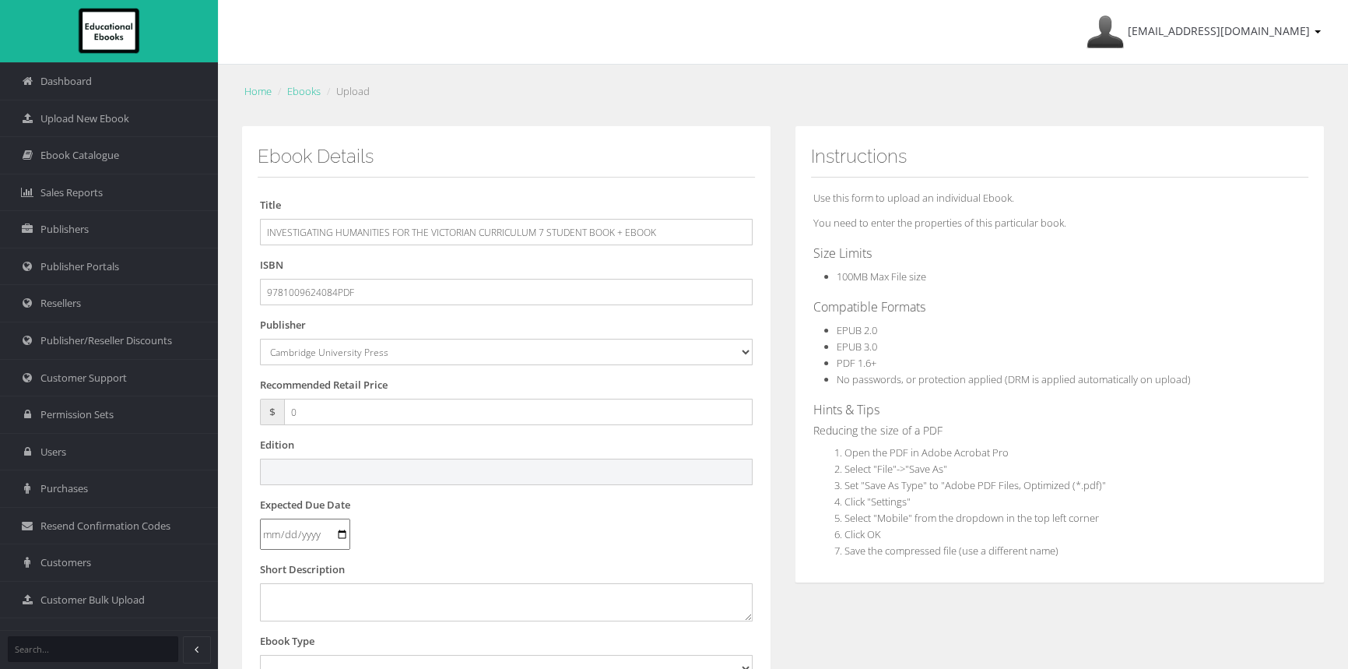
click at [328, 462] on input "text" at bounding box center [506, 471] width 493 height 26
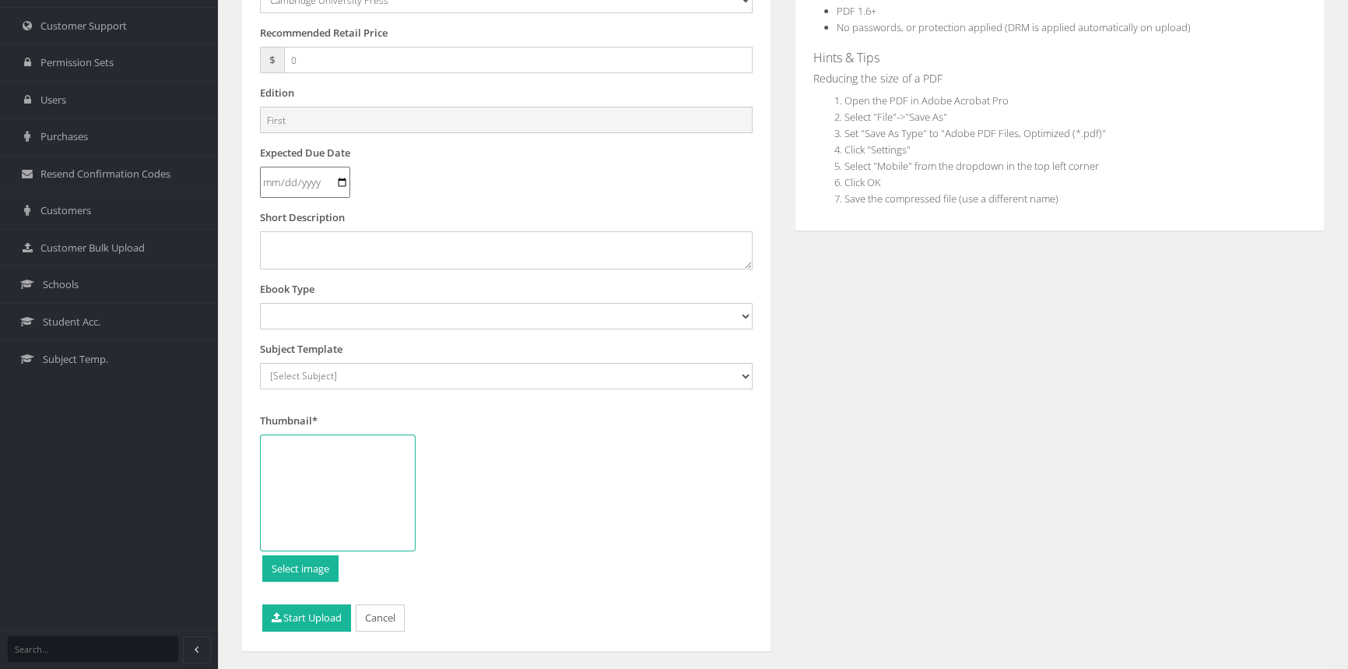
scroll to position [353, 0]
type input "First"
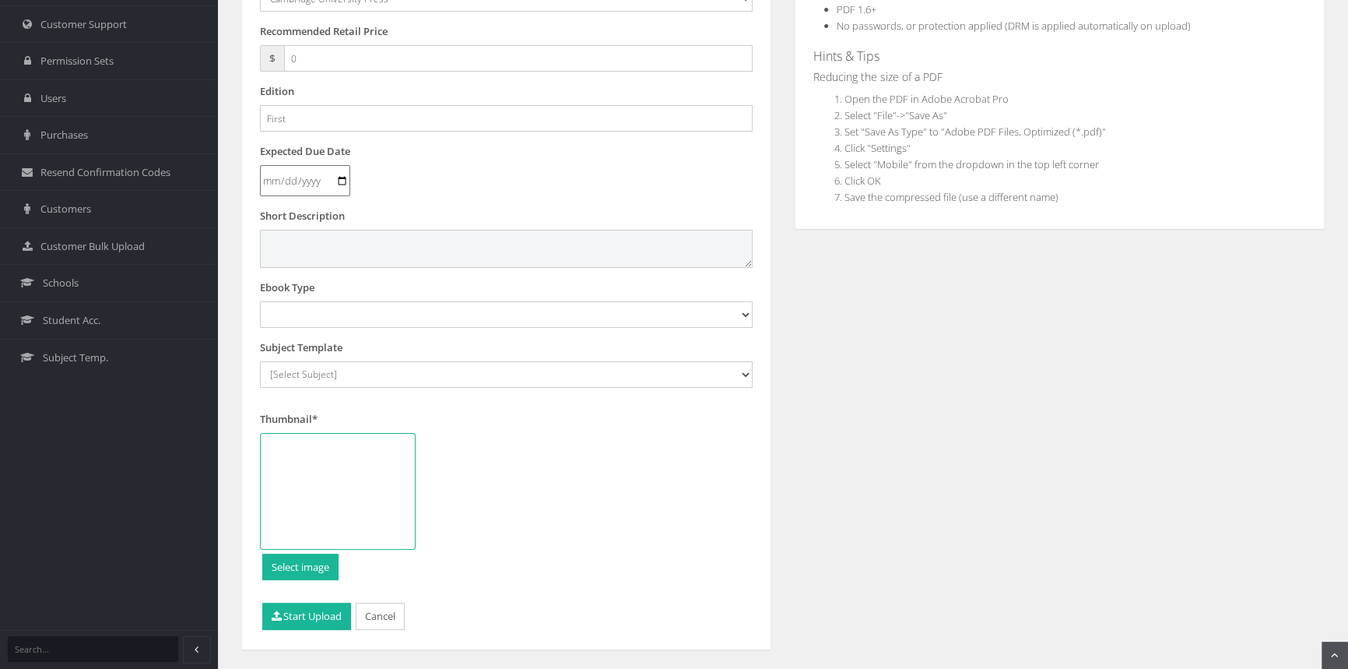
click at [394, 241] on textarea at bounding box center [506, 248] width 493 height 37
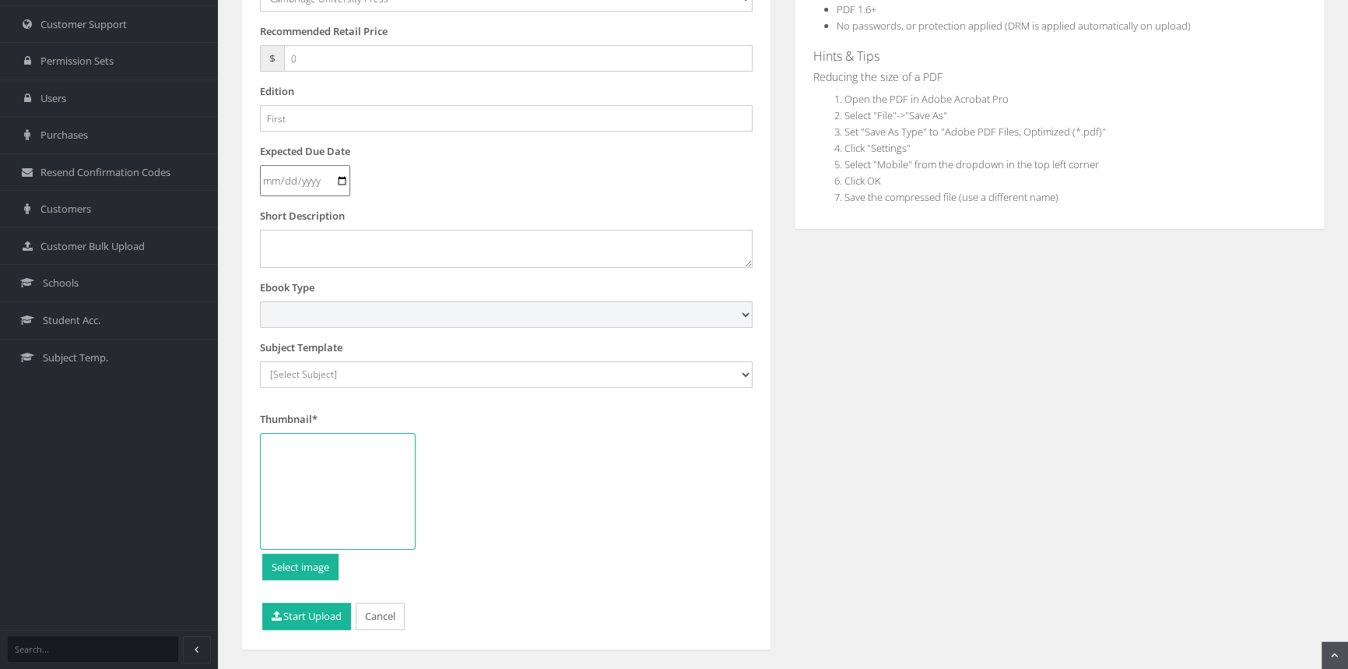
click at [412, 318] on select "Digital Activation Code Protected PDF EEBook - Online and Offline Ebook Interac…" at bounding box center [506, 314] width 493 height 26
select select "3"
click at [260, 301] on select "Digital Activation Code Protected PDF EEBook - Online and Offline Ebook Interac…" at bounding box center [506, 314] width 493 height 26
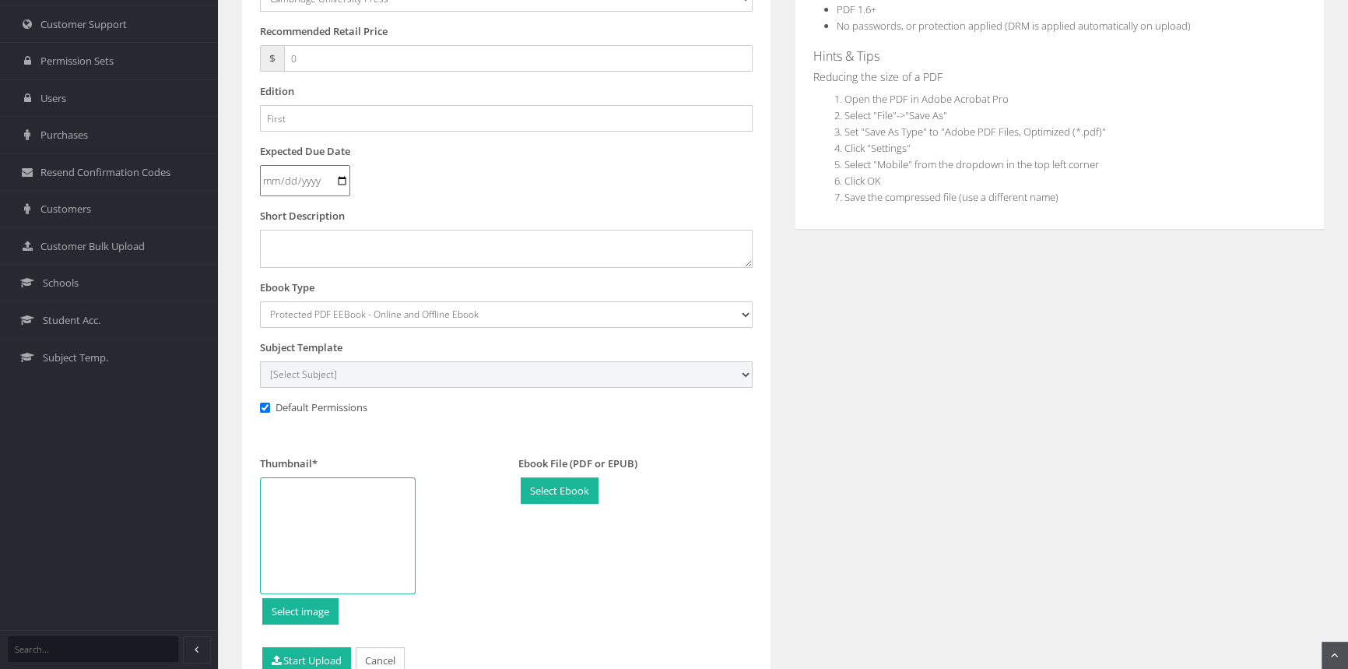
click at [339, 376] on select "[Select Subject] Accounting Agriculture Ancient History Applied Computing Art A…" at bounding box center [506, 374] width 493 height 26
select select "b43ab8d7-135c-ee11-a9bd-0272d098c78b"
click at [260, 361] on select "[Select Subject] Accounting Agriculture Ancient History Applied Computing Art A…" at bounding box center [506, 374] width 493 height 26
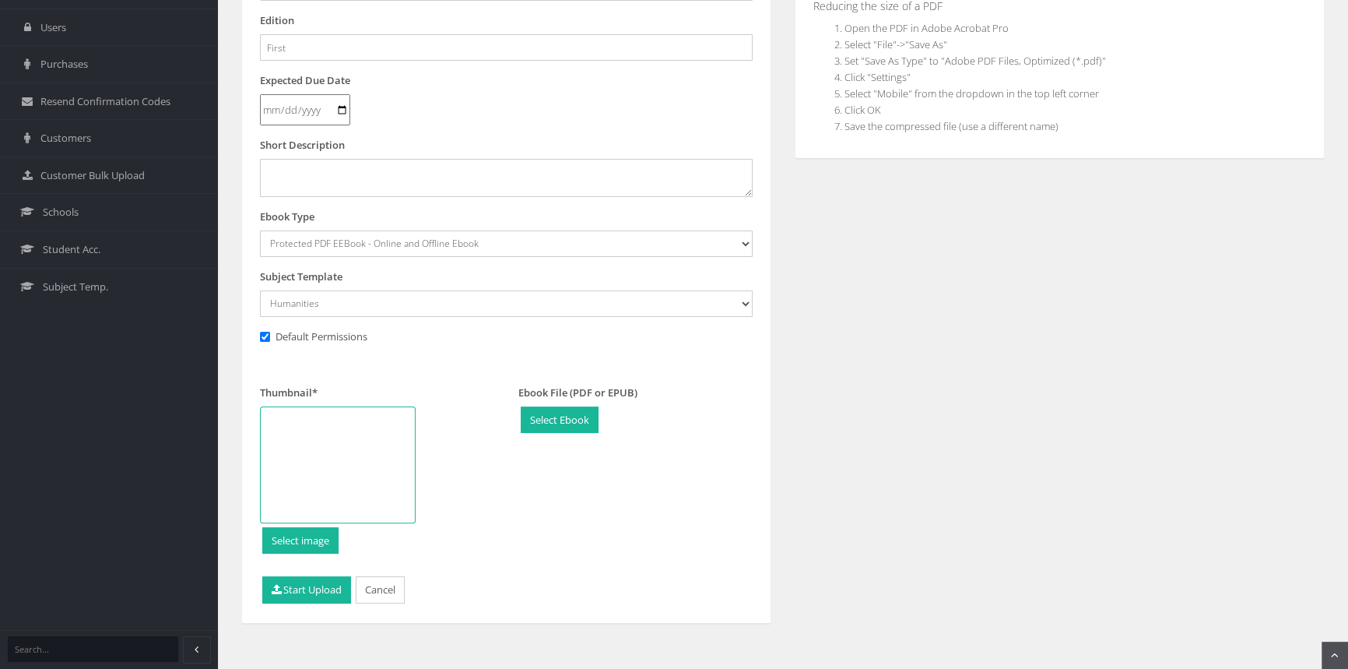
click at [341, 451] on div at bounding box center [338, 464] width 156 height 117
type input "C:\fakepath\9781009624091_180.jpg"
click at [275, 592] on icon "submit" at bounding box center [277, 589] width 10 height 11
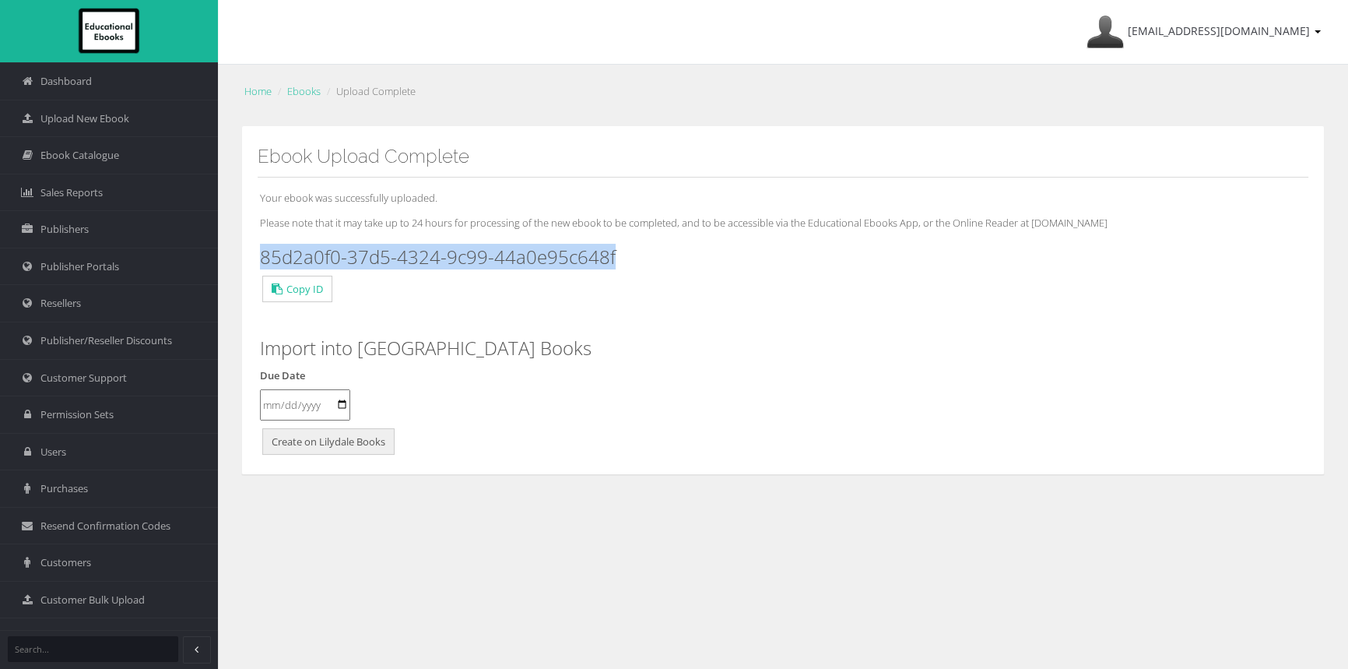
drag, startPoint x: 632, startPoint y: 258, endPoint x: 255, endPoint y: 259, distance: 377.5
click at [255, 259] on div "Ebook Upload Complete Your ebook was successfully uploaded. Please note that it…" at bounding box center [783, 300] width 1084 height 349
copy h3 "85d2a0f0-37d5-4324-9c99-44a0e95c648f"
click at [126, 124] on span "Upload New Ebook" at bounding box center [84, 118] width 89 height 15
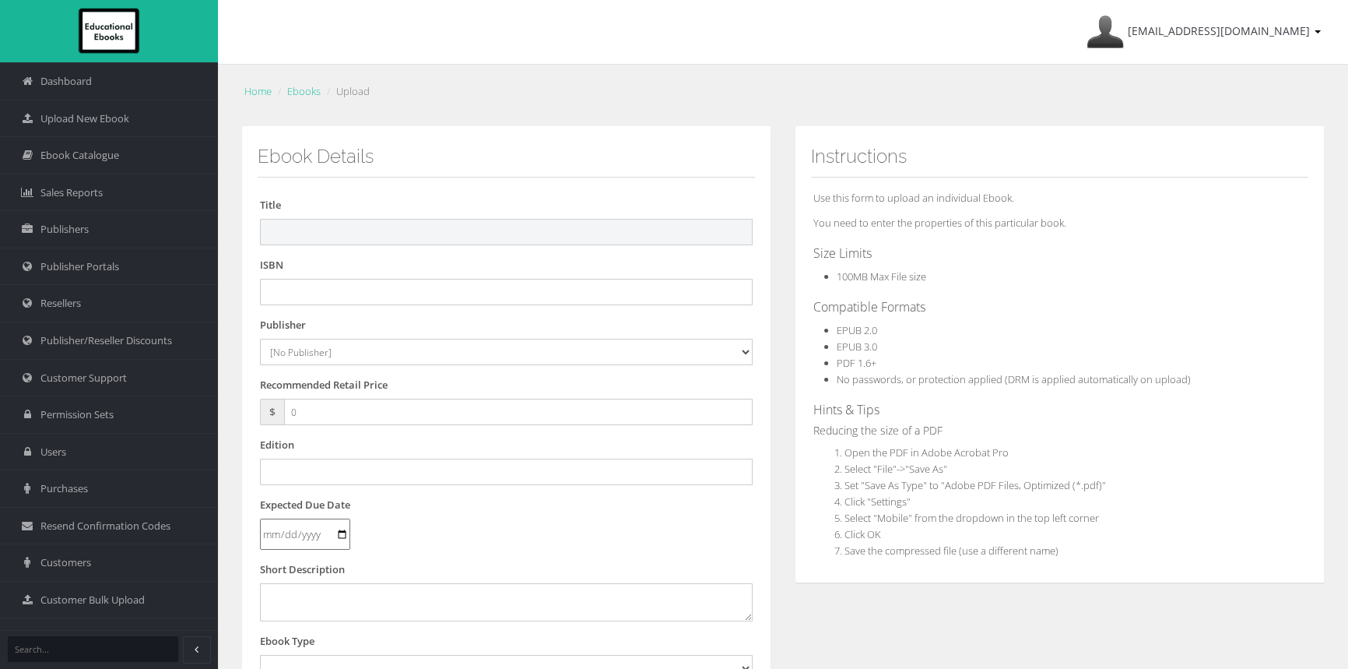
click at [466, 241] on input "text" at bounding box center [506, 232] width 493 height 26
paste input "9781009624121"
type input "9781009624121"
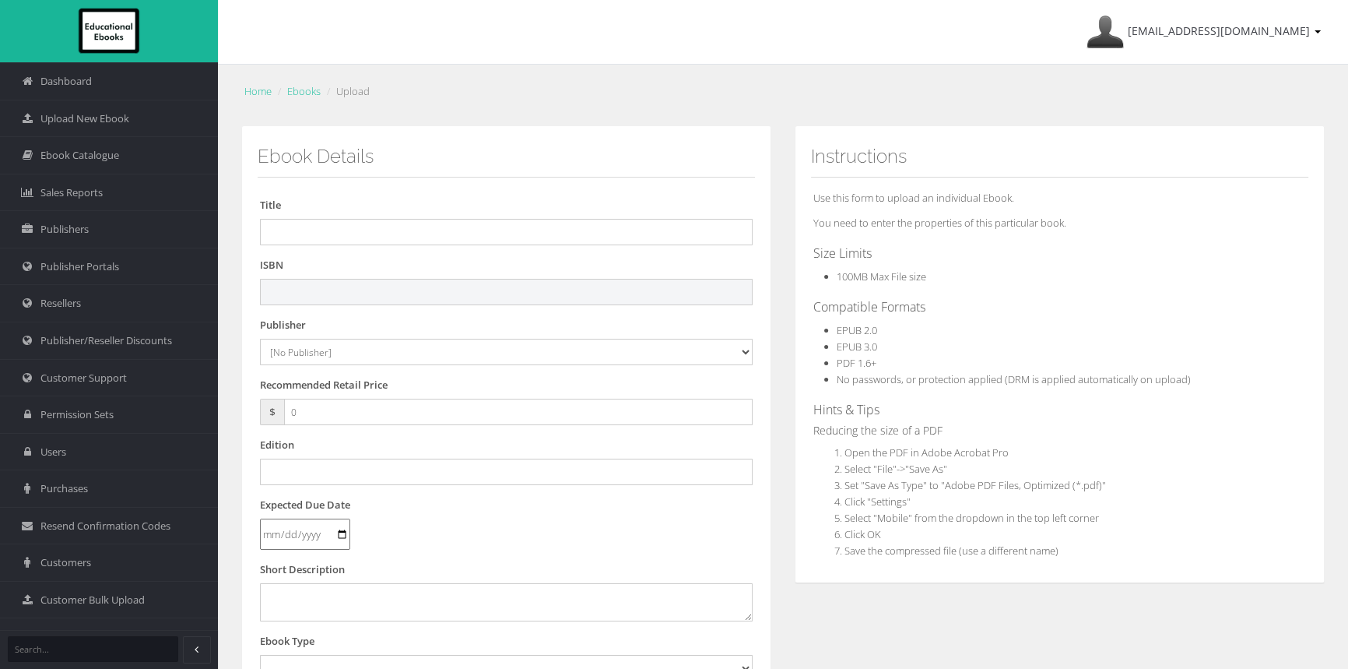
click at [377, 295] on input "text" at bounding box center [506, 292] width 493 height 26
paste input "9781009624121"
type input "9781009624121PDF"
click at [335, 365] on form "Title ISBN 9781009624121PDF Publisher [No Publisher] Alexander Mackie Allen & U…" at bounding box center [506, 591] width 493 height 789
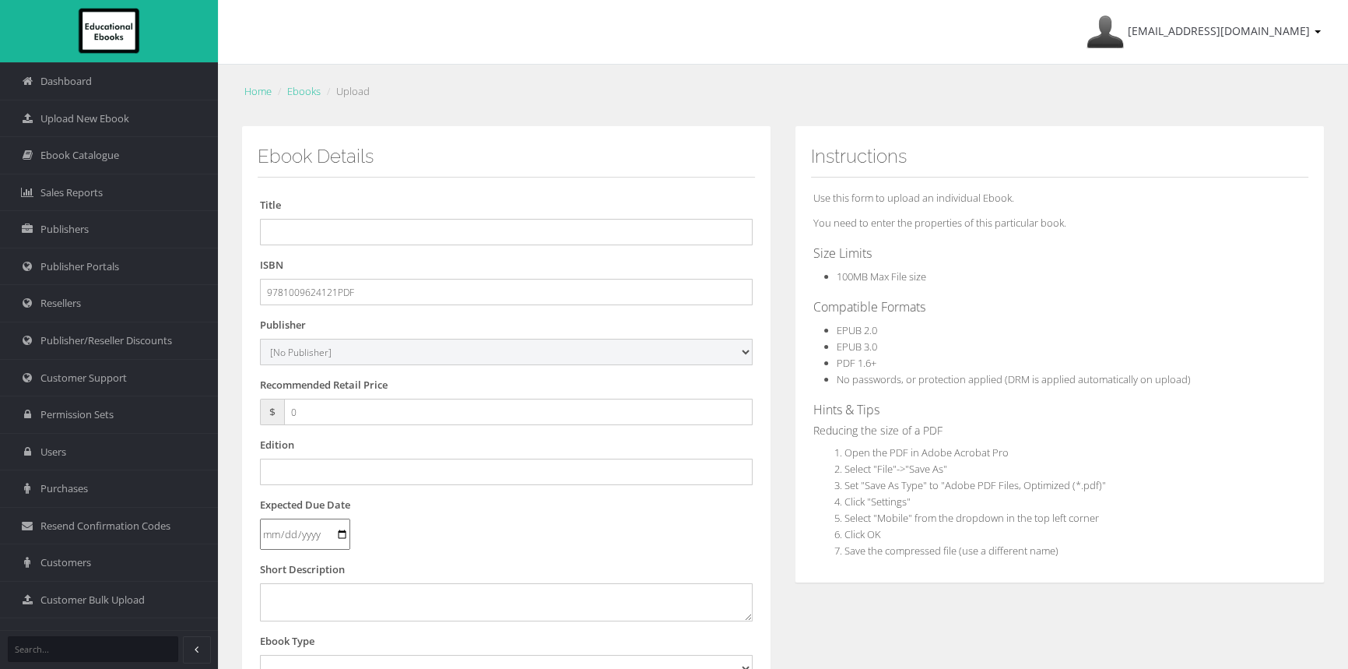
click at [350, 346] on select "[No Publisher] Alexander Mackie Allen & Unwin ATAR Notes Auralia - Rising Softw…" at bounding box center [506, 352] width 493 height 26
select select "00846f43-643d-e411-817c-00155d7a4405"
click at [260, 339] on select "[No Publisher] Alexander Mackie Allen & Unwin ATAR Notes Auralia - Rising Softw…" at bounding box center [506, 352] width 493 height 26
click at [406, 224] on input "text" at bounding box center [506, 232] width 493 height 26
paste input "INVESTIGATING HUMANITIES FOR THE VICTORIAN CURRICULUM 8 STUDENT BOOK + EBOOK"
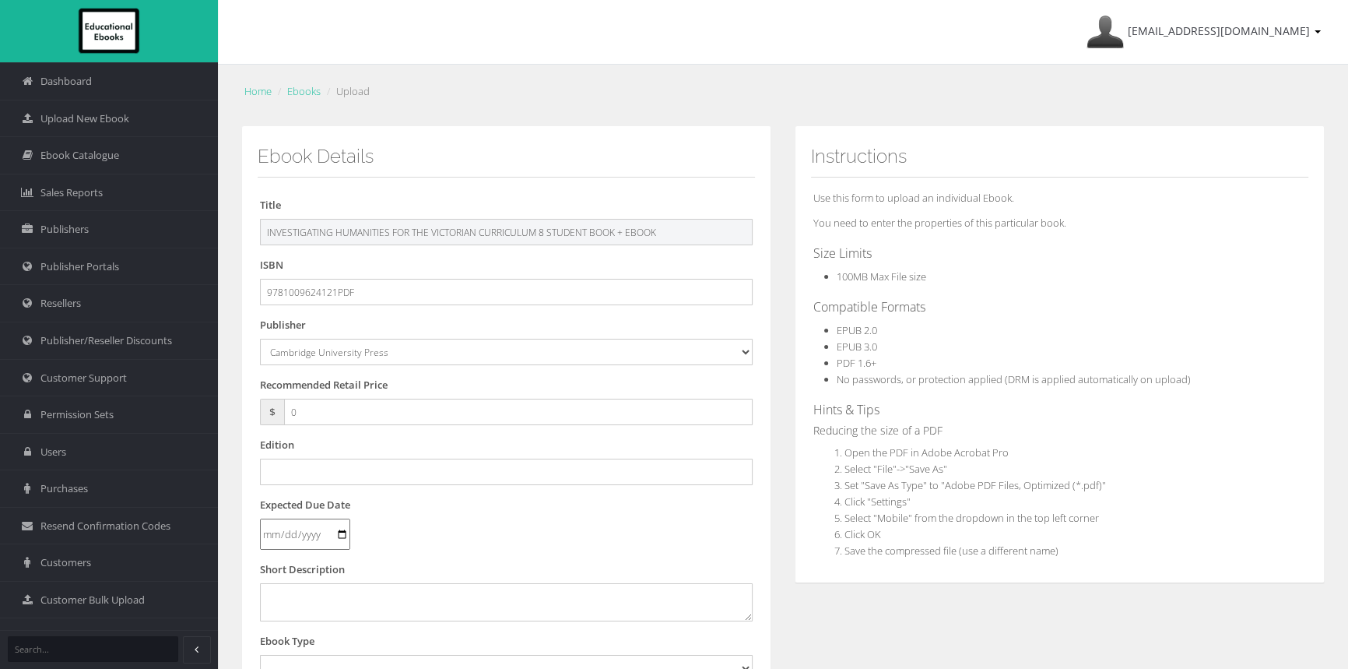
type input "INVESTIGATING HUMANITIES FOR THE VICTORIAN CURRICULUM 8 STUDENT BOOK + EBOOK"
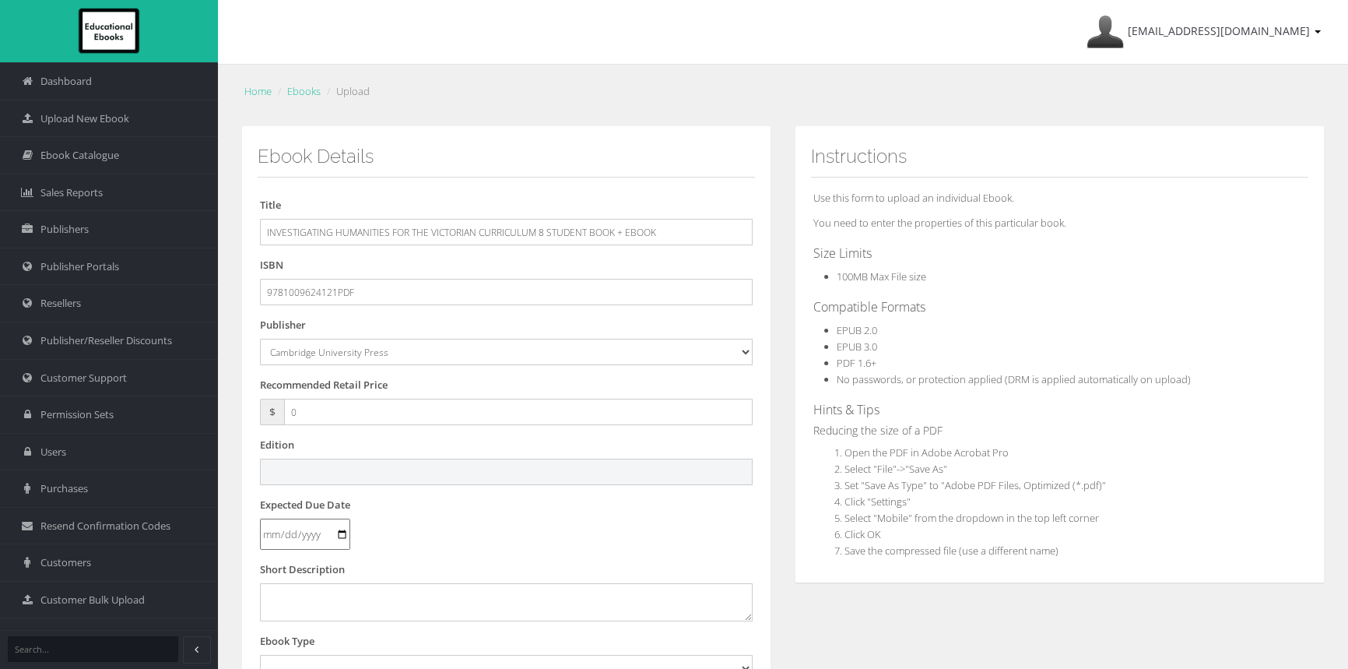
click at [292, 468] on input "text" at bounding box center [506, 471] width 493 height 26
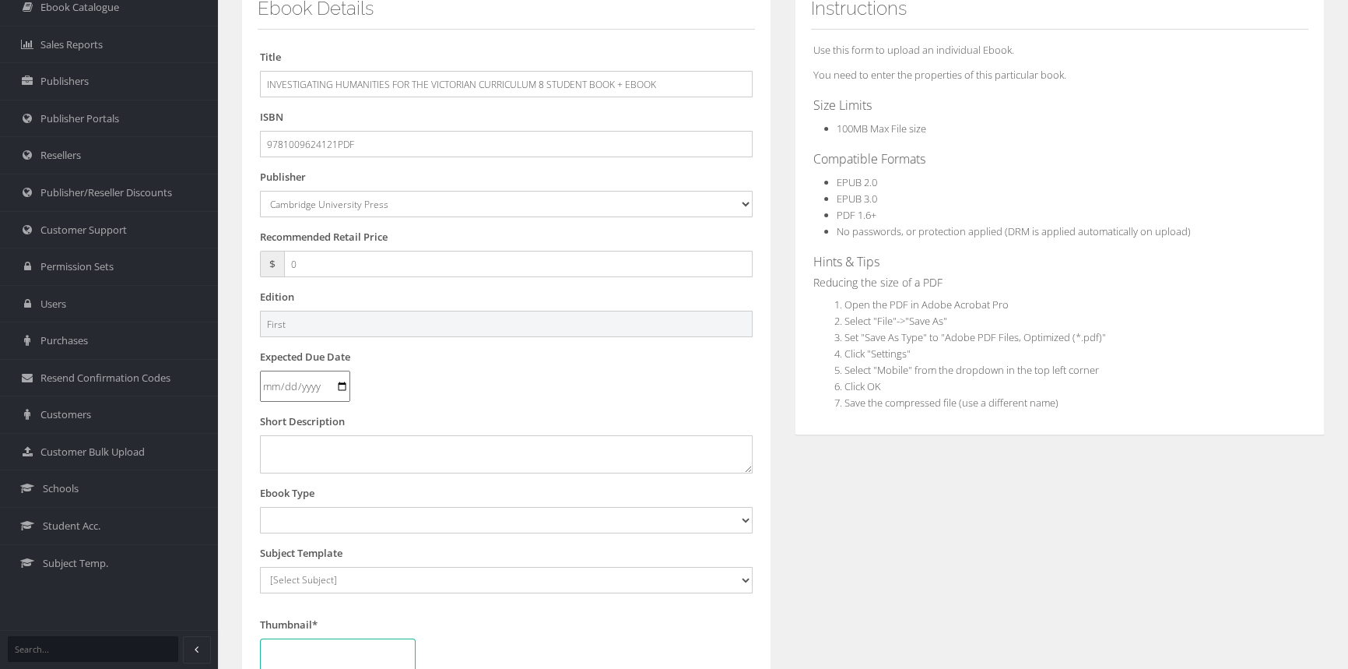
scroll to position [353, 0]
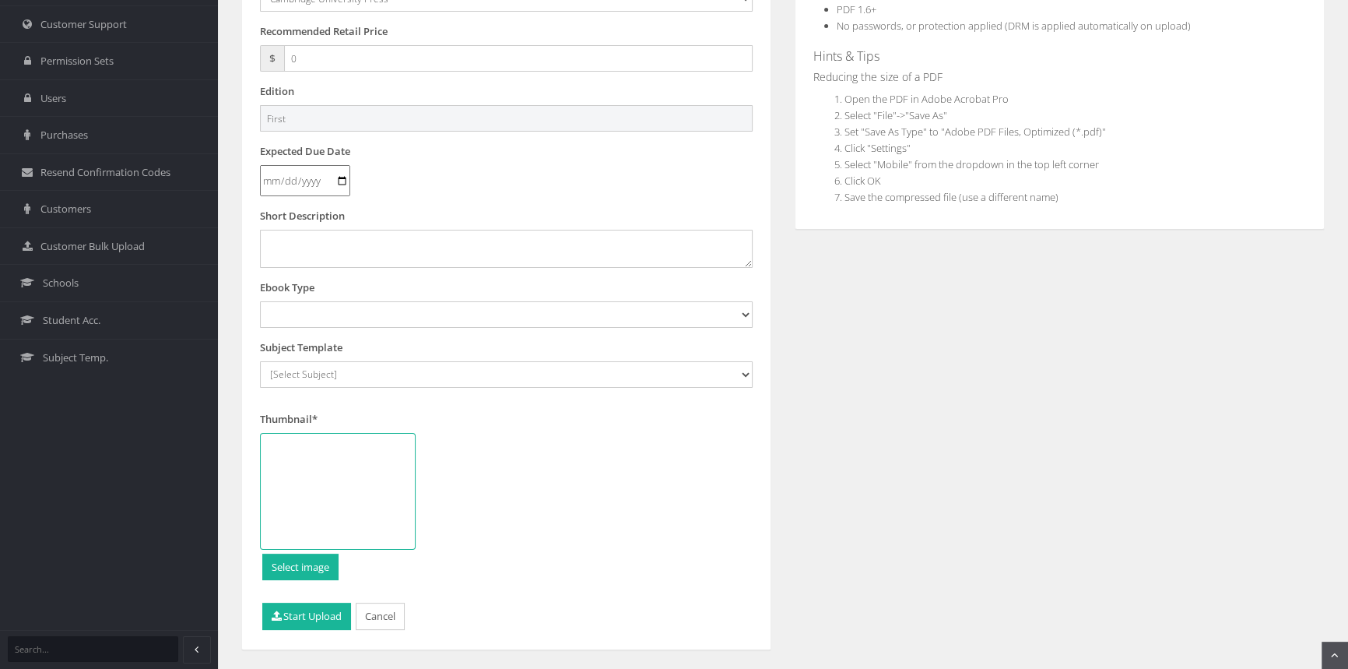
type input "First"
click at [364, 313] on select "Digital Activation Code Protected PDF EEBook - Online and Offline Ebook Interac…" at bounding box center [506, 314] width 493 height 26
select select "3"
click at [260, 301] on select "Digital Activation Code Protected PDF EEBook - Online and Offline Ebook Interac…" at bounding box center [506, 314] width 493 height 26
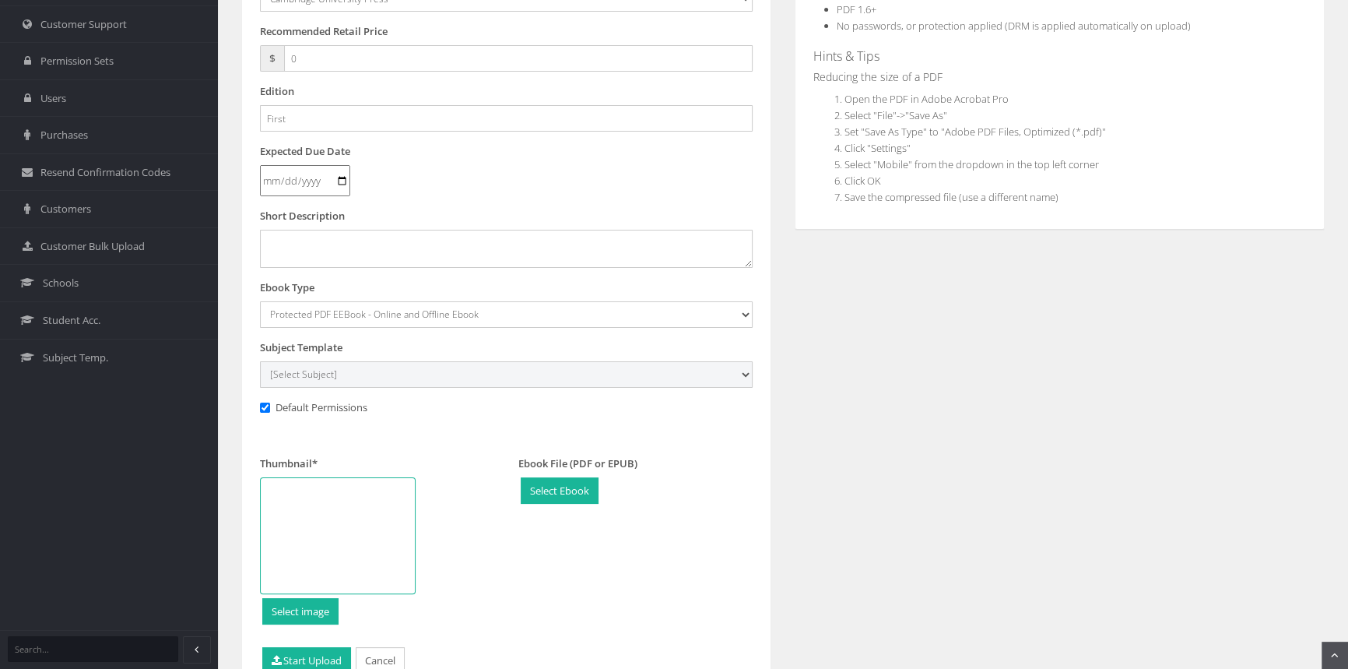
click at [367, 376] on select "[Select Subject] Accounting Agriculture Ancient History Applied Computing Art A…" at bounding box center [506, 374] width 493 height 26
select select "b43ab8d7-135c-ee11-a9bd-0272d098c78b"
click at [260, 361] on select "[Select Subject] Accounting Agriculture Ancient History Applied Computing Art A…" at bounding box center [506, 374] width 493 height 26
click at [362, 495] on div at bounding box center [338, 535] width 156 height 117
type input "C:\fakepath\9781009624138_180.jpg"
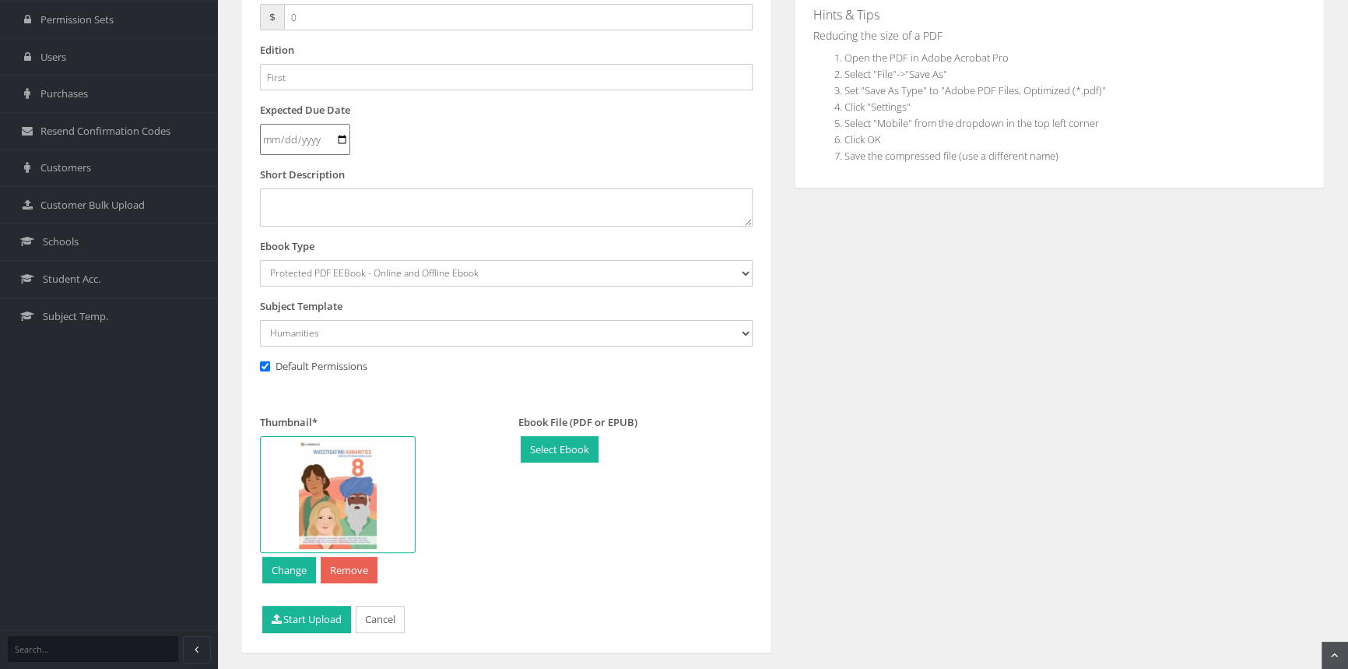
scroll to position [432, 0]
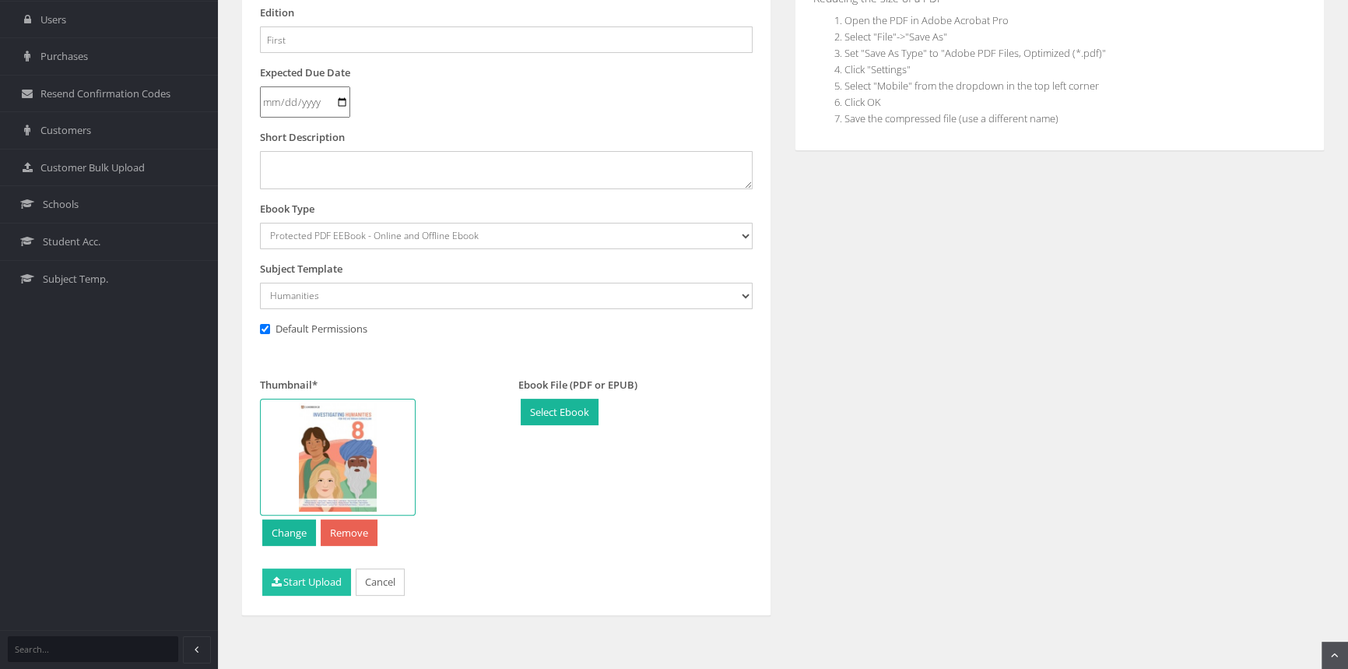
click at [293, 577] on button "Start Upload" at bounding box center [306, 581] width 89 height 27
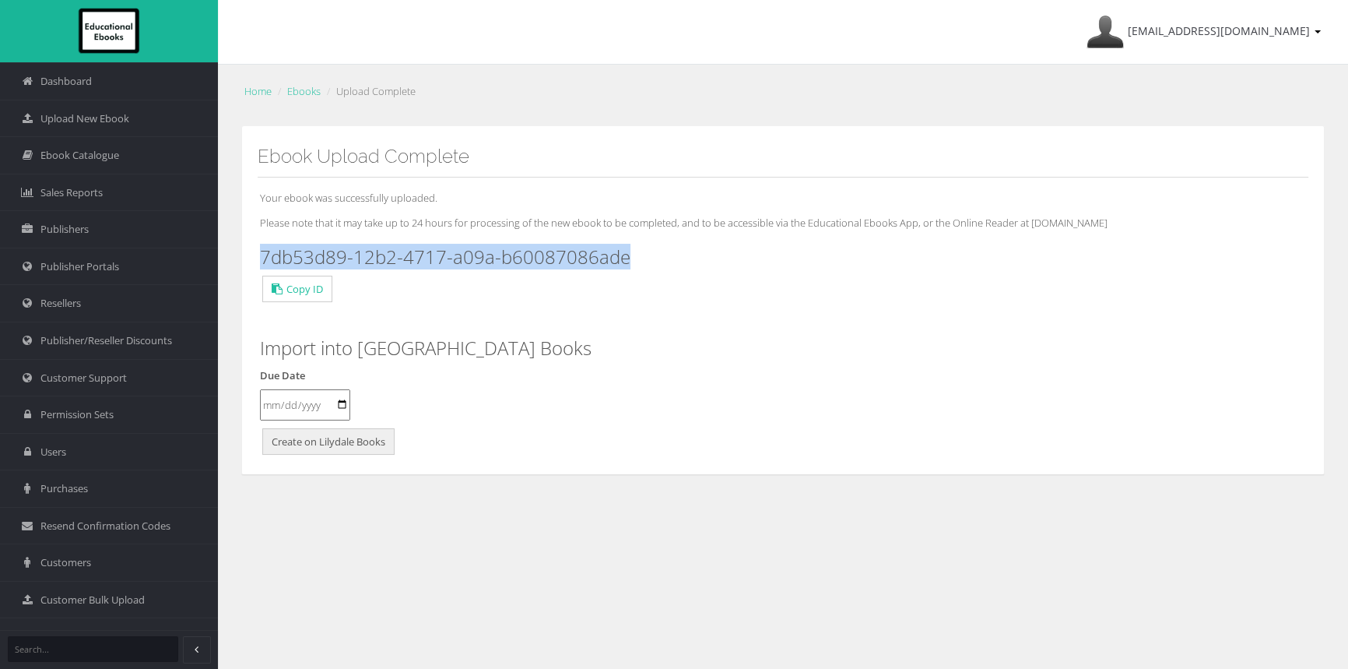
drag, startPoint x: 632, startPoint y: 260, endPoint x: 248, endPoint y: 258, distance: 384.5
click at [248, 258] on div "Ebook Upload Complete Your ebook was successfully uploaded. Please note that it…" at bounding box center [783, 300] width 1084 height 349
copy h3 "7db53d89-12b2-4717-a09a-b60087086ade"
click at [95, 119] on span "Upload New Ebook" at bounding box center [84, 118] width 89 height 15
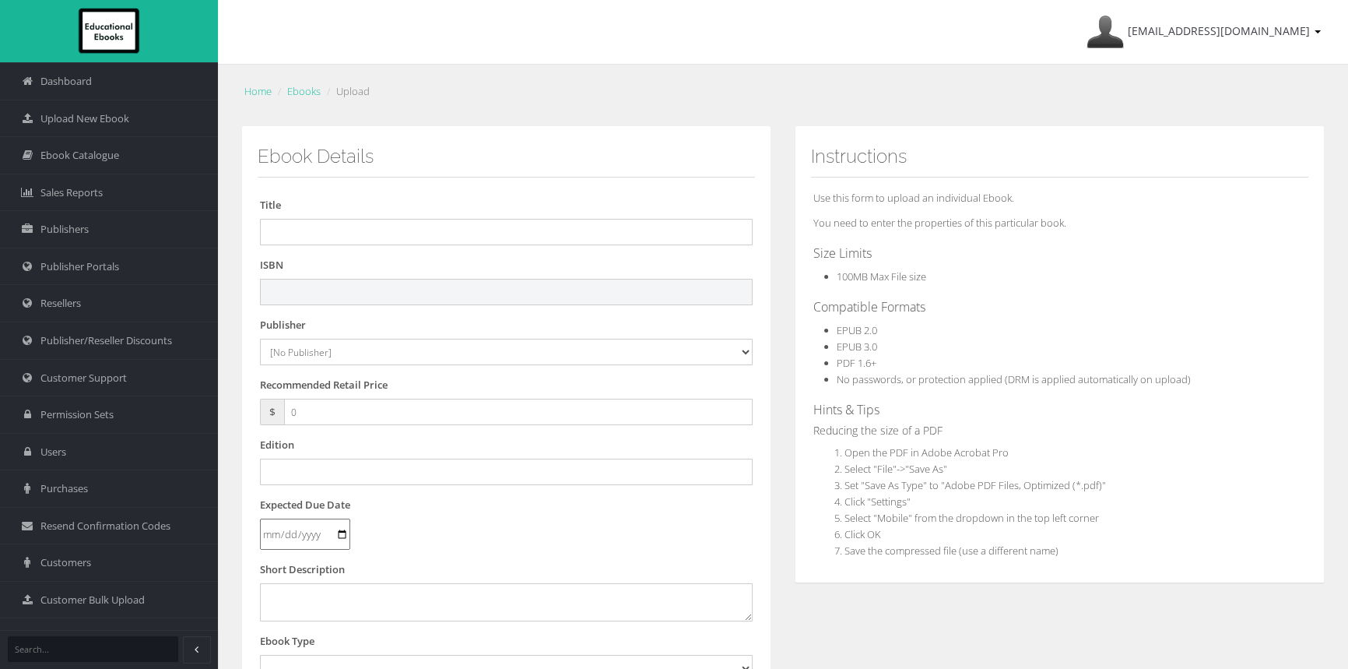
click at [491, 286] on input "text" at bounding box center [506, 292] width 493 height 26
paste input "9781009624169"
type input "9781009624169PDF"
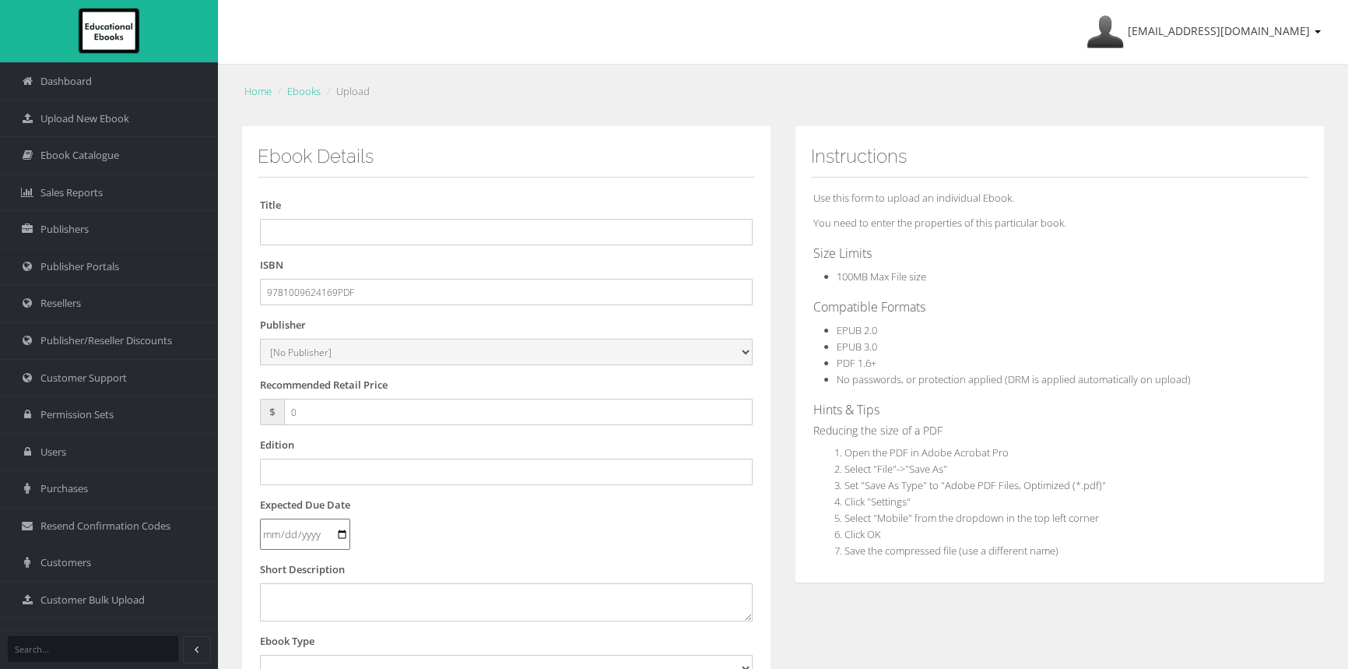
click at [331, 353] on select "[No Publisher] Alexander Mackie Allen & Unwin ATAR Notes Auralia - Rising Softw…" at bounding box center [506, 352] width 493 height 26
select select "00846f43-643d-e411-817c-00155d7a4405"
click at [260, 339] on select "[No Publisher] Alexander Mackie Allen & Unwin ATAR Notes Auralia - Rising Softw…" at bounding box center [506, 352] width 493 height 26
click at [374, 241] on input "text" at bounding box center [506, 232] width 493 height 26
paste input "INVESTIGATING HUMANITIES FOR THE VICTORIAN CURRICULUM 9 STUDENT BOOK + EBOOK"
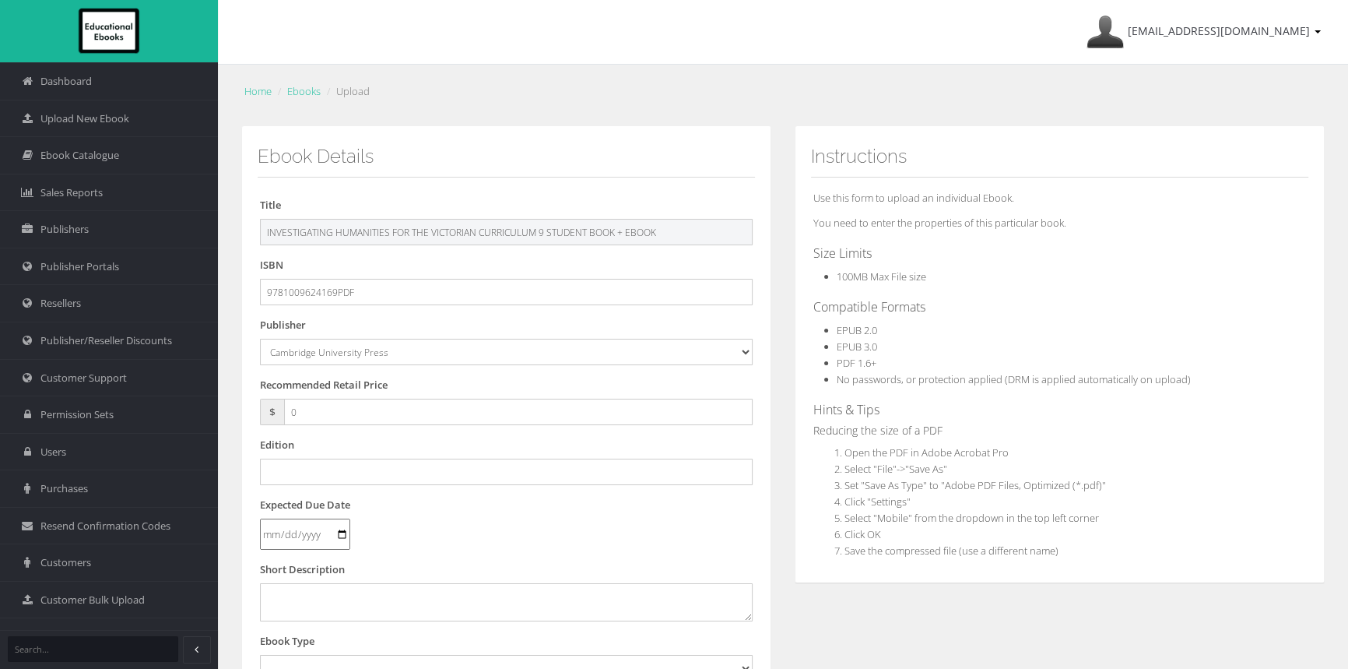
type input "INVESTIGATING HUMANITIES FOR THE VICTORIAN CURRICULUM 9 STUDENT BOOK + EBOOK"
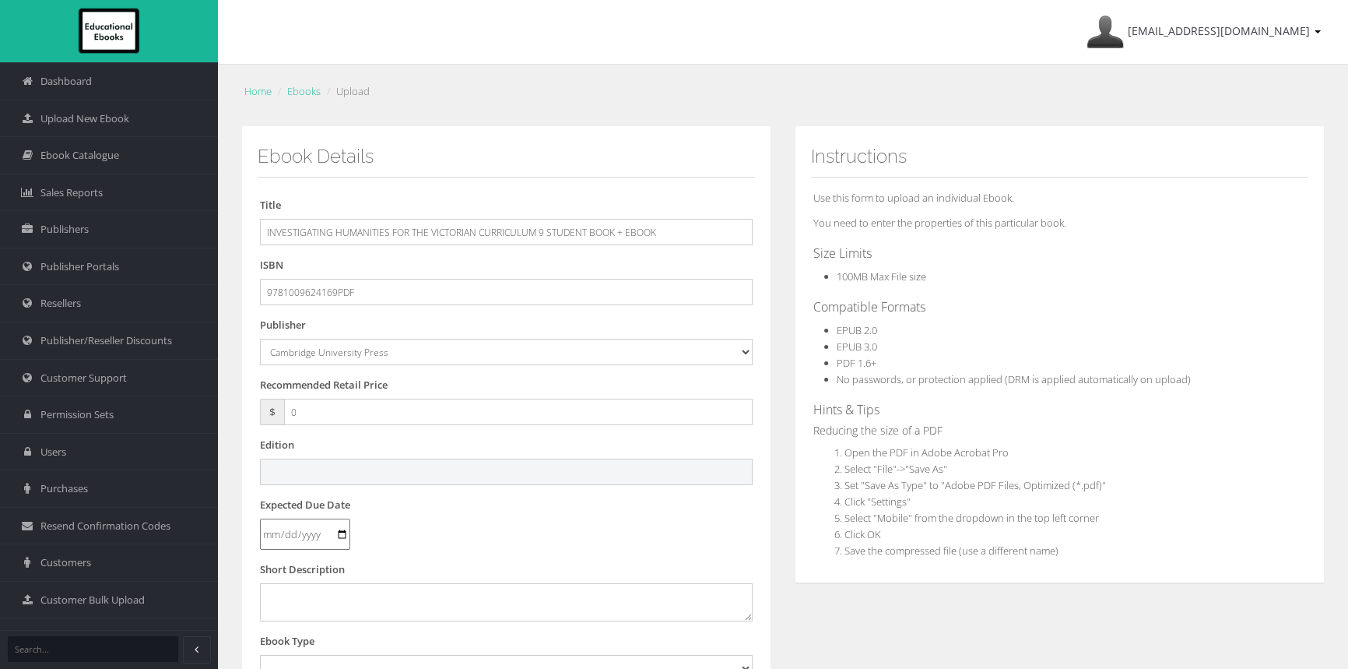
click at [339, 469] on input "text" at bounding box center [506, 471] width 493 height 26
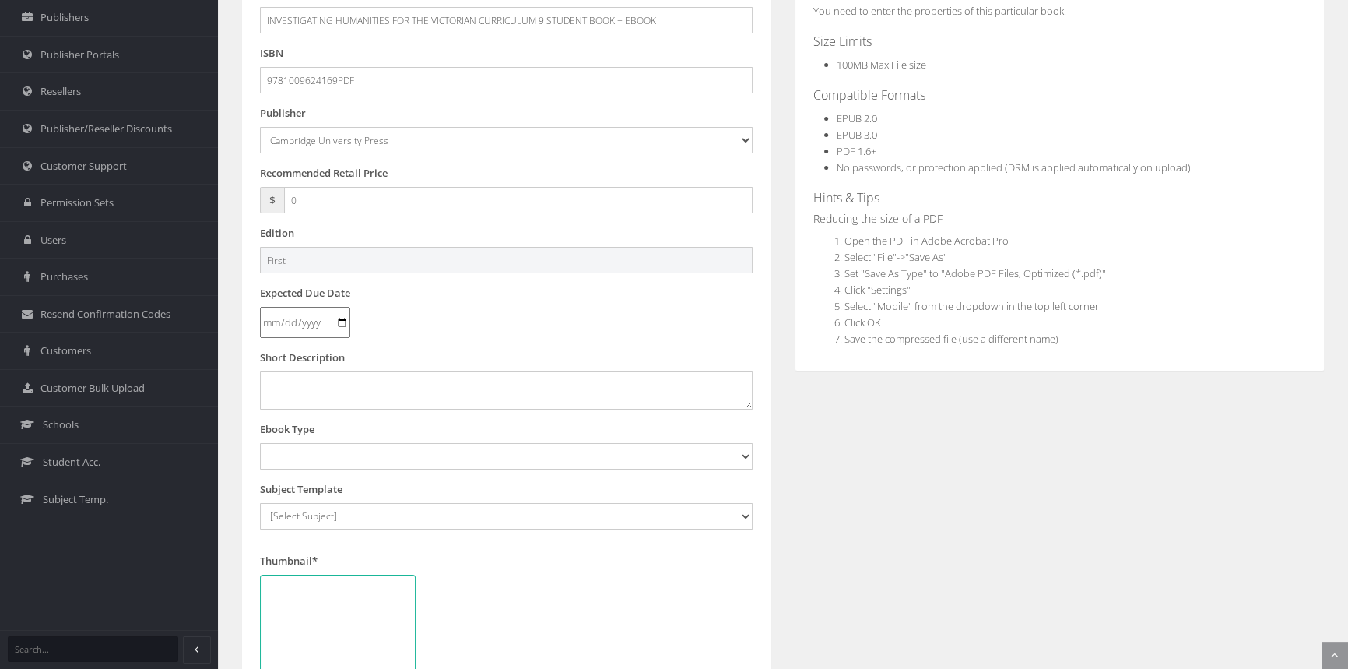
type input "First"
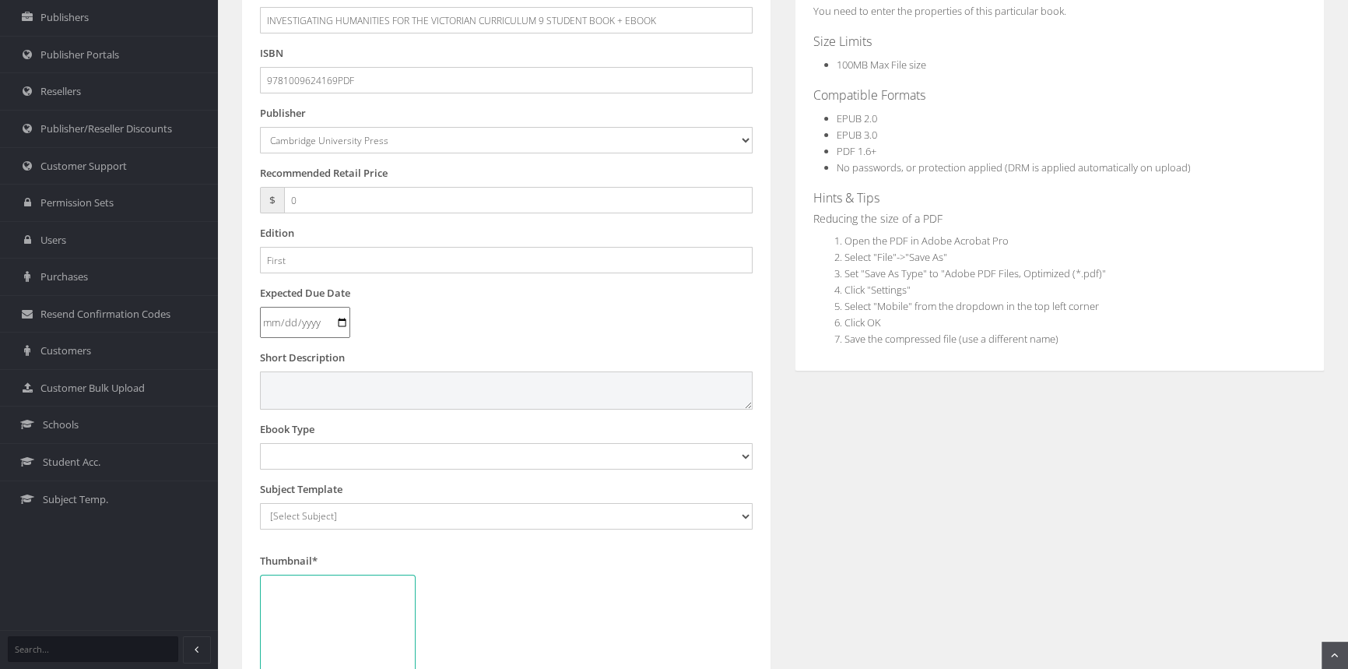
click at [360, 392] on textarea at bounding box center [506, 389] width 493 height 37
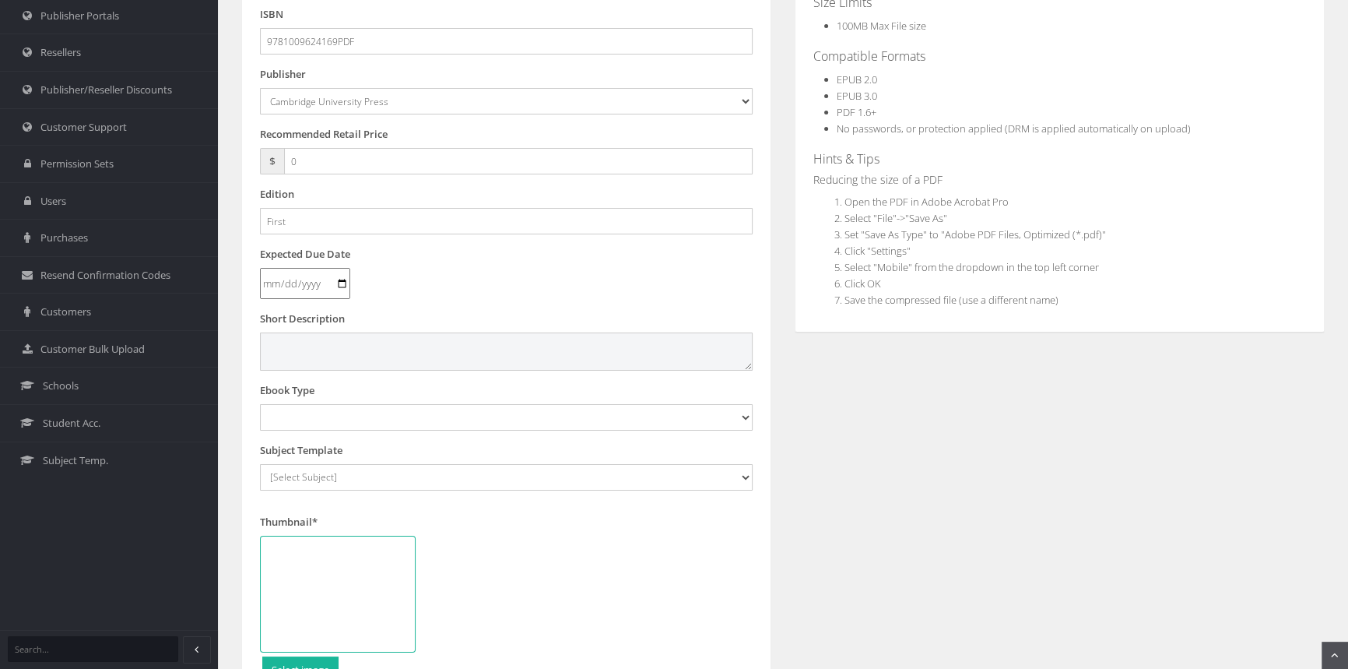
scroll to position [283, 0]
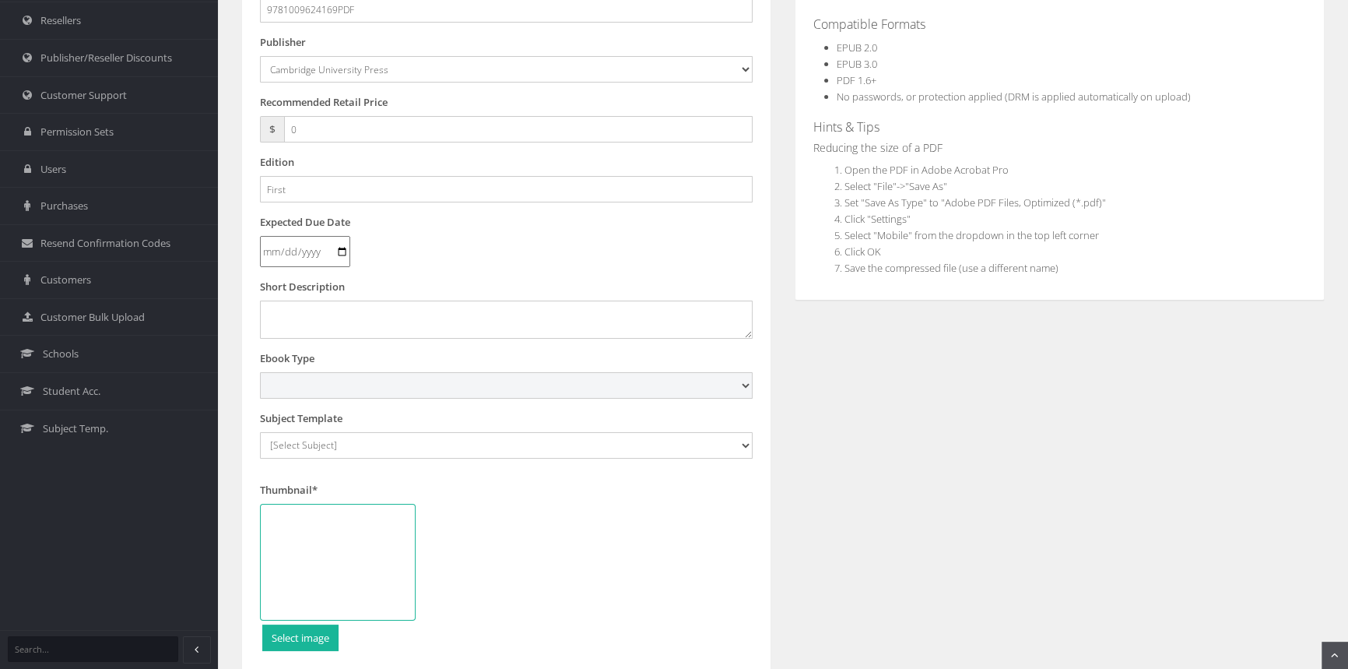
click at [363, 379] on select "Digital Activation Code Protected PDF EEBook - Online and Offline Ebook Interac…" at bounding box center [506, 385] width 493 height 26
select select "3"
click at [260, 372] on select "Digital Activation Code Protected PDF EEBook - Online and Offline Ebook Interac…" at bounding box center [506, 385] width 493 height 26
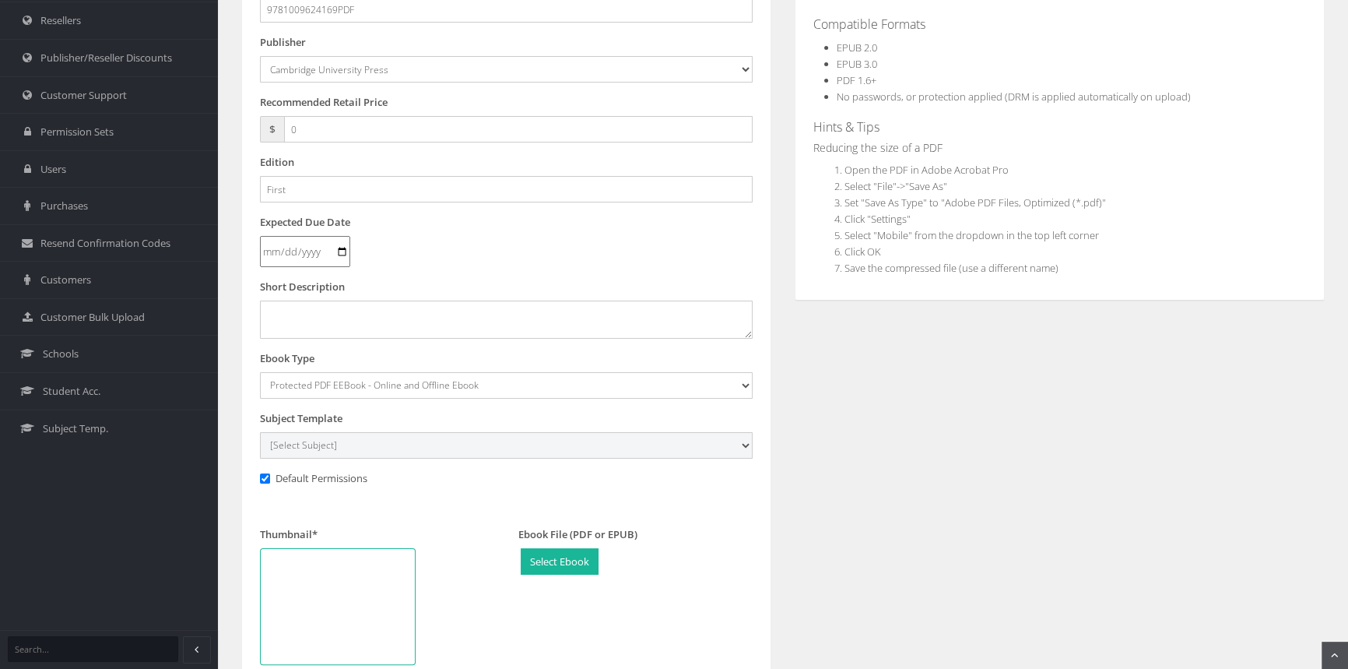
click at [365, 445] on select "[Select Subject] Accounting Agriculture Ancient History Applied Computing Art A…" at bounding box center [506, 445] width 493 height 26
select select "b43ab8d7-135c-ee11-a9bd-0272d098c78b"
click at [260, 432] on select "[Select Subject] Accounting Agriculture Ancient History Applied Computing Art A…" at bounding box center [506, 445] width 493 height 26
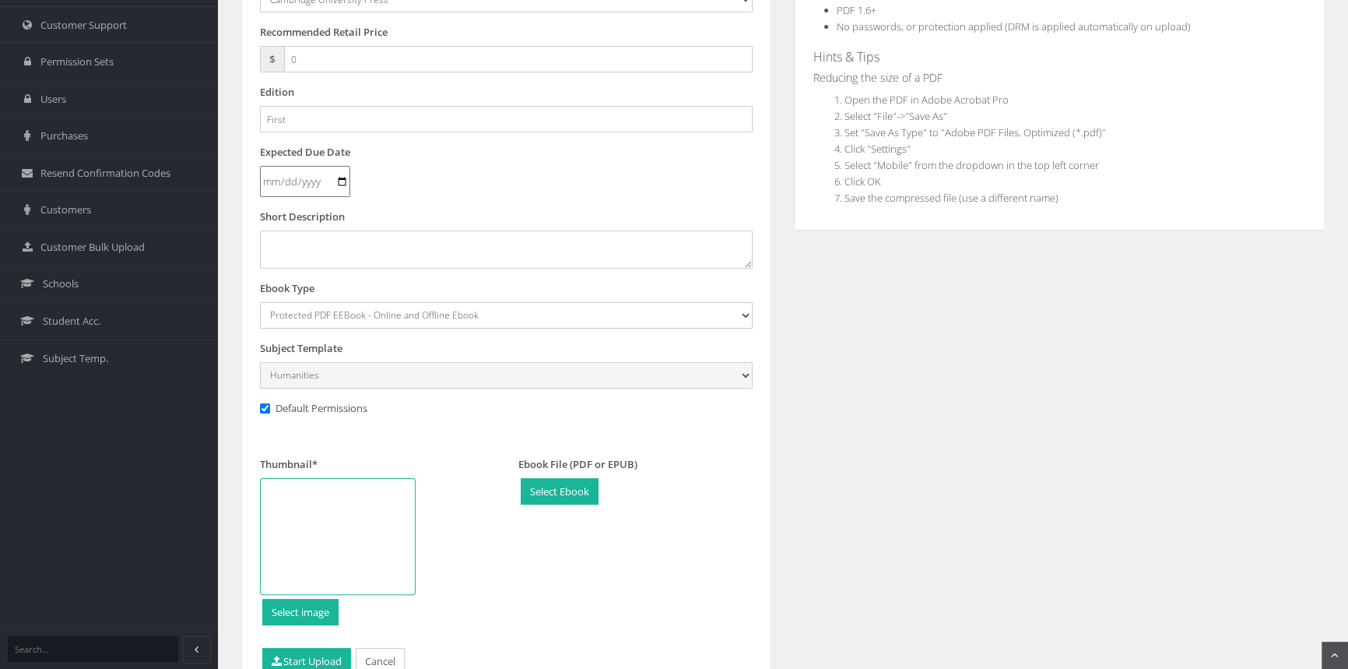
scroll to position [432, 0]
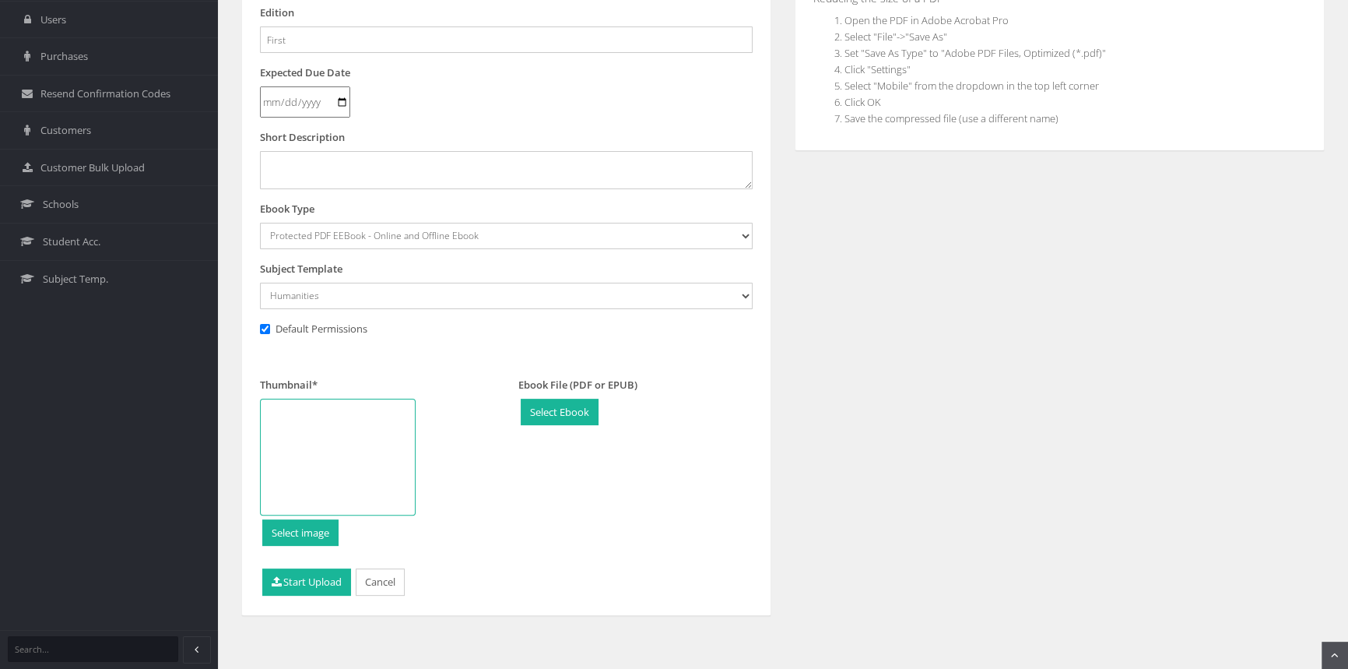
click at [340, 432] on div at bounding box center [338, 457] width 156 height 117
type input "C:\fakepath\9781009624176_180.jpg"
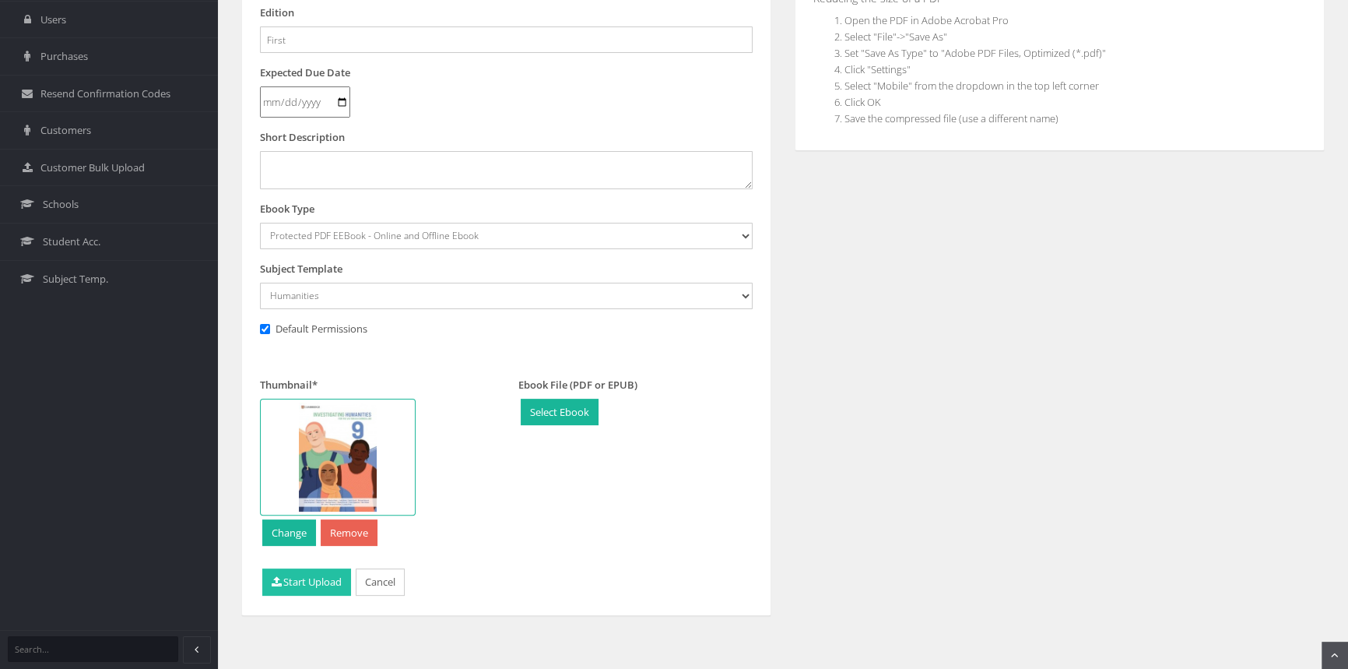
click at [327, 585] on button "Start Upload" at bounding box center [306, 581] width 89 height 27
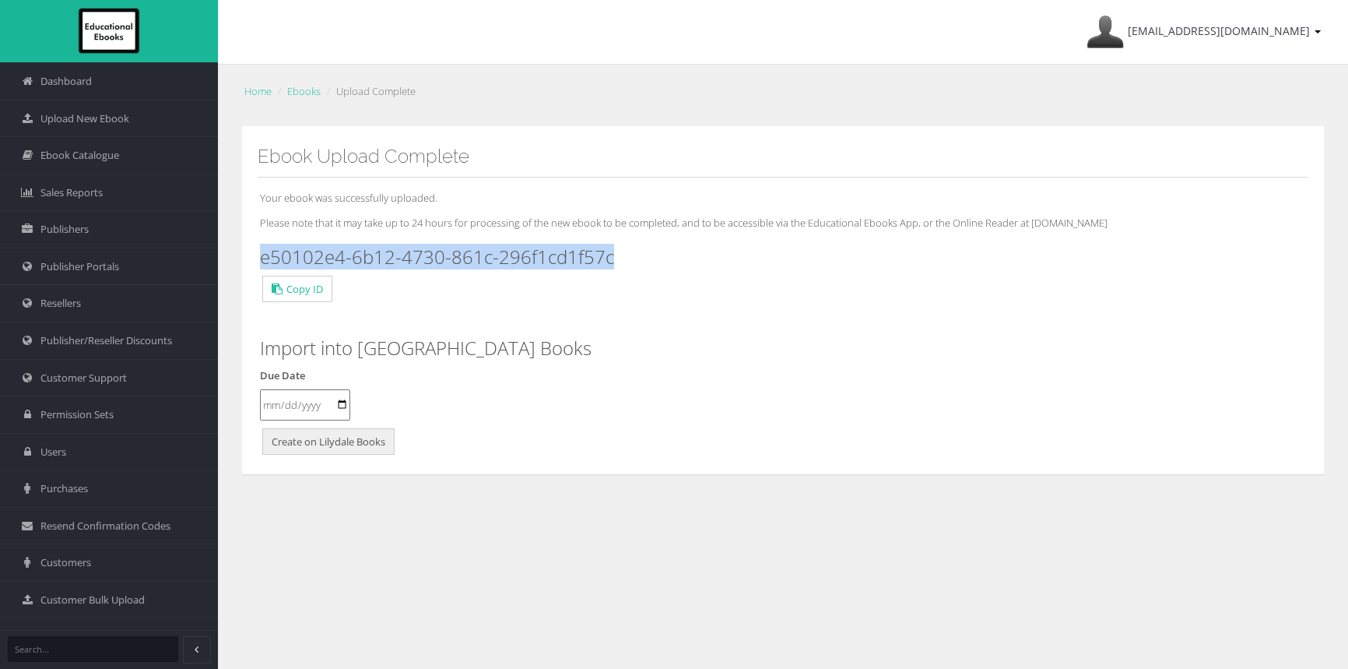
drag, startPoint x: 635, startPoint y: 257, endPoint x: 258, endPoint y: 262, distance: 377.6
click at [258, 262] on div "Your ebook was successfully uploaded. Please note that it may take up to 24 hou…" at bounding box center [783, 317] width 1051 height 281
copy h3 "e50102e4-6b12-4730-861c-296f1cd1f57c"
click at [72, 118] on span "Upload New Ebook" at bounding box center [84, 118] width 89 height 15
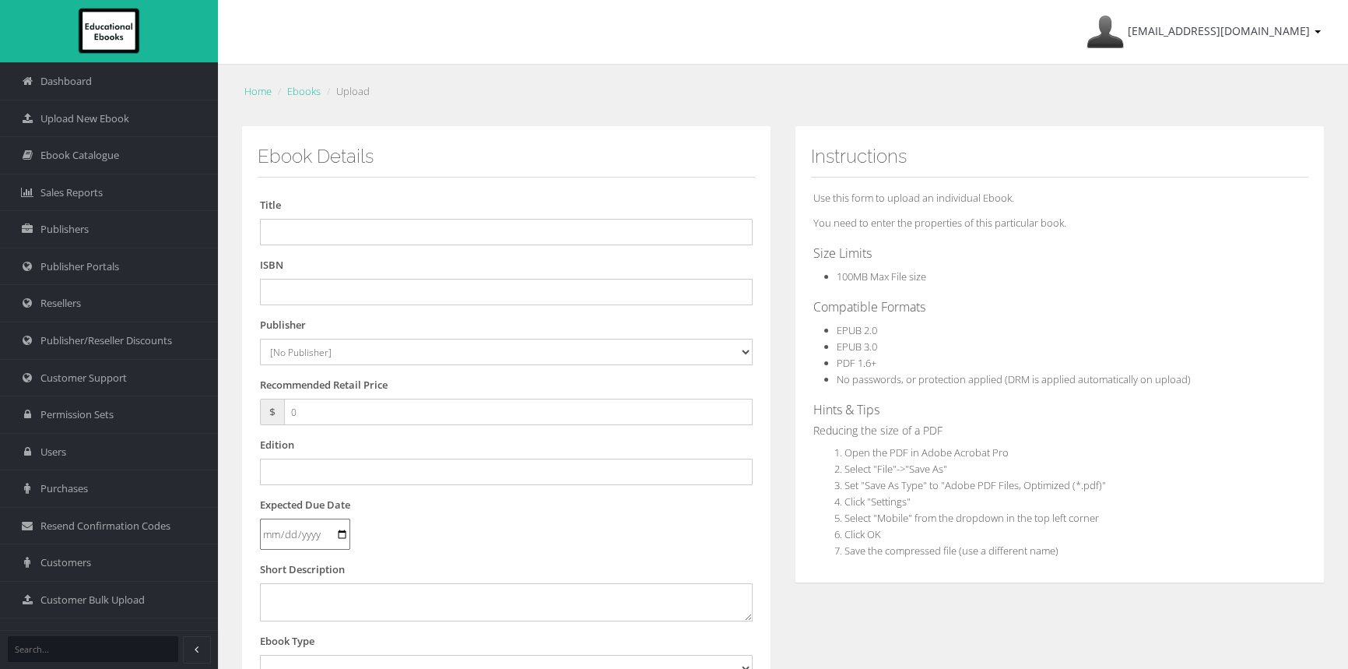
click at [508, 84] on ol "Home Ebooks Upload" at bounding box center [783, 91] width 1084 height 23
click at [332, 283] on input "text" at bounding box center [506, 292] width 493 height 26
paste input "9780190350352"
type input "9780190350352"
click at [83, 150] on span "Ebook Catalogue" at bounding box center [79, 155] width 79 height 15
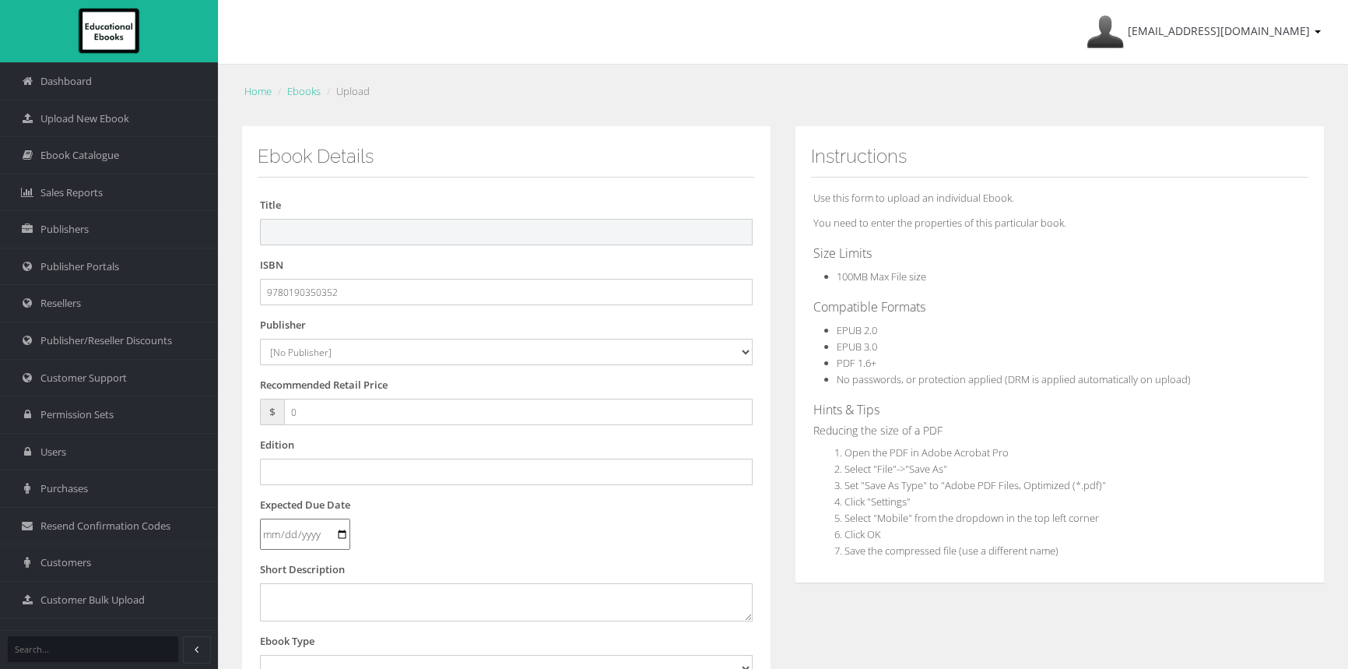
click at [416, 230] on input "text" at bounding box center [506, 232] width 493 height 26
paste input "OXFORD SCIENCE 7 VICTORIAN CURRICULUM ESSENTIAL DIGITAL ACCESS 3E (eBook only)"
drag, startPoint x: 652, startPoint y: 233, endPoint x: 588, endPoint y: 232, distance: 63.8
click at [588, 232] on input "OXFORD SCIENCE 7 VICTORIAN CURRICULUM ESSENTIAL DIGITAL ACCESS 3E (eBook only)" at bounding box center [506, 232] width 493 height 26
type input "OXFORD SCIENCE 7 VICTORIAN CURRICULUM ESSENTIAL DIGITAL ACCESS 3E"
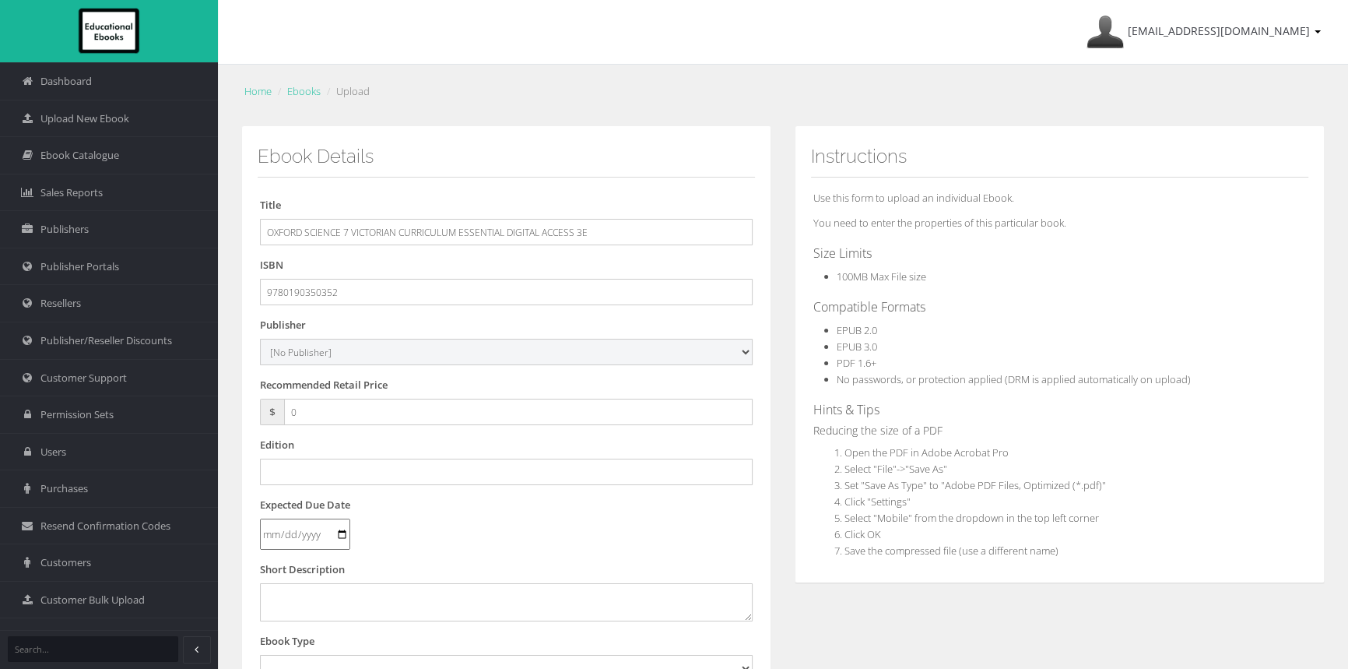
click at [322, 364] on select "[No Publisher] Alexander Mackie Allen & Unwin ATAR Notes Auralia - Rising Softw…" at bounding box center [506, 352] width 493 height 26
select select "50b93ac2-1350-e411-817c-00155d7a4405"
click at [260, 339] on select "[No Publisher] Alexander Mackie Allen & Unwin ATAR Notes Auralia - Rising Softw…" at bounding box center [506, 352] width 493 height 26
drag, startPoint x: 342, startPoint y: 417, endPoint x: 263, endPoint y: 416, distance: 78.6
click at [263, 416] on div "$ 0" at bounding box center [506, 412] width 493 height 26
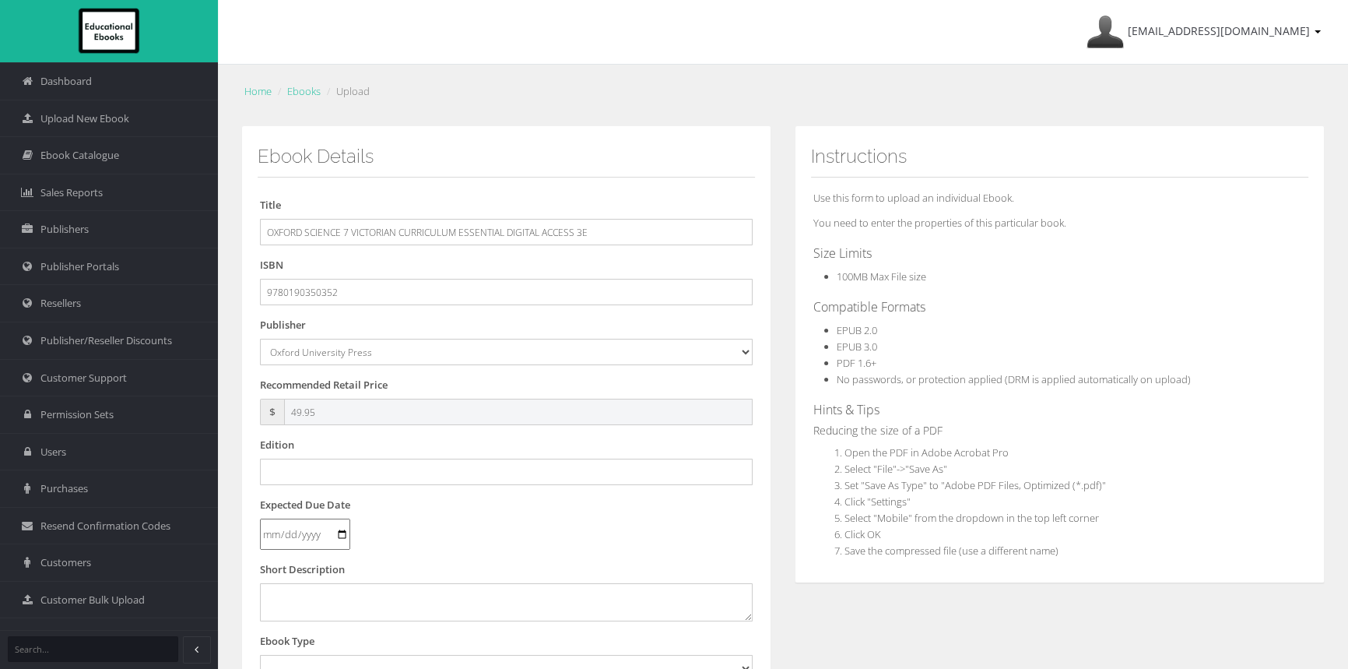
scroll to position [70, 0]
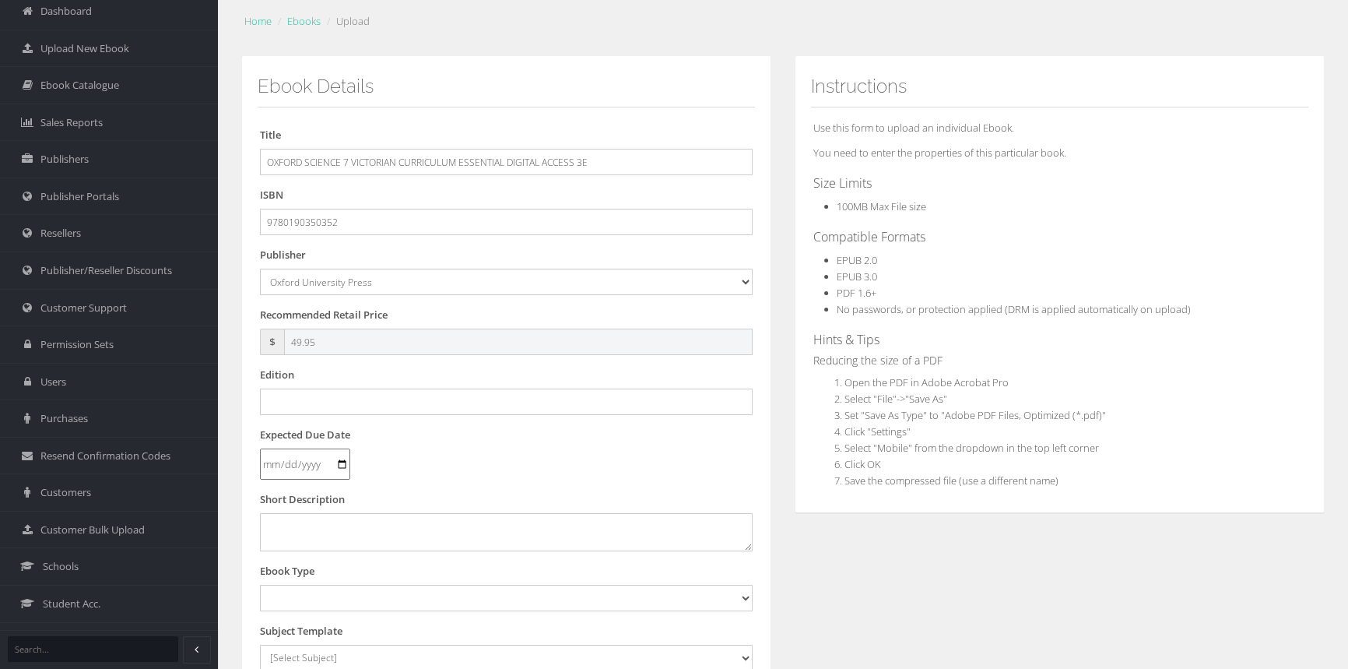
type input "49.95"
click at [311, 397] on input "text" at bounding box center [506, 401] width 493 height 26
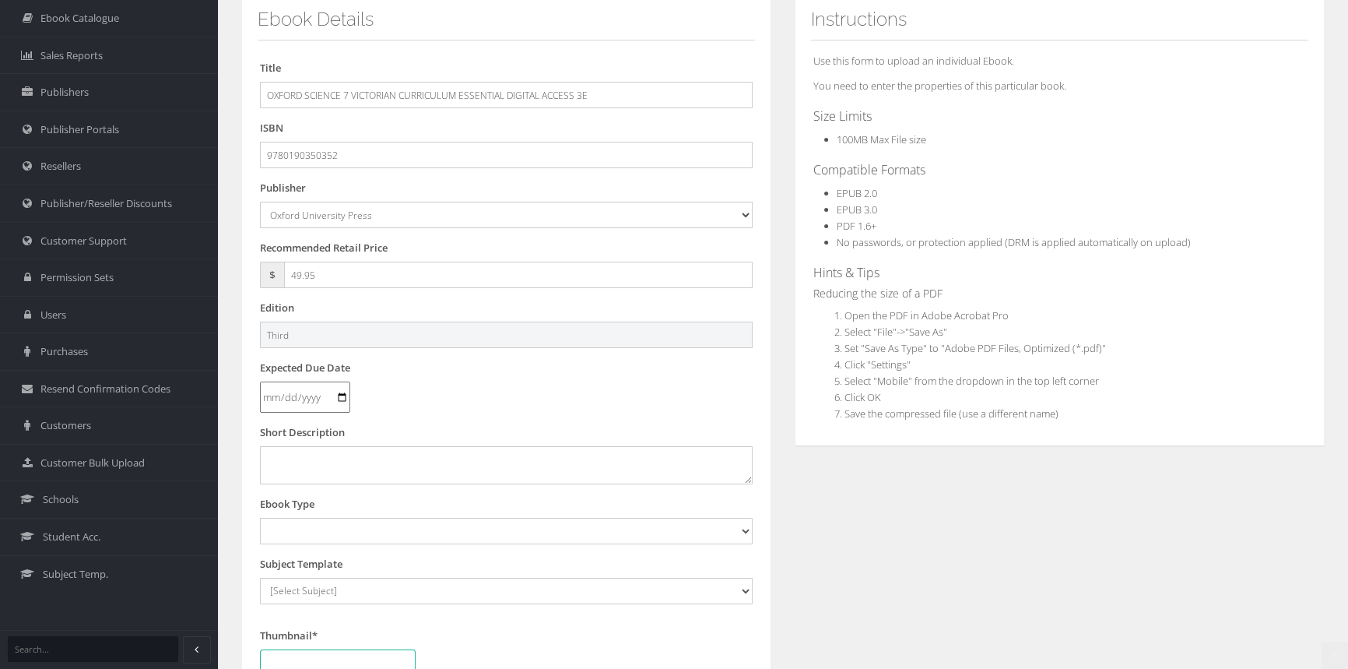
scroll to position [283, 0]
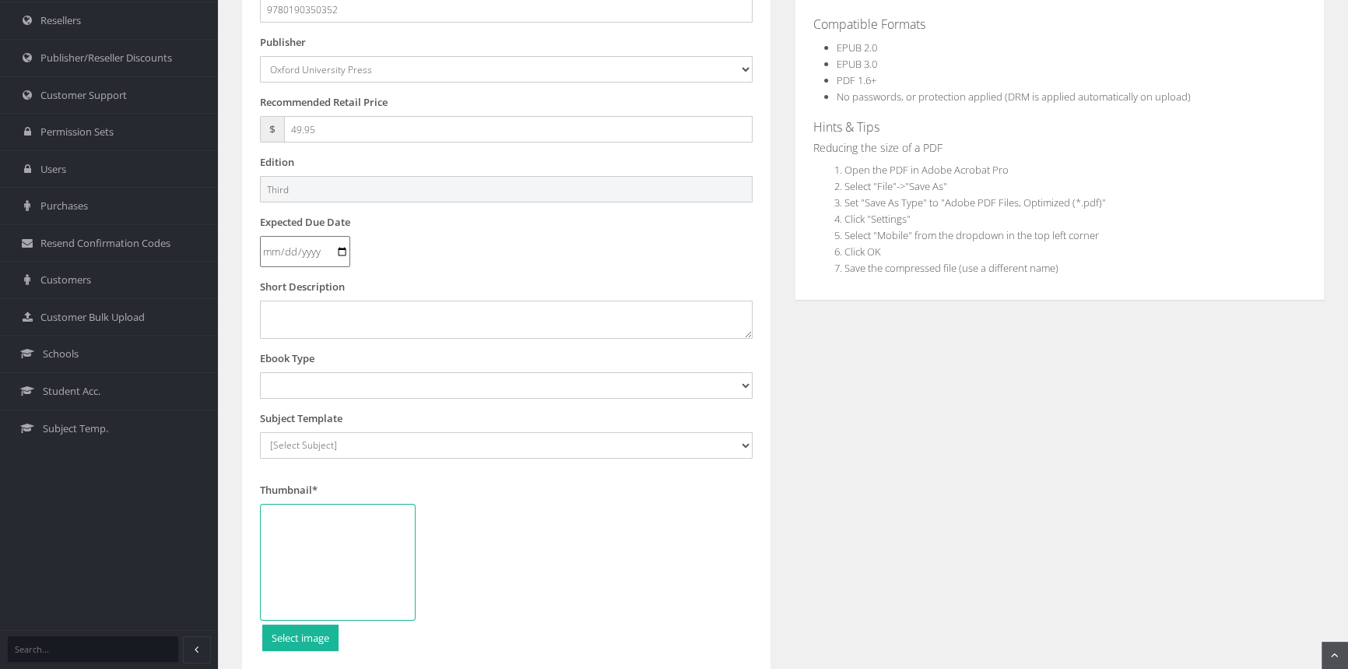
type input "Third"
click at [342, 375] on select "Digital Activation Code Protected PDF EEBook - Online and Offline Ebook Interac…" at bounding box center [506, 385] width 493 height 26
select select "4"
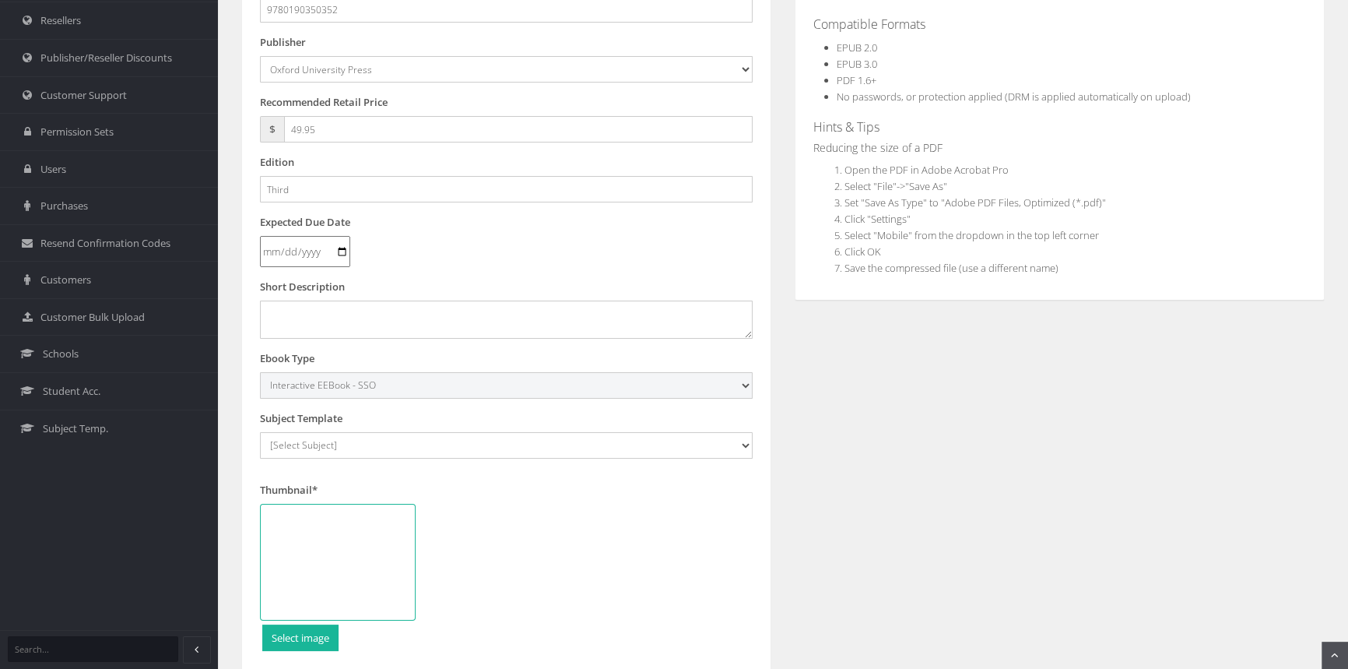
click at [260, 372] on select "Digital Activation Code Protected PDF EEBook - Online and Offline Ebook Interac…" at bounding box center [506, 385] width 493 height 26
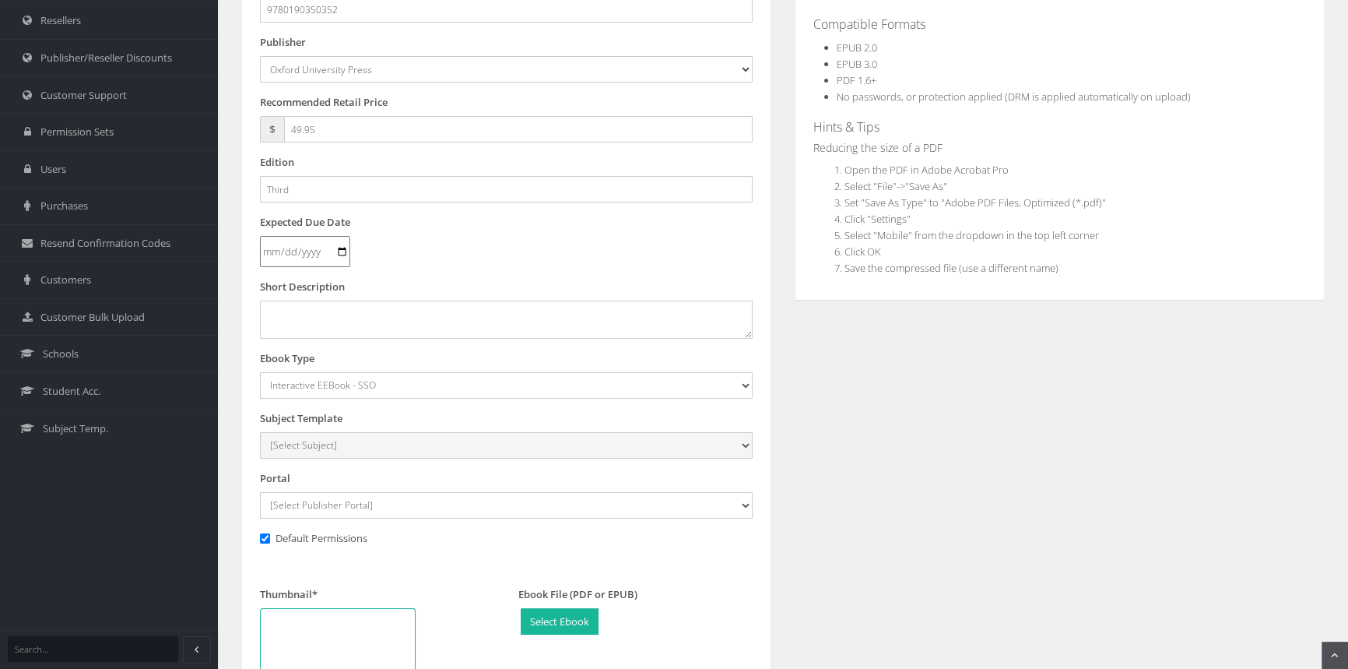
click at [349, 442] on select "[Select Subject] Accounting Agriculture Ancient History Applied Computing Art A…" at bounding box center [506, 445] width 493 height 26
select select "2be385a2-145c-ee11-a9bd-0272d098c78b"
click at [260, 432] on select "[Select Subject] Accounting Agriculture Ancient History Applied Computing Art A…" at bounding box center [506, 445] width 493 height 26
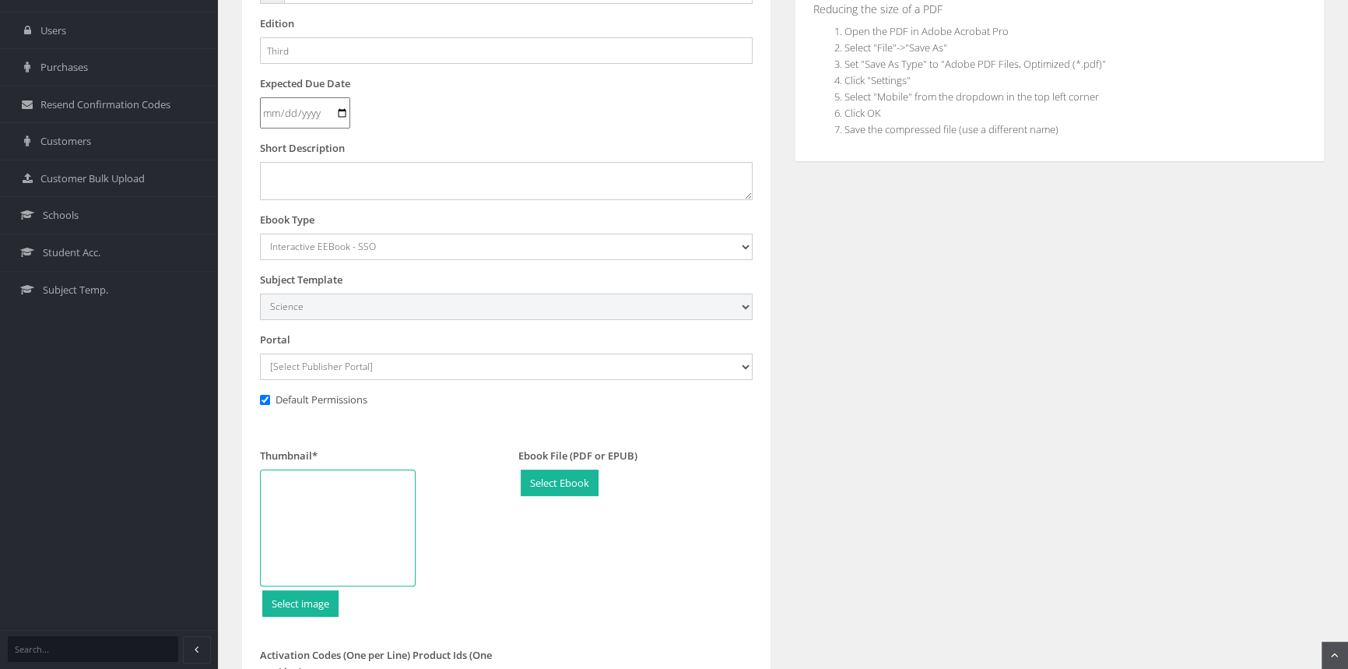
scroll to position [424, 0]
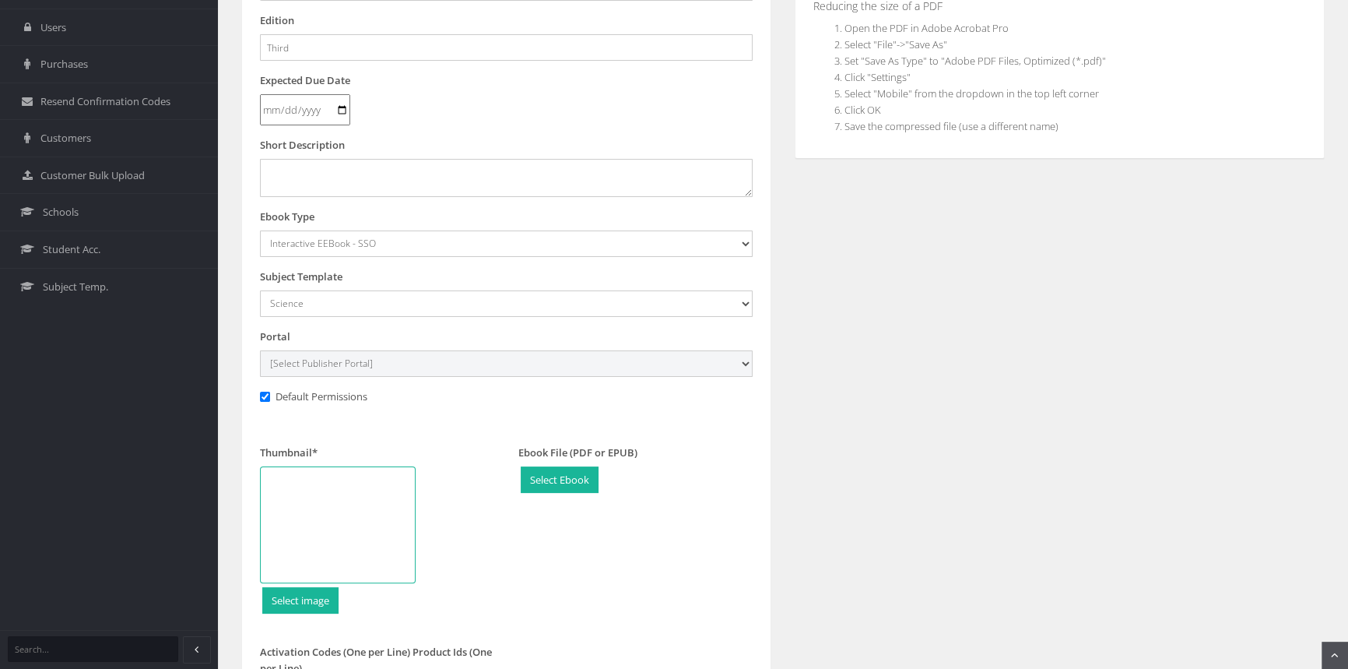
click at [373, 359] on select "[Select Publisher Portal] Listening Beyond Hearing (LBH) ATAR Notes+ SmarterMat…" at bounding box center [506, 363] width 493 height 26
select select "69895b1e-1450-e411-817c-00155d7a4405"
click at [260, 350] on select "[Select Publisher Portal] Listening Beyond Hearing (LBH) ATAR Notes+ SmarterMat…" at bounding box center [506, 363] width 493 height 26
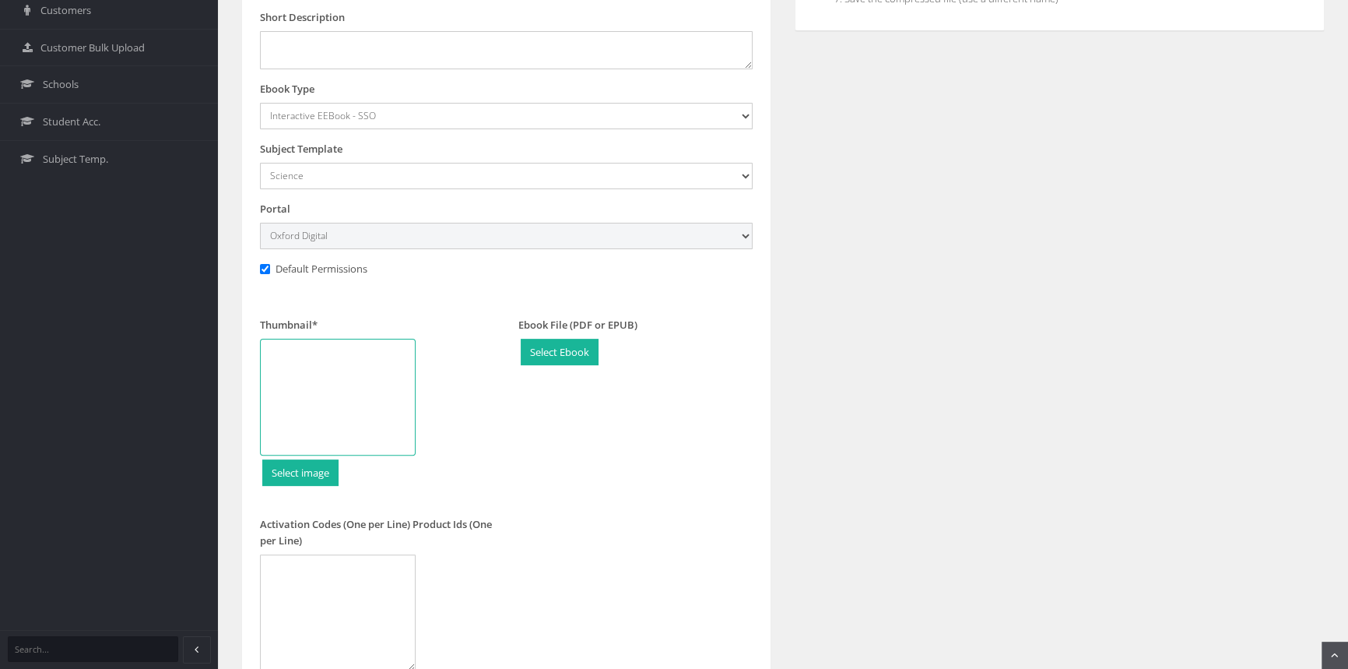
scroll to position [566, 0]
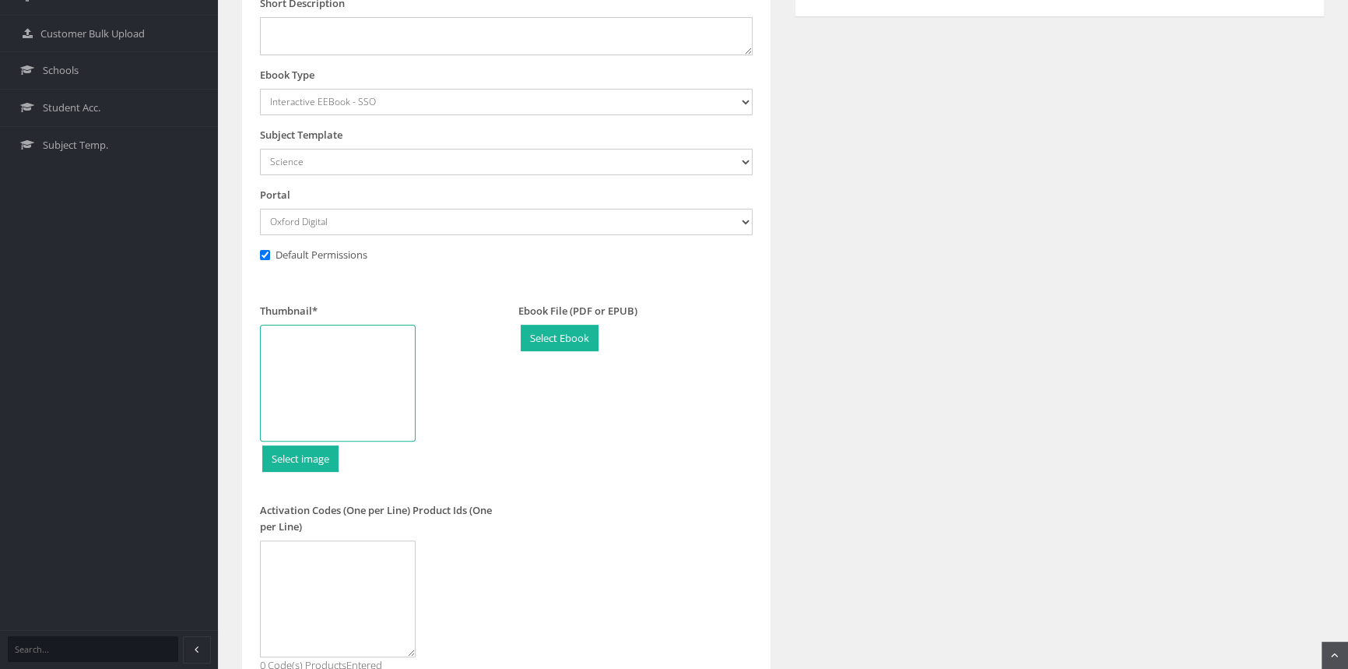
click at [360, 353] on div at bounding box center [338, 383] width 156 height 117
type input "C:\fakepath\9780190350345.jpg"
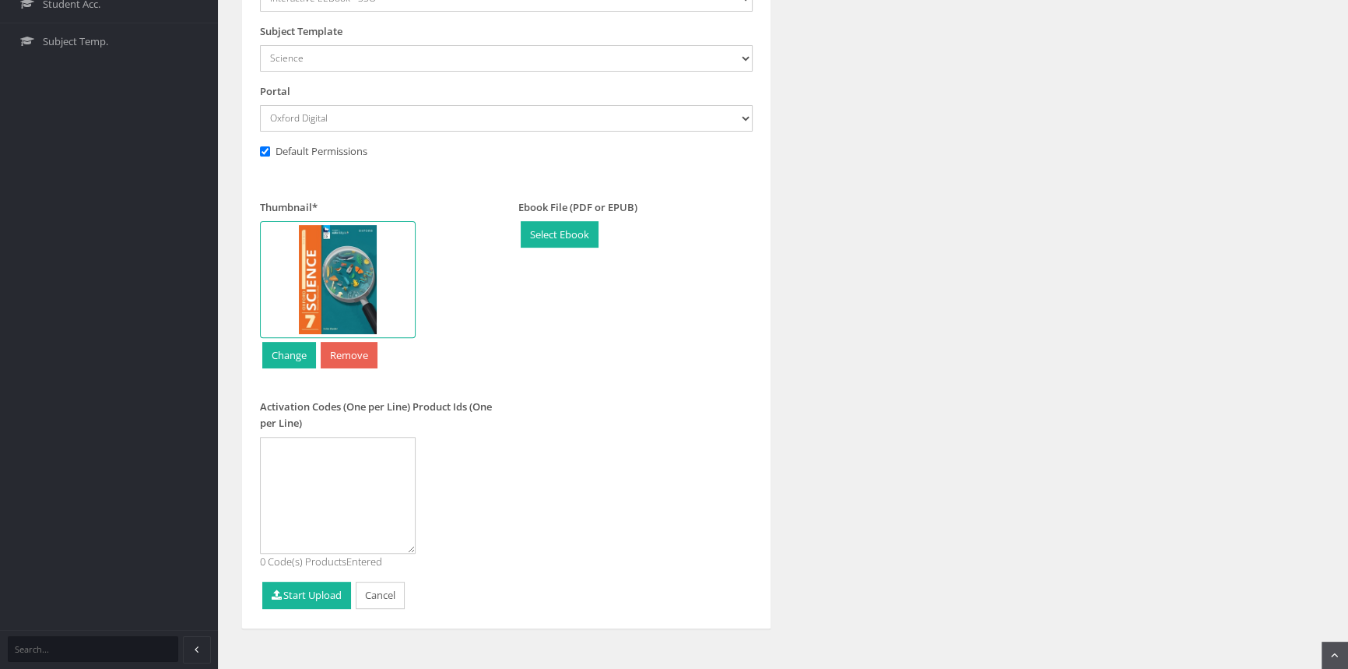
scroll to position [683, 0]
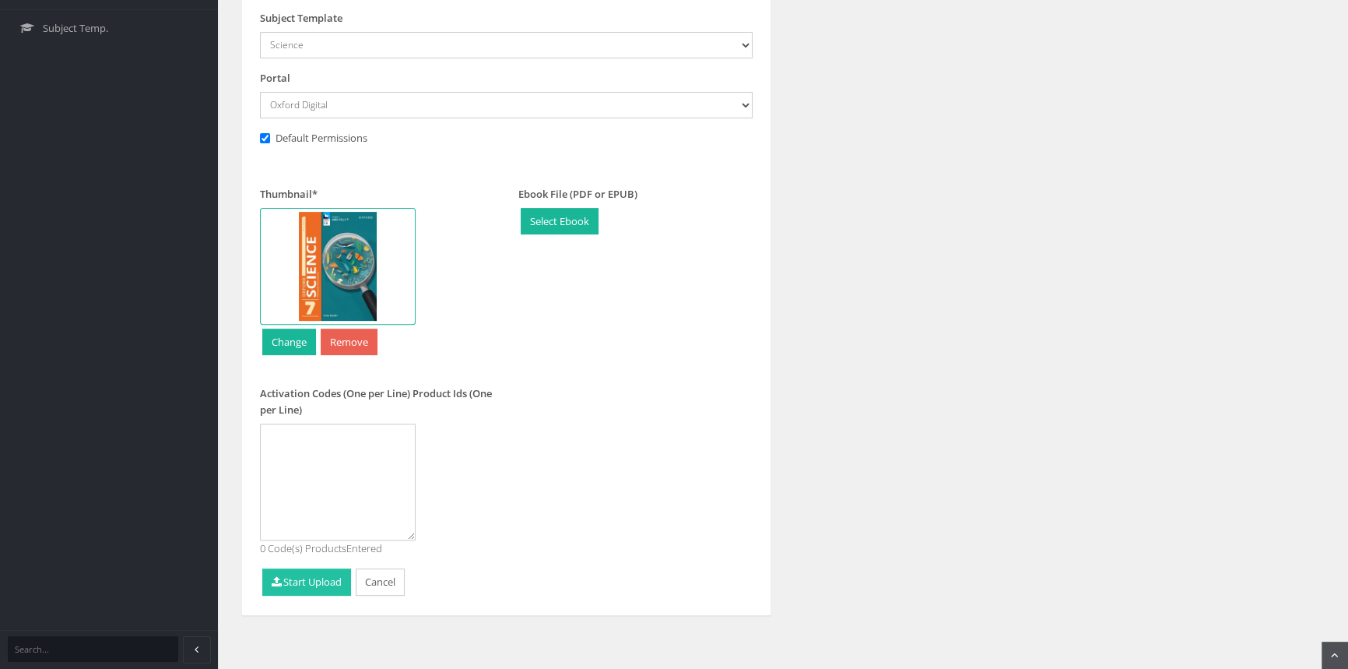
click at [315, 588] on button "Start Upload" at bounding box center [306, 581] width 89 height 27
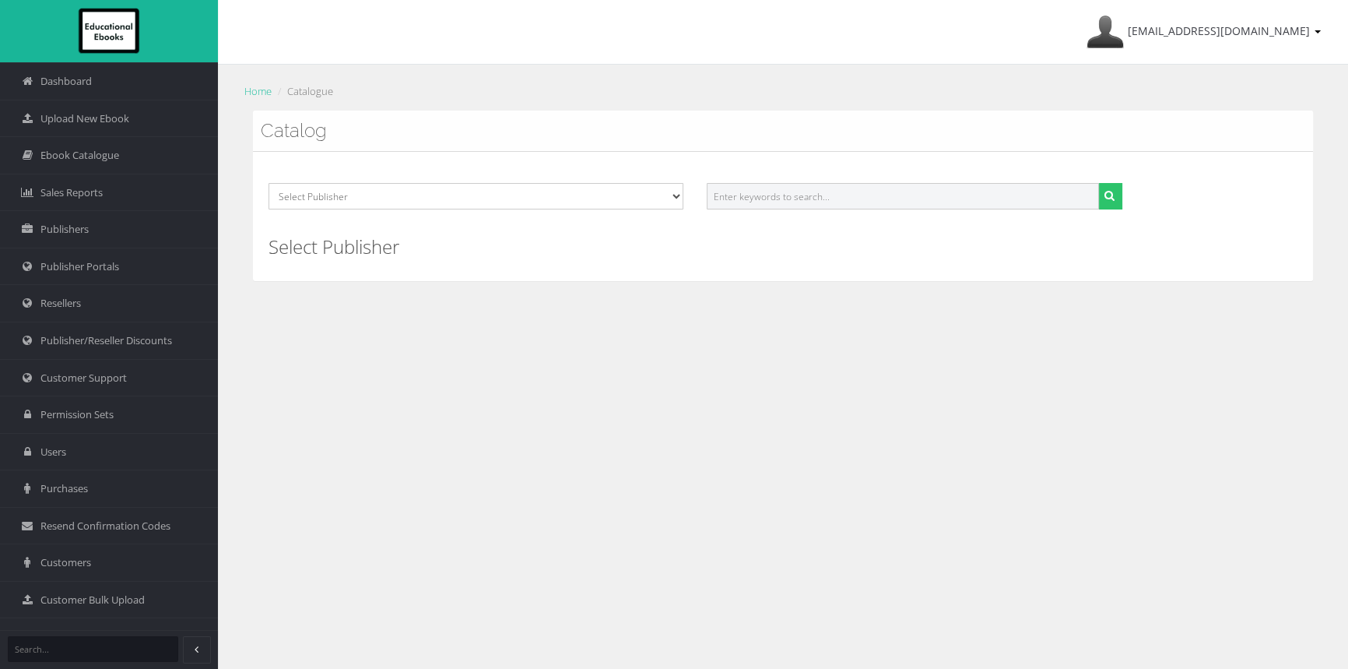
click at [770, 198] on input "text" at bounding box center [903, 196] width 392 height 26
type input "premium"
click at [1098, 183] on button "submit" at bounding box center [1110, 196] width 24 height 26
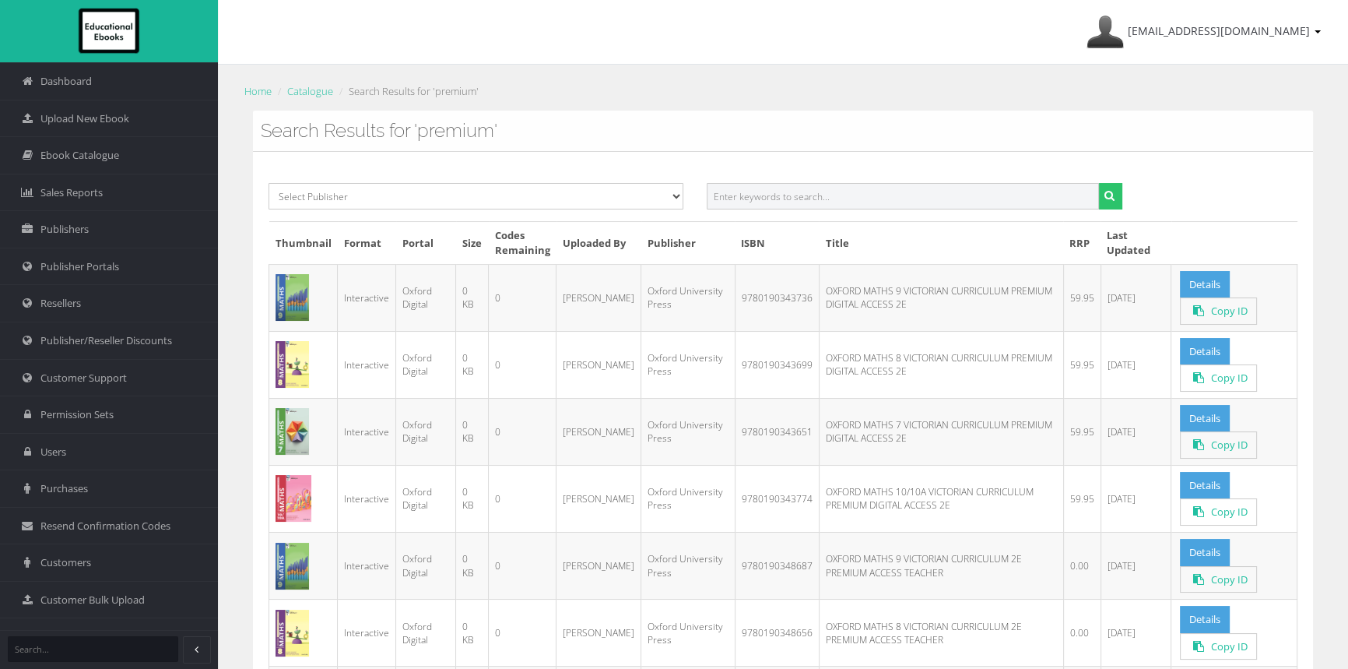
click at [792, 191] on input "text" at bounding box center [903, 196] width 392 height 26
type input "essential"
click at [1098, 183] on button "submit" at bounding box center [1110, 196] width 24 height 26
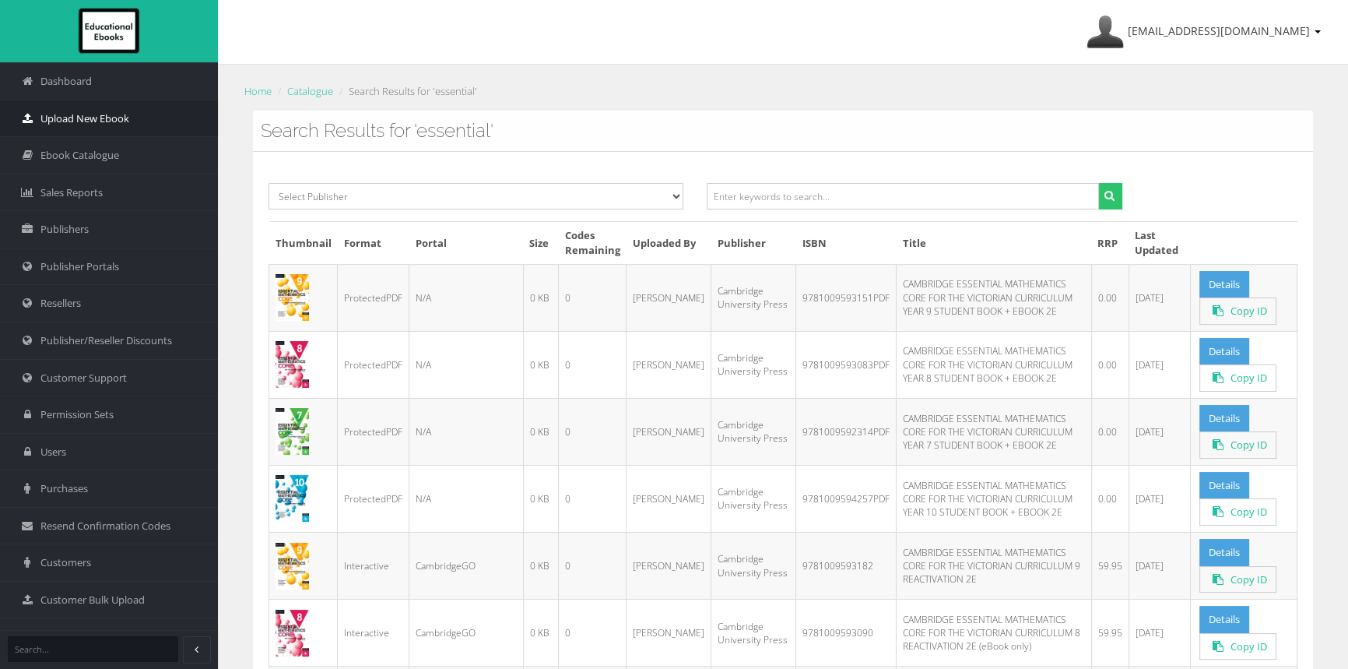
click at [86, 118] on span "Upload New Ebook" at bounding box center [84, 118] width 89 height 15
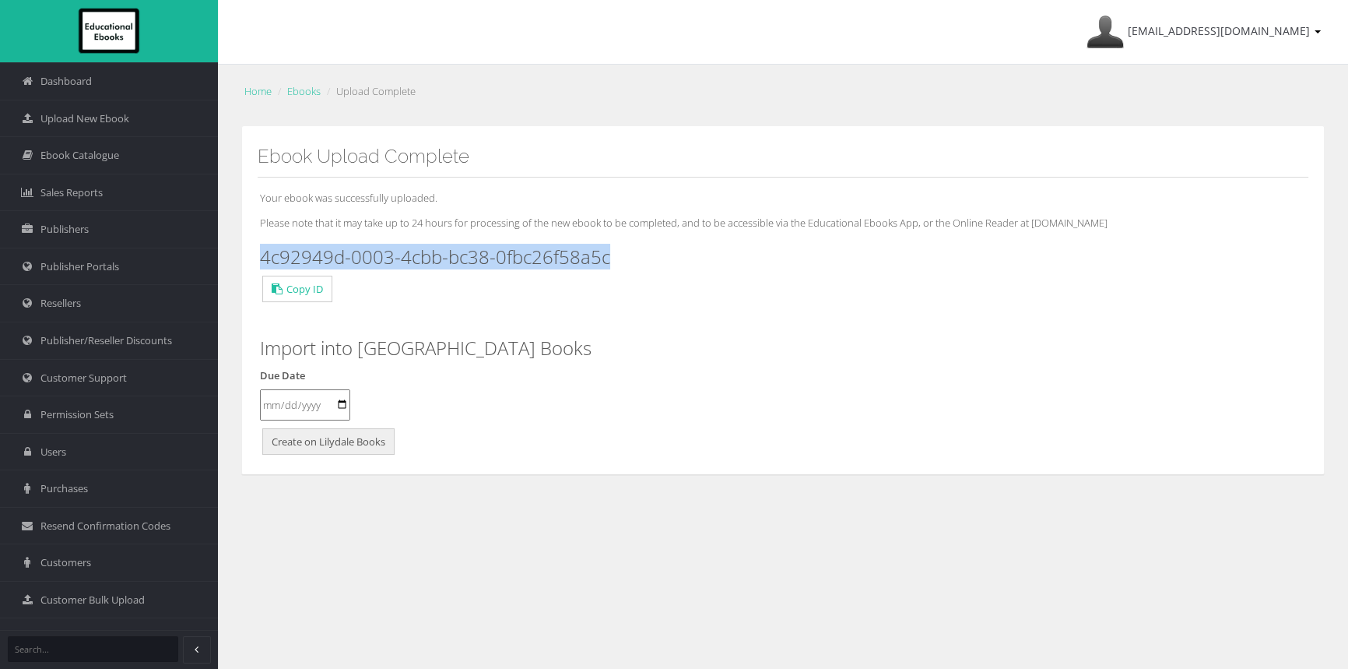
drag, startPoint x: 595, startPoint y: 257, endPoint x: 262, endPoint y: 244, distance: 334.2
click at [262, 247] on h3 "4c92949d-0003-4cbb-bc38-0fbc26f58a5c" at bounding box center [783, 257] width 1046 height 20
copy h3 "4c92949d-0003-4cbb-bc38-0fbc26f58a5c"
click at [89, 158] on span "Ebook Catalogue" at bounding box center [79, 155] width 79 height 15
click at [108, 121] on span "Upload New Ebook" at bounding box center [84, 118] width 89 height 15
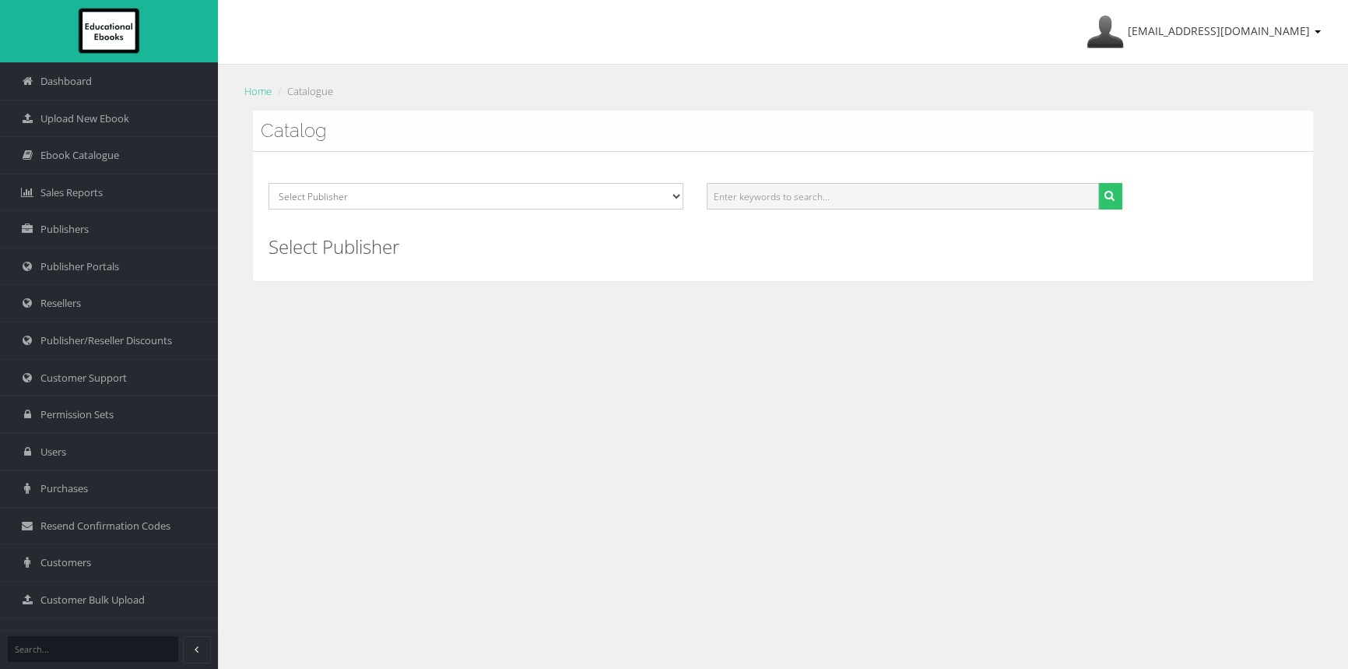
drag, startPoint x: 811, startPoint y: 196, endPoint x: 820, endPoint y: 197, distance: 8.6
click at [820, 197] on input "text" at bounding box center [903, 196] width 392 height 26
paste input "9780190350352"
type input "9780190350352"
click at [1105, 191] on icon "submit" at bounding box center [1110, 195] width 10 height 11
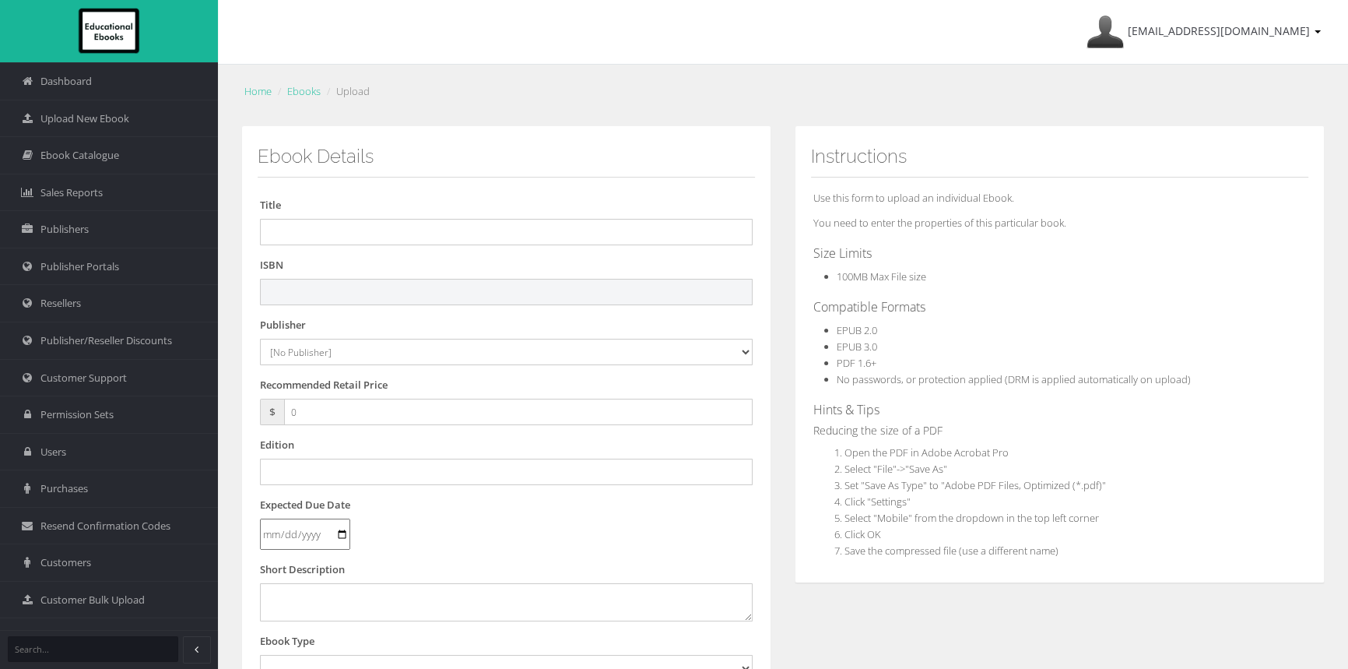
drag, startPoint x: 304, startPoint y: 289, endPoint x: 328, endPoint y: 279, distance: 25.5
click at [305, 289] on input "text" at bounding box center [506, 292] width 493 height 26
paste input "9780190350369"
type input "9780190350369"
click at [464, 216] on div "Title" at bounding box center [506, 221] width 493 height 48
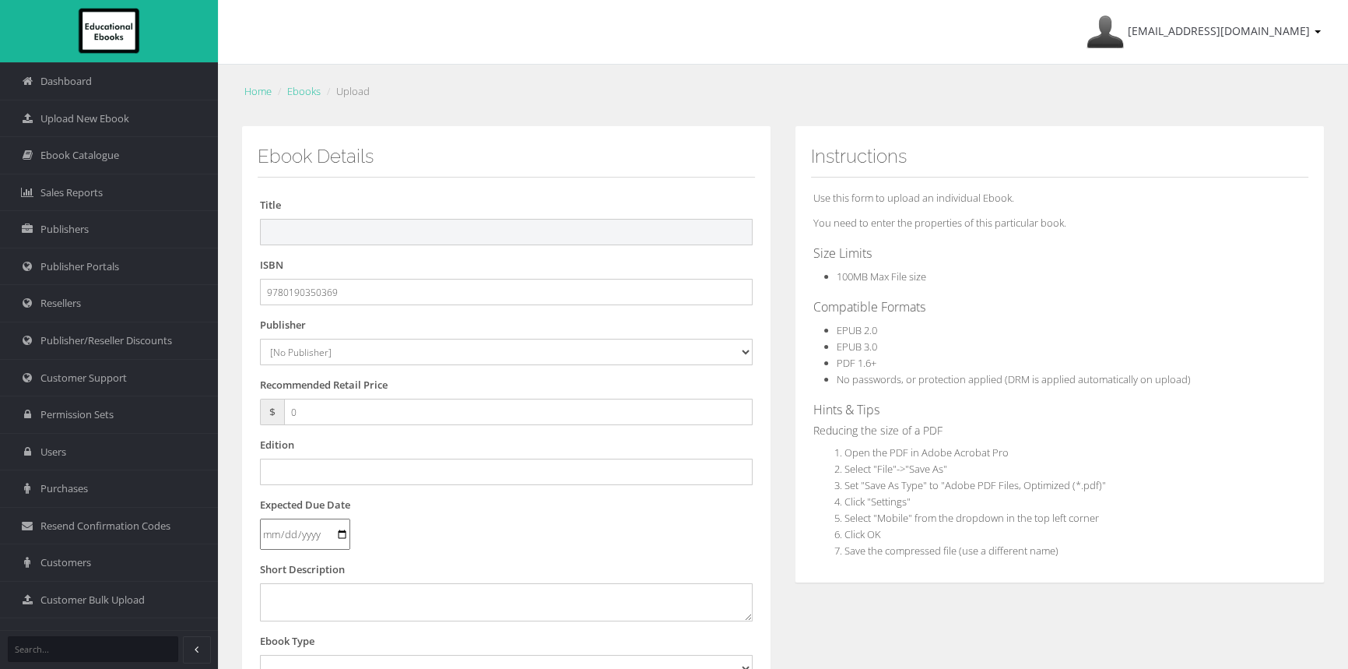
paste input "OXFORD SCIENCE 7 VICTORIAN CURRICULUM PREMIUM DIGITAL ACCESS 3E (eBook only)"
click at [529, 237] on input "OXFORD SCIENCE 7 VICTORIAN CURRICULUM PREMIUM DIGITAL ACCESS 3E (eBook only)" at bounding box center [506, 232] width 493 height 26
drag, startPoint x: 595, startPoint y: 233, endPoint x: 834, endPoint y: 239, distance: 239.8
click at [832, 239] on div "Ebook Details Title OXFORD SCIENCE 7 VICTORIAN CURRICULUM PREMIUM DIGITAL ACCES…" at bounding box center [783, 580] width 1107 height 908
type input "OXFORD SCIENCE 7 VICTORIAN CURRICULUM PREMIUM DIGITAL ACCESS 3E"
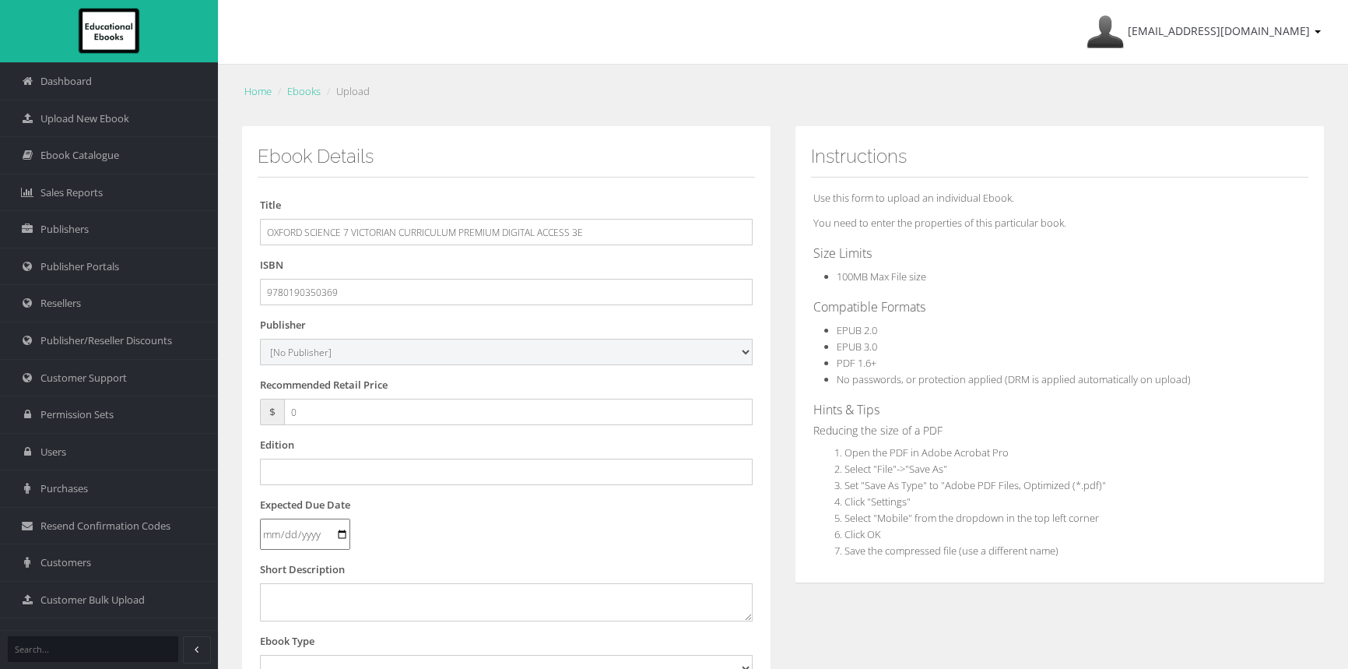
click at [313, 353] on select "[No Publisher] [PERSON_NAME] & Unwin ATAR Notes Auralia - Rising Software Banks…" at bounding box center [506, 352] width 493 height 26
select select "50b93ac2-1350-e411-817c-00155d7a4405"
click at [260, 339] on select "[No Publisher] [PERSON_NAME] & Unwin ATAR Notes Auralia - Rising Software Banks…" at bounding box center [506, 352] width 493 height 26
drag, startPoint x: 326, startPoint y: 415, endPoint x: 261, endPoint y: 413, distance: 65.4
click at [261, 413] on div "$ 0" at bounding box center [506, 412] width 493 height 26
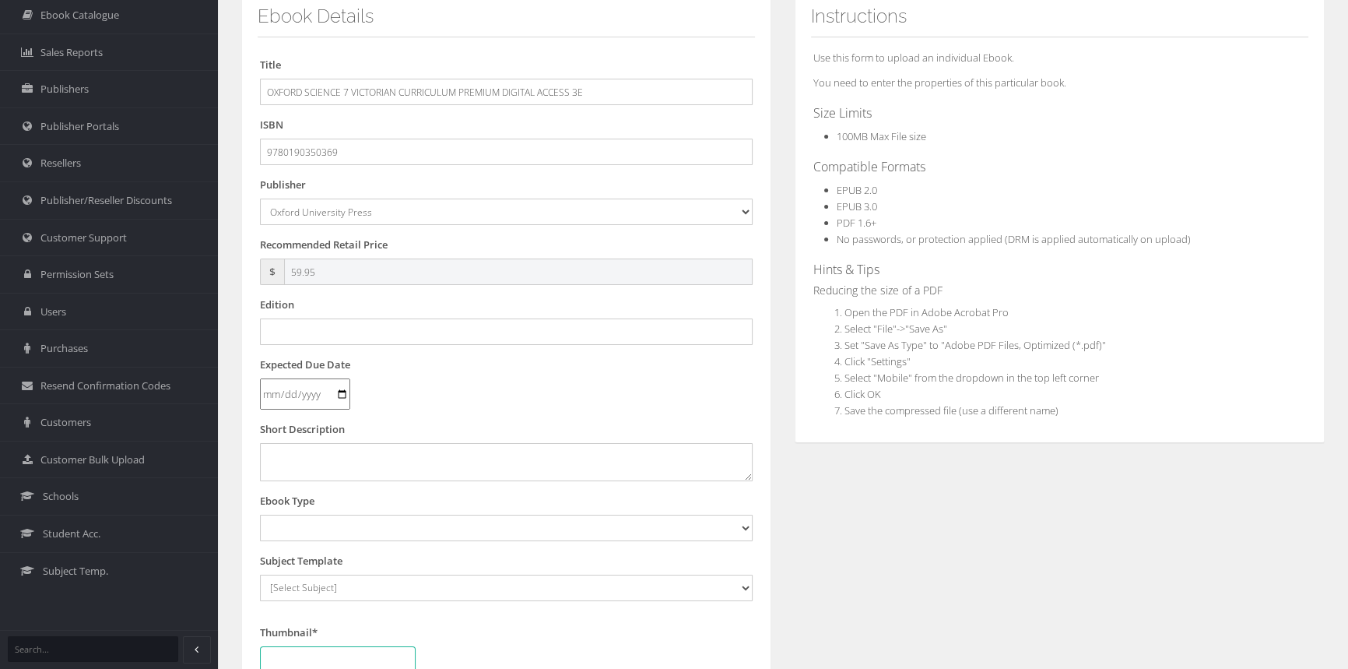
scroll to position [141, 0]
type input "59.95"
click at [374, 335] on input "text" at bounding box center [506, 331] width 493 height 26
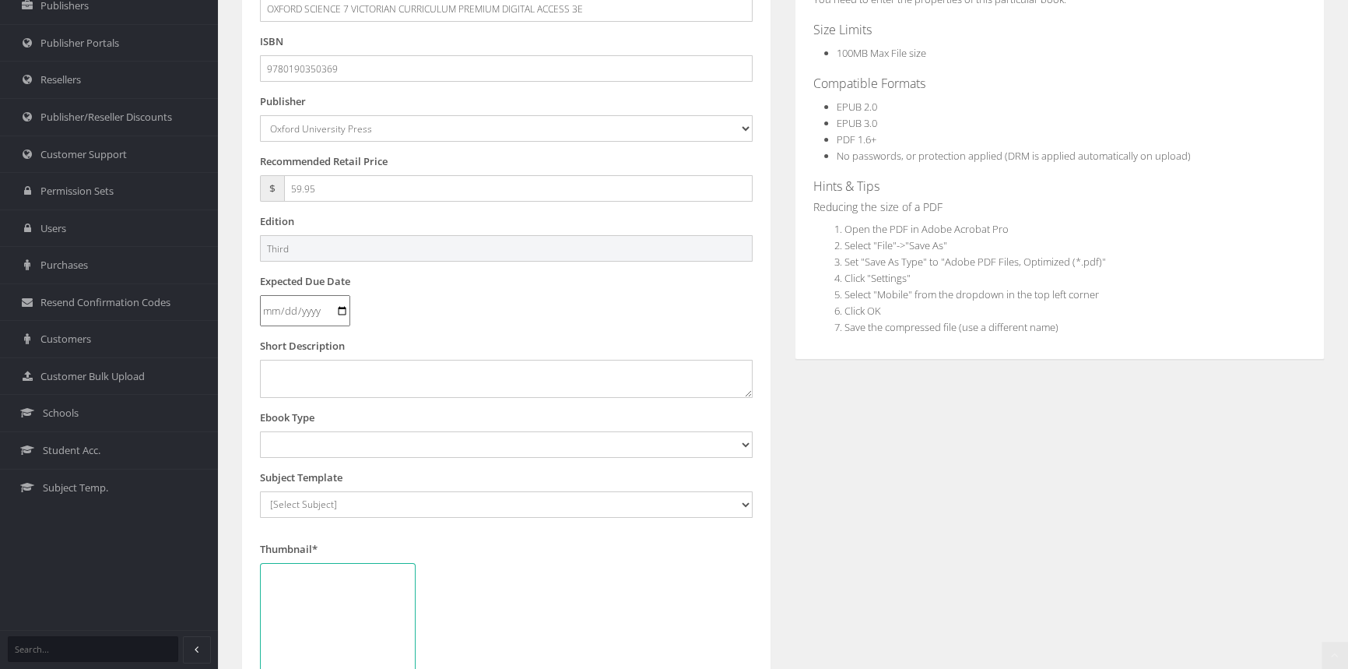
scroll to position [283, 0]
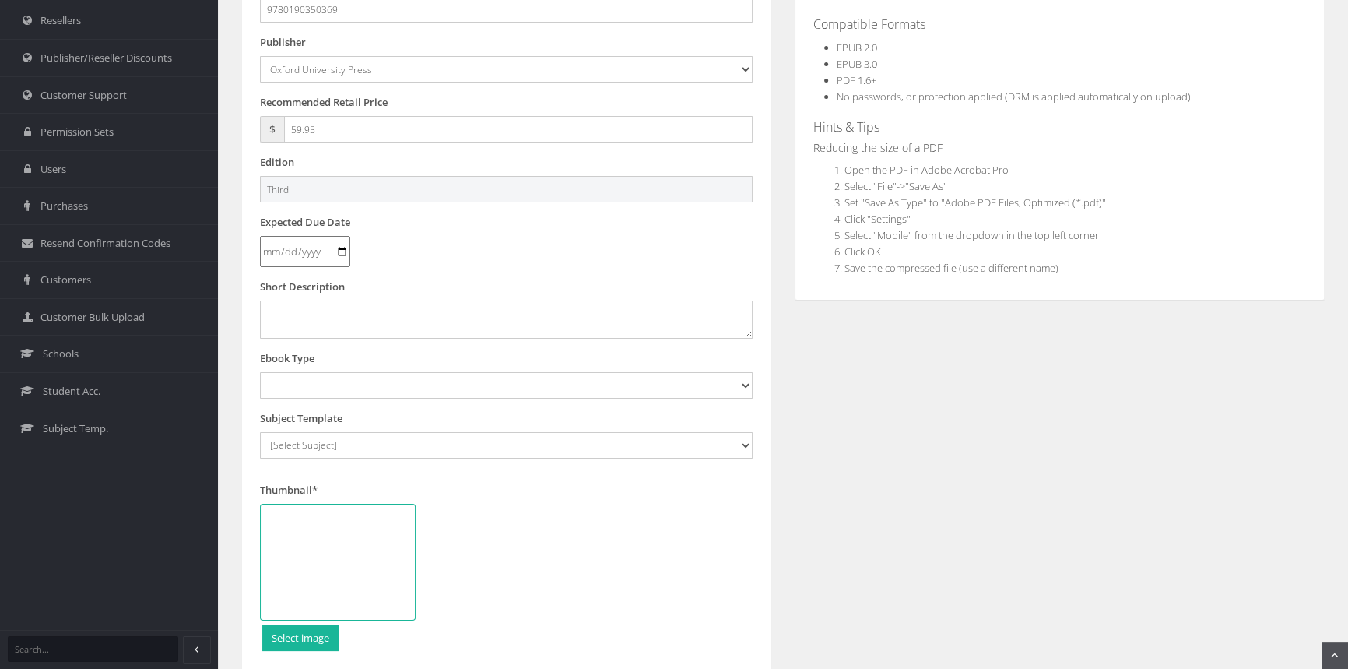
type input "Third"
click at [370, 387] on select "Digital Activation Code Protected PDF EEBook - Online and Offline Ebook Interac…" at bounding box center [506, 385] width 493 height 26
select select "4"
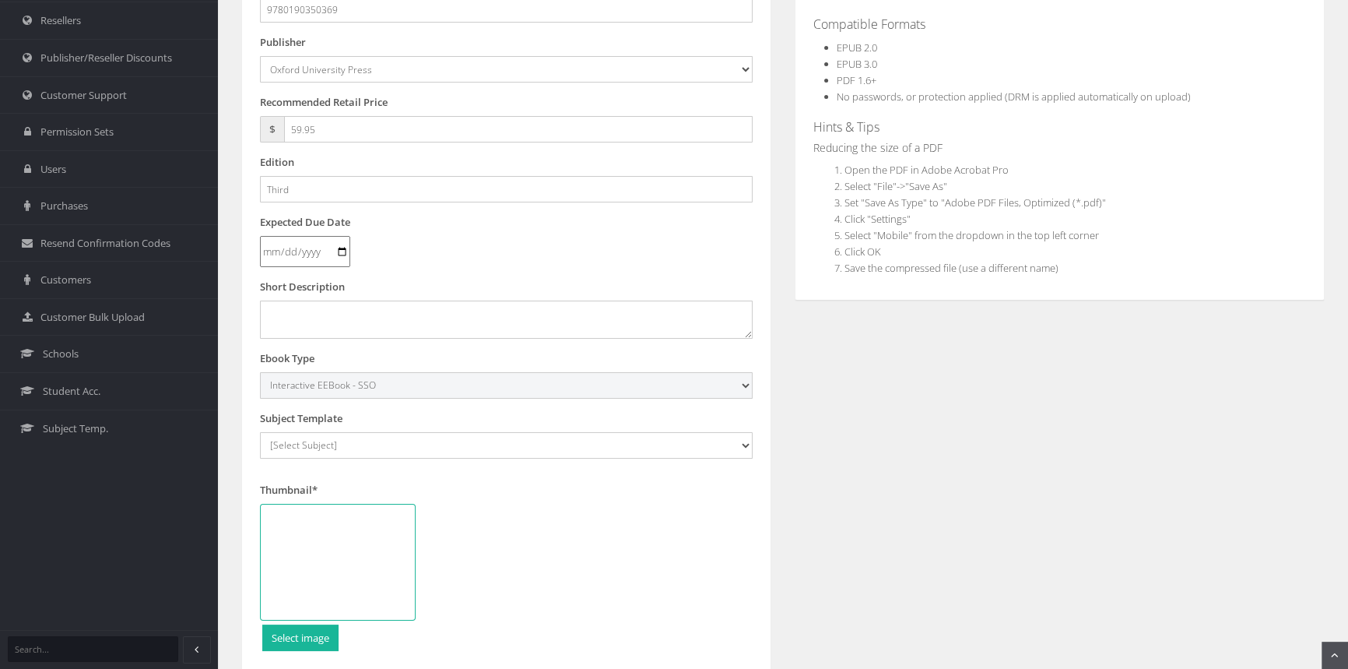
click at [260, 372] on select "Digital Activation Code Protected PDF EEBook - Online and Offline Ebook Interac…" at bounding box center [506, 385] width 493 height 26
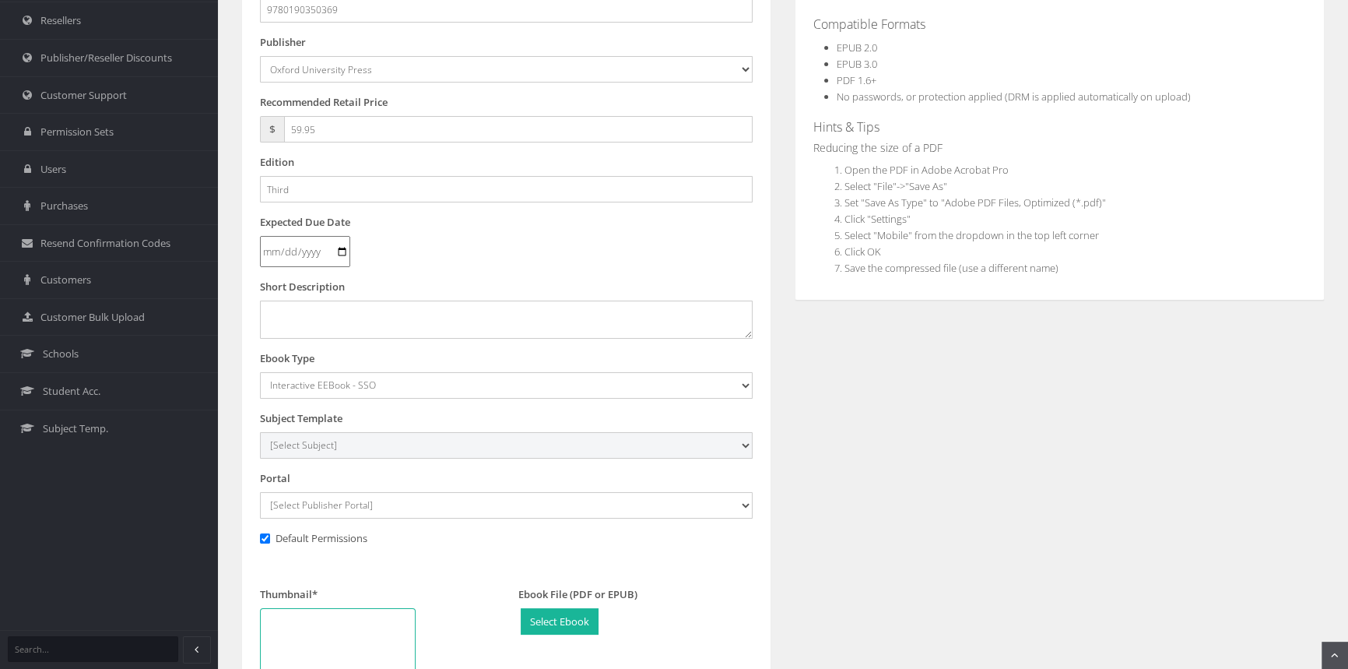
click at [335, 437] on select "[Select Subject] Accounting Agriculture Ancient History Applied Computing Art A…" at bounding box center [506, 445] width 493 height 26
select select "2be385a2-145c-ee11-a9bd-0272d098c78b"
click at [260, 432] on select "[Select Subject] Accounting Agriculture Ancient History Applied Computing Art A…" at bounding box center [506, 445] width 493 height 26
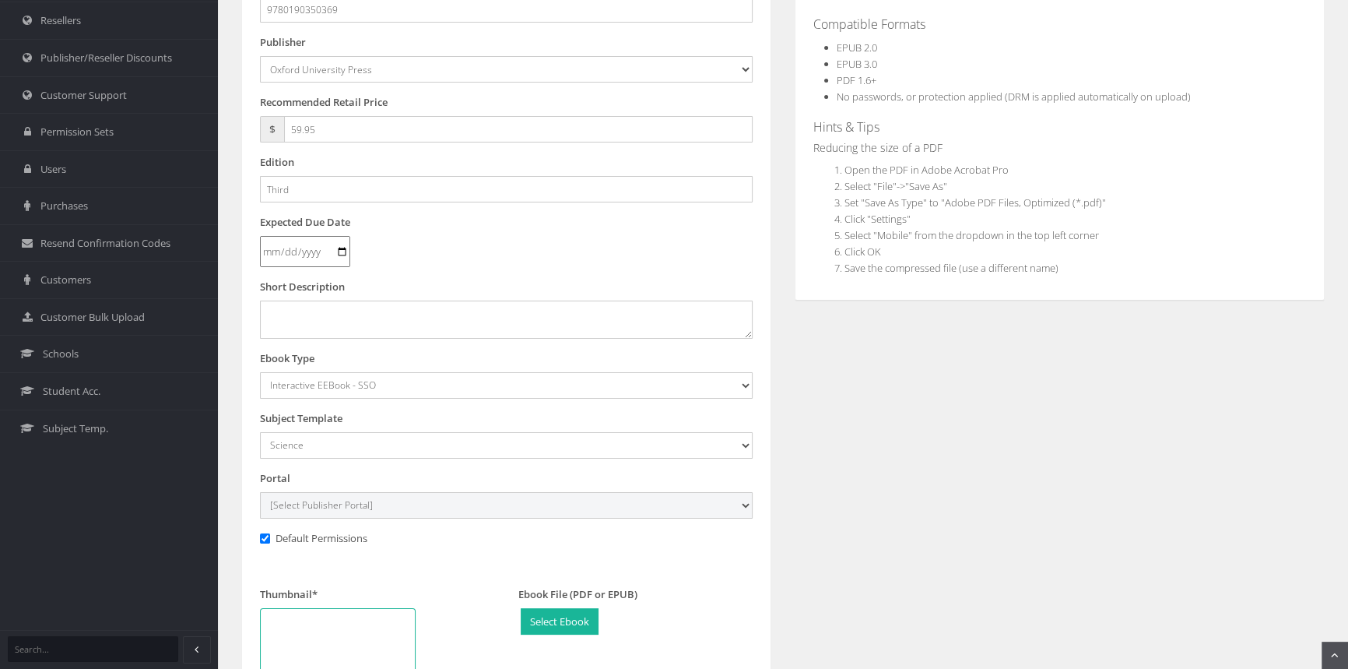
click at [319, 498] on select "[Select Publisher Portal] Listening Beyond Hearing (LBH) ATAR Notes+ SmarterMat…" at bounding box center [506, 505] width 493 height 26
select select "69895b1e-1450-e411-817c-00155d7a4405"
click at [260, 492] on select "[Select Publisher Portal] Listening Beyond Hearing (LBH) ATAR Notes+ SmarterMat…" at bounding box center [506, 505] width 493 height 26
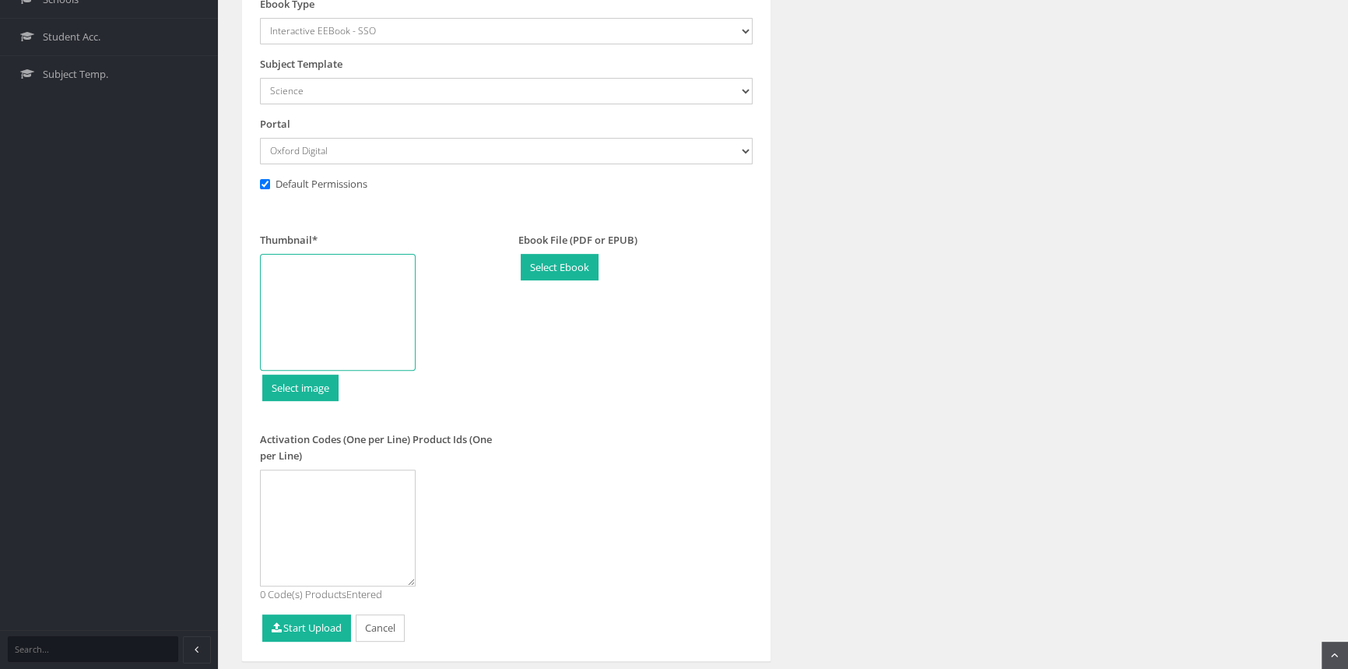
click at [362, 304] on div at bounding box center [338, 312] width 156 height 117
type input "C:\fakepath\9780190350345.jpg"
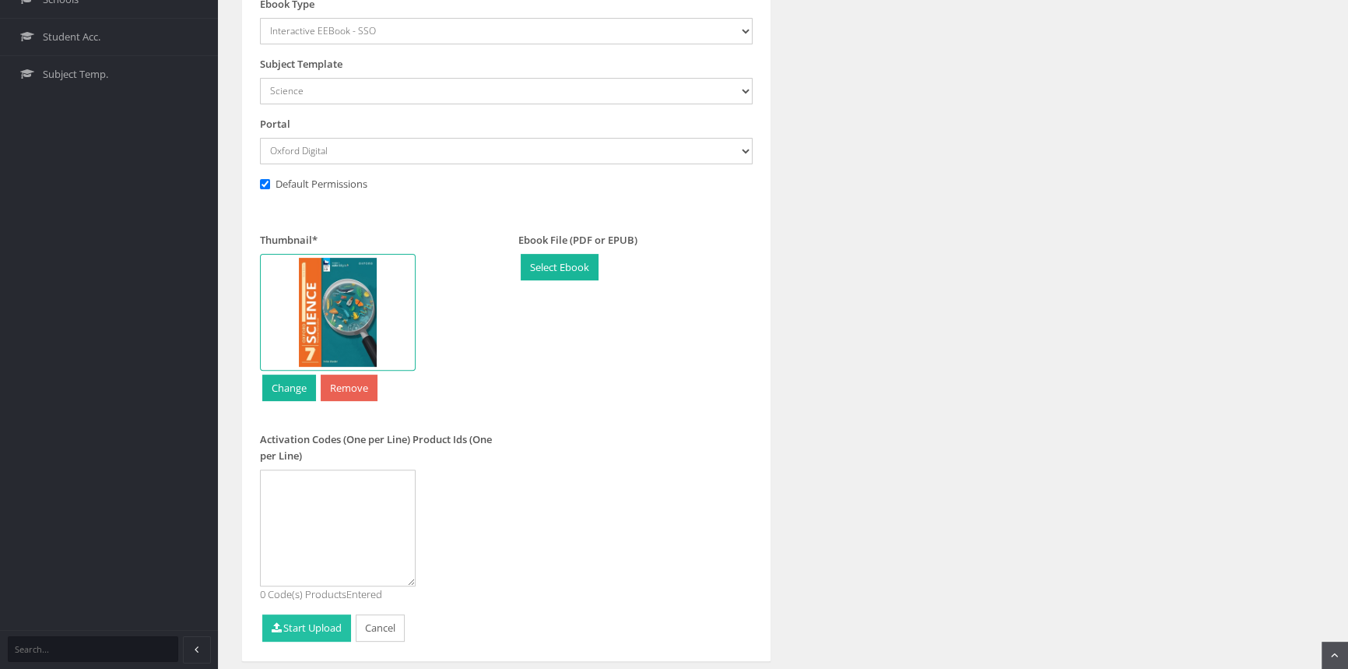
click at [323, 624] on button "Start Upload" at bounding box center [306, 627] width 89 height 27
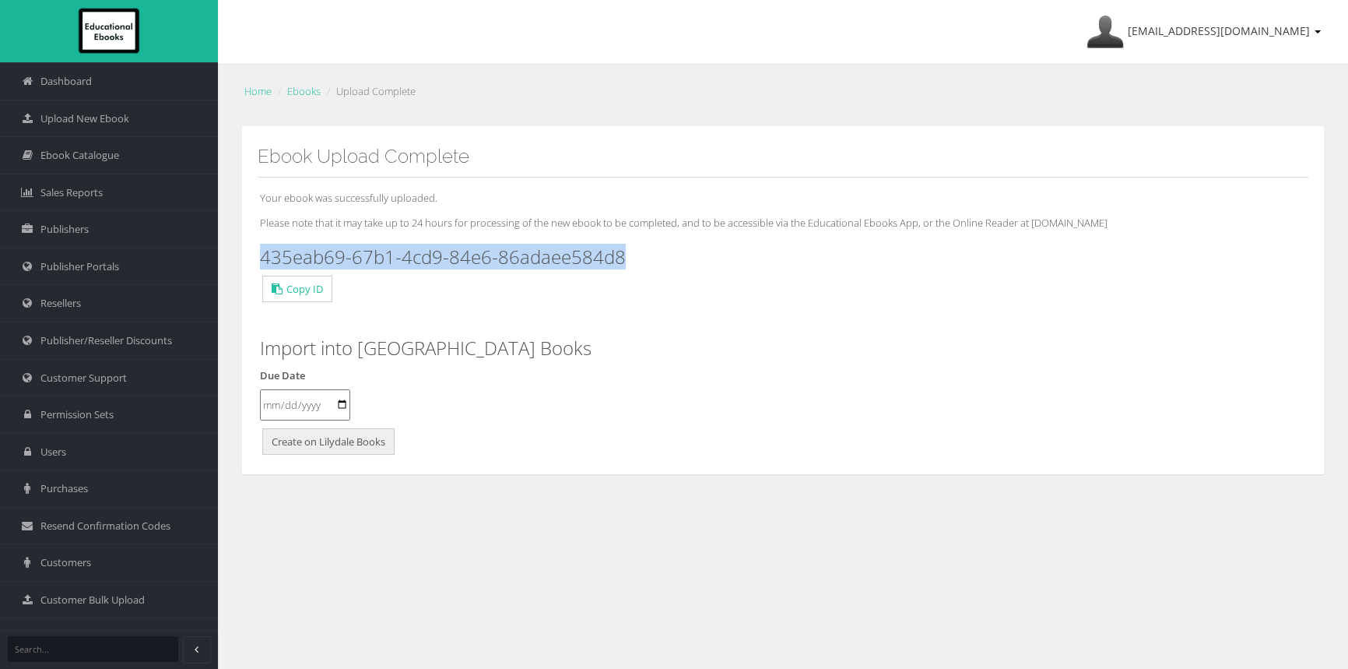
drag, startPoint x: 662, startPoint y: 251, endPoint x: 258, endPoint y: 250, distance: 404.8
click at [258, 250] on div "Your ebook was successfully uploaded. Please note that it may take up to 24 hou…" at bounding box center [783, 317] width 1051 height 281
copy h3 "435eab69-67b1-4cd9-84e6-86adaee584d8"
click at [76, 116] on span "Upload New Ebook" at bounding box center [84, 118] width 89 height 15
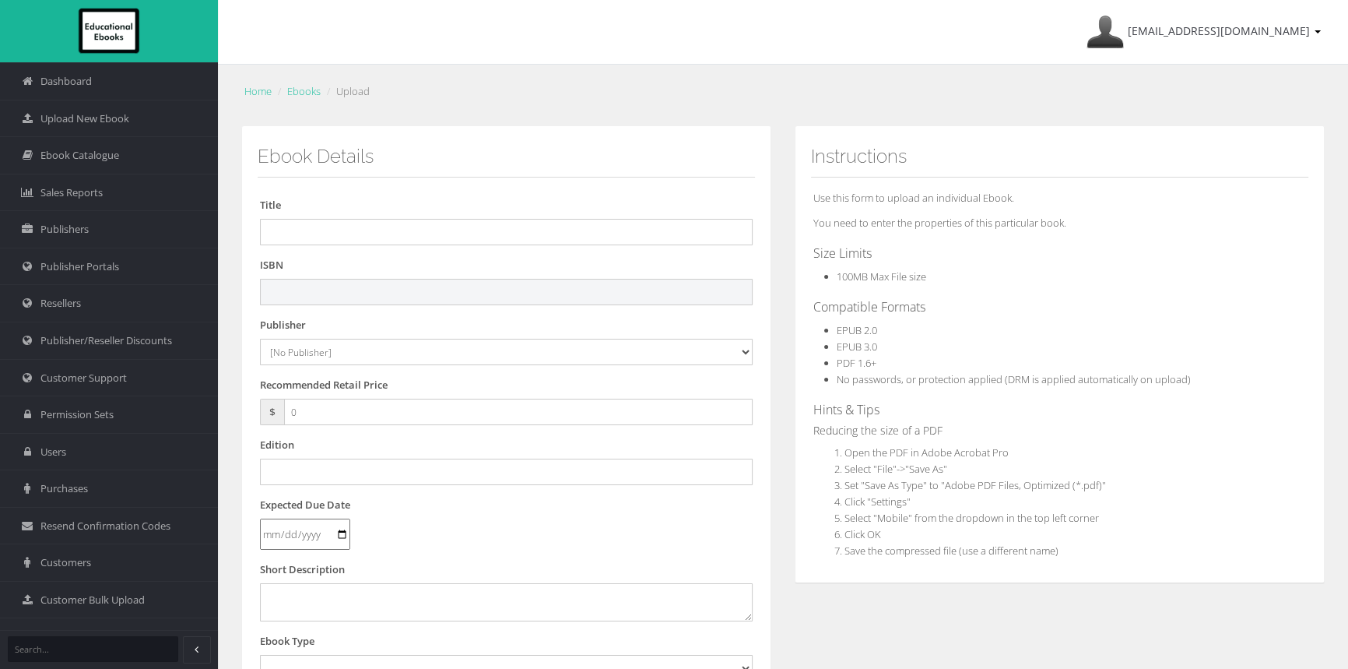
click at [490, 288] on input "text" at bounding box center [506, 292] width 493 height 26
paste input "9780190350345"
type input "9780190350345PDF"
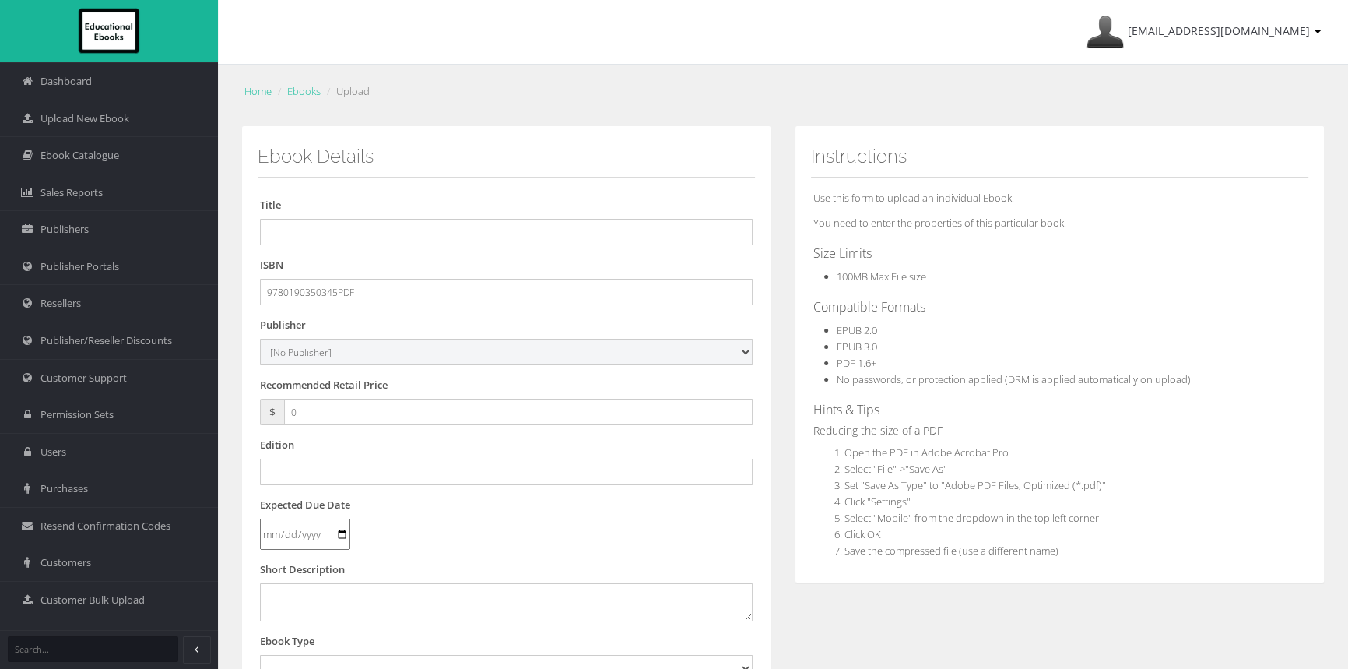
click at [406, 346] on select "[No Publisher] [PERSON_NAME] & Unwin ATAR Notes Auralia - Rising Software Banks…" at bounding box center [506, 352] width 493 height 26
select select "50b93ac2-1350-e411-817c-00155d7a4405"
click at [260, 339] on select "[No Publisher] [PERSON_NAME] & Unwin ATAR Notes Auralia - Rising Software Banks…" at bounding box center [506, 352] width 493 height 26
click at [416, 225] on input "text" at bounding box center [506, 232] width 493 height 26
paste input "OXFORD SCIENCE 7 VICTORIAN CURRICULUM STUDENT BOOK + ESSENTIAL DIGITAL ACCESS 3E"
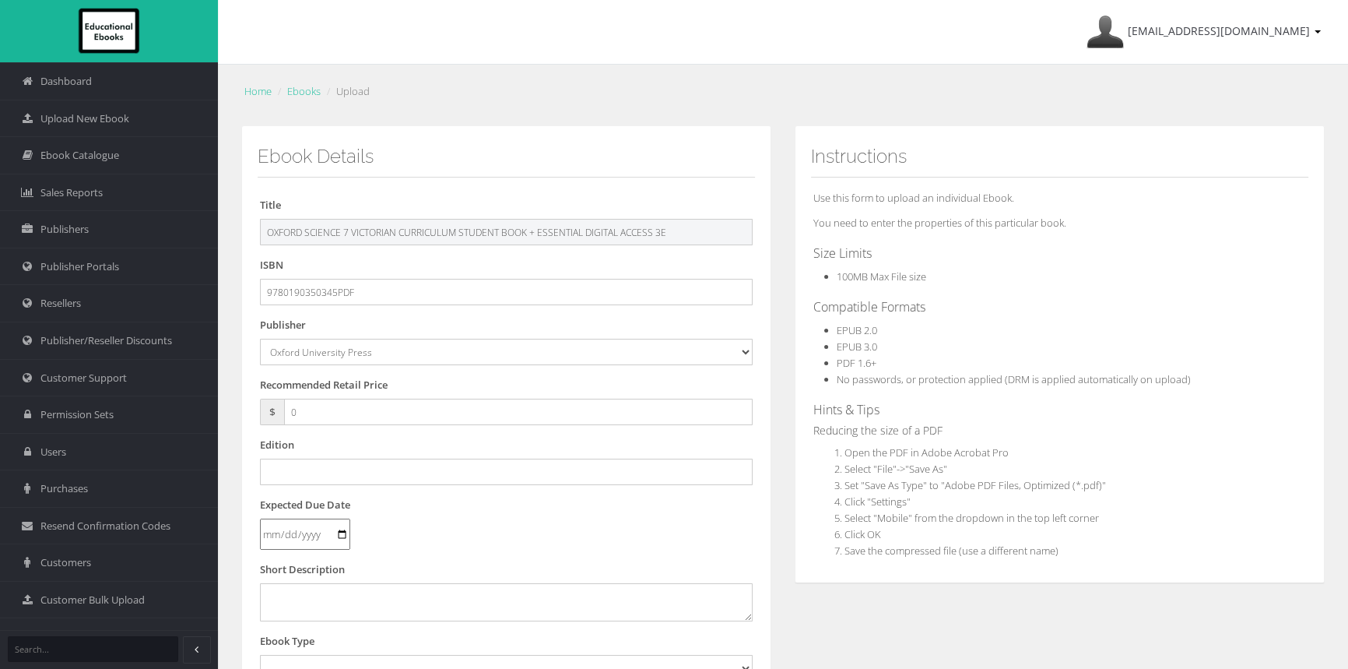
drag, startPoint x: 638, startPoint y: 230, endPoint x: 536, endPoint y: 229, distance: 102.8
click at [536, 229] on input "OXFORD SCIENCE 7 VICTORIAN CURRICULUM STUDENT BOOK + ESSENTIAL DIGITAL ACCESS 3E" at bounding box center [506, 232] width 493 height 26
type input "OXFORD SCIENCE 7 VICTORIAN CURRICULUM STUDENT BOOK 3E"
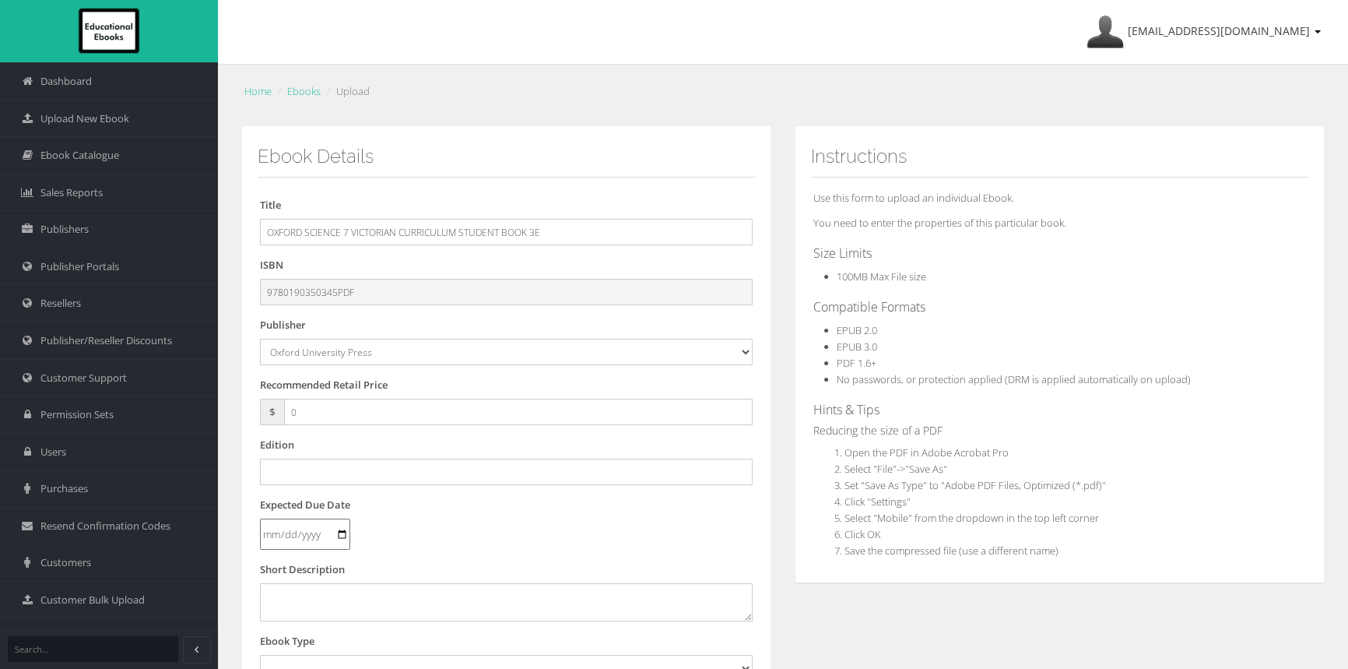
click at [411, 285] on input "9780190350345PDF" at bounding box center [506, 292] width 493 height 26
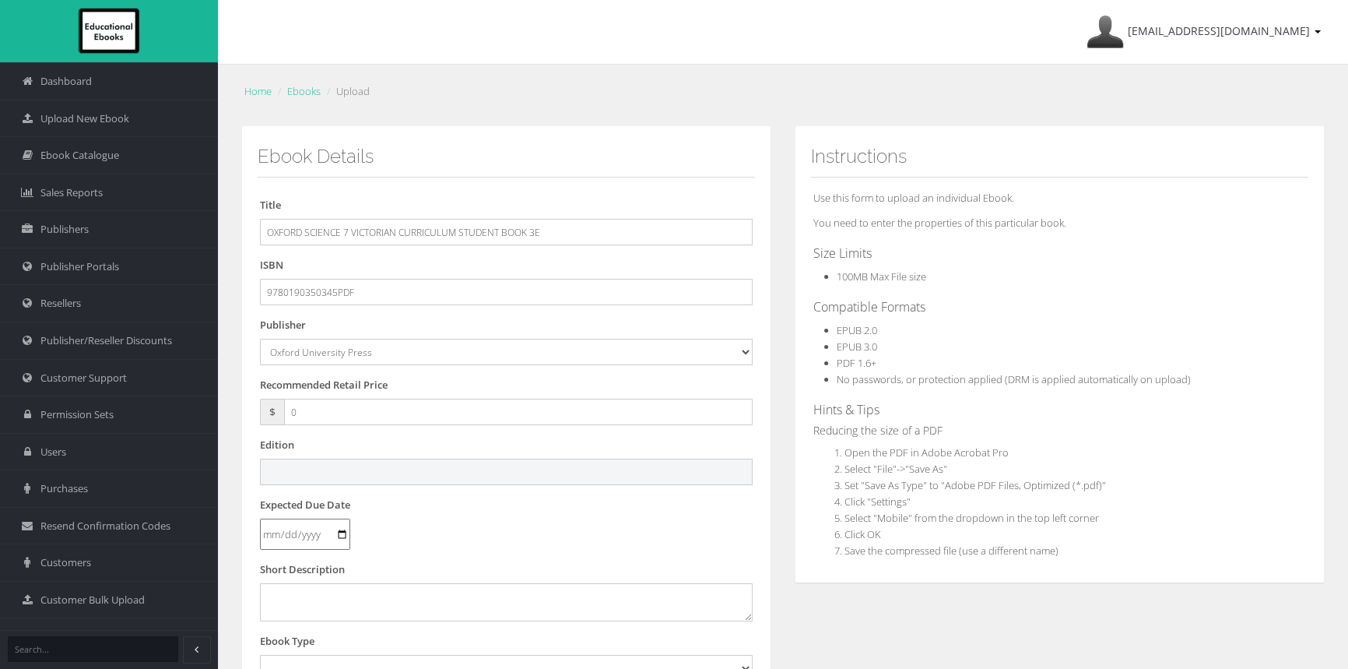
click at [334, 484] on input "text" at bounding box center [506, 471] width 493 height 26
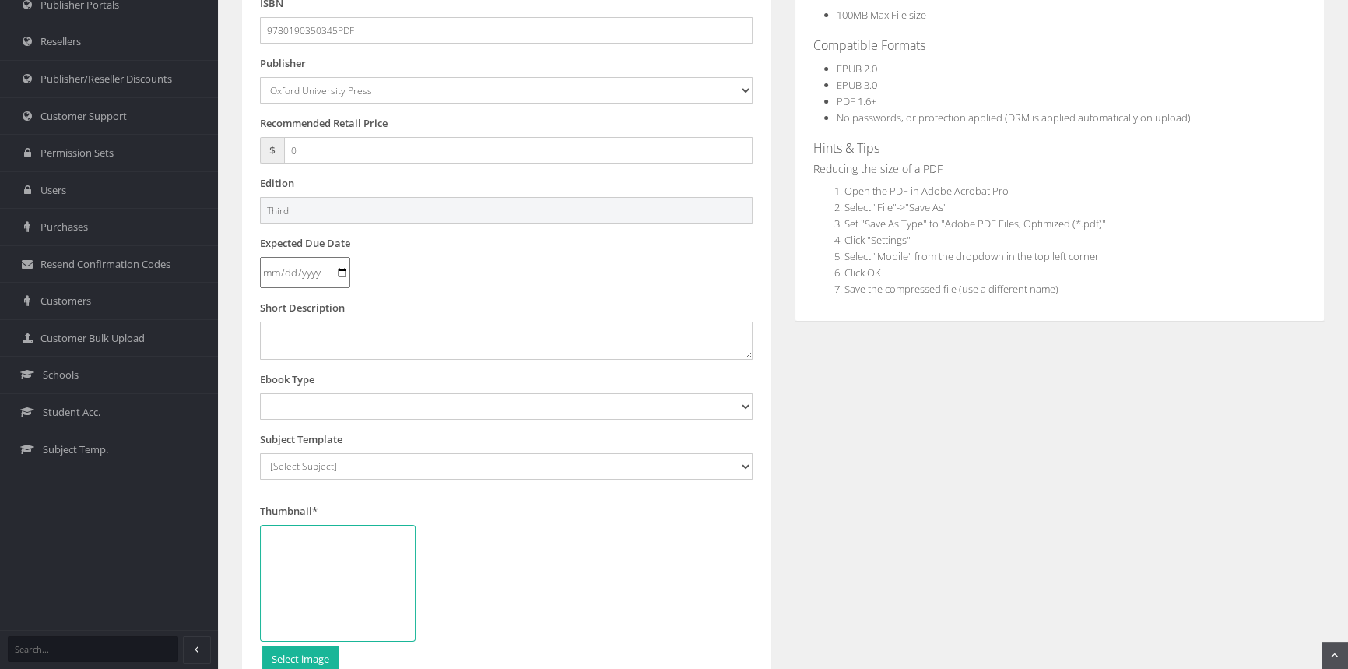
scroll to position [283, 0]
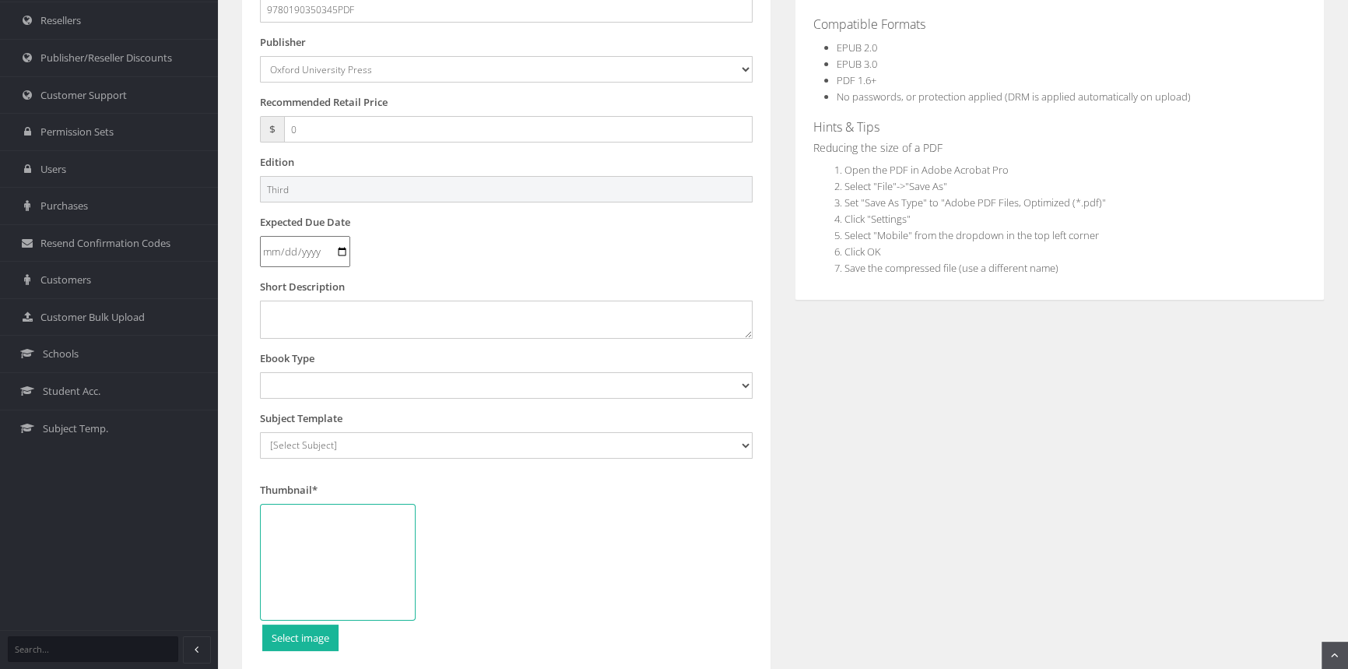
type input "Third"
click at [342, 390] on select "Digital Activation Code Protected PDF EEBook - Online and Offline Ebook Interac…" at bounding box center [506, 385] width 493 height 26
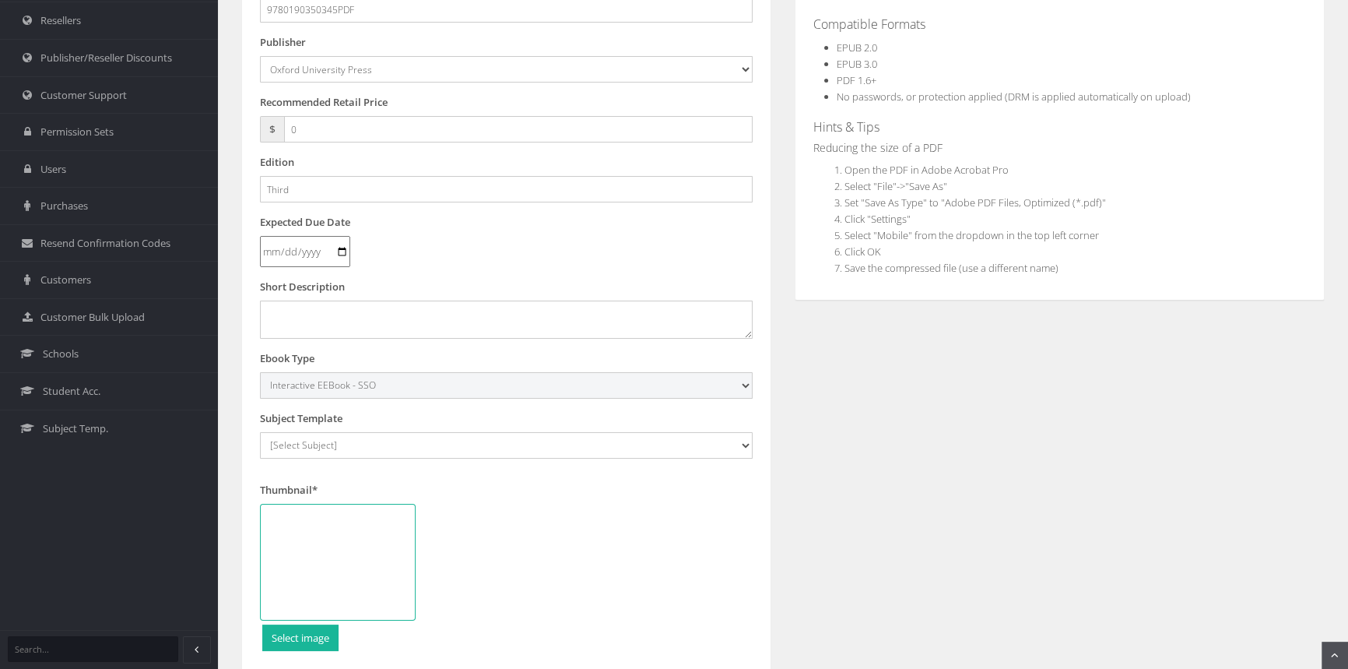
click at [260, 372] on select "Digital Activation Code Protected PDF EEBook - Online and Offline Ebook Interac…" at bounding box center [506, 385] width 493 height 26
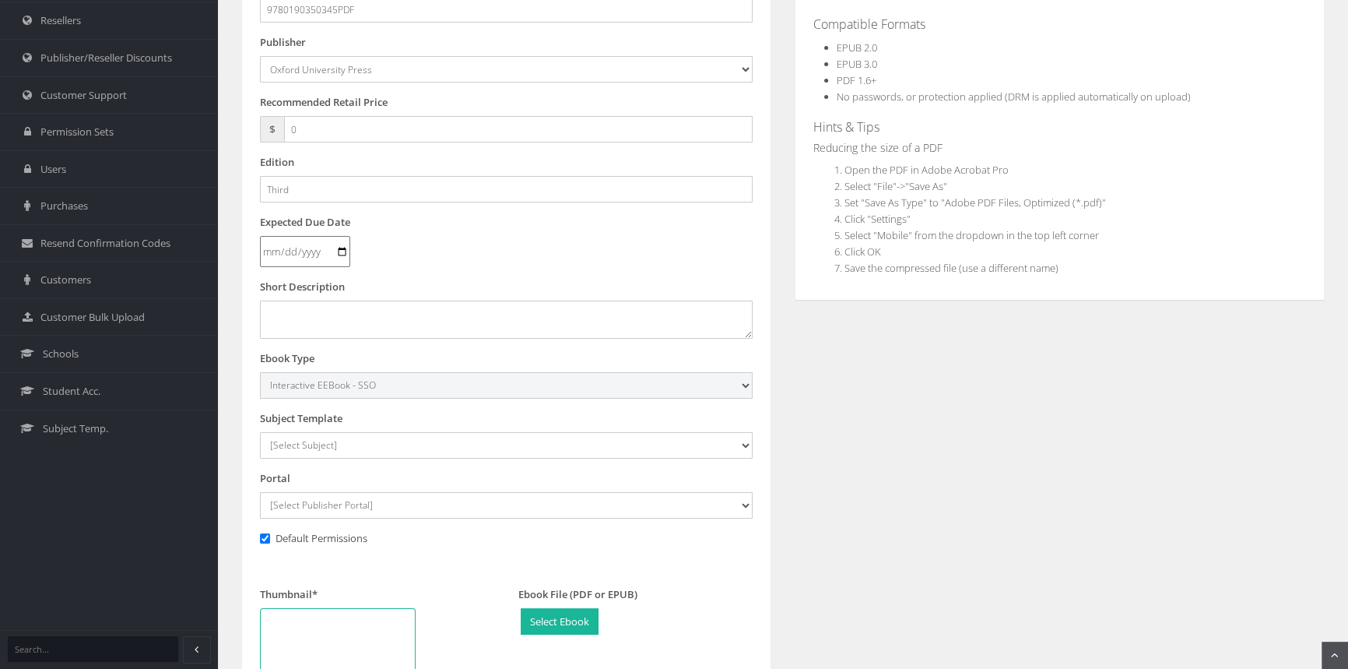
click at [370, 381] on select "Digital Activation Code Protected PDF EEBook - Online and Offline Ebook Interac…" at bounding box center [506, 385] width 493 height 26
select select "3"
click at [260, 372] on select "Digital Activation Code Protected PDF EEBook - Online and Offline Ebook Interac…" at bounding box center [506, 385] width 493 height 26
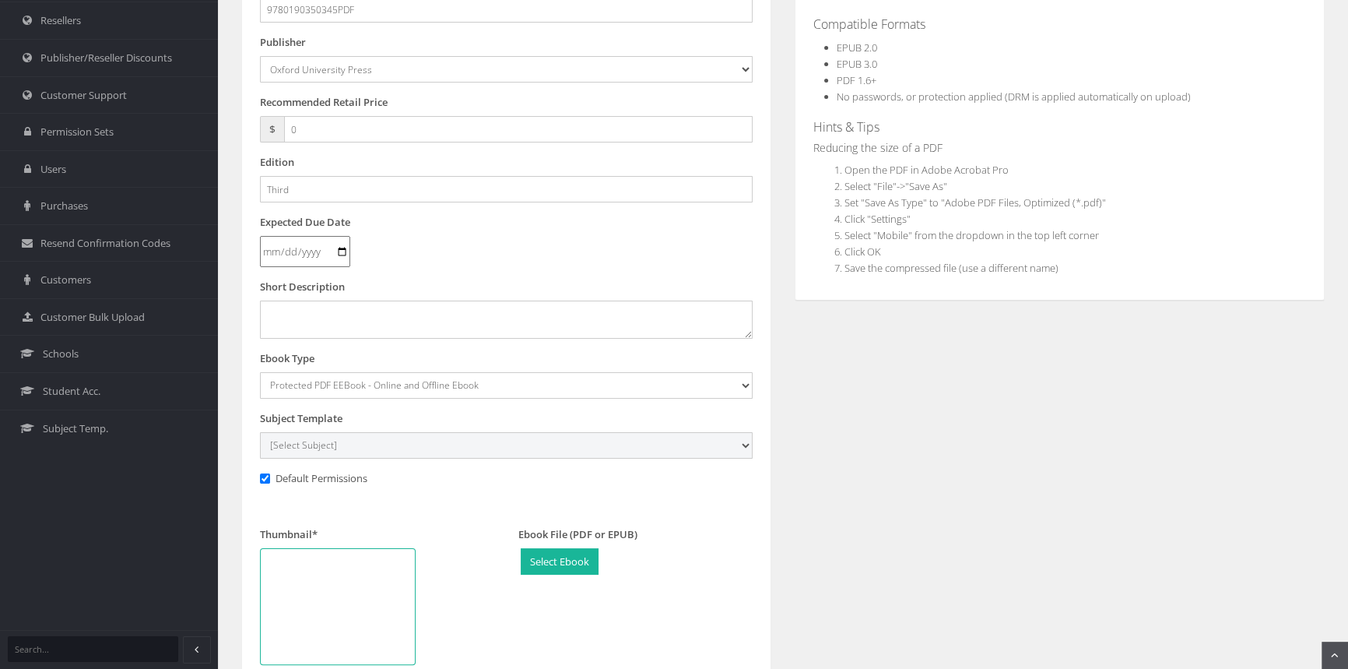
click at [365, 441] on select "[Select Subject] Accounting Agriculture Ancient History Applied Computing Art A…" at bounding box center [506, 445] width 493 height 26
select select "2be385a2-145c-ee11-a9bd-0272d098c78b"
click at [260, 432] on select "[Select Subject] Accounting Agriculture Ancient History Applied Computing Art A…" at bounding box center [506, 445] width 493 height 26
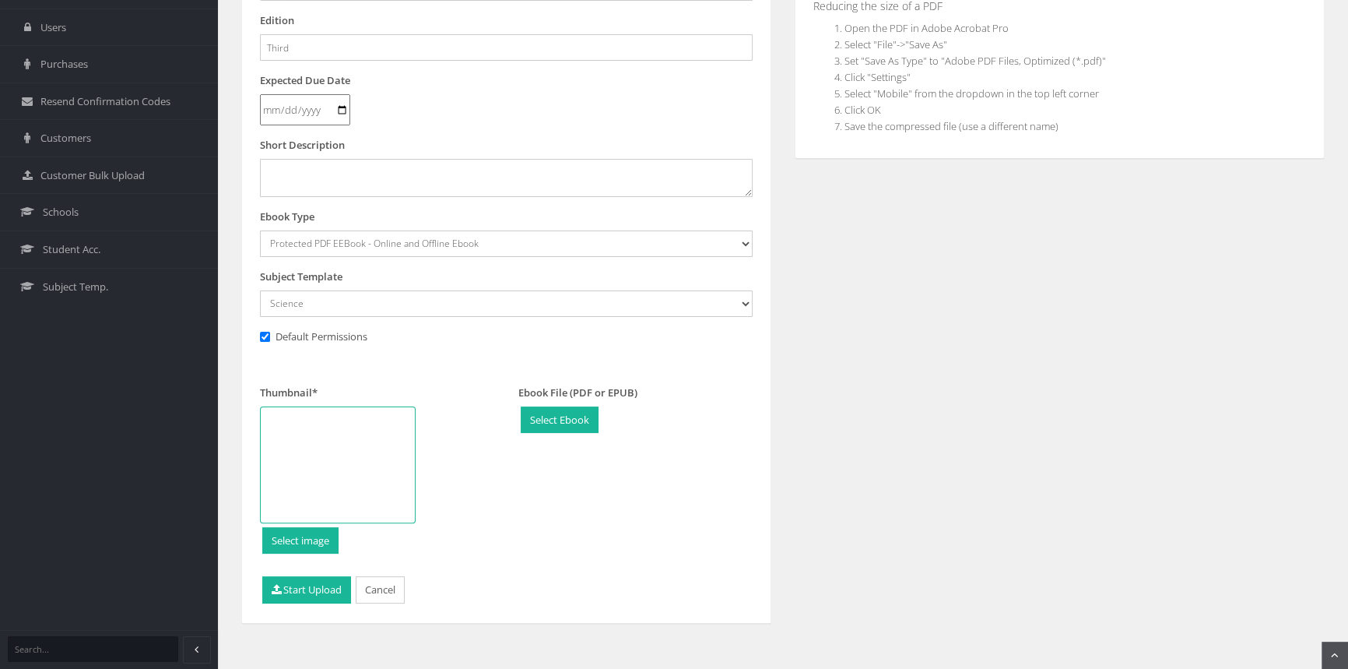
click at [360, 448] on div at bounding box center [338, 464] width 156 height 117
type input "C:\fakepath\9780190350345.jpg"
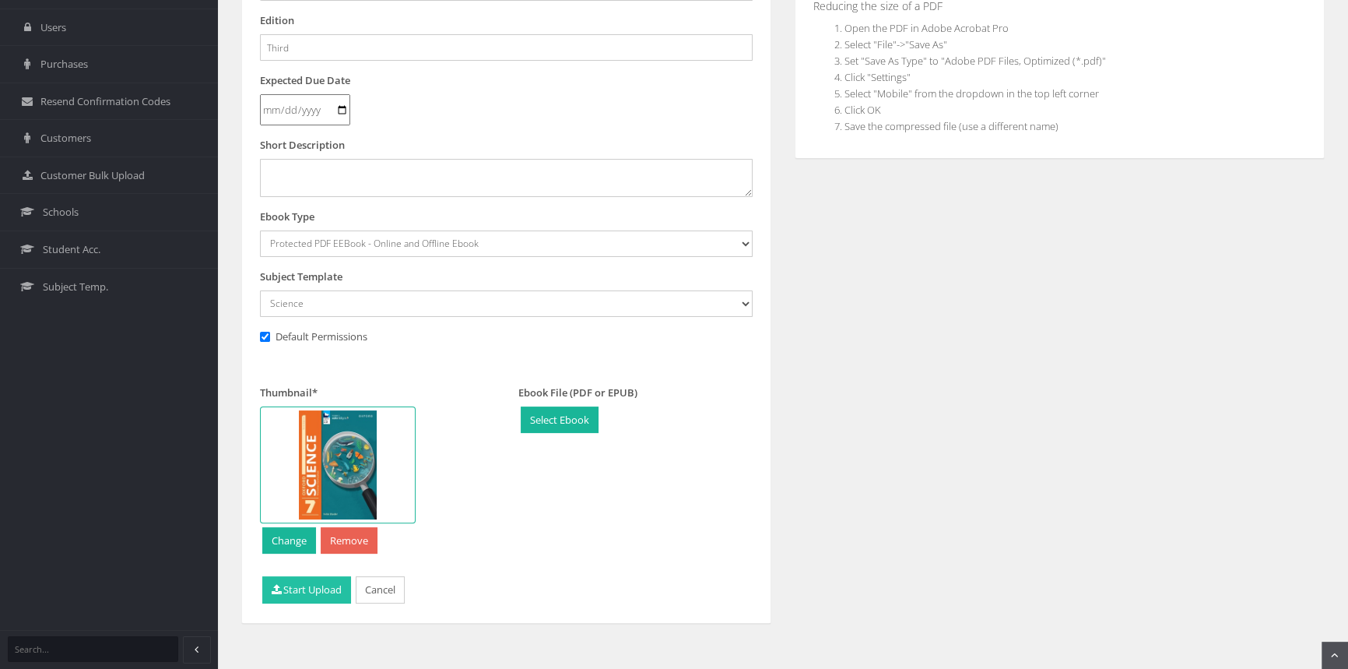
click at [286, 590] on button "Start Upload" at bounding box center [306, 589] width 89 height 27
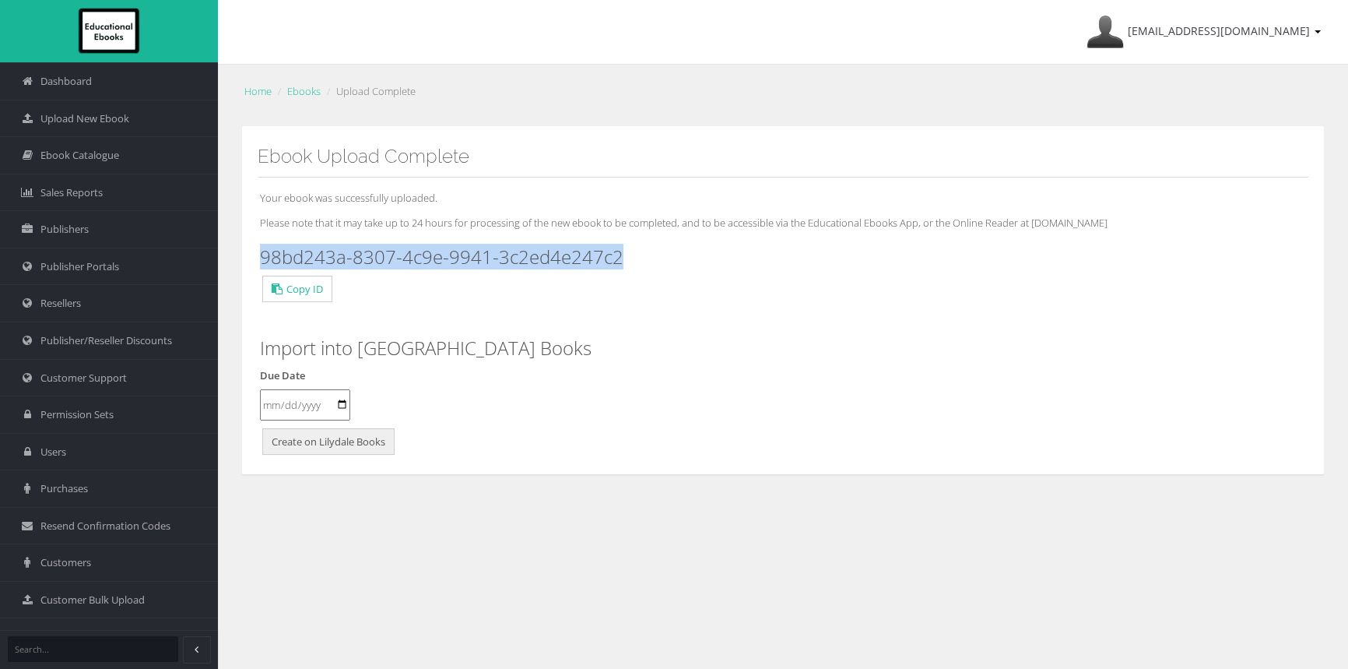
drag, startPoint x: 654, startPoint y: 258, endPoint x: 258, endPoint y: 256, distance: 395.4
click at [258, 256] on div "Your ebook was successfully uploaded. Please note that it may take up to 24 hou…" at bounding box center [783, 317] width 1051 height 281
copy h3 "98bd243a-8307-4c9e-9941-3c2ed4e247c2"
click at [109, 120] on span "Upload New Ebook" at bounding box center [84, 118] width 89 height 15
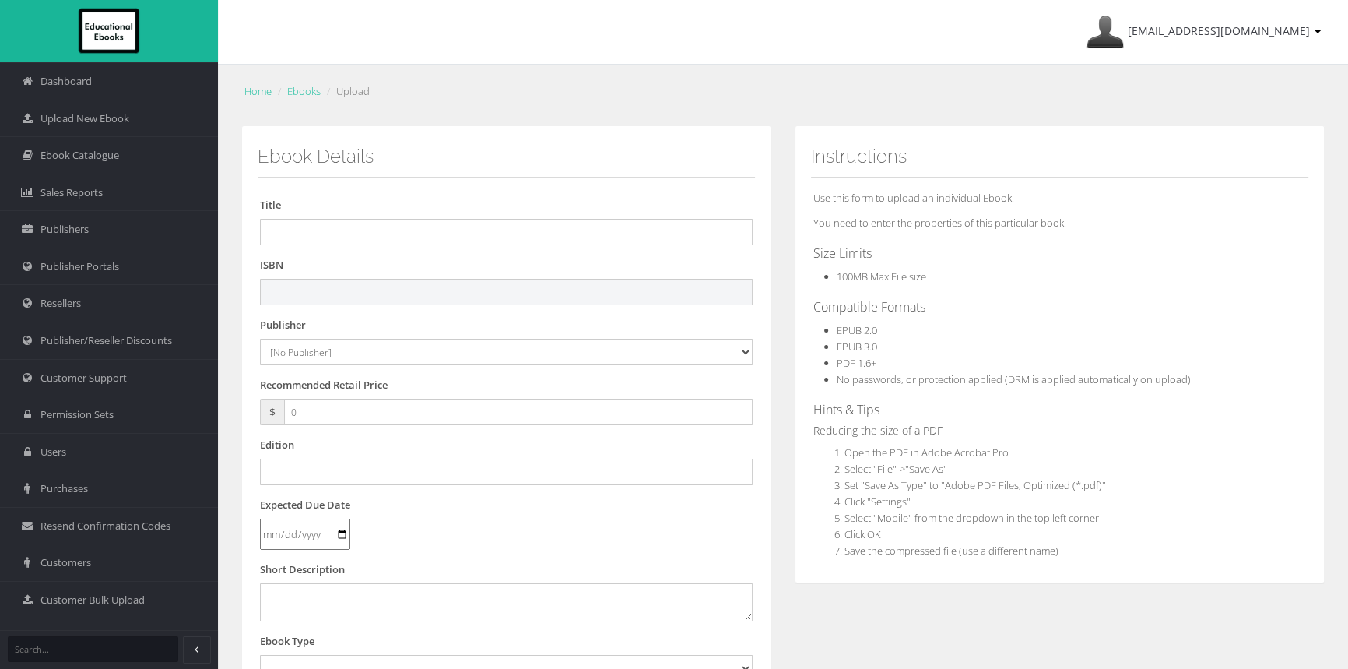
click at [395, 295] on input "text" at bounding box center [506, 292] width 493 height 26
paste input "9780190350420"
type input "9780190350420PDF"
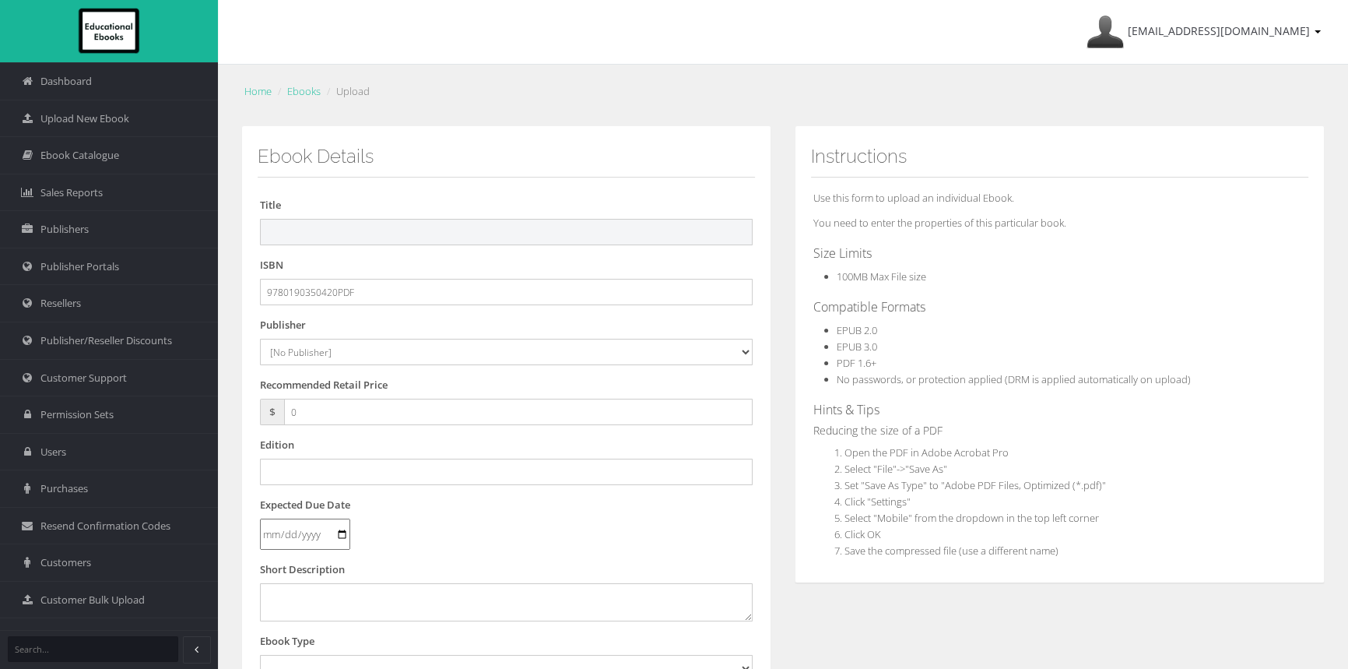
drag, startPoint x: 376, startPoint y: 234, endPoint x: 408, endPoint y: 234, distance: 31.9
click at [376, 234] on input "text" at bounding box center [506, 232] width 493 height 26
paste input "OXFORD SCIENCE 8 VICTORIAN CURRICULUM STUDENT BOOK + ESSENTIAL DIGITAL ACCESS 3E"
drag, startPoint x: 532, startPoint y: 232, endPoint x: 641, endPoint y: 232, distance: 108.2
click at [641, 232] on input "OXFORD SCIENCE 8 VICTORIAN CURRICULUM STUDENT BOOK + ESSENTIAL DIGITAL ACCESS 3E" at bounding box center [506, 232] width 493 height 26
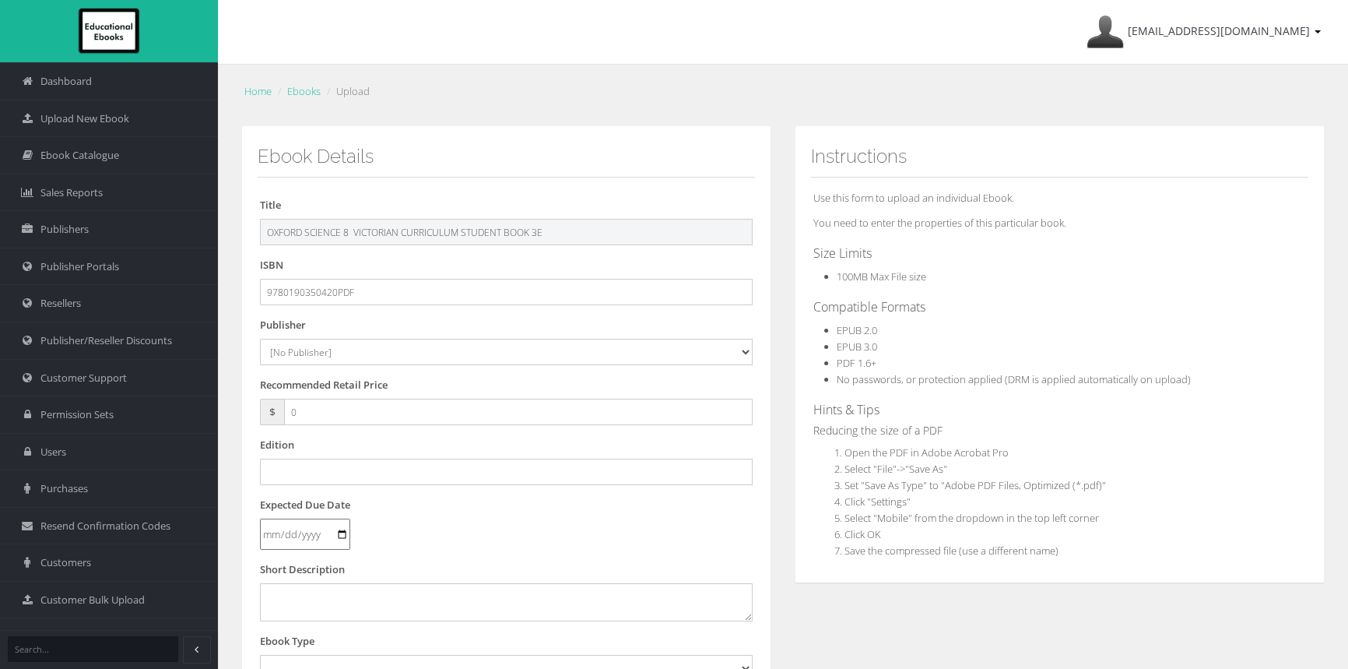
type input "OXFORD SCIENCE 8 VICTORIAN CURRICULUM STUDENT BOOK 3E"
click at [329, 360] on select "[No Publisher] Alexander Mackie Allen & Unwin ATAR Notes Auralia - Rising Softw…" at bounding box center [506, 352] width 493 height 26
select select "50b93ac2-1350-e411-817c-00155d7a4405"
click at [260, 339] on select "[No Publisher] Alexander Mackie Allen & Unwin ATAR Notes Auralia - Rising Softw…" at bounding box center [506, 352] width 493 height 26
drag, startPoint x: 310, startPoint y: 411, endPoint x: 256, endPoint y: 411, distance: 53.7
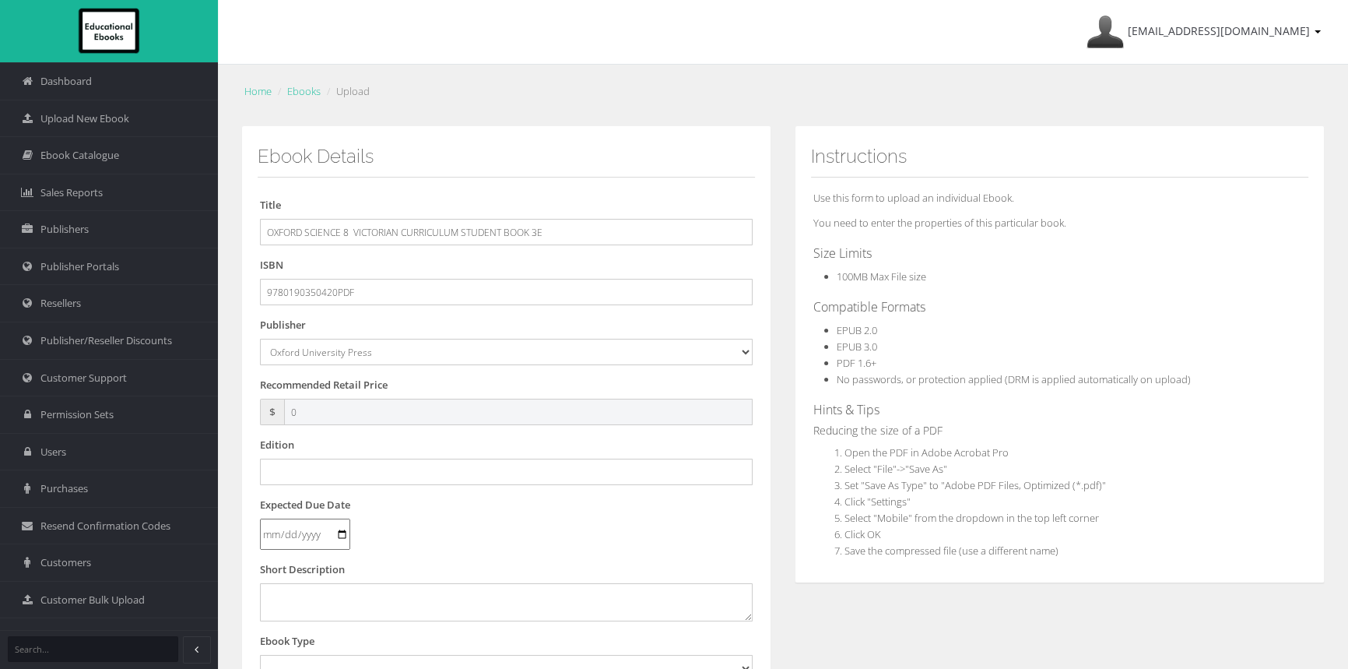
click at [256, 411] on div "Ebook Details Title OXFORD SCIENCE 8 VICTORIAN CURRICULUM STUDENT BOOK 3E ISBN …" at bounding box center [506, 564] width 530 height 877
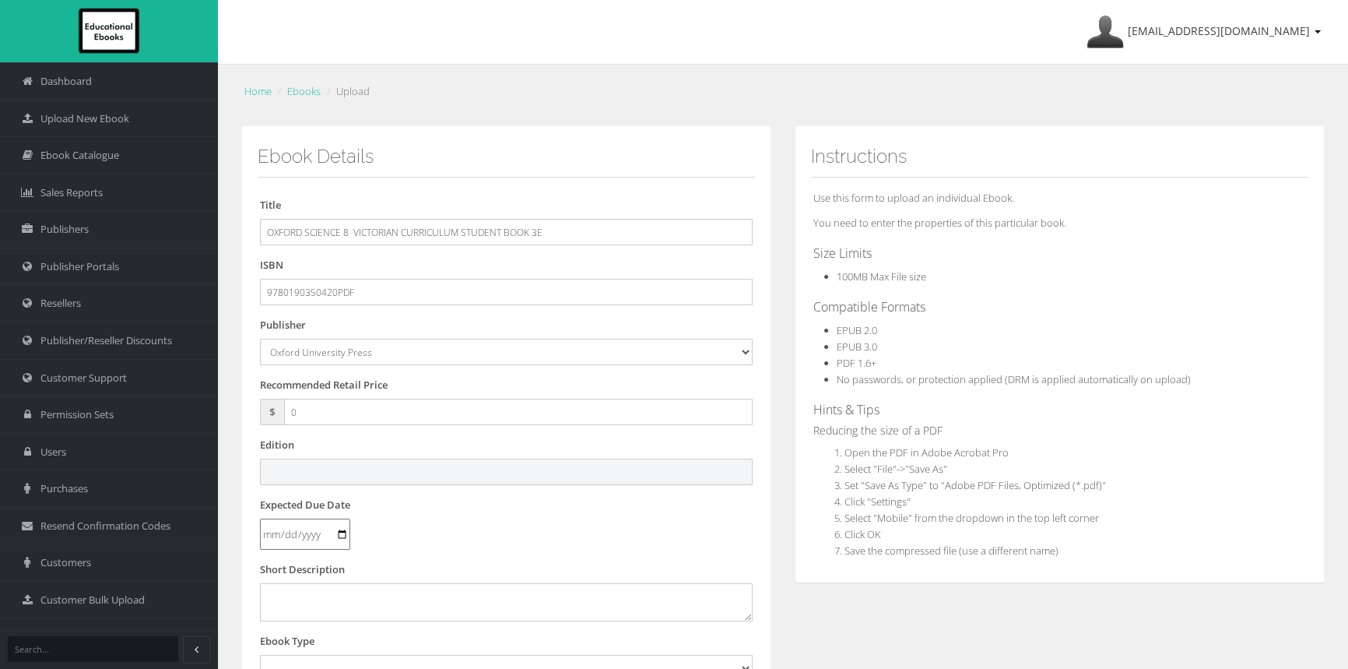
click at [342, 469] on input "text" at bounding box center [506, 471] width 493 height 26
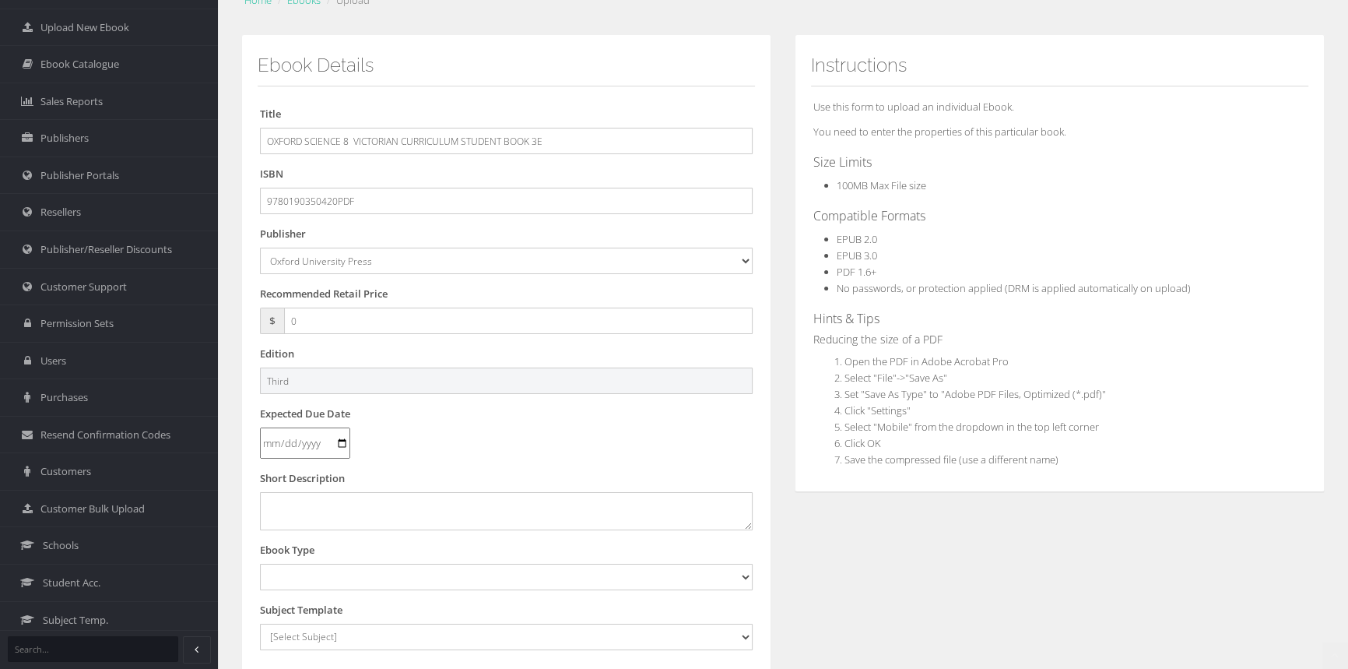
scroll to position [283, 0]
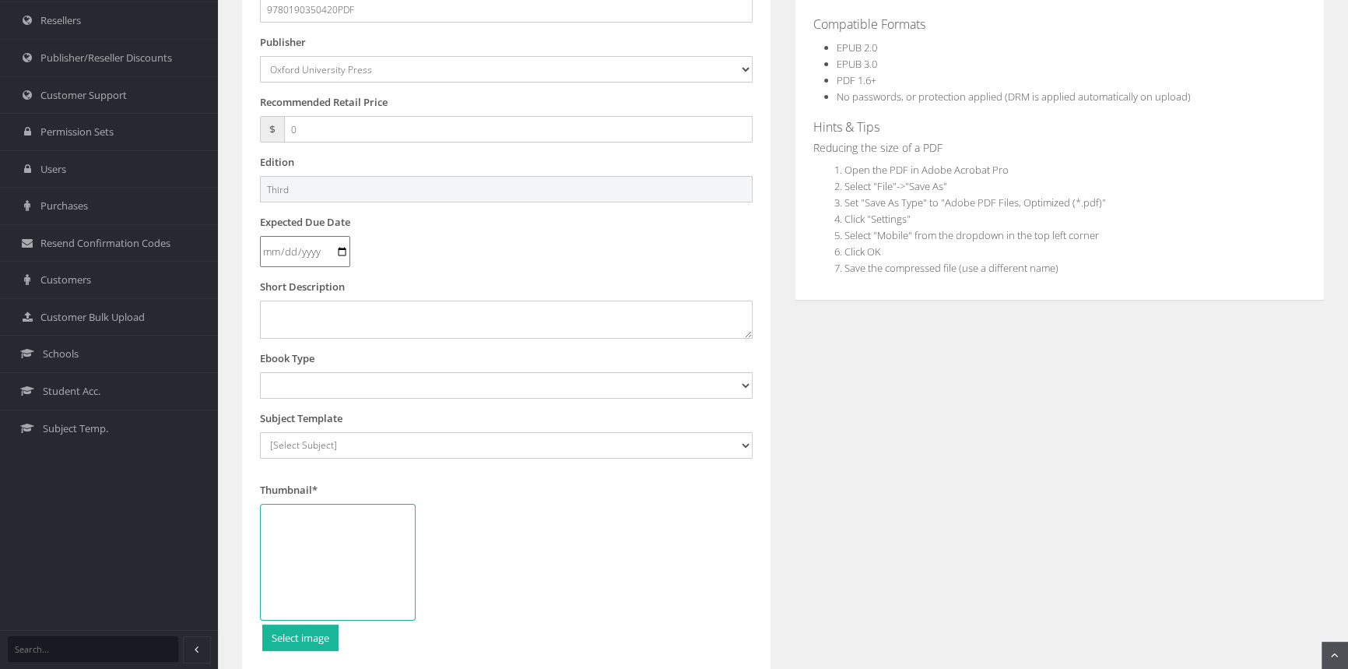
type input "Third"
click at [364, 392] on select "Digital Activation Code Protected PDF EEBook - Online and Offline Ebook Interac…" at bounding box center [506, 385] width 493 height 26
select select "3"
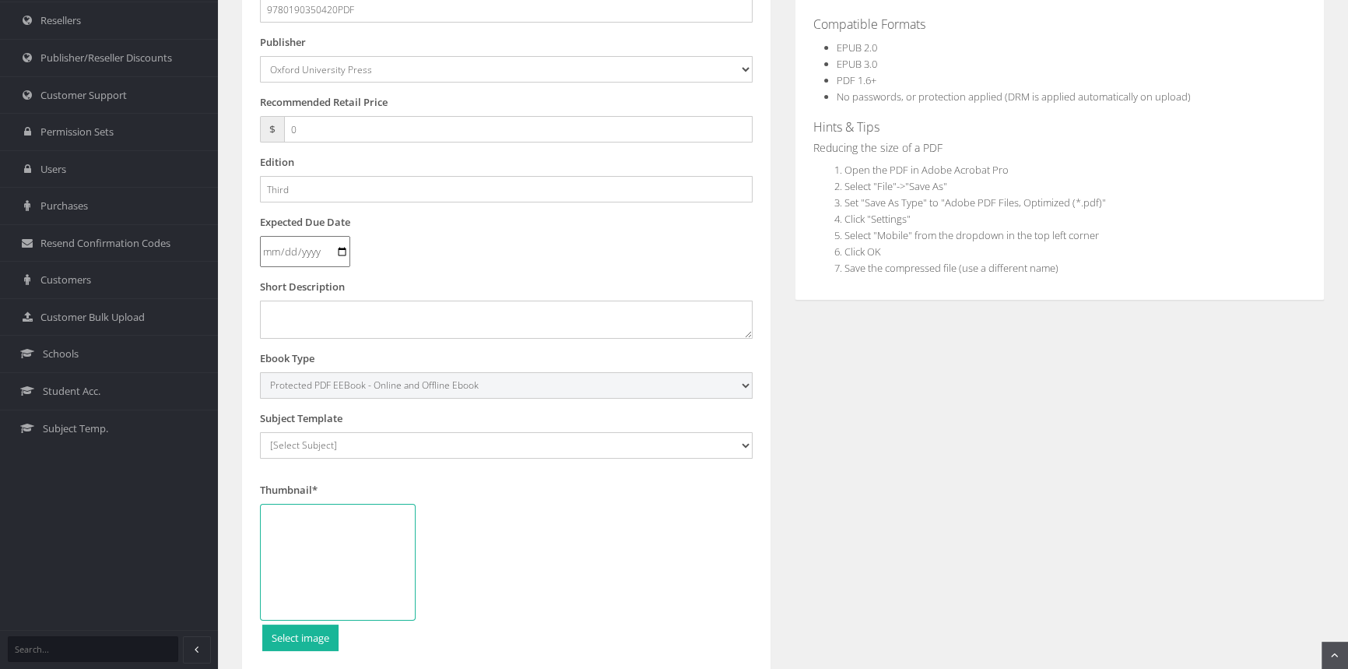
click at [260, 372] on select "Digital Activation Code Protected PDF EEBook - Online and Offline Ebook Interac…" at bounding box center [506, 385] width 493 height 26
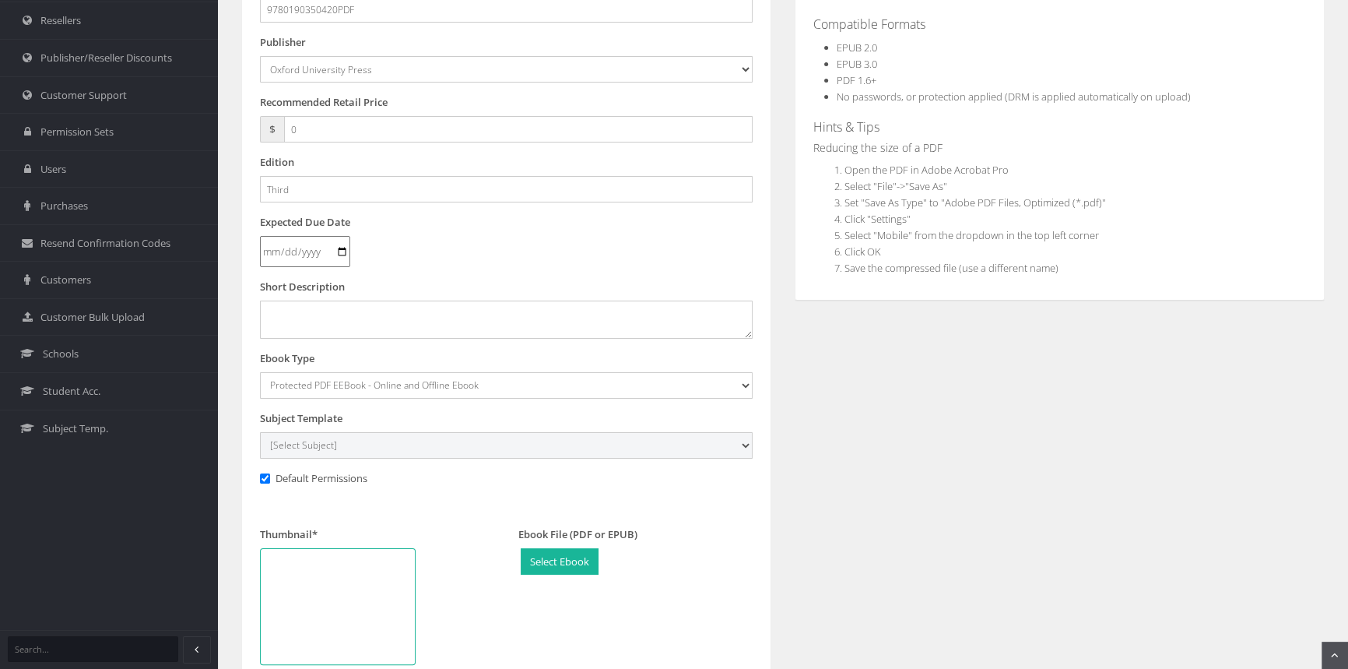
click at [349, 448] on select "[Select Subject] Accounting Agriculture Ancient History Applied Computing Art A…" at bounding box center [506, 445] width 493 height 26
select select "2be385a2-145c-ee11-a9bd-0272d098c78b"
click at [260, 432] on select "[Select Subject] Accounting Agriculture Ancient History Applied Computing Art A…" at bounding box center [506, 445] width 493 height 26
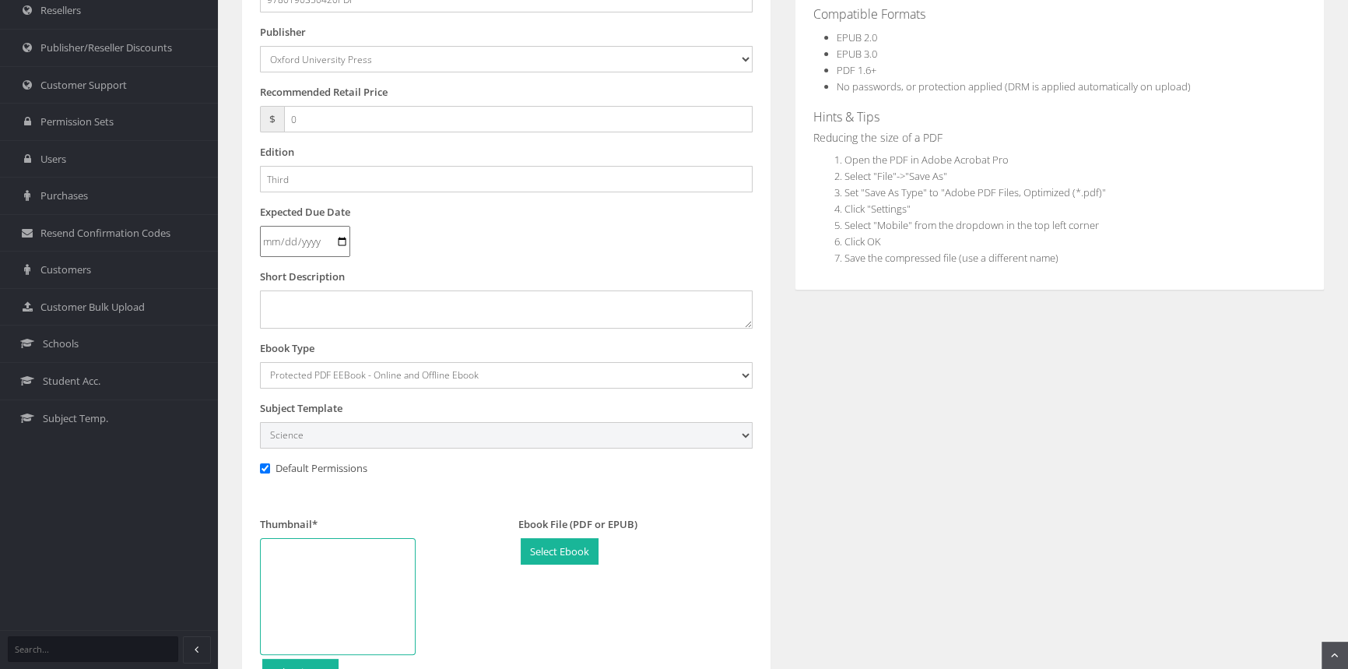
scroll to position [424, 0]
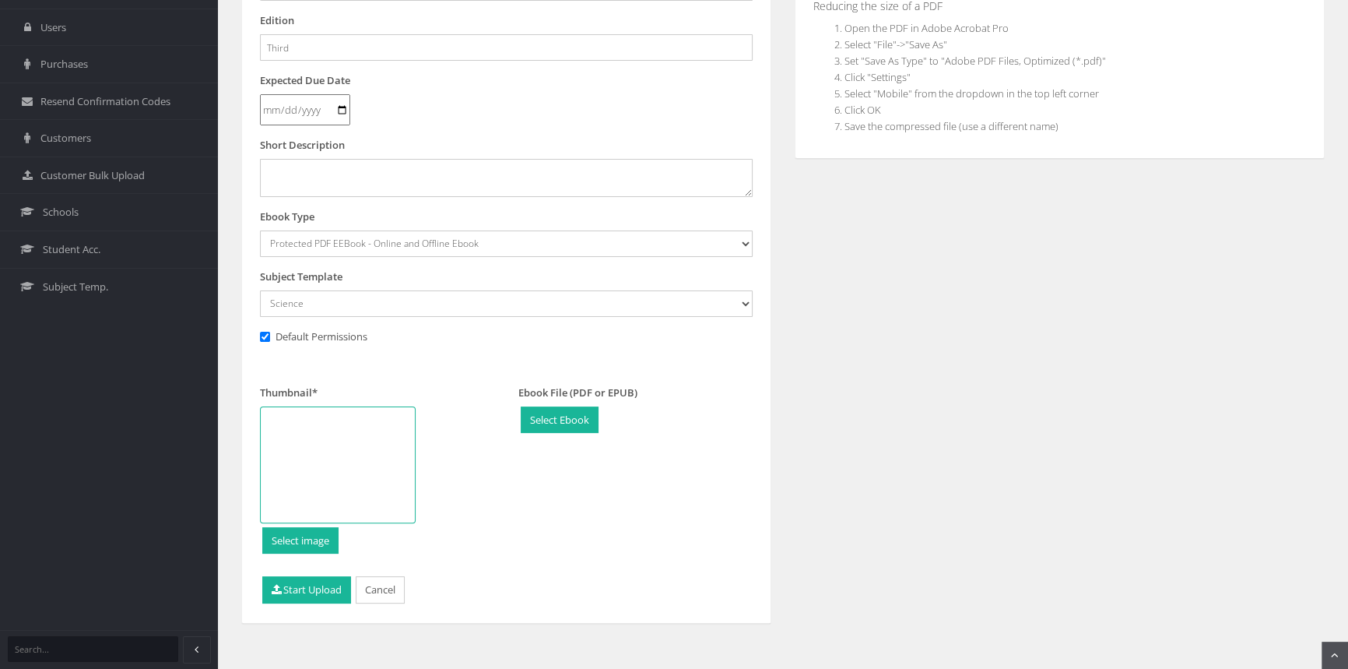
click at [369, 460] on div at bounding box center [338, 464] width 156 height 117
type input "C:\fakepath\9780190350420.jpg"
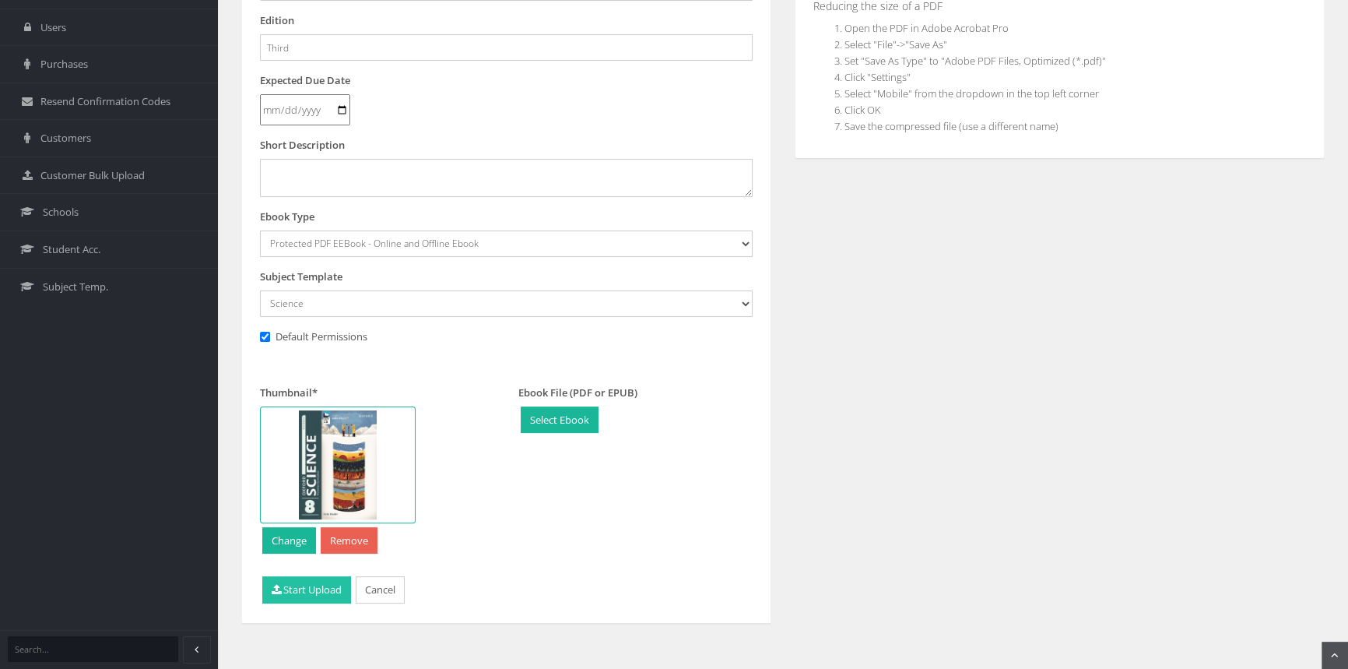
click at [322, 585] on button "Start Upload" at bounding box center [306, 589] width 89 height 27
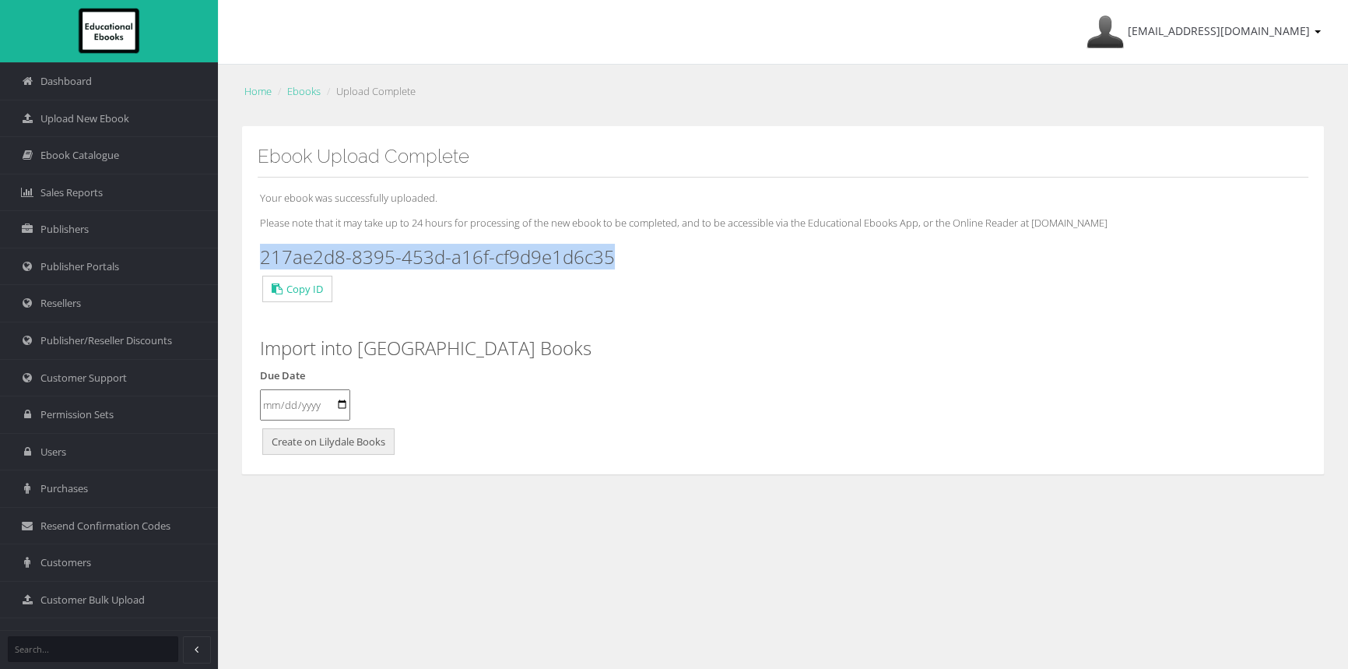
drag, startPoint x: 638, startPoint y: 258, endPoint x: 264, endPoint y: 256, distance: 373.6
click at [264, 256] on h3 "217ae2d8-8395-453d-a16f-cf9d9e1d6c35" at bounding box center [783, 257] width 1046 height 20
copy h3 "217ae2d8-8395-453d-a16f-cf9d9e1d6c35"
click at [144, 113] on link "Upload New Ebook" at bounding box center [109, 118] width 218 height 37
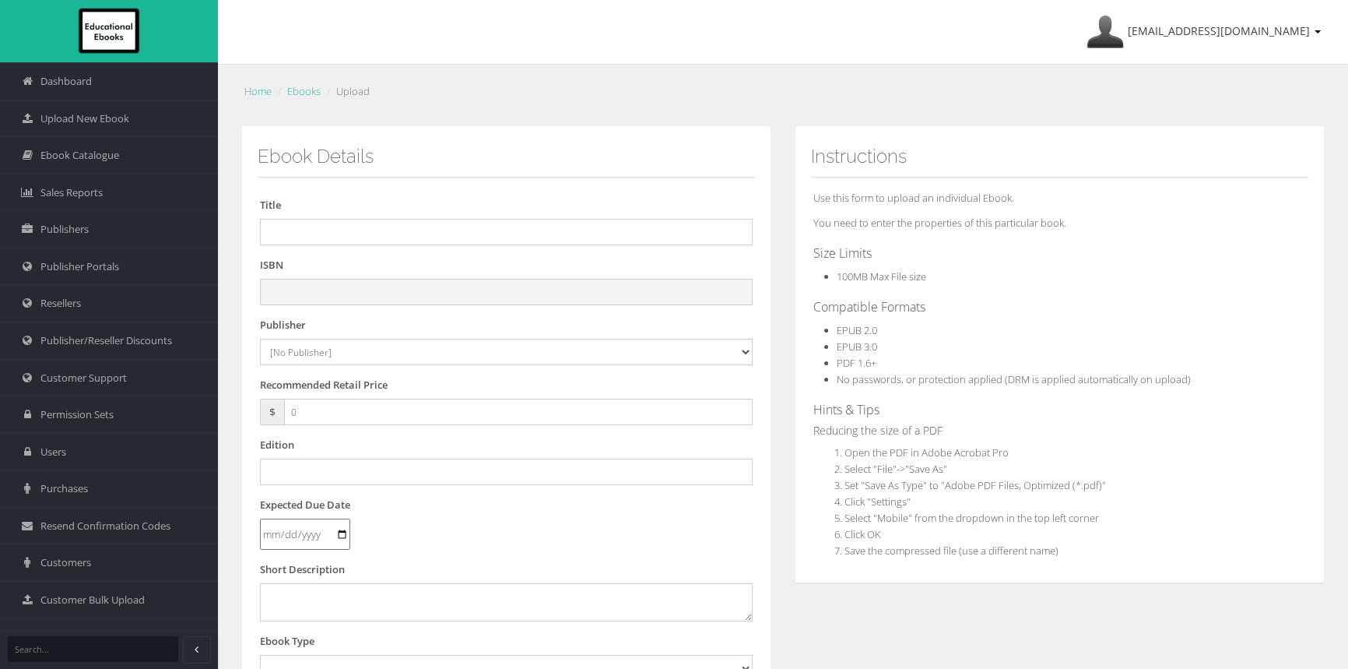
click at [480, 295] on input "text" at bounding box center [506, 292] width 493 height 26
paste input "9780190350437"
type input "9780190350437"
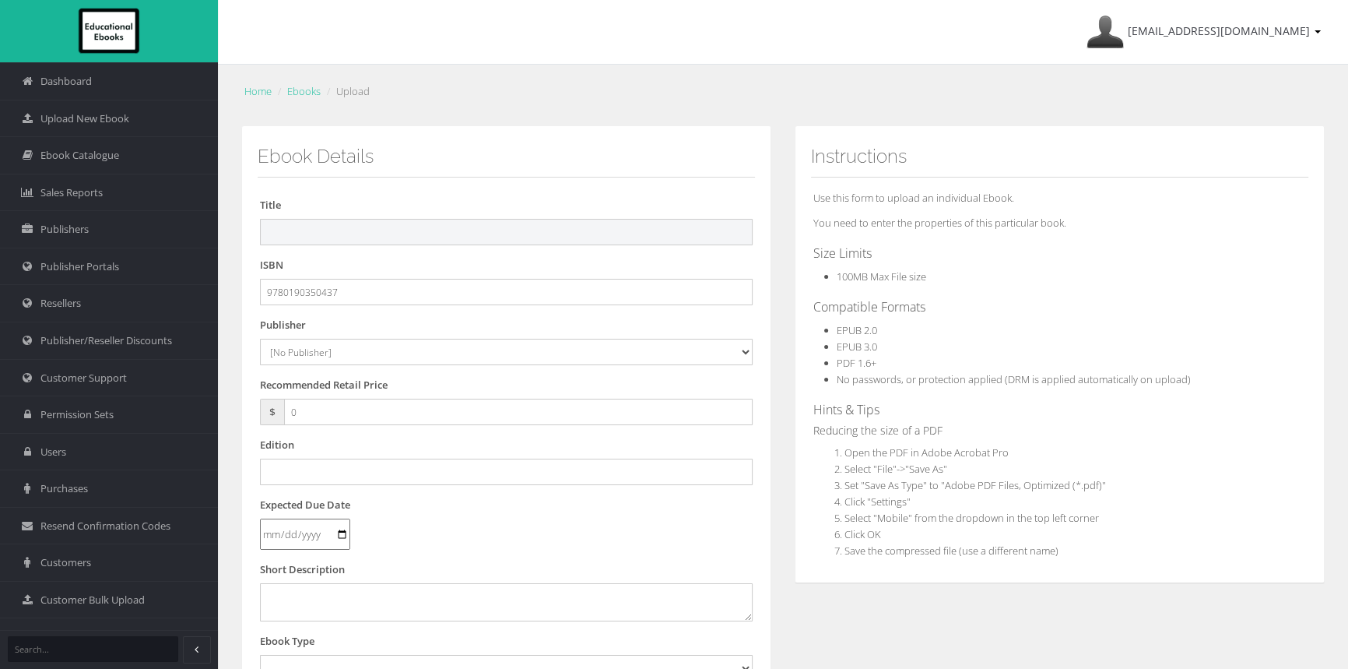
click at [536, 241] on input "text" at bounding box center [506, 232] width 493 height 26
click at [301, 232] on input "text" at bounding box center [506, 232] width 493 height 26
paste input "OXFORD SCIENCE 8 VICTORIAN CURRICULUM ESSENTIAL DIGITAL ACCESS 3E (eBook only)"
drag, startPoint x: 636, startPoint y: 233, endPoint x: 595, endPoint y: 229, distance: 41.4
click at [595, 229] on input "OXFORD SCIENCE 8 VICTORIAN CURRICULUM ESSENTIAL DIGITAL ACCESS 3E (eBook only)" at bounding box center [506, 232] width 493 height 26
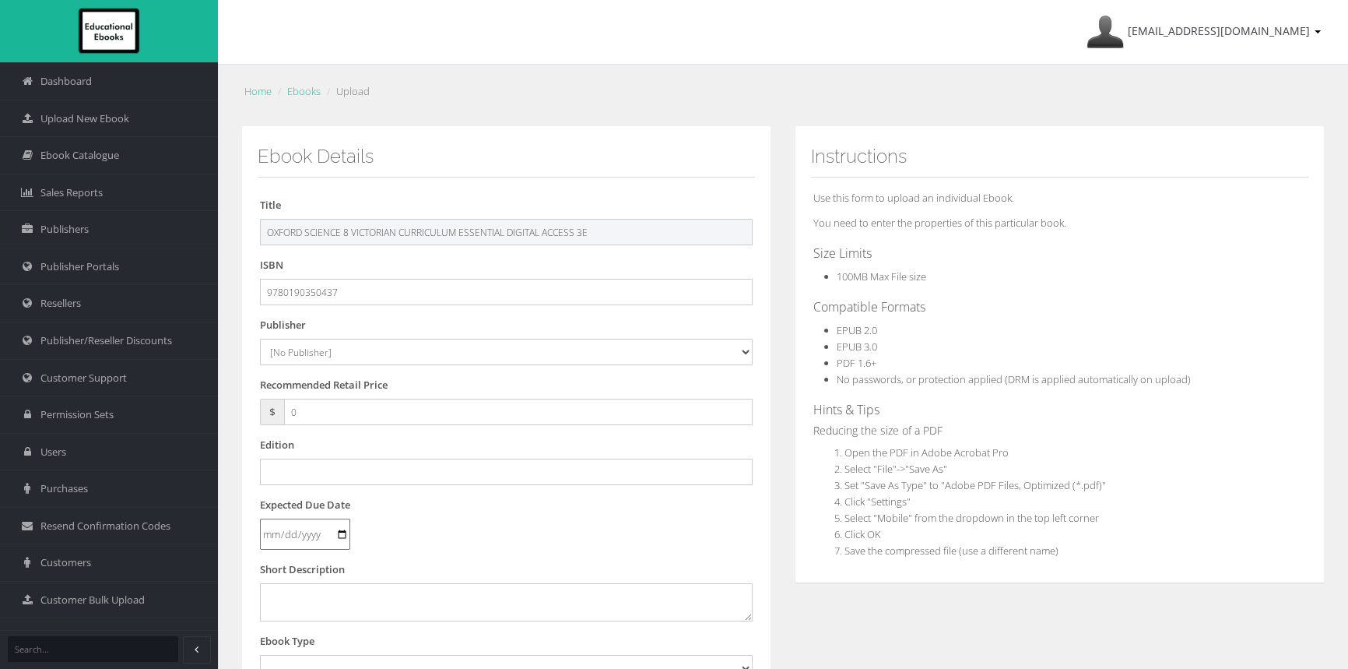
type input "OXFORD SCIENCE 8 VICTORIAN CURRICULUM ESSENTIAL DIGITAL ACCESS 3E"
click at [320, 357] on select "[No Publisher] [PERSON_NAME] & Unwin ATAR Notes Auralia - Rising Software Banks…" at bounding box center [506, 352] width 493 height 26
select select "50b93ac2-1350-e411-817c-00155d7a4405"
click at [260, 339] on select "[No Publisher] [PERSON_NAME] & Unwin ATAR Notes Auralia - Rising Software Banks…" at bounding box center [506, 352] width 493 height 26
drag, startPoint x: 300, startPoint y: 411, endPoint x: 255, endPoint y: 411, distance: 45.1
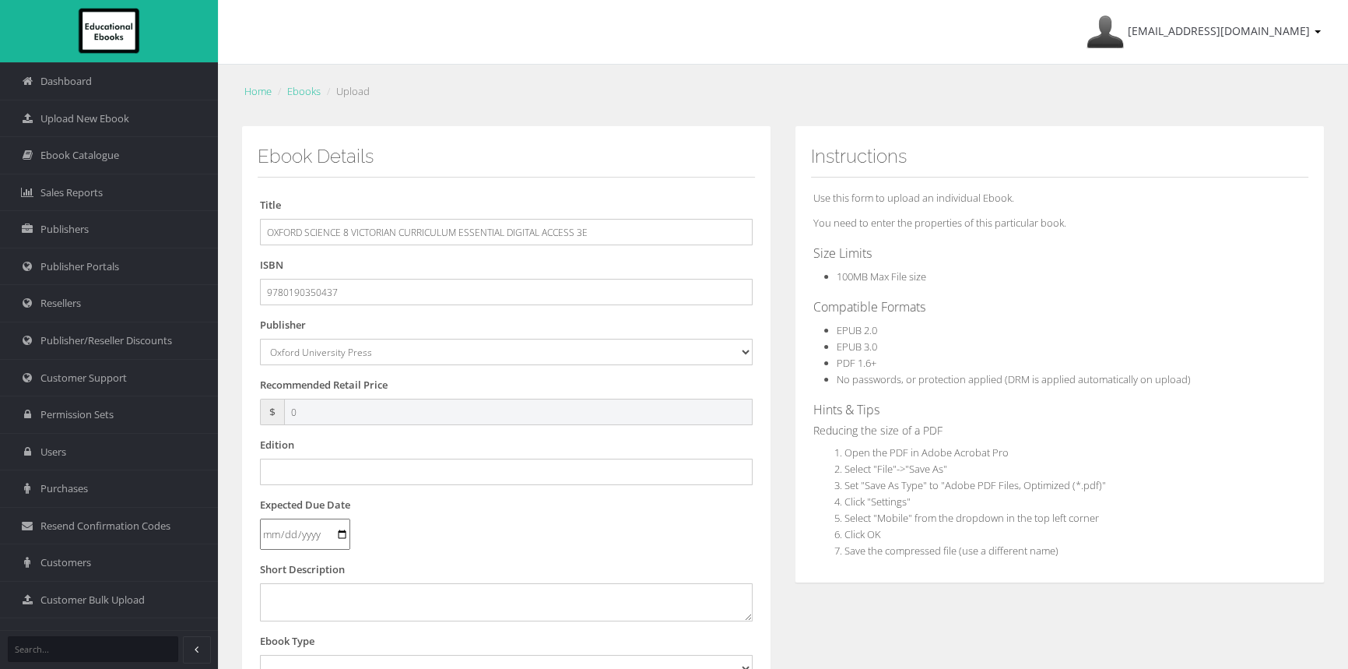
click at [255, 411] on div "Ebook Details Title OXFORD SCIENCE 8 VICTORIAN CURRICULUM ESSENTIAL DIGITAL ACC…" at bounding box center [506, 564] width 530 height 877
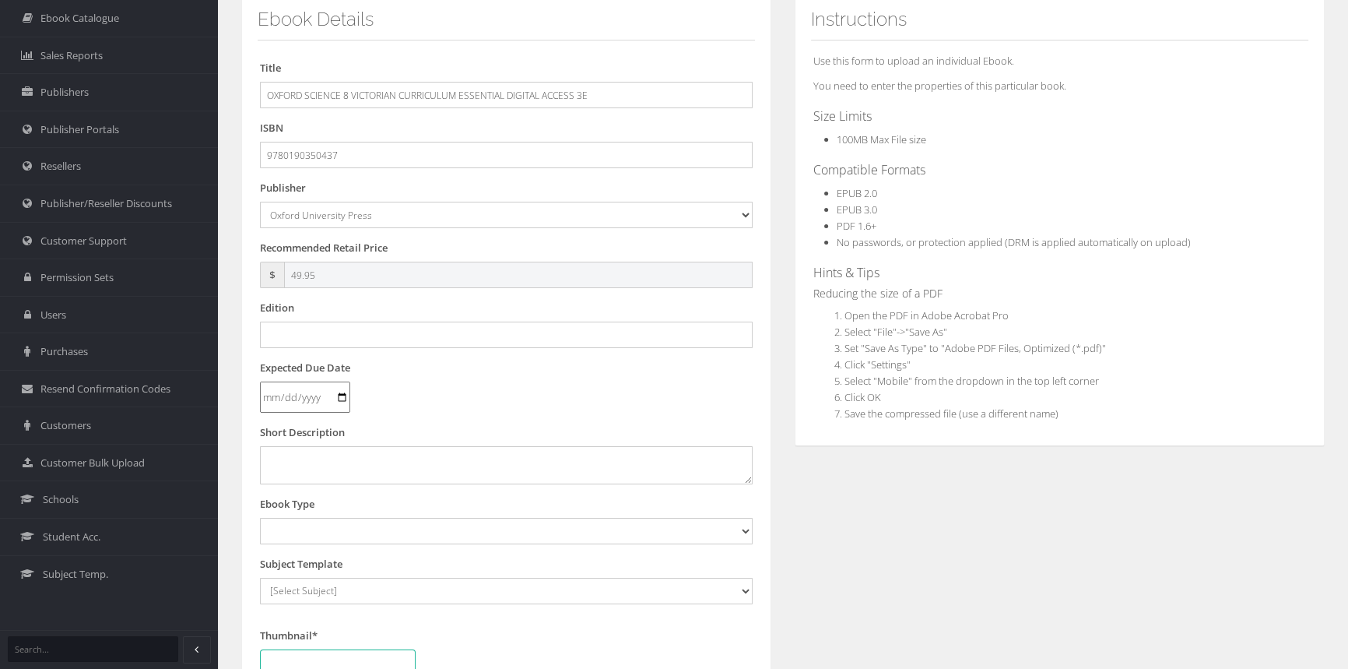
scroll to position [141, 0]
type input "49.95"
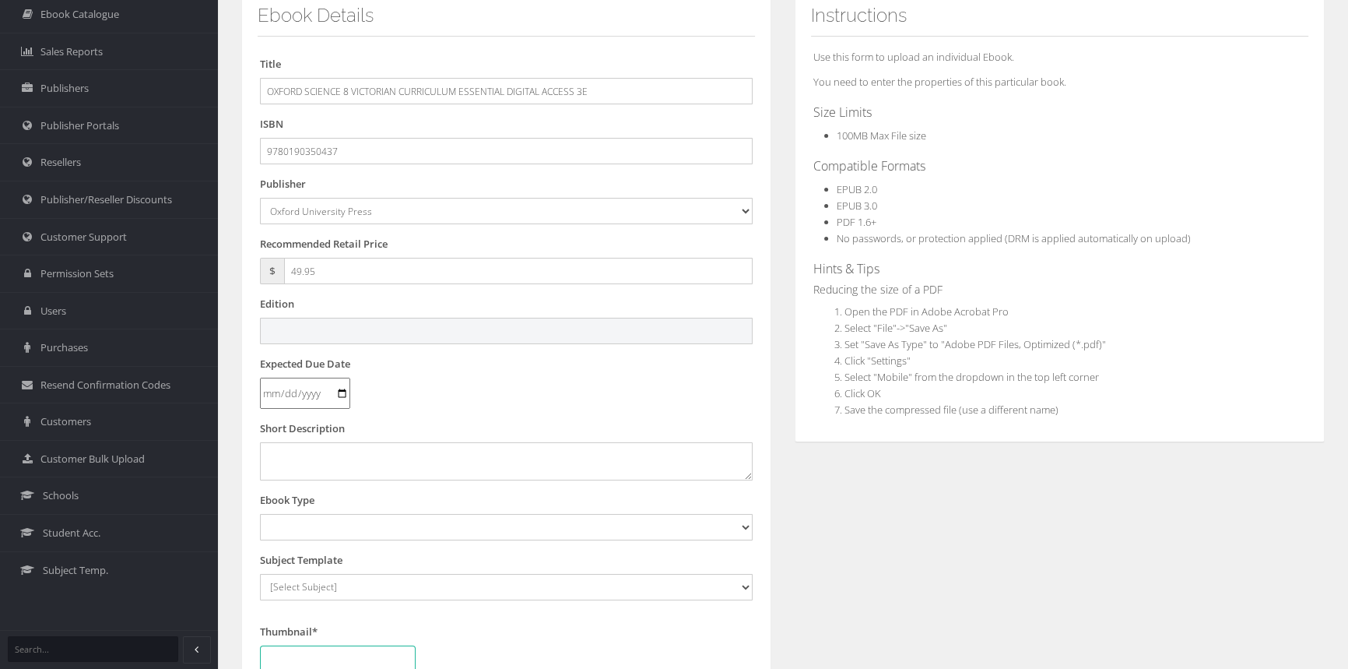
click at [384, 332] on input "text" at bounding box center [506, 331] width 493 height 26
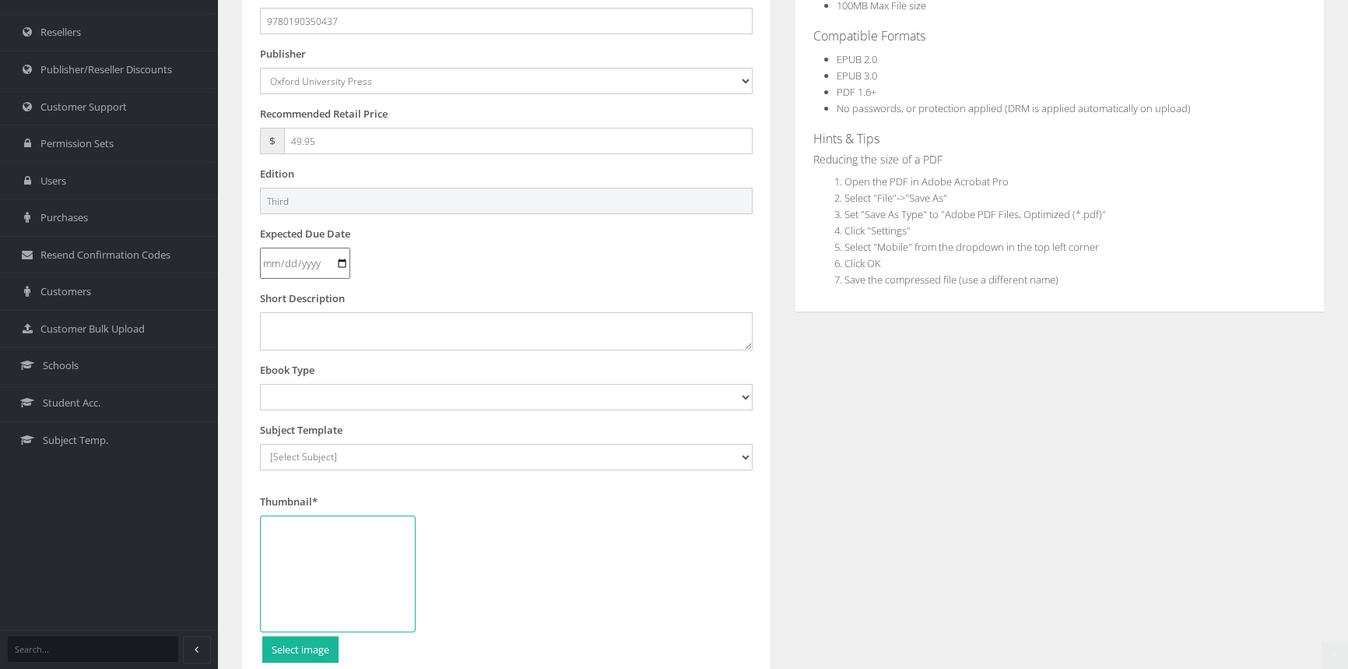
scroll to position [283, 0]
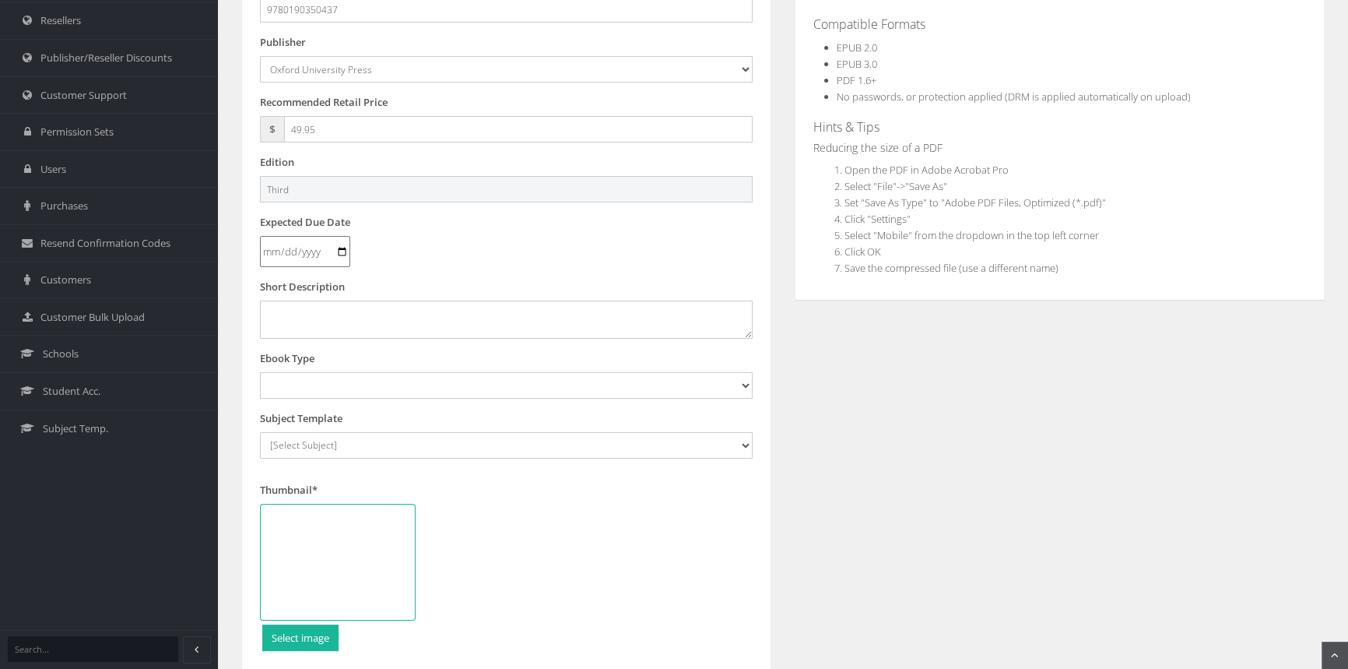
type input "Third"
drag, startPoint x: 318, startPoint y: 368, endPoint x: 318, endPoint y: 382, distance: 14.0
click at [318, 371] on div "Ebook Type Digital Activation Code Protected PDF EEBook - Online and Offline Eb…" at bounding box center [506, 374] width 493 height 48
click at [318, 383] on select "Digital Activation Code Protected PDF EEBook - Online and Offline Ebook Interac…" at bounding box center [506, 385] width 493 height 26
select select "4"
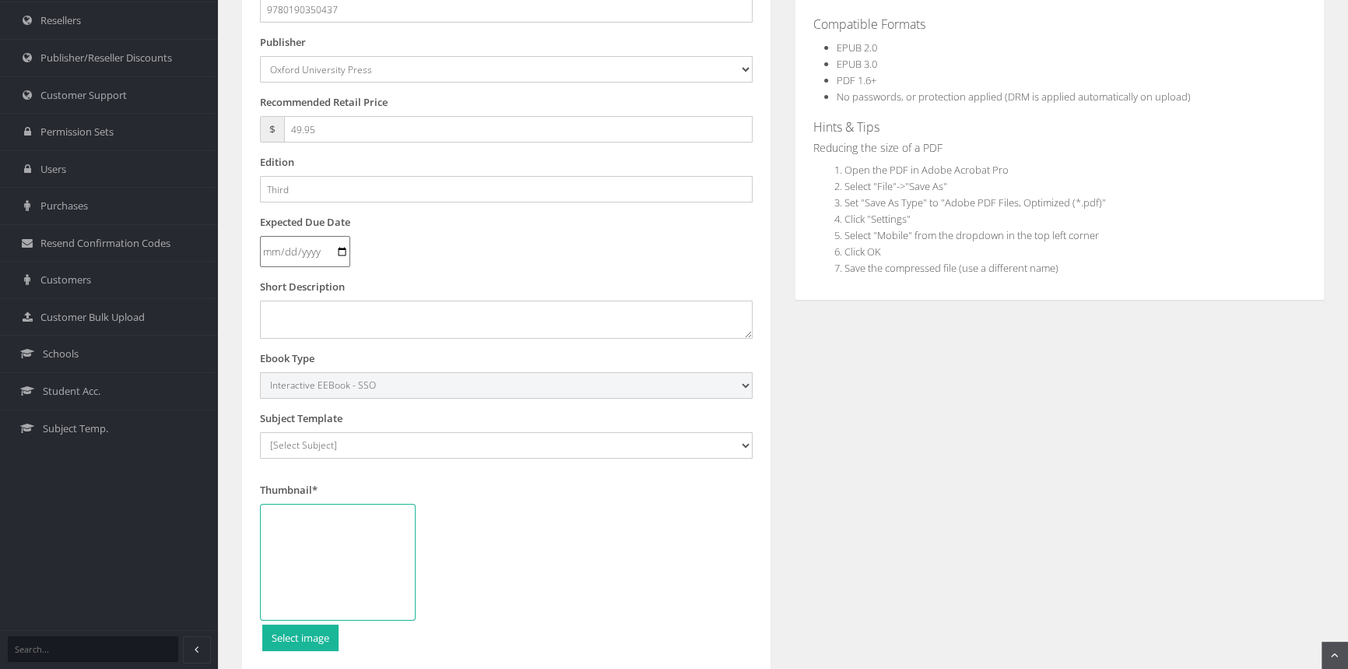
click at [260, 372] on select "Digital Activation Code Protected PDF EEBook - Online and Offline Ebook Interac…" at bounding box center [506, 385] width 493 height 26
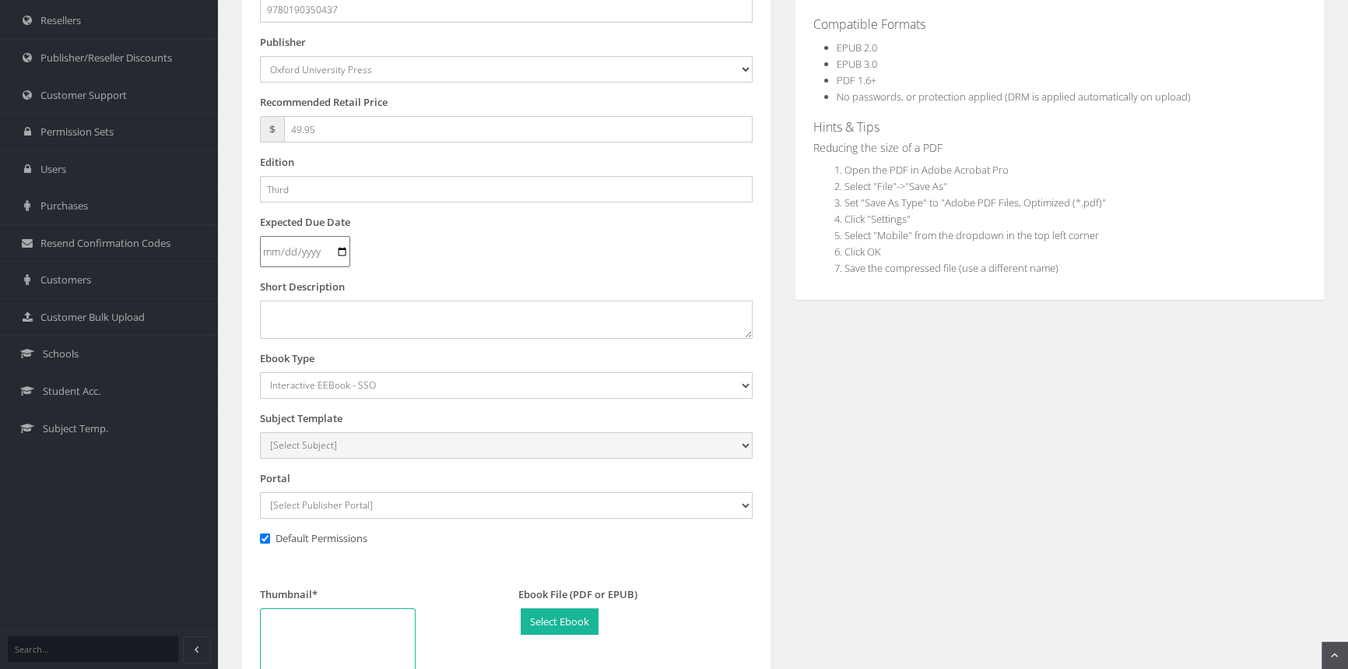
click at [326, 446] on select "[Select Subject] Accounting Agriculture Ancient History Applied Computing Art A…" at bounding box center [506, 445] width 493 height 26
select select "2be385a2-145c-ee11-a9bd-0272d098c78b"
click at [260, 432] on select "[Select Subject] Accounting Agriculture Ancient History Applied Computing Art A…" at bounding box center [506, 445] width 493 height 26
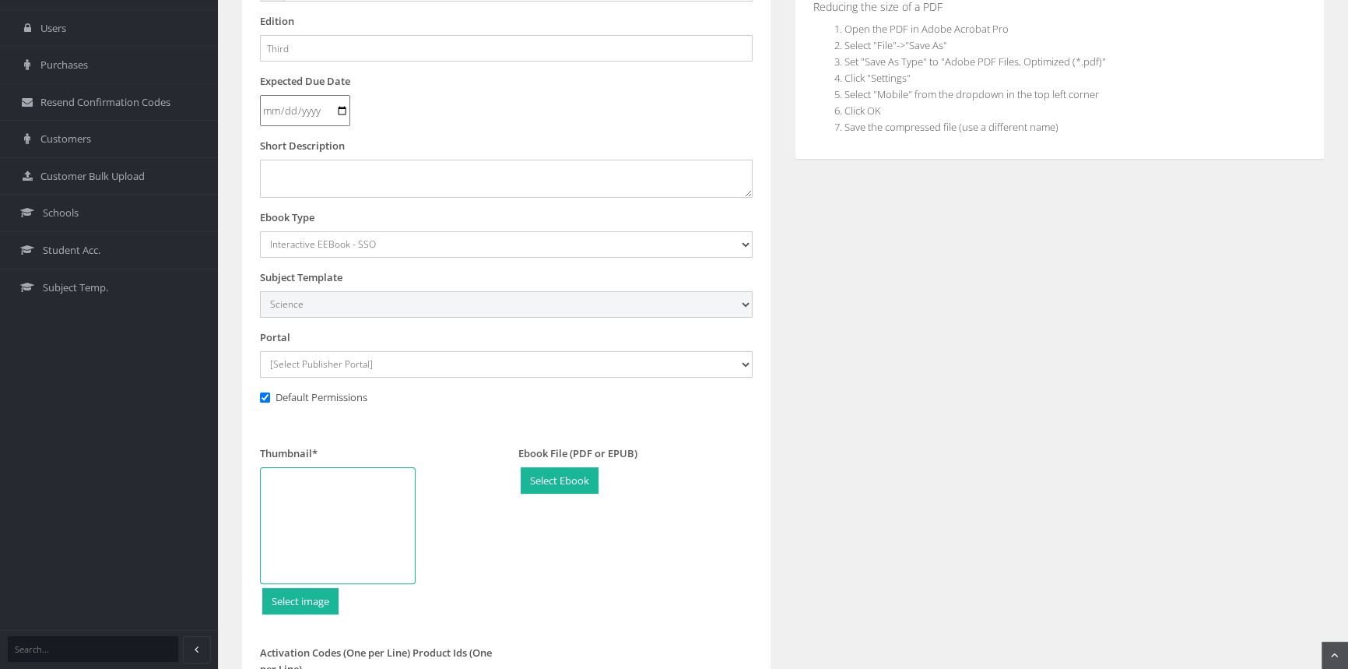
scroll to position [424, 0]
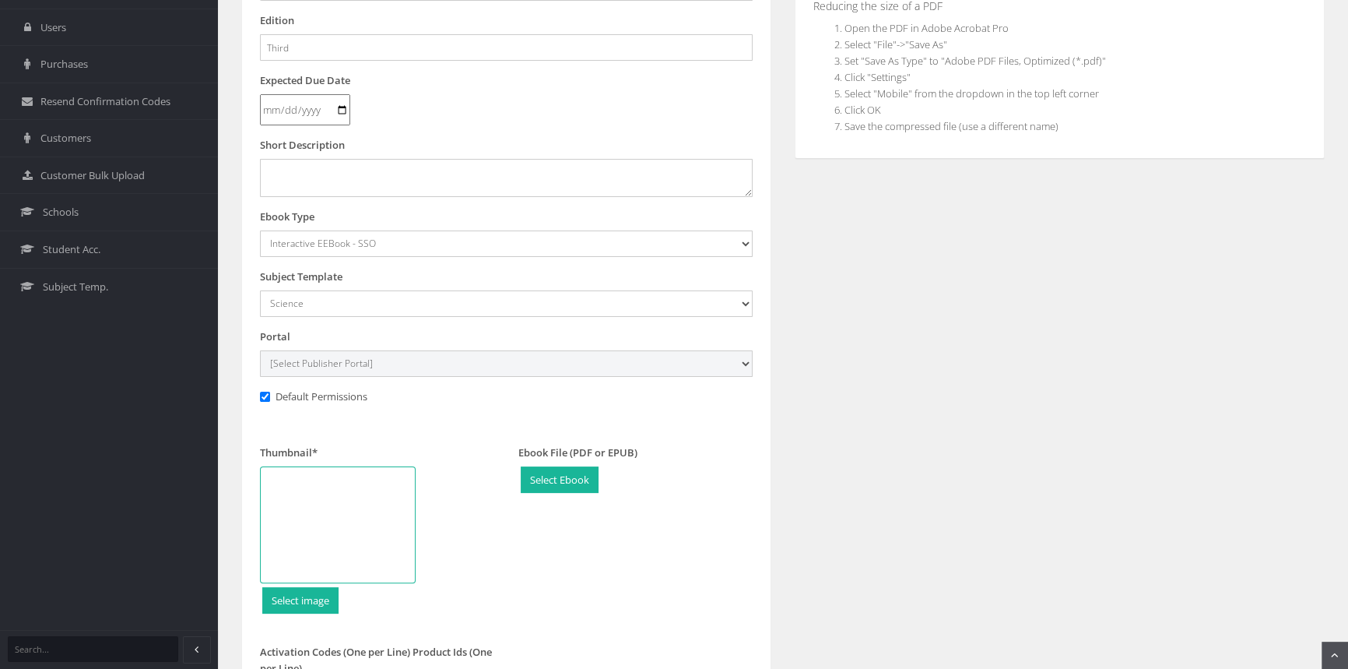
click at [373, 366] on select "[Select Publisher Portal] Listening Beyond Hearing (LBH) ATAR Notes+ SmarterMat…" at bounding box center [506, 363] width 493 height 26
select select "69895b1e-1450-e411-817c-00155d7a4405"
click at [260, 350] on select "[Select Publisher Portal] Listening Beyond Hearing (LBH) ATAR Notes+ SmarterMat…" at bounding box center [506, 363] width 493 height 26
click at [347, 488] on div at bounding box center [338, 524] width 156 height 117
type input "C:\fakepath\9780190350420.jpg"
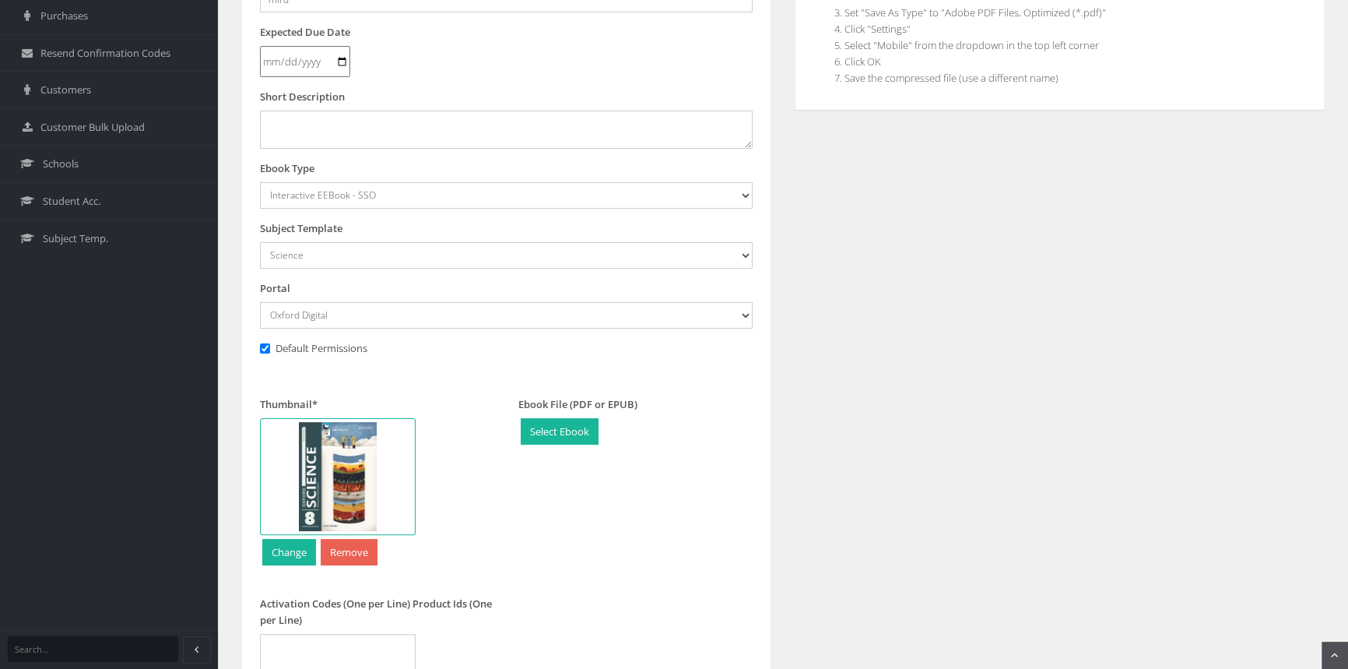
scroll to position [683, 0]
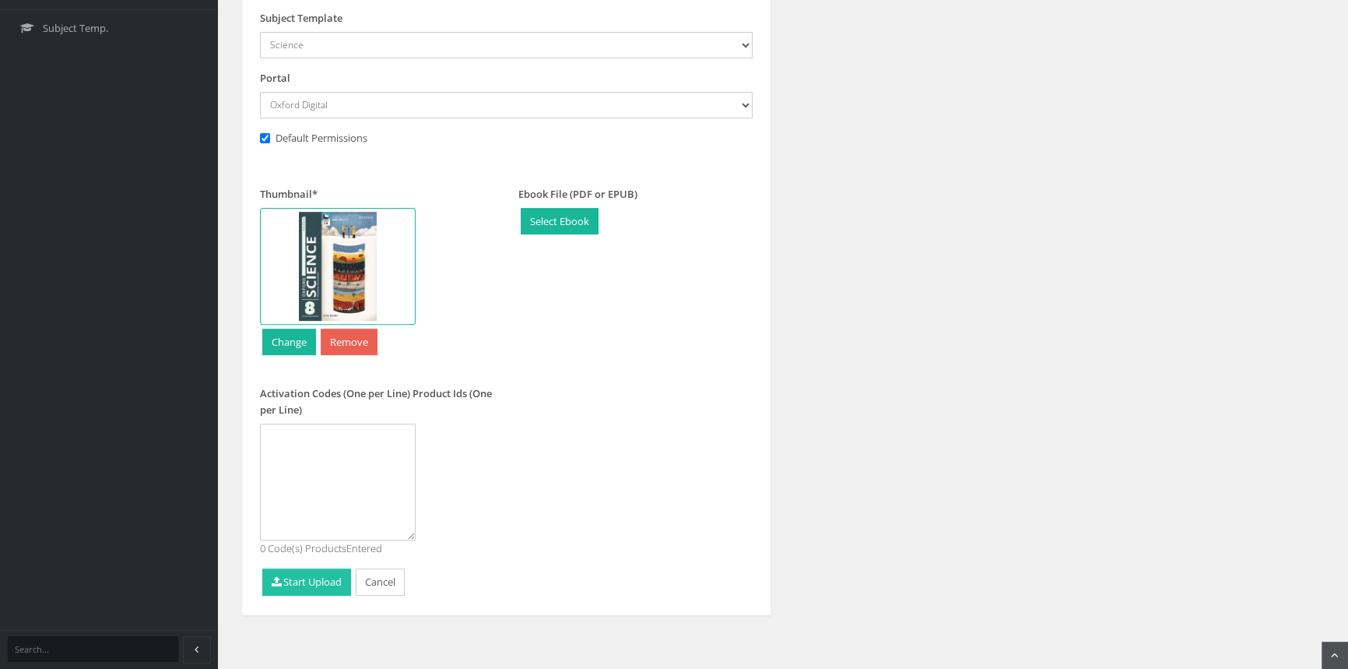
click at [312, 581] on button "Start Upload" at bounding box center [306, 581] width 89 height 27
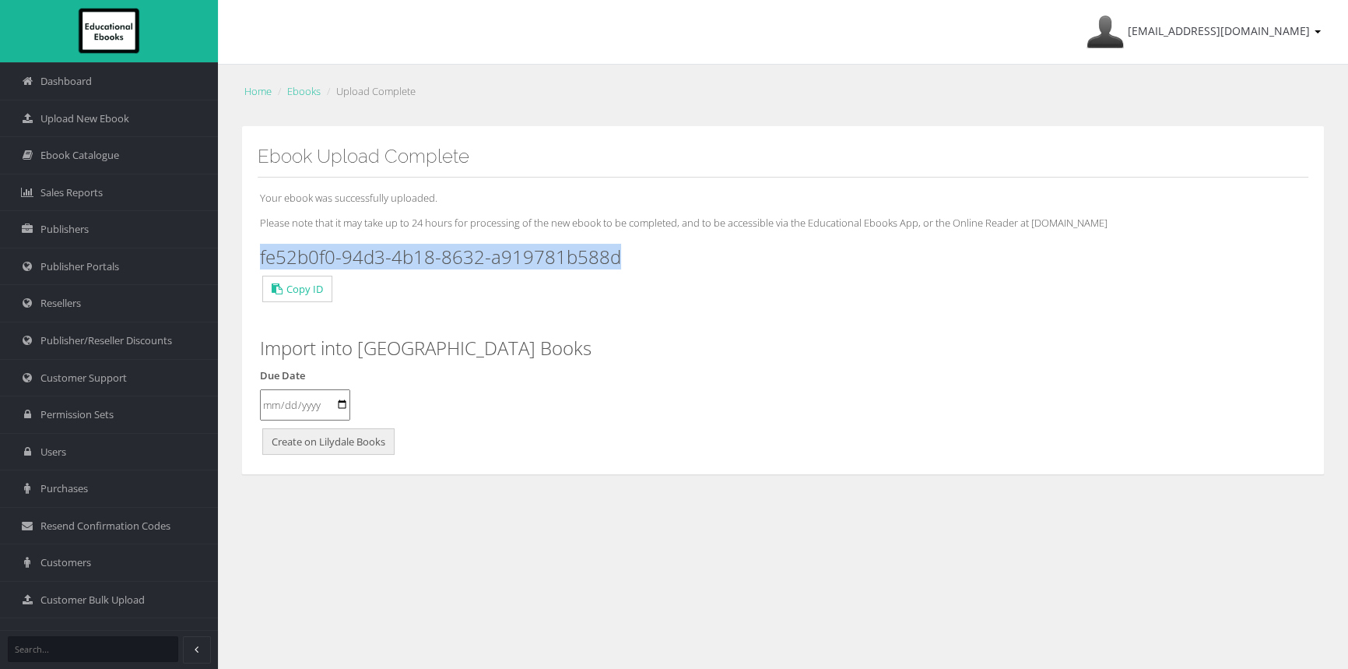
drag, startPoint x: 585, startPoint y: 259, endPoint x: 258, endPoint y: 258, distance: 326.2
click at [258, 258] on div "Your ebook was successfully uploaded. Please note that it may take up to 24 hou…" at bounding box center [783, 317] width 1051 height 281
copy h3 "fe52b0f0-94d3-4b18-8632-a919781b588d"
click at [100, 114] on span "Upload New Ebook" at bounding box center [84, 118] width 89 height 15
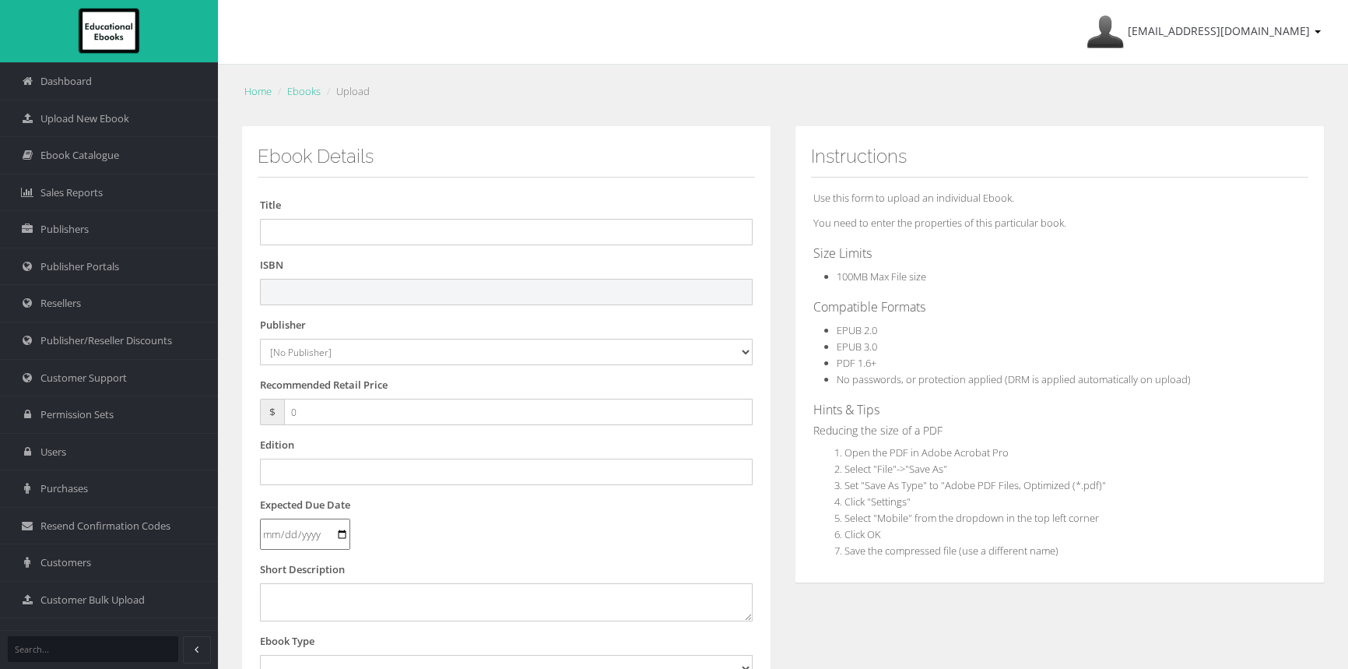
click at [346, 289] on input "text" at bounding box center [506, 292] width 493 height 26
paste input "9780190350444"
type input "9780190350444"
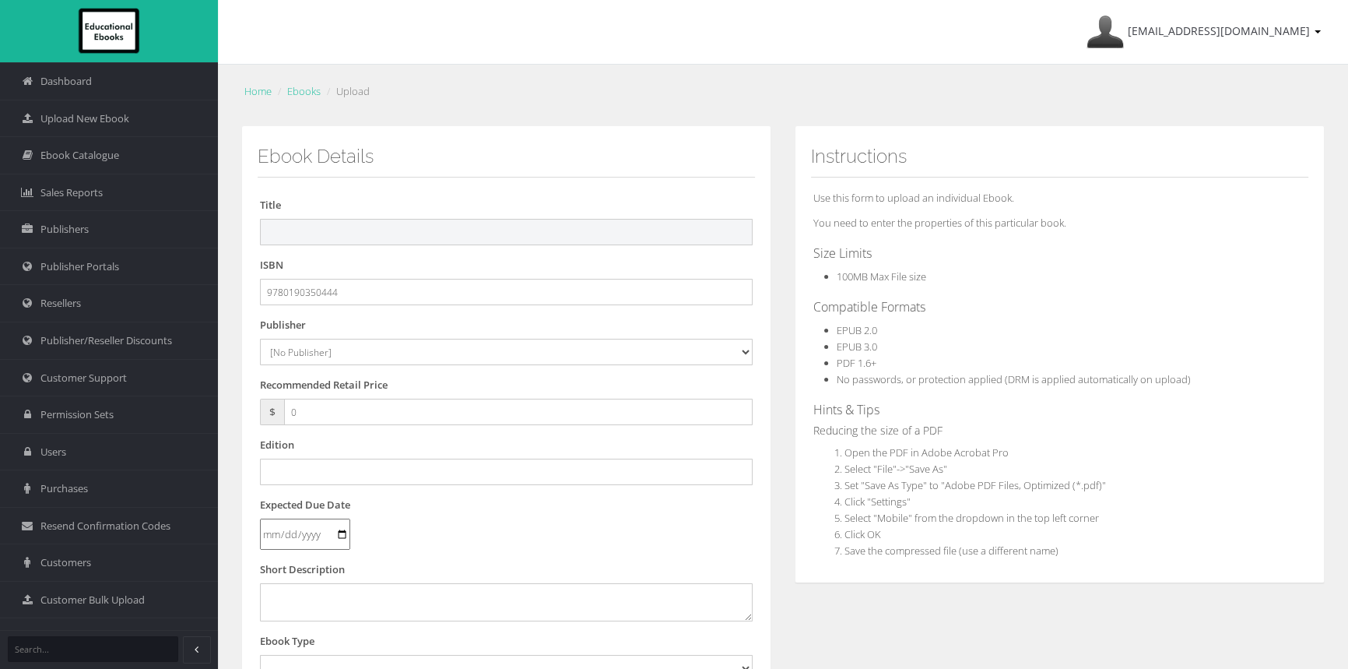
drag, startPoint x: 357, startPoint y: 241, endPoint x: 557, endPoint y: 239, distance: 199.3
click at [358, 240] on input "text" at bounding box center [506, 232] width 493 height 26
paste input "OXFORD SCIENCE 8 VICTORIAN CURRICULUM PREMIUM DIGITAL ACCESS 3E (eBook only)"
drag, startPoint x: 586, startPoint y: 230, endPoint x: 915, endPoint y: 269, distance: 330.9
click at [915, 269] on div "Ebook Details Title OXFORD SCIENCE 8 VICTORIAN CURRICULUM PREMIUM DIGITAL ACCES…" at bounding box center [783, 580] width 1107 height 908
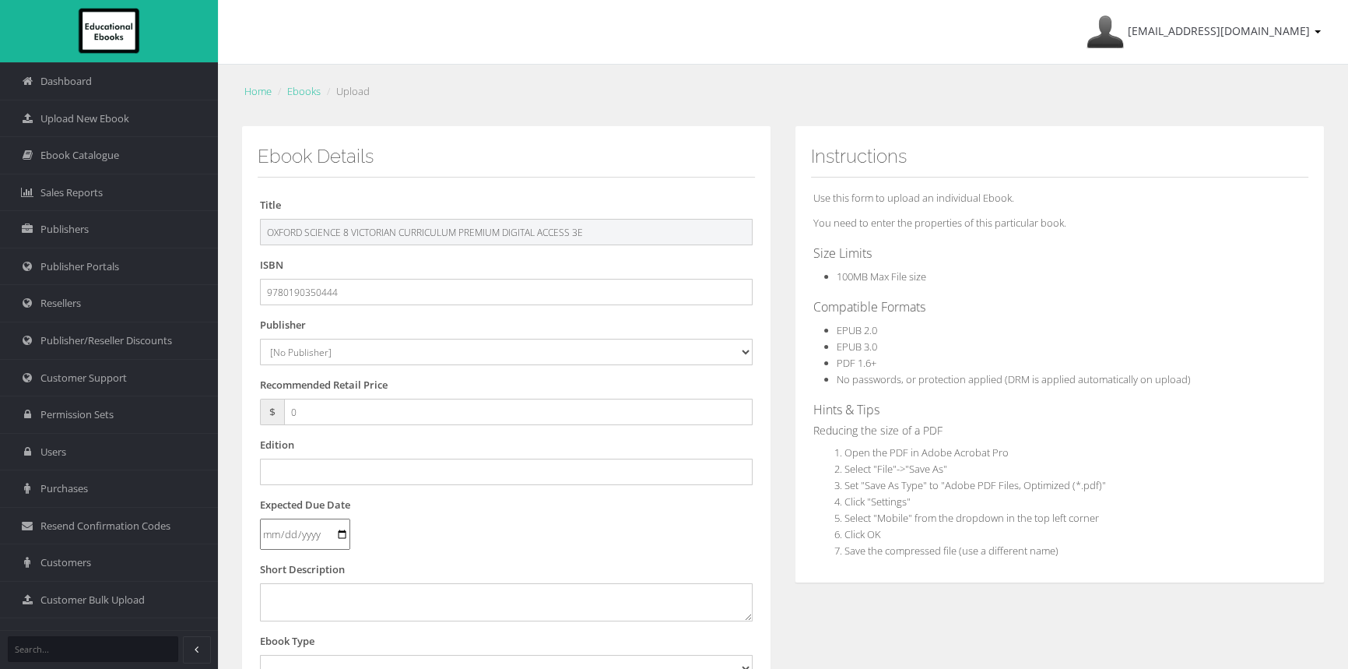
type input "OXFORD SCIENCE 8 VICTORIAN CURRICULUM PREMIUM DIGITAL ACCESS 3E"
click at [314, 349] on select "[No Publisher] [PERSON_NAME] & Unwin ATAR Notes Auralia - Rising Software Banks…" at bounding box center [506, 352] width 493 height 26
select select "50b93ac2-1350-e411-817c-00155d7a4405"
click at [260, 339] on select "[No Publisher] Alexander Mackie Allen & Unwin ATAR Notes Auralia - Rising Softw…" at bounding box center [506, 352] width 493 height 26
drag, startPoint x: 335, startPoint y: 413, endPoint x: 237, endPoint y: 414, distance: 98.1
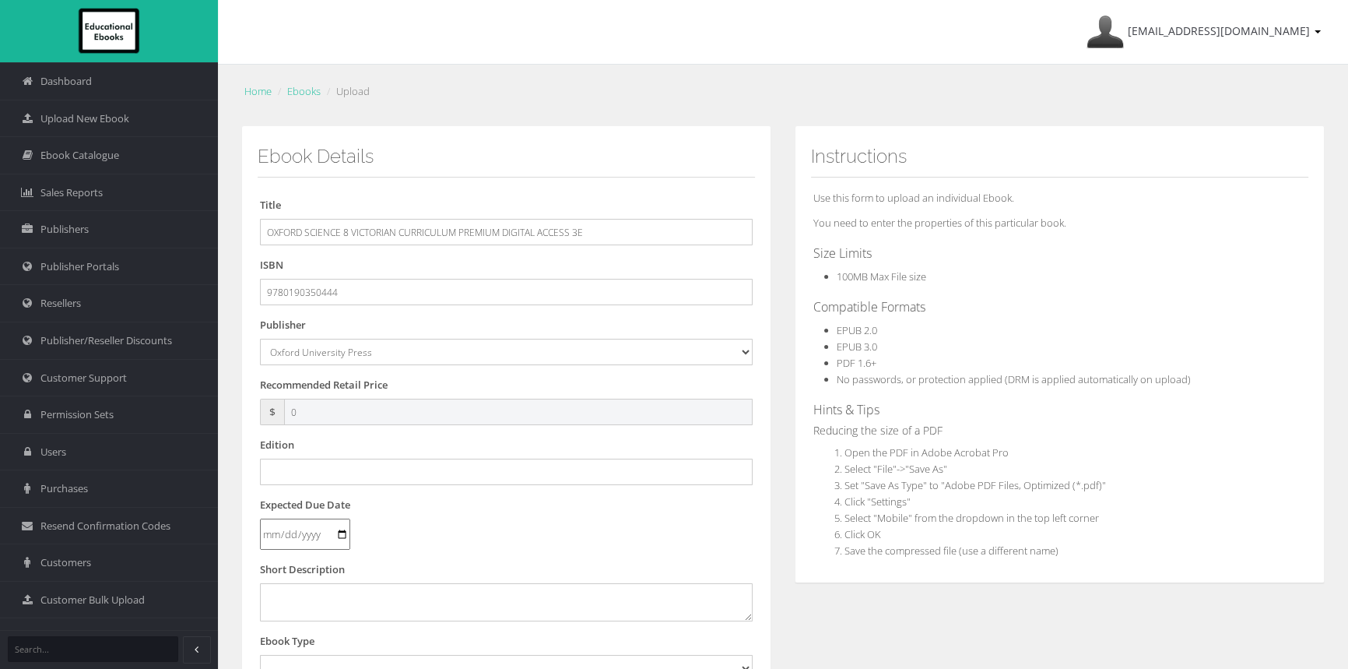
click at [240, 414] on div "Ebook Details Title OXFORD SCIENCE 8 VICTORIAN CURRICULUM PREMIUM DIGITAL ACCES…" at bounding box center [506, 580] width 553 height 908
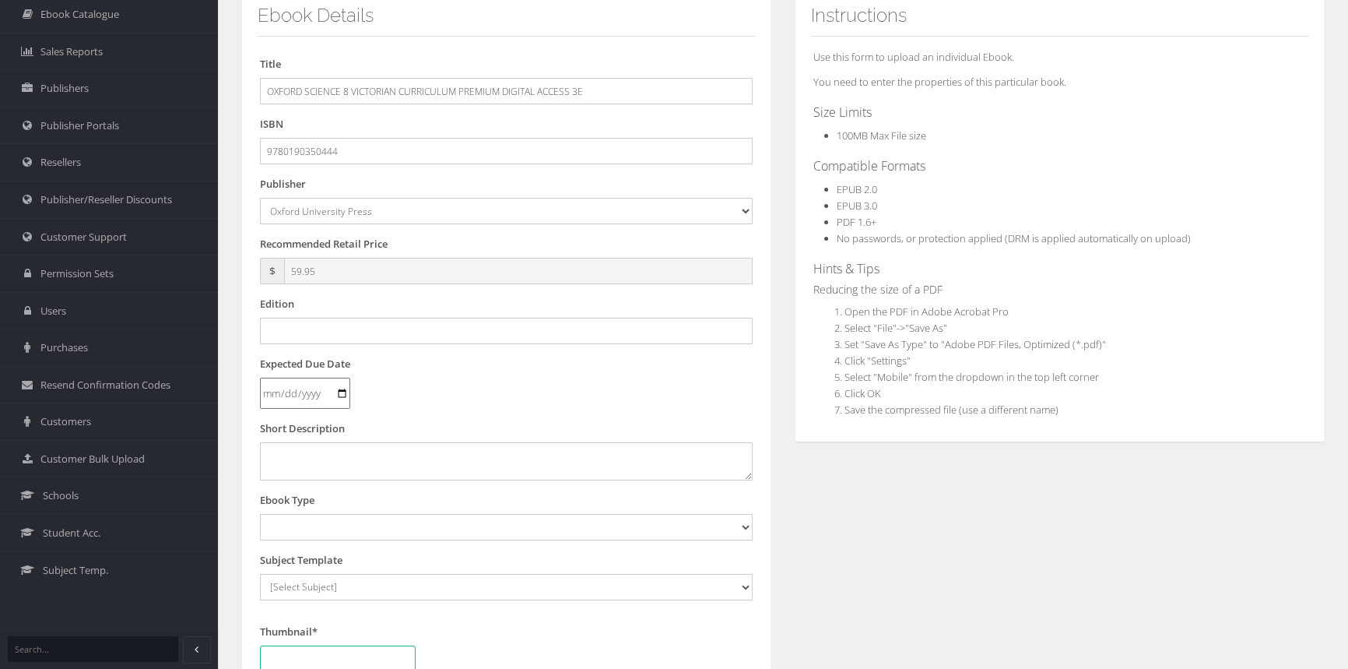
type input "59.95"
click at [329, 336] on input "text" at bounding box center [506, 331] width 493 height 26
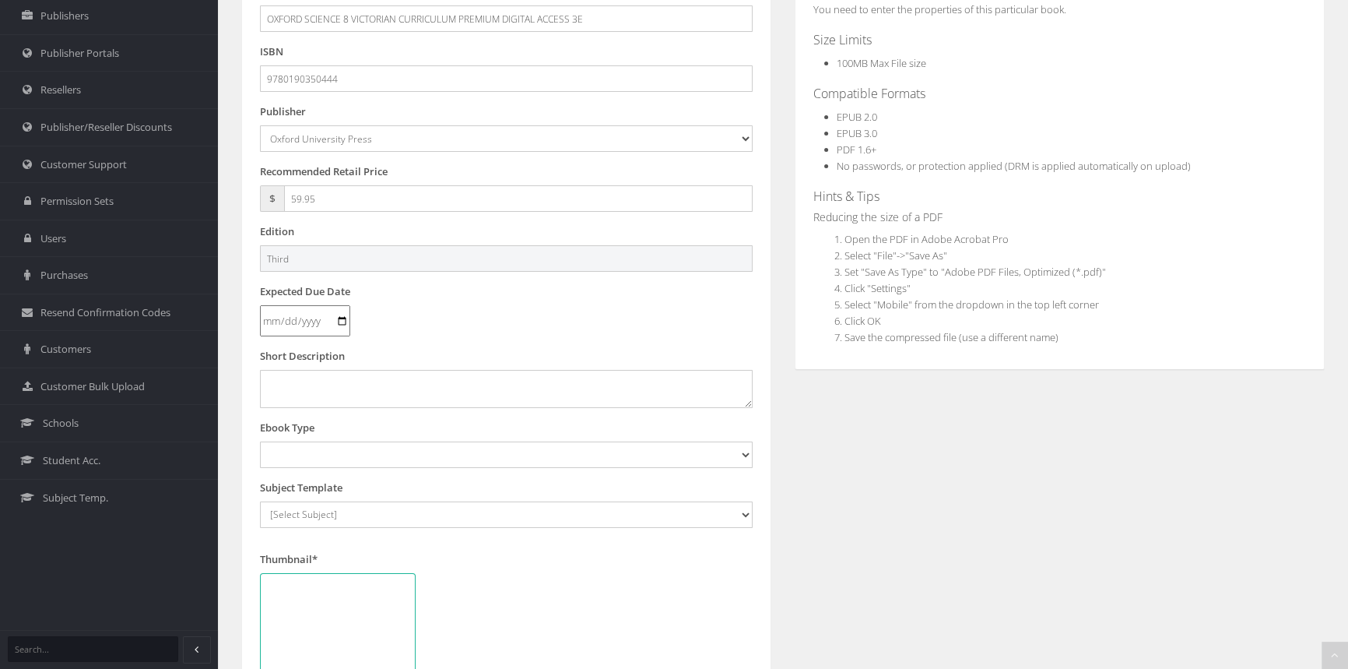
scroll to position [283, 0]
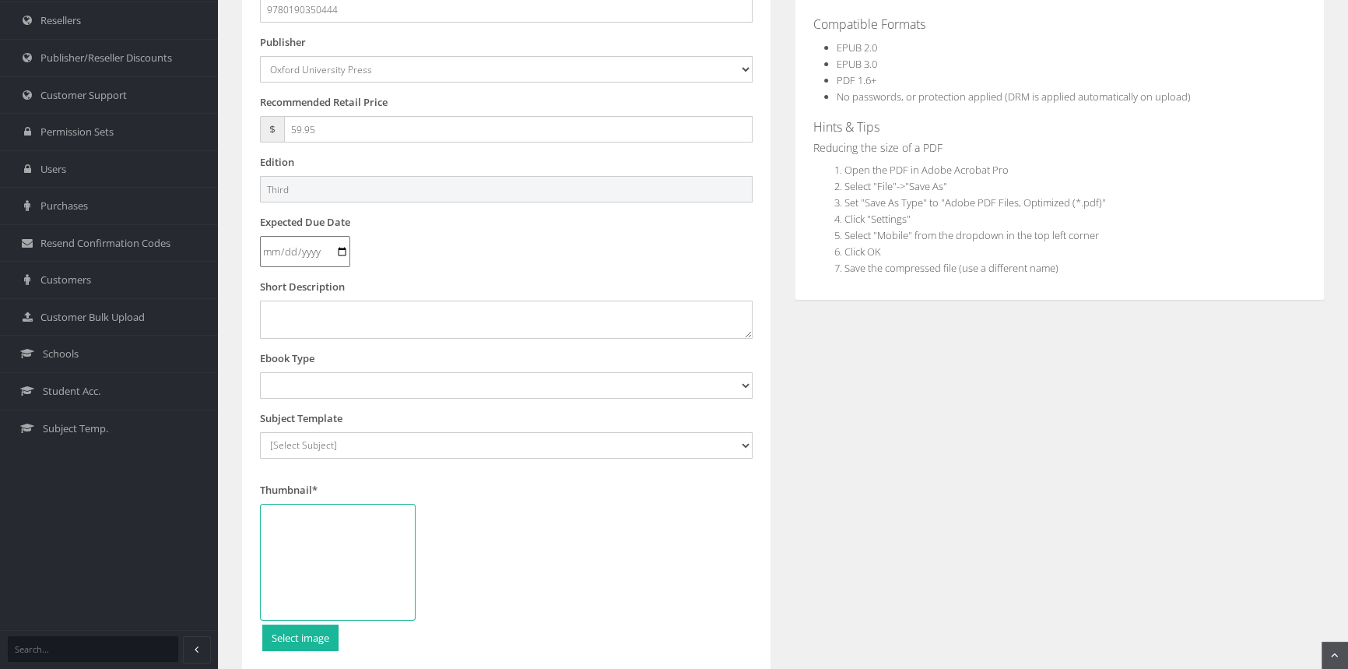
type input "Third"
click at [346, 365] on div "Ebook Type Digital Activation Code Protected PDF EEBook - Online and Offline Eb…" at bounding box center [506, 374] width 493 height 48
click at [352, 388] on select "Digital Activation Code Protected PDF EEBook - Online and Offline Ebook Interac…" at bounding box center [506, 385] width 493 height 26
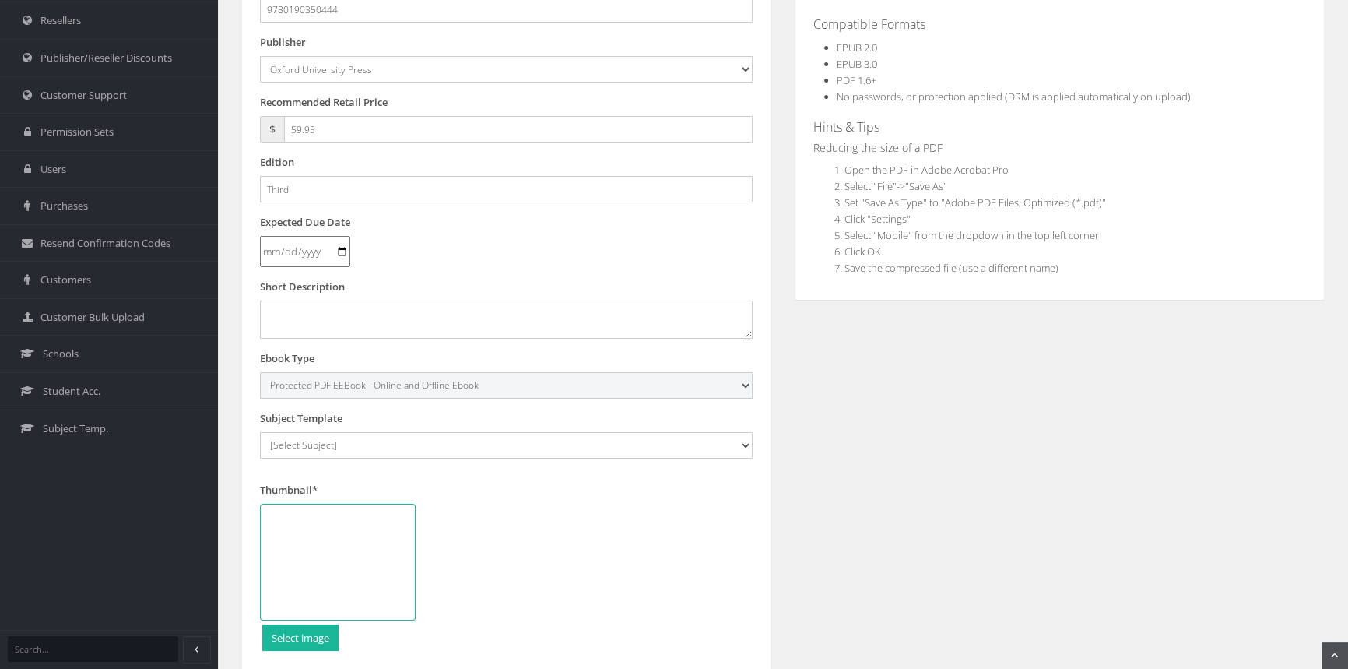
click at [260, 372] on select "Digital Activation Code Protected PDF EEBook - Online and Offline Ebook Interac…" at bounding box center [506, 385] width 493 height 26
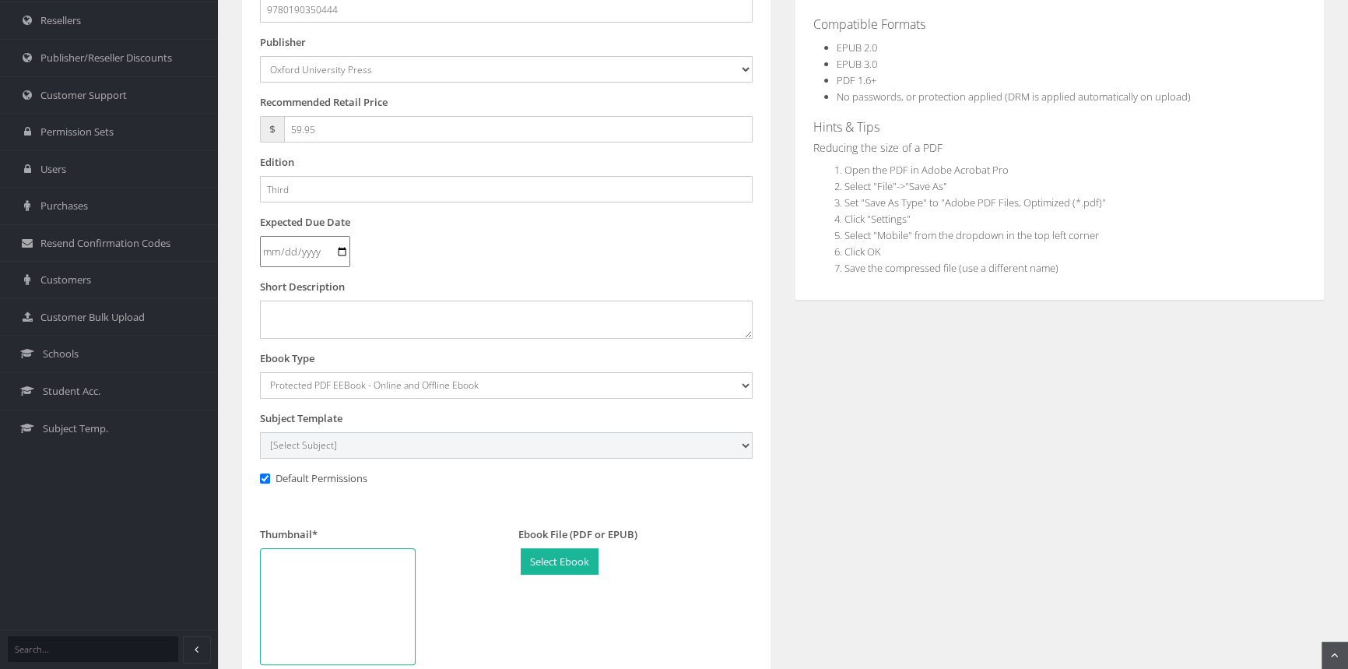
click at [380, 441] on select "[Select Subject] Accounting Agriculture Ancient History Applied Computing Art A…" at bounding box center [506, 445] width 493 height 26
drag, startPoint x: 838, startPoint y: 458, endPoint x: 829, endPoint y: 459, distance: 8.6
click at [838, 458] on div "Ebook Details Title OXFORD SCIENCE 8 VICTORIAN CURRICULUM PREMIUM DIGITAL ACCES…" at bounding box center [783, 320] width 1107 height 953
click at [543, 388] on select "Digital Activation Code Protected PDF EEBook - Online and Offline Ebook Interac…" at bounding box center [506, 385] width 493 height 26
select select "4"
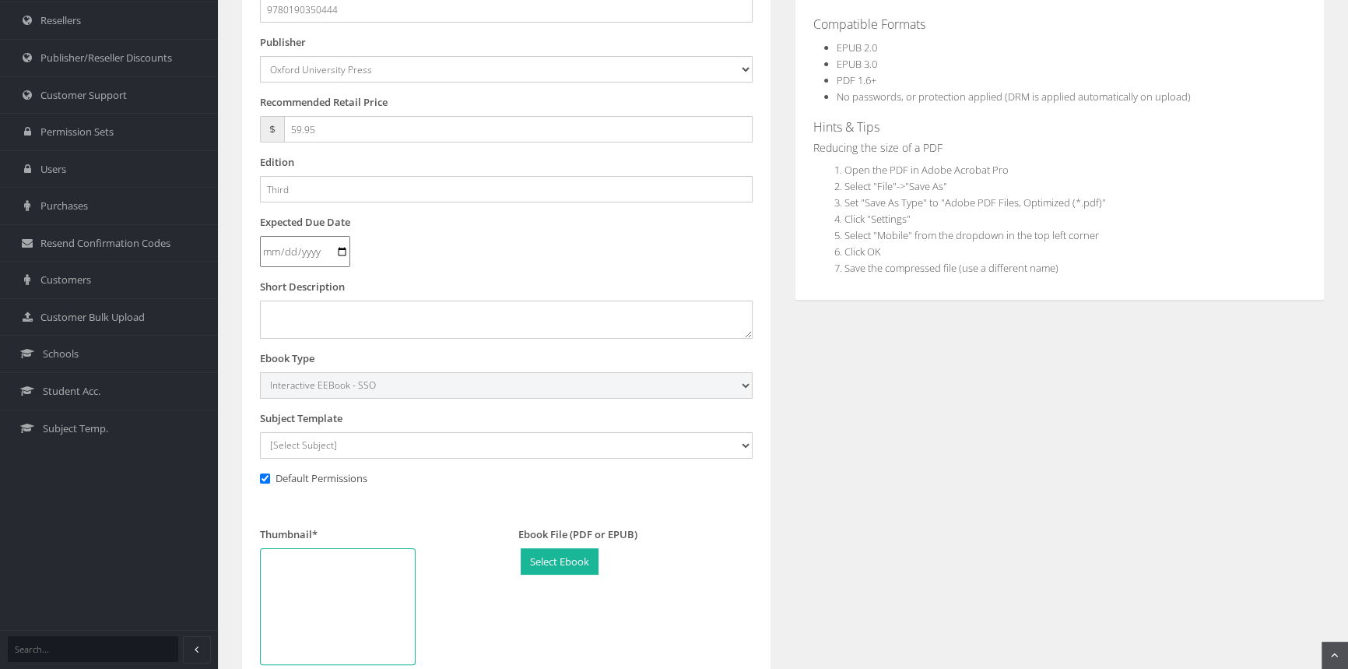
click at [260, 372] on select "Digital Activation Code Protected PDF EEBook - Online and Offline Ebook Interac…" at bounding box center [506, 385] width 493 height 26
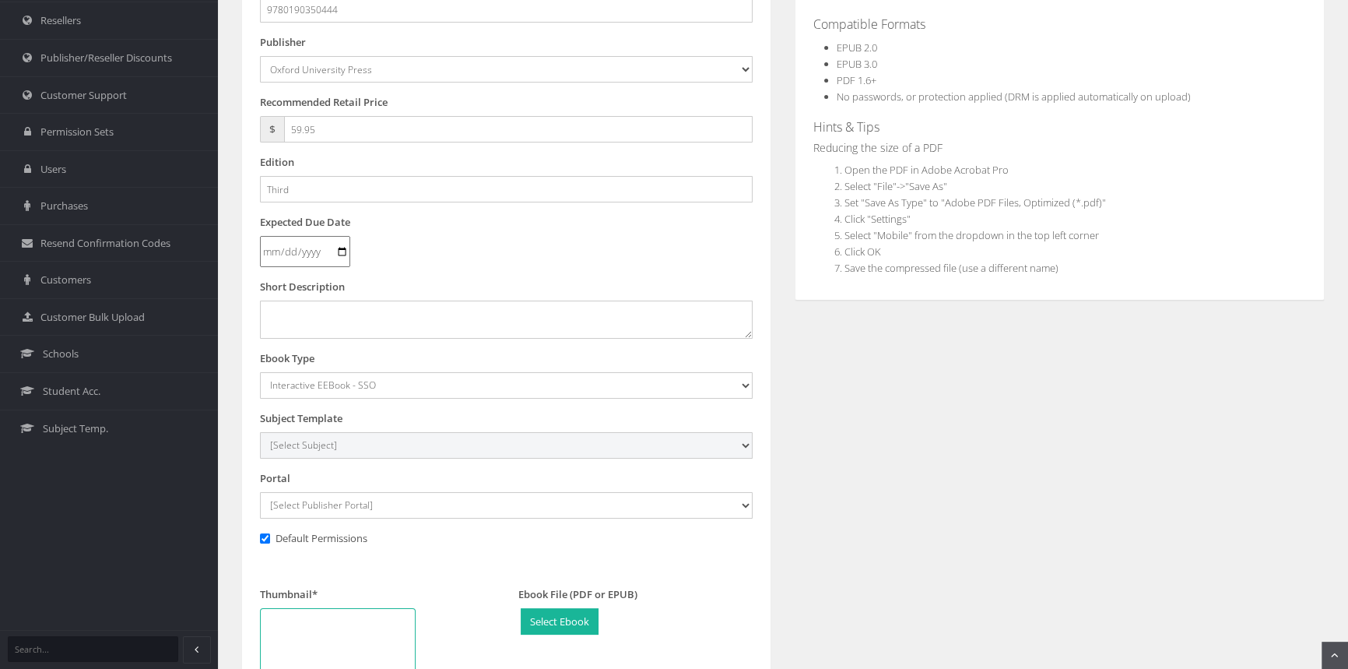
click at [396, 441] on select "[Select Subject] Accounting Agriculture Ancient History Applied Computing Art A…" at bounding box center [506, 445] width 493 height 26
select select "2be385a2-145c-ee11-a9bd-0272d098c78b"
click at [260, 432] on select "[Select Subject] Accounting Agriculture Ancient History Applied Computing Art A…" at bounding box center [506, 445] width 493 height 26
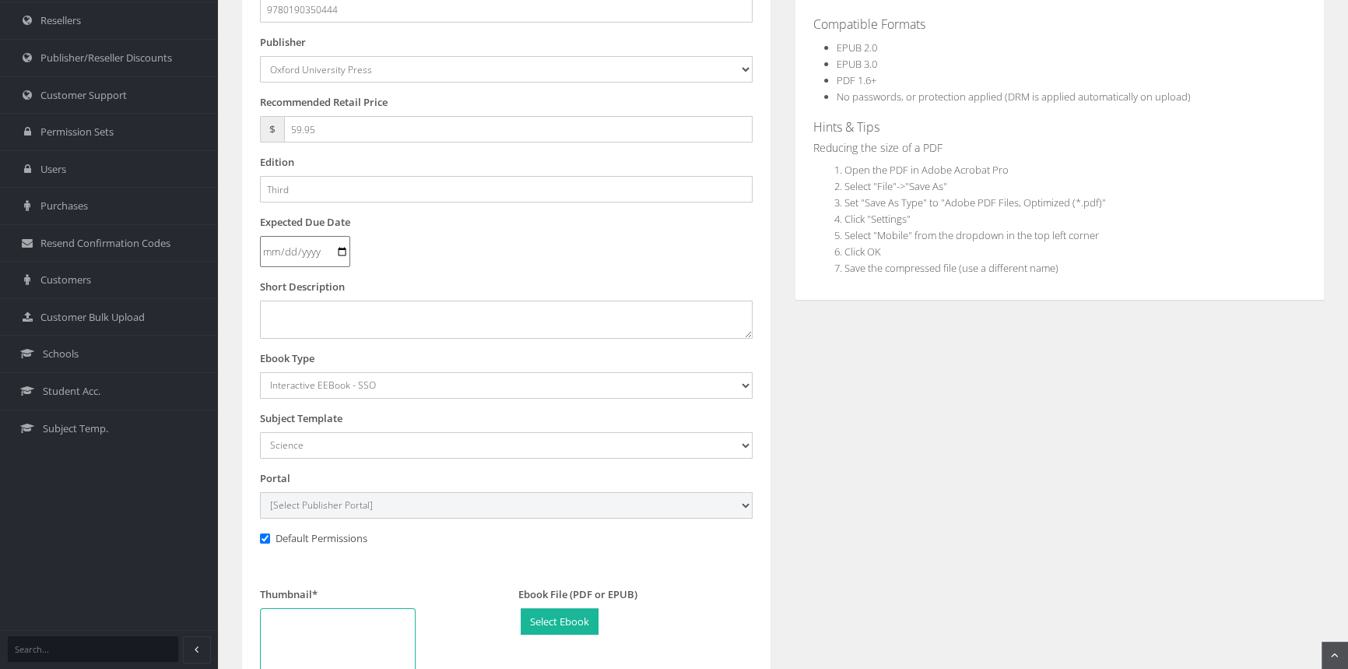
click at [329, 501] on select "[Select Publisher Portal] Listening Beyond Hearing (LBH) ATAR Notes+ SmarterMat…" at bounding box center [506, 505] width 493 height 26
select select "69895b1e-1450-e411-817c-00155d7a4405"
click at [260, 492] on select "[Select Publisher Portal] Listening Beyond Hearing (LBH) ATAR Notes+ SmarterMat…" at bounding box center [506, 505] width 493 height 26
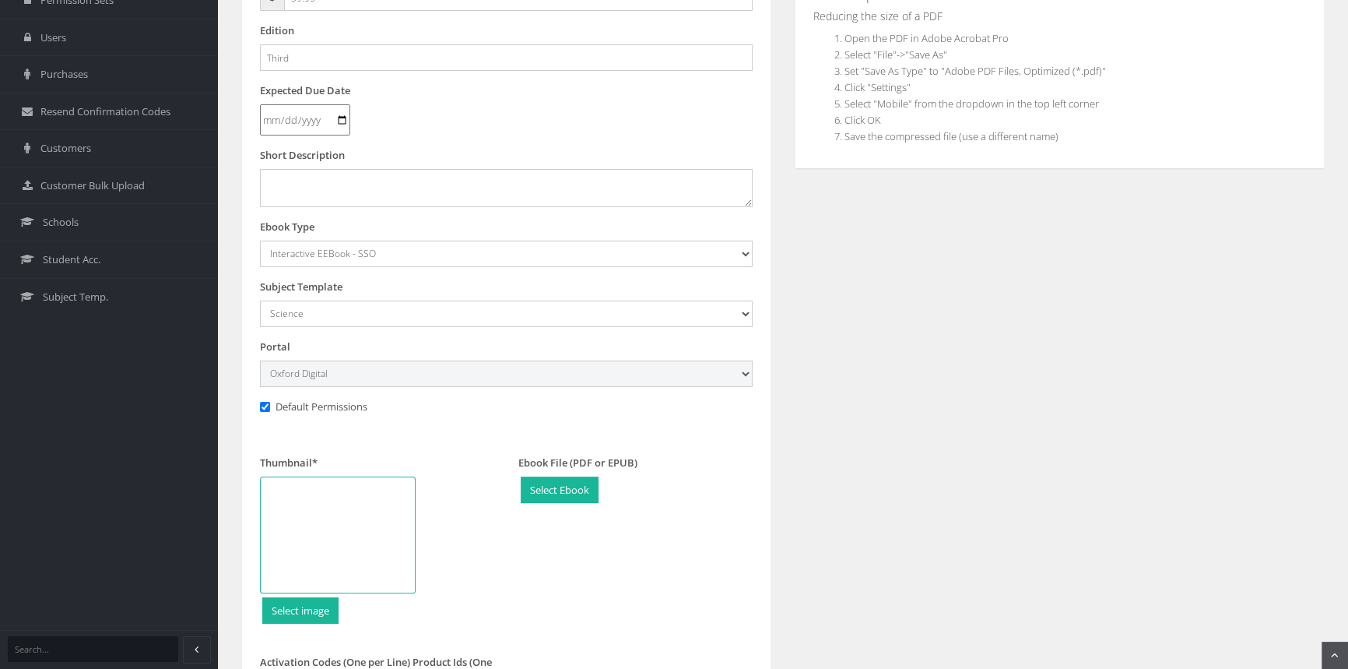
scroll to position [566, 0]
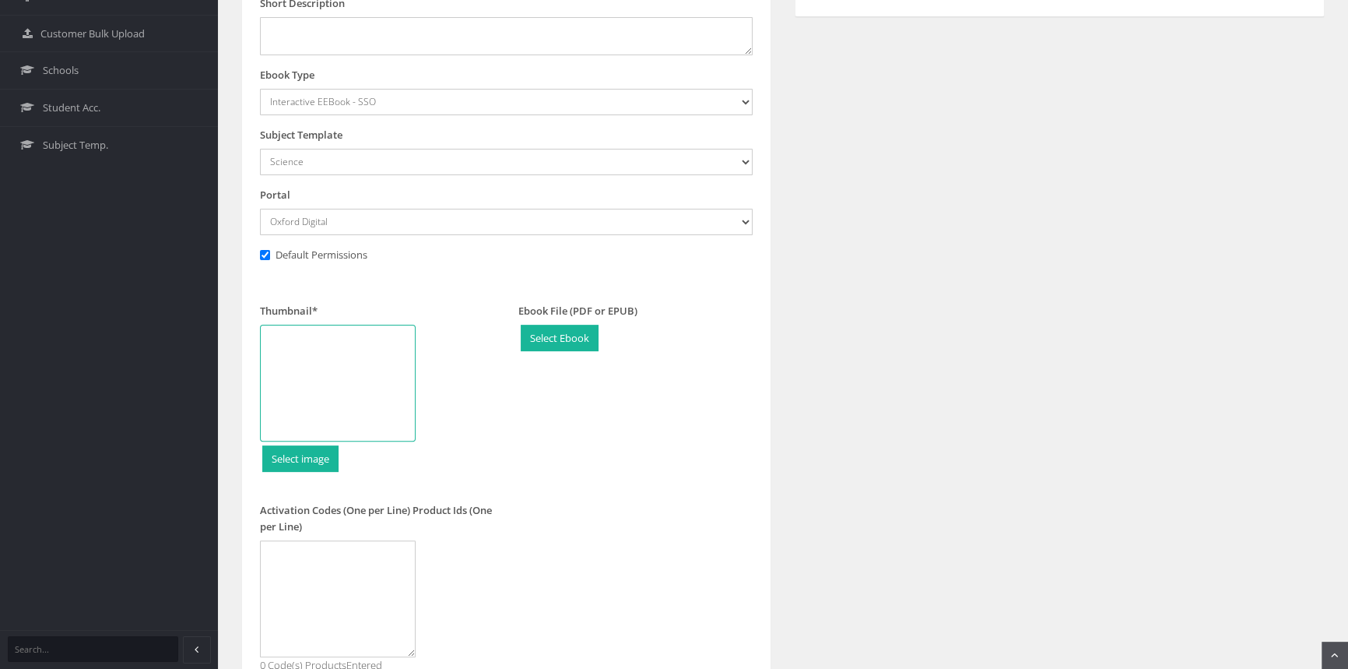
click at [339, 373] on div at bounding box center [338, 383] width 156 height 117
type input "C:\fakepath\9780190350420.jpg"
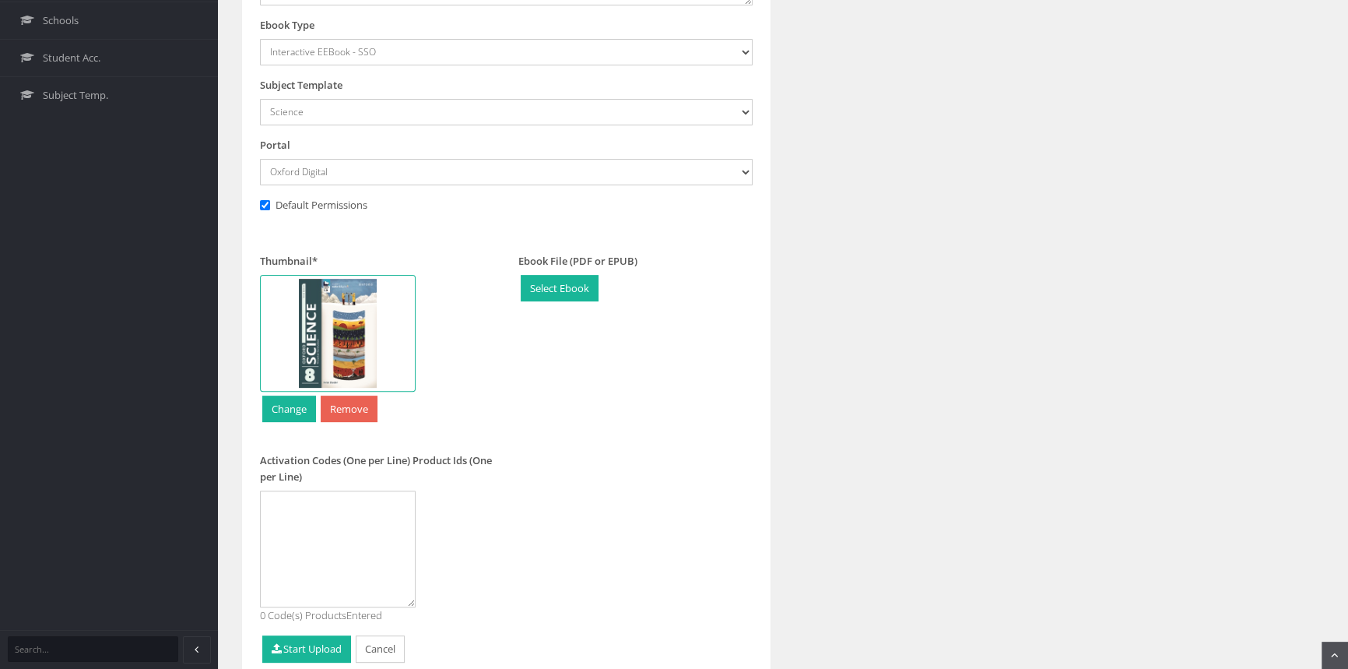
scroll to position [683, 0]
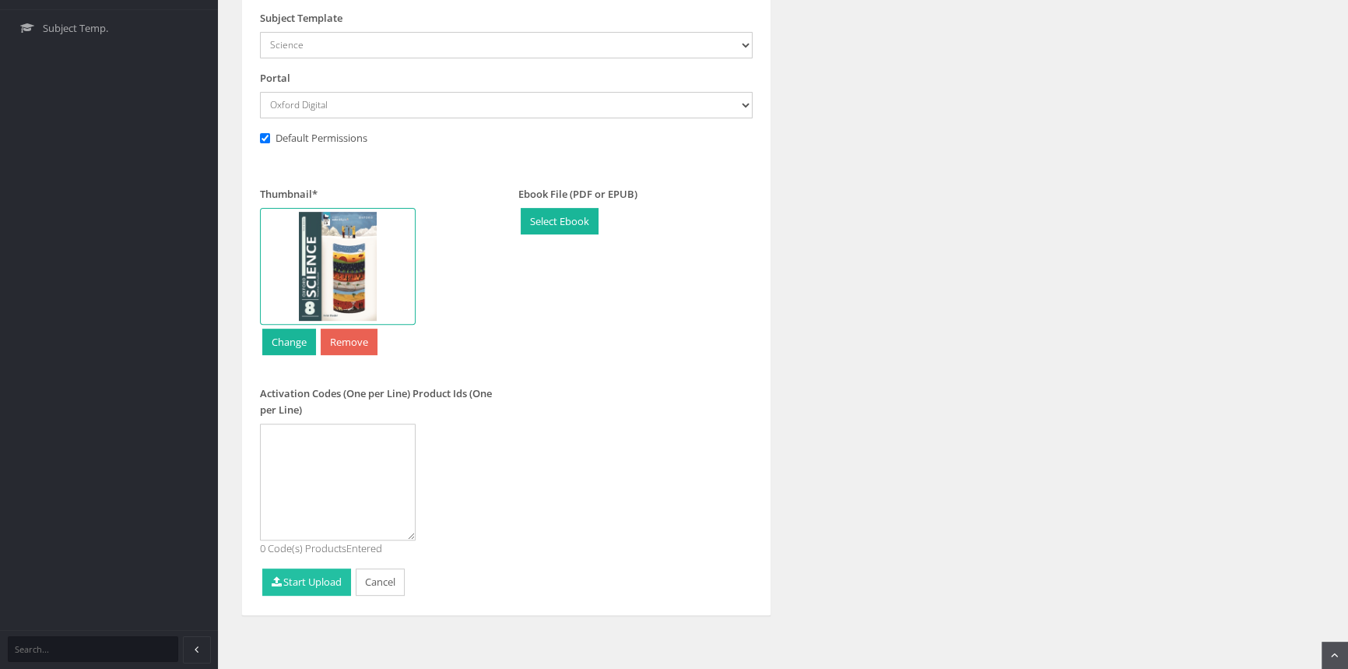
click at [321, 578] on button "Start Upload" at bounding box center [306, 581] width 89 height 27
